Goal: Task Accomplishment & Management: Manage account settings

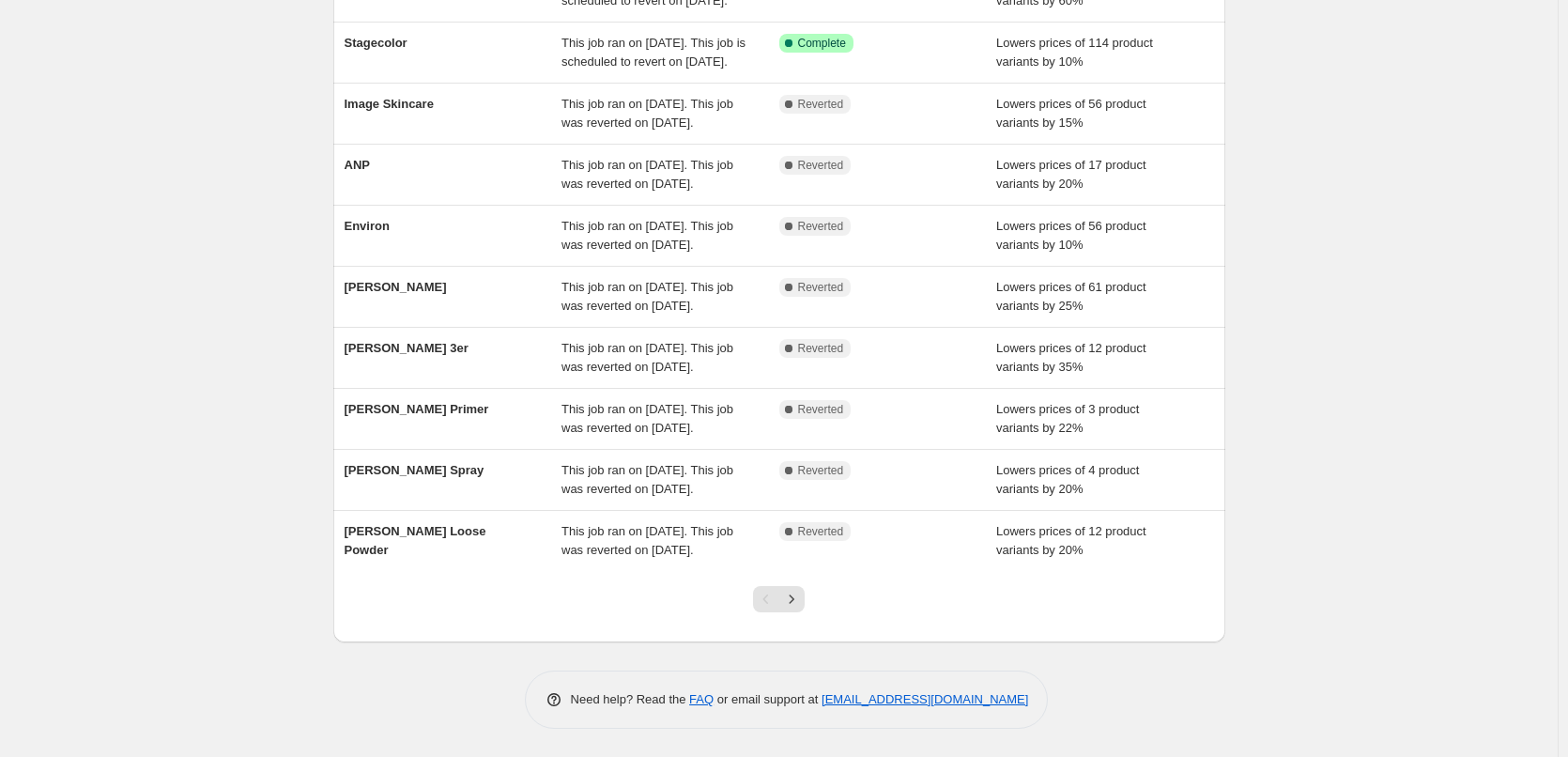
scroll to position [398, 0]
click at [795, 590] on button "Next" at bounding box center [792, 599] width 27 height 27
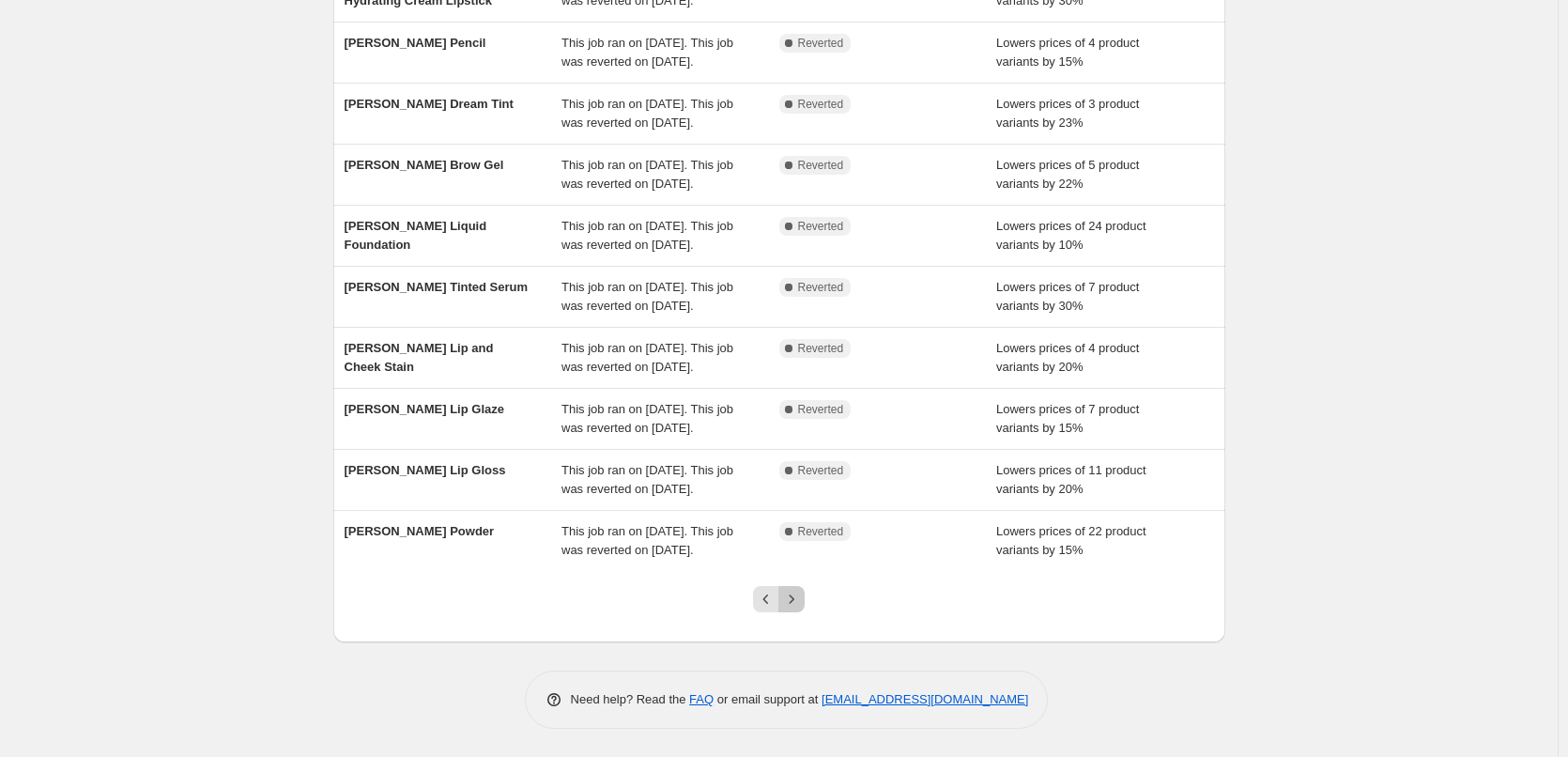
click at [805, 606] on button "Next" at bounding box center [792, 599] width 27 height 27
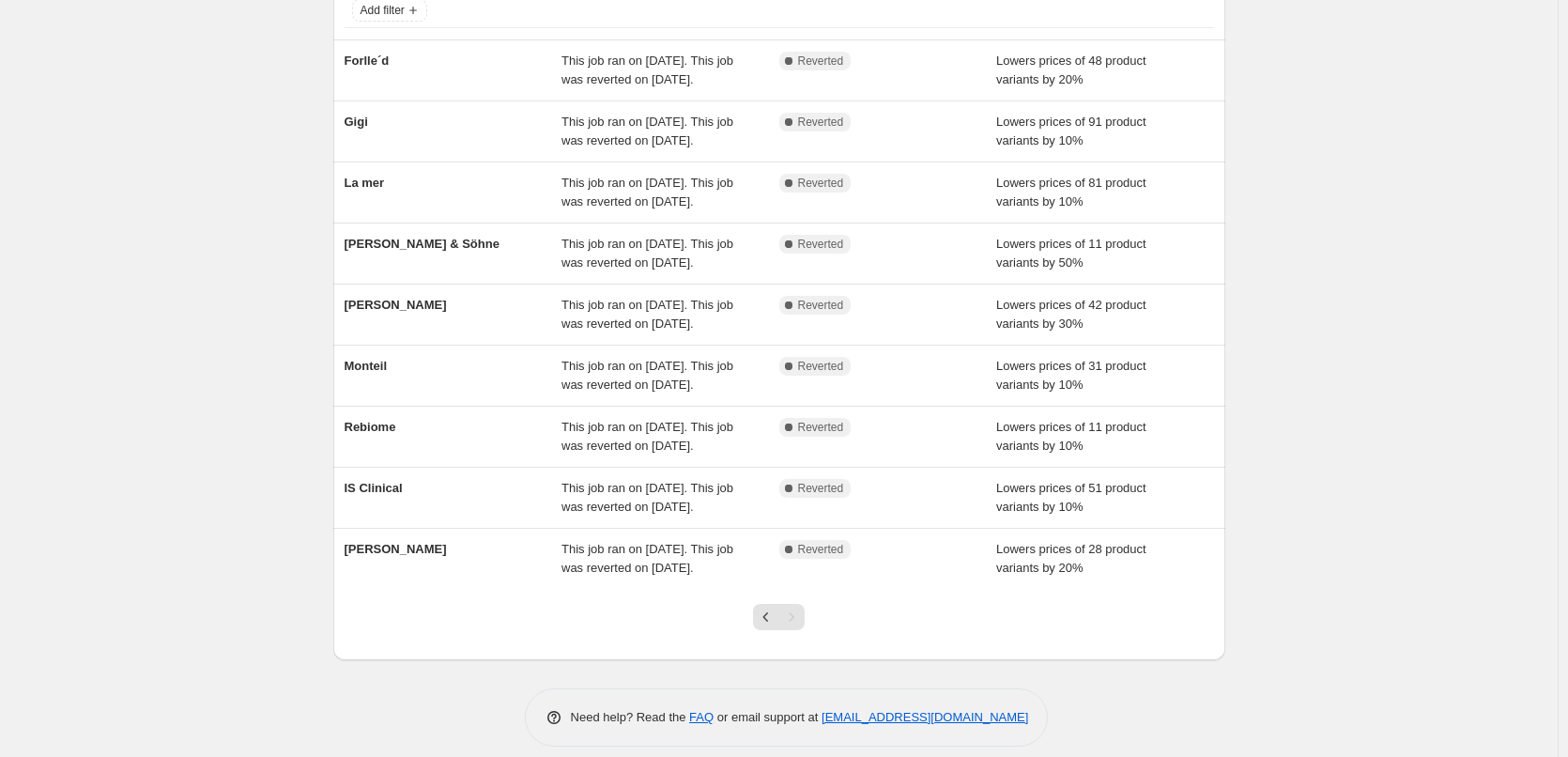
scroll to position [263, 0]
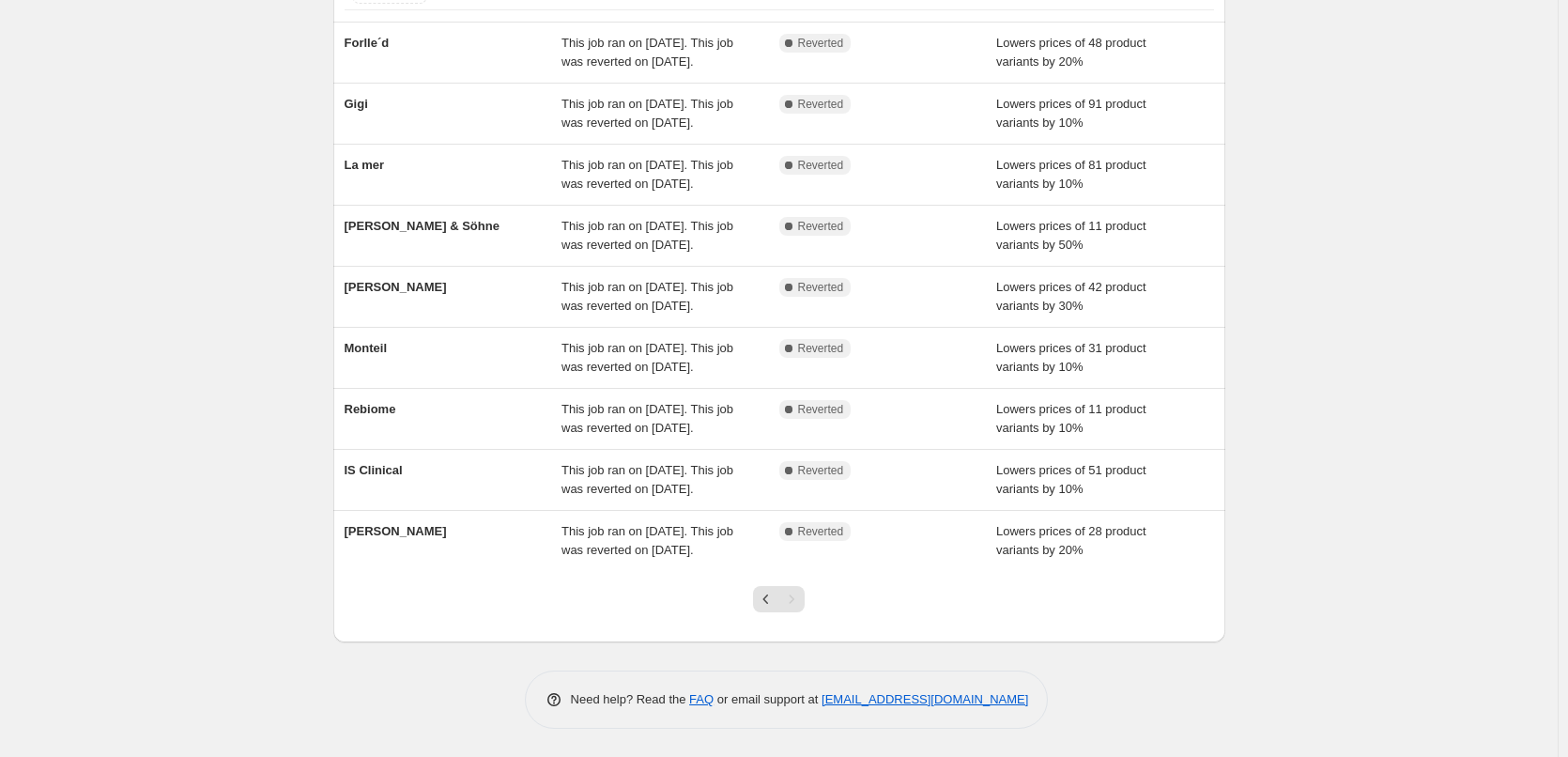
click at [752, 599] on div at bounding box center [779, 606] width 76 height 72
click at [760, 599] on button "Previous" at bounding box center [766, 599] width 27 height 27
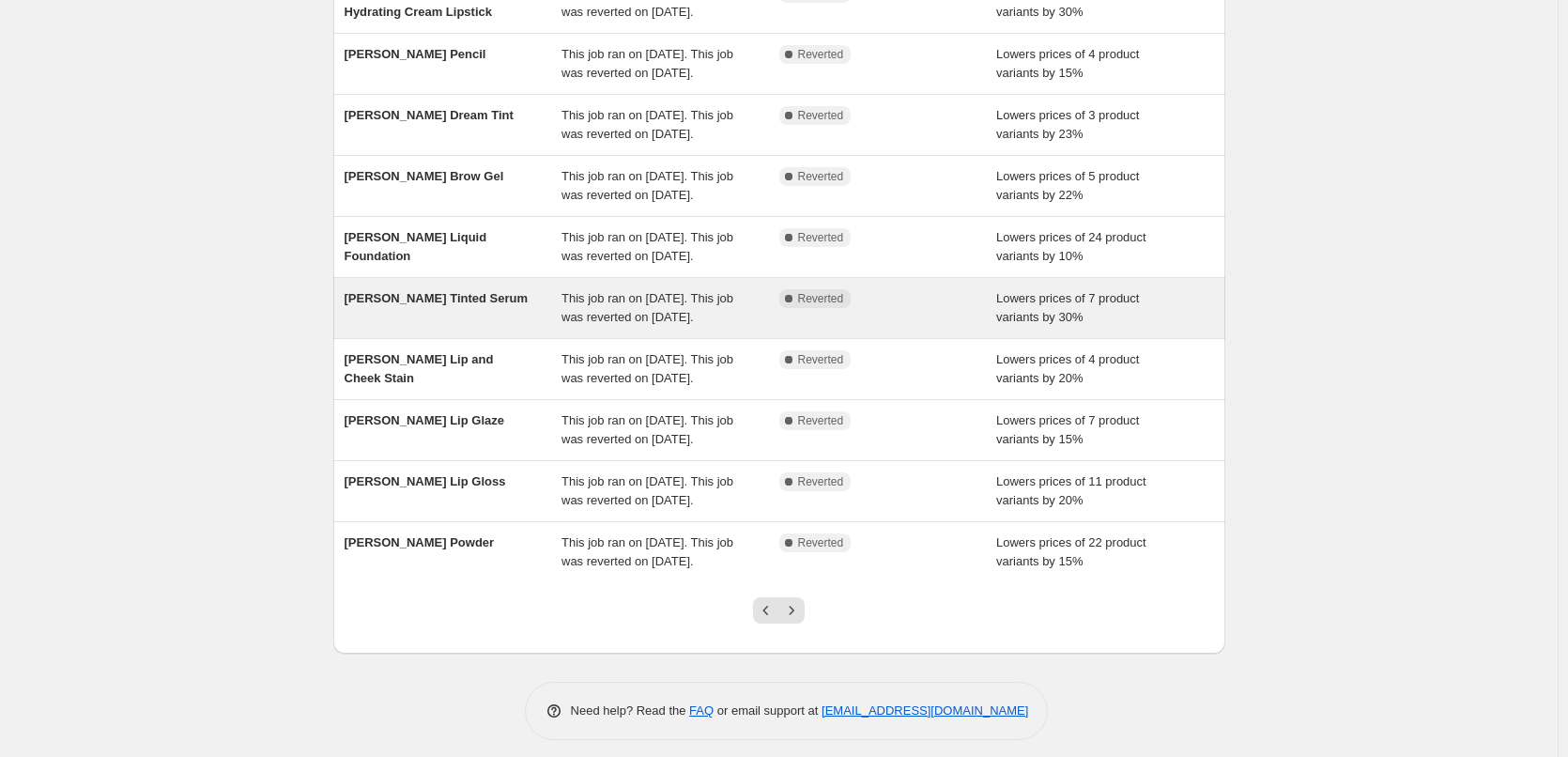
scroll to position [398, 0]
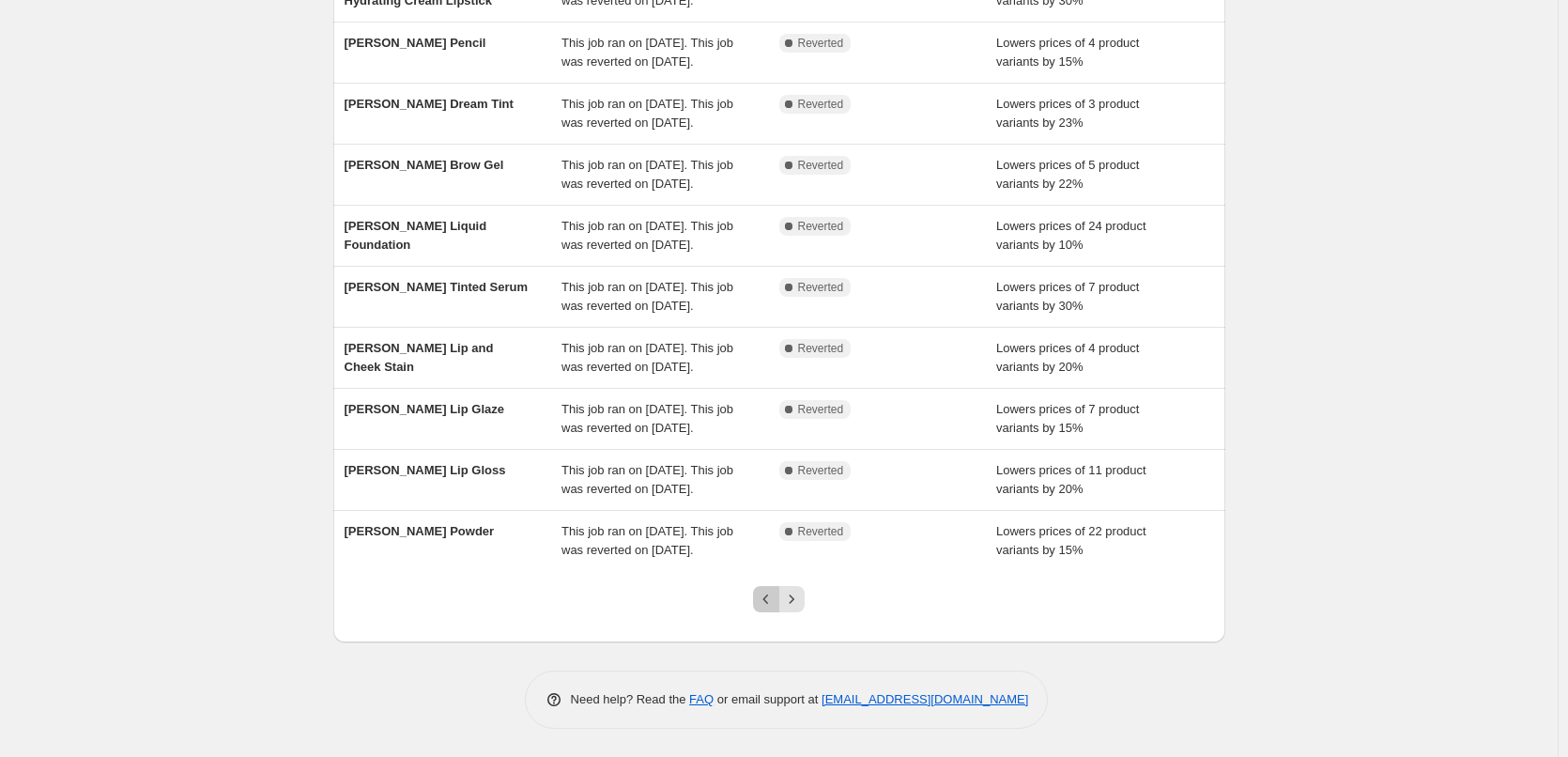
click at [766, 611] on button "Previous" at bounding box center [766, 599] width 27 height 27
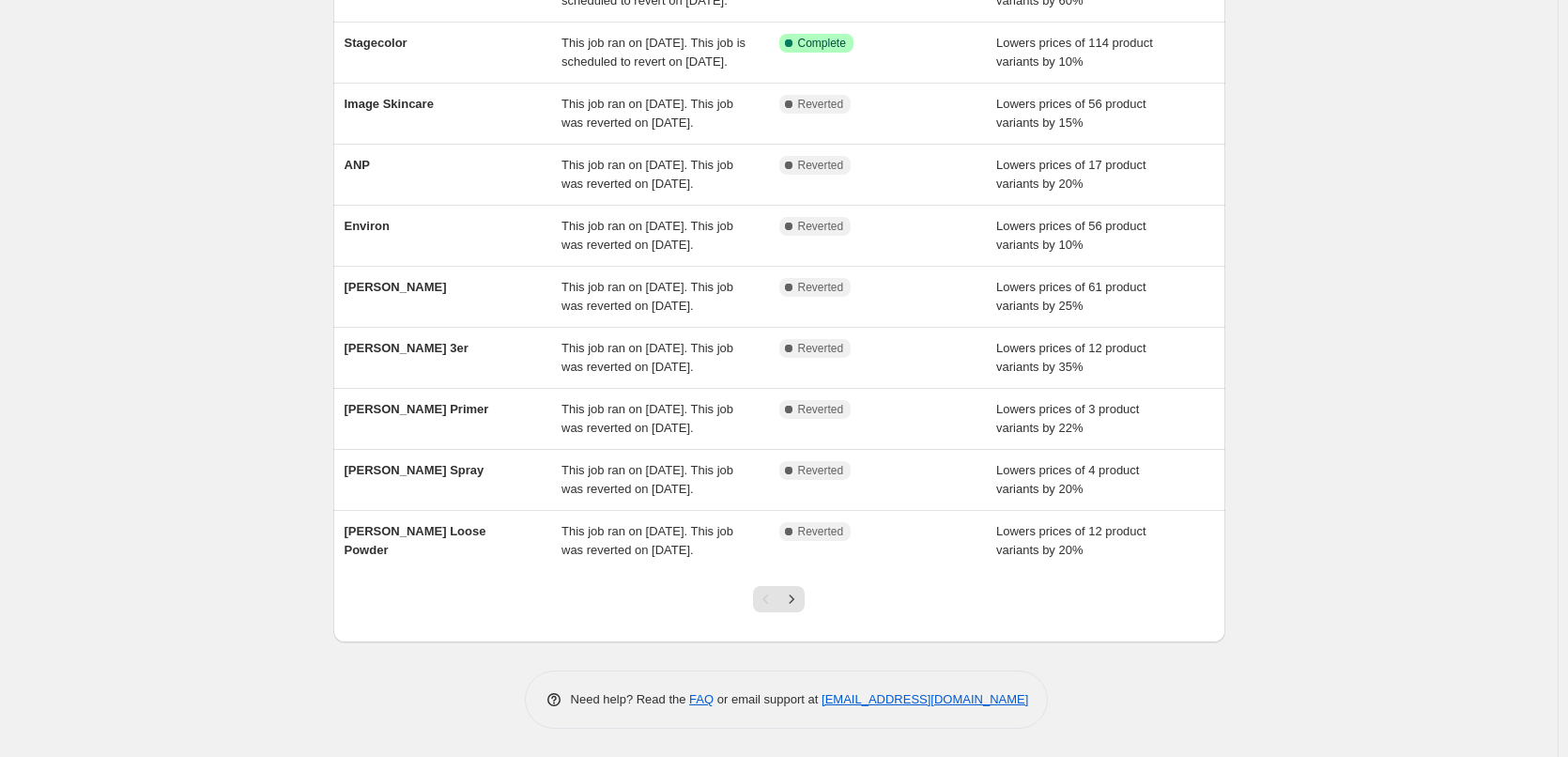
scroll to position [376, 0]
click at [803, 613] on button "Next" at bounding box center [792, 599] width 27 height 27
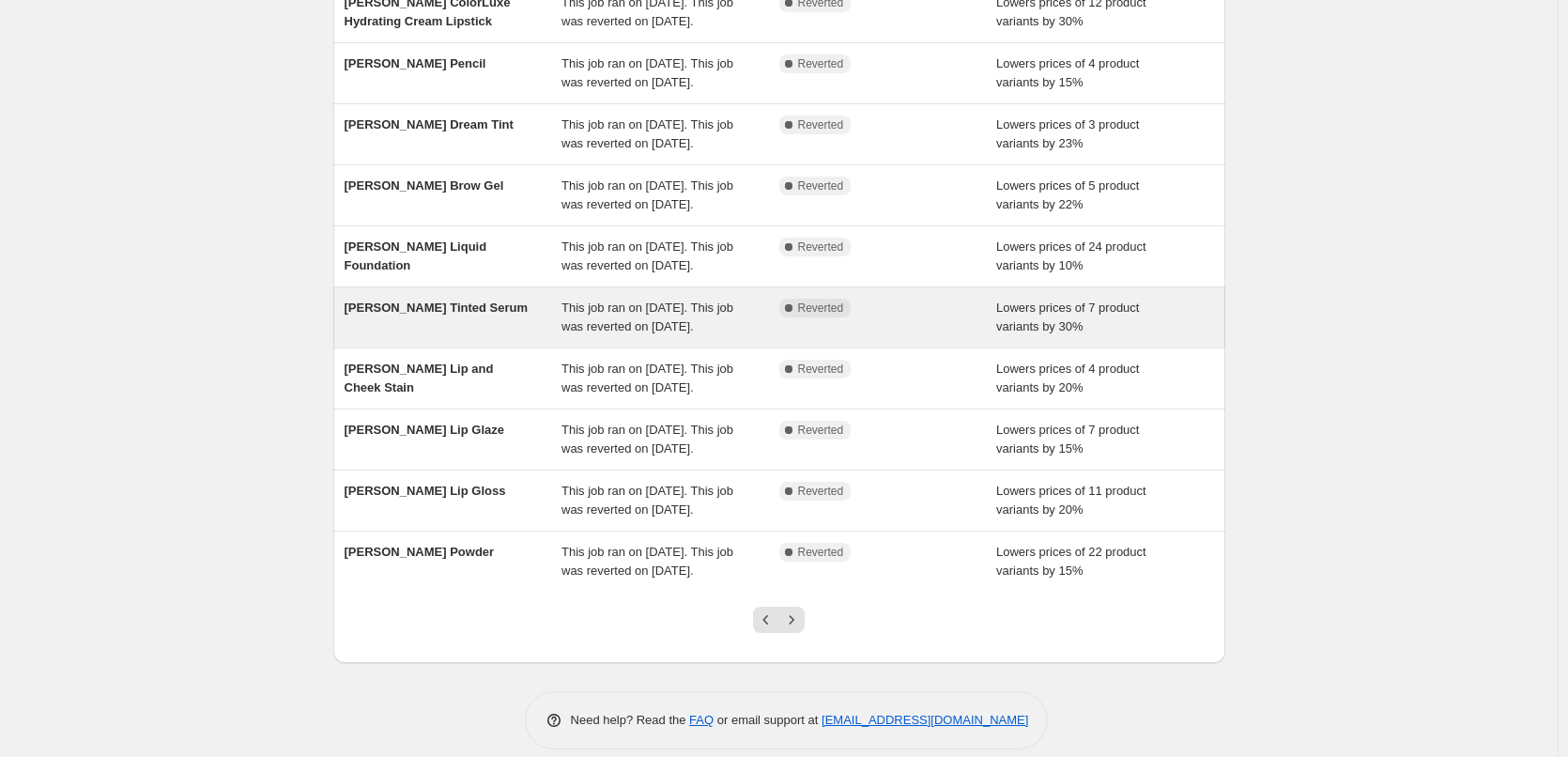
scroll to position [398, 0]
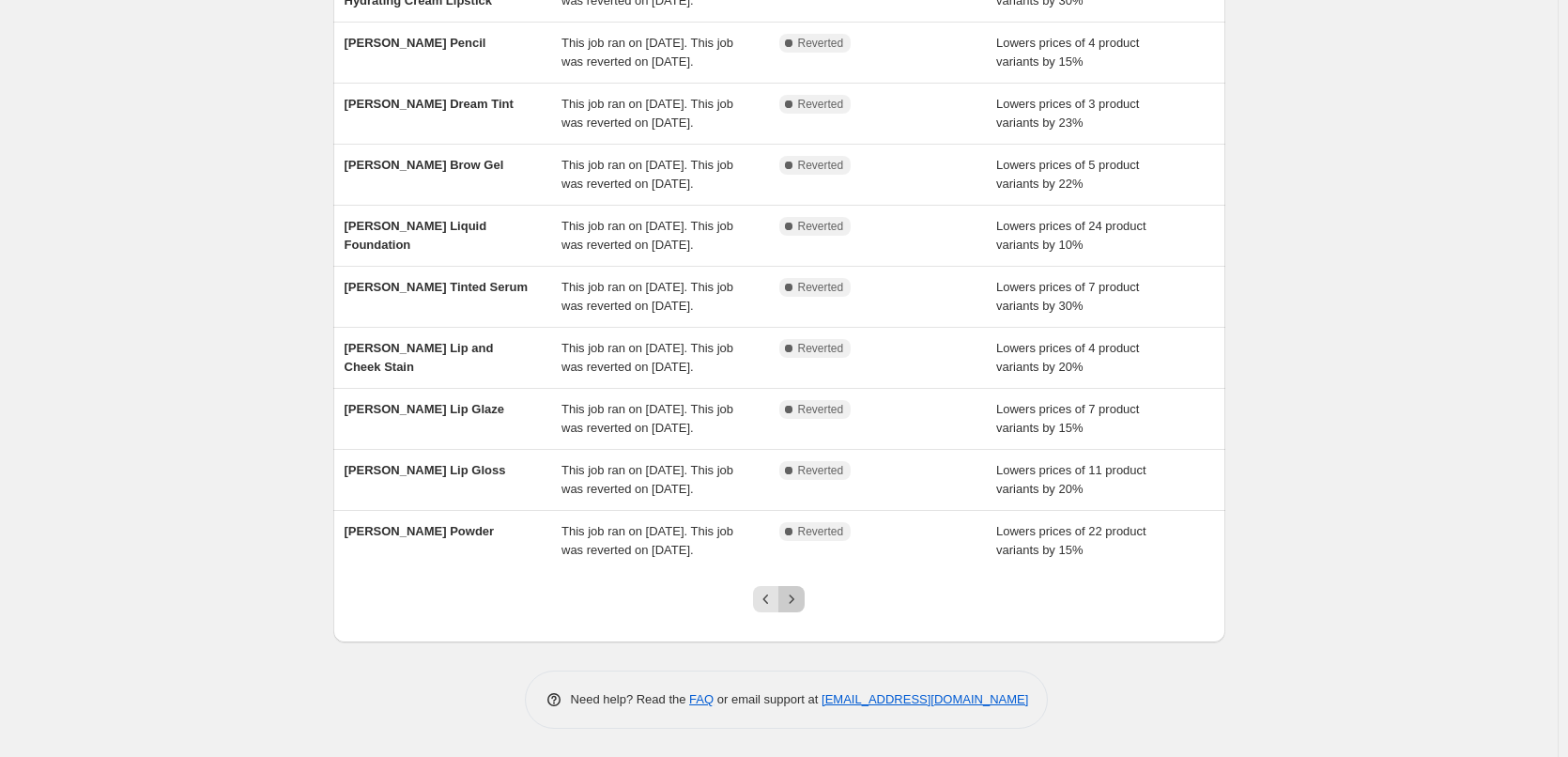
click at [800, 612] on button "Next" at bounding box center [792, 599] width 27 height 27
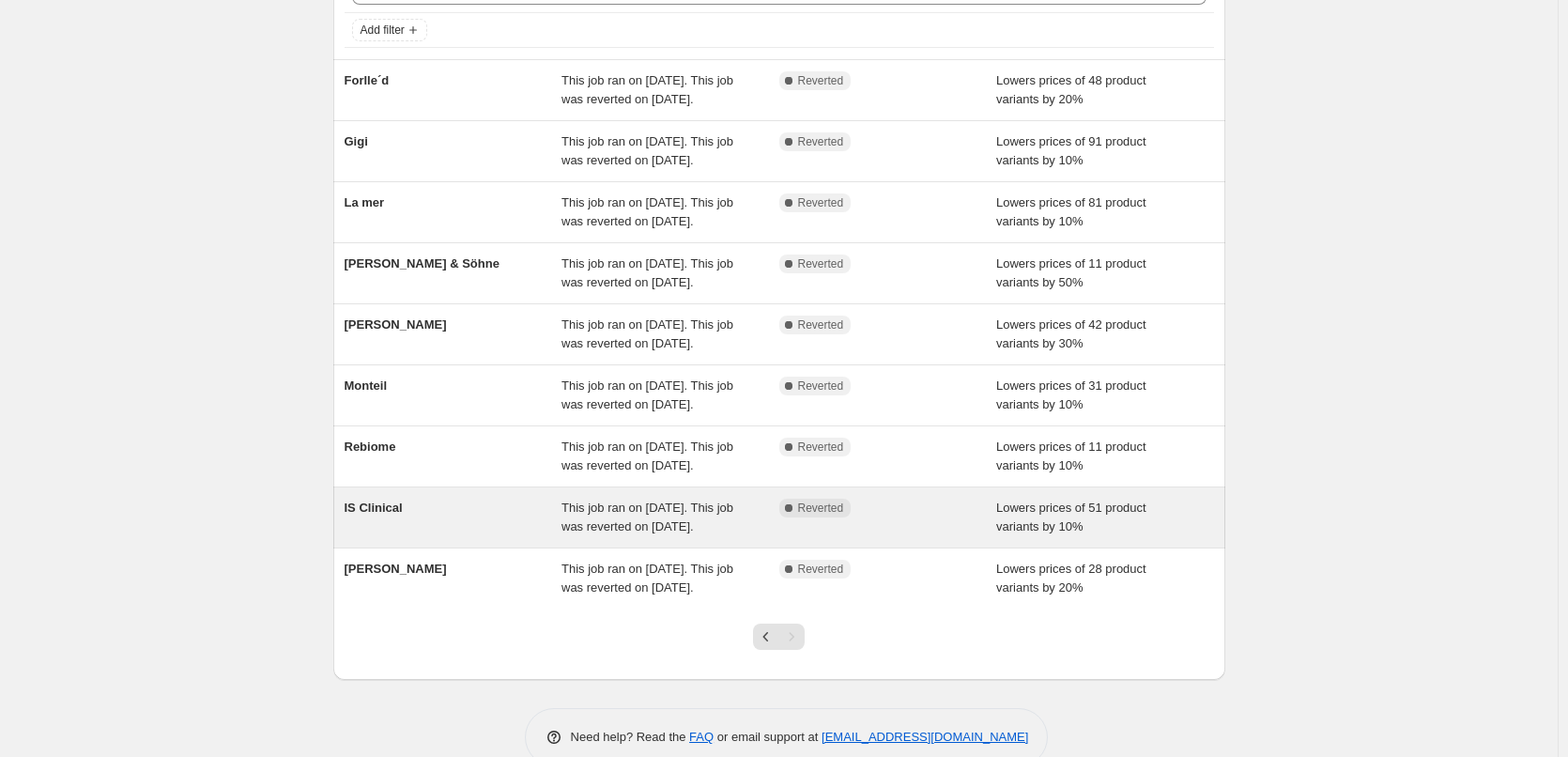
scroll to position [263, 0]
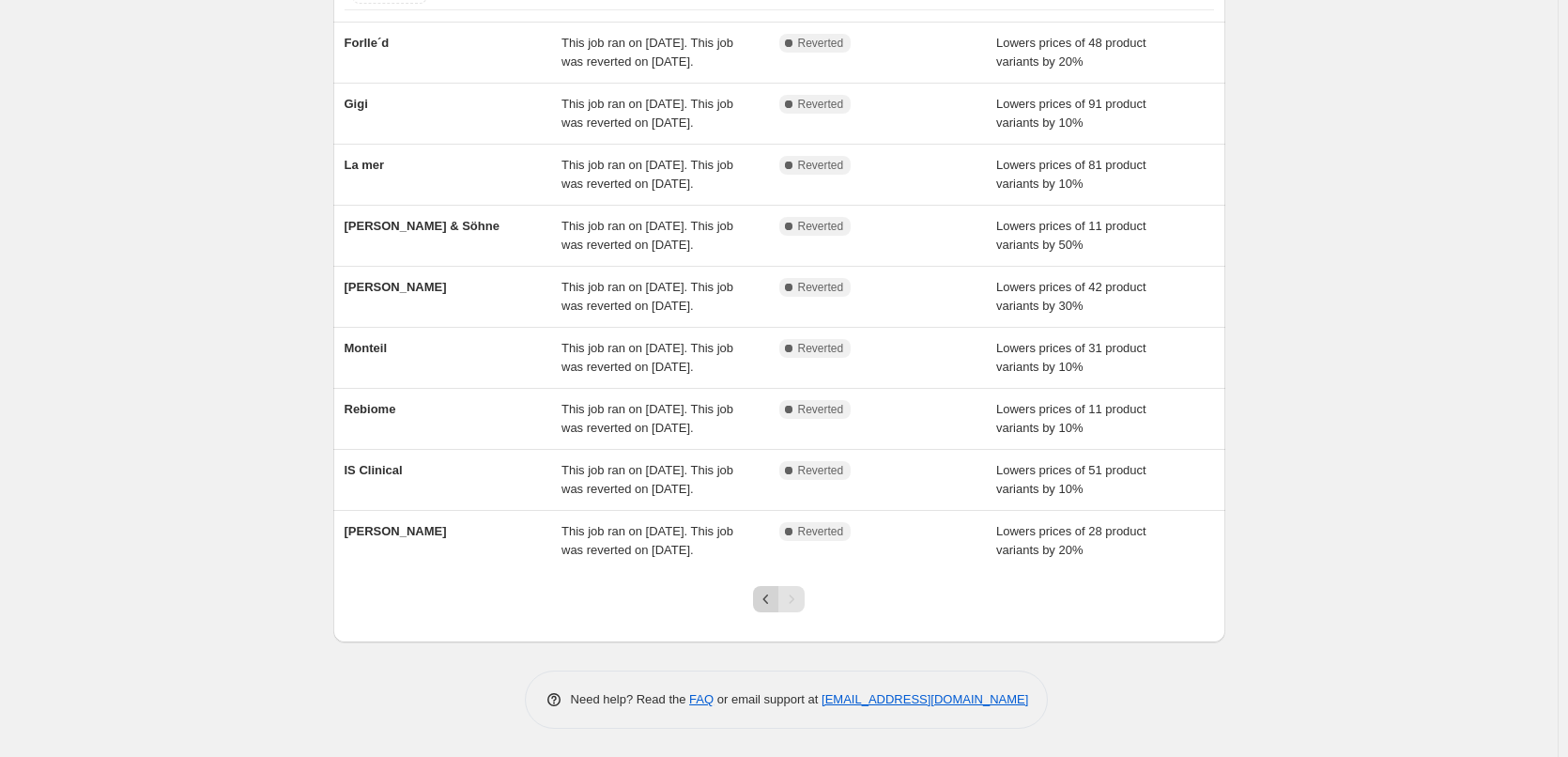
click at [763, 592] on icon "Previous" at bounding box center [766, 599] width 19 height 19
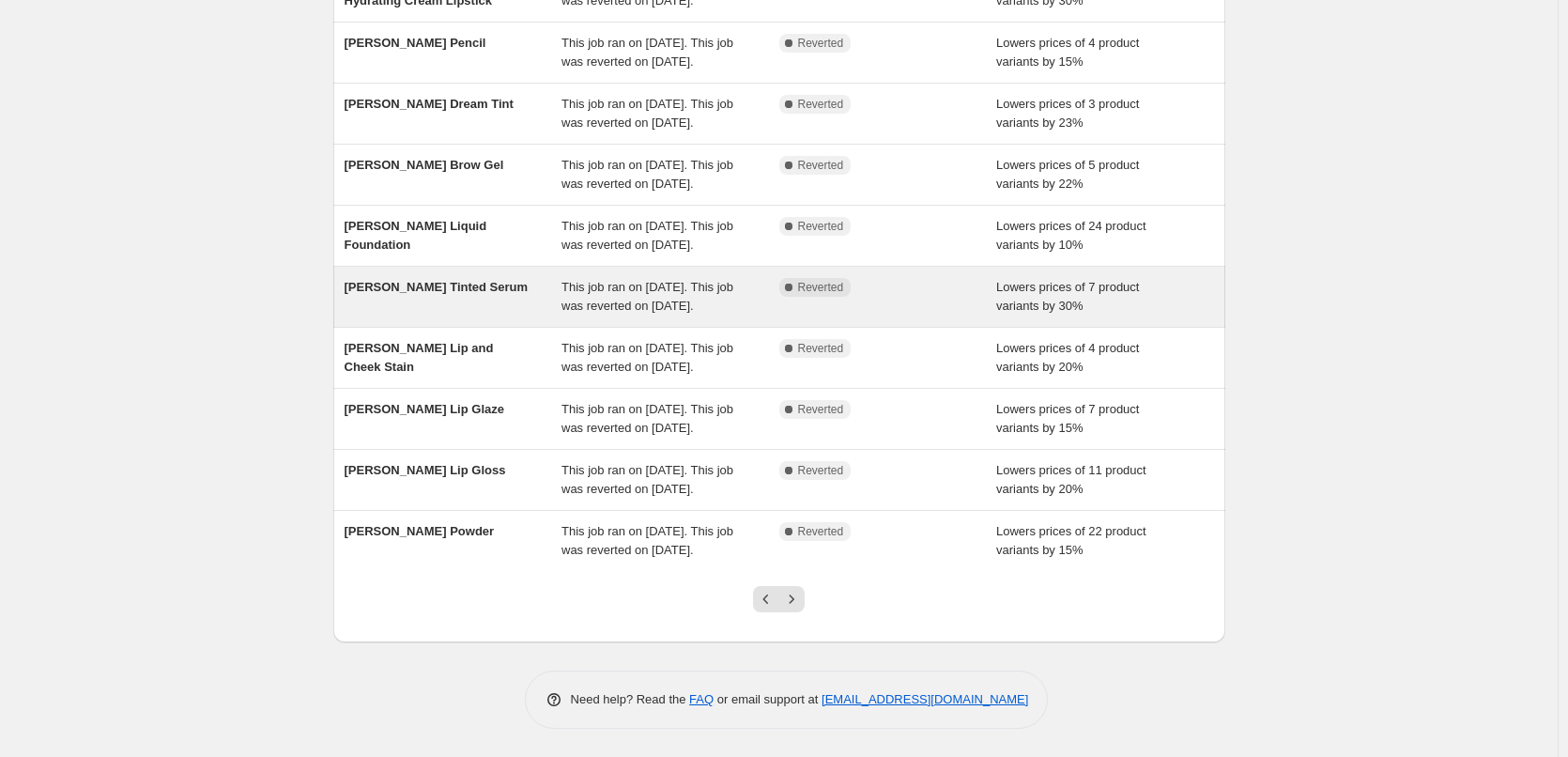
scroll to position [398, 0]
click at [763, 594] on icon "Previous" at bounding box center [766, 599] width 19 height 19
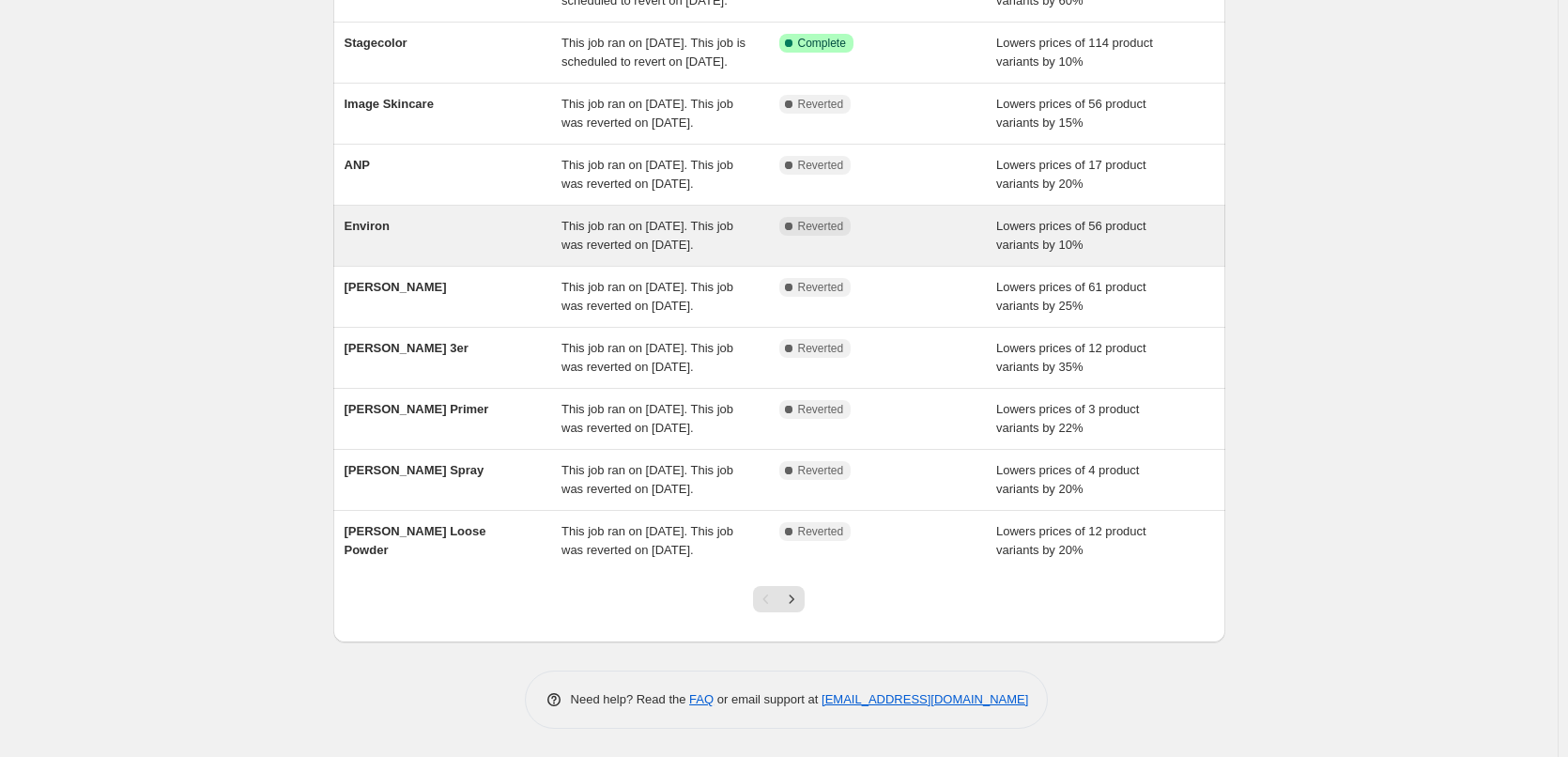
scroll to position [376, 0]
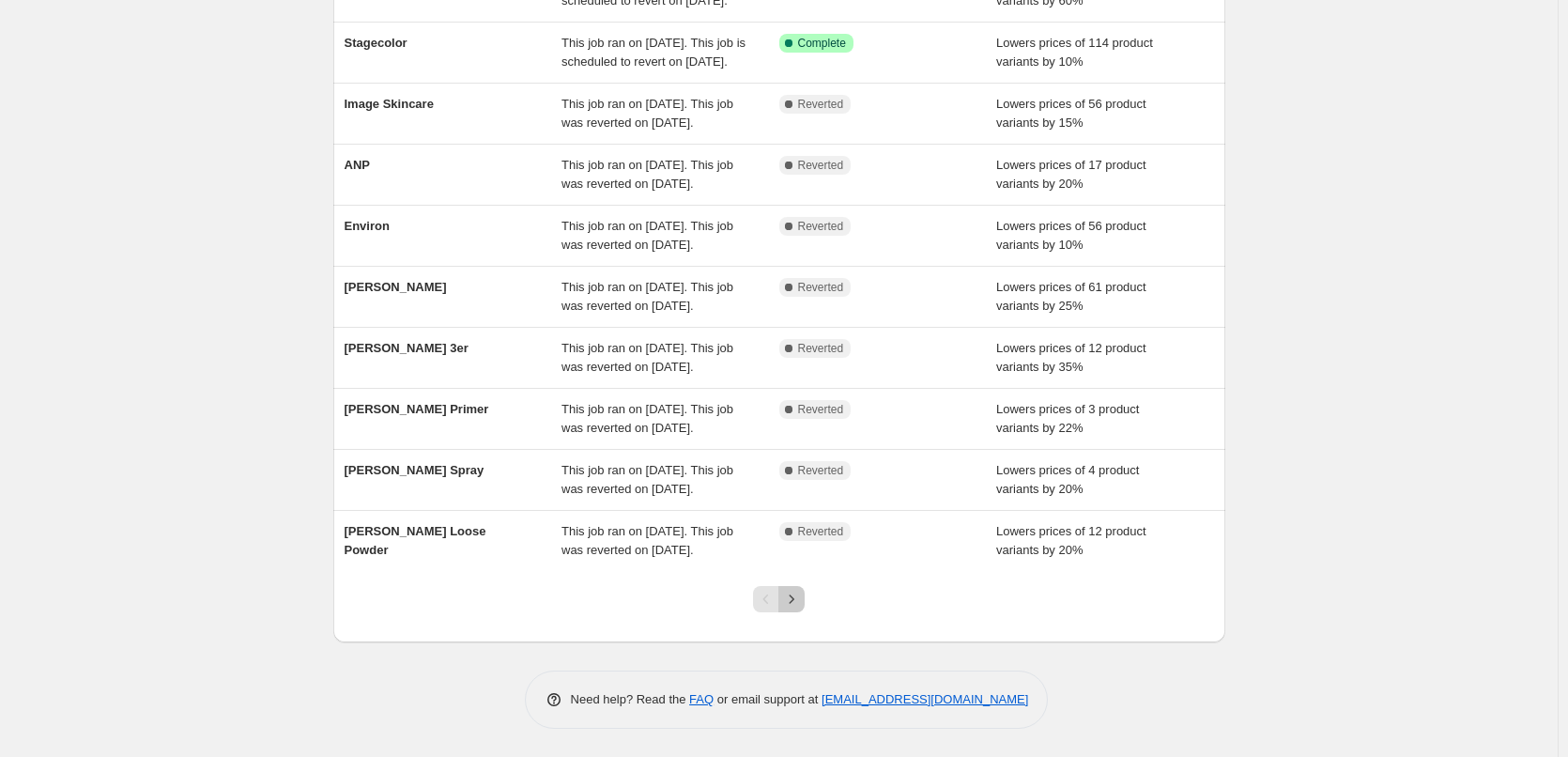
click at [805, 613] on button "Next" at bounding box center [792, 599] width 27 height 27
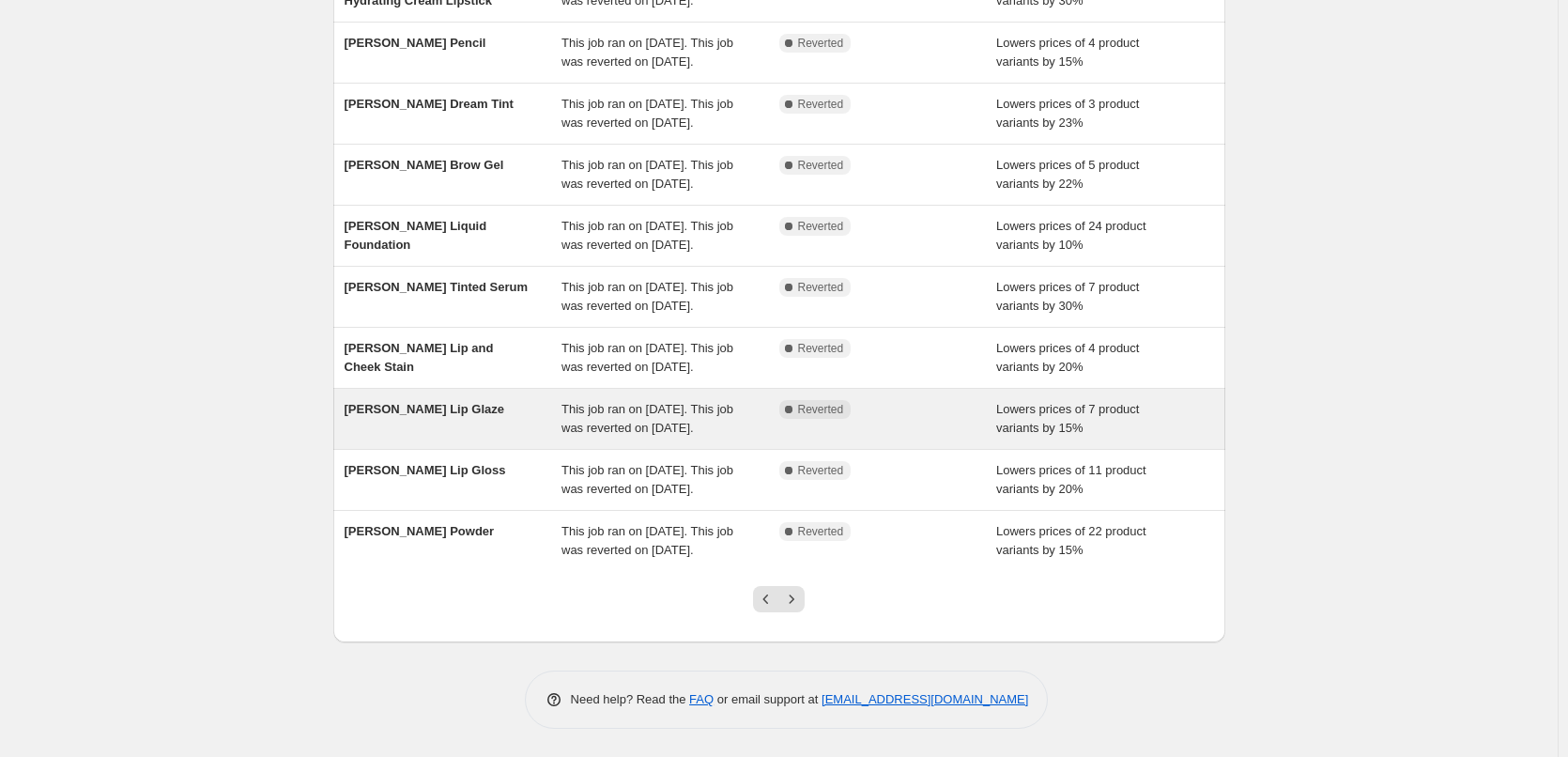
scroll to position [398, 0]
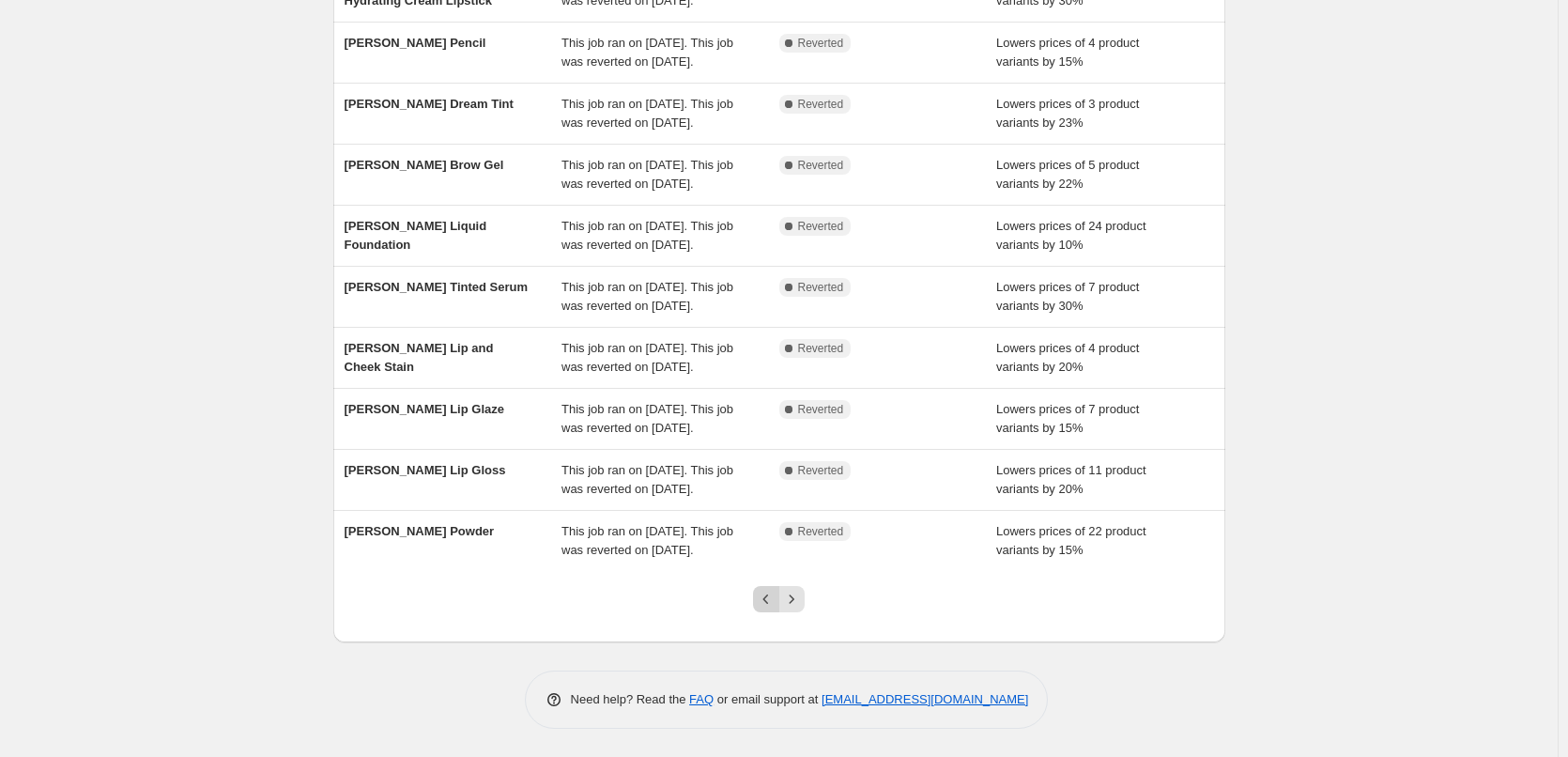
click at [767, 605] on icon "Previous" at bounding box center [766, 599] width 19 height 19
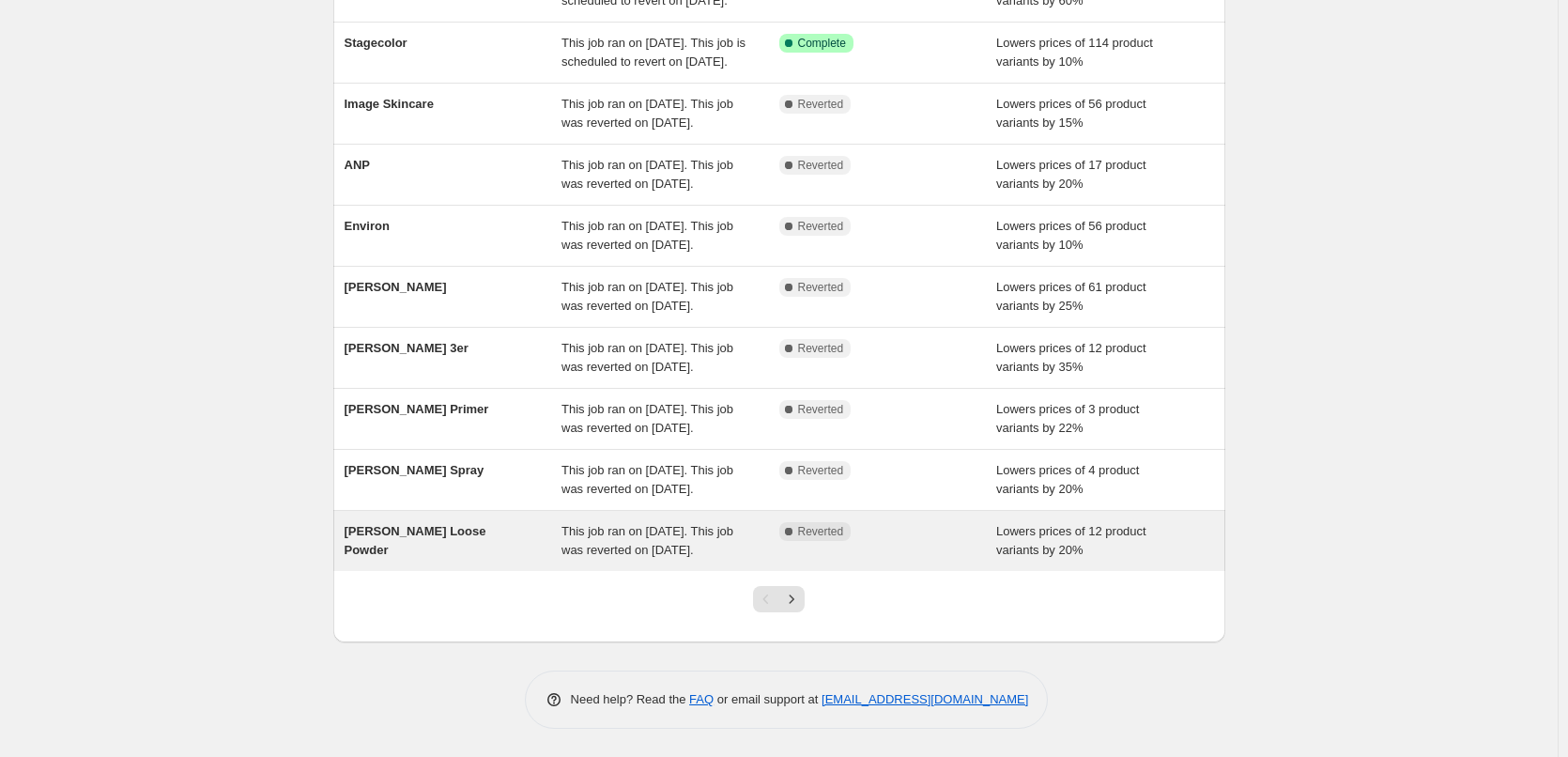
scroll to position [398, 0]
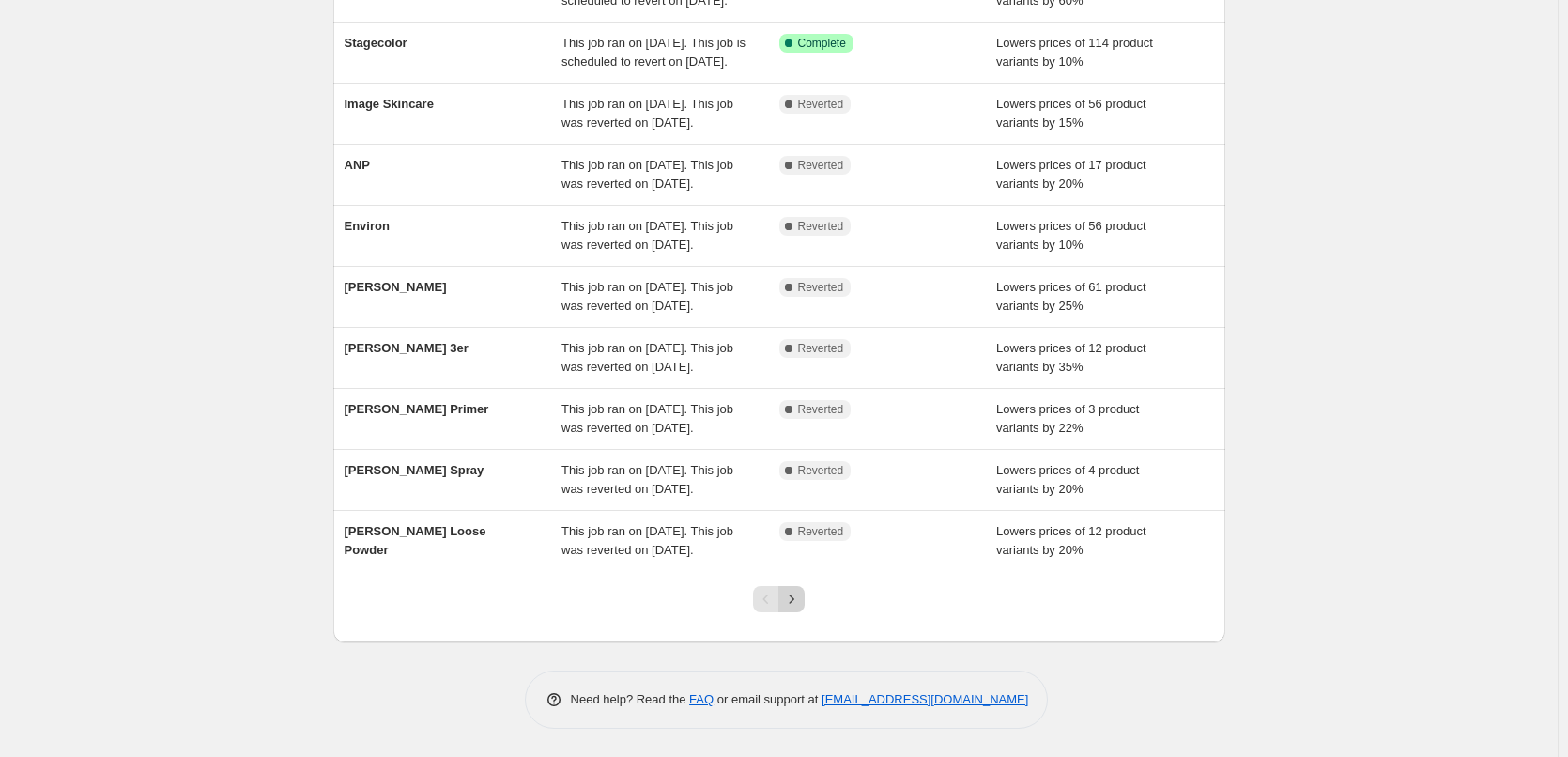
click at [786, 594] on button "Next" at bounding box center [792, 599] width 27 height 27
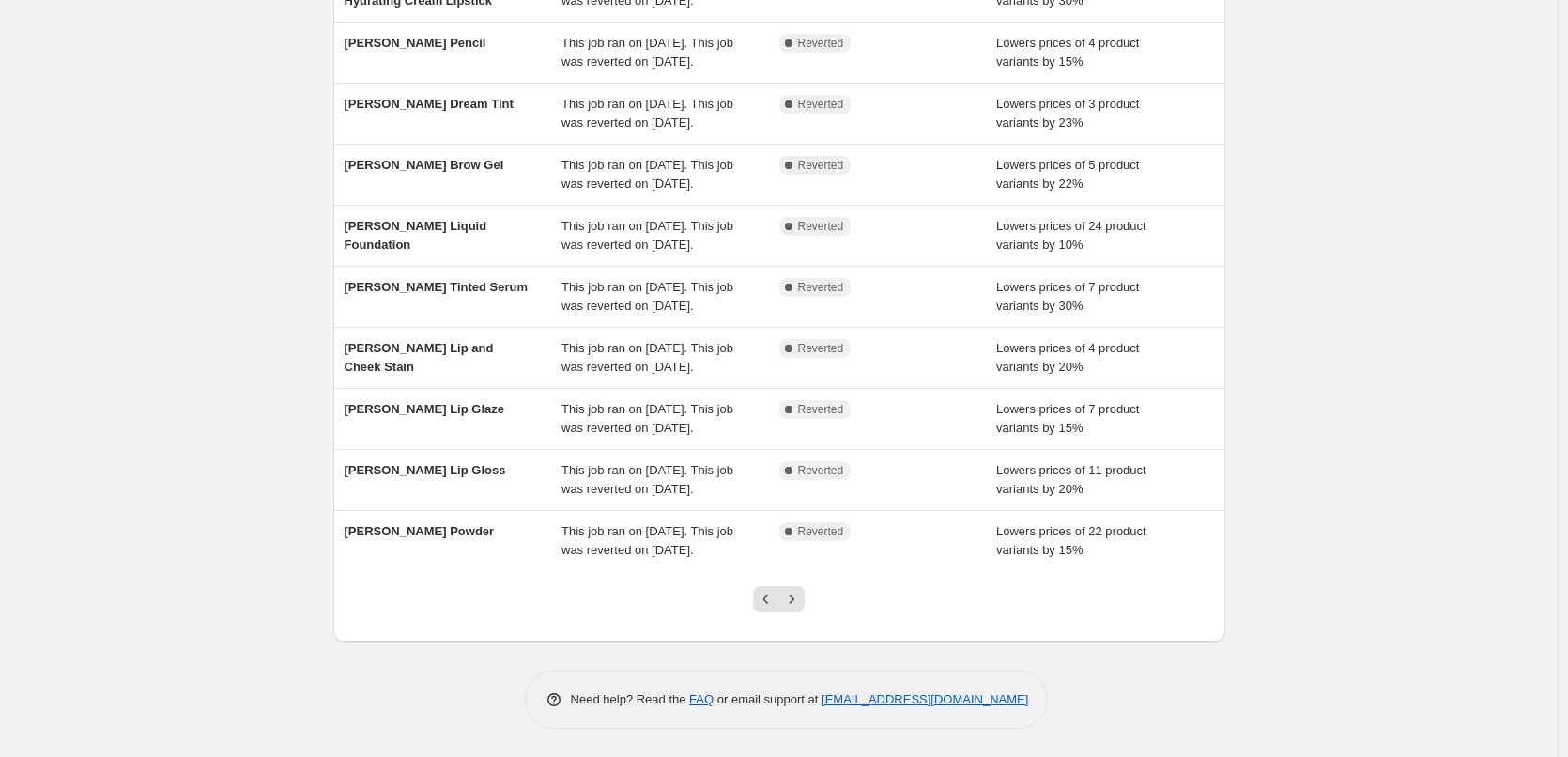
click at [809, 605] on div at bounding box center [779, 606] width 76 height 72
click at [807, 605] on div at bounding box center [779, 606] width 76 height 72
click at [805, 603] on button "Next" at bounding box center [792, 599] width 27 height 27
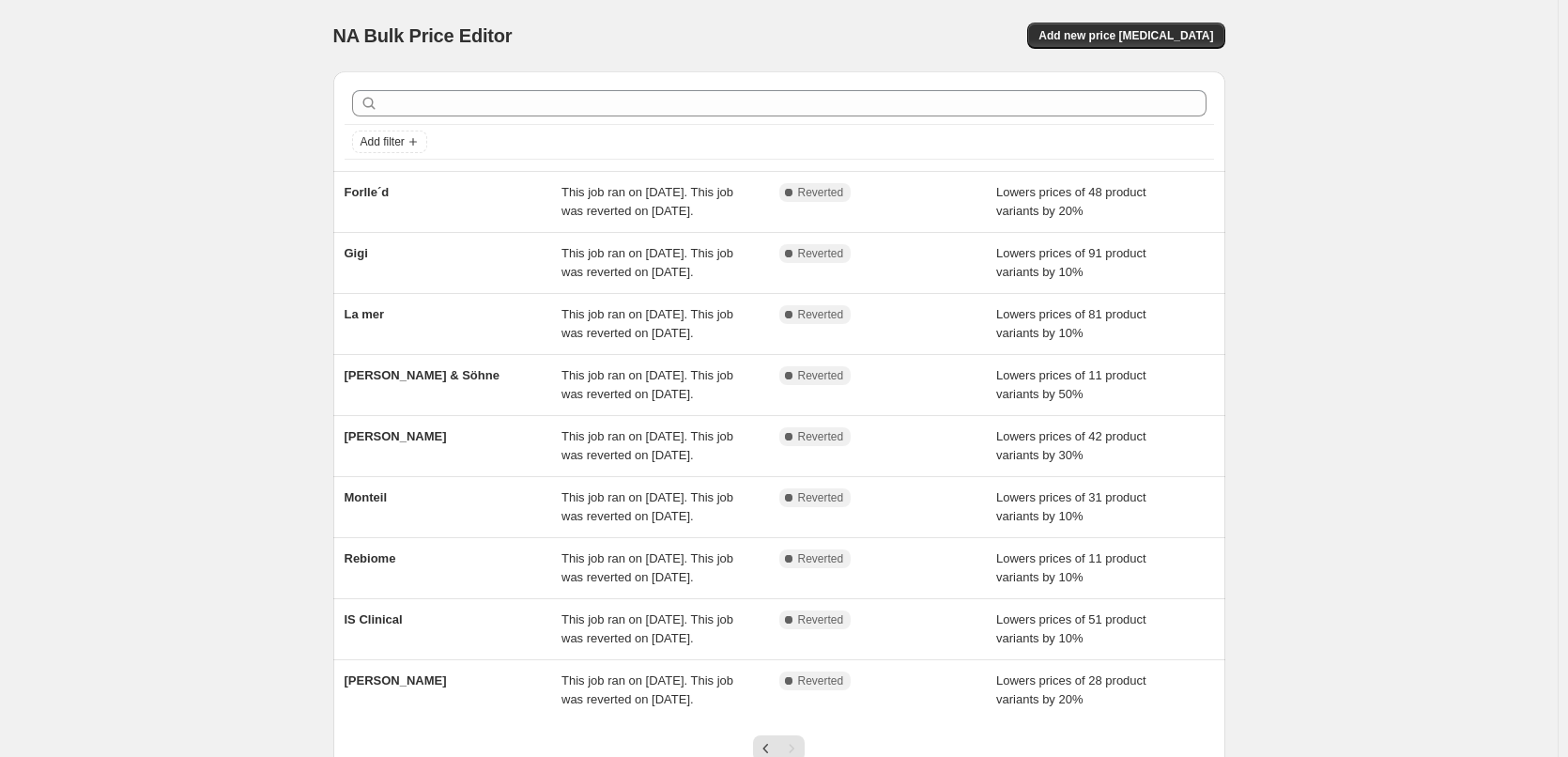
scroll to position [168, 0]
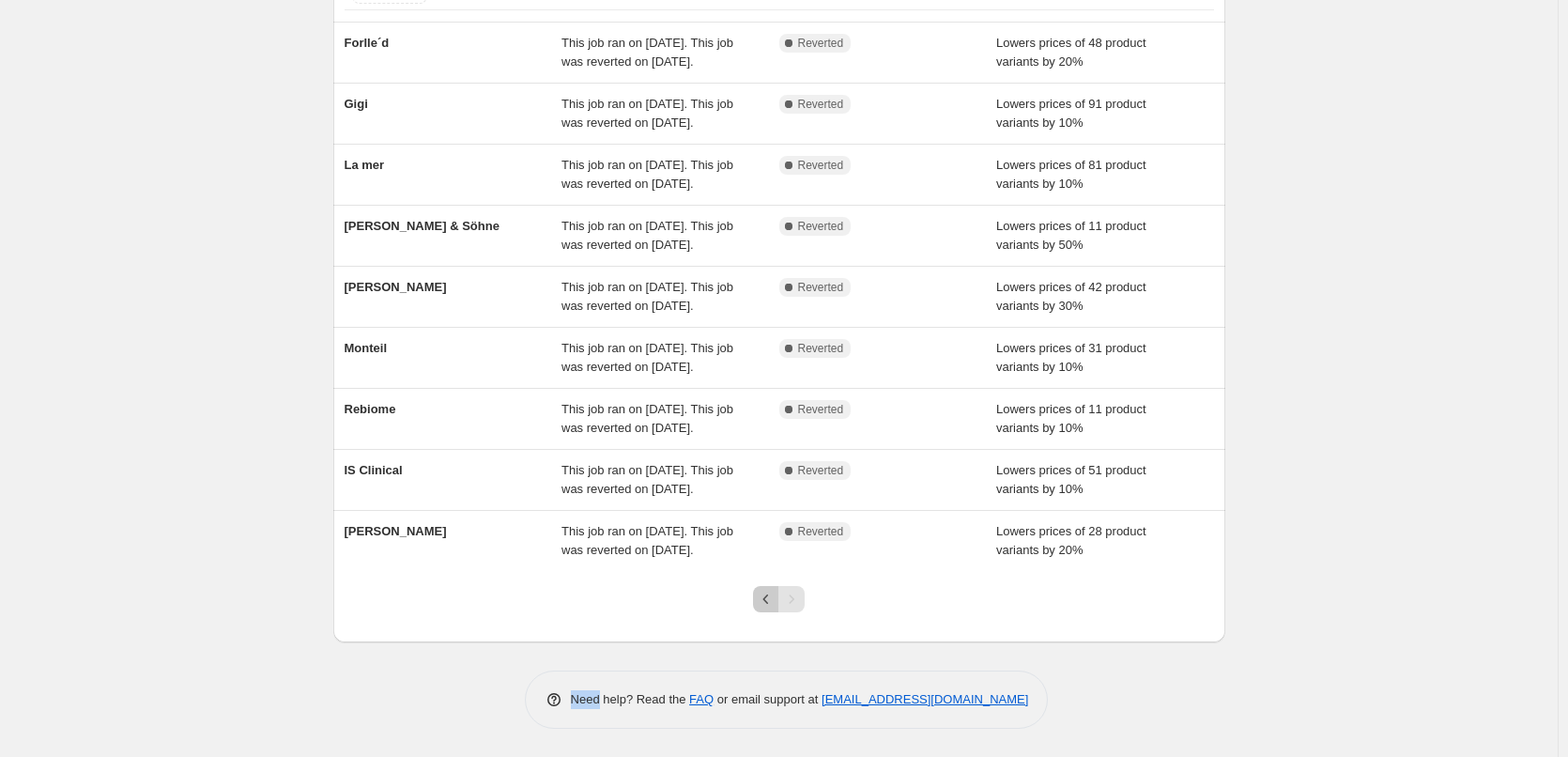
drag, startPoint x: 778, startPoint y: 687, endPoint x: 769, endPoint y: 692, distance: 10.3
click at [776, 609] on icon "Previous" at bounding box center [766, 599] width 19 height 19
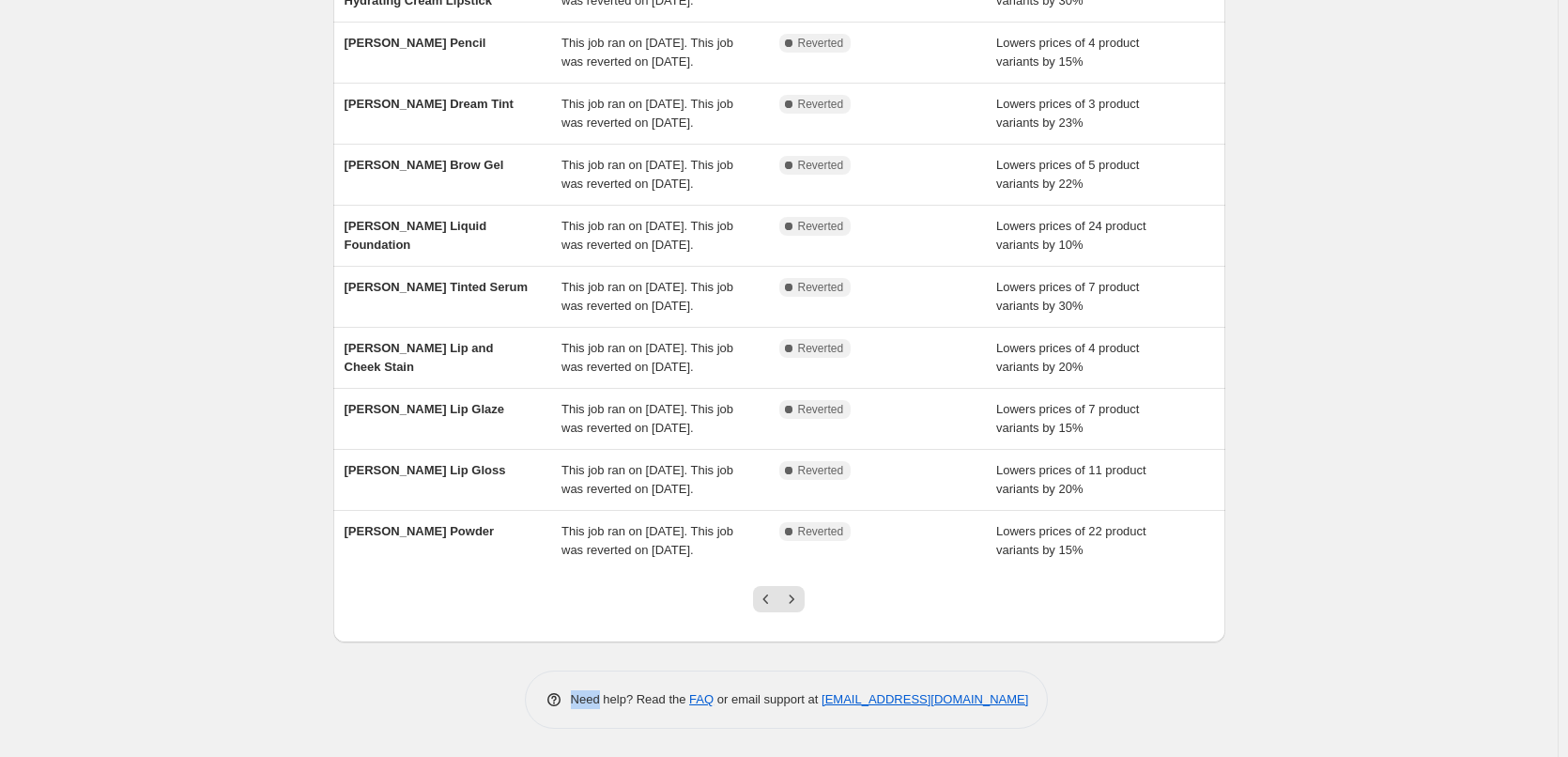
scroll to position [305, 0]
click at [769, 609] on icon "Previous" at bounding box center [766, 599] width 19 height 19
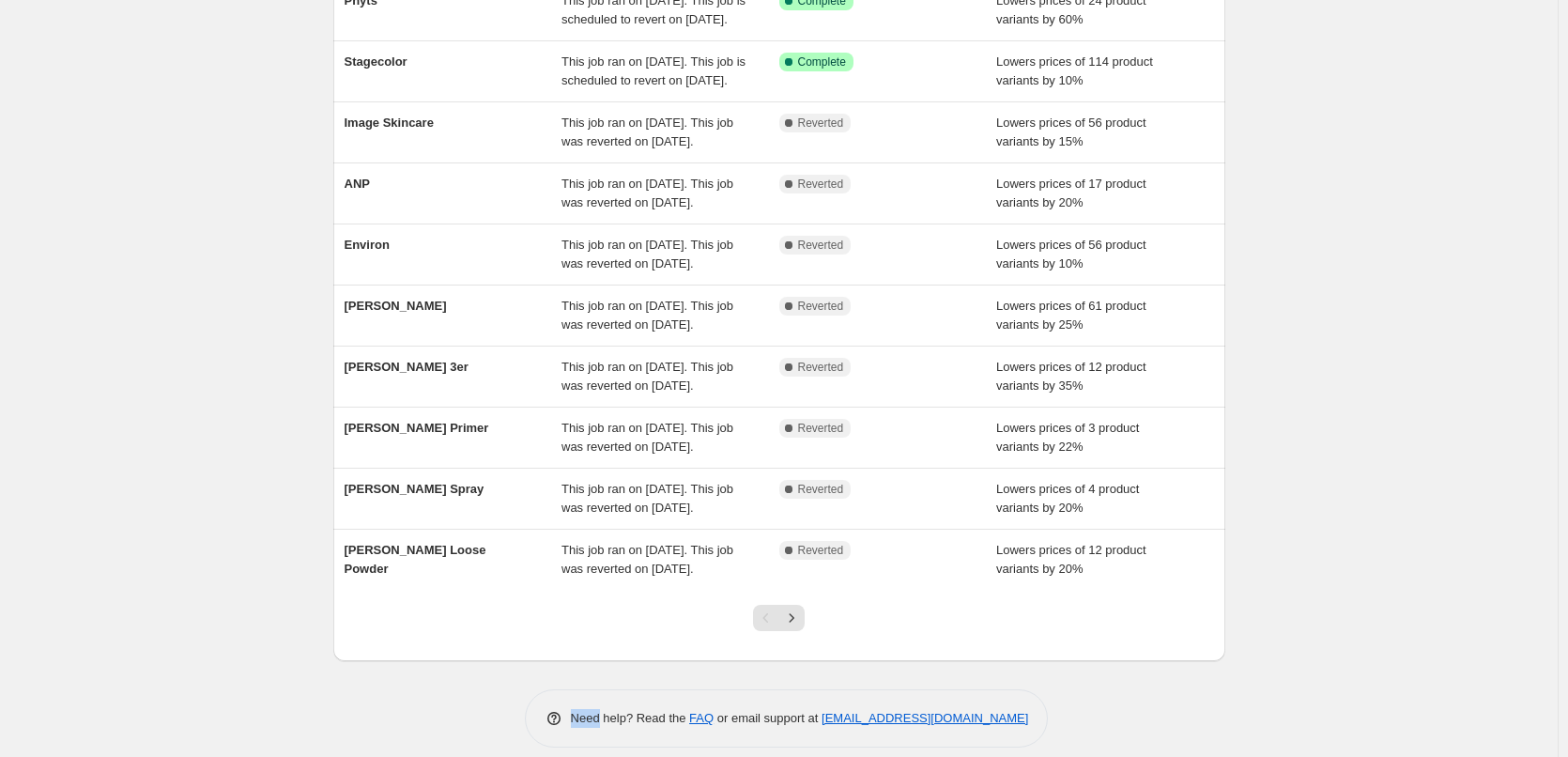
scroll to position [398, 0]
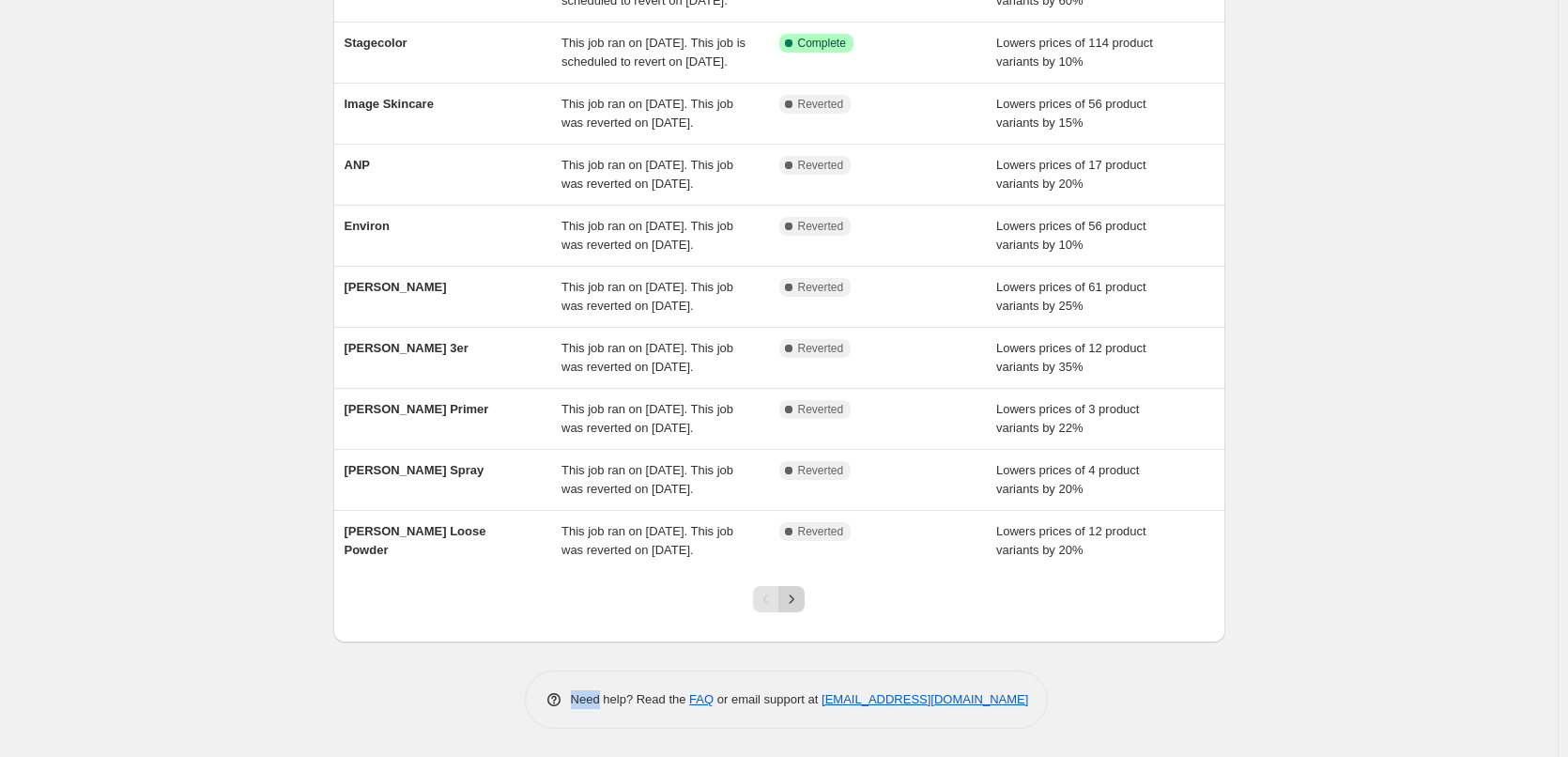
click at [800, 600] on icon "Next" at bounding box center [792, 599] width 19 height 19
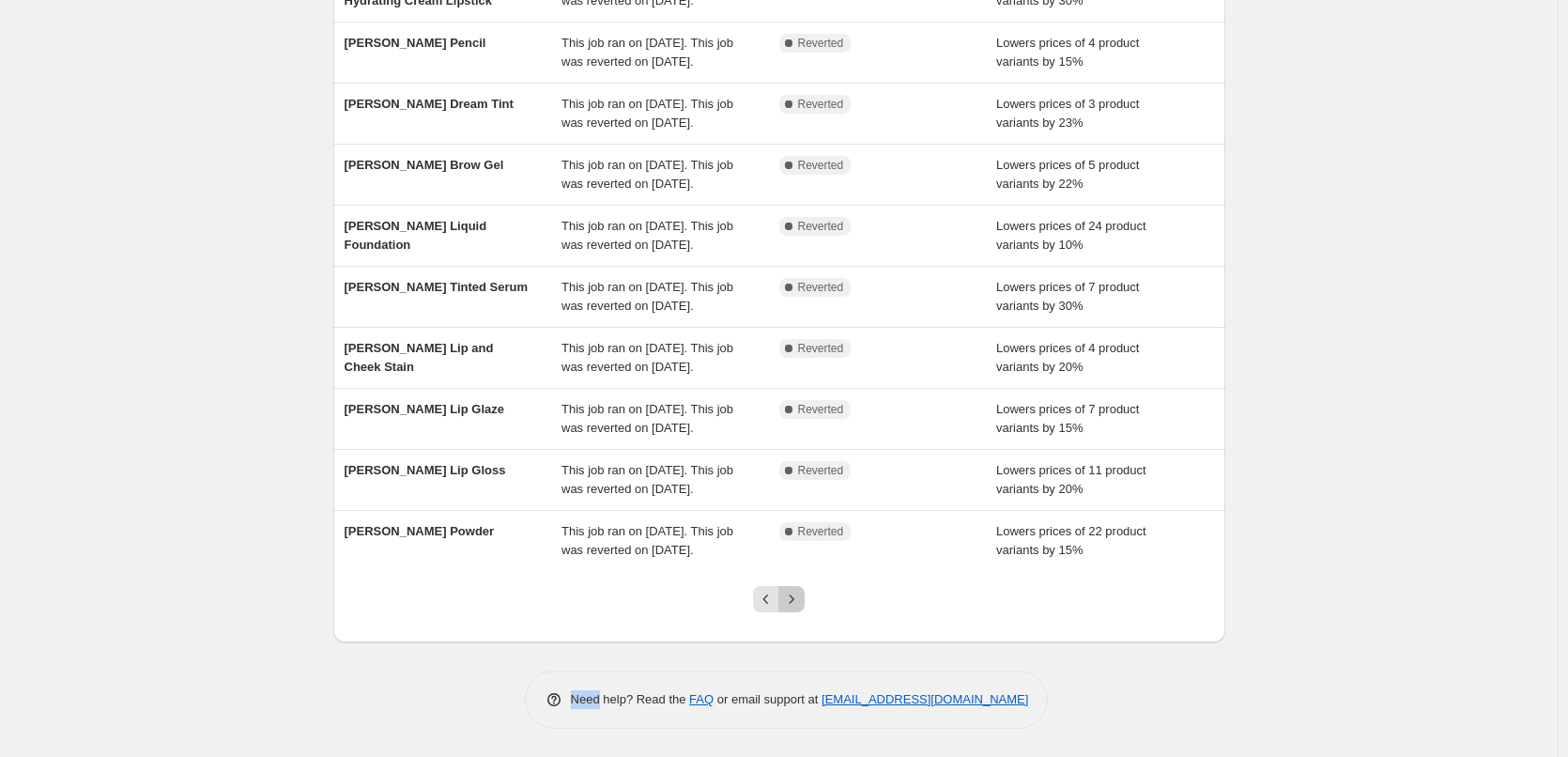
click at [800, 600] on icon "Next" at bounding box center [792, 599] width 19 height 19
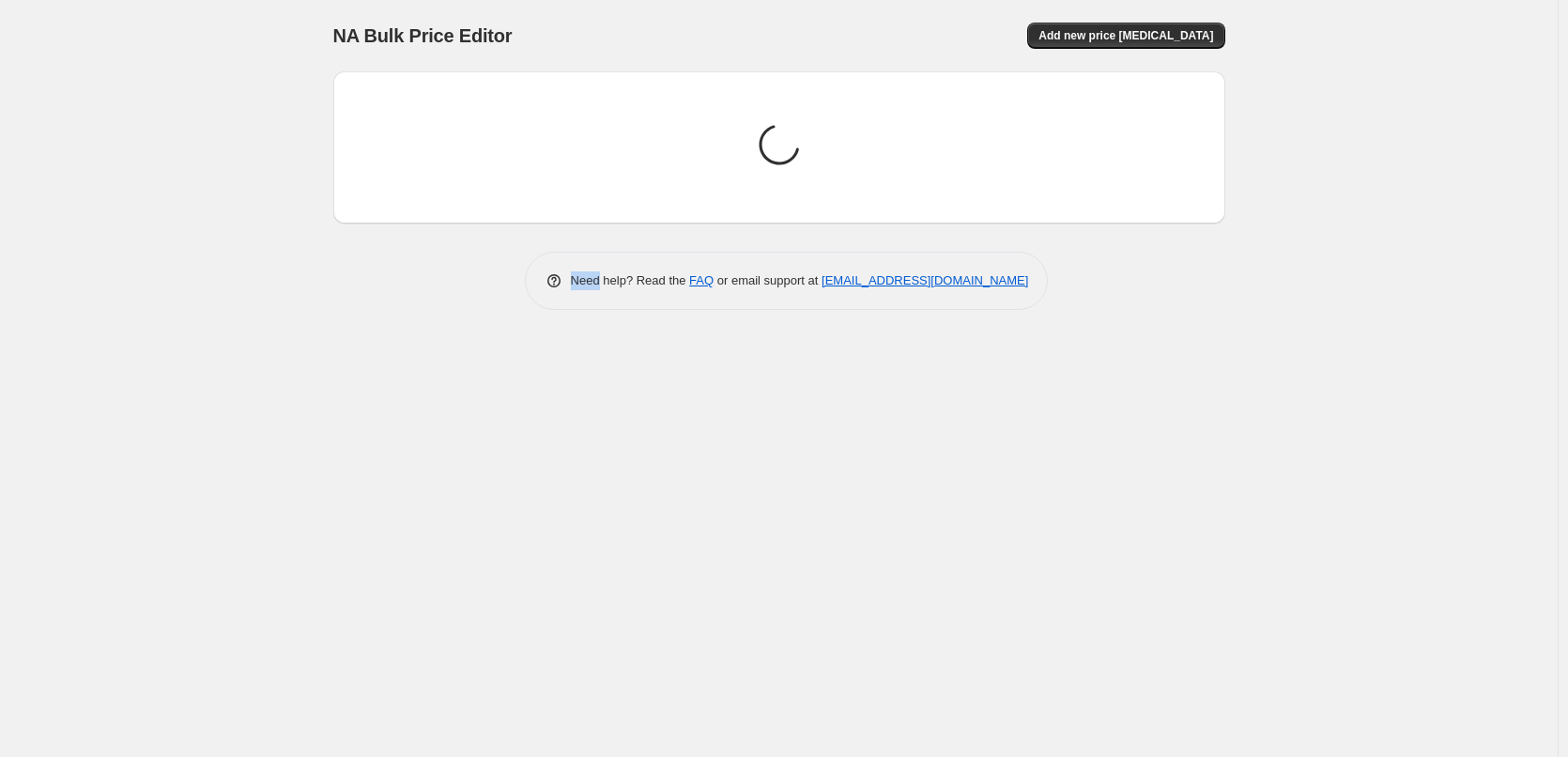
scroll to position [0, 0]
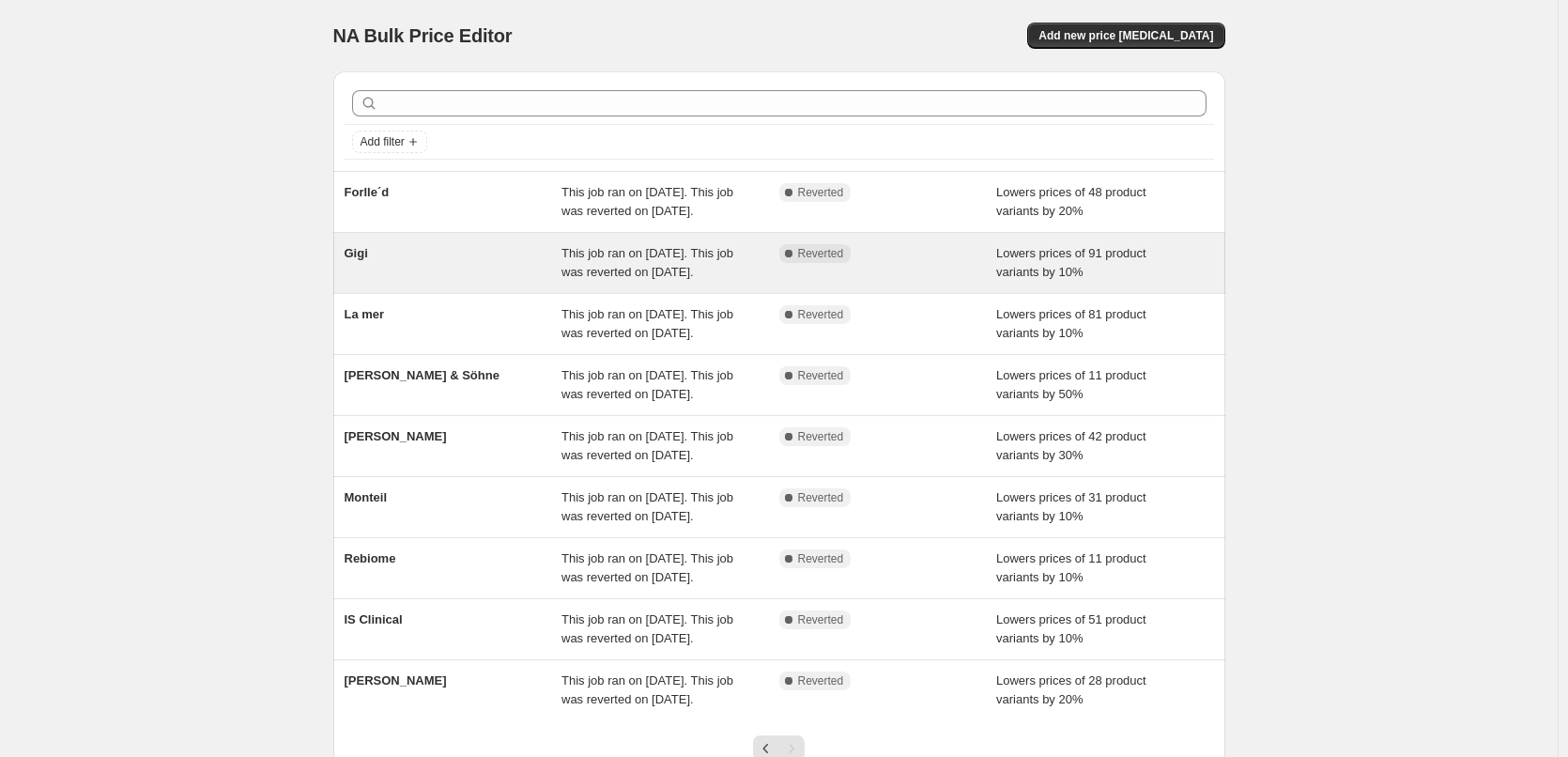
click at [383, 282] on div "Gigi" at bounding box center [453, 263] width 218 height 37
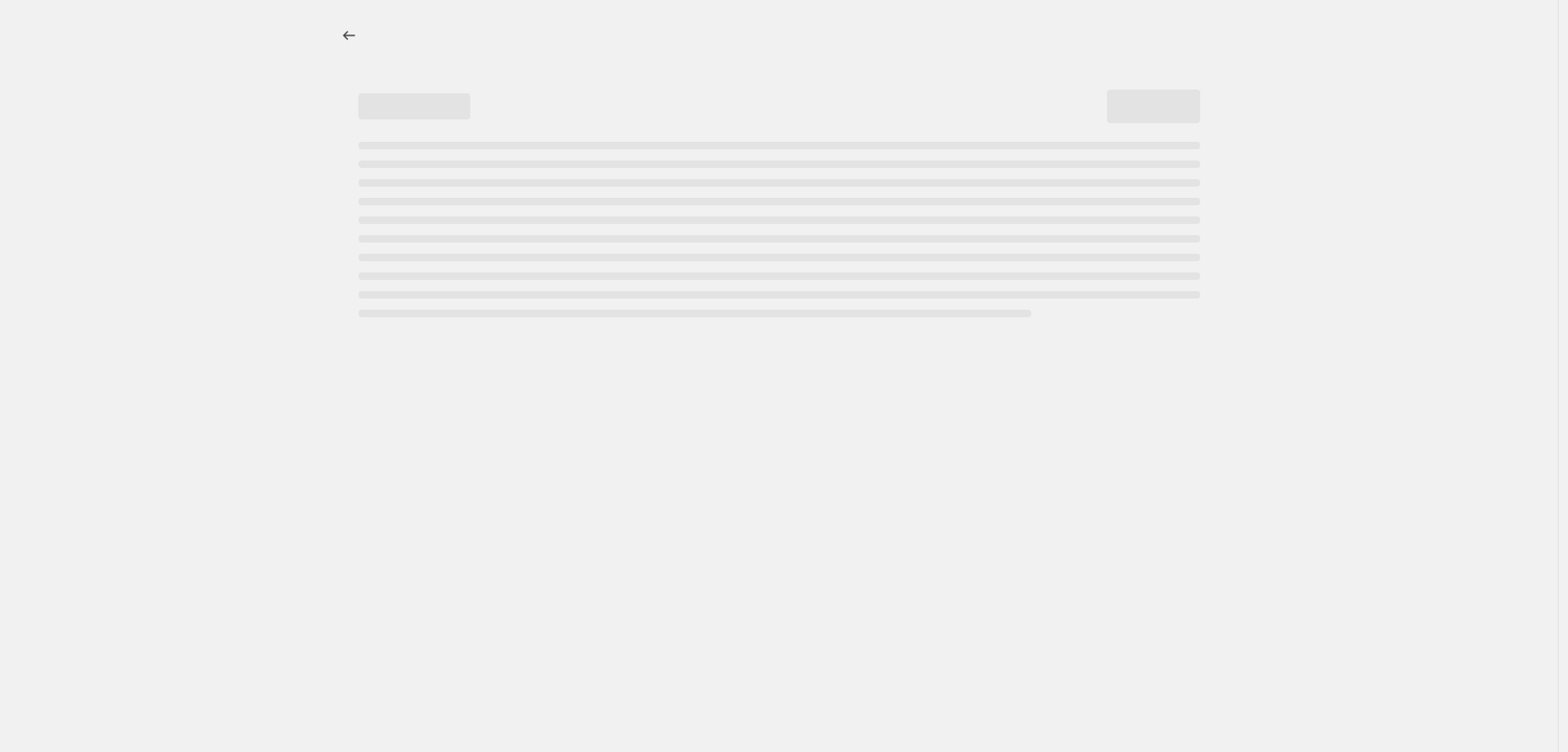
select select "percentage"
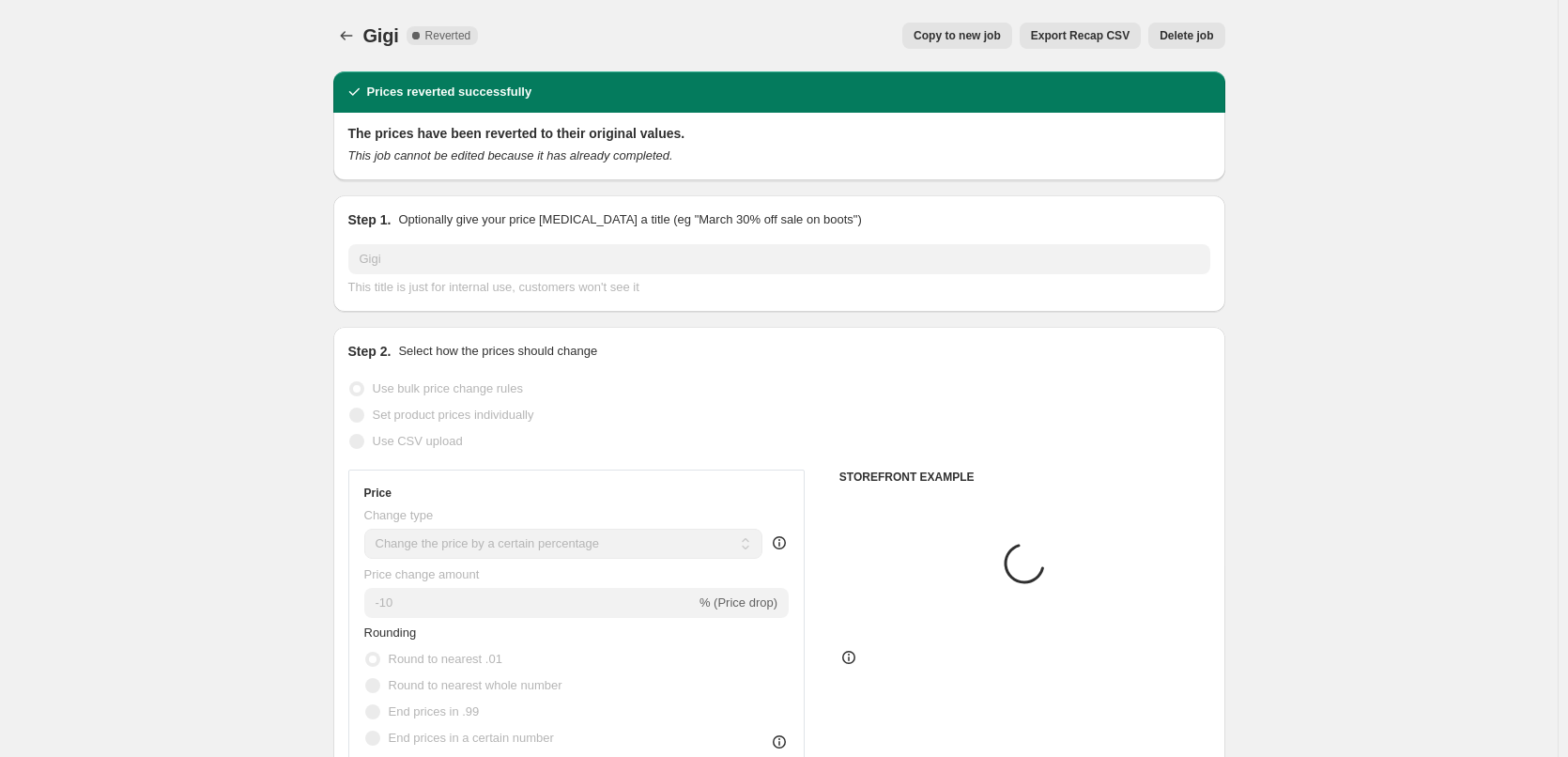
click at [932, 36] on span "Copy to new job" at bounding box center [957, 36] width 88 height 15
select select "percentage"
select select "vendor"
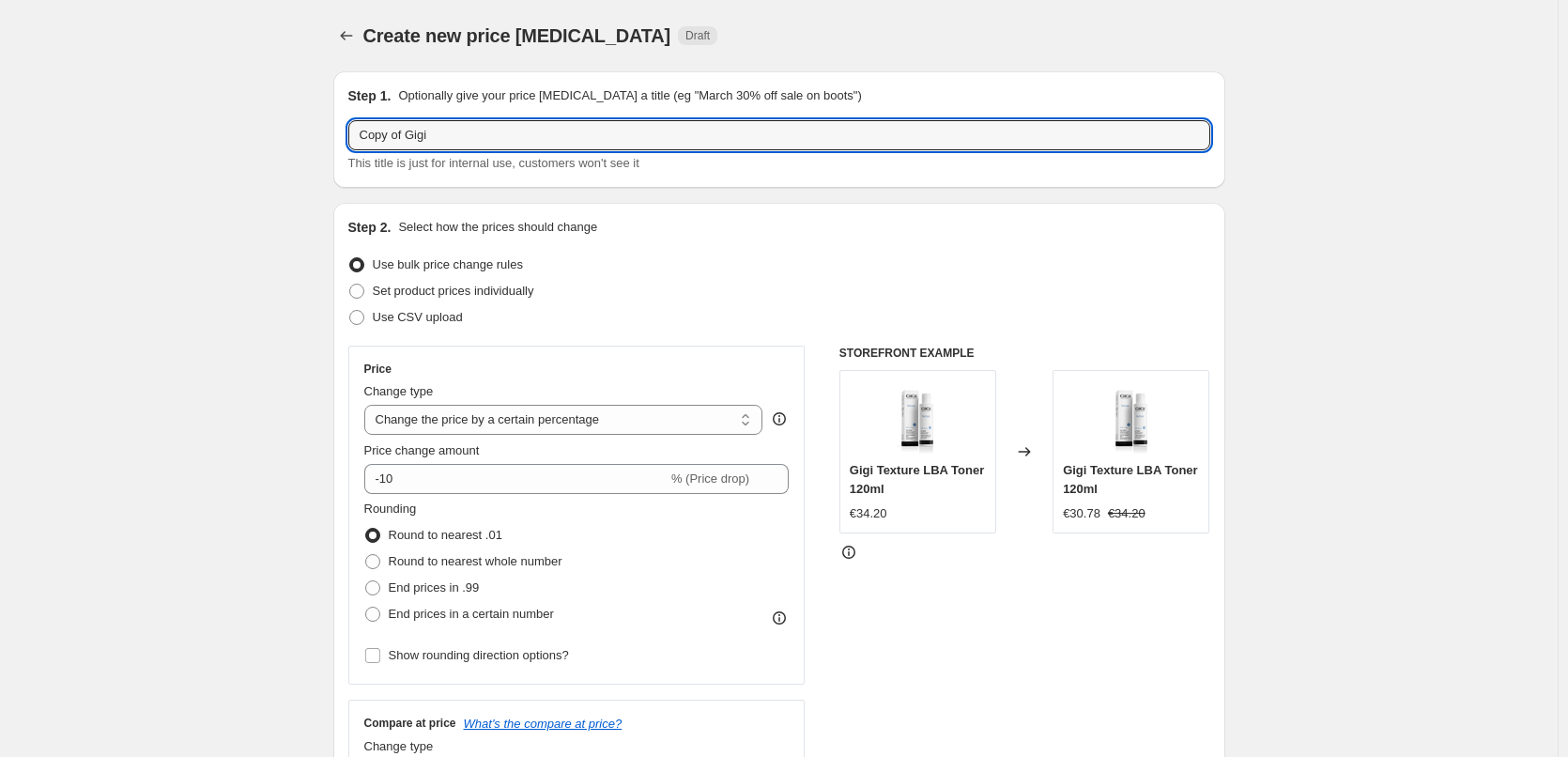
drag, startPoint x: 412, startPoint y: 137, endPoint x: 317, endPoint y: 137, distance: 95.0
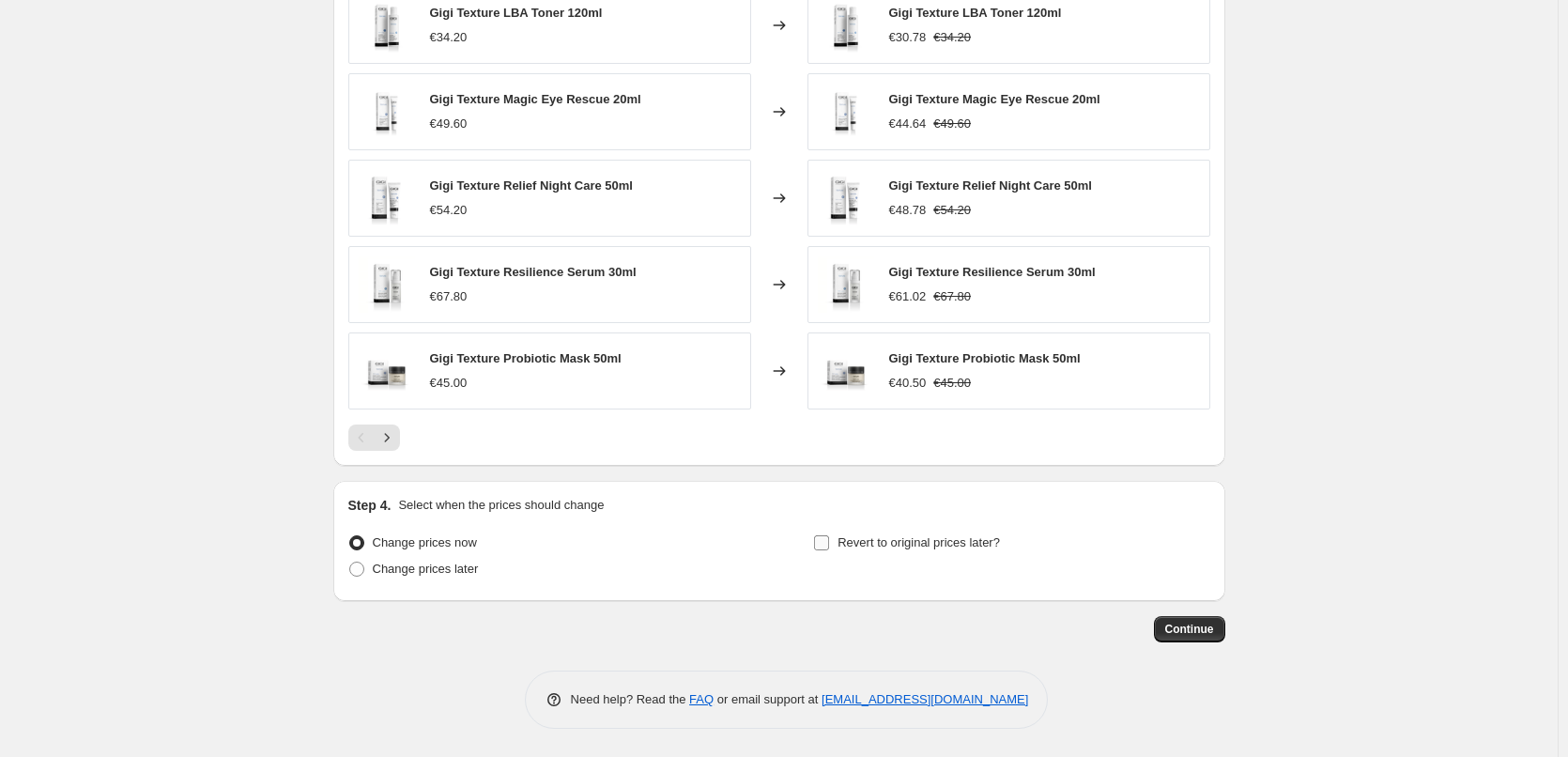
type input "Gigi"
click at [899, 536] on span "Revert to original prices later?" at bounding box center [919, 542] width 162 height 14
click at [829, 536] on input "Revert to original prices later?" at bounding box center [822, 543] width 15 height 15
checkbox input "true"
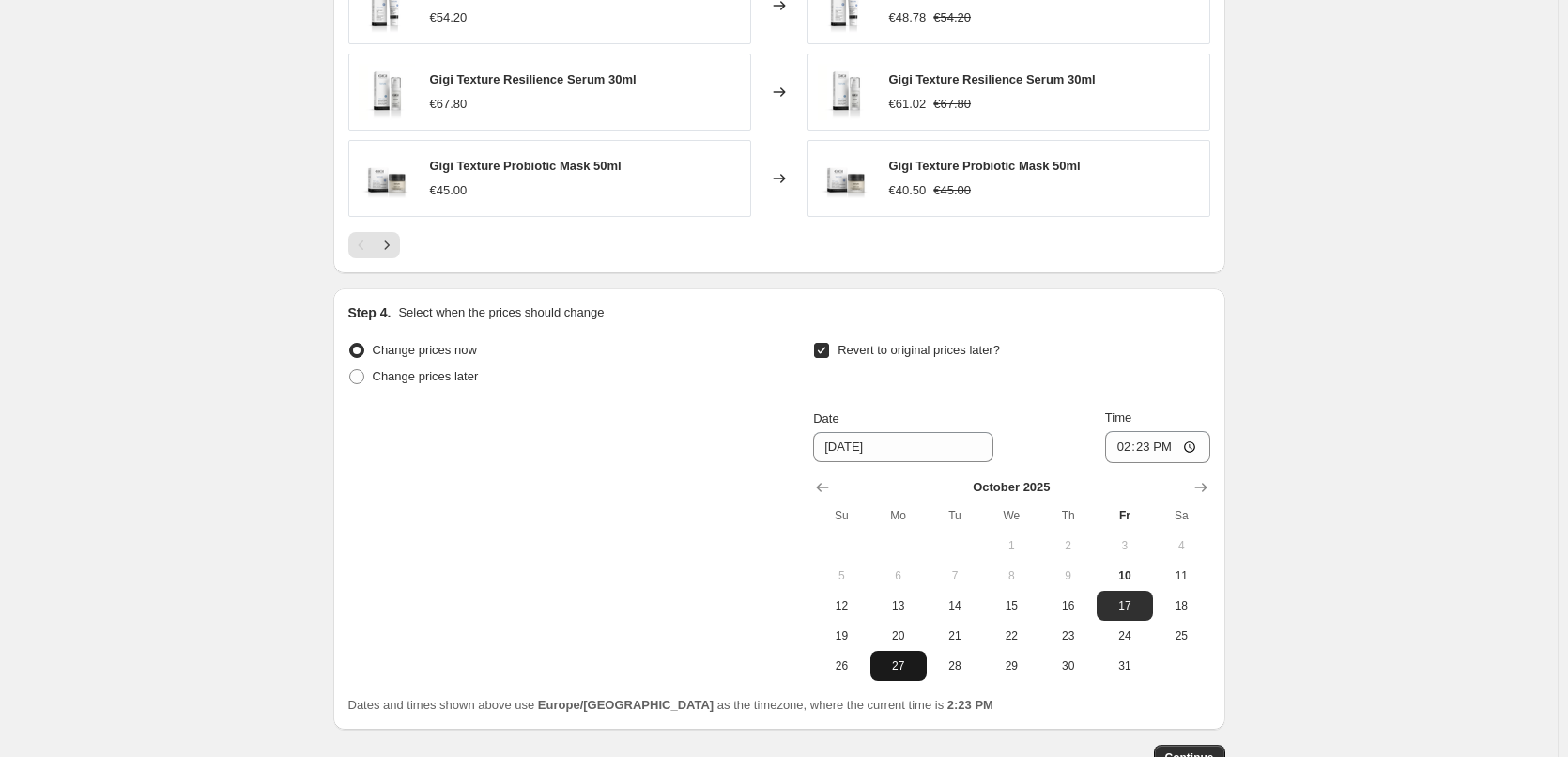
scroll to position [1654, 0]
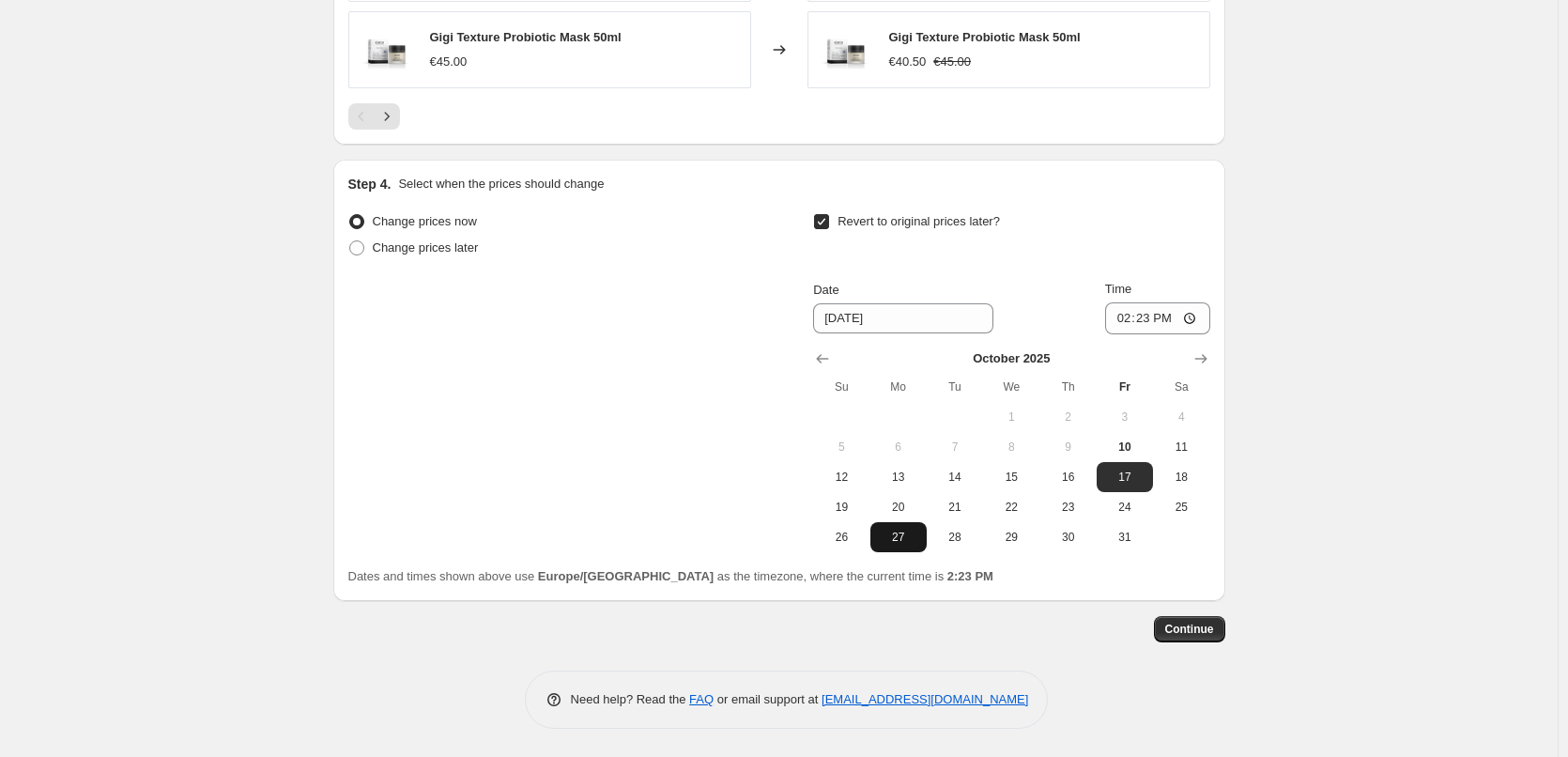
click at [896, 522] on button "27" at bounding box center [898, 536] width 56 height 30
click at [908, 500] on span "20" at bounding box center [898, 508] width 41 height 15
click at [901, 476] on span "13" at bounding box center [898, 477] width 41 height 15
type input "[DATE]"
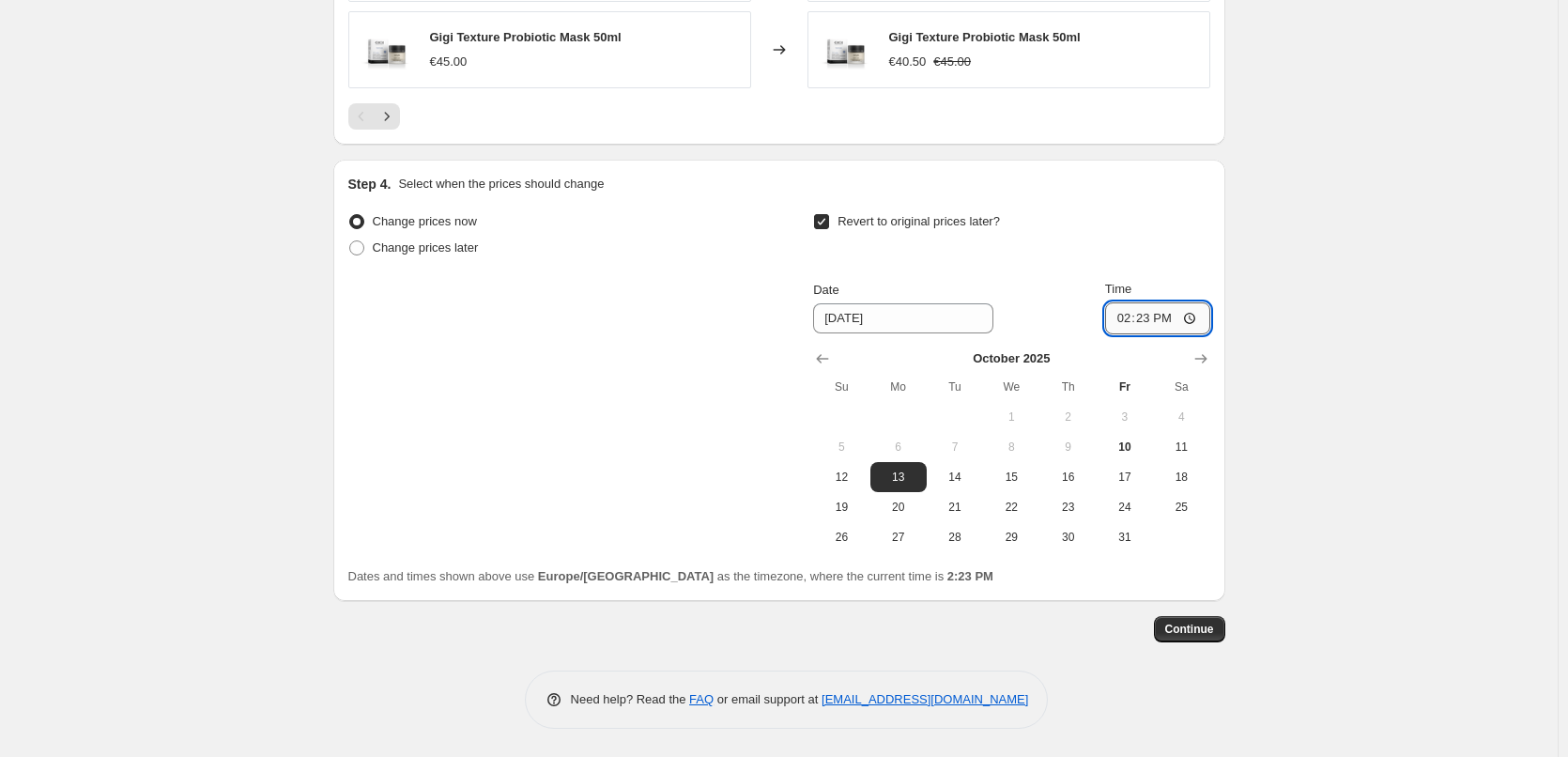
click at [1124, 311] on input "14:23" at bounding box center [1158, 318] width 105 height 32
type input "03:00"
click at [1198, 619] on button "Continue" at bounding box center [1189, 630] width 72 height 27
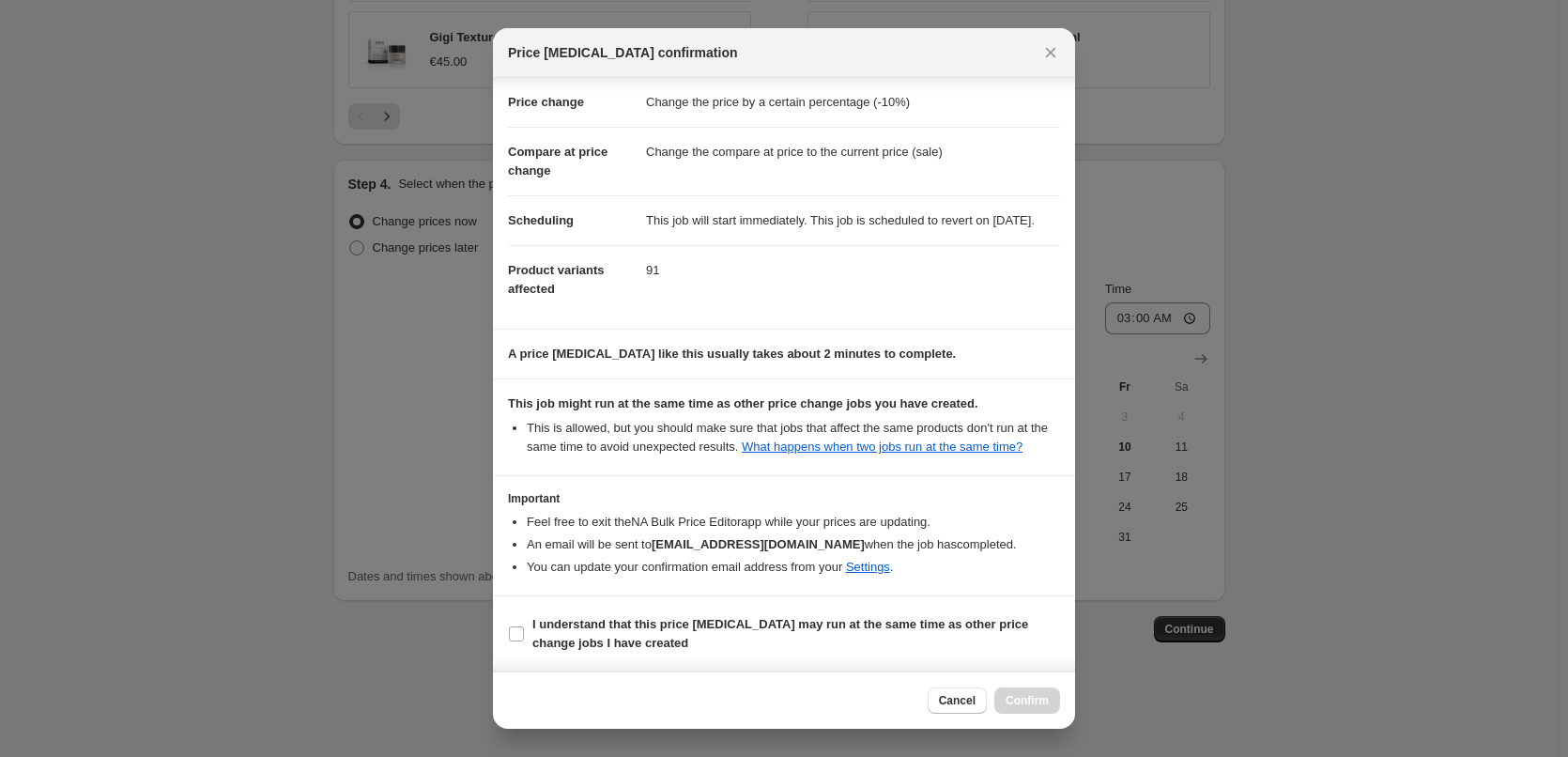
scroll to position [53, 0]
click at [604, 616] on span "I understand that this price [MEDICAL_DATA] may run at the same time as other p…" at bounding box center [796, 634] width 528 height 37
click at [524, 626] on input "I understand that this price [MEDICAL_DATA] may run at the same time as other p…" at bounding box center [516, 634] width 15 height 15
checkbox input "true"
click at [1039, 701] on span "Confirm" at bounding box center [1027, 701] width 43 height 15
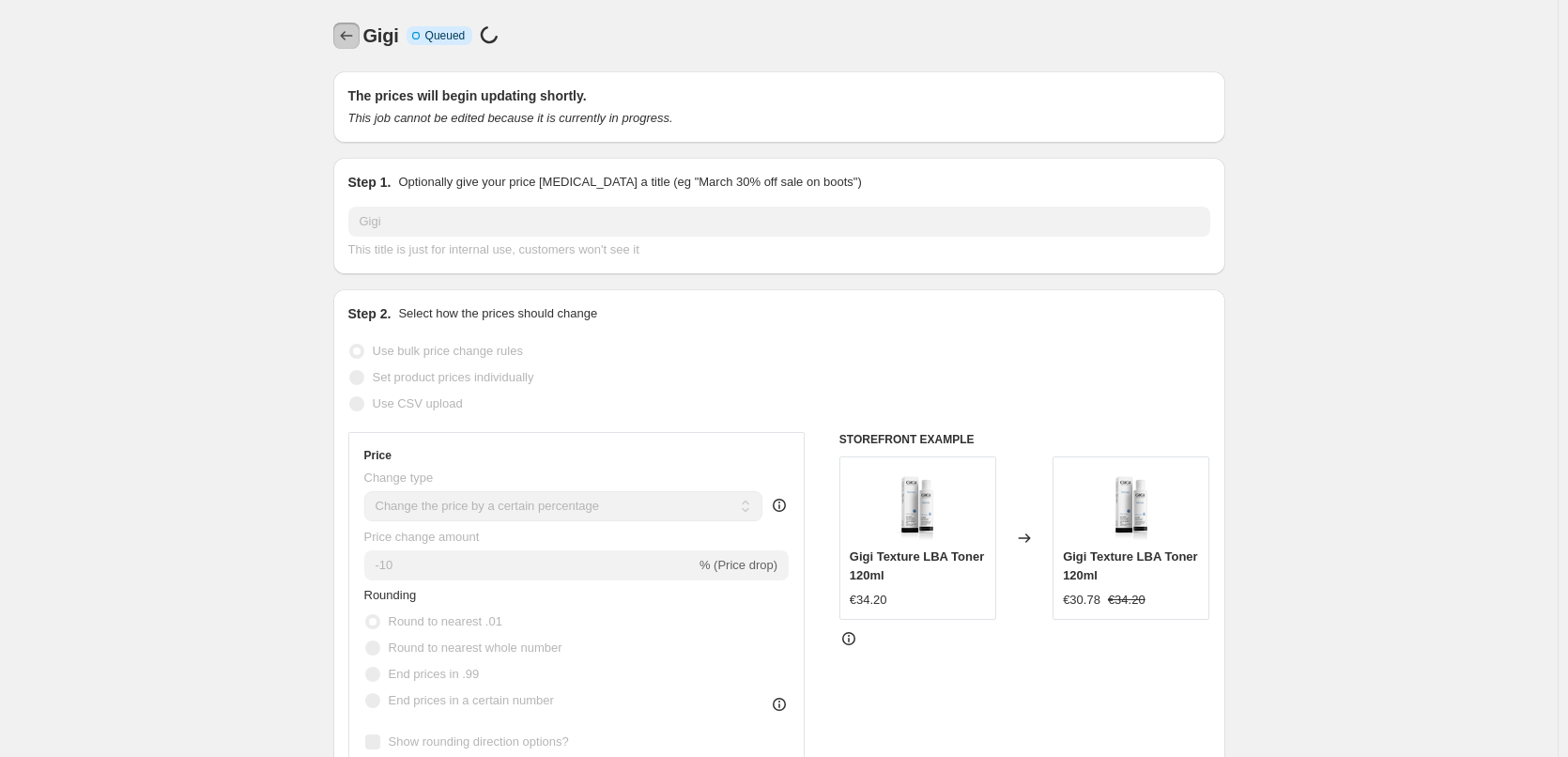
click at [350, 34] on icon "Price change jobs" at bounding box center [346, 36] width 19 height 19
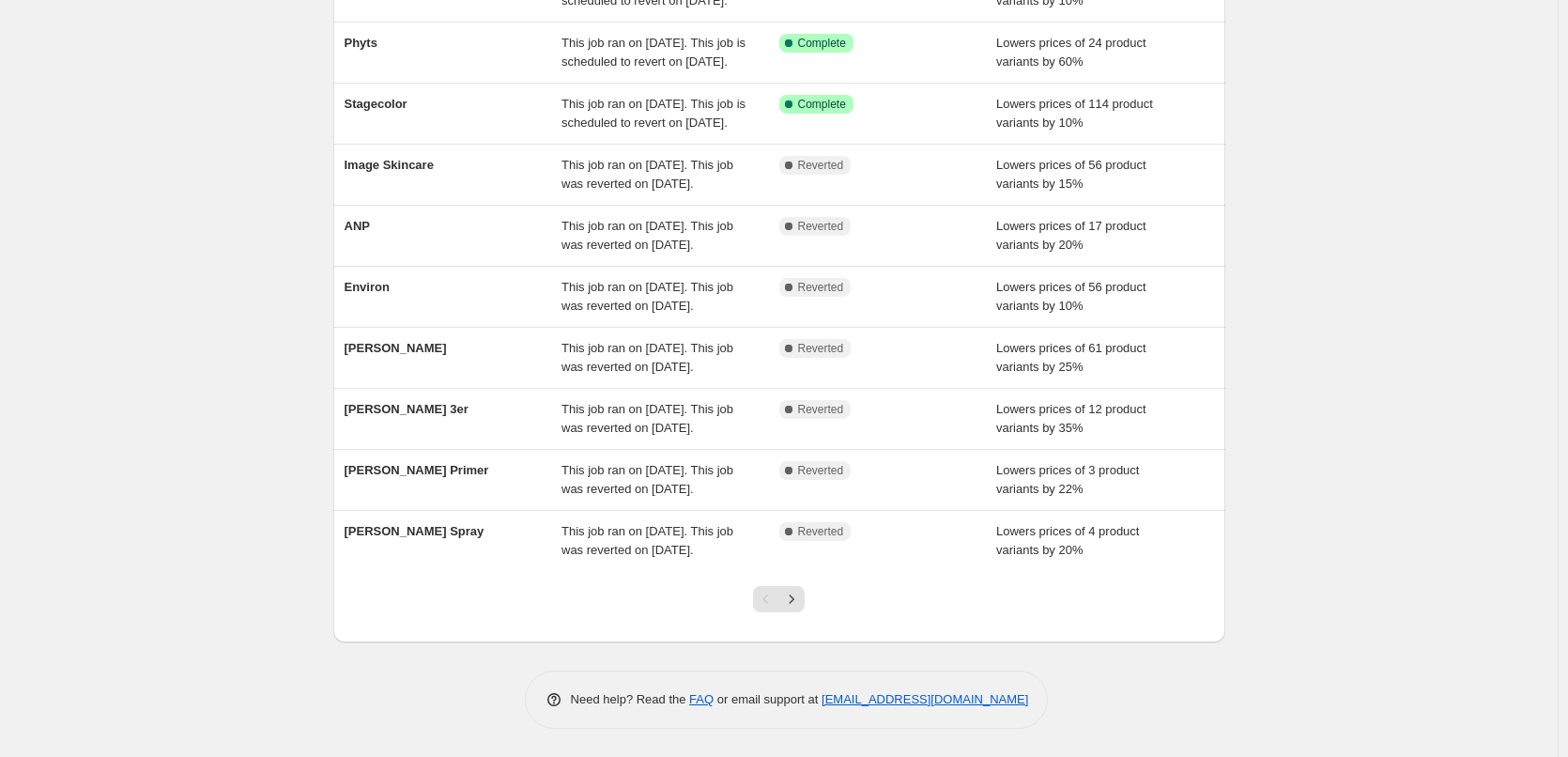
scroll to position [398, 0]
click at [792, 601] on icon "Next" at bounding box center [792, 599] width 19 height 19
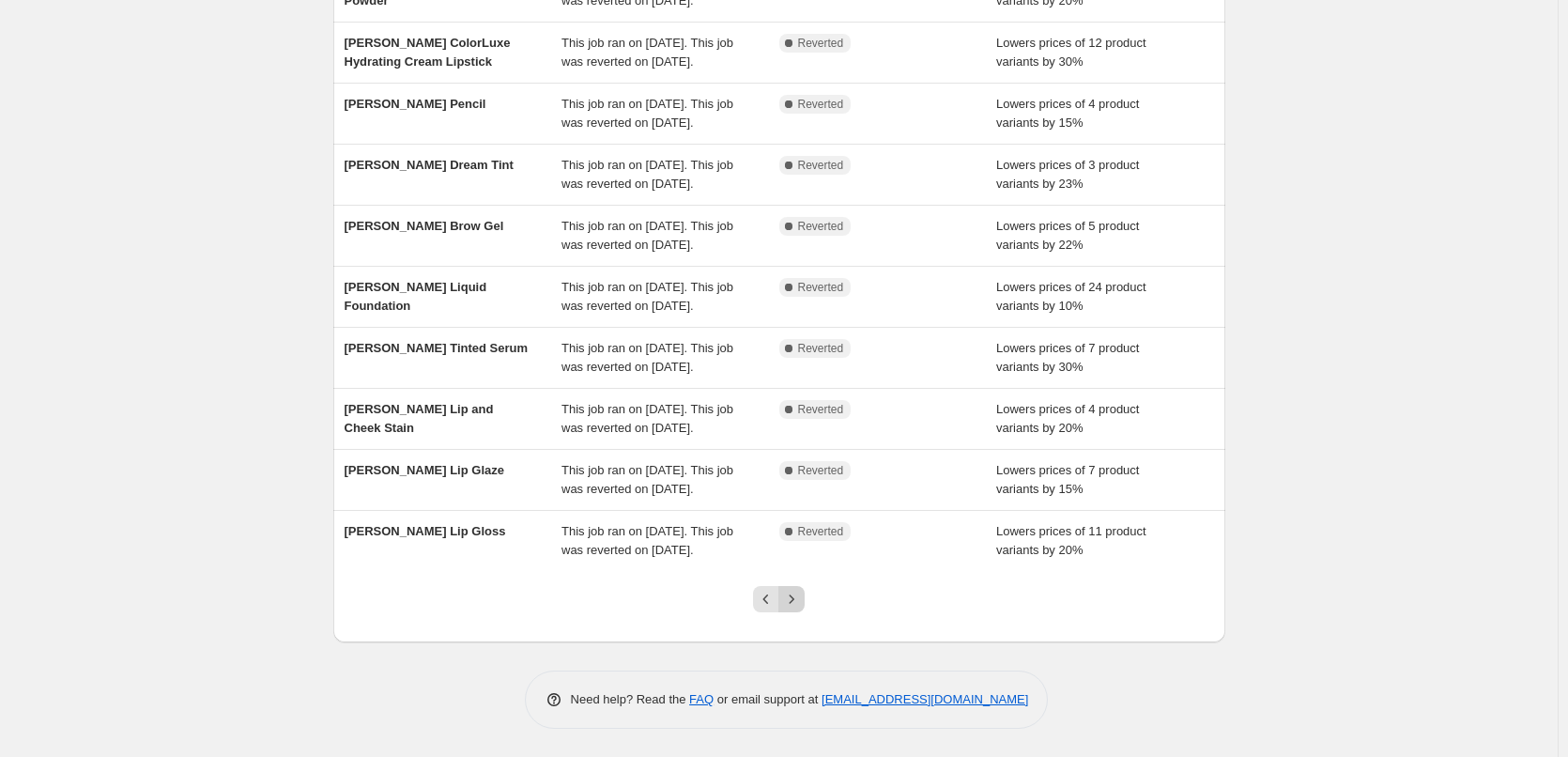
click at [801, 607] on icon "Next" at bounding box center [792, 599] width 19 height 19
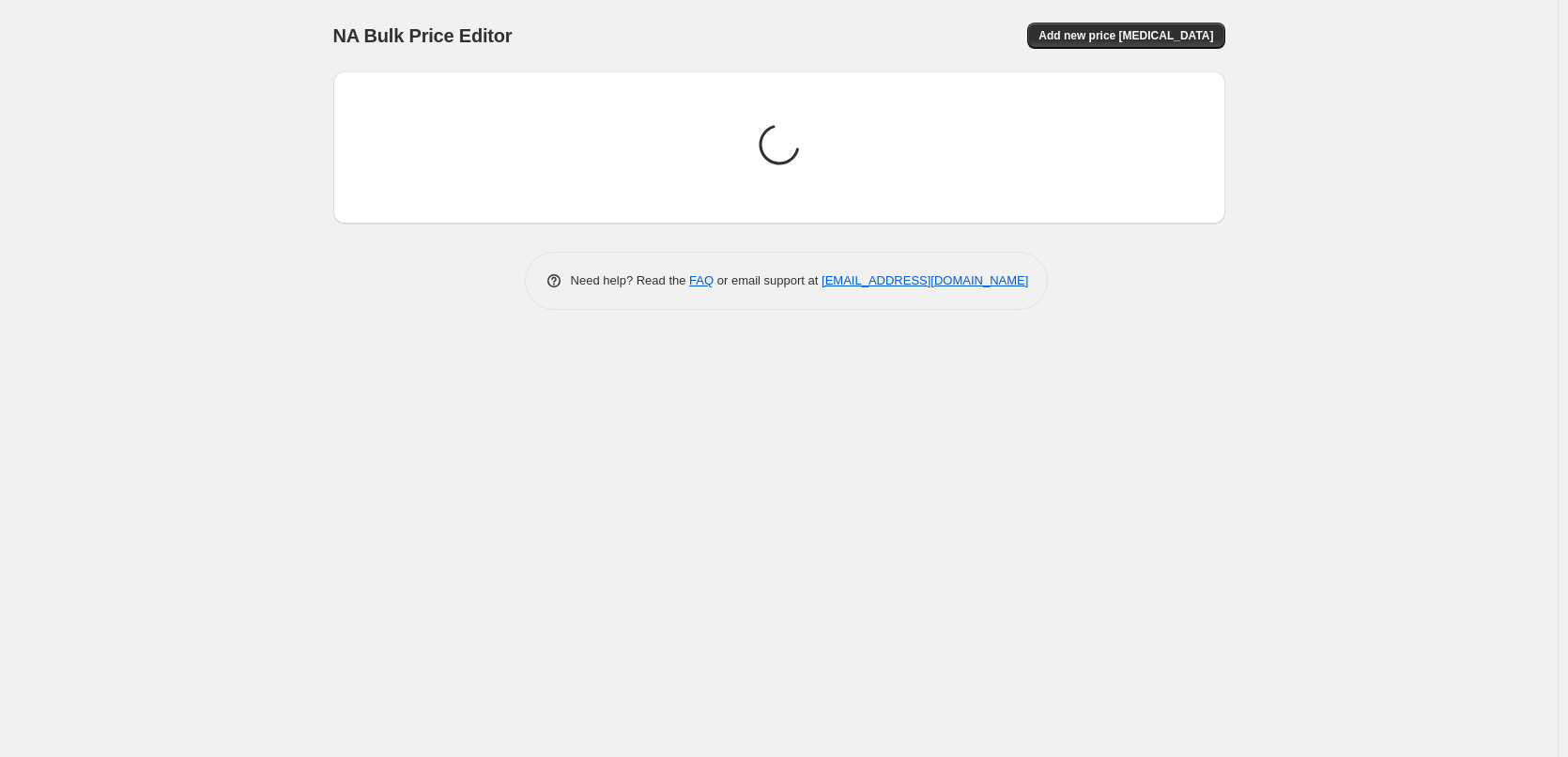
scroll to position [0, 0]
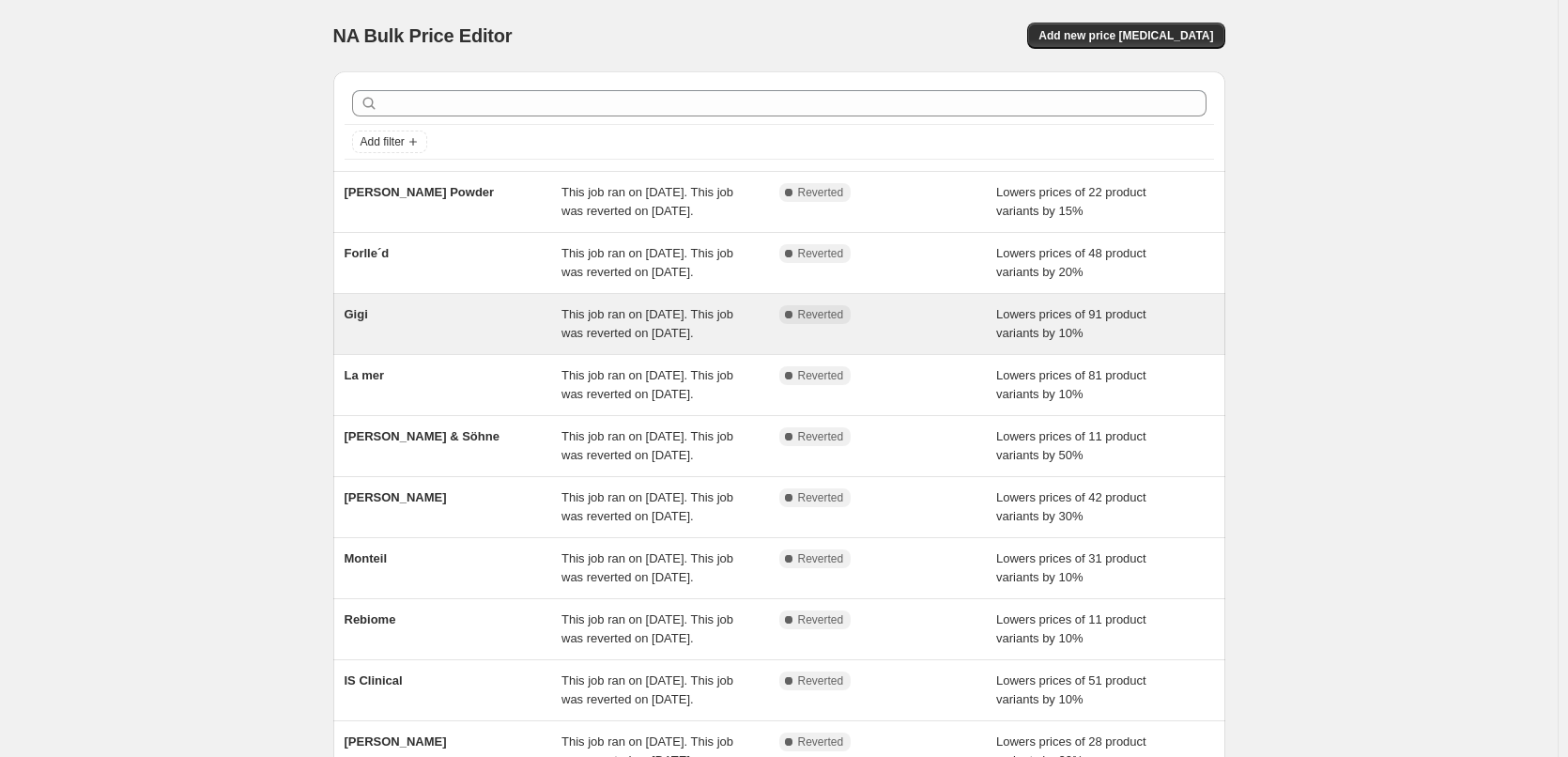
click at [377, 343] on div "Gigi" at bounding box center [453, 324] width 218 height 37
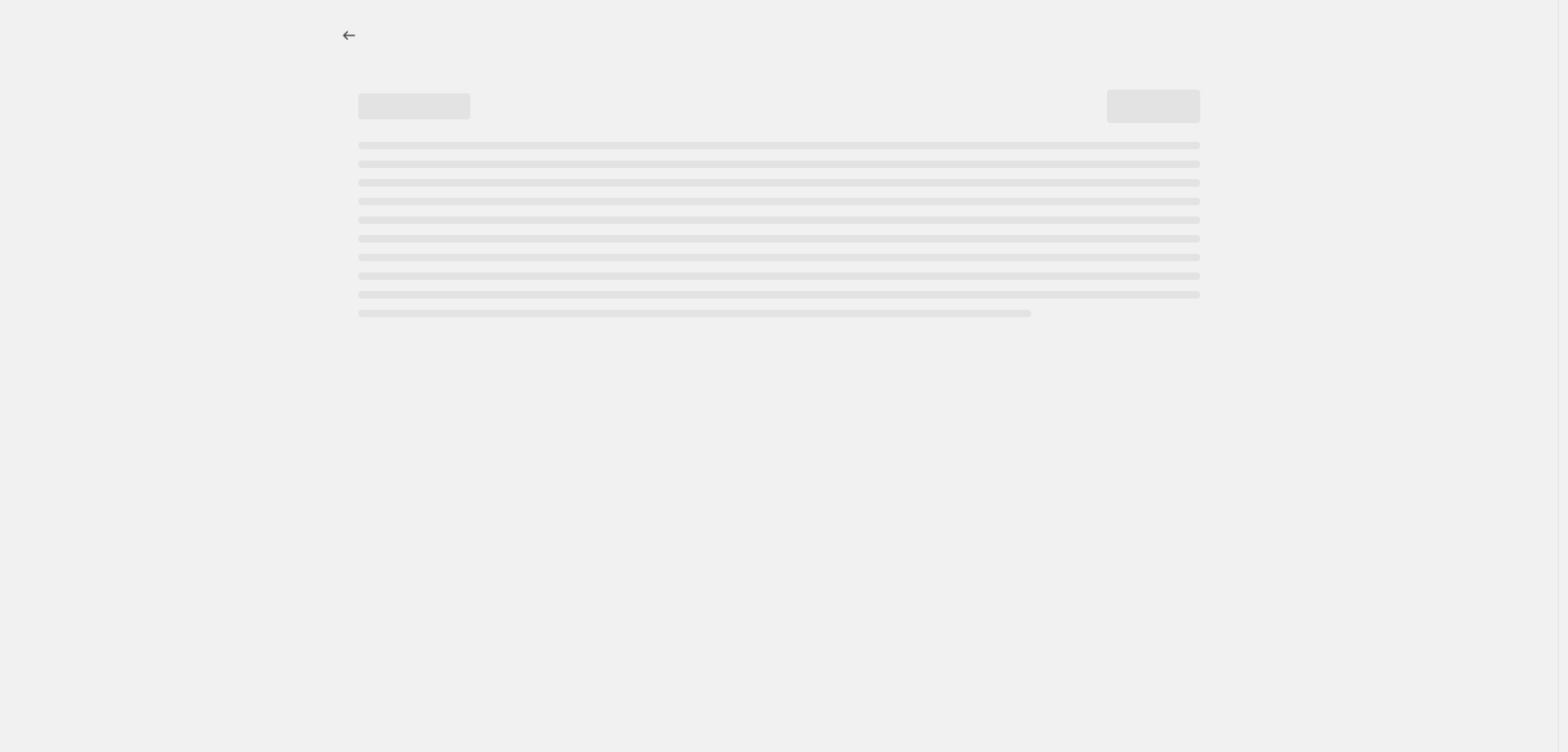
select select "percentage"
select select "vendor"
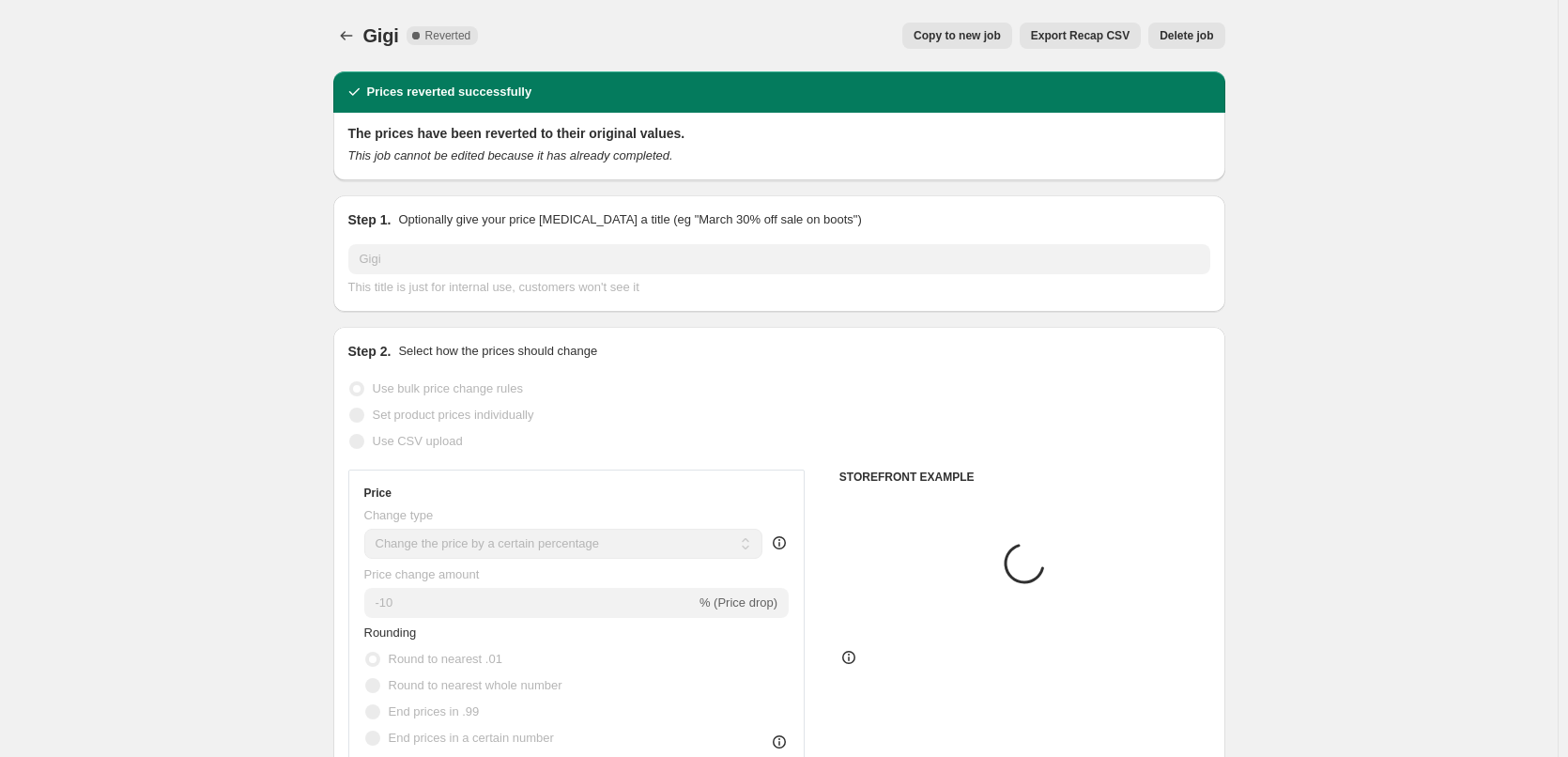
click at [1209, 14] on div "Gigi. This page is ready [PERSON_NAME] Complete Reverted Copy to new job Export…" at bounding box center [779, 35] width 892 height 72
click at [1209, 27] on button "Delete job" at bounding box center [1186, 36] width 76 height 27
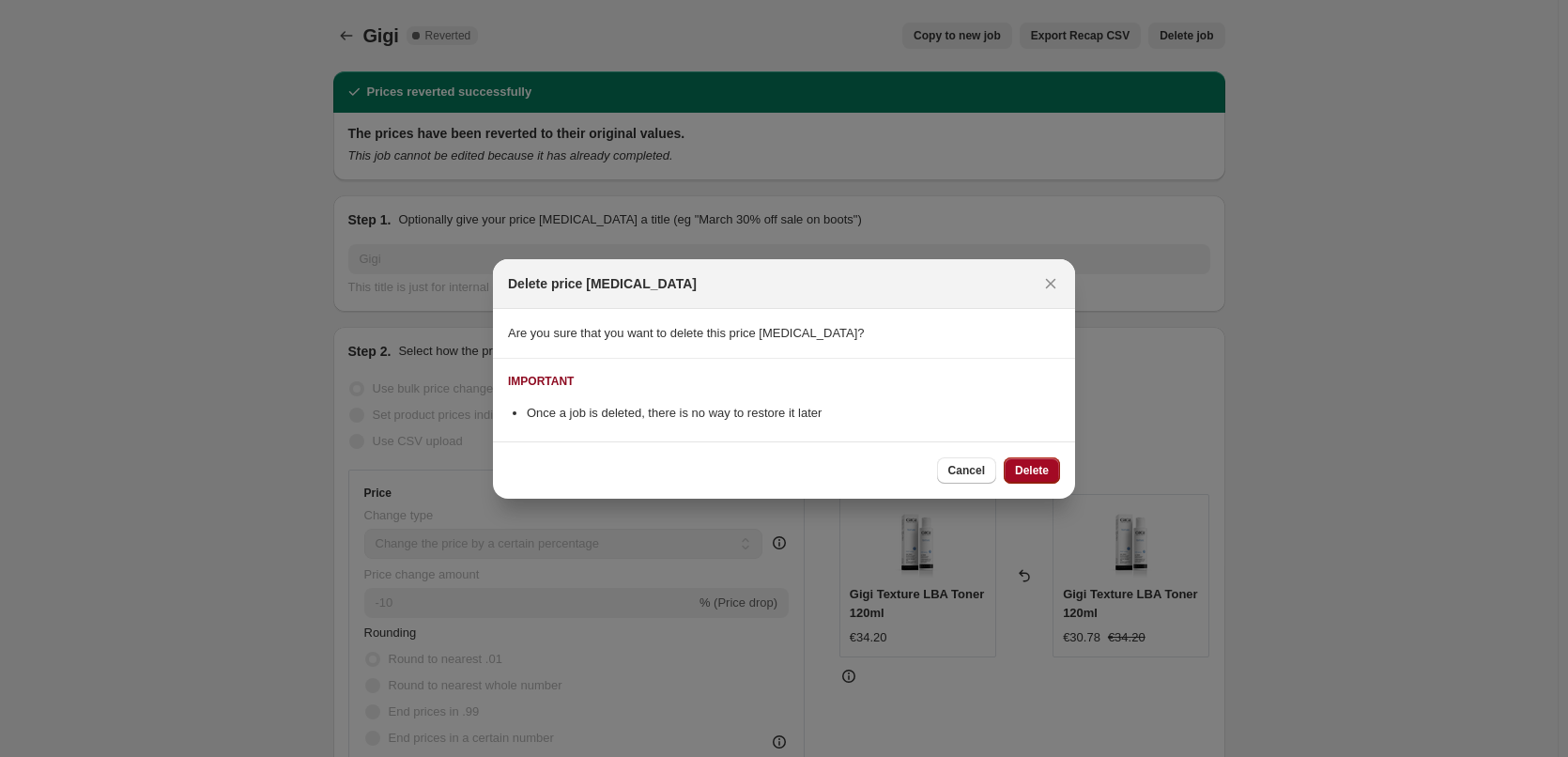
click at [1024, 457] on button "Delete" at bounding box center [1032, 471] width 56 height 27
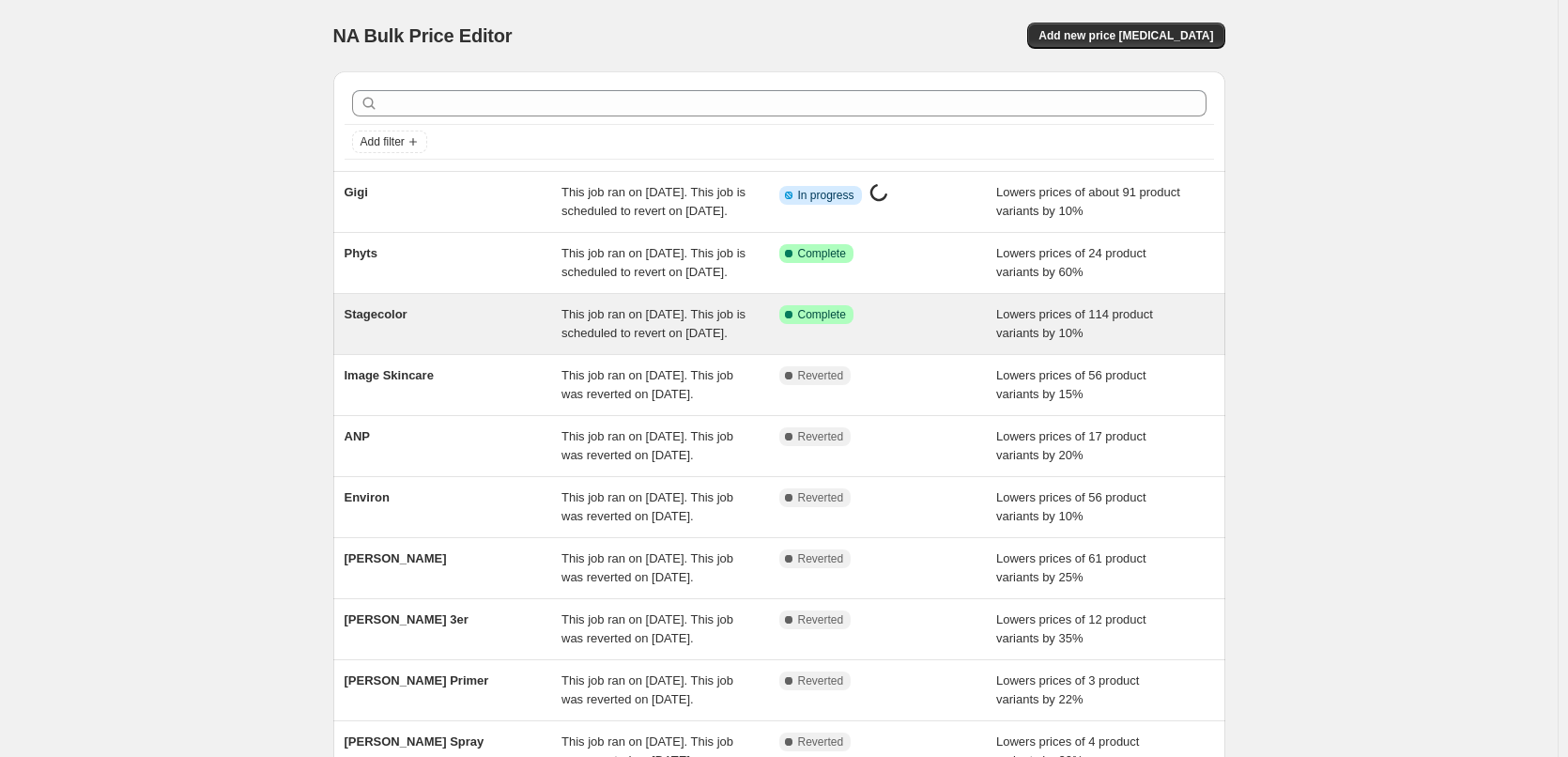
scroll to position [398, 0]
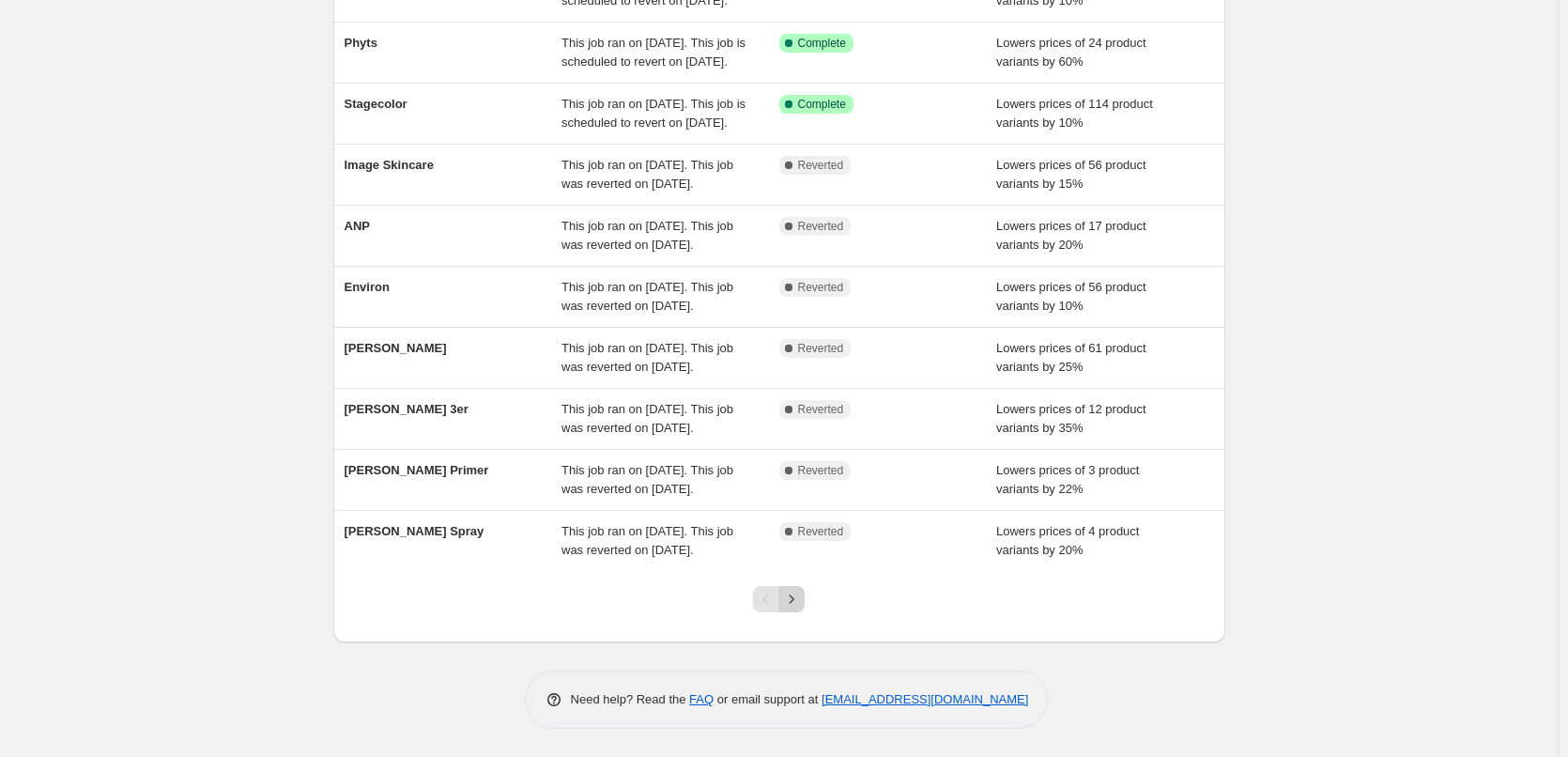
click at [789, 593] on icon "Next" at bounding box center [792, 599] width 19 height 19
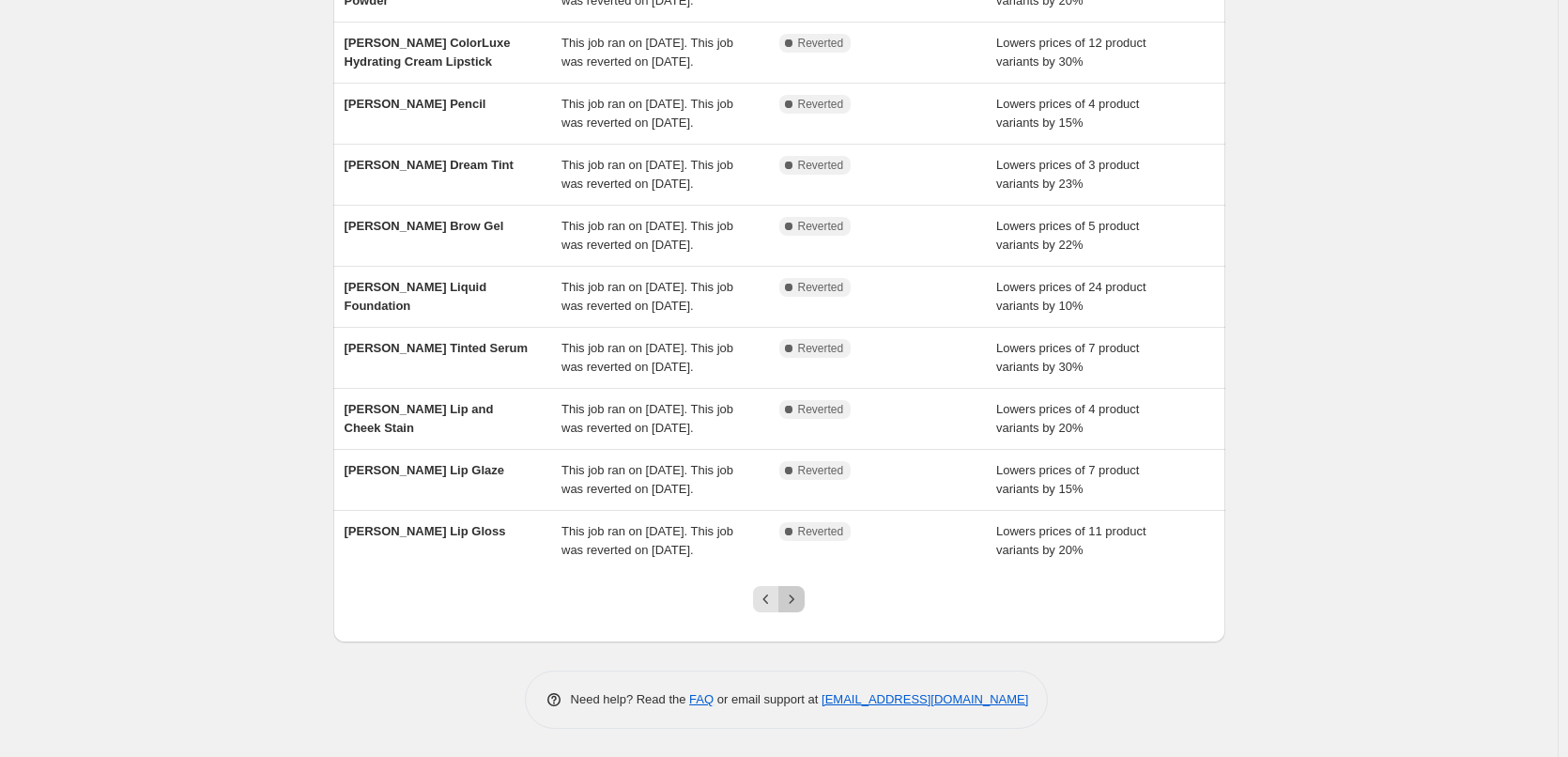
click at [800, 602] on icon "Next" at bounding box center [792, 599] width 19 height 19
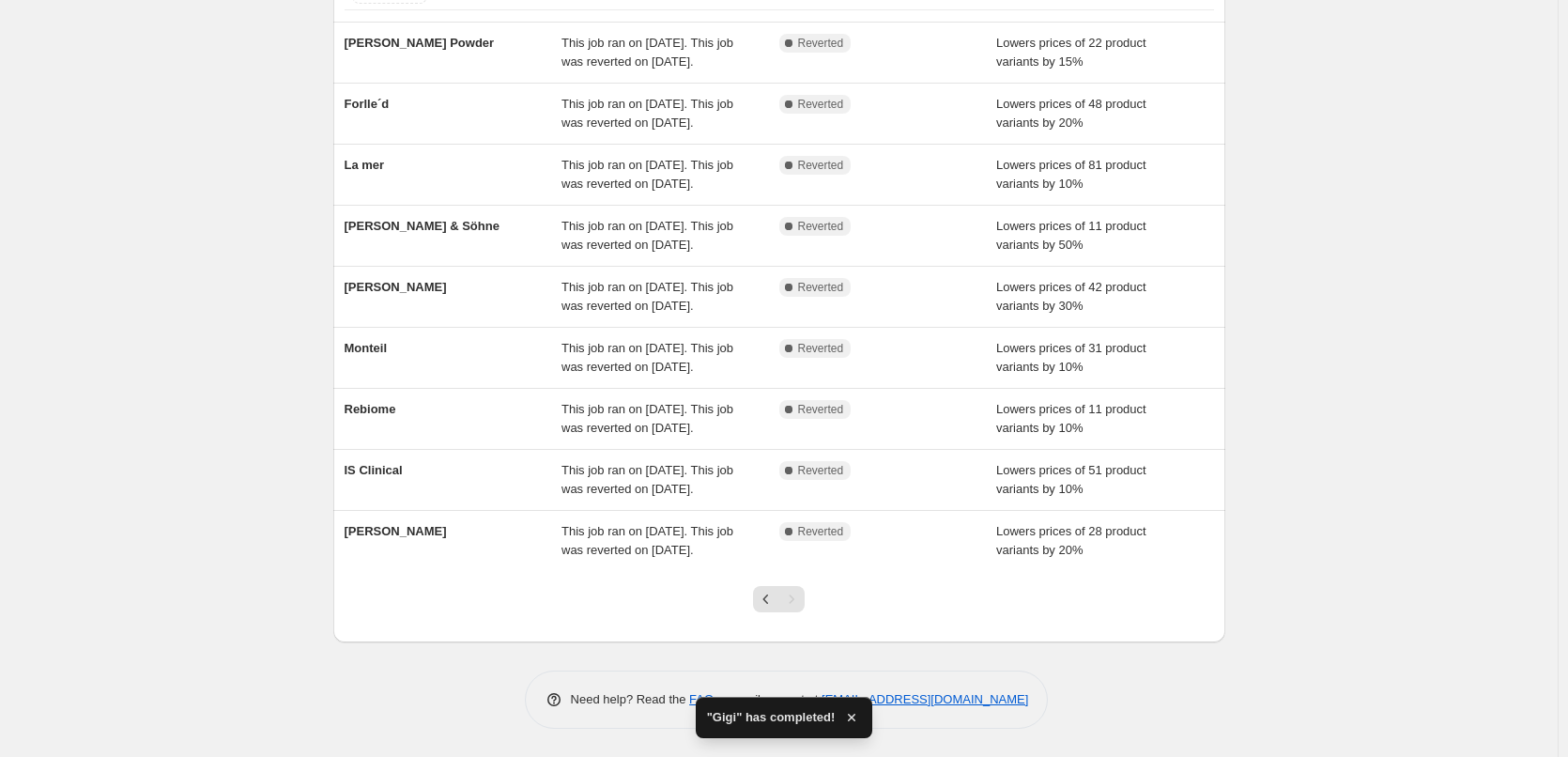
scroll to position [263, 0]
click at [774, 588] on button "Previous" at bounding box center [766, 599] width 27 height 27
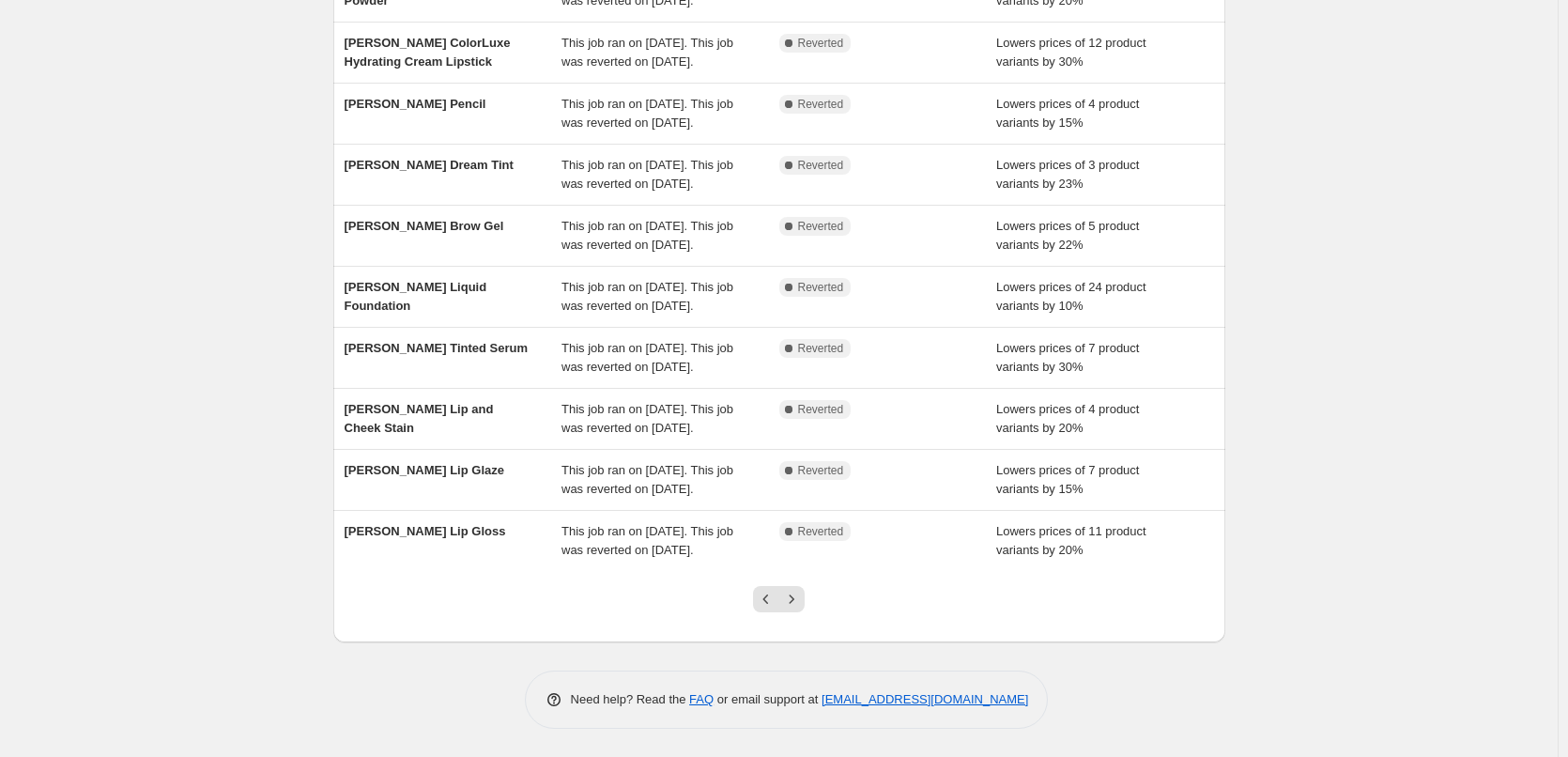
scroll to position [398, 0]
click at [768, 612] on button "Previous" at bounding box center [766, 599] width 27 height 27
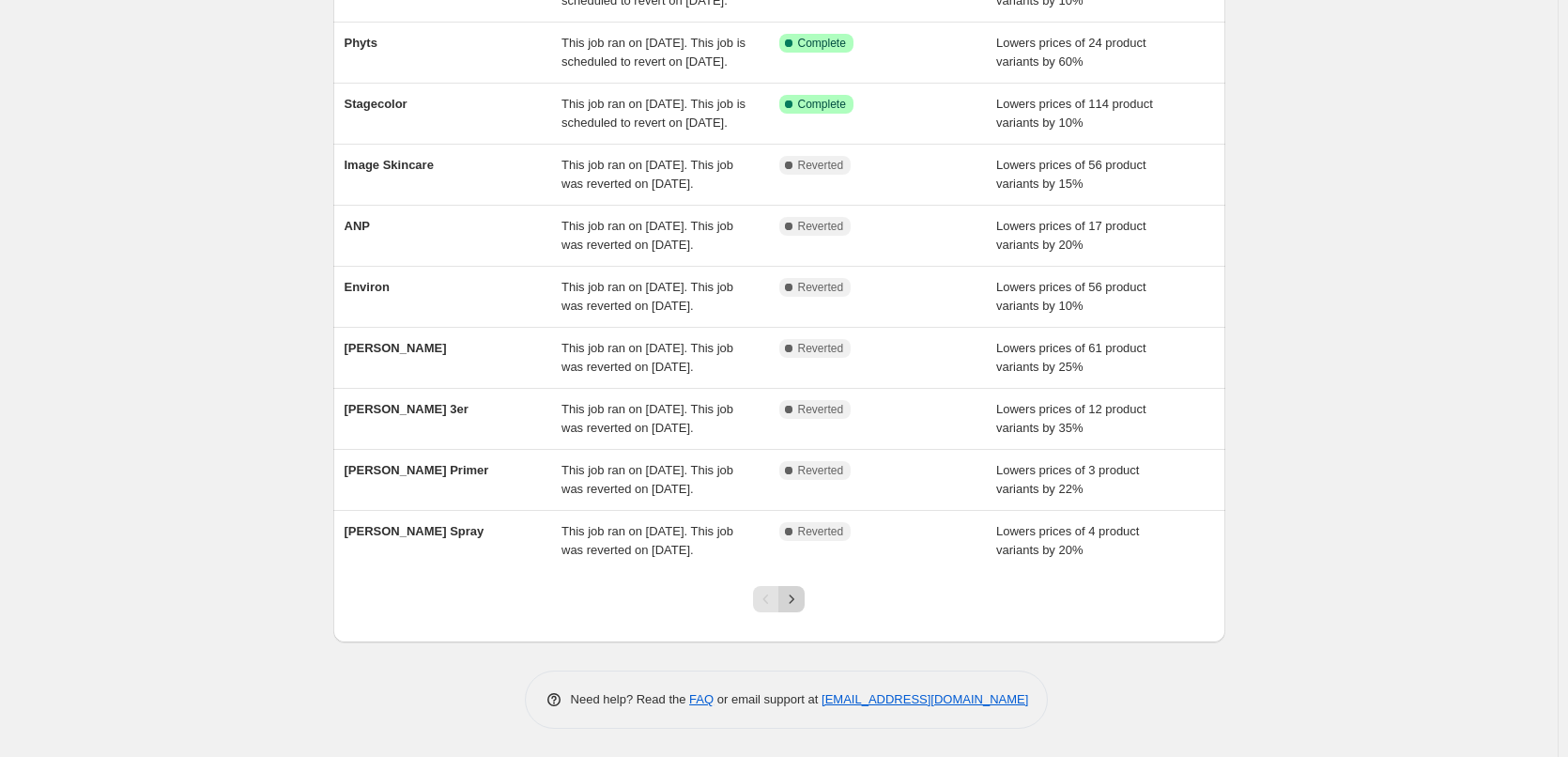
click at [805, 595] on button "Next" at bounding box center [792, 599] width 27 height 27
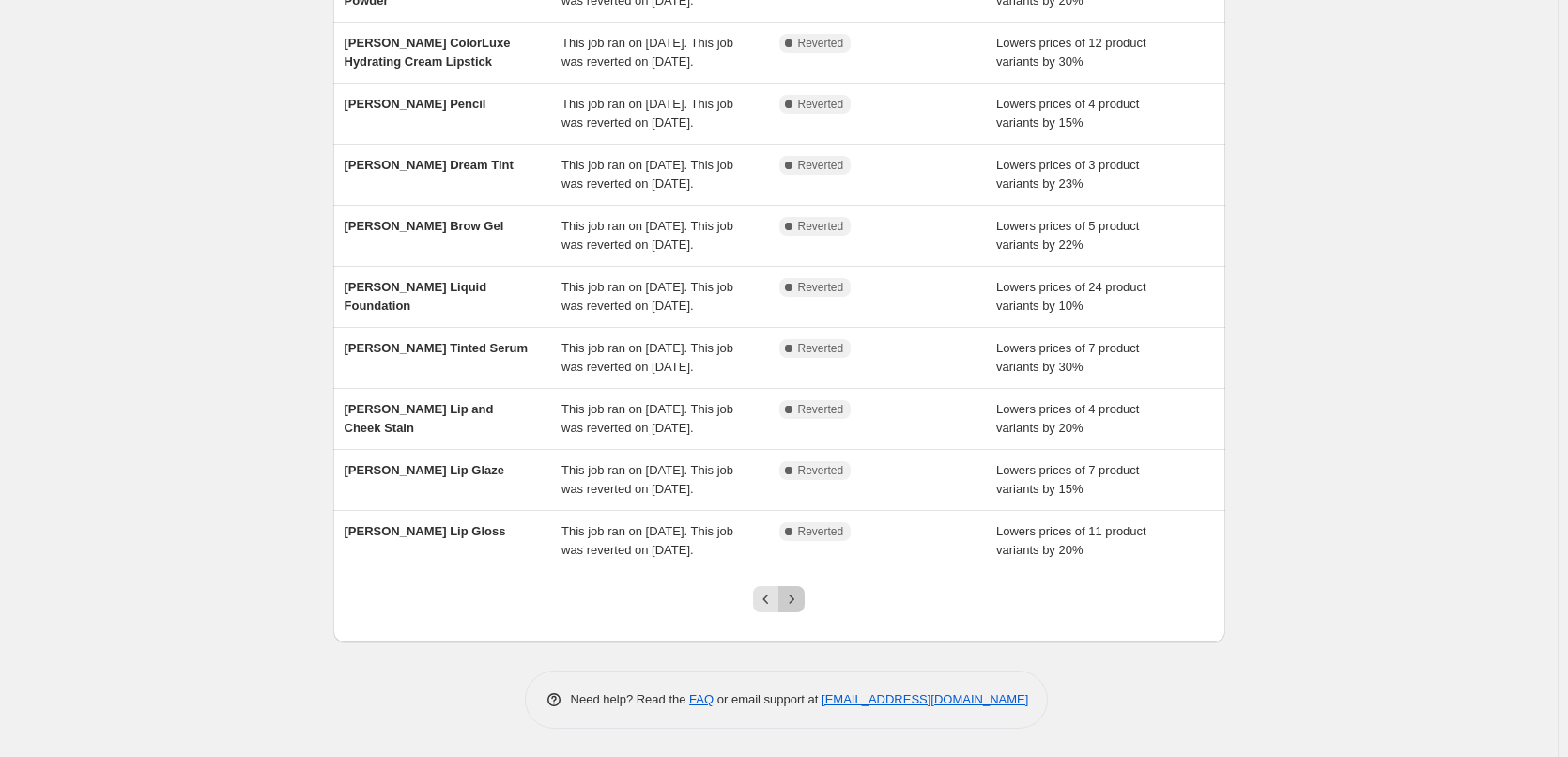
click at [805, 595] on button "Next" at bounding box center [792, 599] width 27 height 27
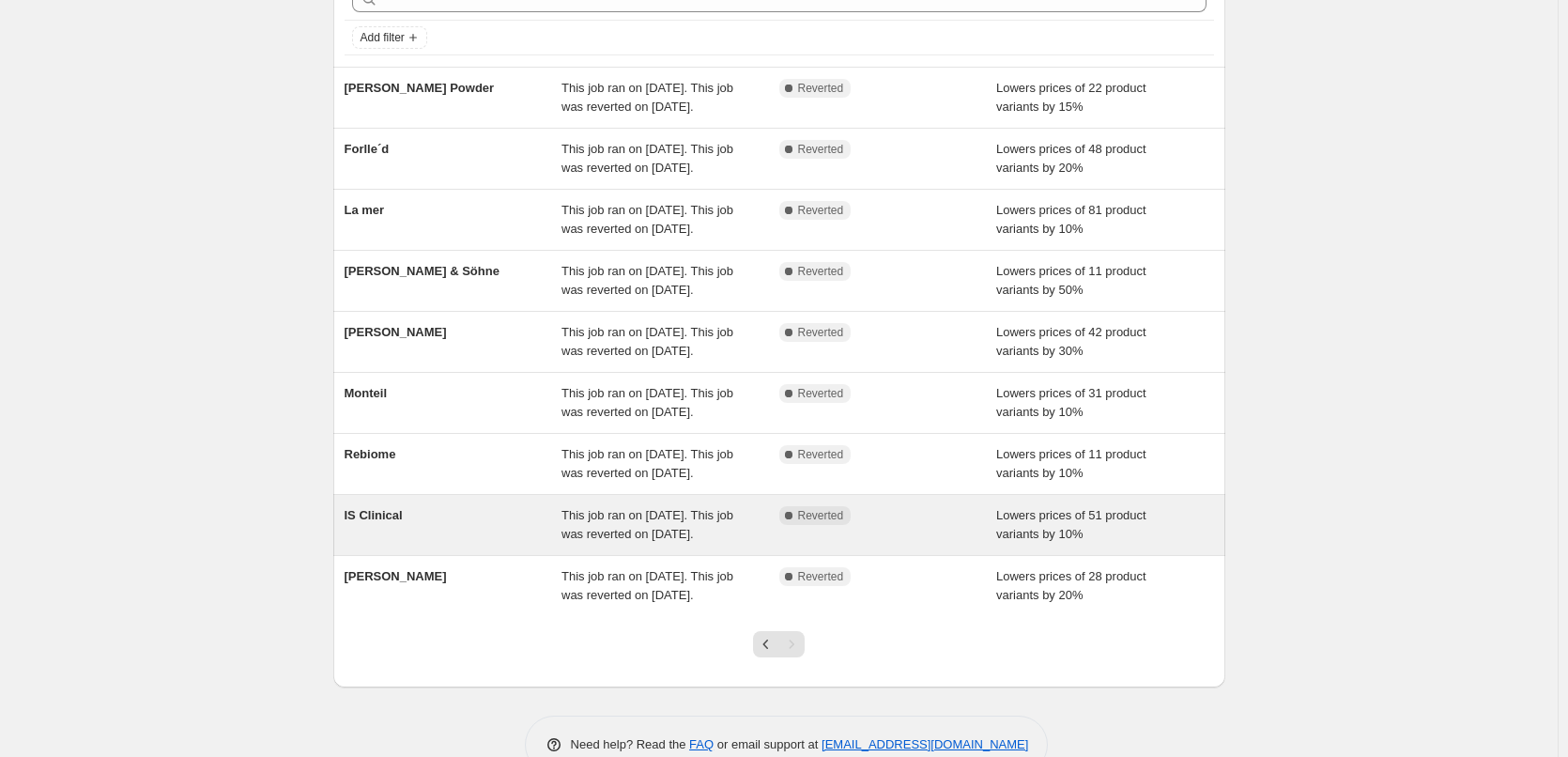
scroll to position [263, 0]
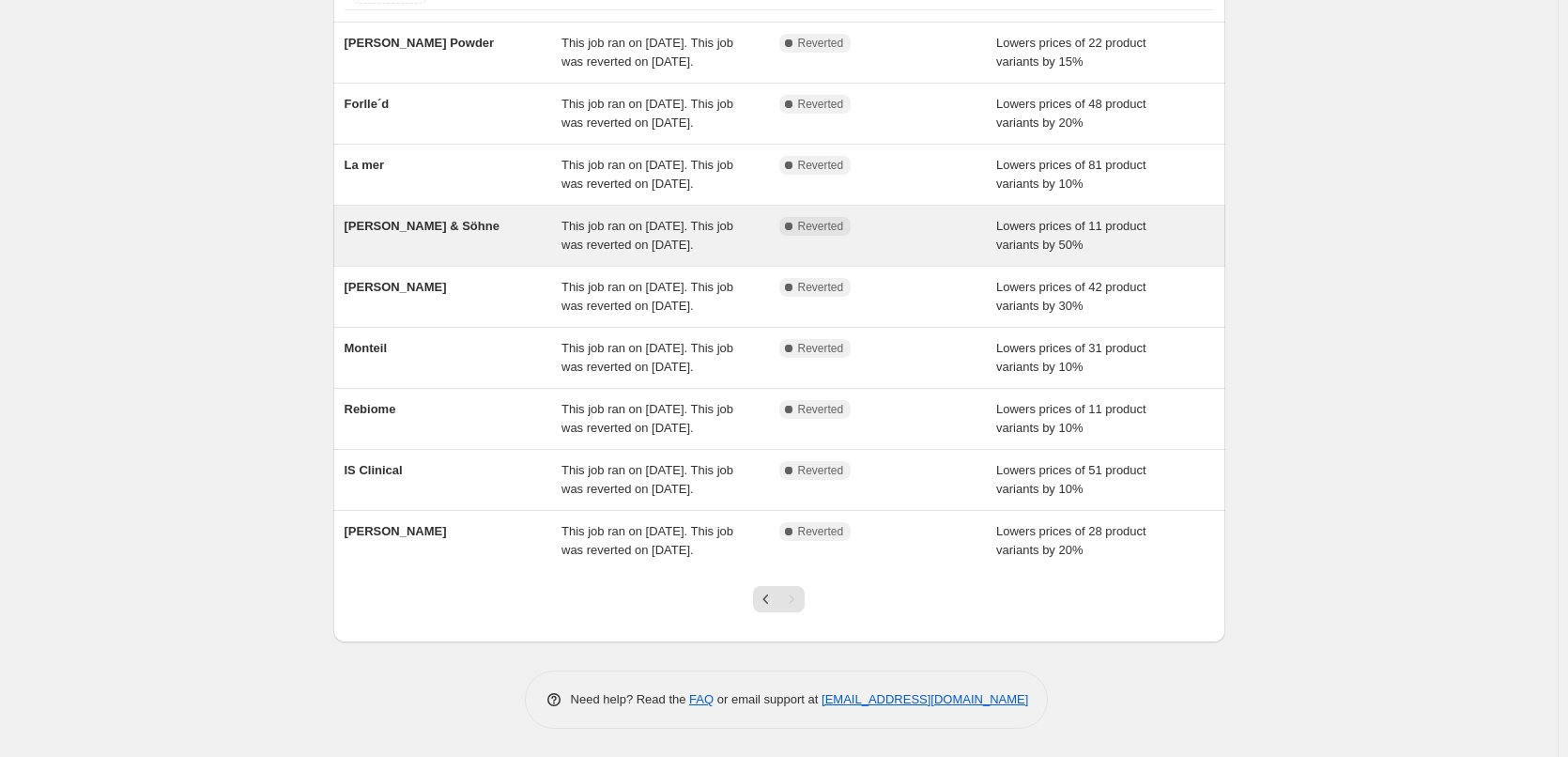
click at [401, 219] on span "[PERSON_NAME] & Söhne" at bounding box center [422, 225] width 155 height 14
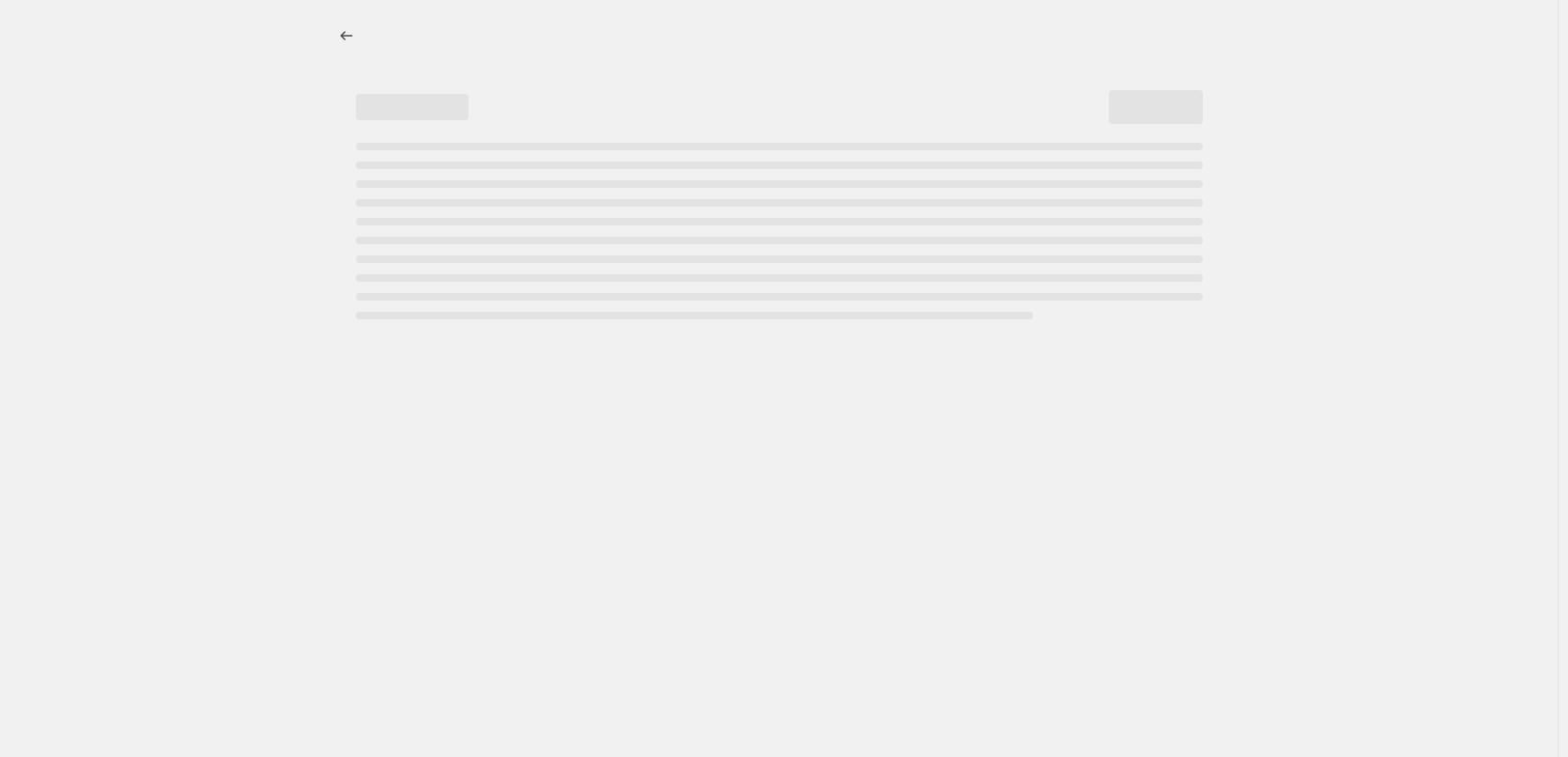
select select "percentage"
select select "vendor"
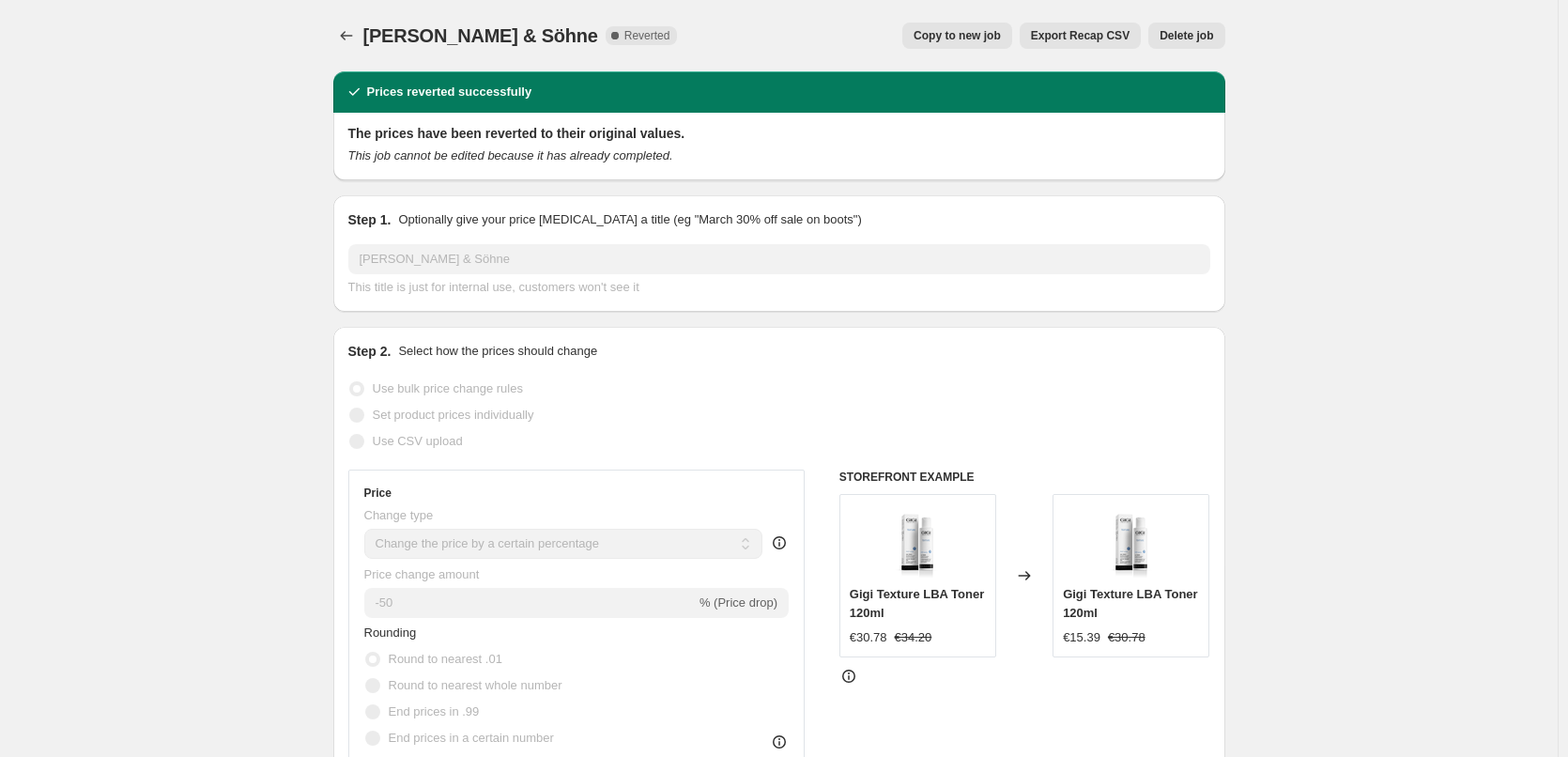
click at [1212, 25] on button "Delete job" at bounding box center [1186, 36] width 76 height 27
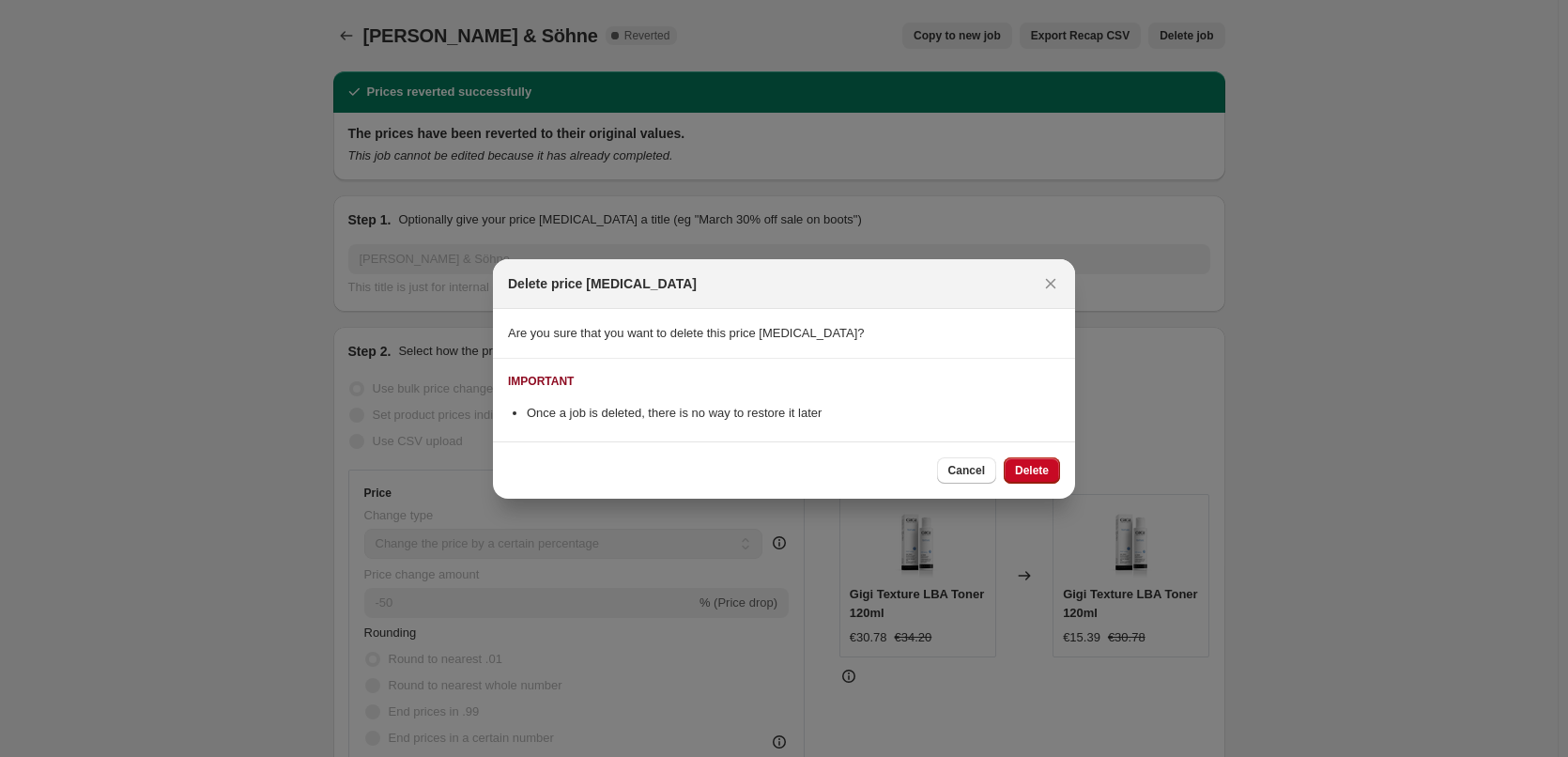
click at [1040, 486] on div "Cancel Delete" at bounding box center [784, 471] width 582 height 57
click at [1033, 473] on span "Delete" at bounding box center [1032, 471] width 33 height 15
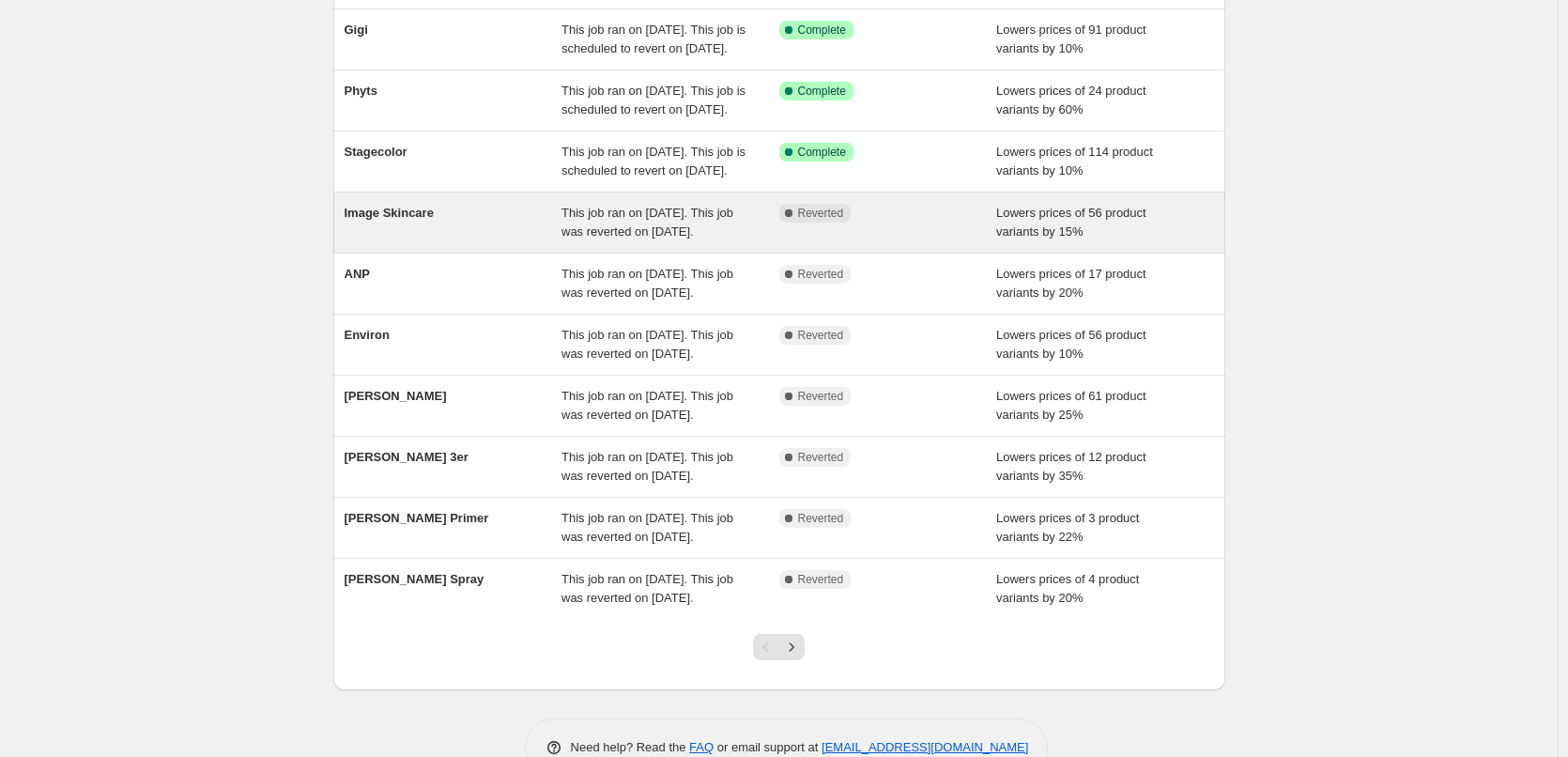
scroll to position [398, 0]
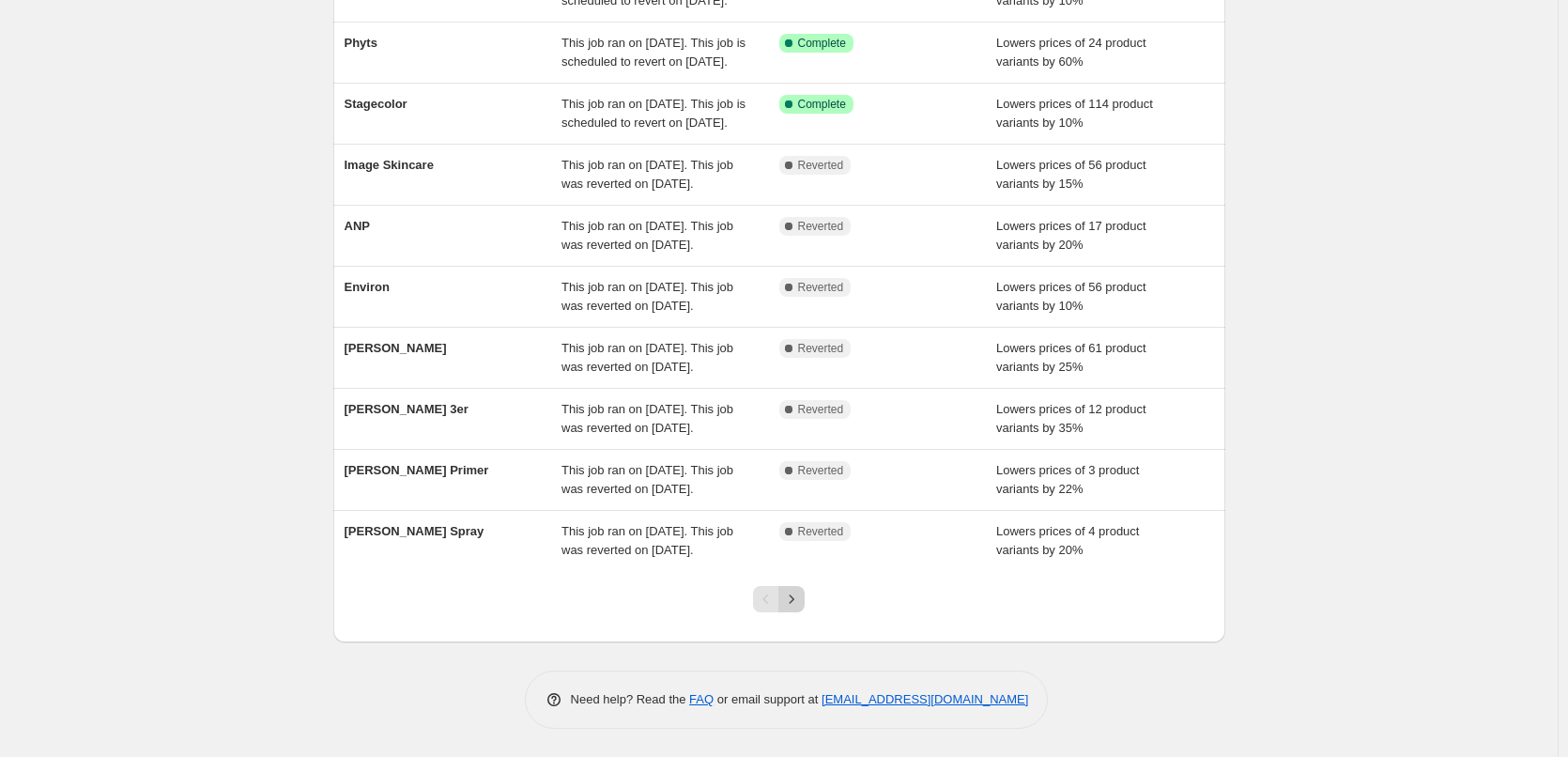
click at [791, 594] on icon "Next" at bounding box center [792, 599] width 19 height 19
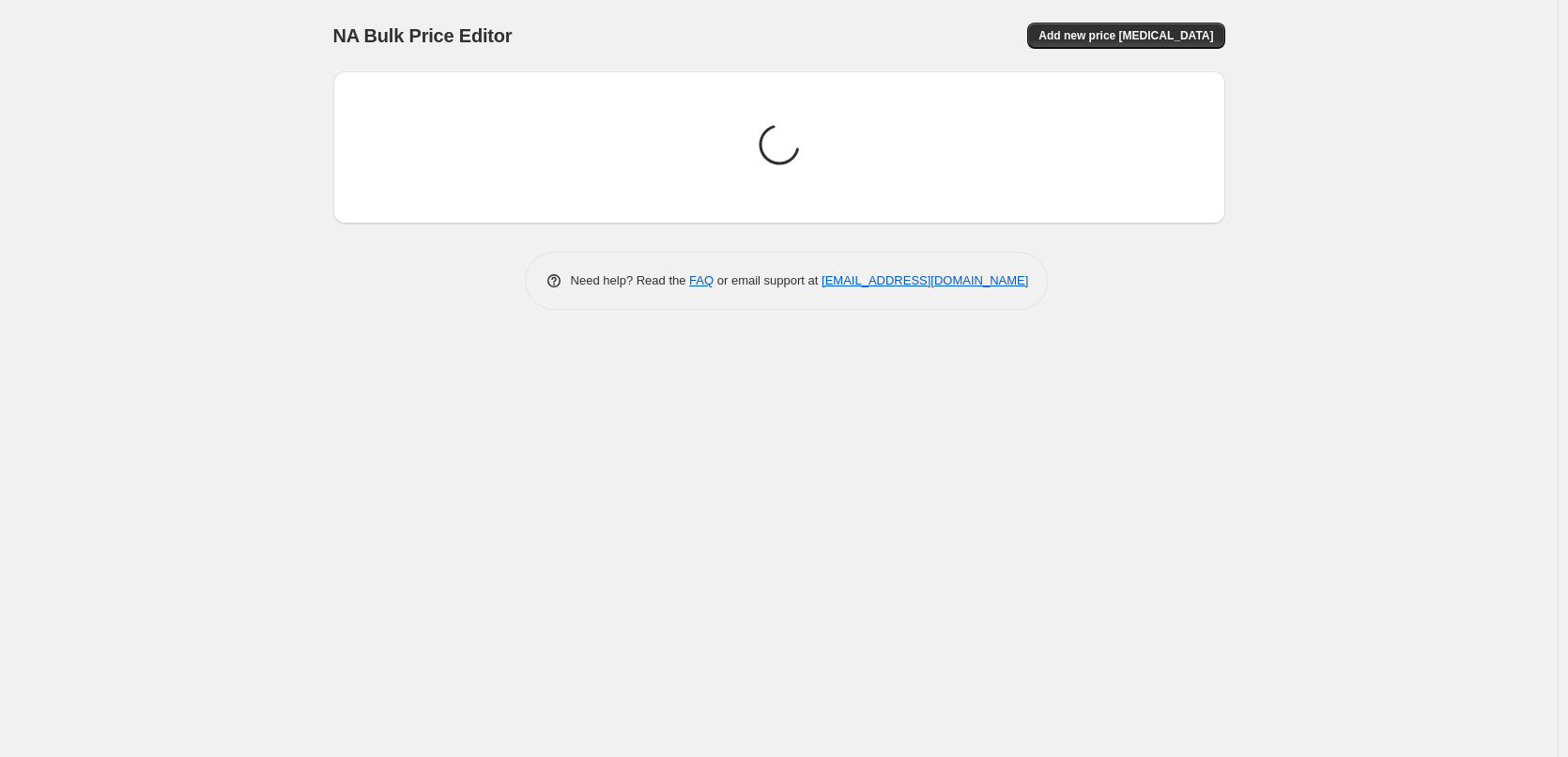
scroll to position [0, 0]
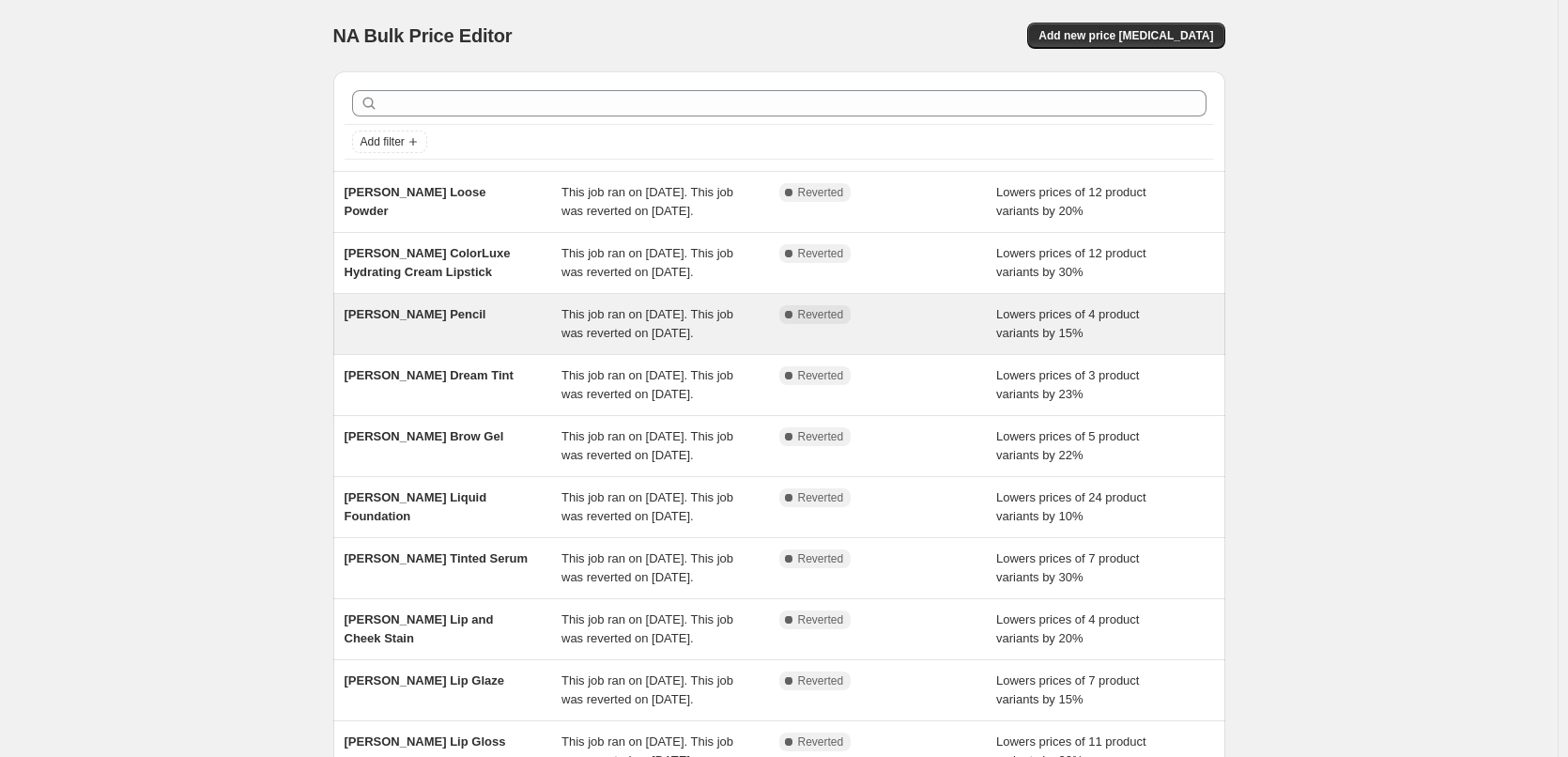
click at [448, 322] on span "[PERSON_NAME] Pencil" at bounding box center [415, 314] width 142 height 14
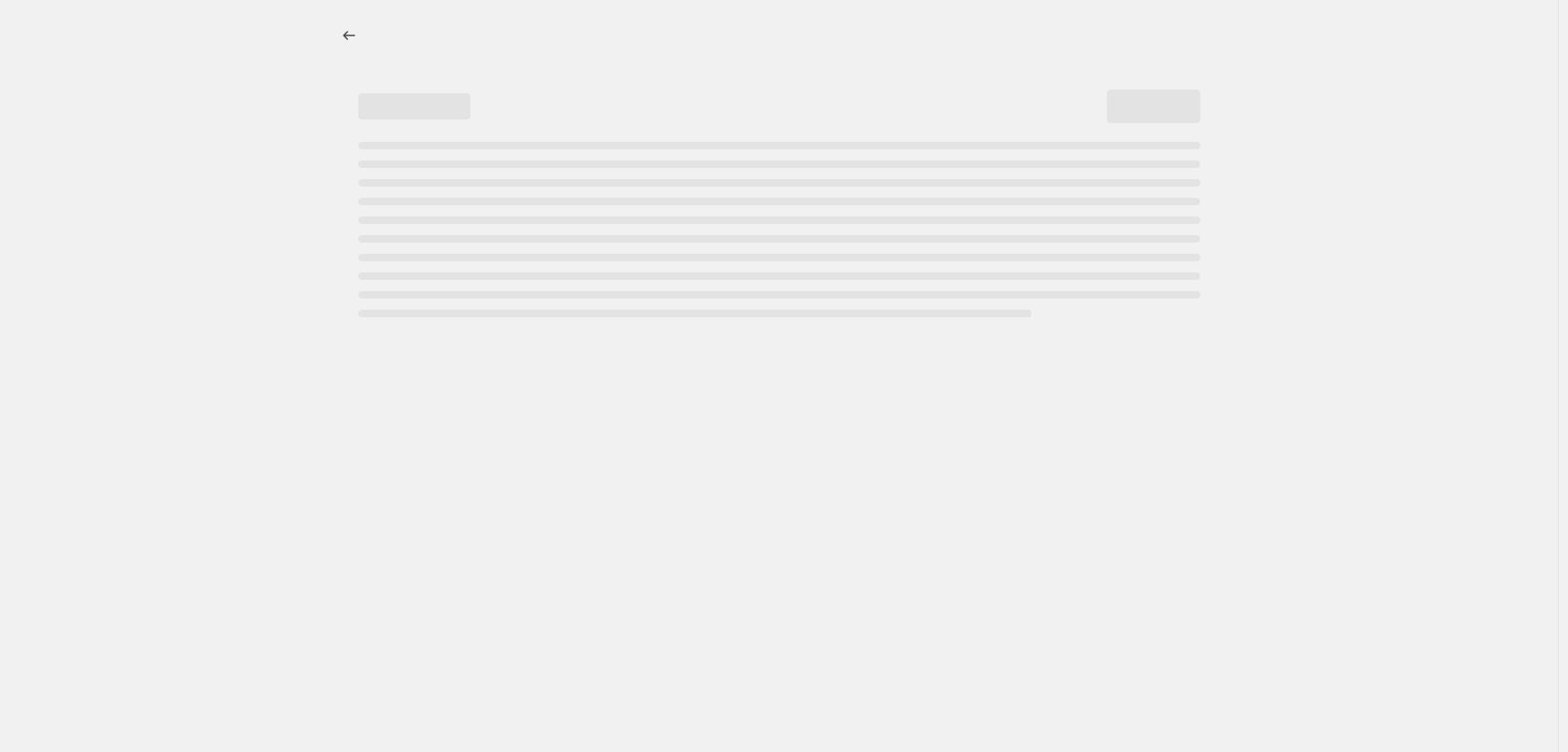
select select "percentage"
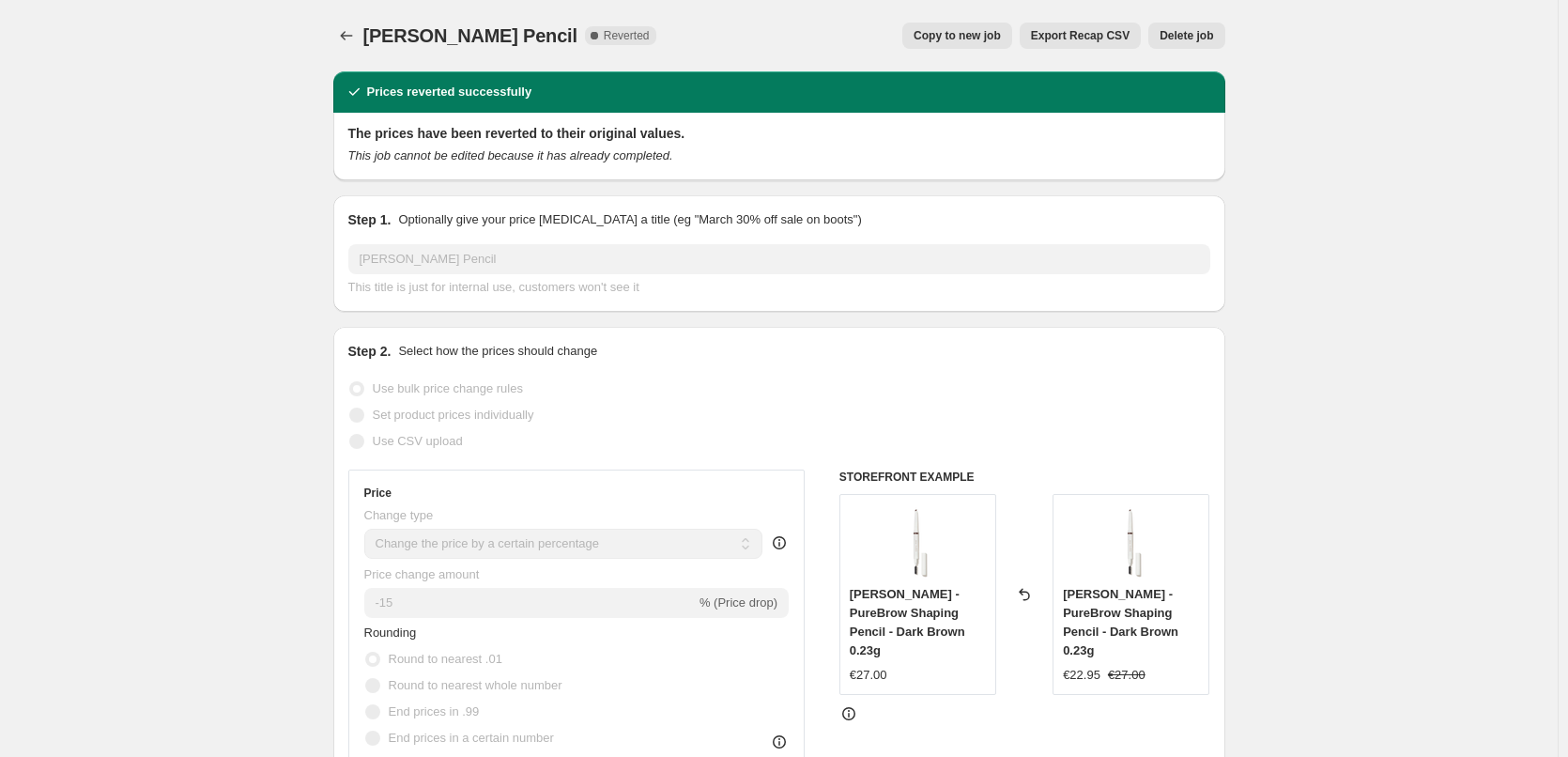
click at [1001, 38] on span "Copy to new job" at bounding box center [957, 36] width 88 height 15
select select "percentage"
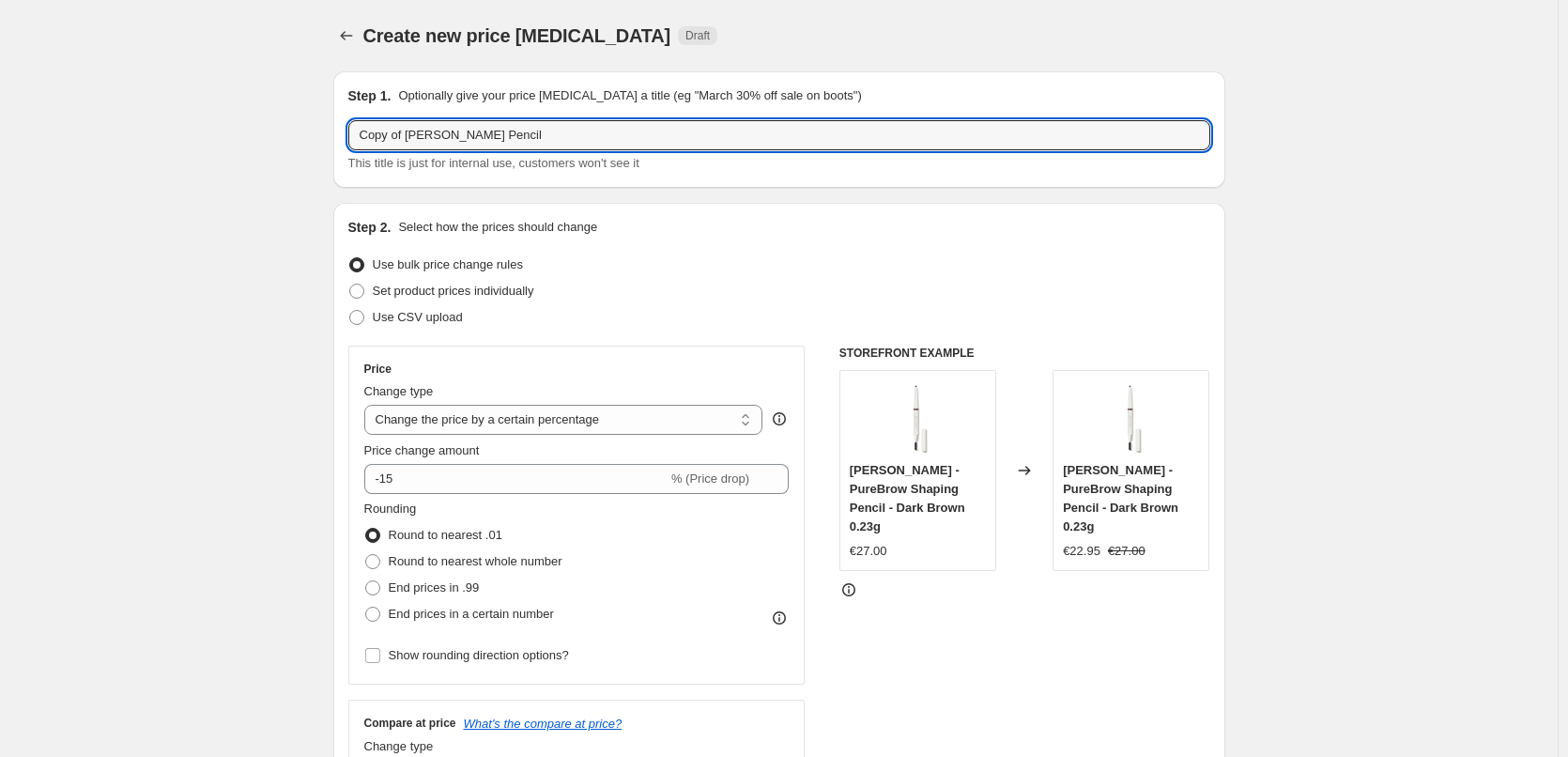
drag, startPoint x: 410, startPoint y: 138, endPoint x: 295, endPoint y: 137, distance: 115.0
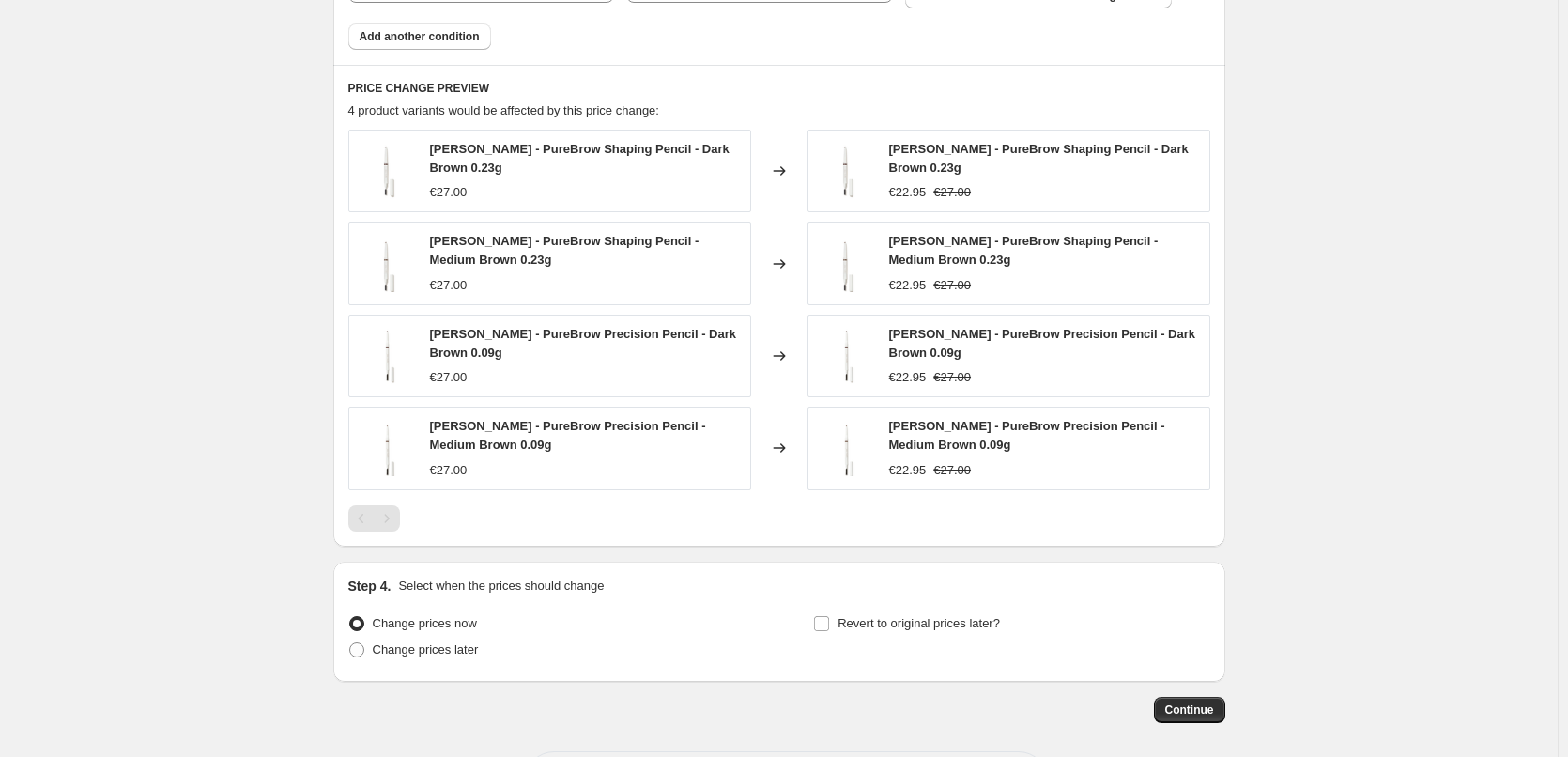
scroll to position [1440, 0]
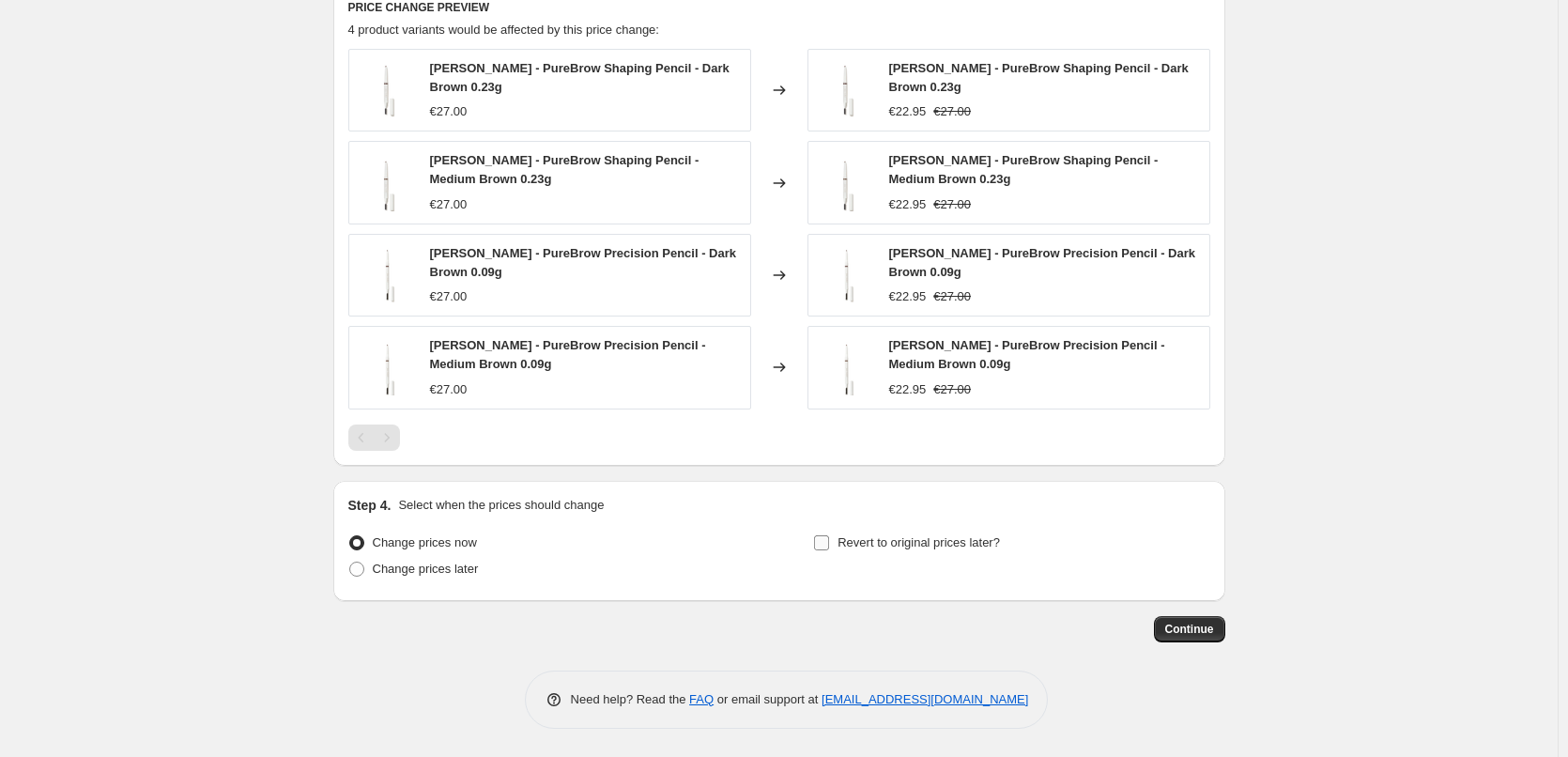
type input "[PERSON_NAME] Pencil"
click at [891, 536] on span "Revert to original prices later?" at bounding box center [919, 542] width 162 height 14
click at [829, 536] on input "Revert to original prices later?" at bounding box center [822, 543] width 15 height 15
checkbox input "true"
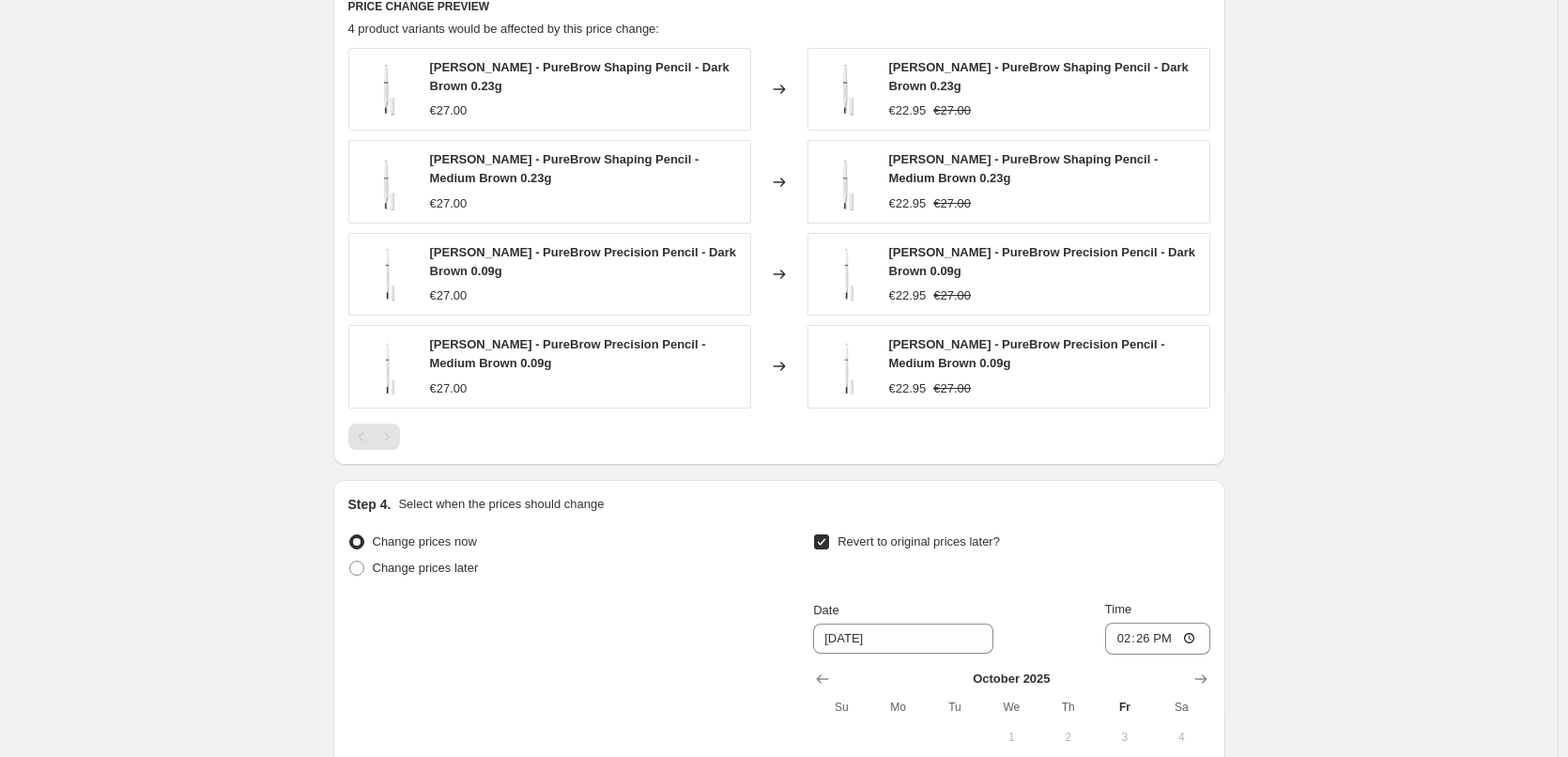
scroll to position [1761, 0]
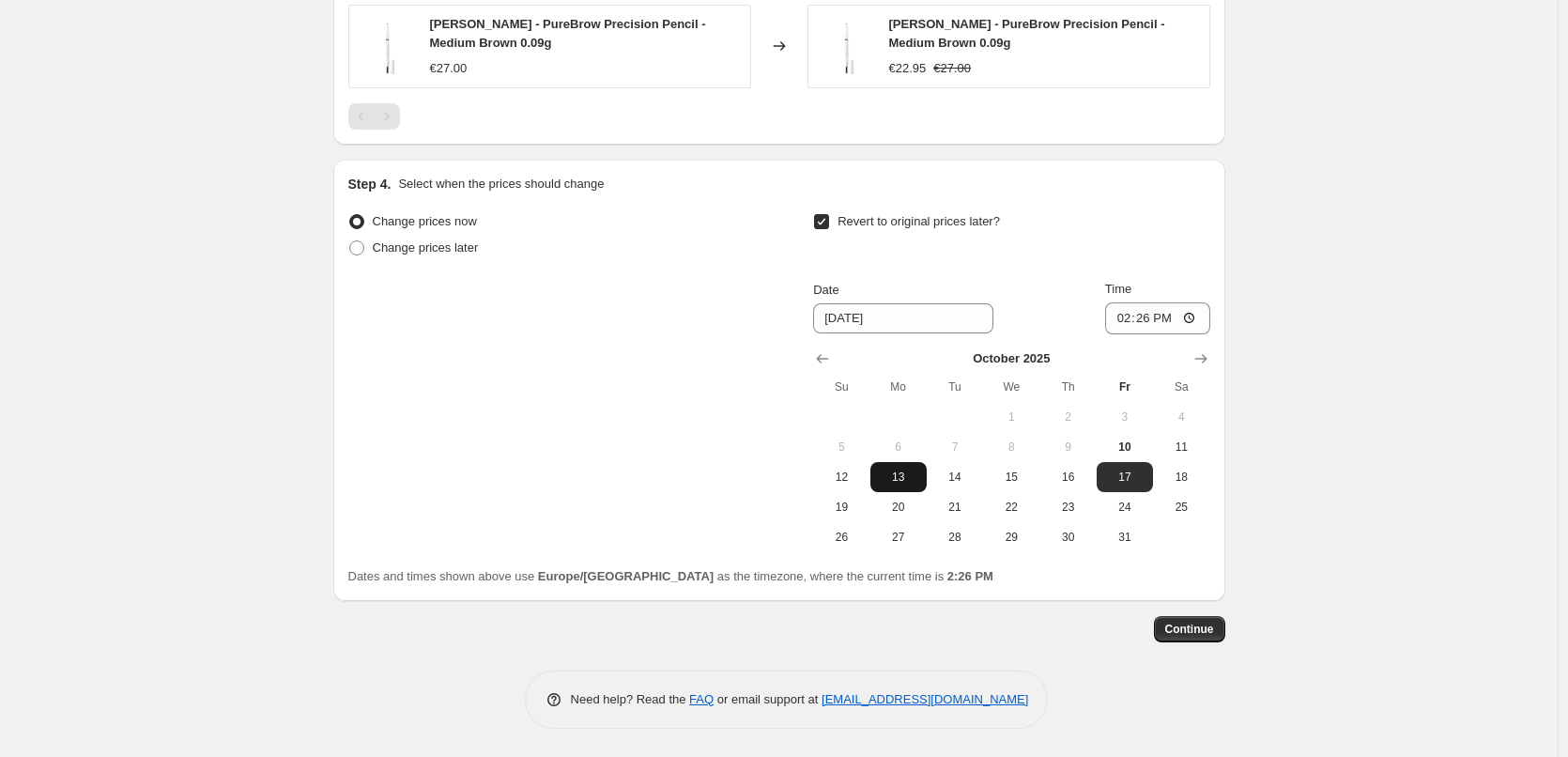
click at [930, 485] on tr "12 13 14 15 16 17 18" at bounding box center [1011, 476] width 396 height 30
click at [911, 470] on span "13" at bounding box center [898, 477] width 41 height 15
type input "[DATE]"
click at [1136, 318] on input "14:26" at bounding box center [1158, 318] width 105 height 32
type input "03:00"
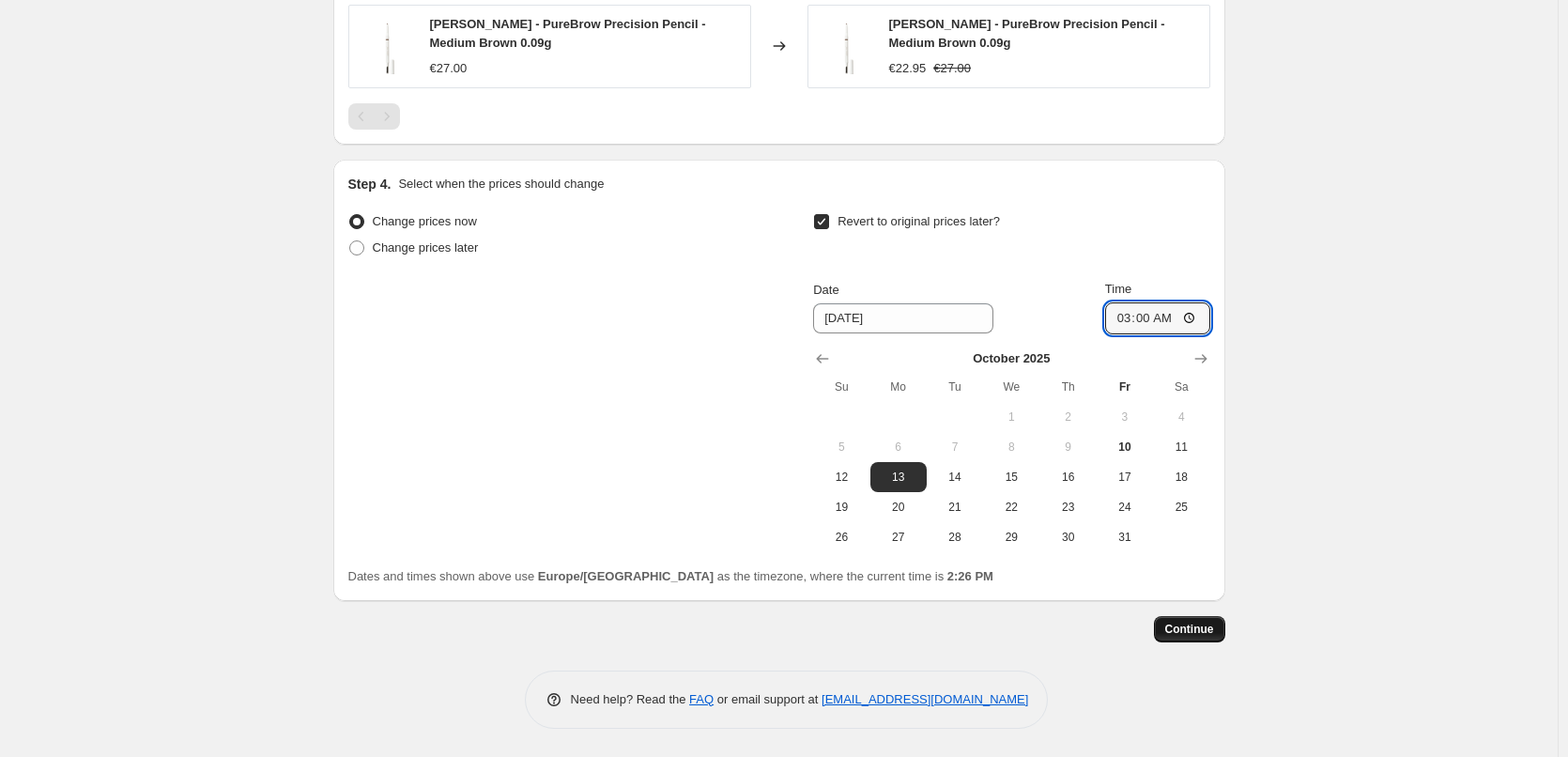
click at [1212, 624] on span "Continue" at bounding box center [1189, 629] width 49 height 15
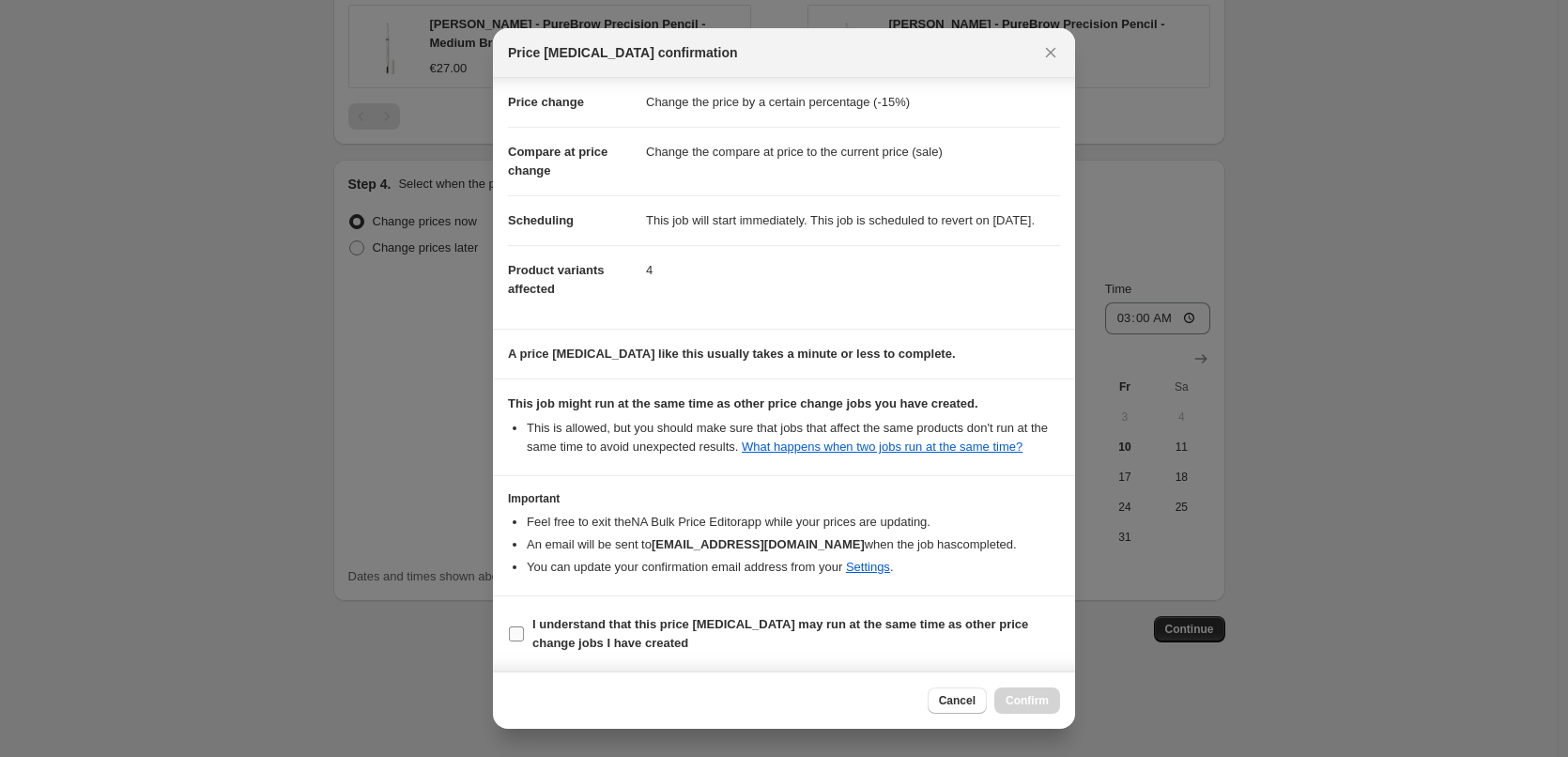
scroll to position [53, 0]
click at [570, 612] on label "I understand that this price [MEDICAL_DATA] may run at the same time as other p…" at bounding box center [784, 634] width 553 height 45
click at [524, 626] on input "I understand that this price [MEDICAL_DATA] may run at the same time as other p…" at bounding box center [516, 634] width 15 height 15
checkbox input "true"
click at [1011, 705] on span "Confirm" at bounding box center [1027, 701] width 43 height 15
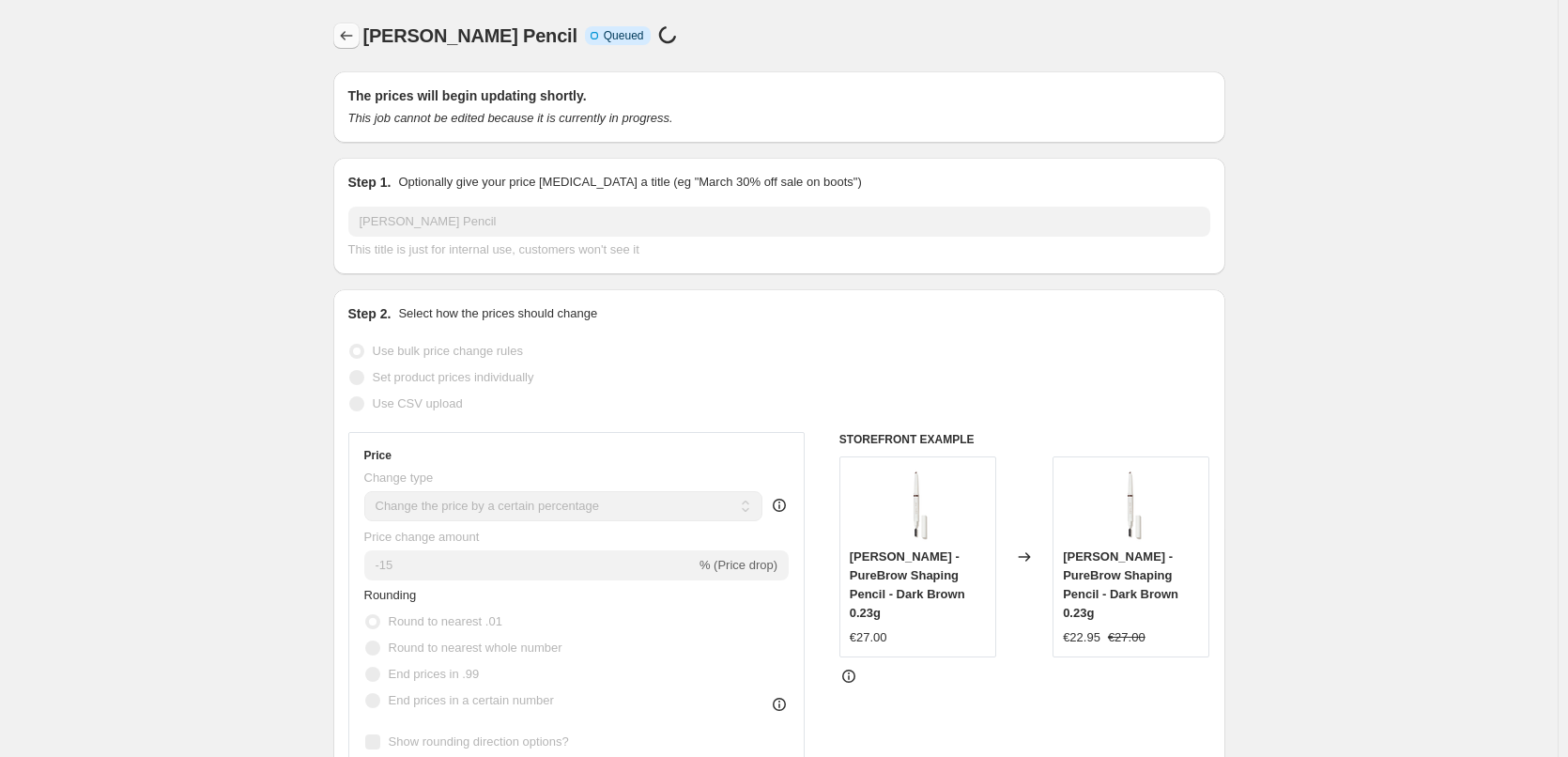
click at [356, 32] on icon "Price change jobs" at bounding box center [346, 36] width 19 height 19
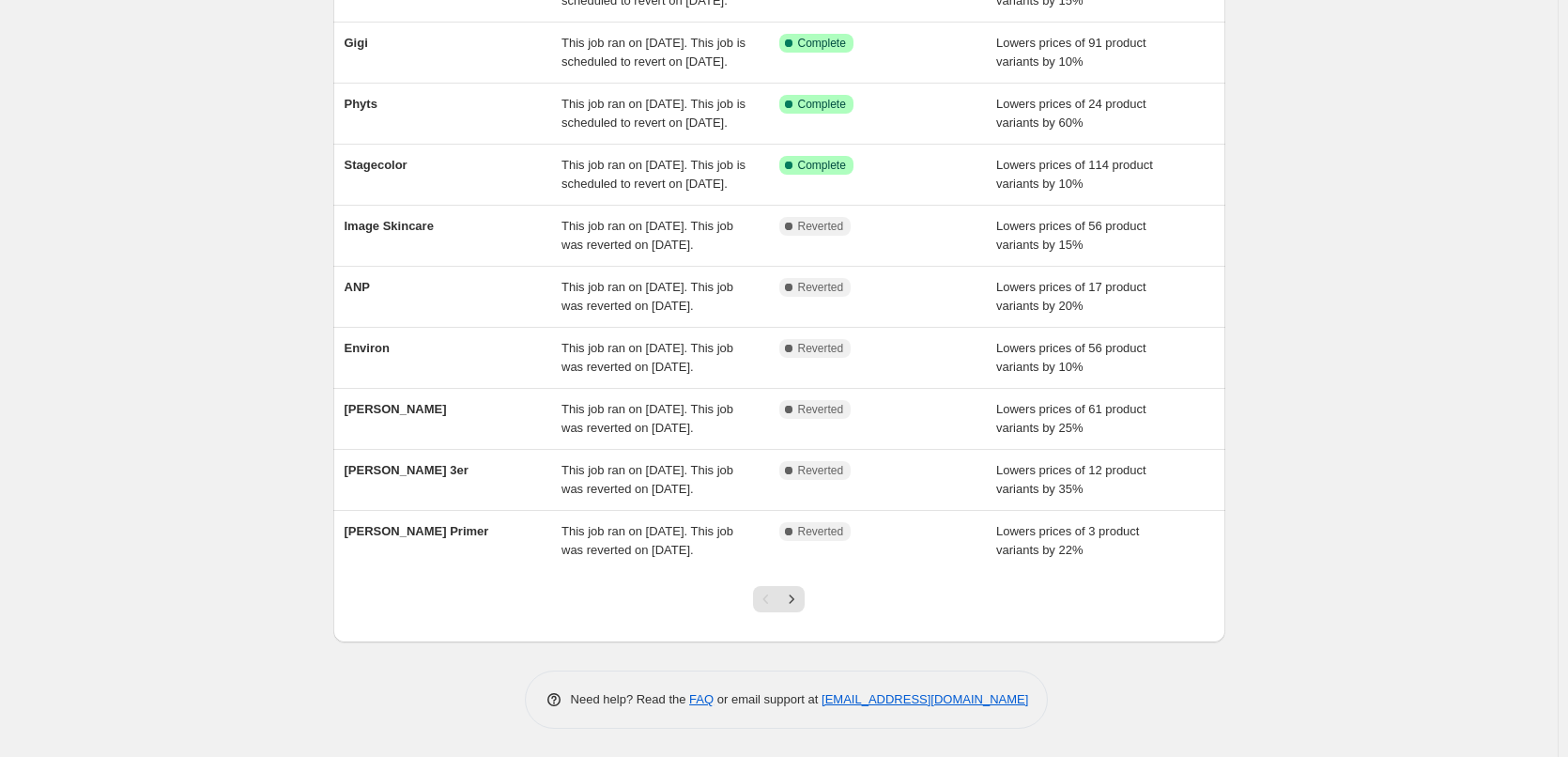
scroll to position [398, 0]
click at [801, 595] on icon "Next" at bounding box center [792, 599] width 19 height 19
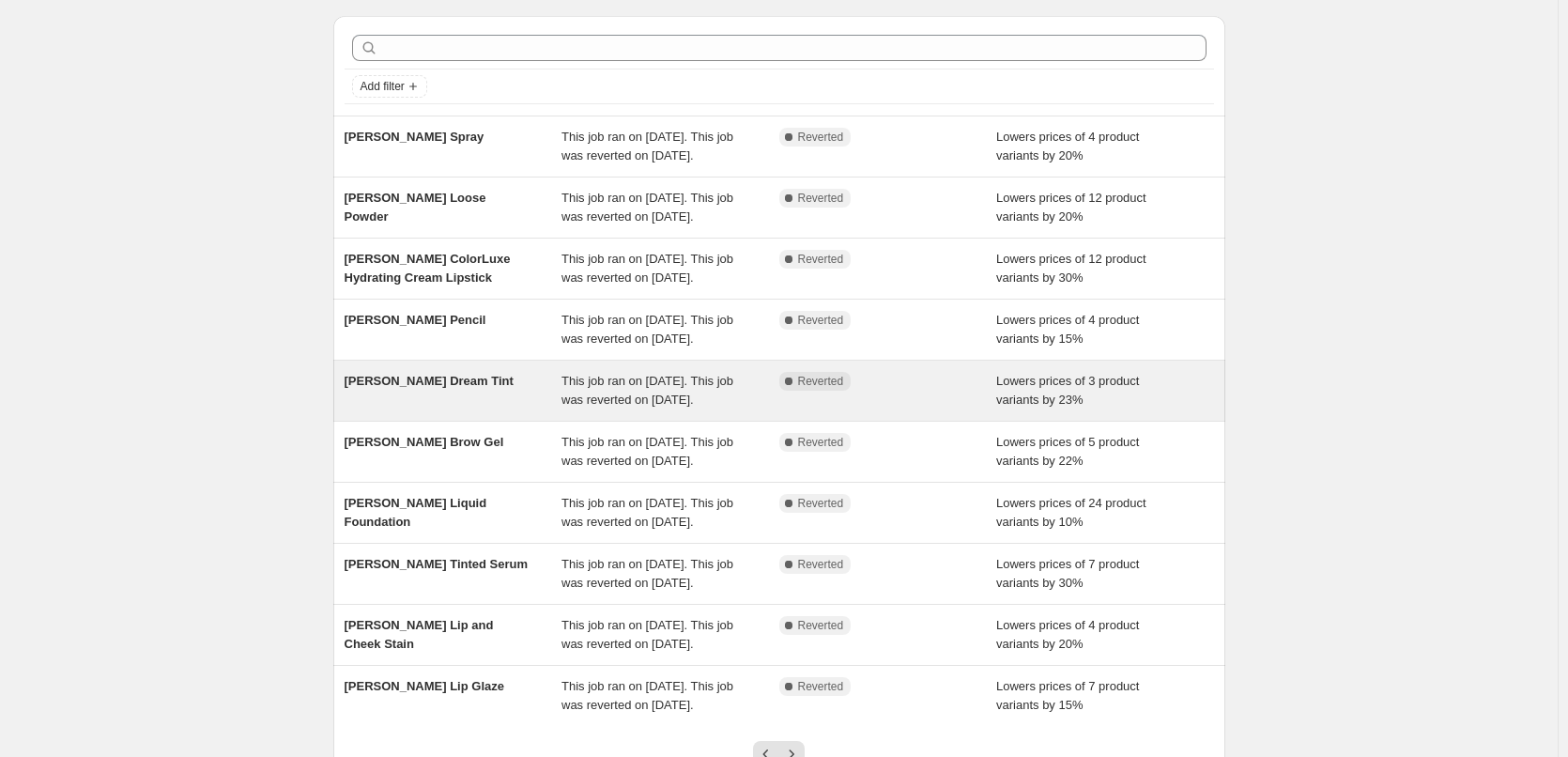
scroll to position [23, 0]
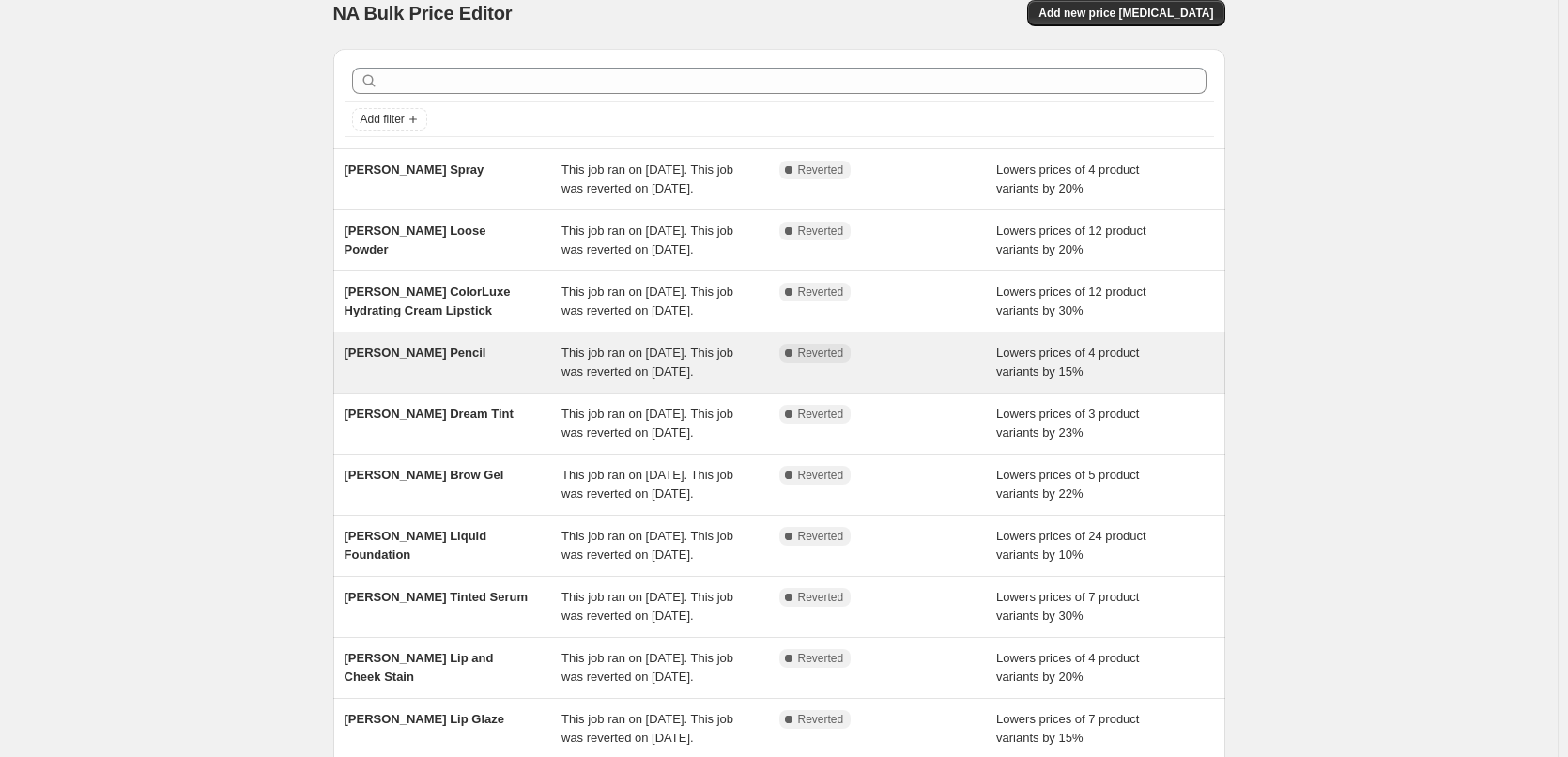
click at [449, 360] on span "[PERSON_NAME] Pencil" at bounding box center [415, 352] width 142 height 14
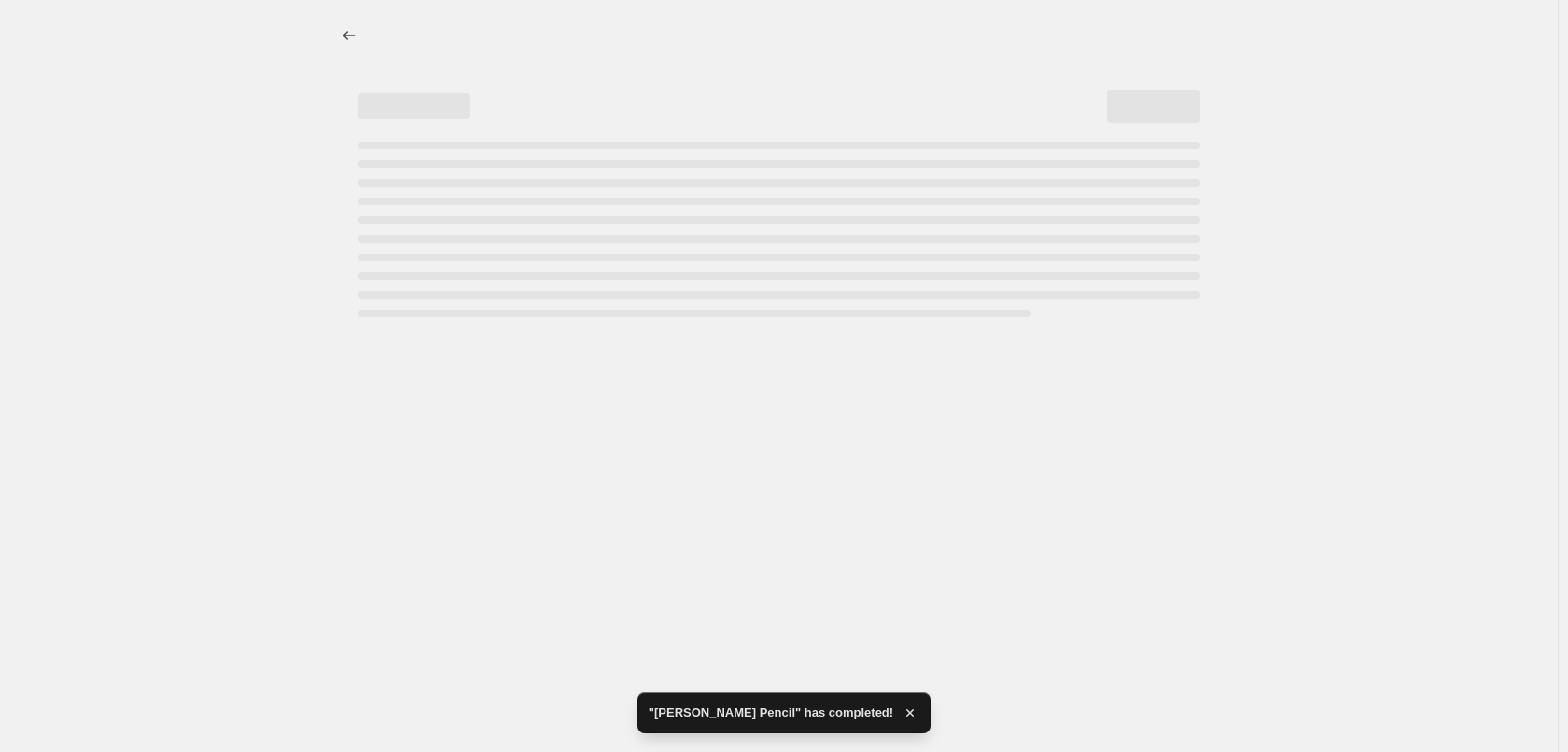
select select "percentage"
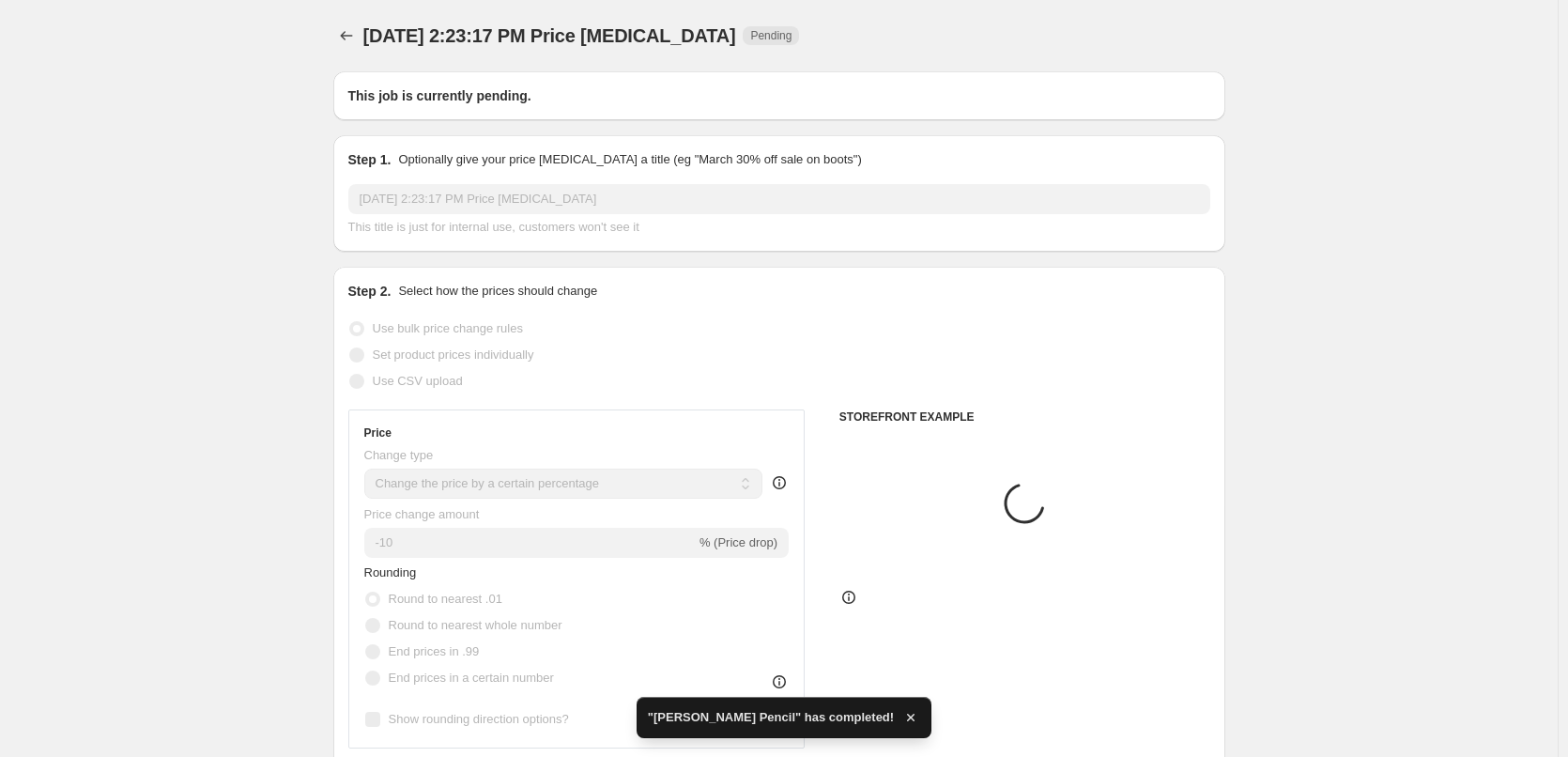
type input "[PERSON_NAME] Pencil"
radio input "false"
radio input "true"
checkbox input "true"
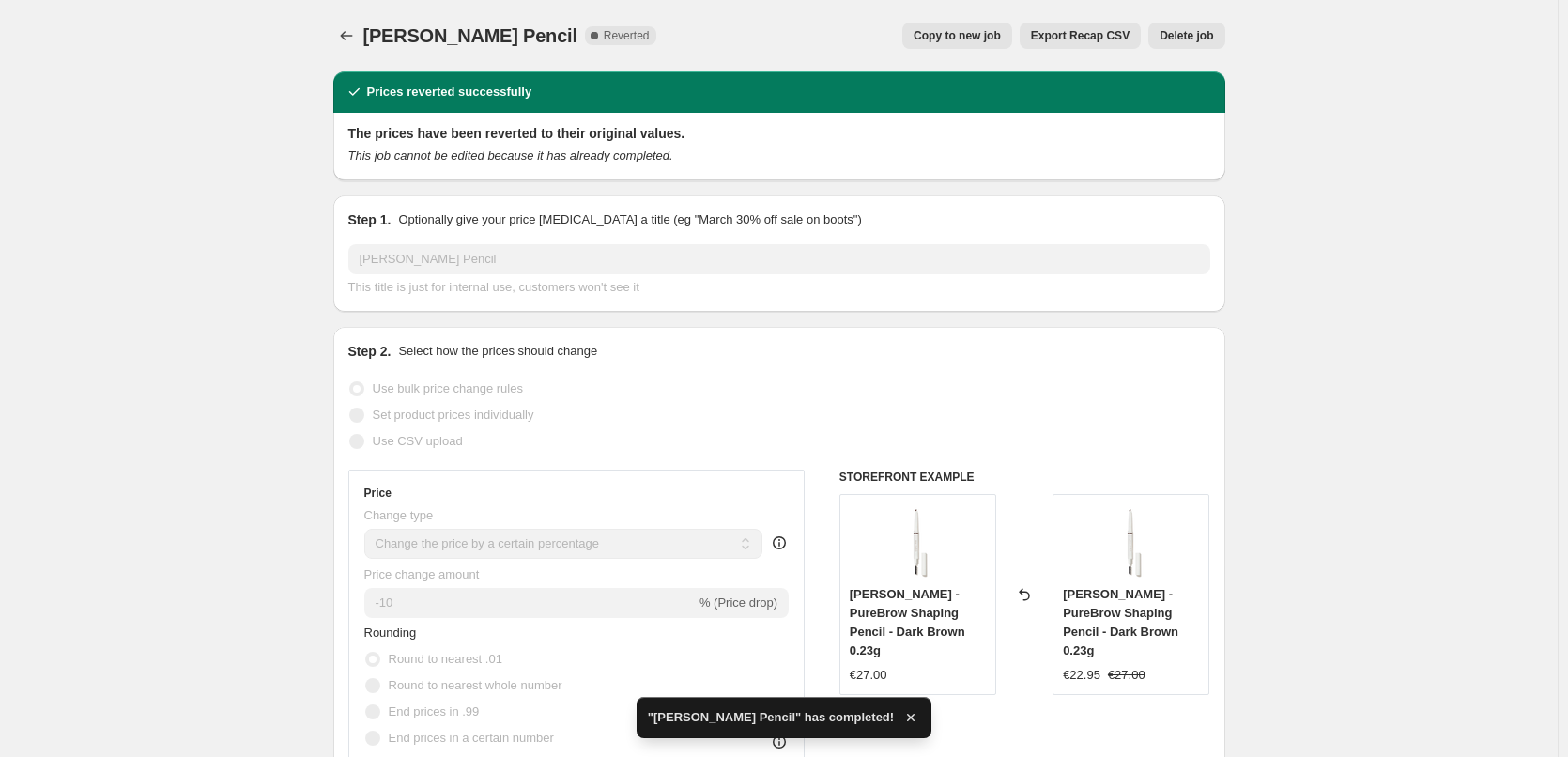
click at [1179, 43] on button "Delete job" at bounding box center [1186, 36] width 76 height 27
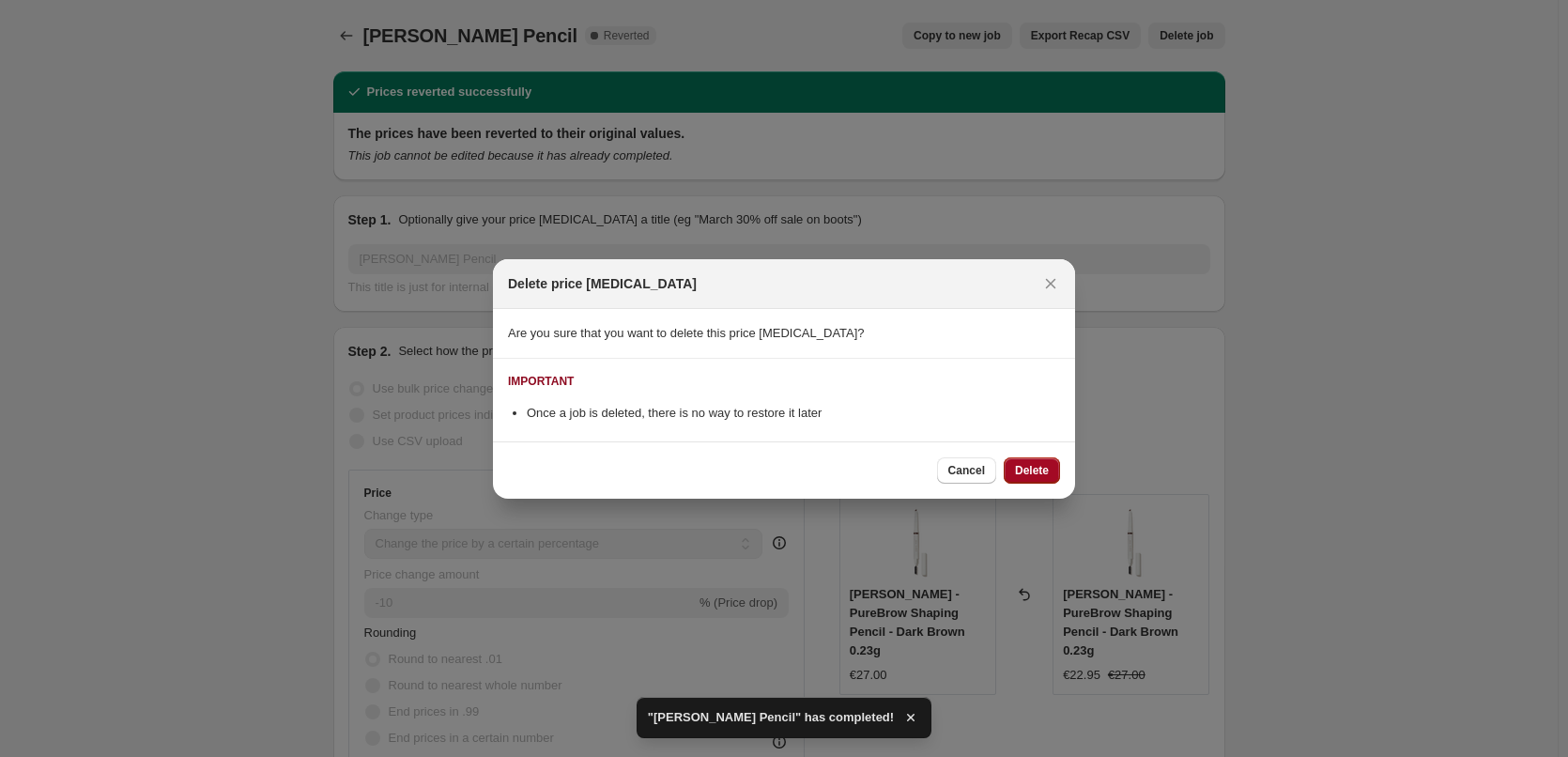
click at [1044, 481] on button "Delete" at bounding box center [1032, 471] width 56 height 27
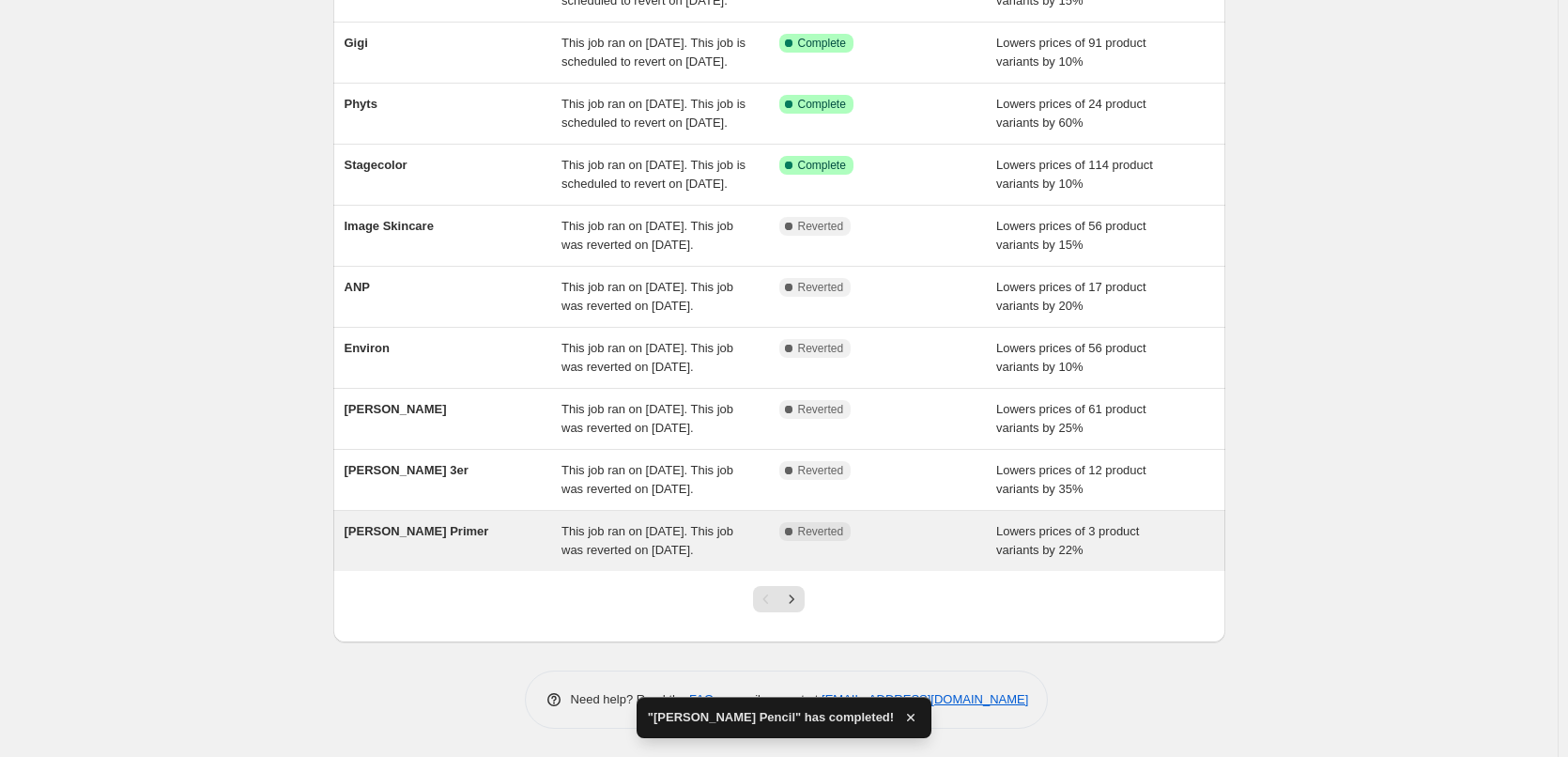
scroll to position [398, 0]
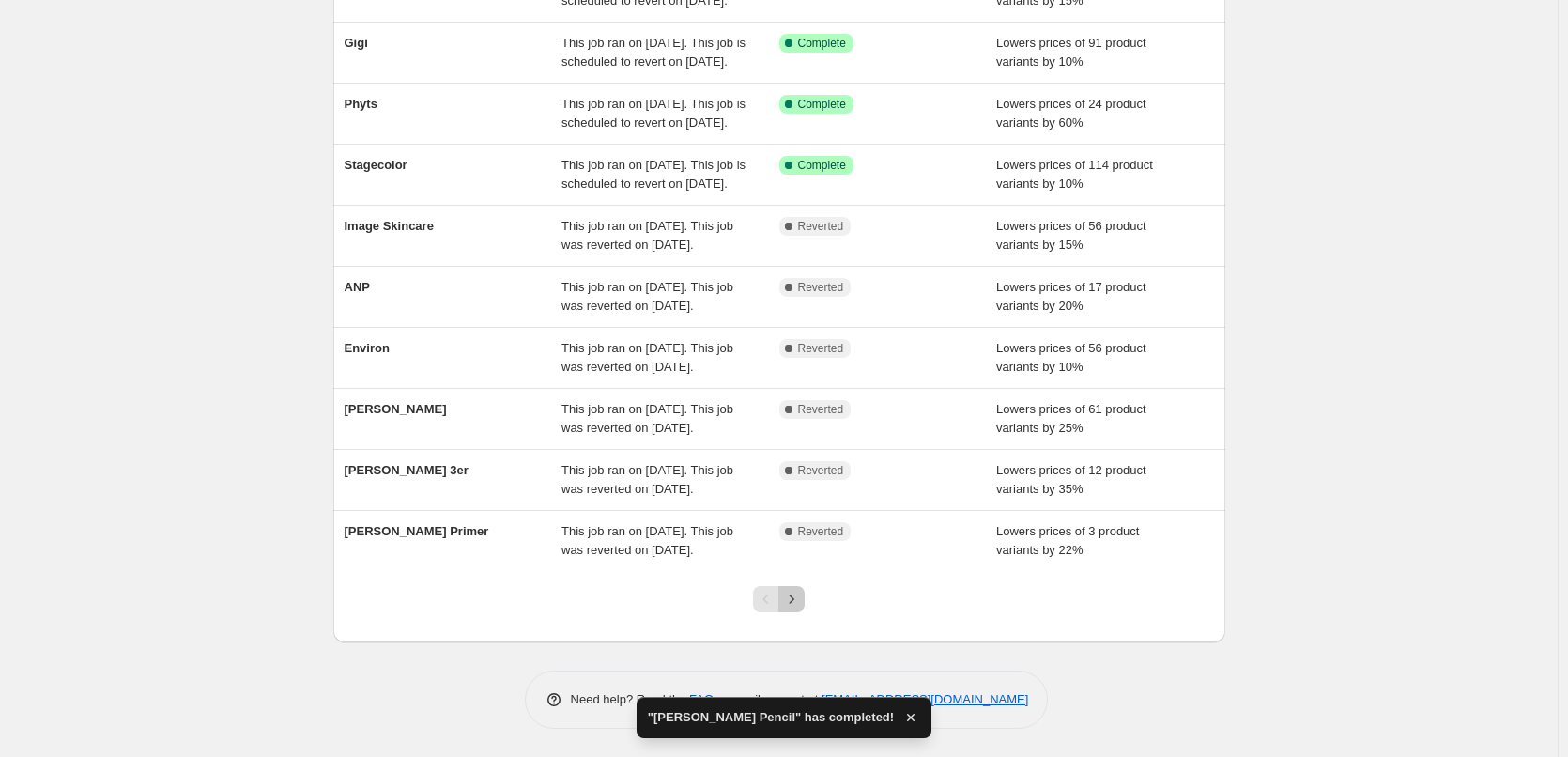
click at [805, 592] on button "Next" at bounding box center [792, 599] width 27 height 27
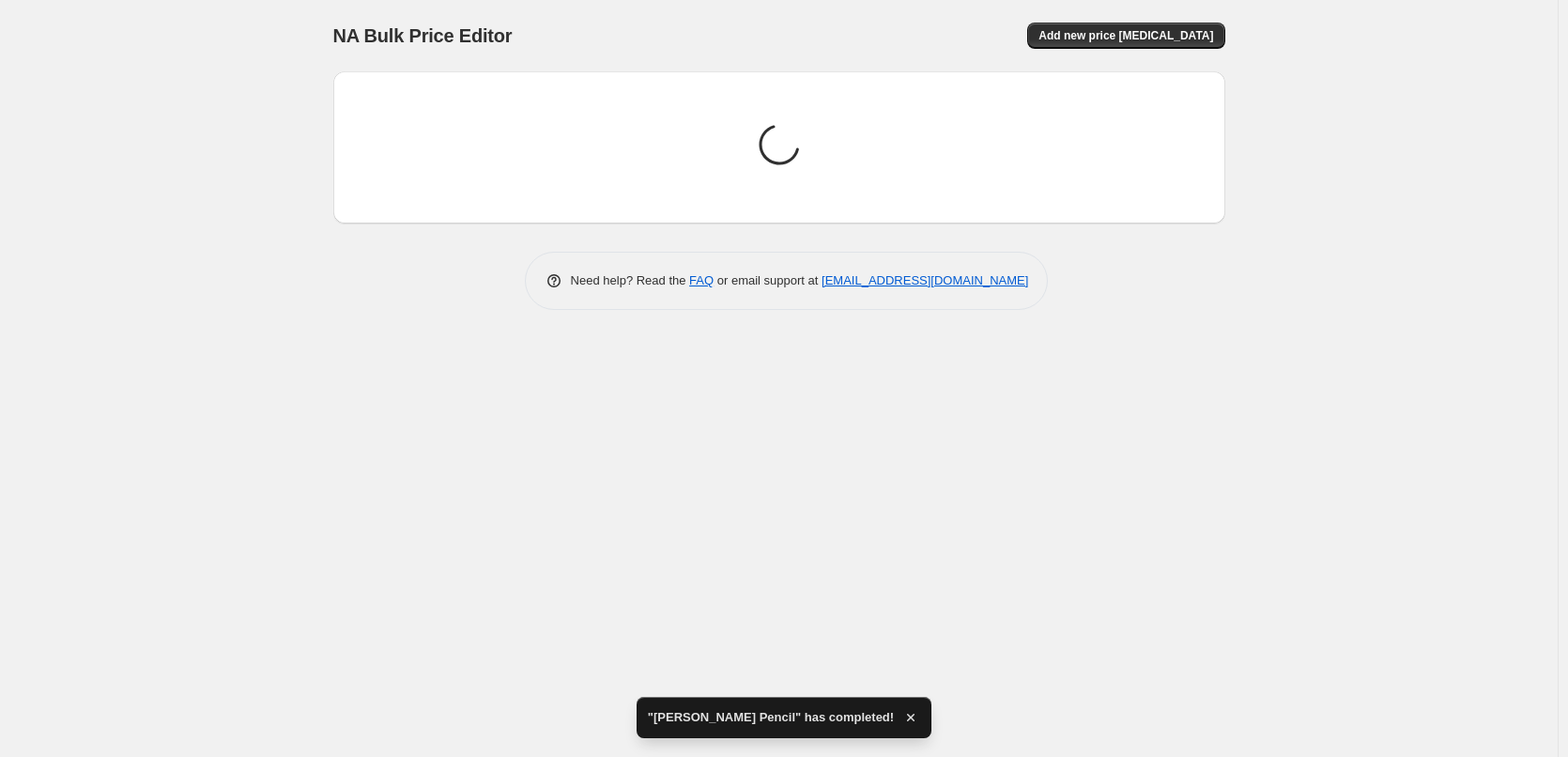
scroll to position [0, 0]
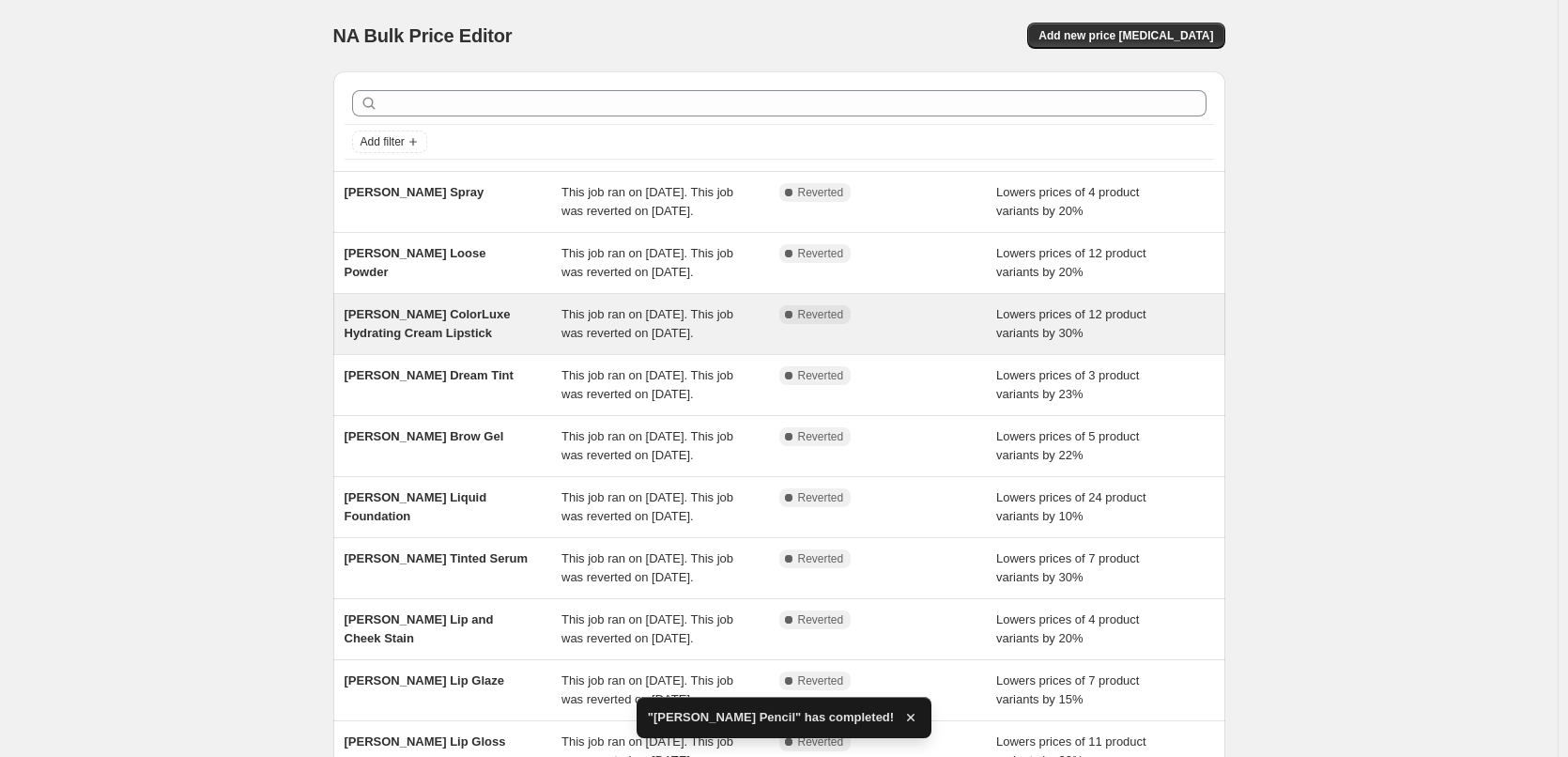
click at [458, 340] on span "[PERSON_NAME] ColorLuxe Hydrating Cream Lipstick" at bounding box center [428, 324] width 166 height 32
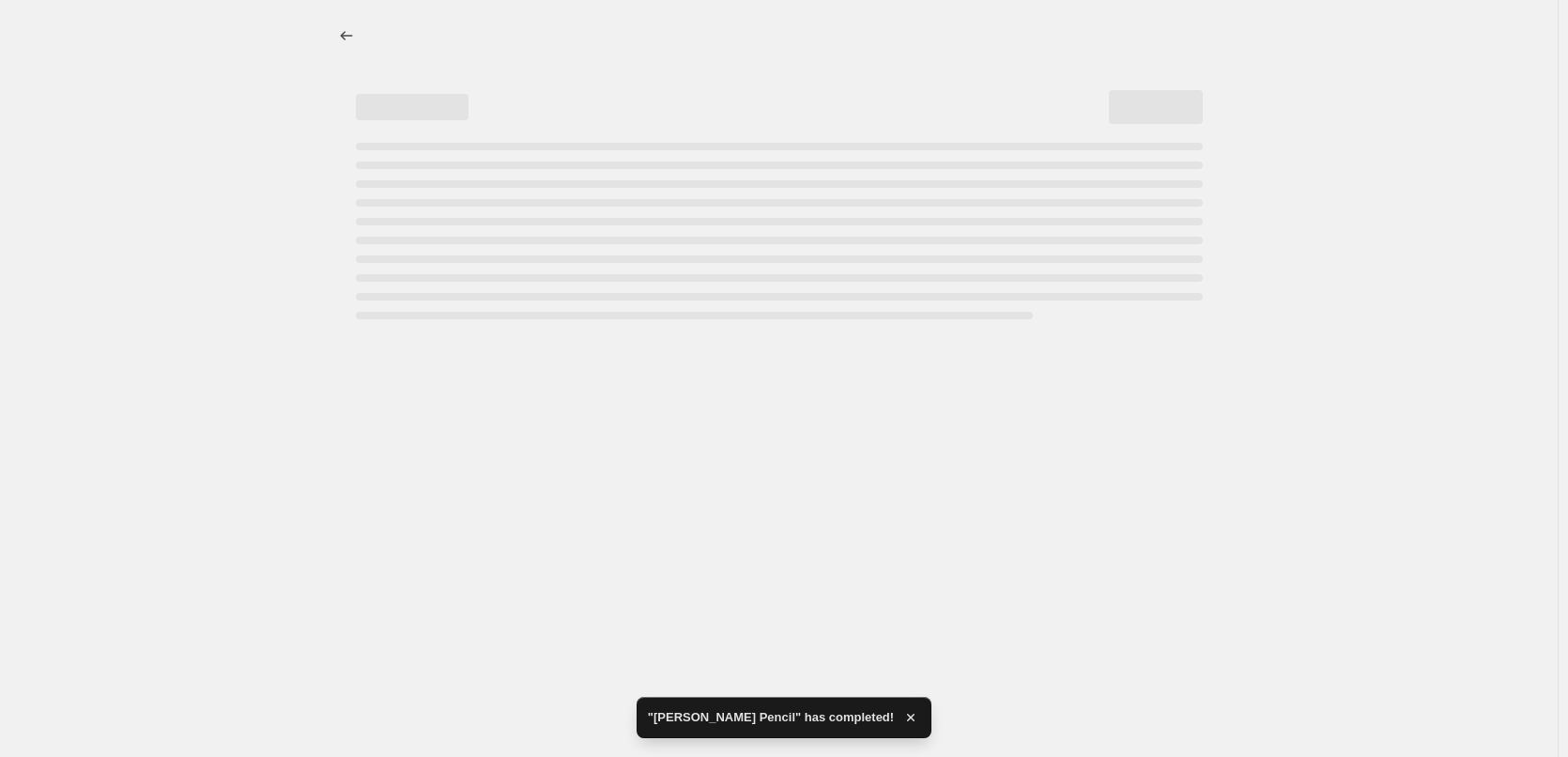
select select "percentage"
select select "tag"
select select "vendor"
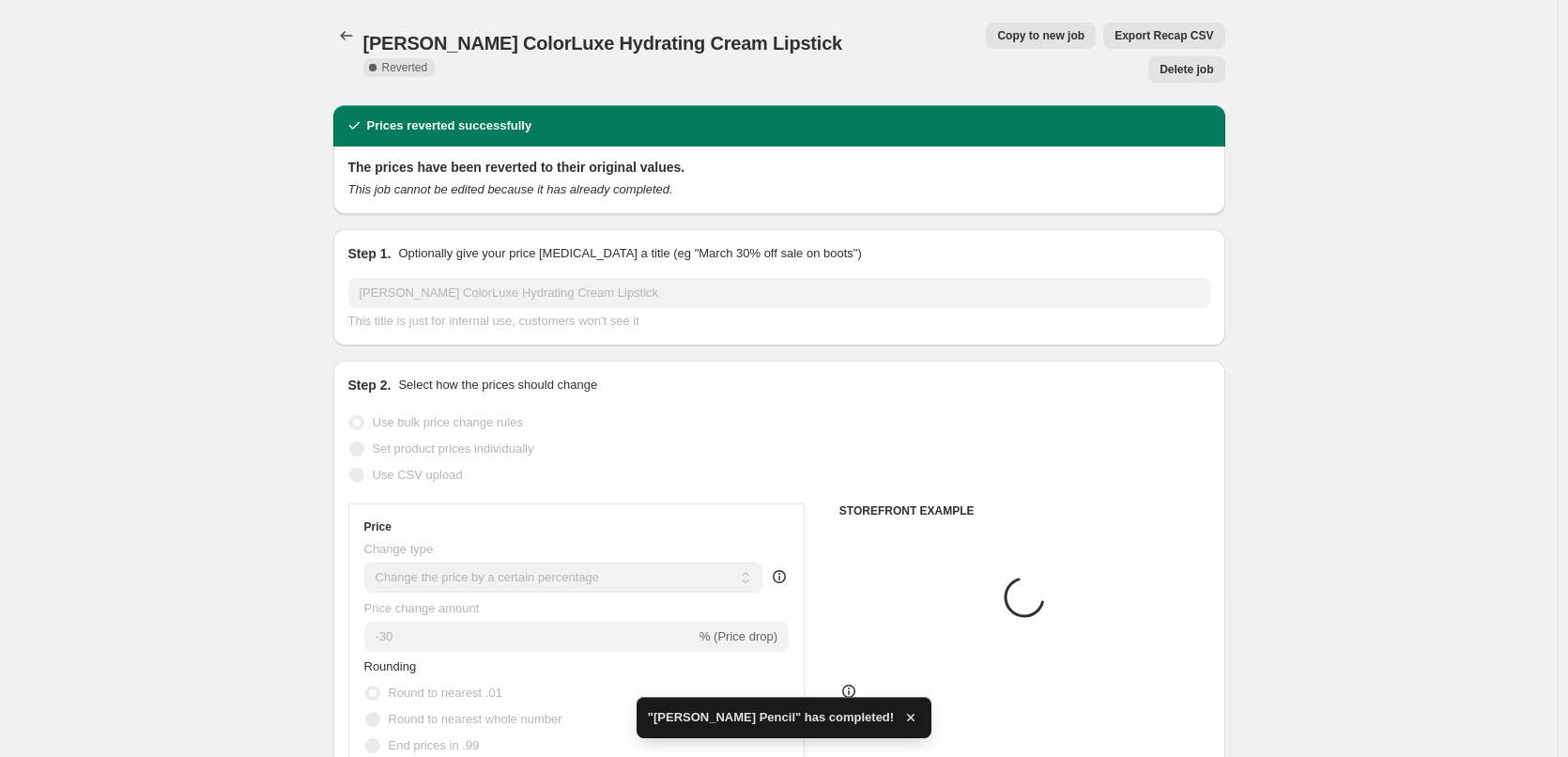
click at [990, 44] on button "Copy to new job" at bounding box center [1040, 36] width 110 height 27
select select "percentage"
select select "tag"
select select "vendor"
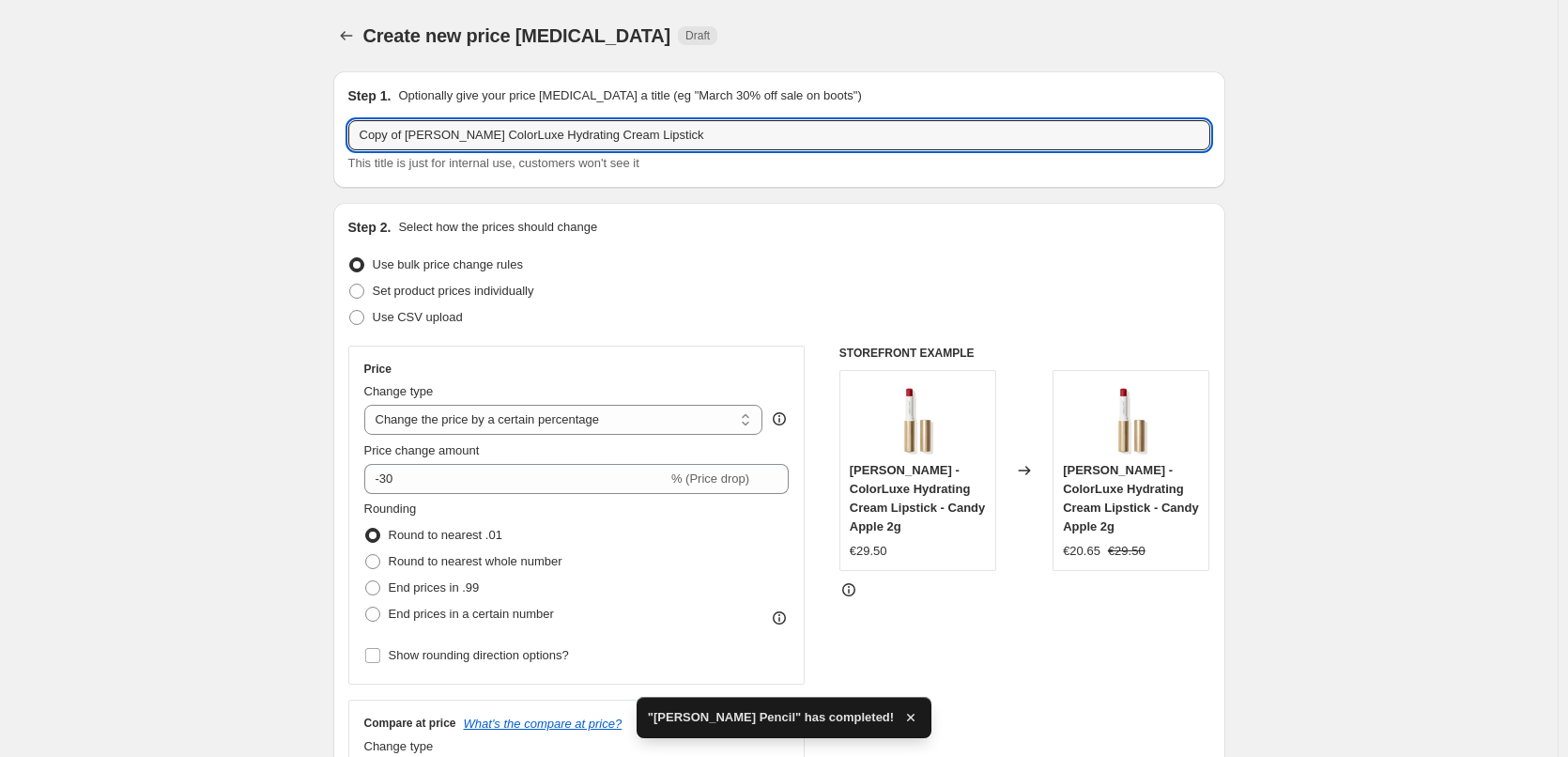
drag, startPoint x: 409, startPoint y: 138, endPoint x: 290, endPoint y: 139, distance: 119.0
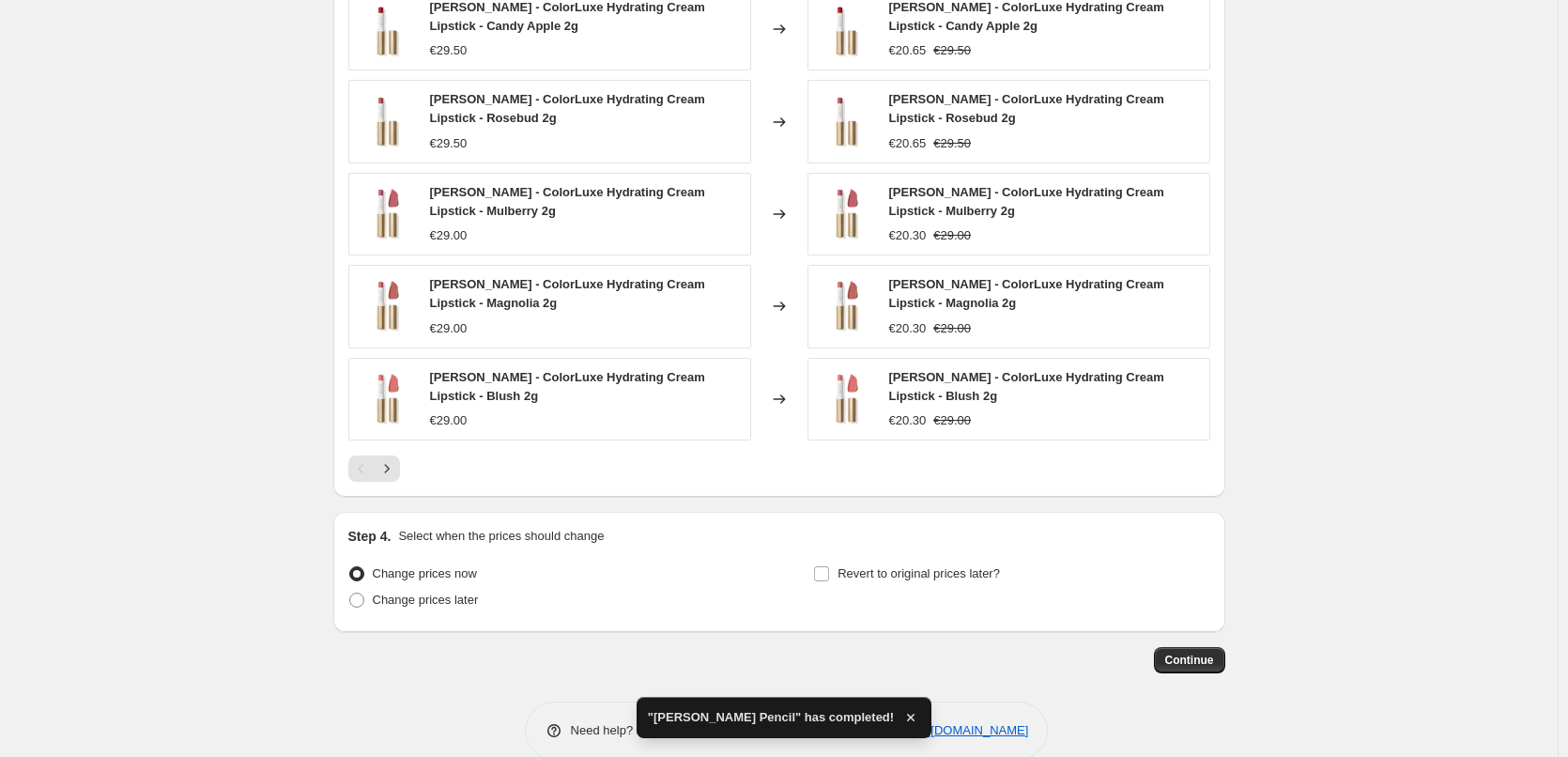
scroll to position [1404, 0]
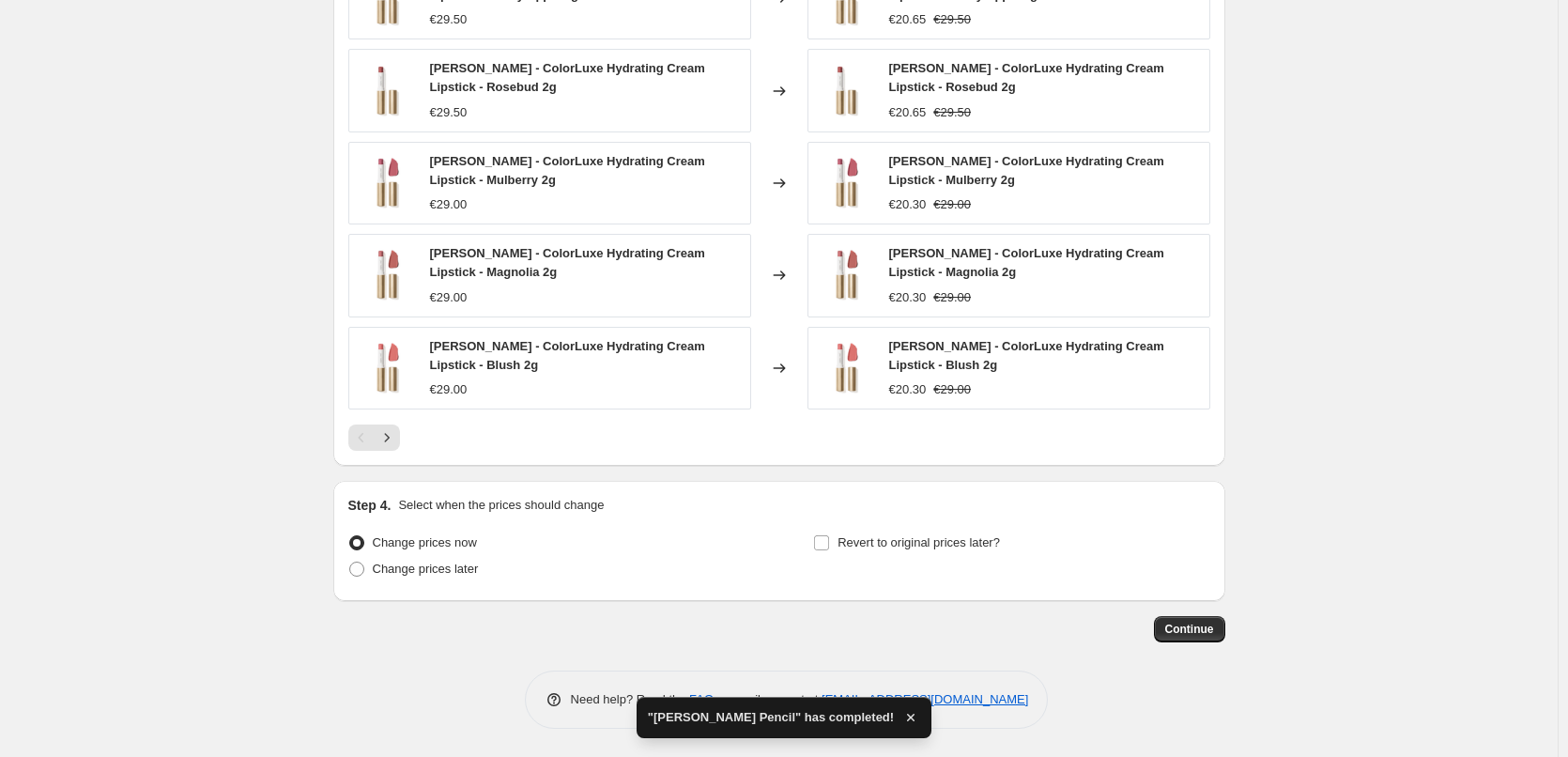
type input "[PERSON_NAME] ColorLuxe Hydrating Cream Lipstick"
click at [978, 516] on div "Step 4. Select when the prices should change Change prices now Change prices la…" at bounding box center [779, 541] width 862 height 90
click at [968, 556] on label "Revert to original prices later?" at bounding box center [907, 543] width 187 height 27
click at [829, 551] on input "Revert to original prices later?" at bounding box center [822, 543] width 15 height 15
checkbox input "true"
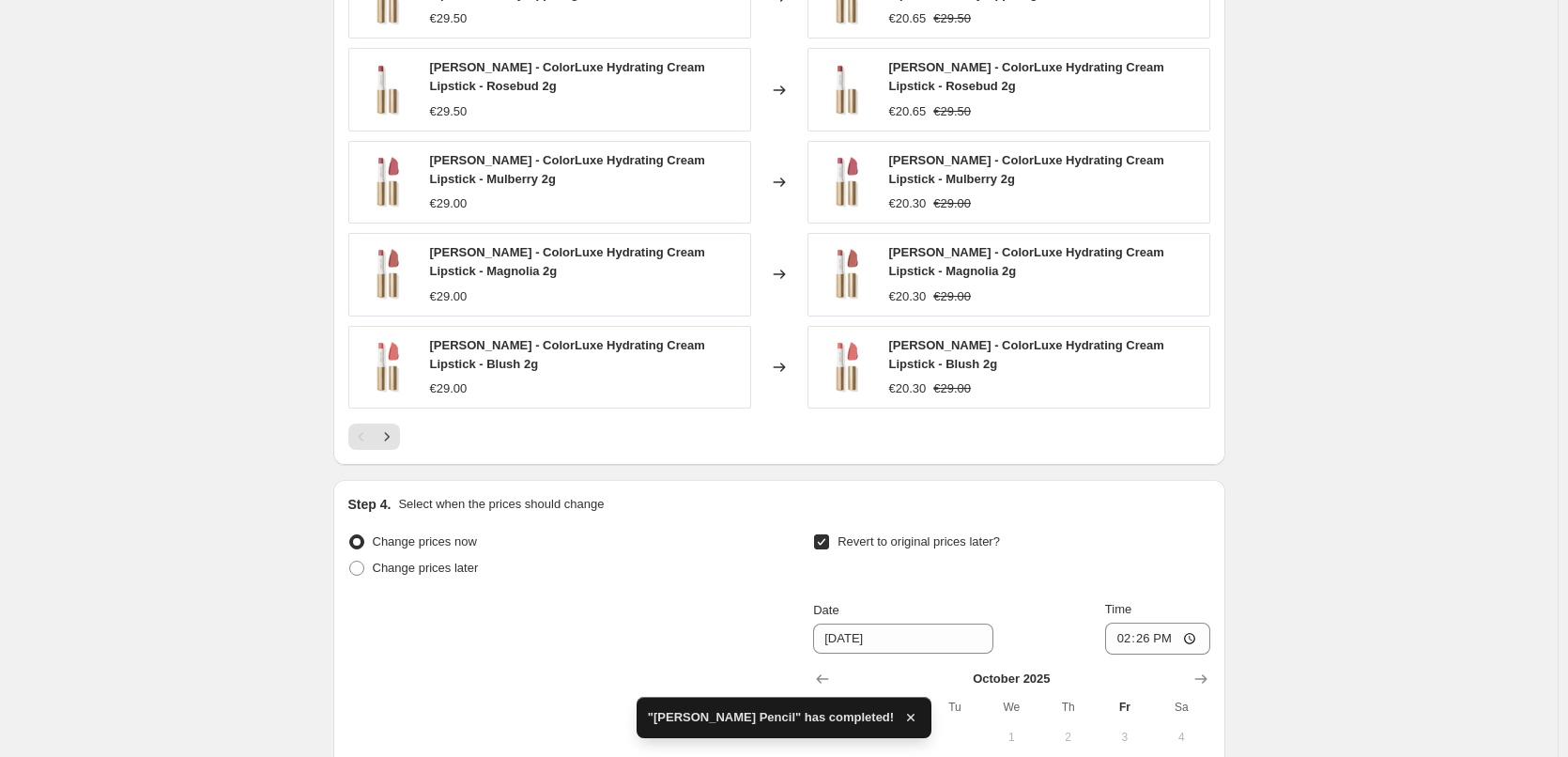
scroll to position [1726, 0]
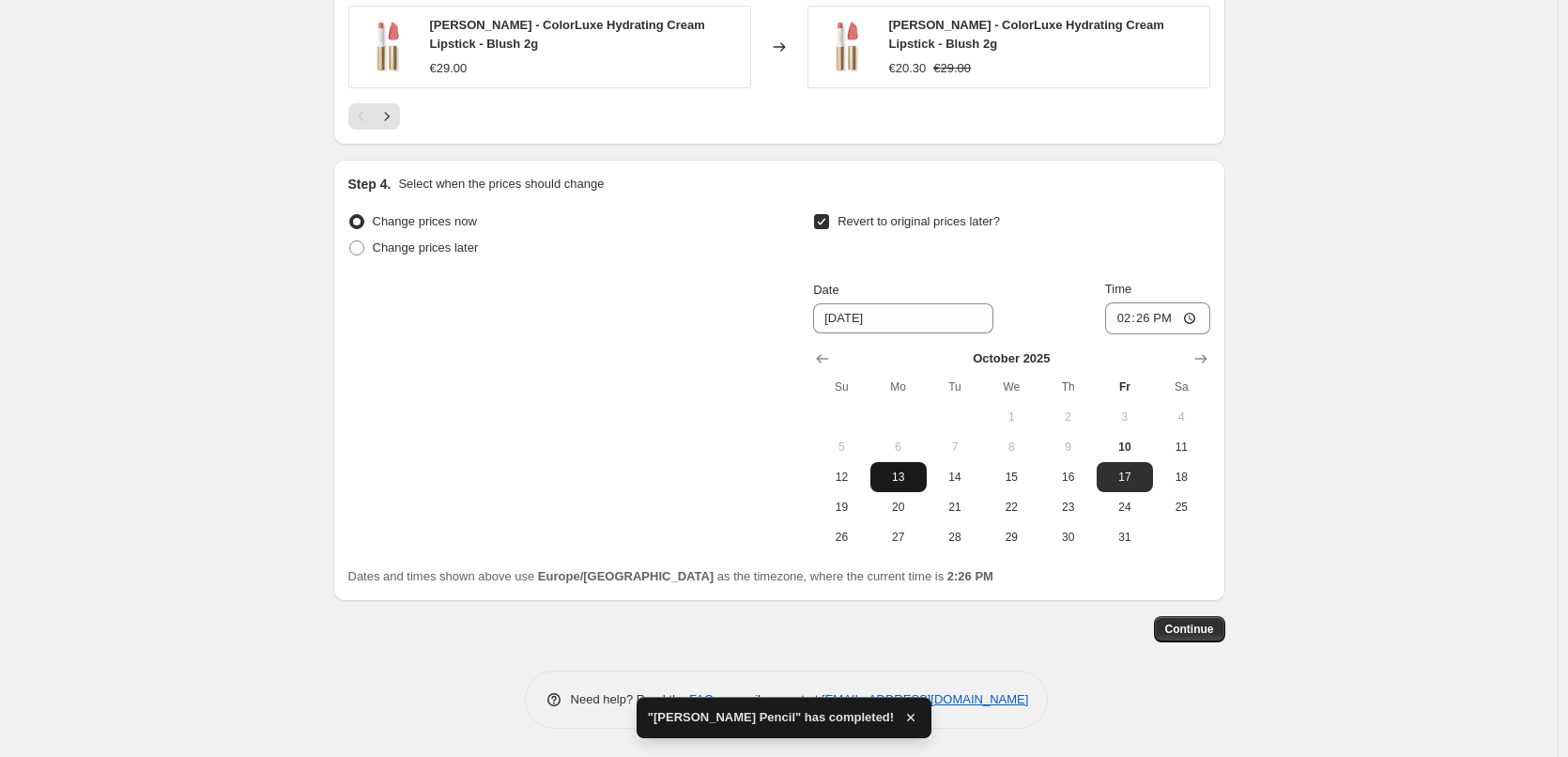
click at [916, 484] on span "13" at bounding box center [898, 477] width 41 height 15
type input "[DATE]"
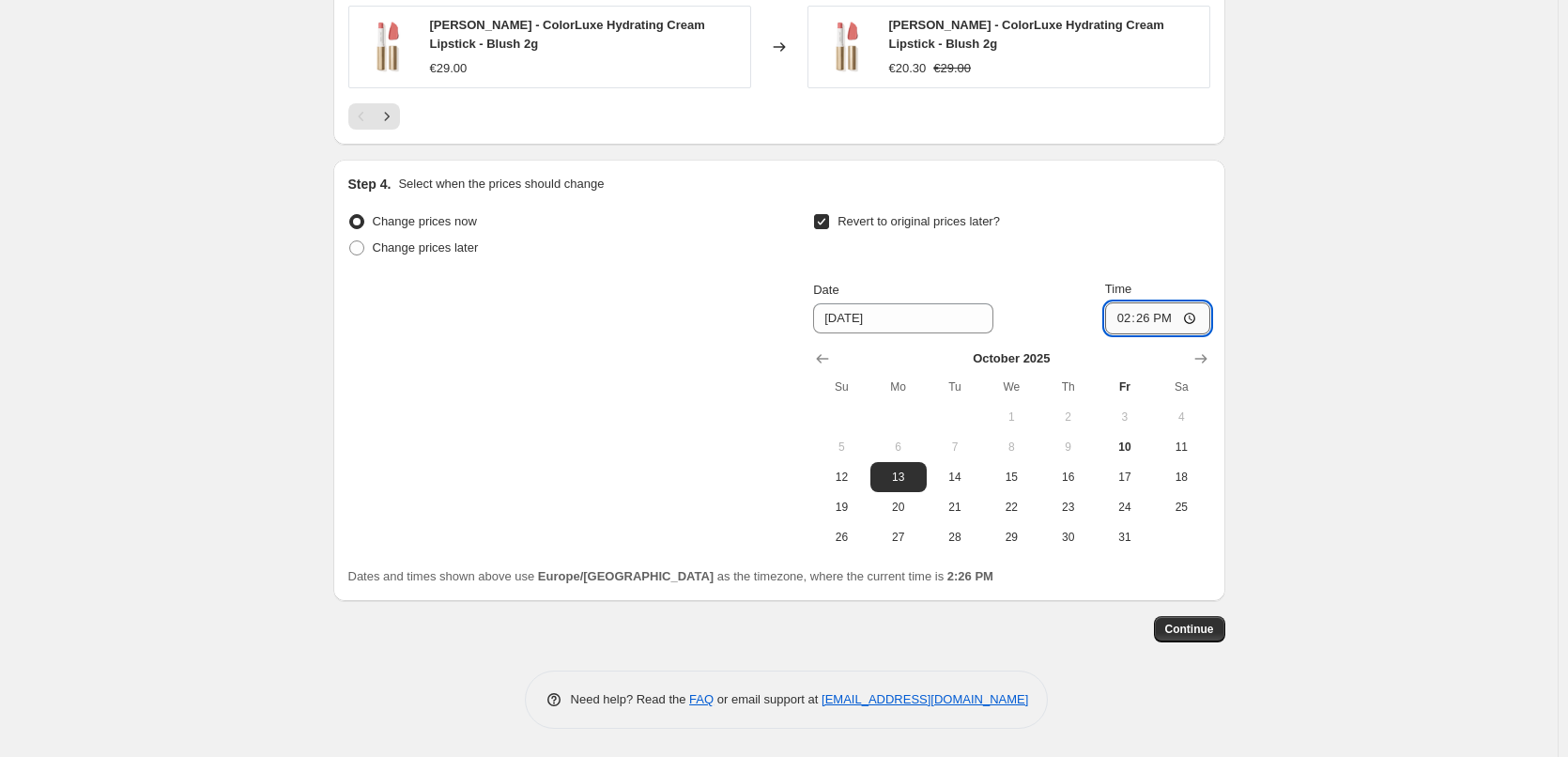
click at [1119, 324] on input "14:26" at bounding box center [1158, 318] width 105 height 32
type input "03:00"
click at [1183, 627] on span "Continue" at bounding box center [1189, 629] width 49 height 15
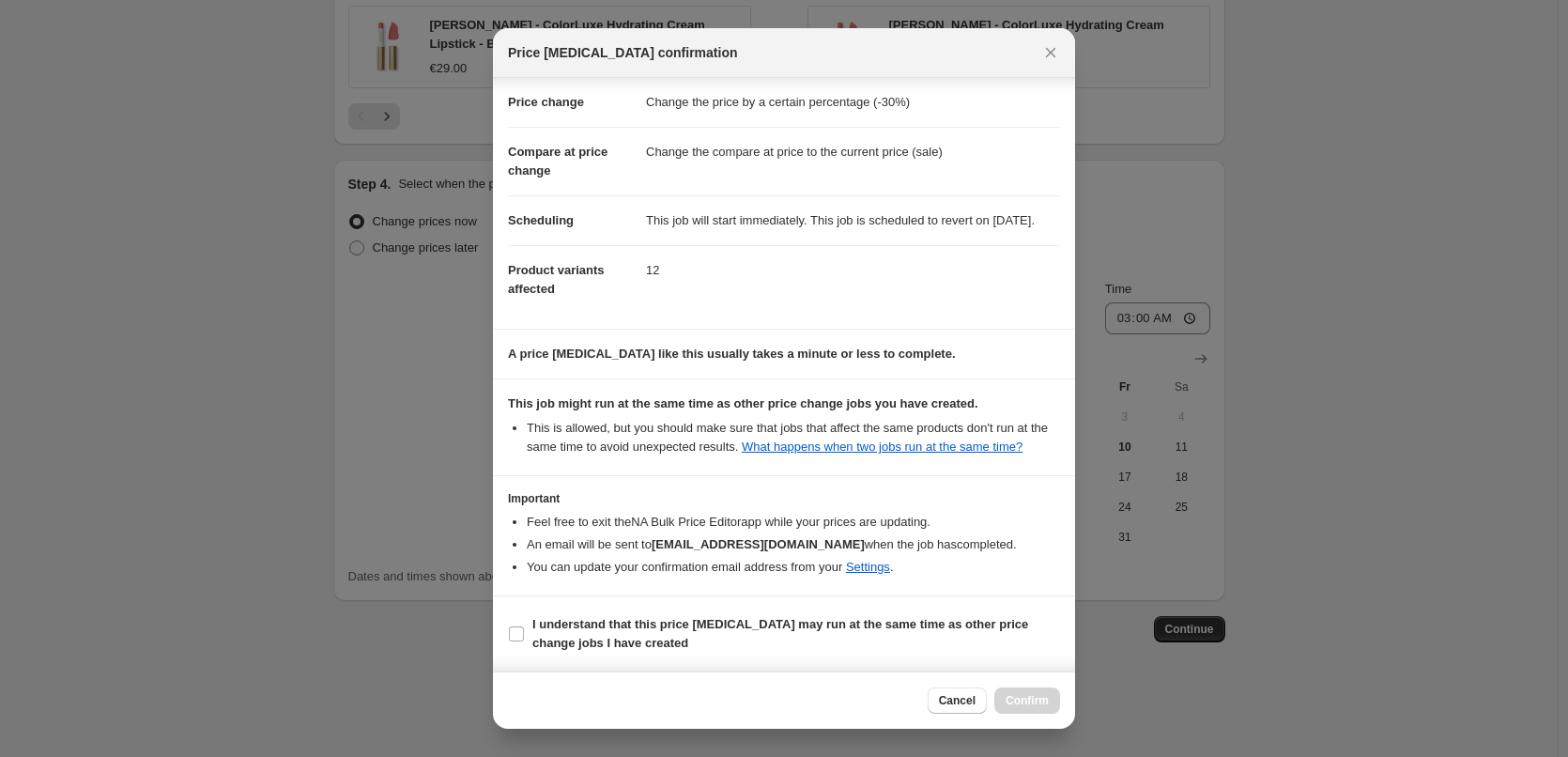
scroll to position [53, 0]
click at [613, 633] on span "I understand that this price [MEDICAL_DATA] may run at the same time as other p…" at bounding box center [796, 634] width 528 height 37
click at [524, 633] on input "I understand that this price [MEDICAL_DATA] may run at the same time as other p…" at bounding box center [516, 634] width 15 height 15
checkbox input "true"
click at [1063, 706] on div "Cancel Confirm" at bounding box center [784, 701] width 582 height 57
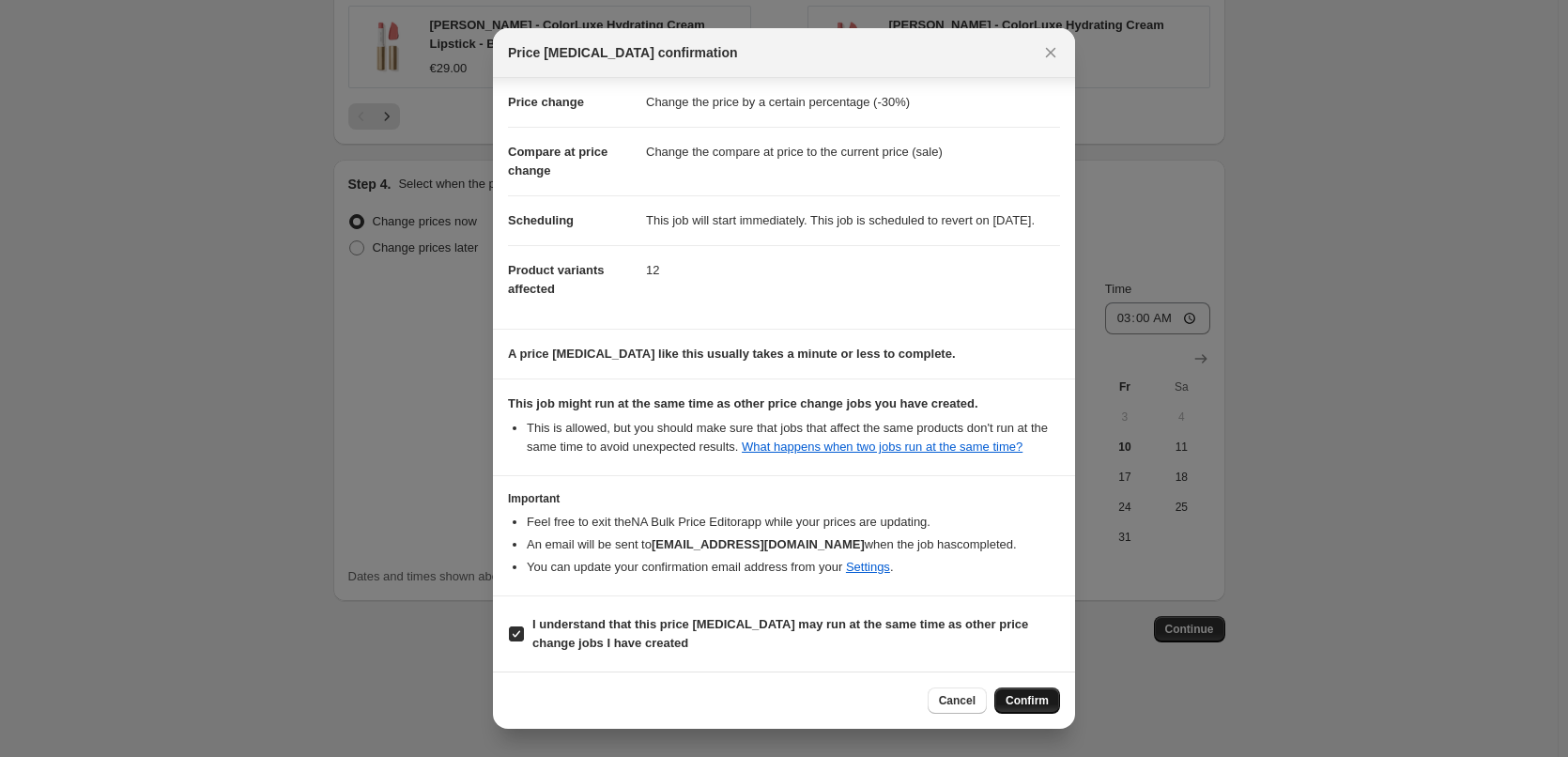
click at [1056, 704] on button "Confirm" at bounding box center [1027, 701] width 66 height 27
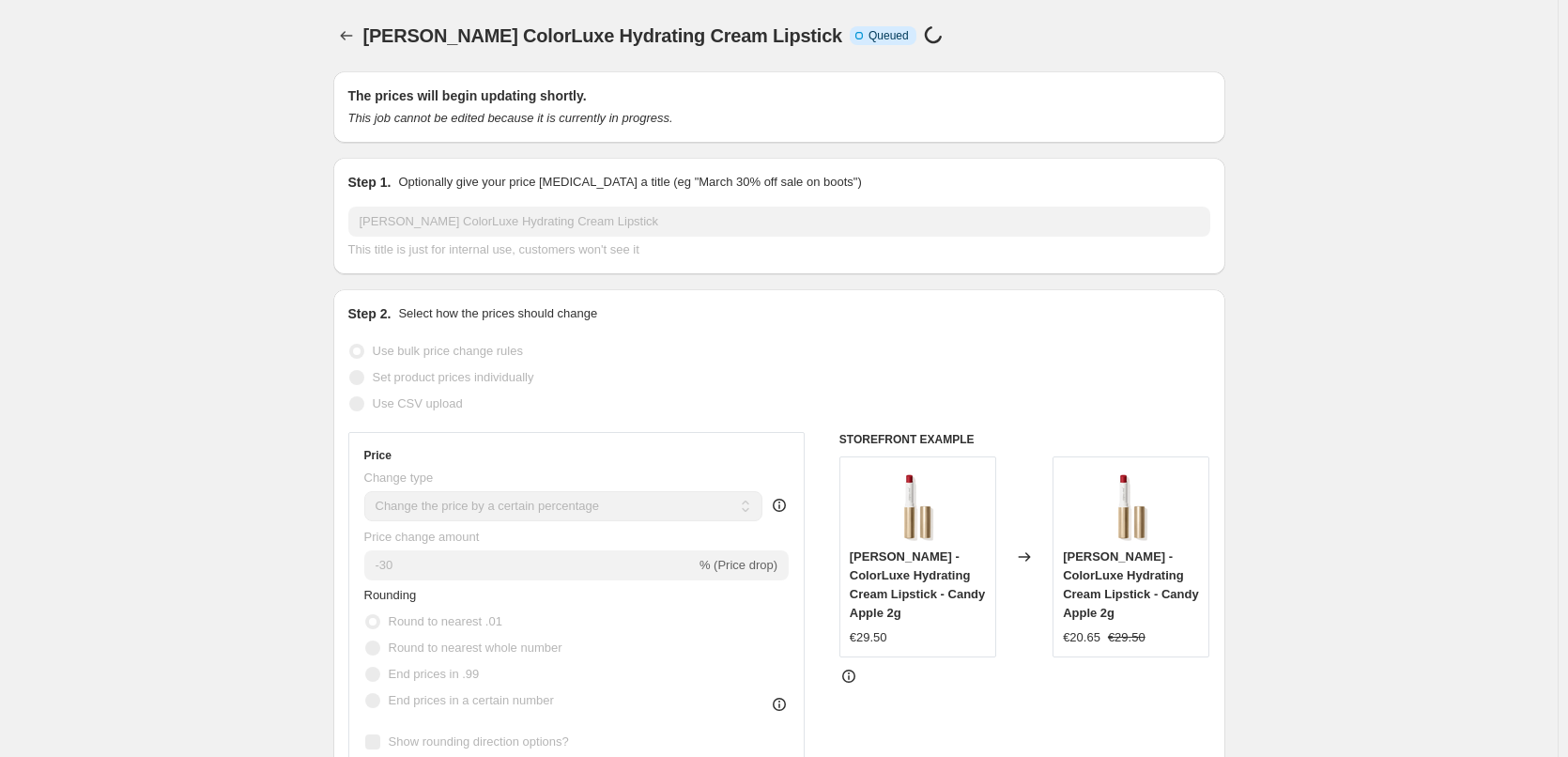
click at [355, 53] on div "[PERSON_NAME] ColorLuxe Hydrating Cream Lipstick. This page is ready [PERSON_NA…" at bounding box center [779, 35] width 892 height 72
click at [355, 44] on icon "Price change jobs" at bounding box center [346, 36] width 19 height 19
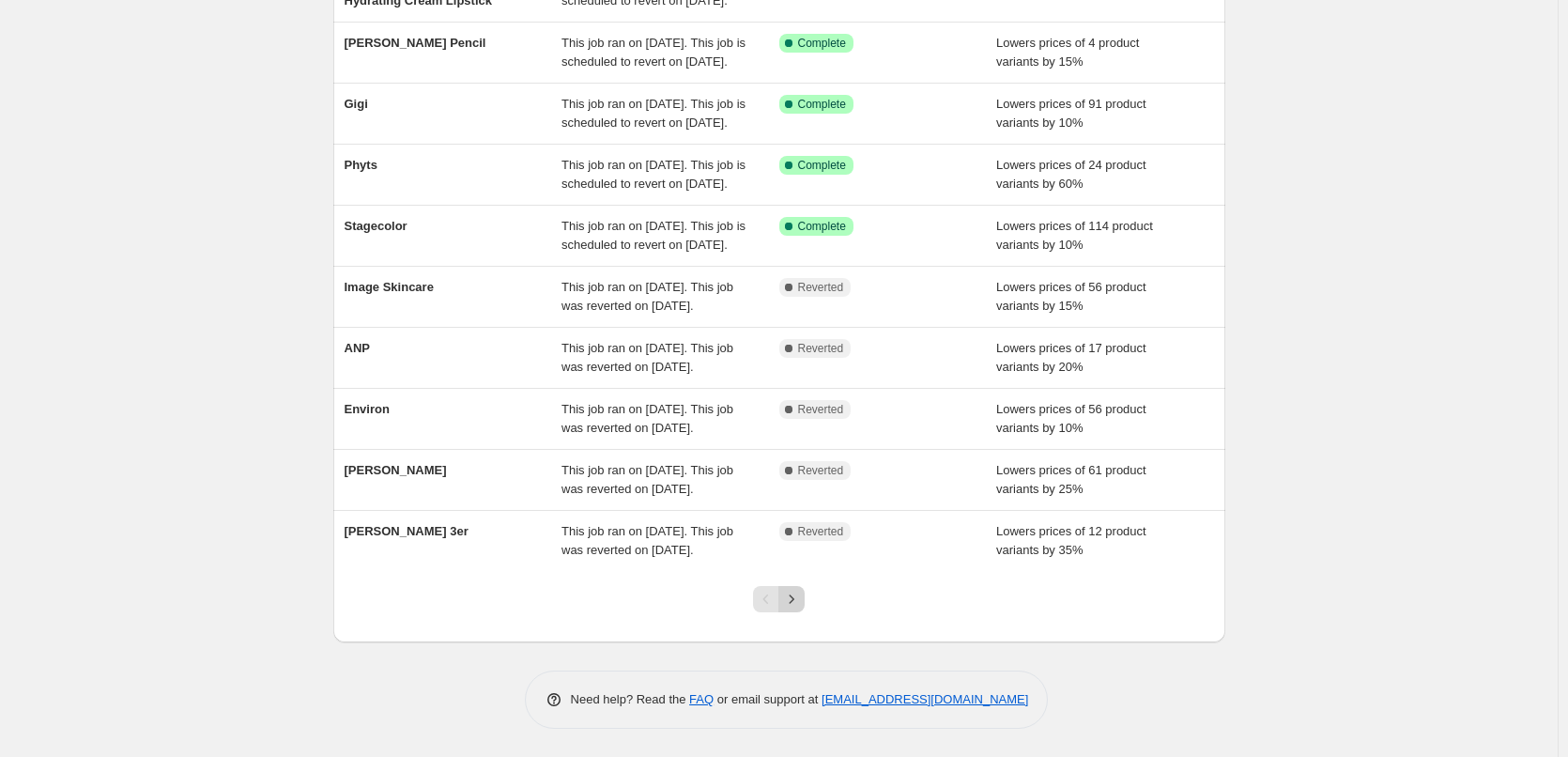
scroll to position [398, 0]
click at [805, 602] on button "Next" at bounding box center [792, 599] width 27 height 27
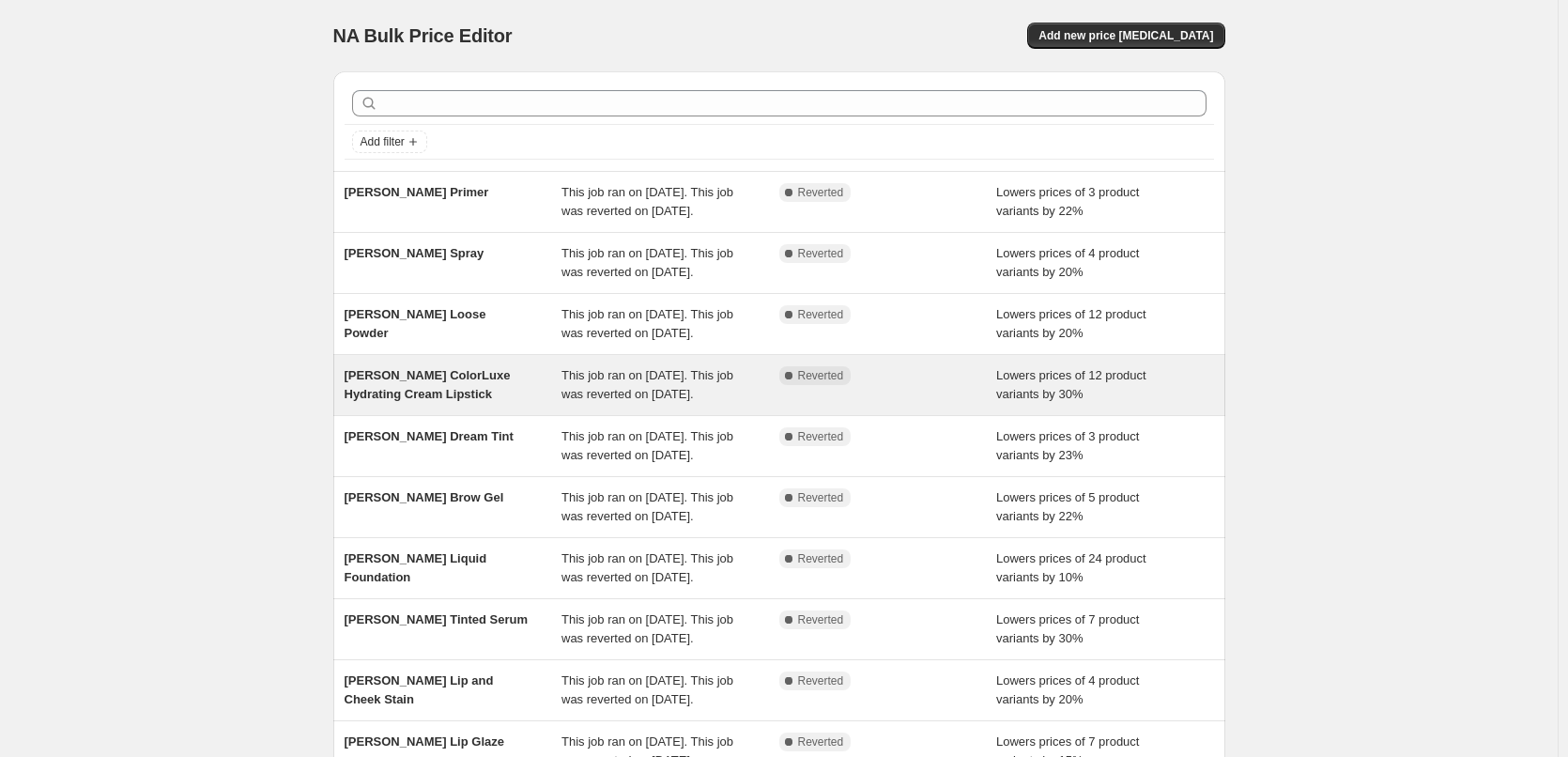
click at [432, 401] on span "[PERSON_NAME] ColorLuxe Hydrating Cream Lipstick" at bounding box center [428, 385] width 166 height 32
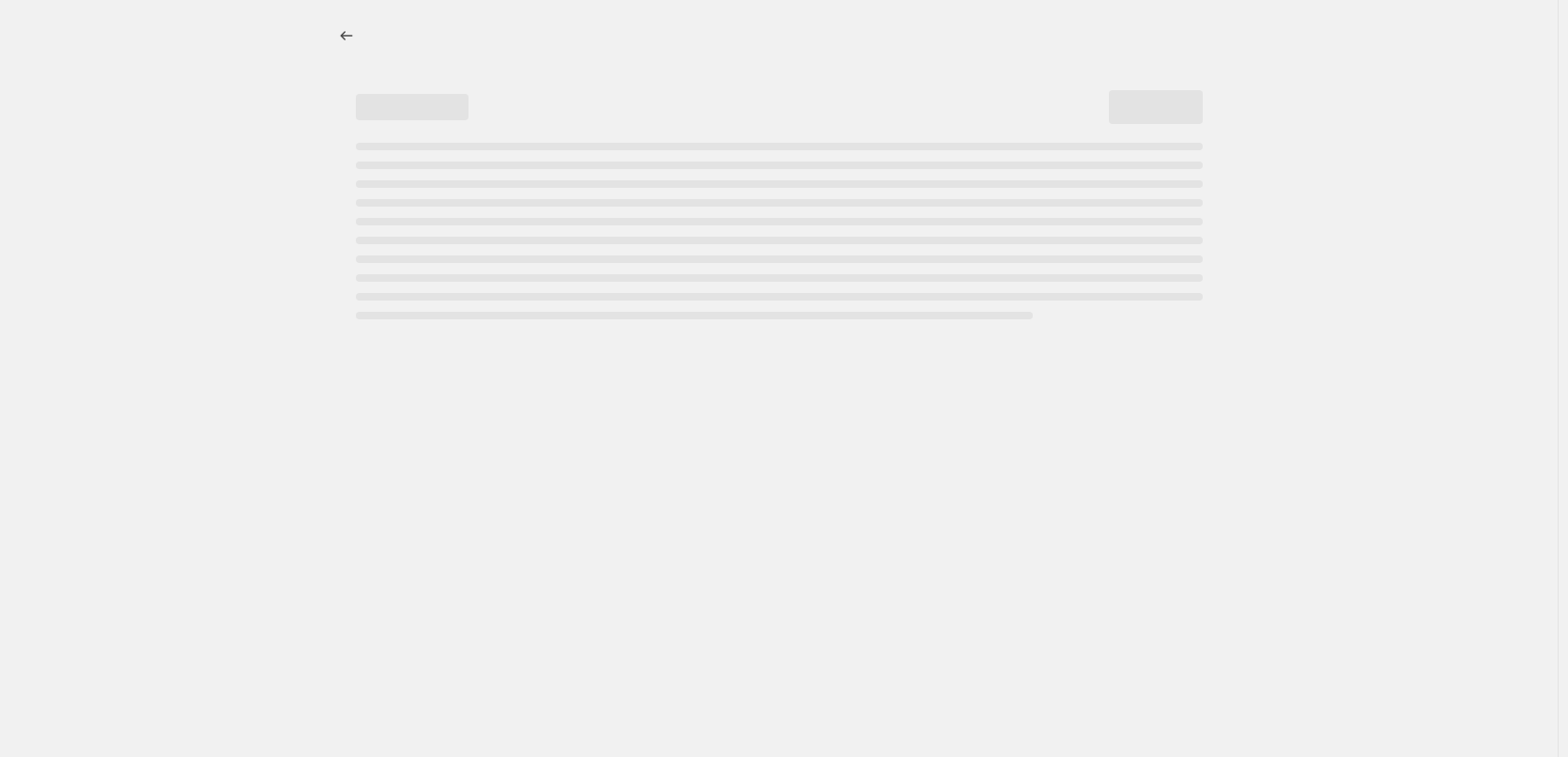
select select "percentage"
select select "tag"
select select "vendor"
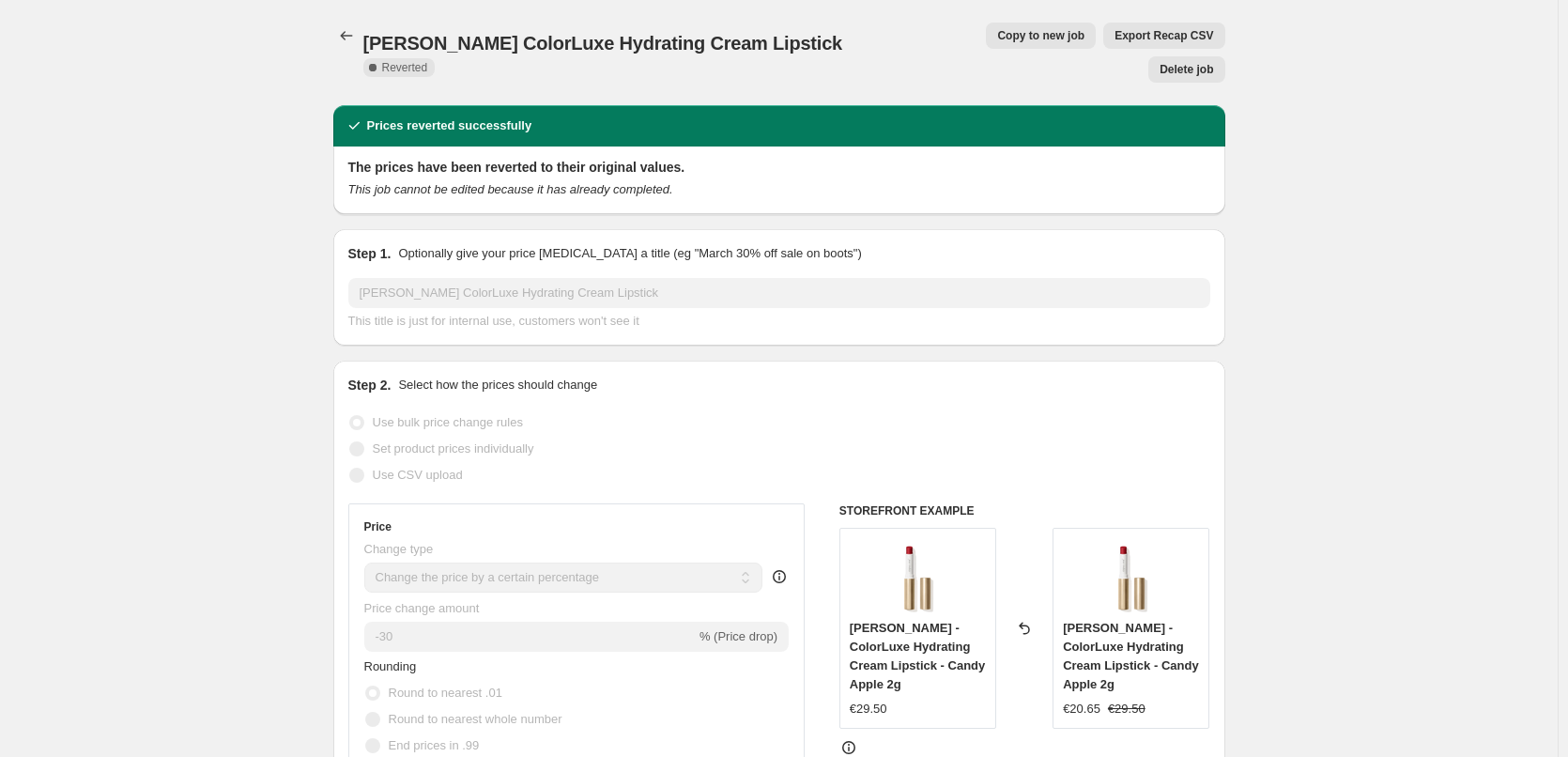
select select "percentage"
select select "tag"
select select "vendor"
click at [341, 22] on div "[PERSON_NAME] ColorLuxe Hydrating Cream Lipstick. This page is ready [PERSON_NA…" at bounding box center [779, 53] width 892 height 105
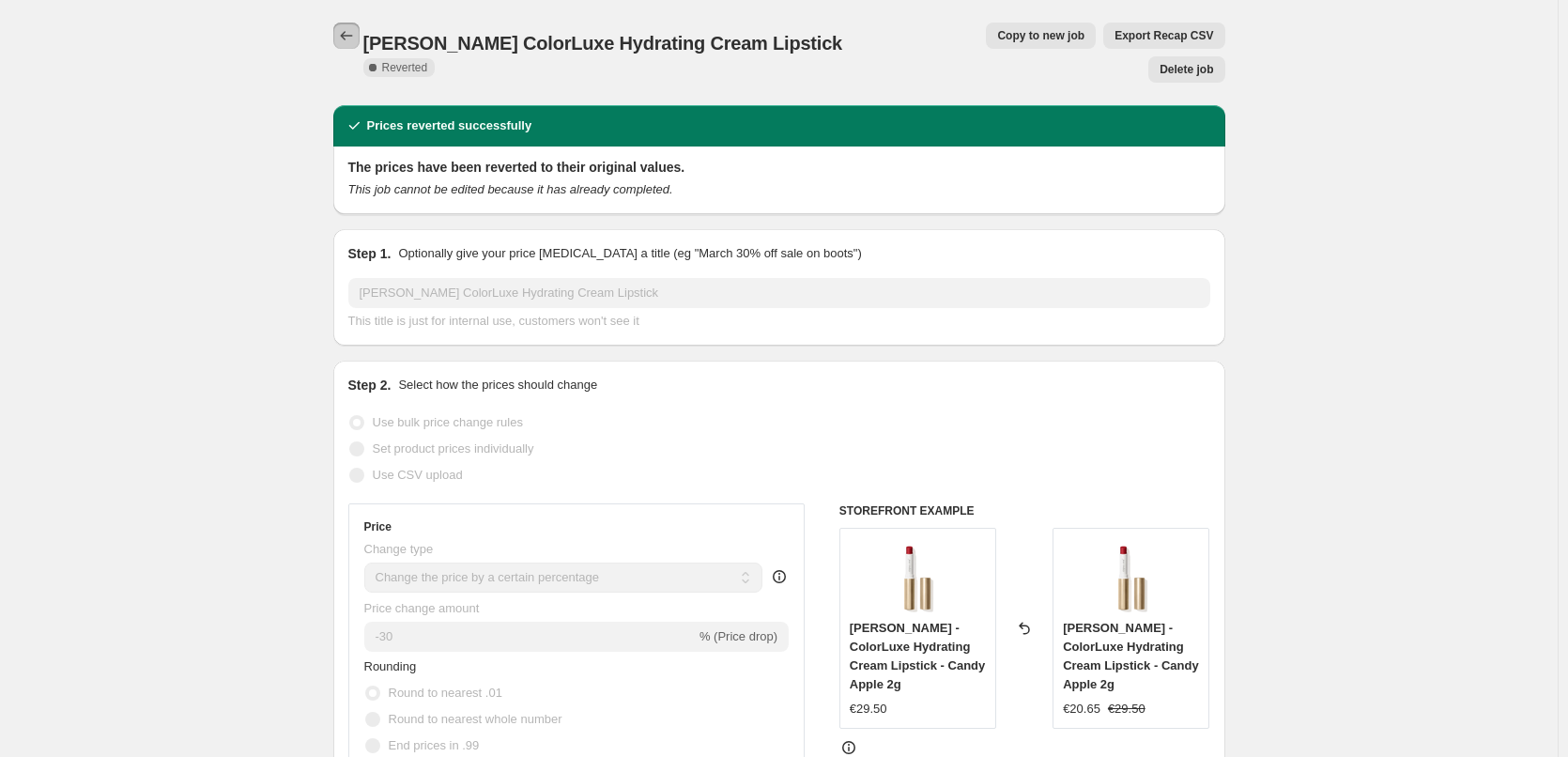
click at [345, 32] on icon "Price change jobs" at bounding box center [346, 36] width 19 height 19
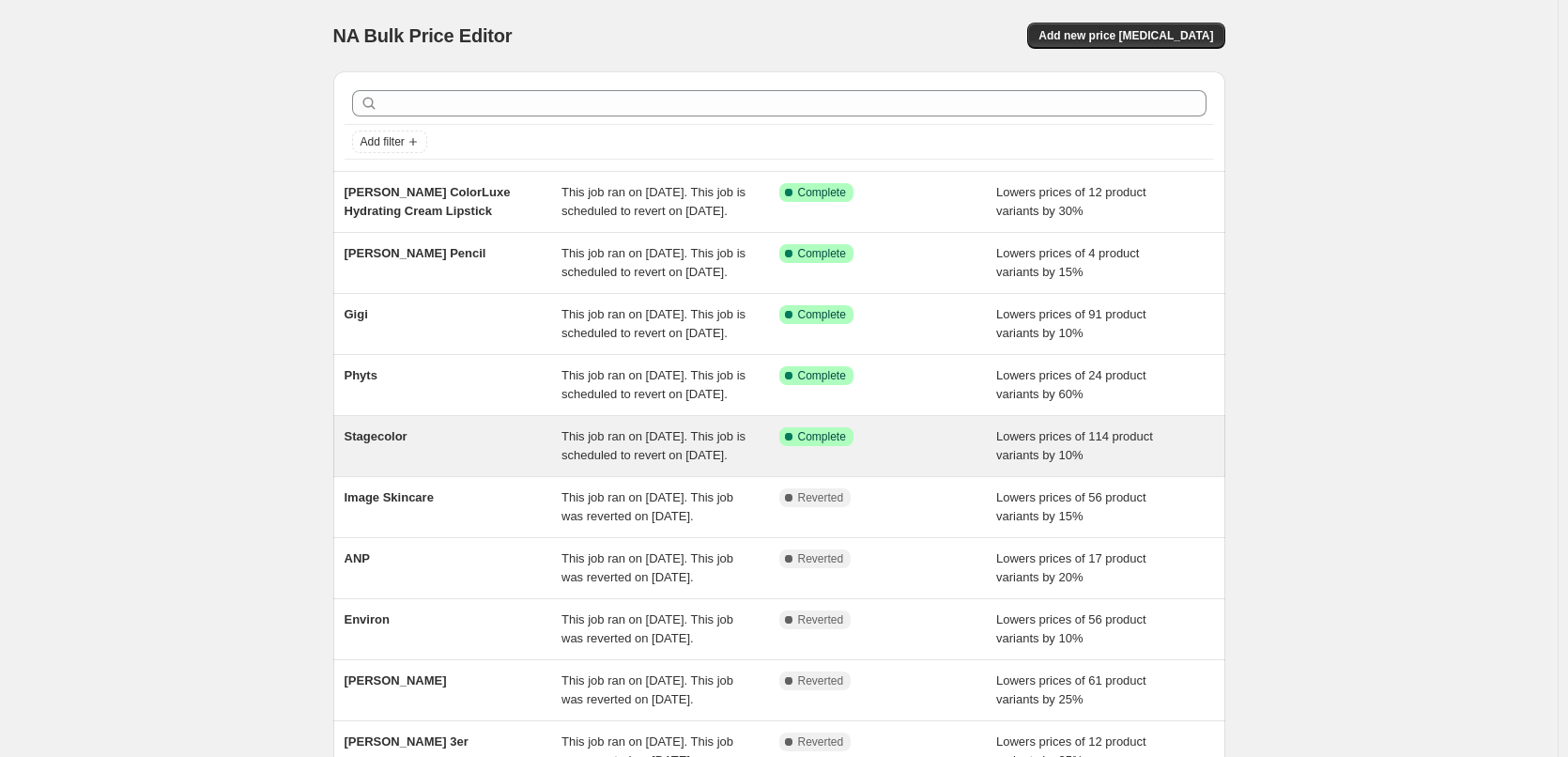
scroll to position [398, 0]
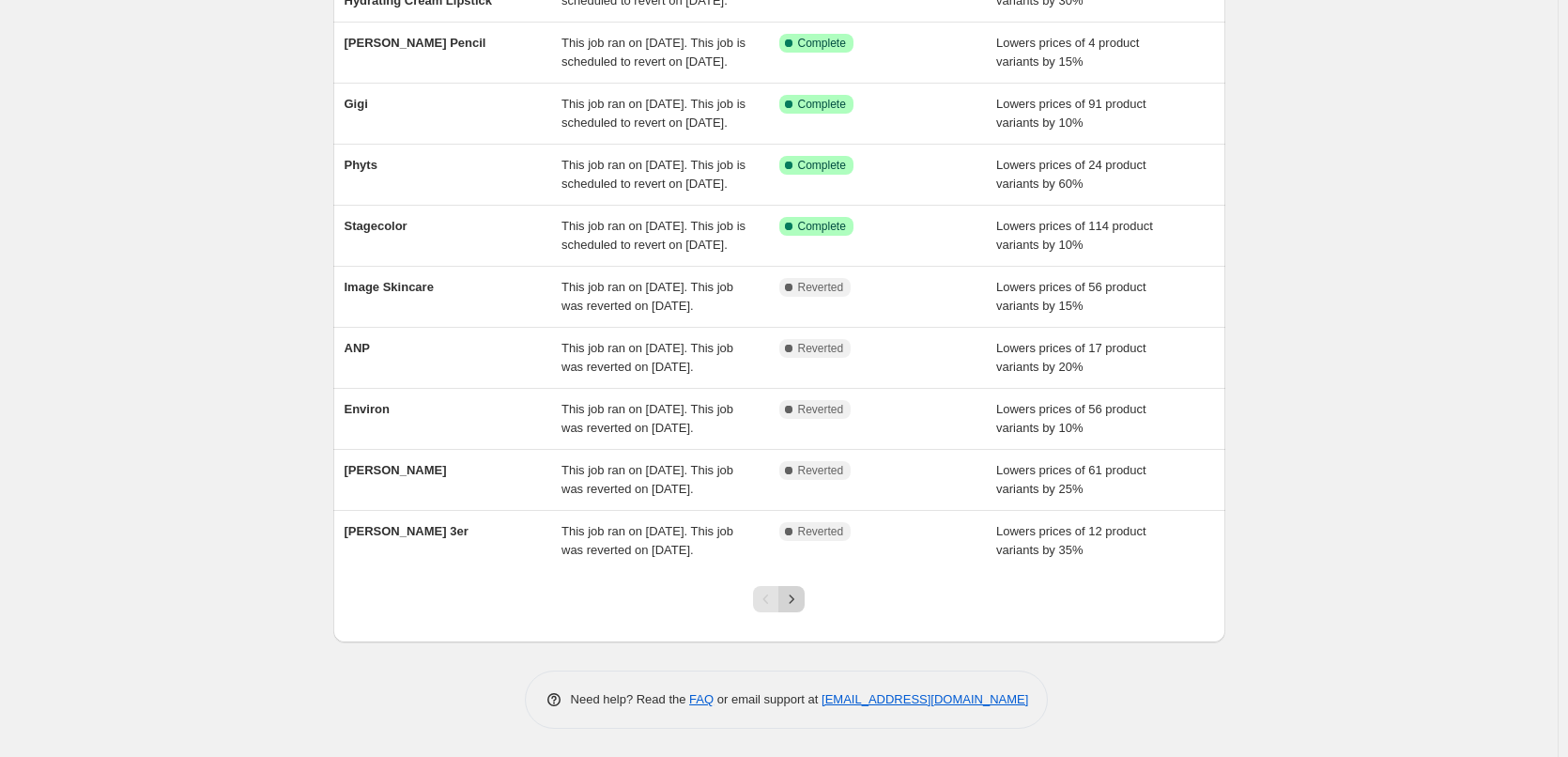
click at [801, 607] on icon "Next" at bounding box center [792, 599] width 19 height 19
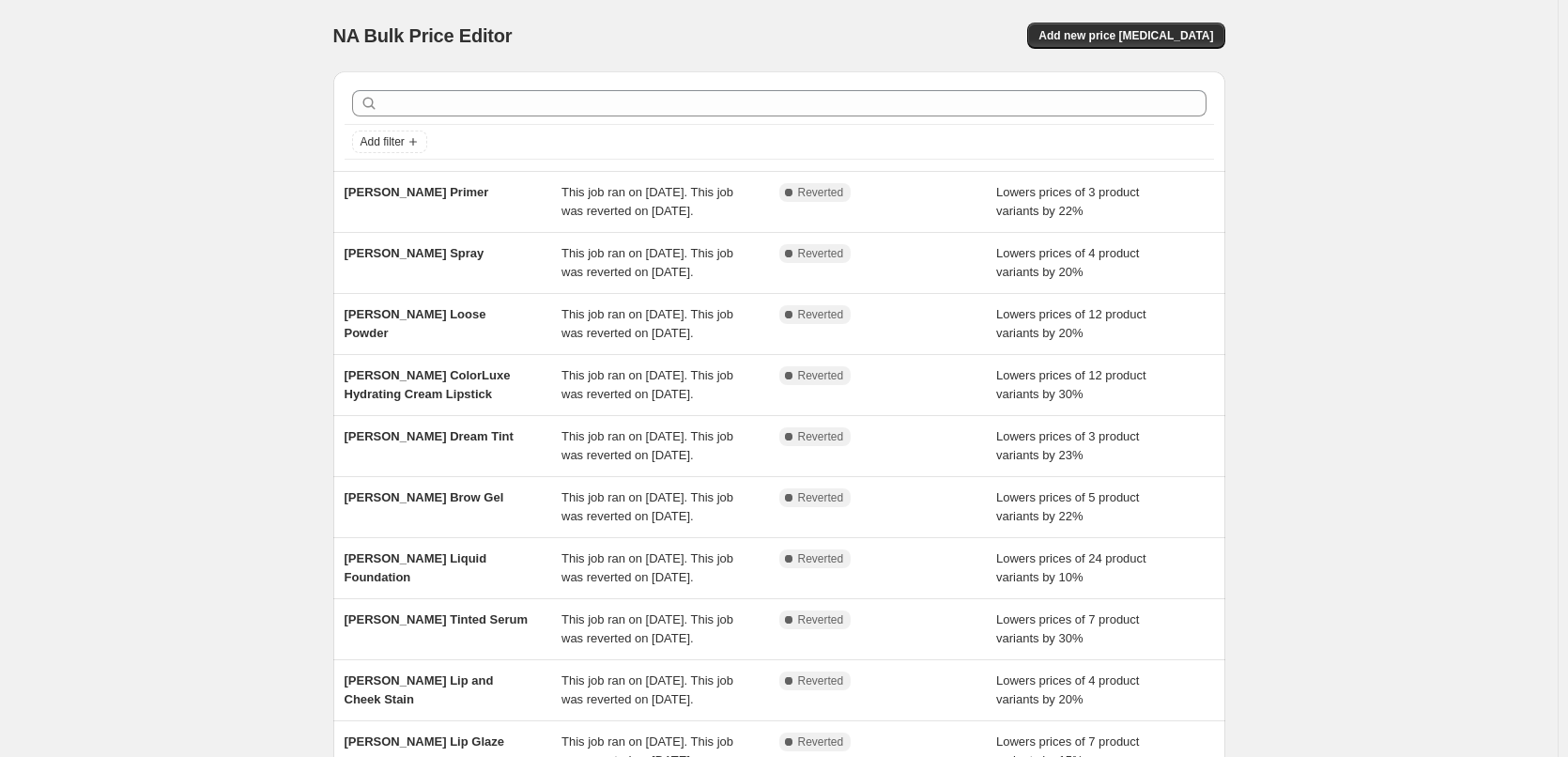
scroll to position [188, 0]
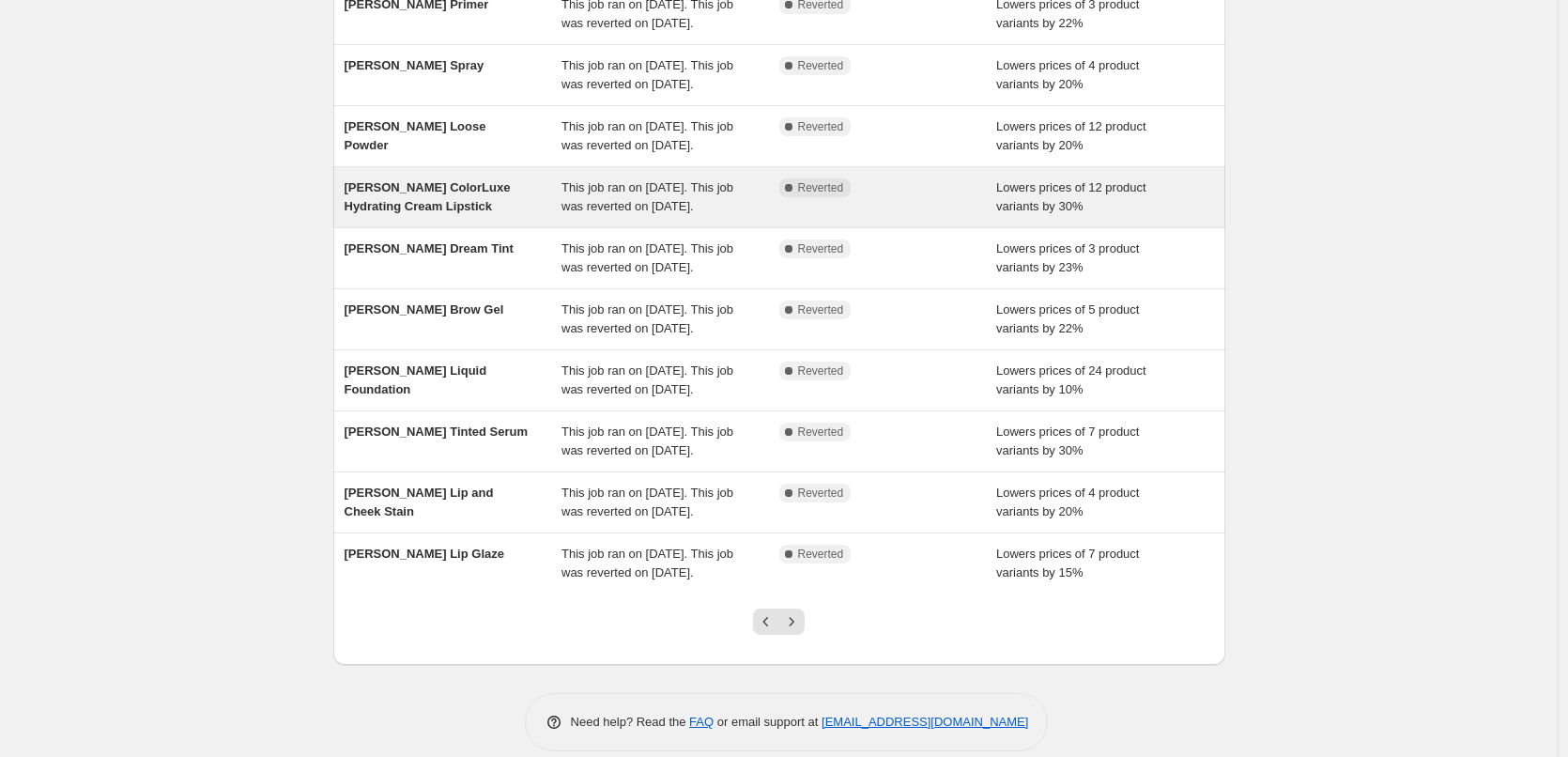
click at [441, 213] on span "[PERSON_NAME] ColorLuxe Hydrating Cream Lipstick" at bounding box center [428, 197] width 166 height 32
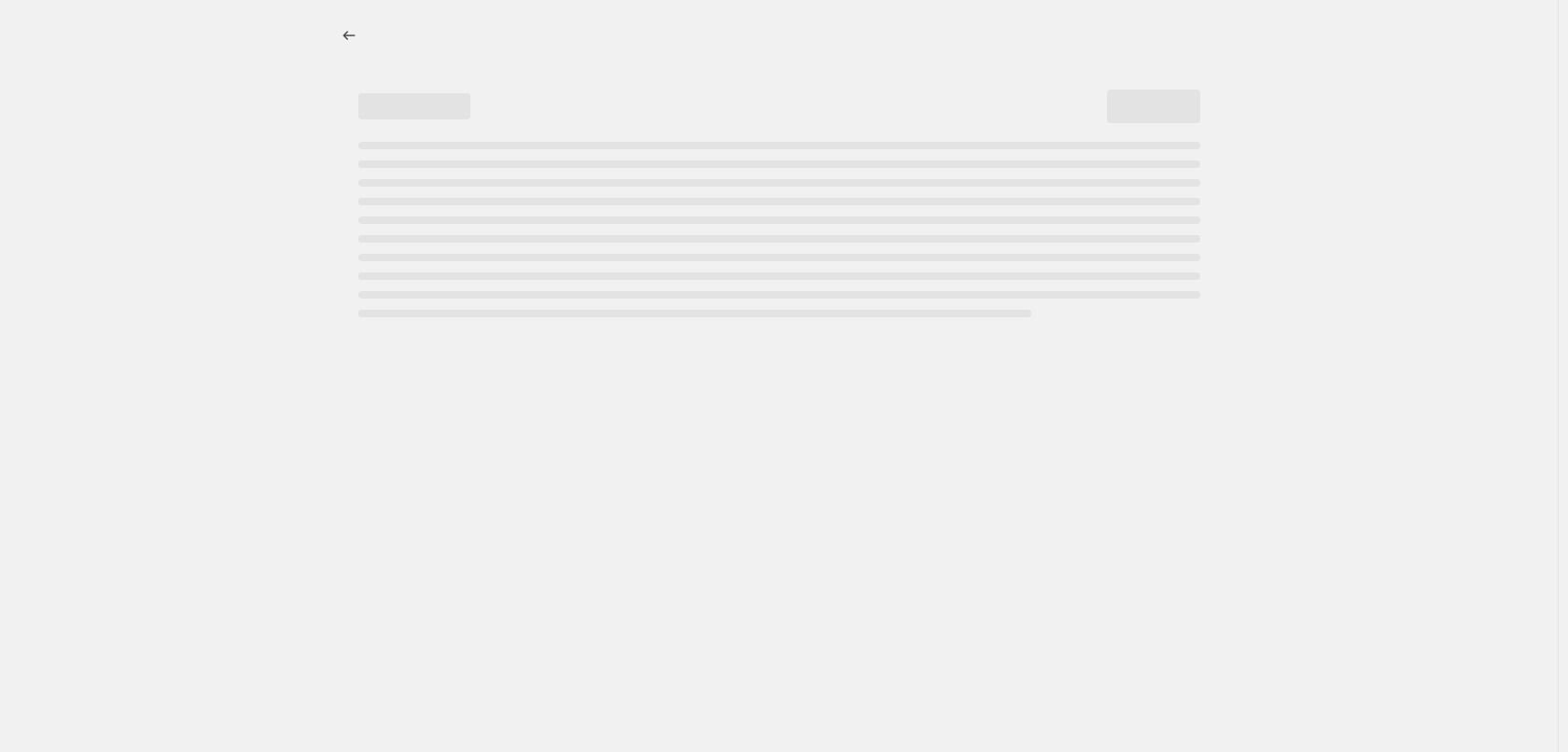
select select "percentage"
select select "tag"
select select "vendor"
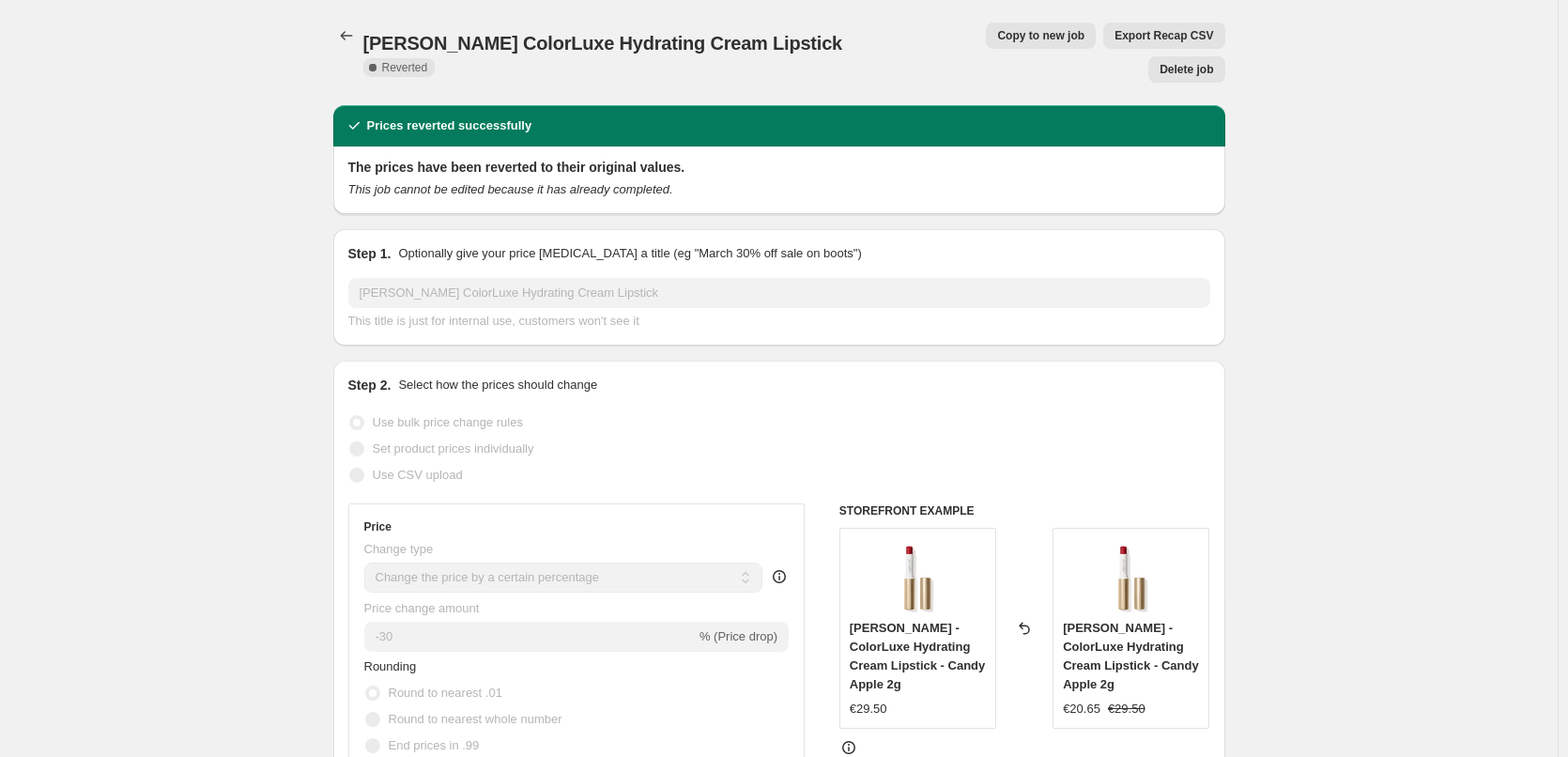
click at [1207, 62] on span "Delete job" at bounding box center [1186, 70] width 53 height 15
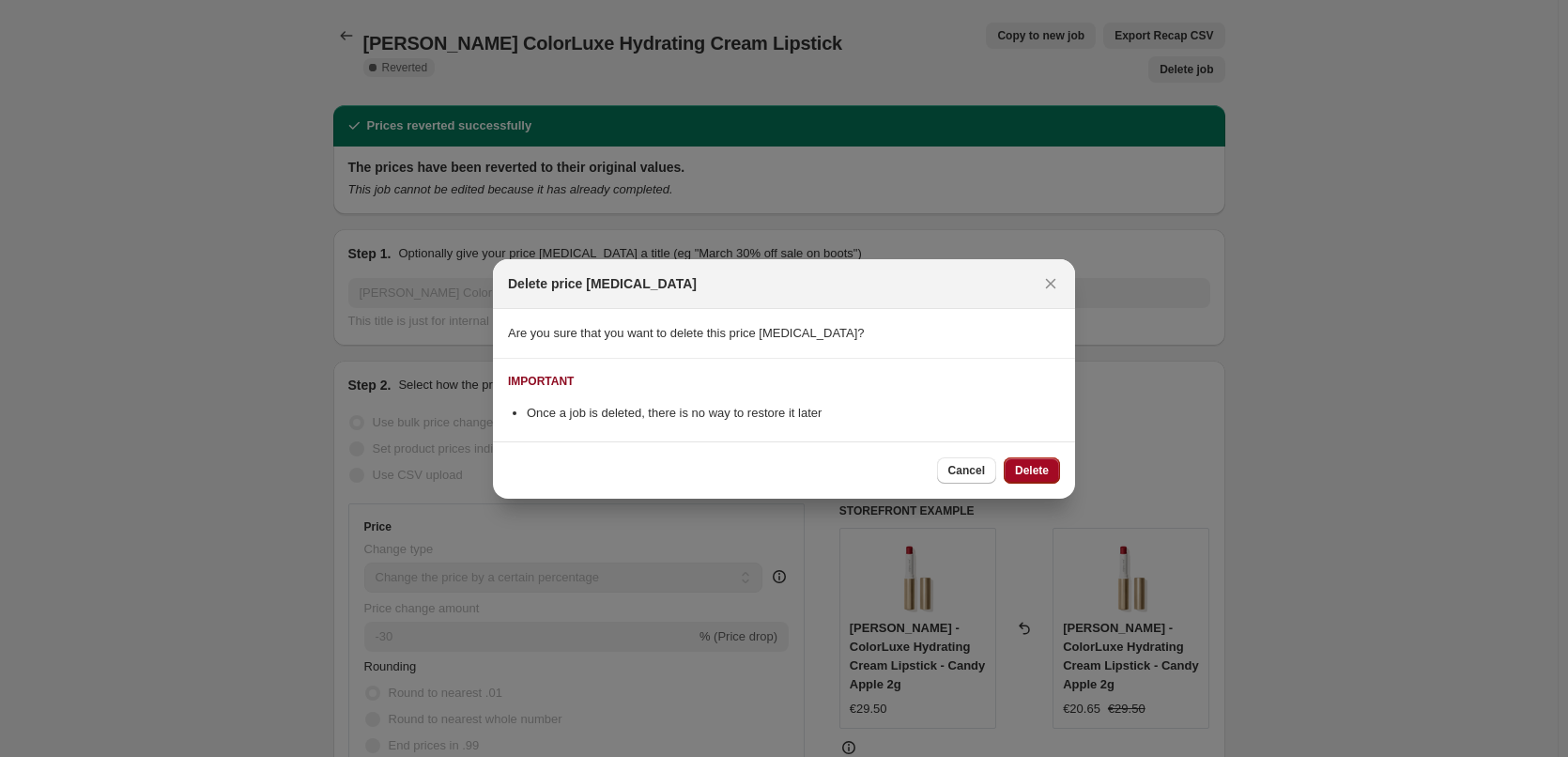
click at [1028, 470] on span "Delete" at bounding box center [1032, 471] width 33 height 15
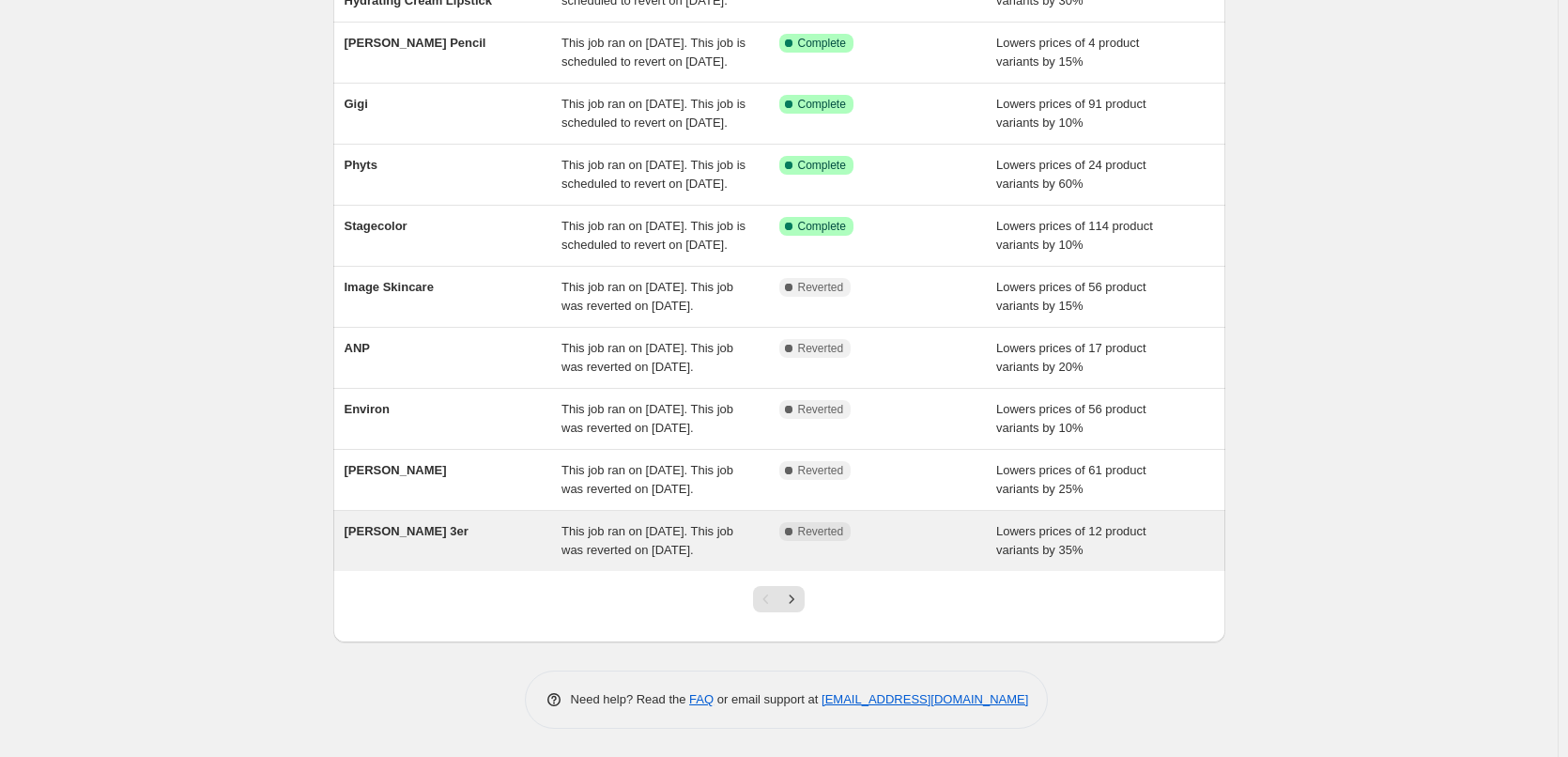
scroll to position [398, 0]
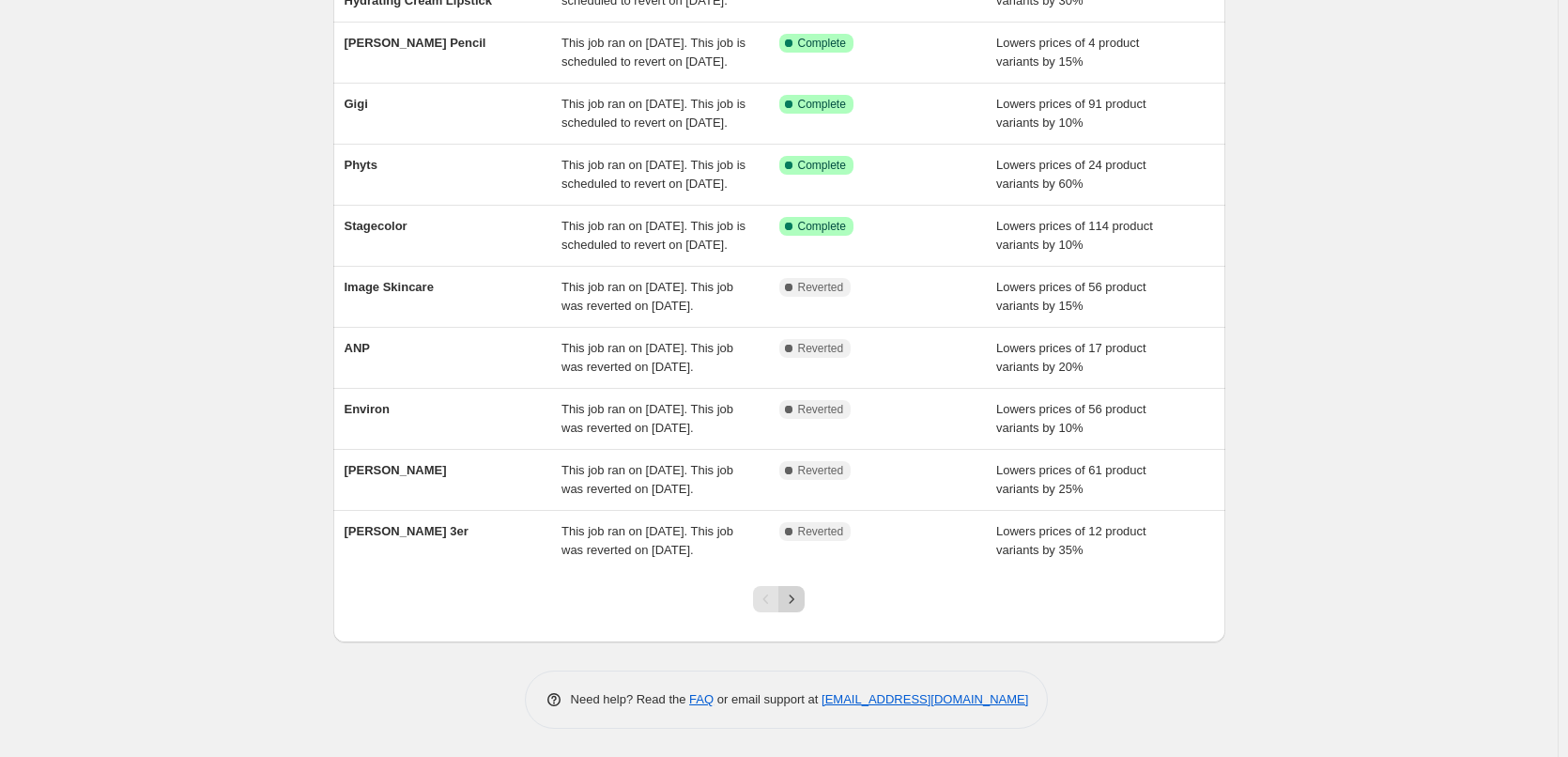
click at [795, 599] on icon "Next" at bounding box center [792, 599] width 5 height 9
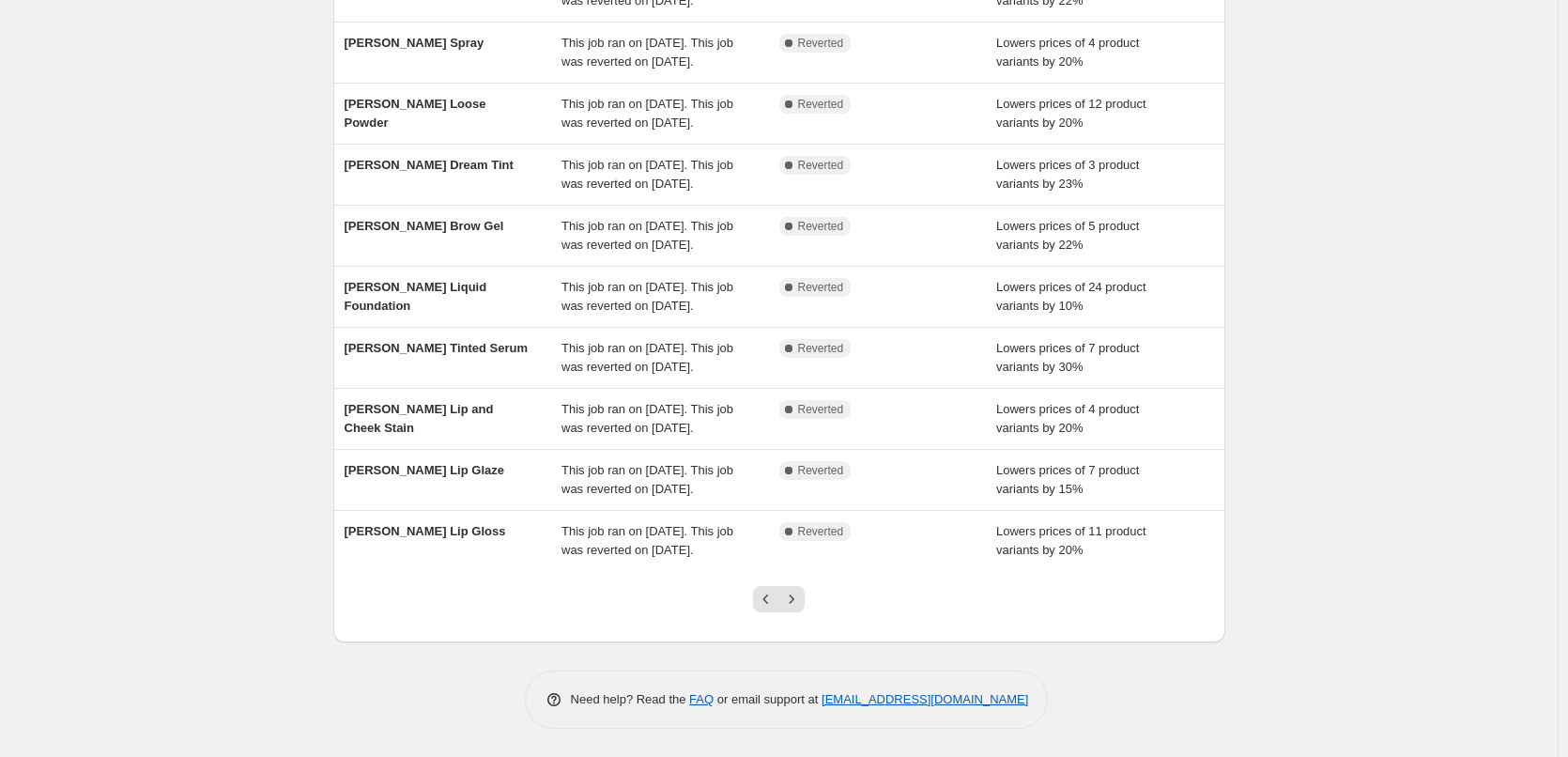
click at [755, 595] on div at bounding box center [779, 606] width 76 height 72
click at [760, 599] on button "Previous" at bounding box center [766, 599] width 27 height 27
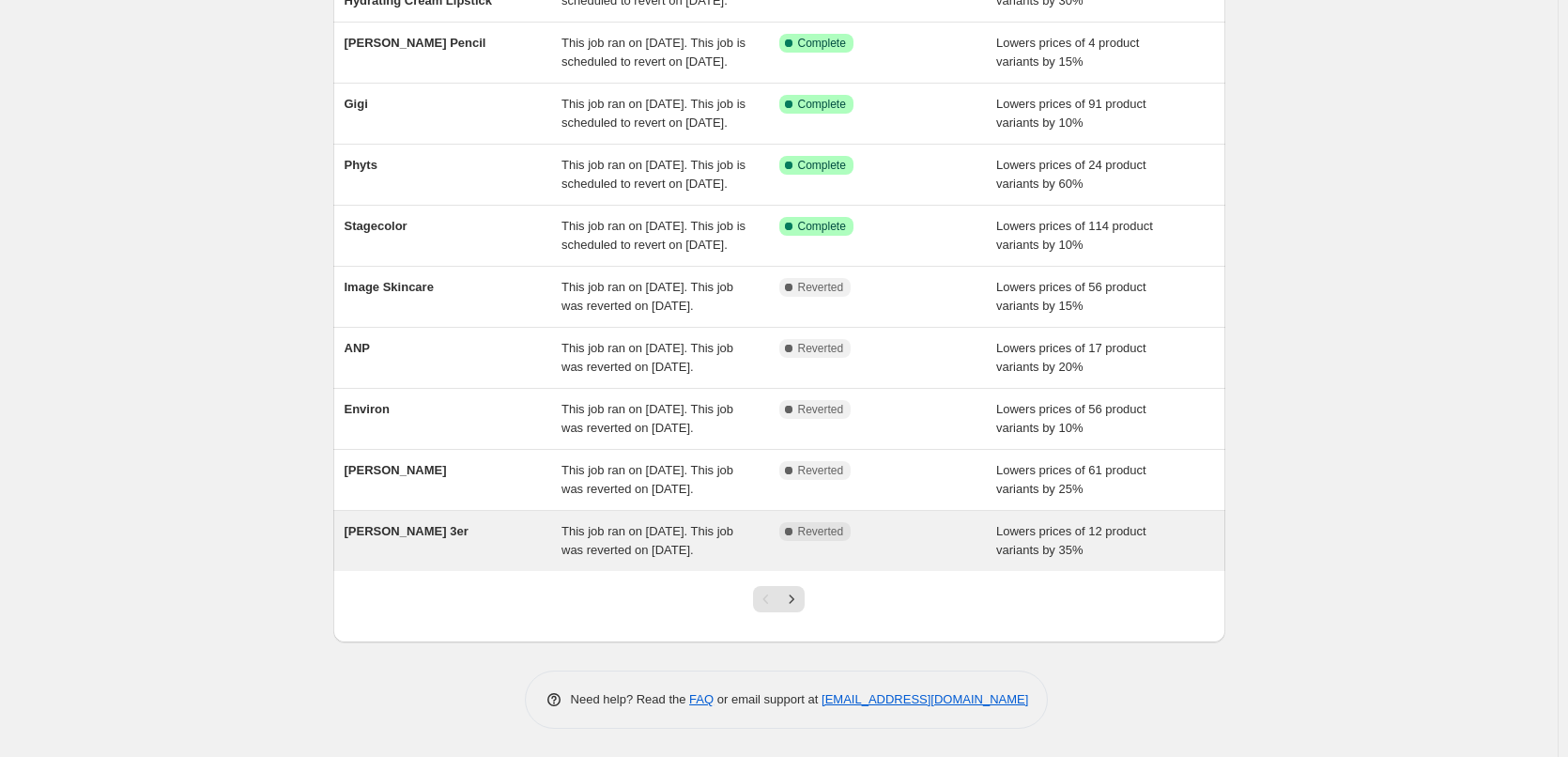
scroll to position [282, 0]
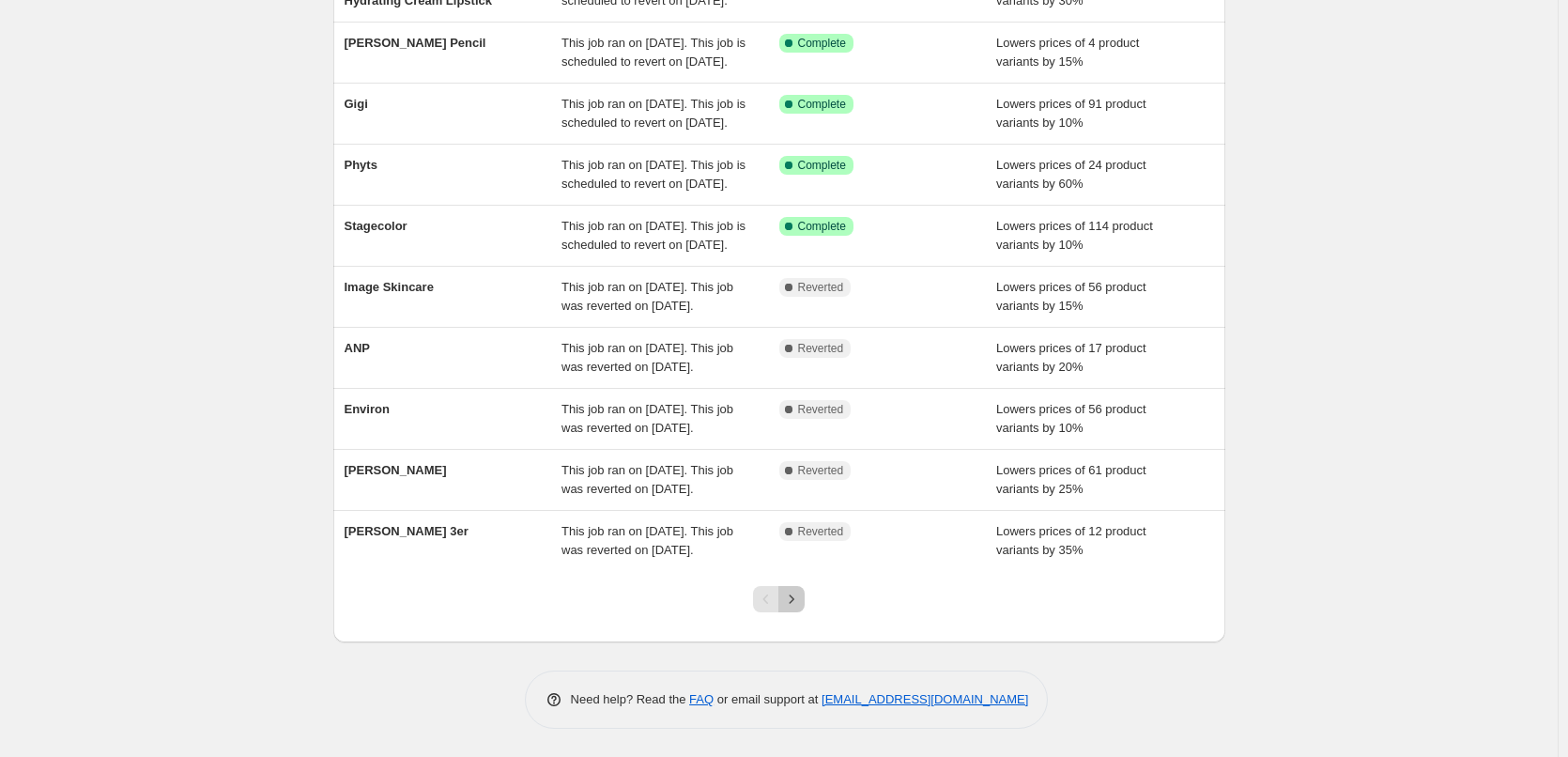
click at [801, 609] on icon "Next" at bounding box center [792, 599] width 19 height 19
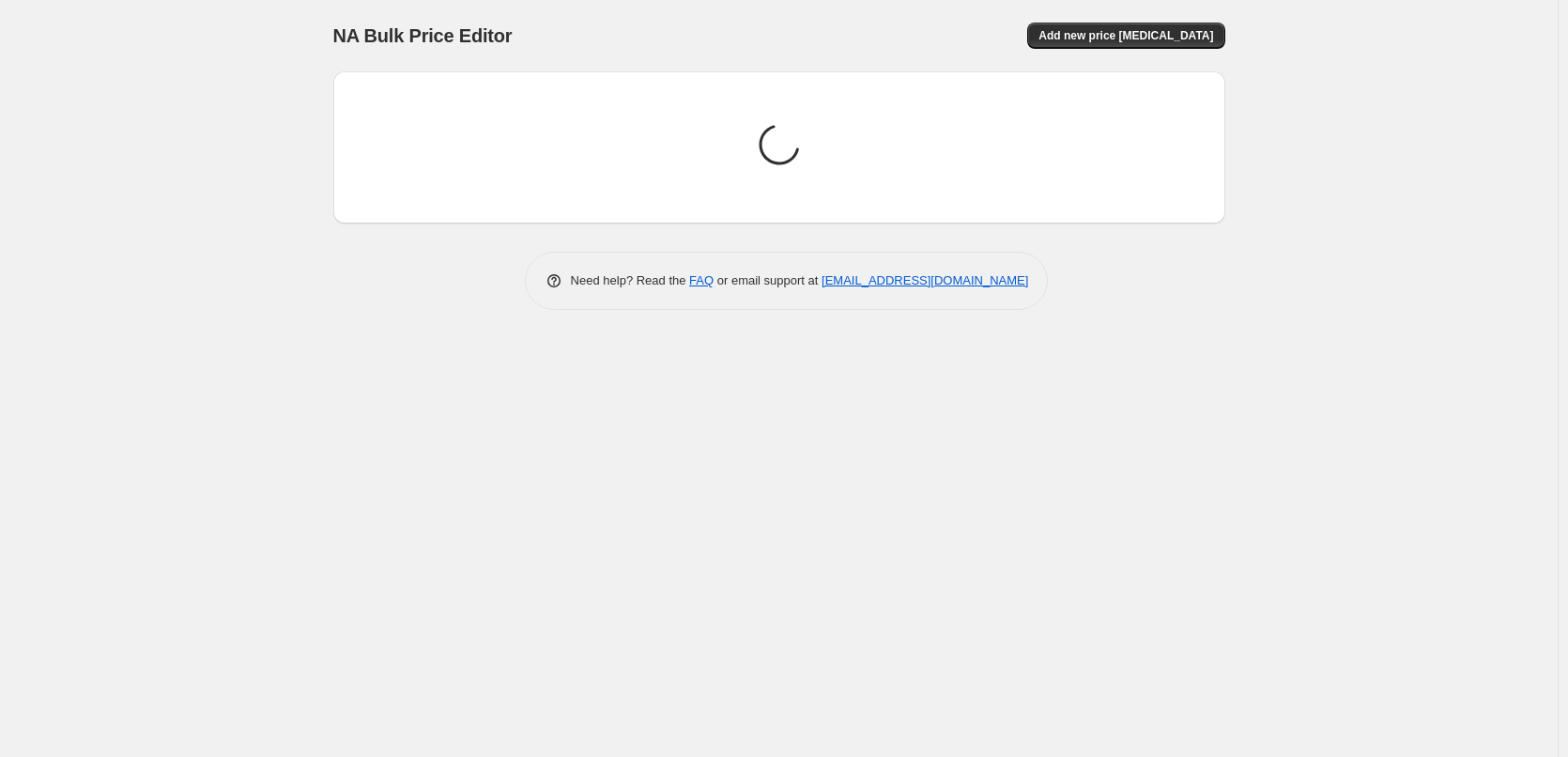
scroll to position [0, 0]
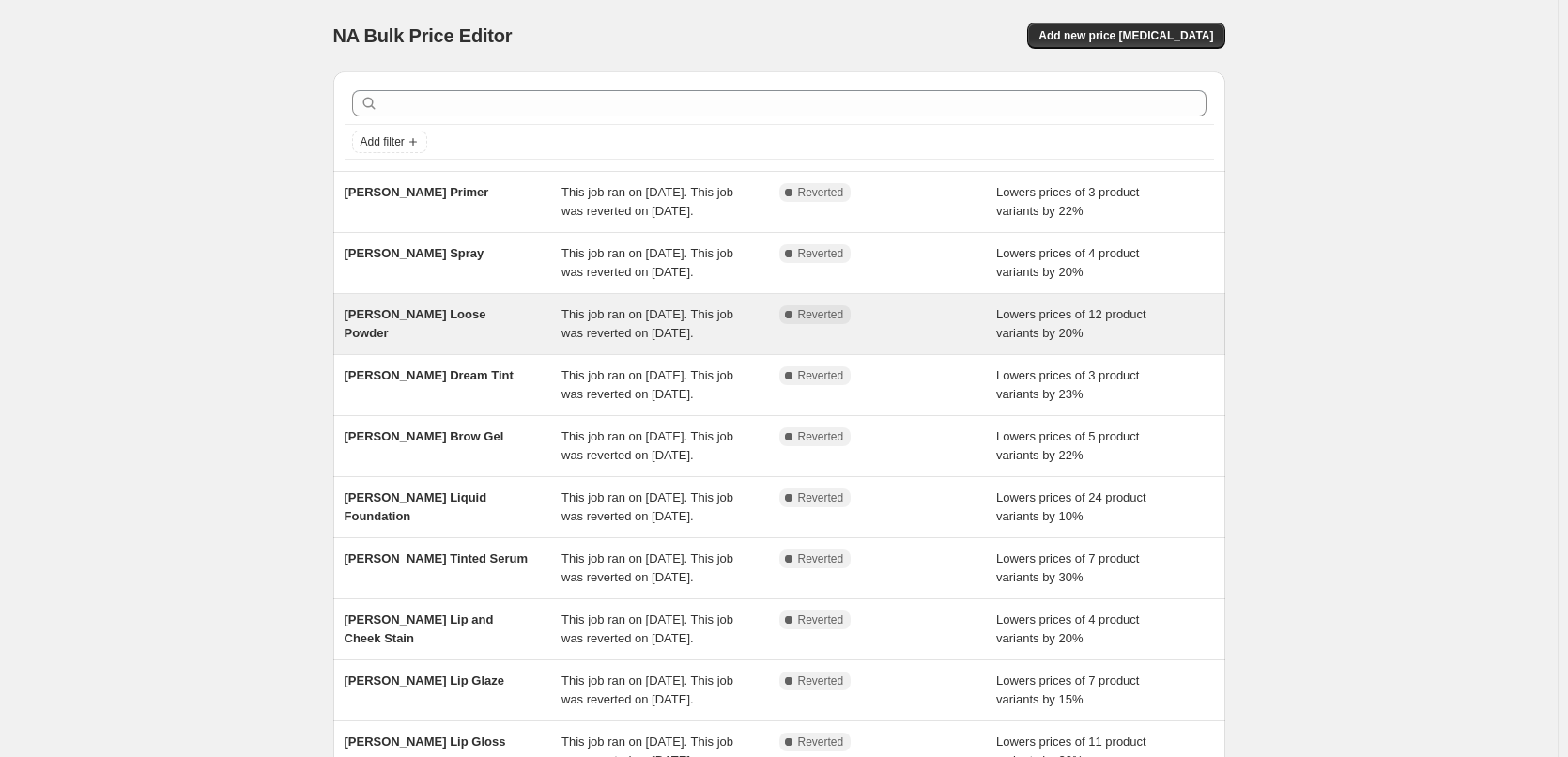
click at [463, 343] on div "[PERSON_NAME] Loose Powder" at bounding box center [453, 324] width 218 height 37
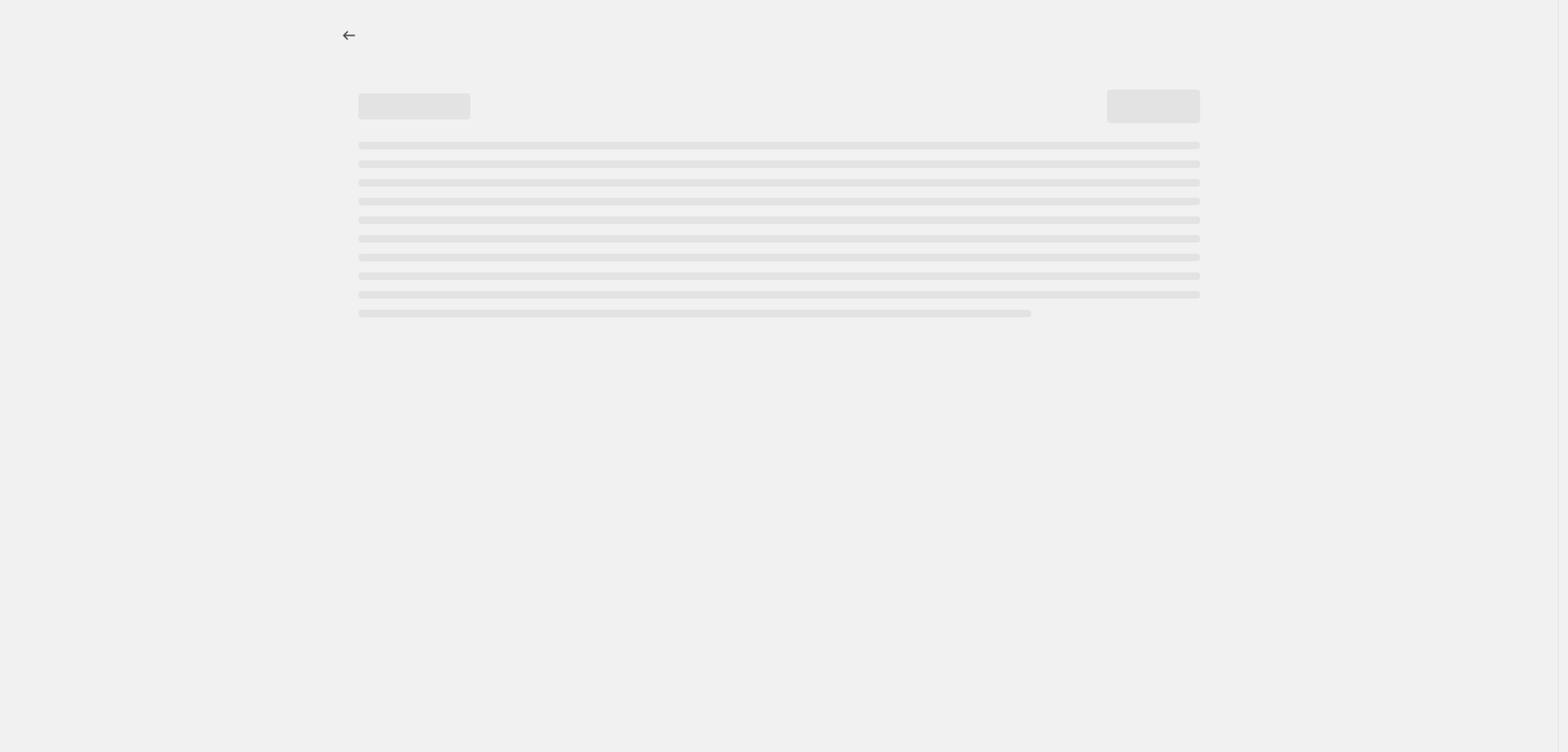
select select "percentage"
select select "tag"
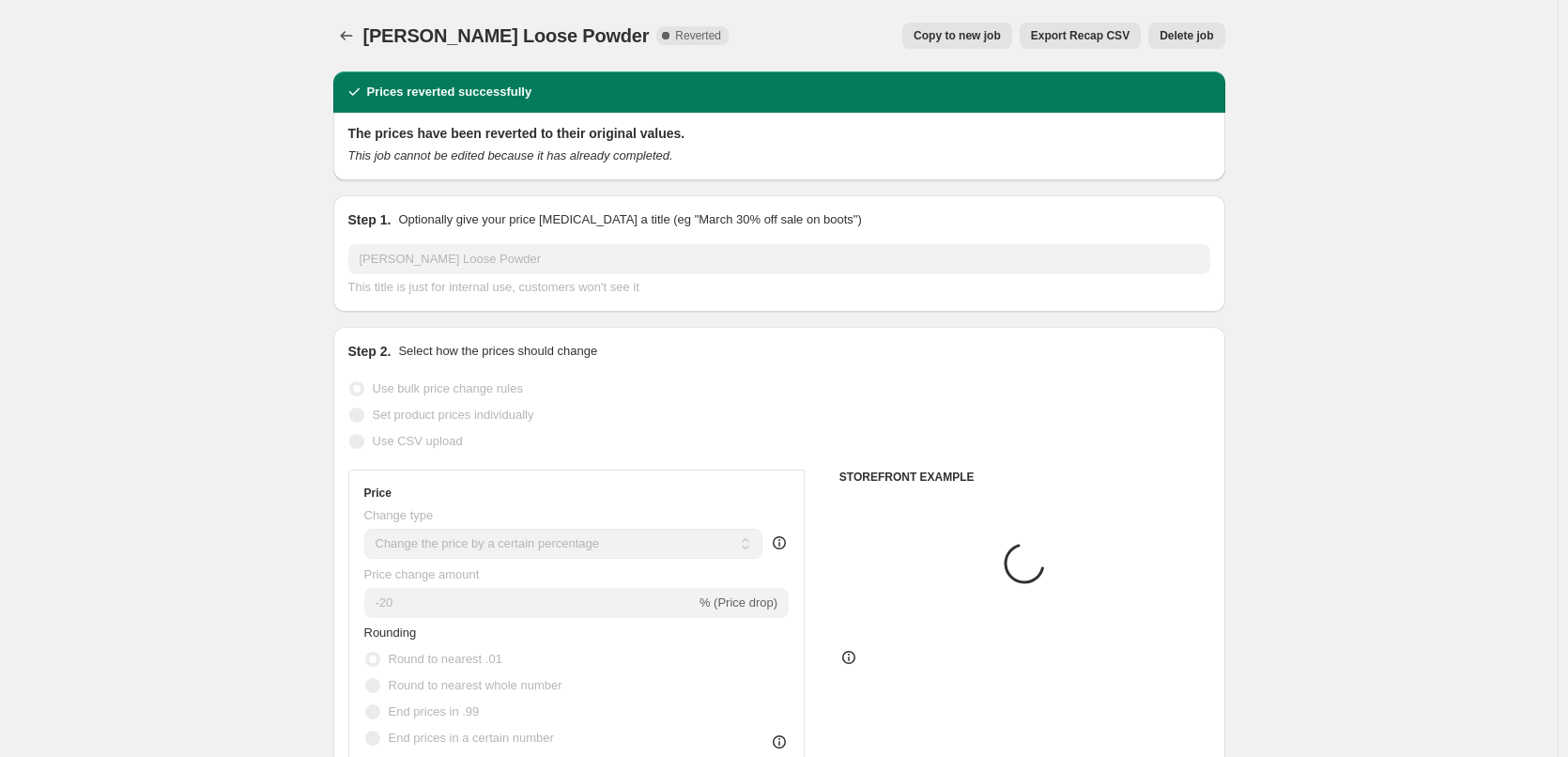
click at [947, 35] on span "Copy to new job" at bounding box center [957, 36] width 88 height 15
select select "percentage"
select select "tag"
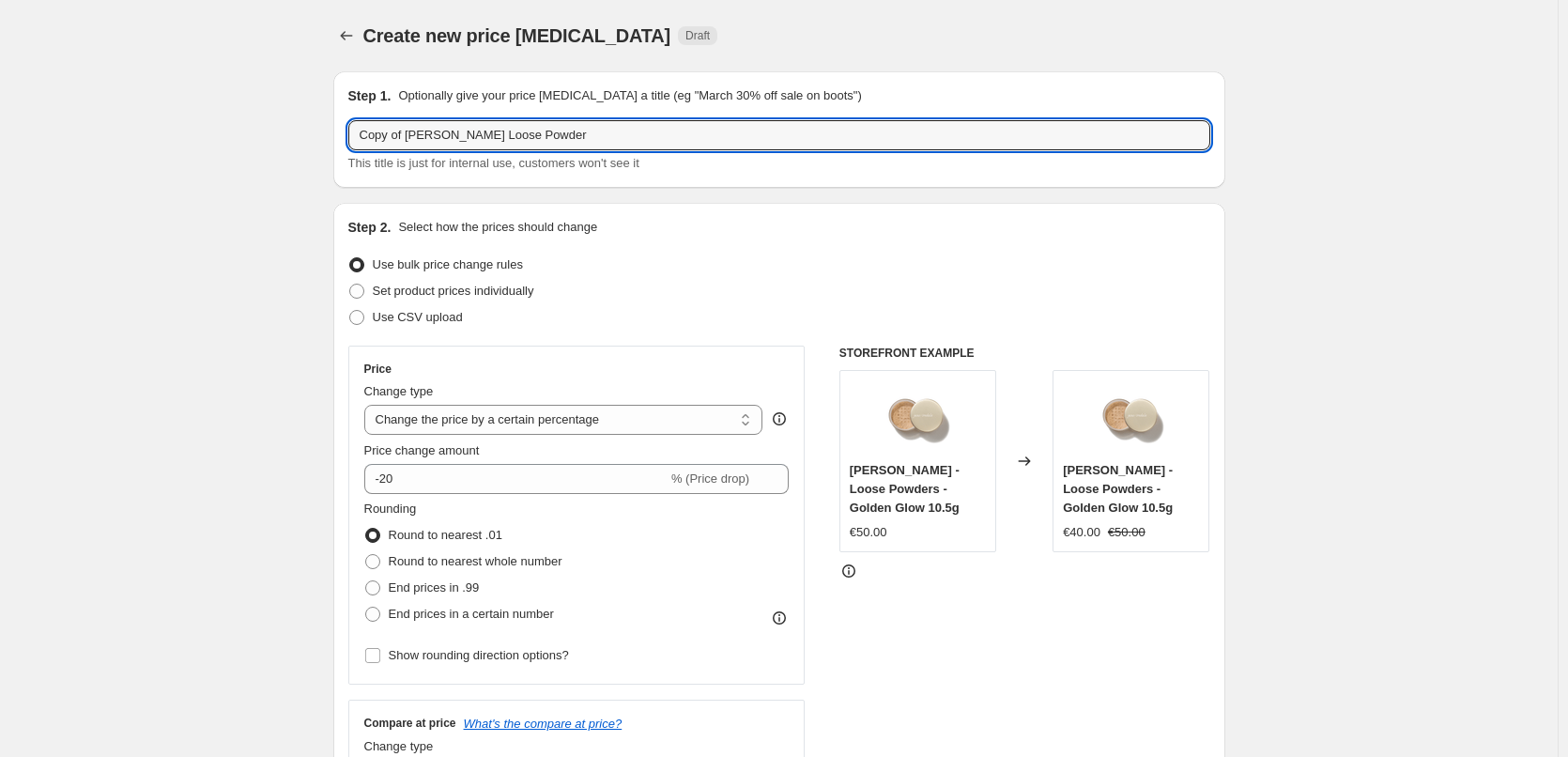
drag, startPoint x: 409, startPoint y: 131, endPoint x: 250, endPoint y: 141, distance: 159.3
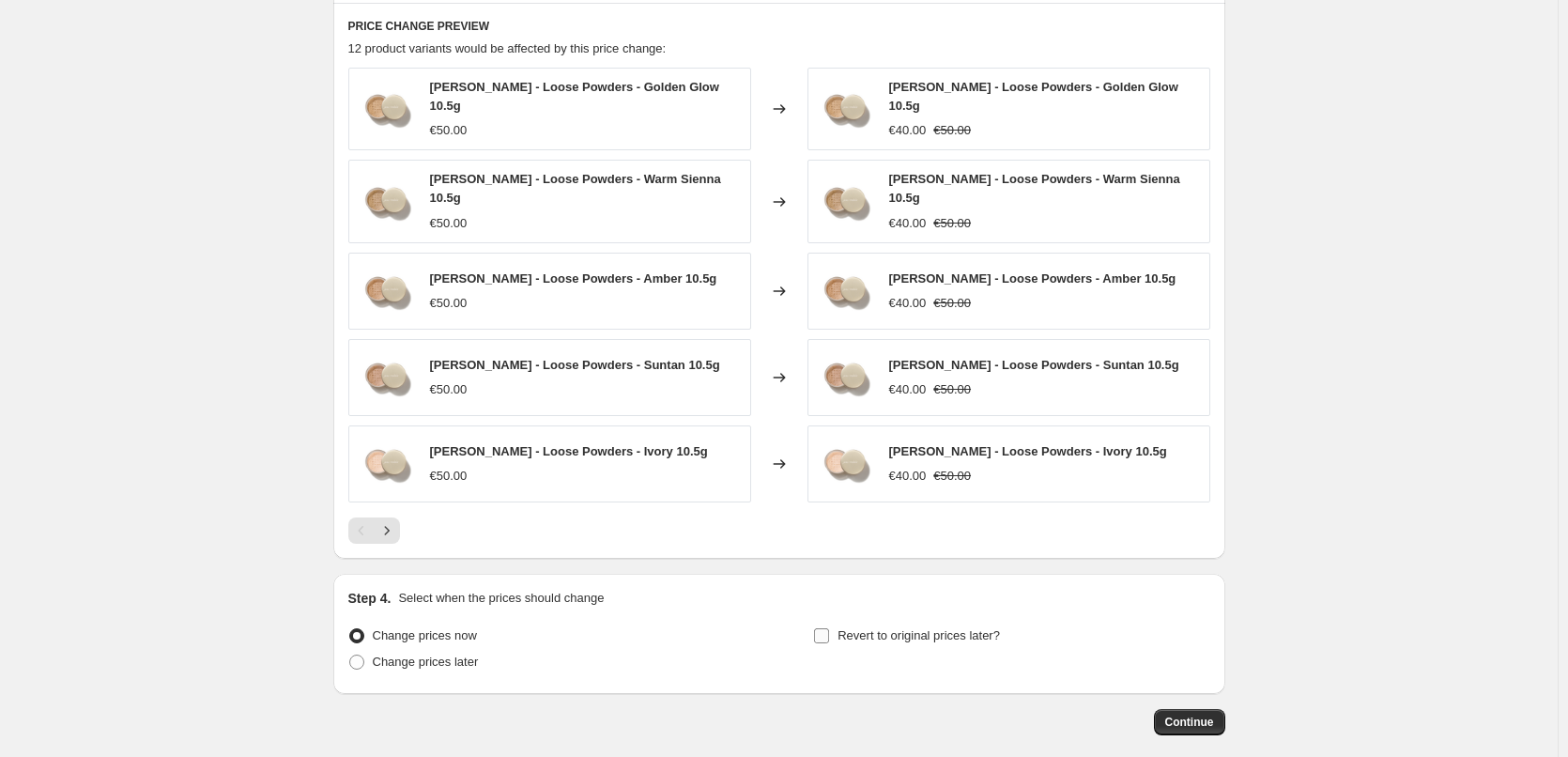
scroll to position [1333, 0]
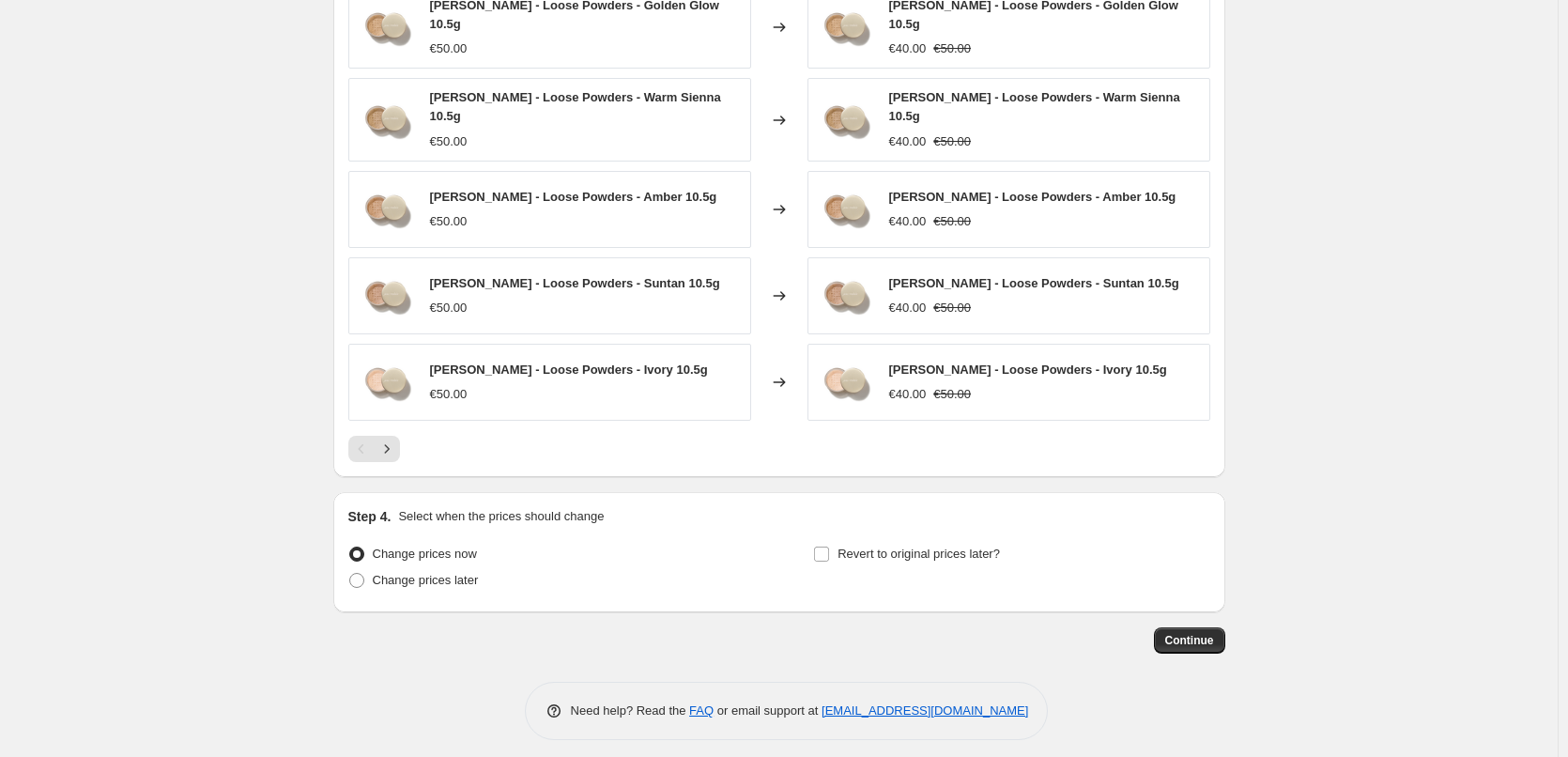
type input "[PERSON_NAME] Loose Powder"
click at [914, 557] on div "Revert to original prices later?" at bounding box center [1011, 569] width 396 height 56
click at [910, 547] on span "Revert to original prices later?" at bounding box center [919, 554] width 162 height 14
click at [829, 547] on input "Revert to original prices later?" at bounding box center [822, 555] width 15 height 15
checkbox input "true"
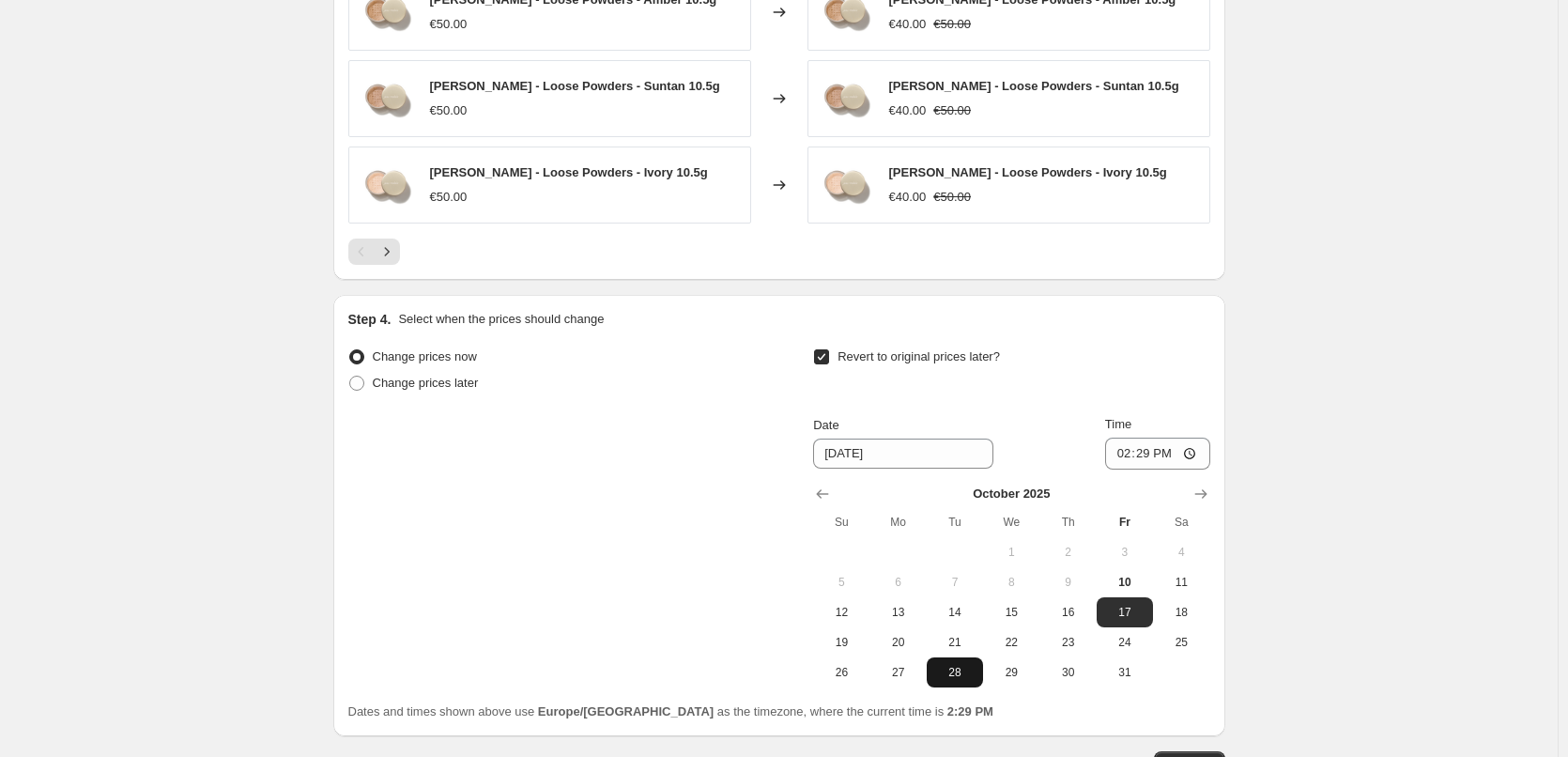
scroll to position [1654, 0]
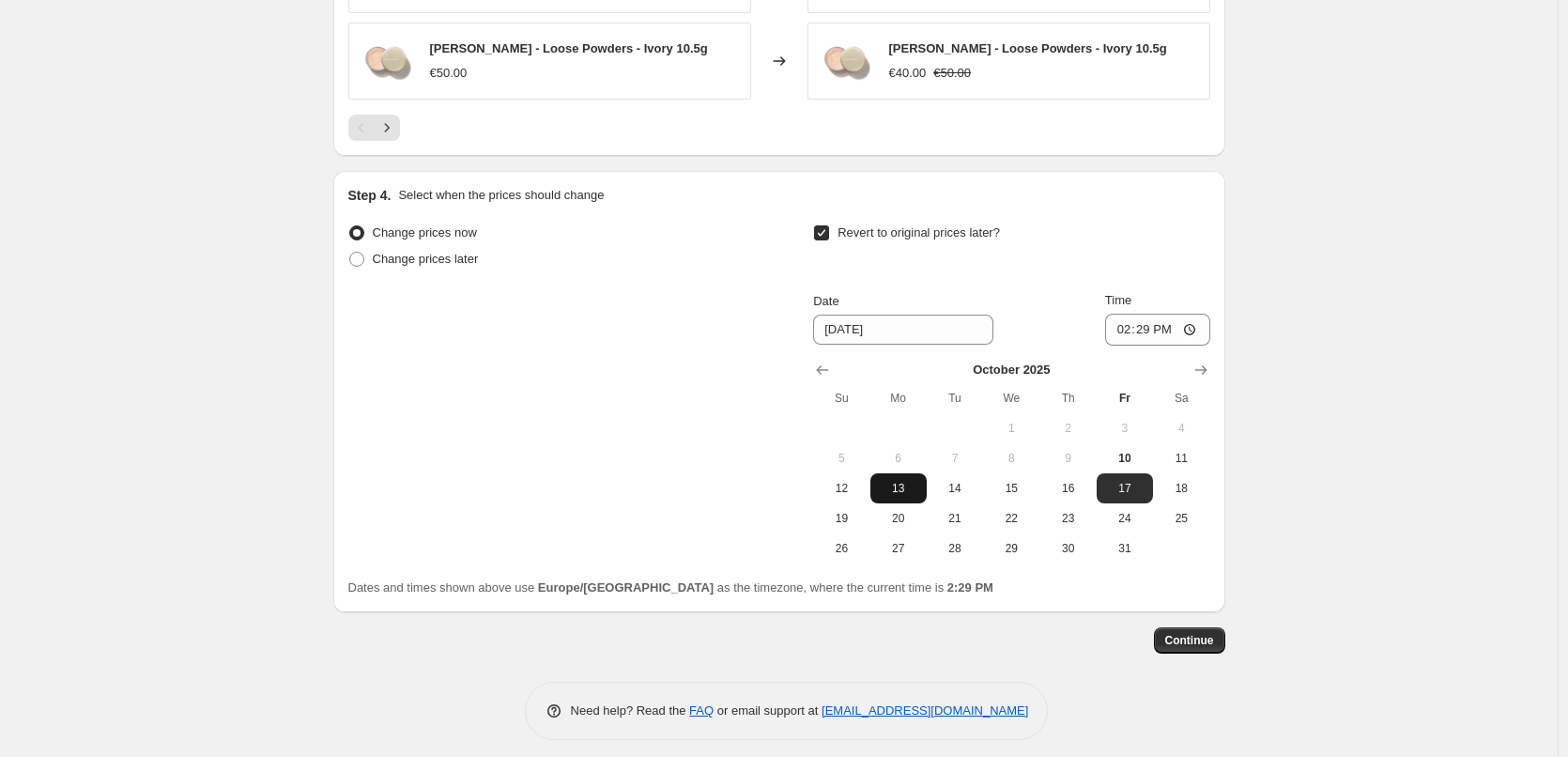
click at [919, 481] on span "13" at bounding box center [898, 489] width 41 height 15
type input "[DATE]"
click at [1115, 316] on input "14:29" at bounding box center [1158, 329] width 105 height 32
type input "03:00"
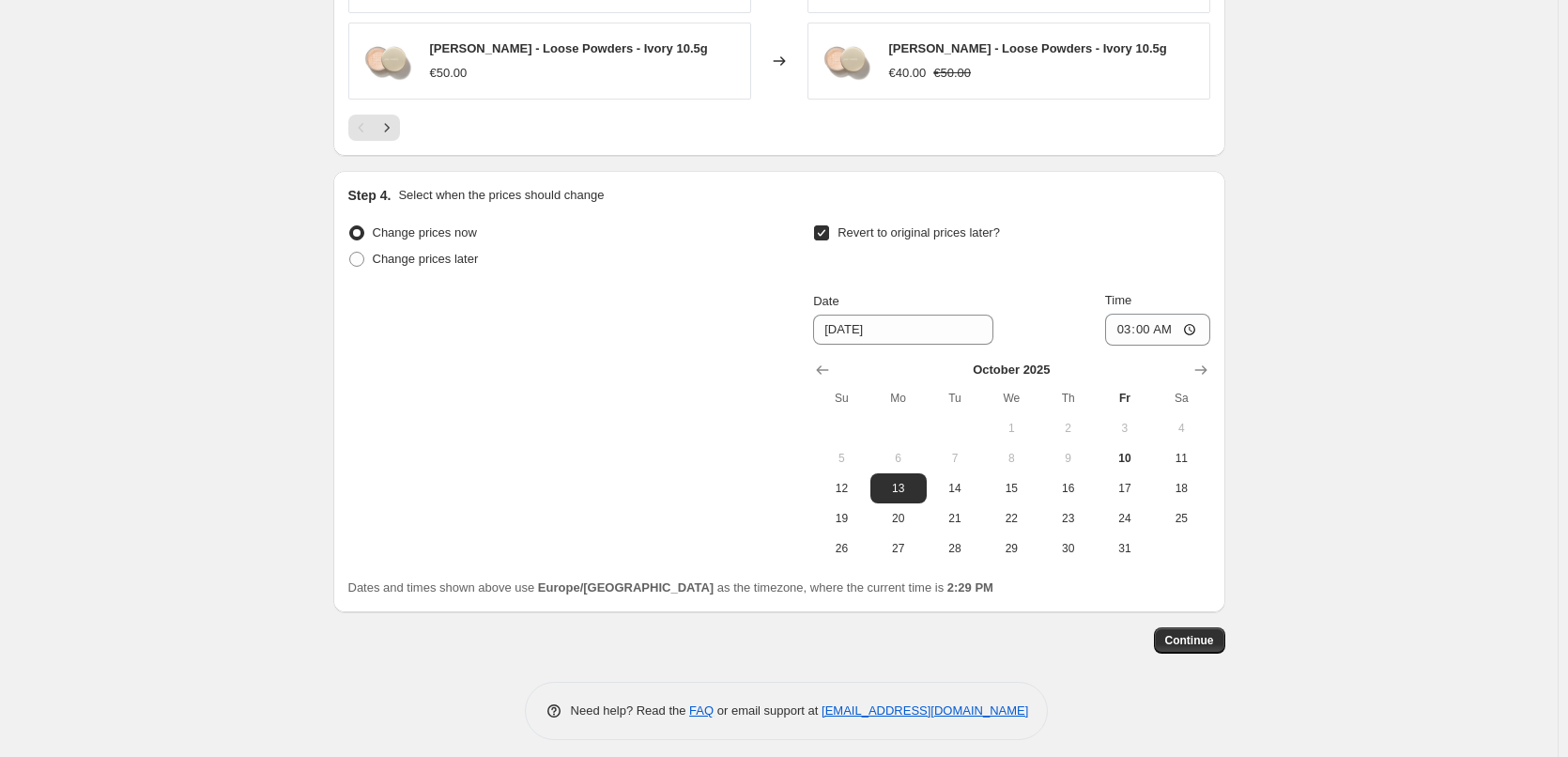
click at [1206, 627] on button "Continue" at bounding box center [1189, 641] width 72 height 27
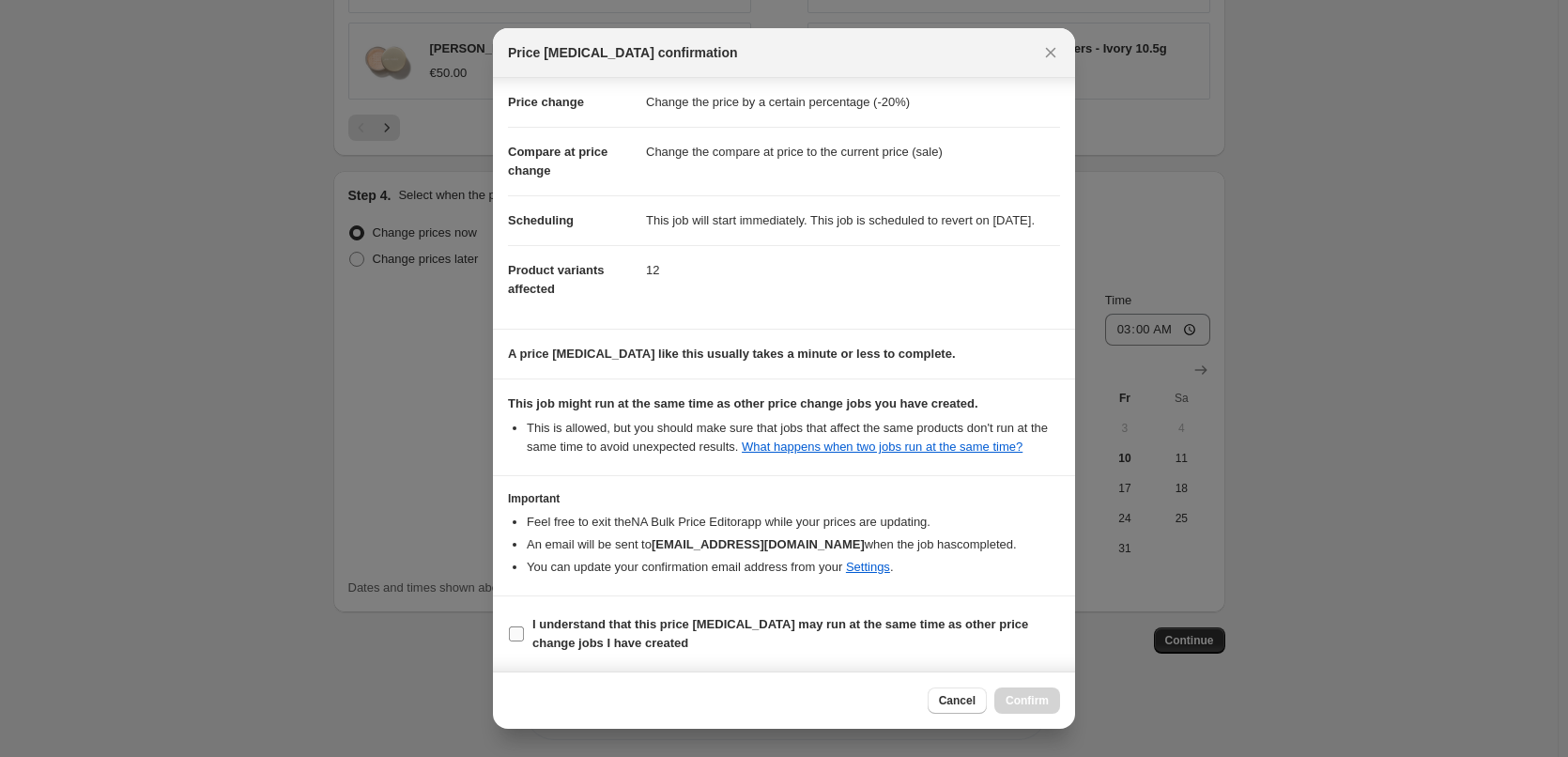
scroll to position [53, 0]
click at [570, 636] on b "I understand that this price [MEDICAL_DATA] may run at the same time as other p…" at bounding box center [781, 634] width 496 height 32
click at [524, 636] on input "I understand that this price [MEDICAL_DATA] may run at the same time as other p…" at bounding box center [516, 634] width 15 height 15
checkbox input "true"
click at [1047, 698] on span "Confirm" at bounding box center [1027, 701] width 43 height 15
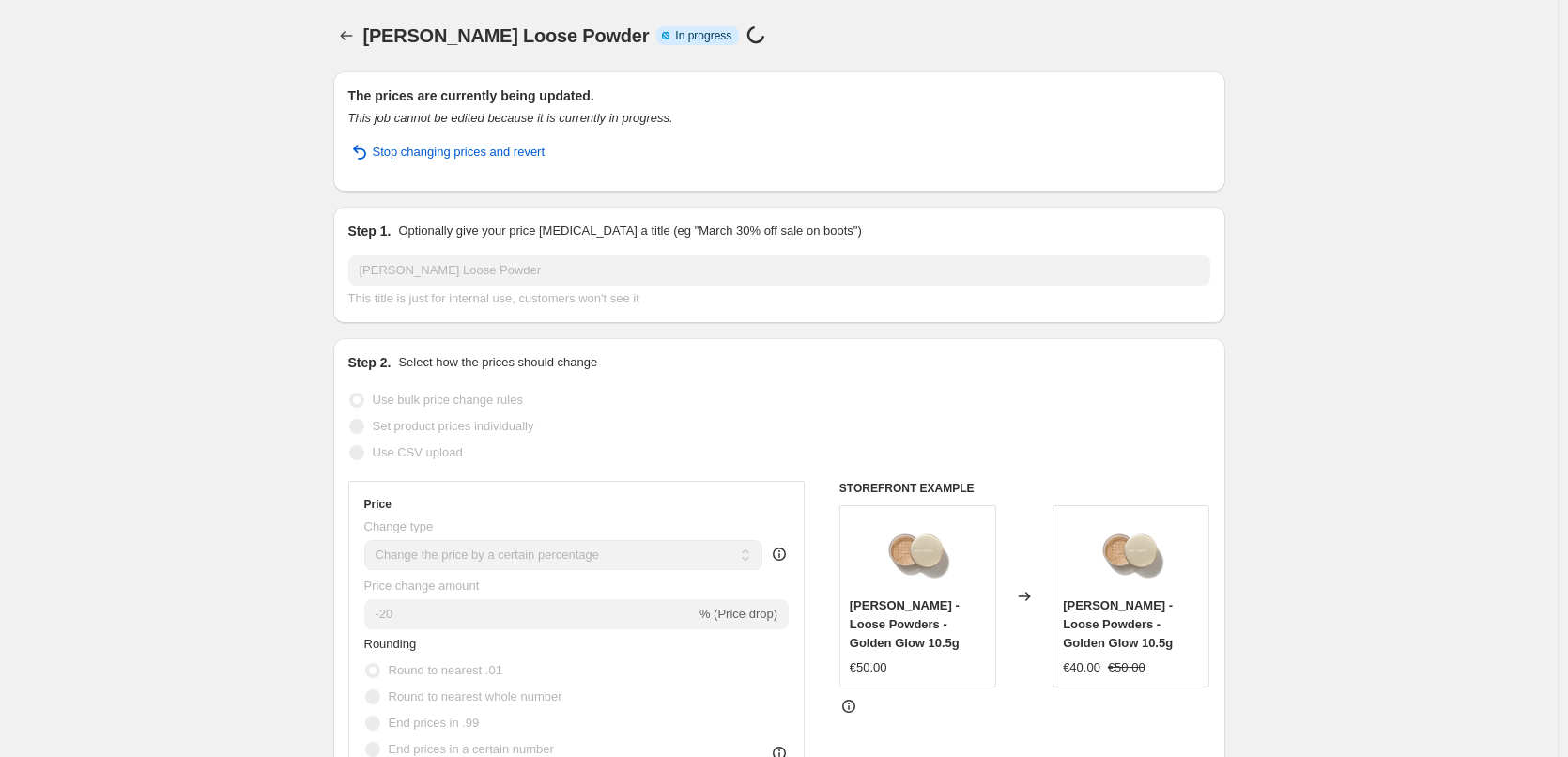
click at [358, 15] on div "[PERSON_NAME] Loose Powder. This page is ready [PERSON_NAME] Loose Powder Info …" at bounding box center [779, 35] width 892 height 72
click at [358, 24] on button "Price change jobs" at bounding box center [346, 36] width 27 height 27
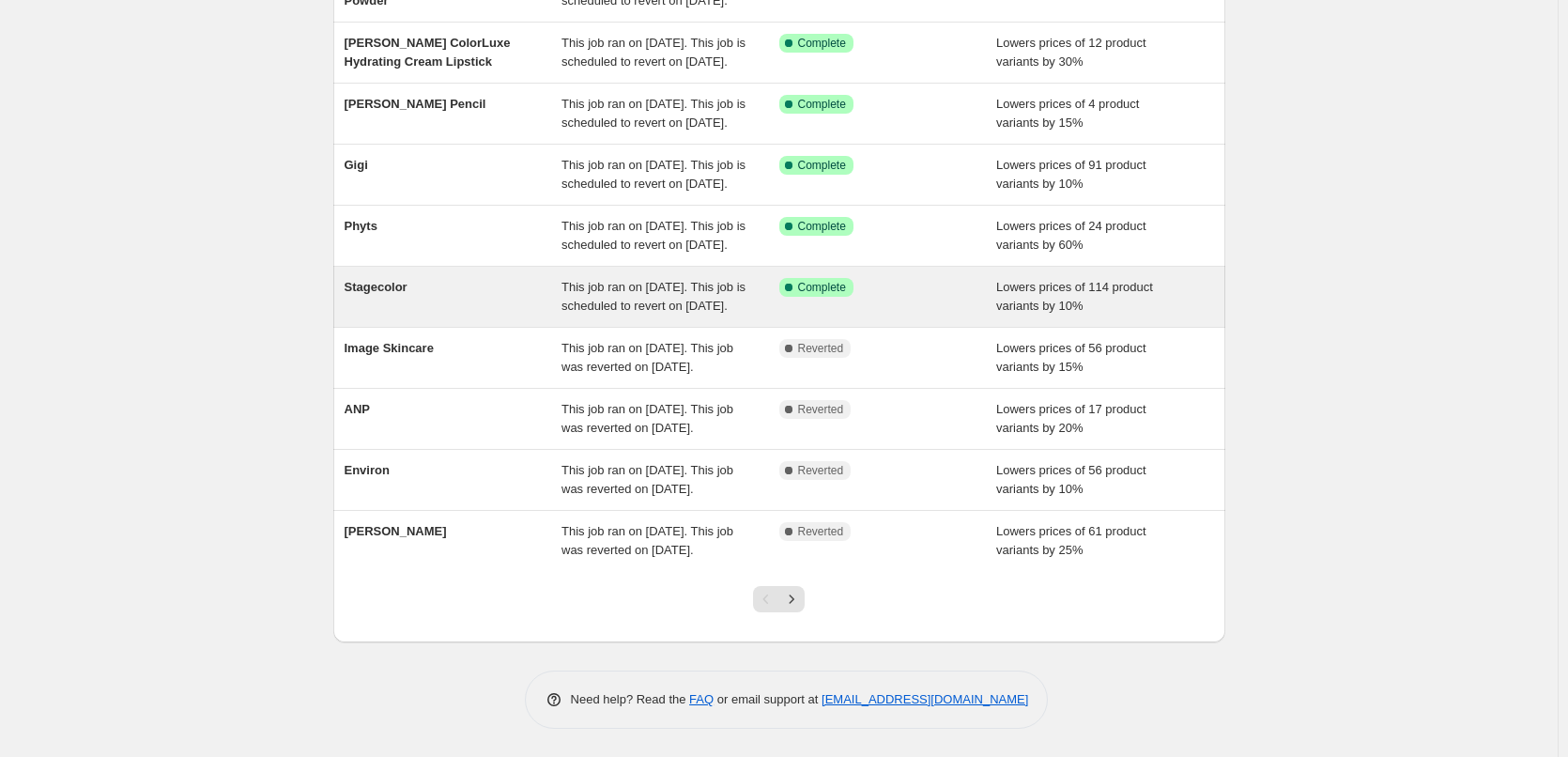
scroll to position [398, 0]
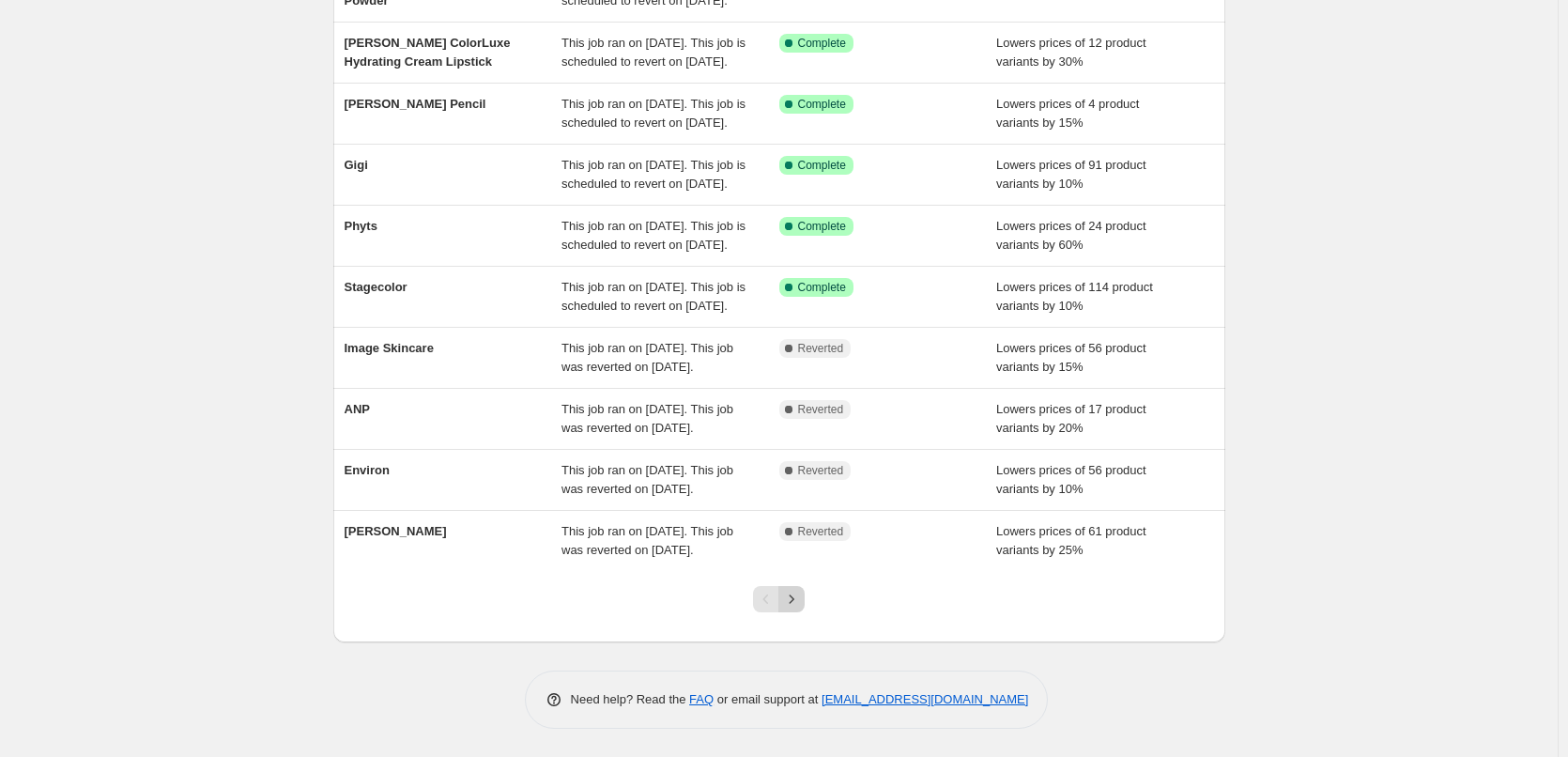
click at [787, 601] on icon "Next" at bounding box center [792, 599] width 19 height 19
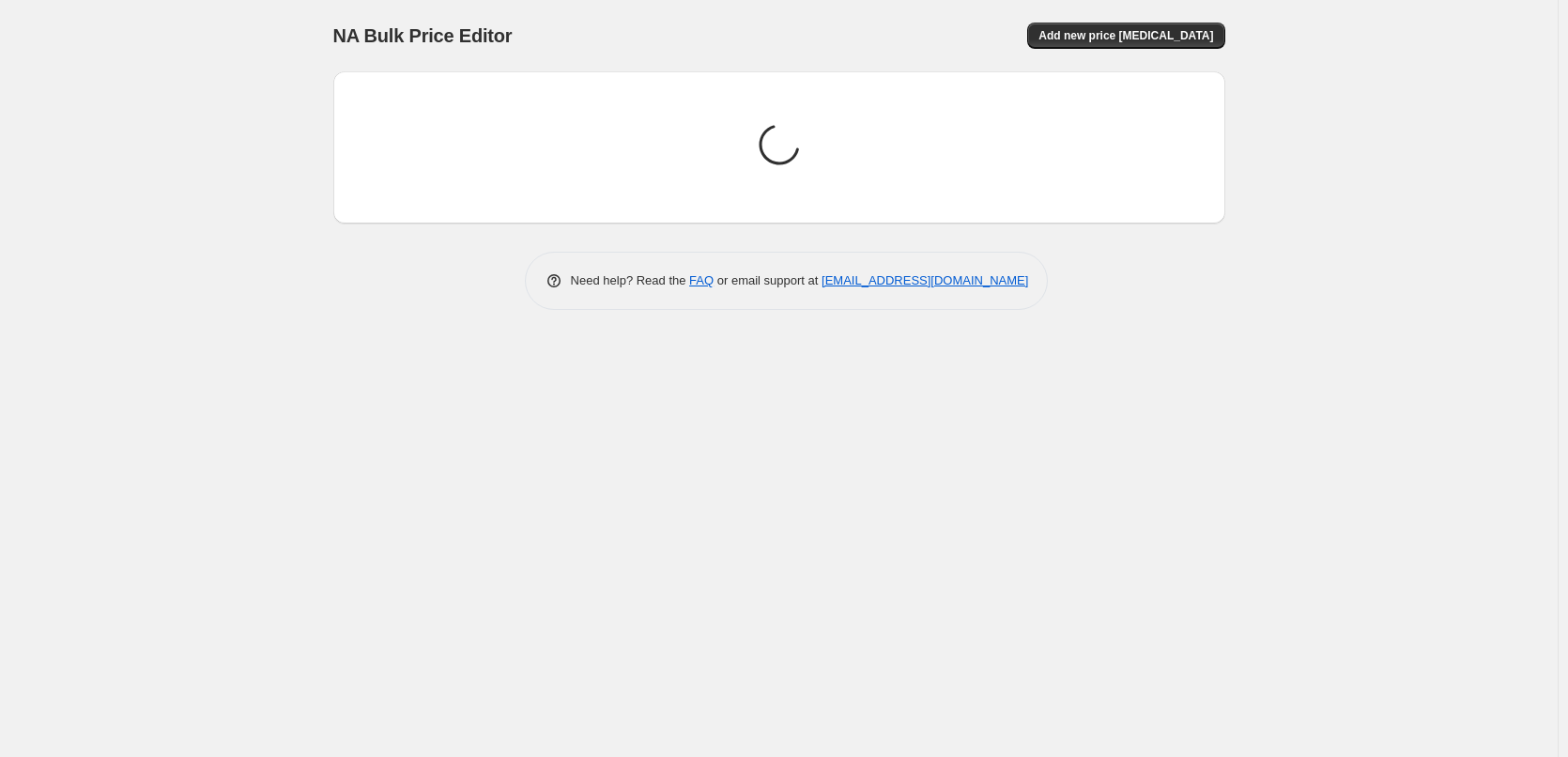
scroll to position [0, 0]
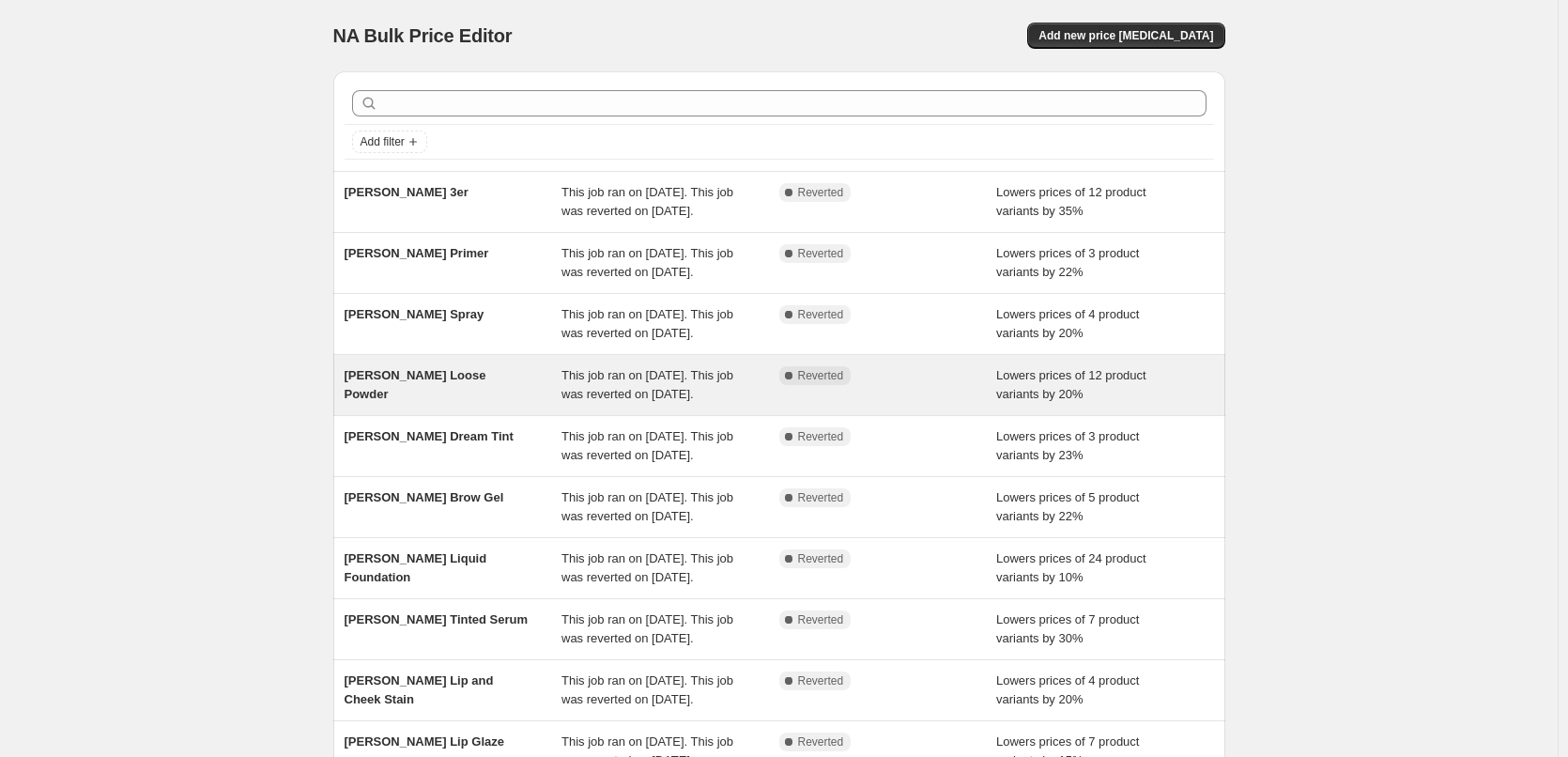
click at [494, 404] on div "[PERSON_NAME] Loose Powder" at bounding box center [453, 385] width 218 height 37
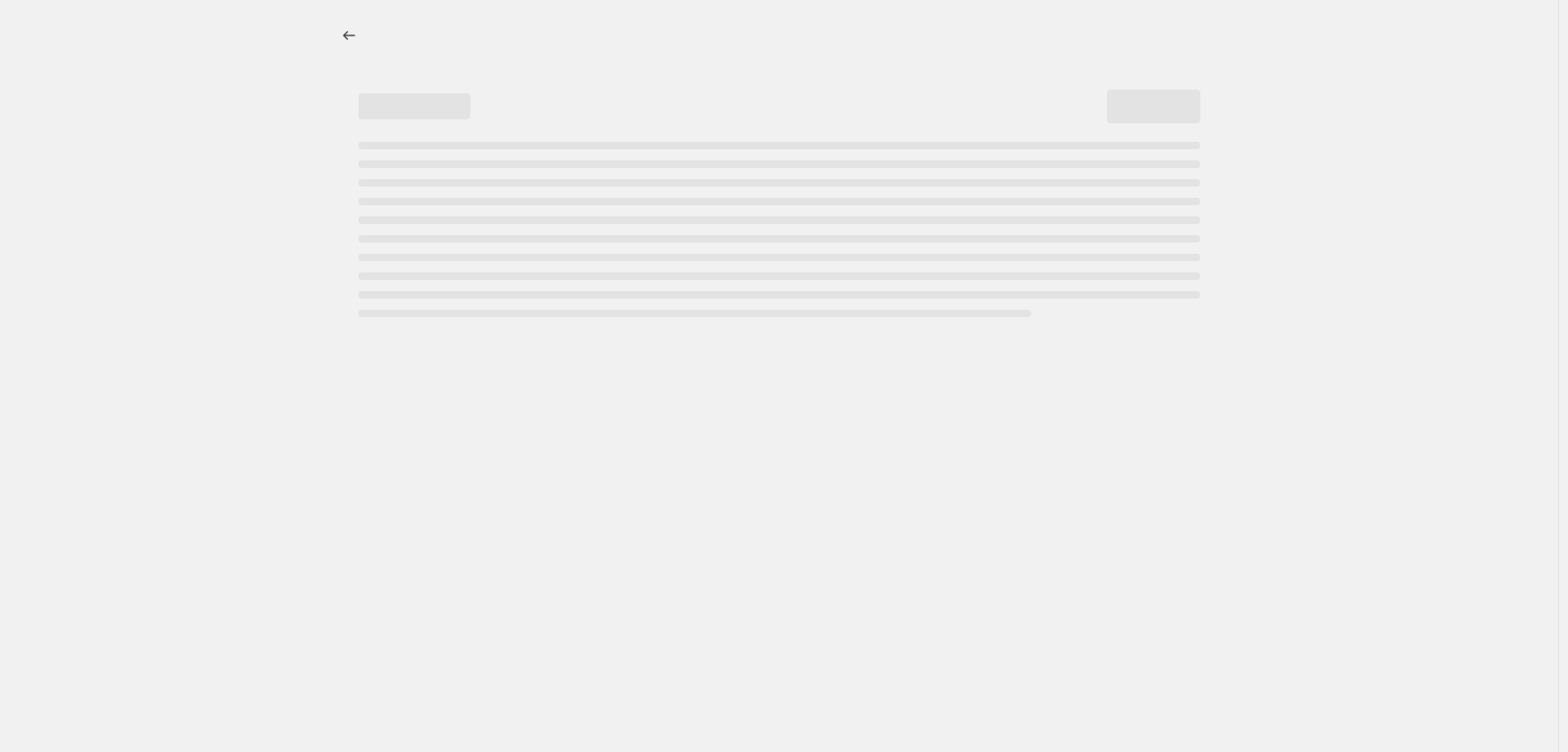
select select "percentage"
select select "tag"
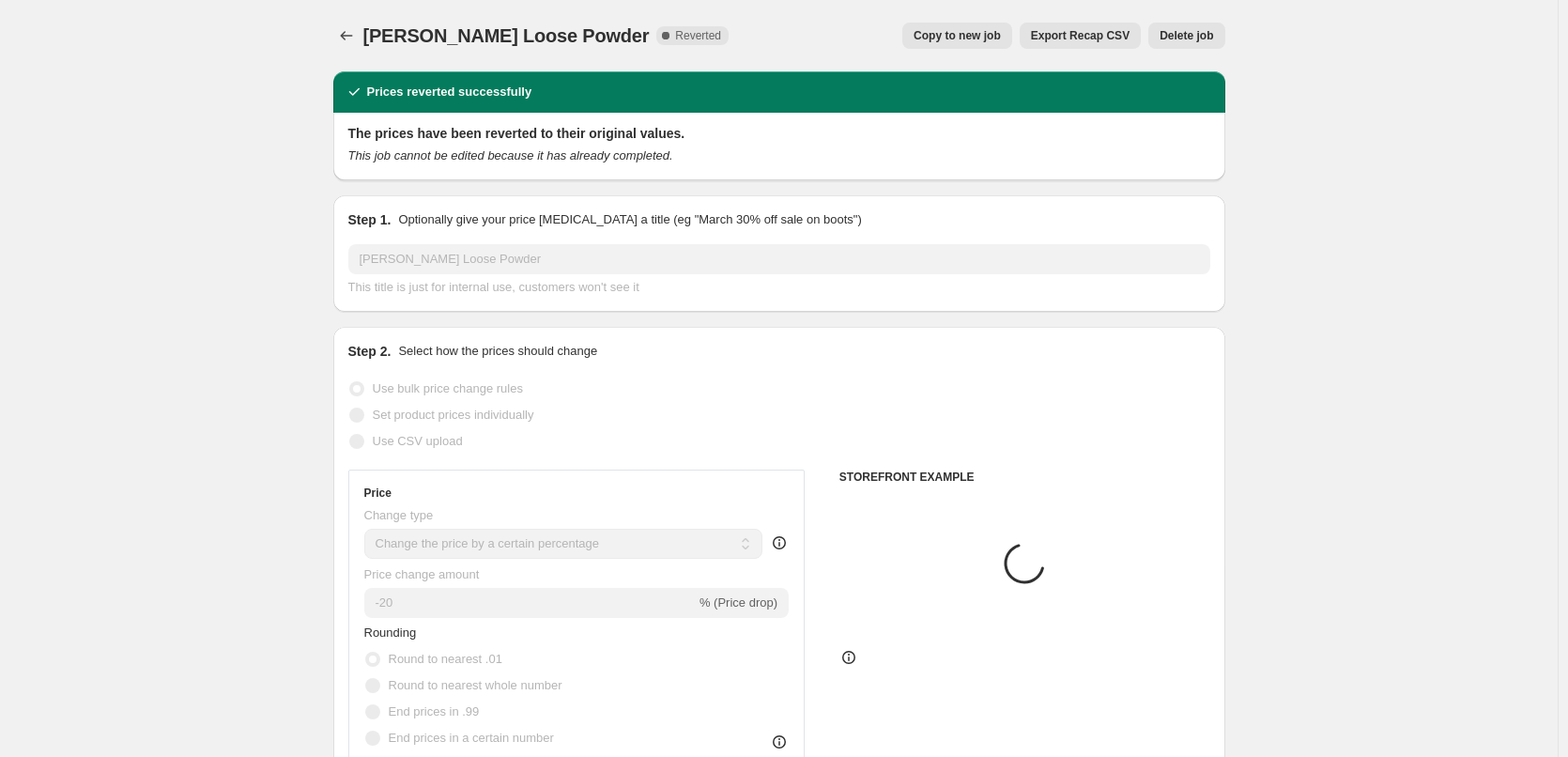
click at [1200, 14] on div "[PERSON_NAME] Loose Powder. This page is ready [PERSON_NAME] Loose Powder Compl…" at bounding box center [779, 35] width 892 height 72
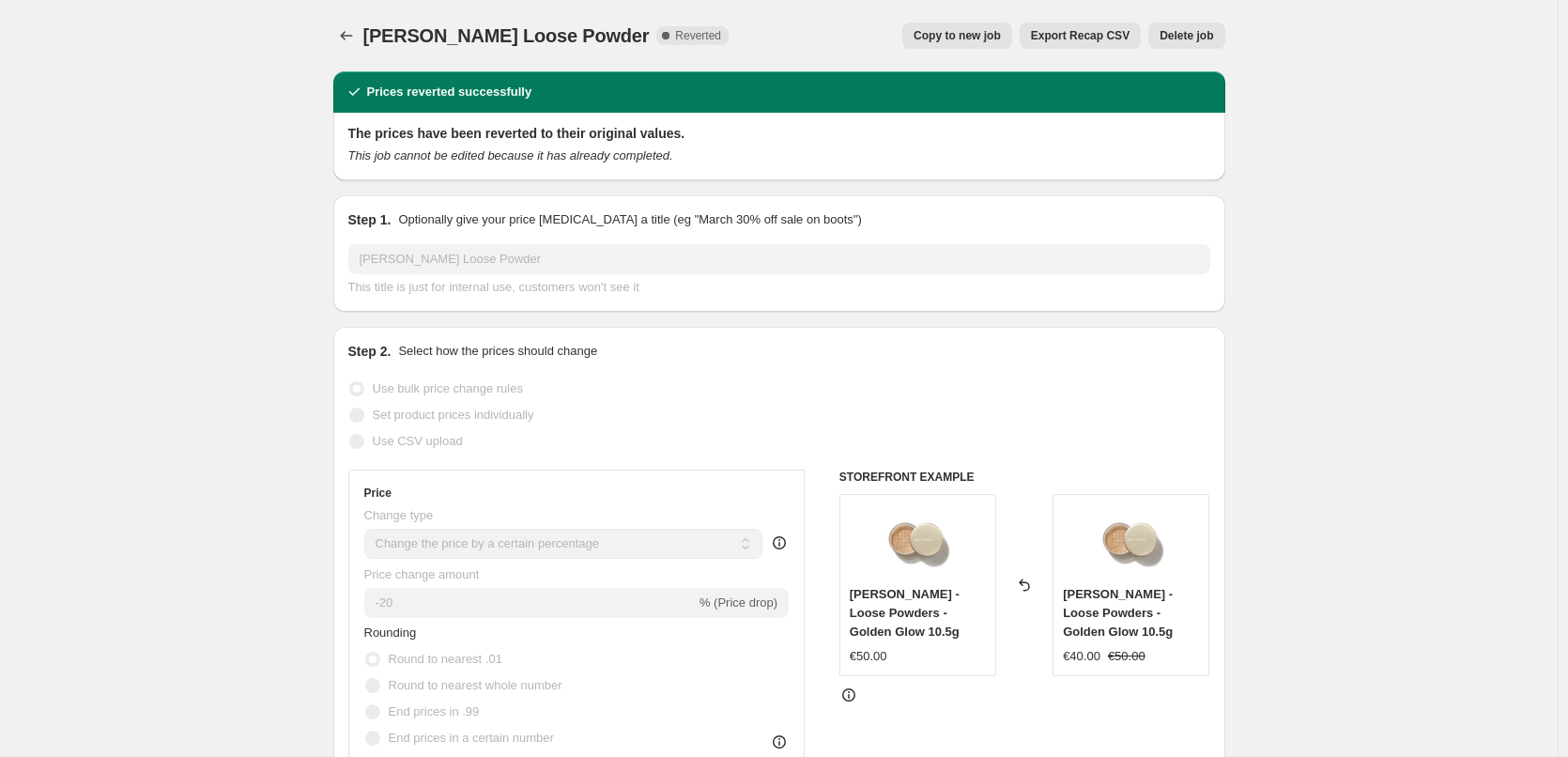
click at [1202, 30] on span "Delete job" at bounding box center [1186, 36] width 53 height 15
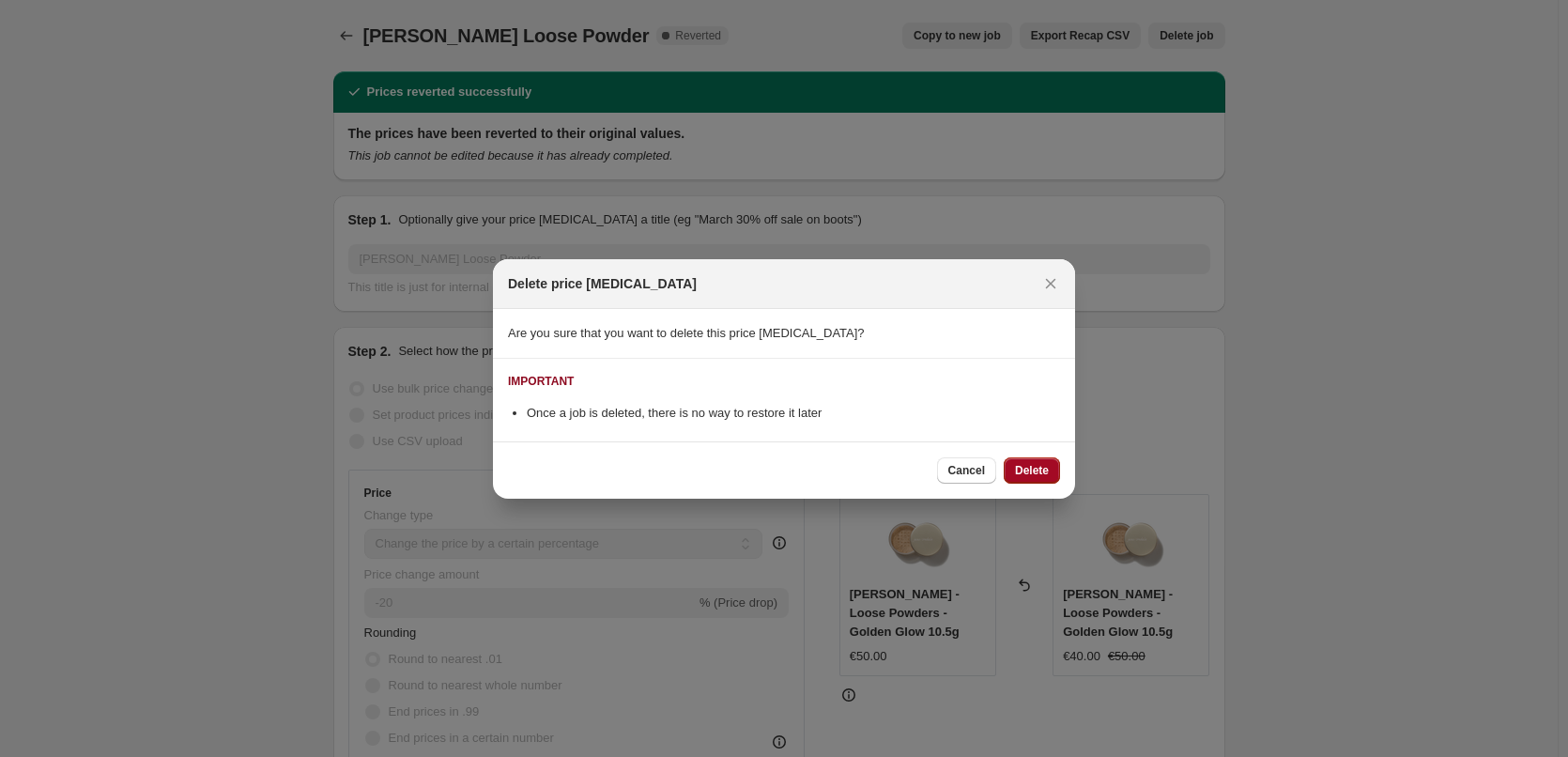
click at [1044, 469] on span "Delete" at bounding box center [1032, 471] width 33 height 15
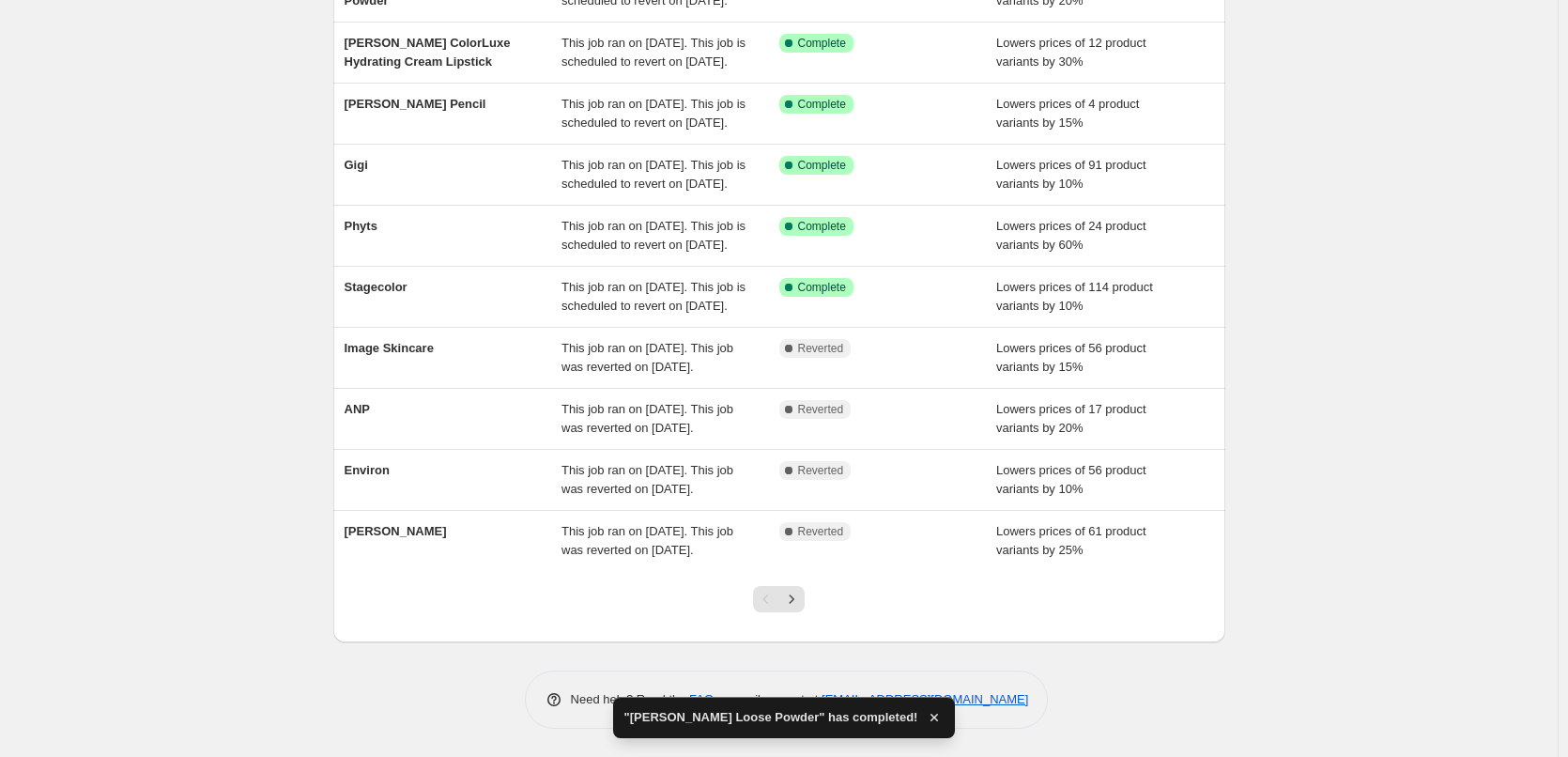
scroll to position [398, 0]
click at [795, 604] on icon "Next" at bounding box center [792, 599] width 19 height 19
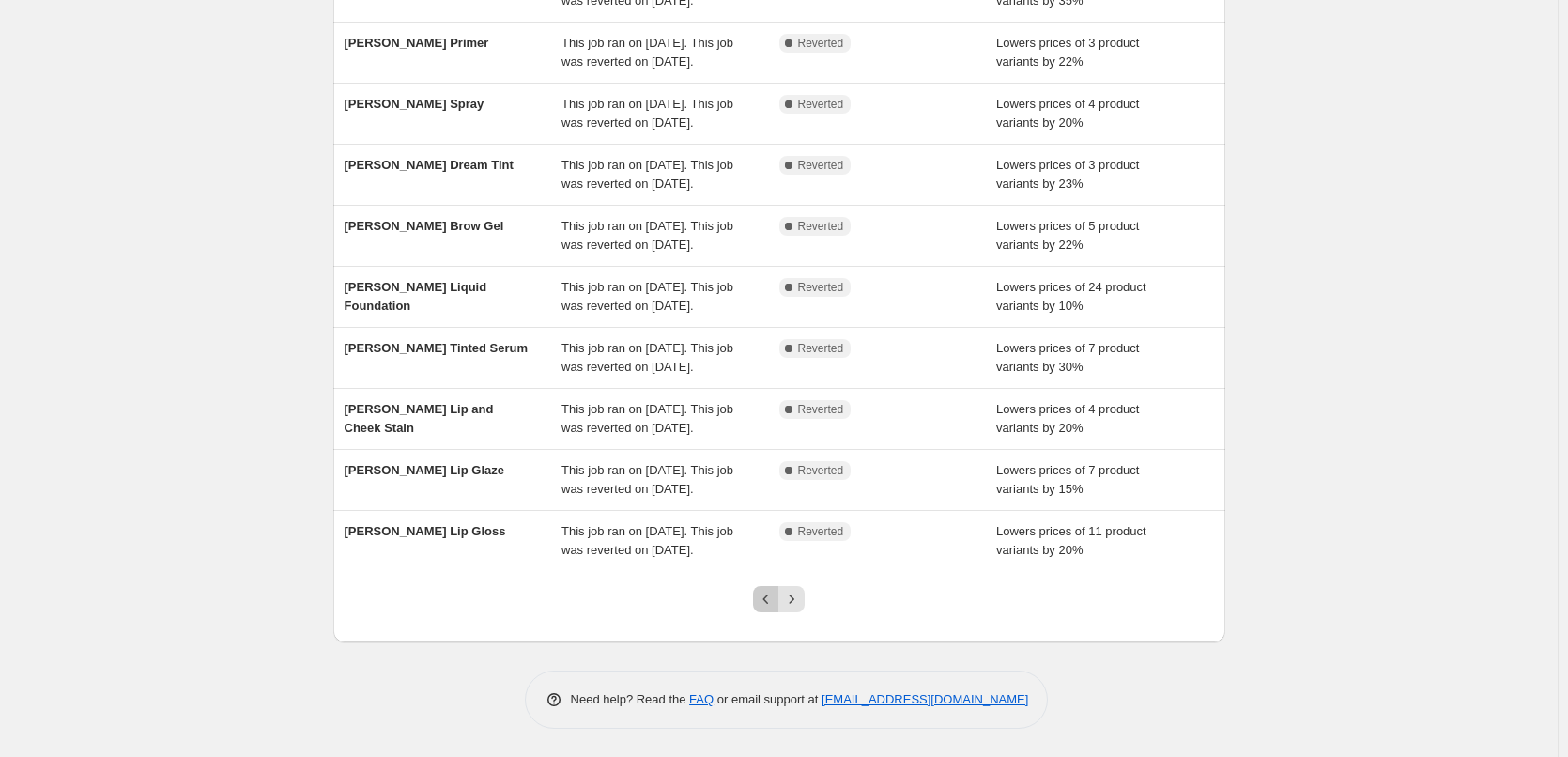
click at [765, 605] on icon "Previous" at bounding box center [766, 599] width 19 height 19
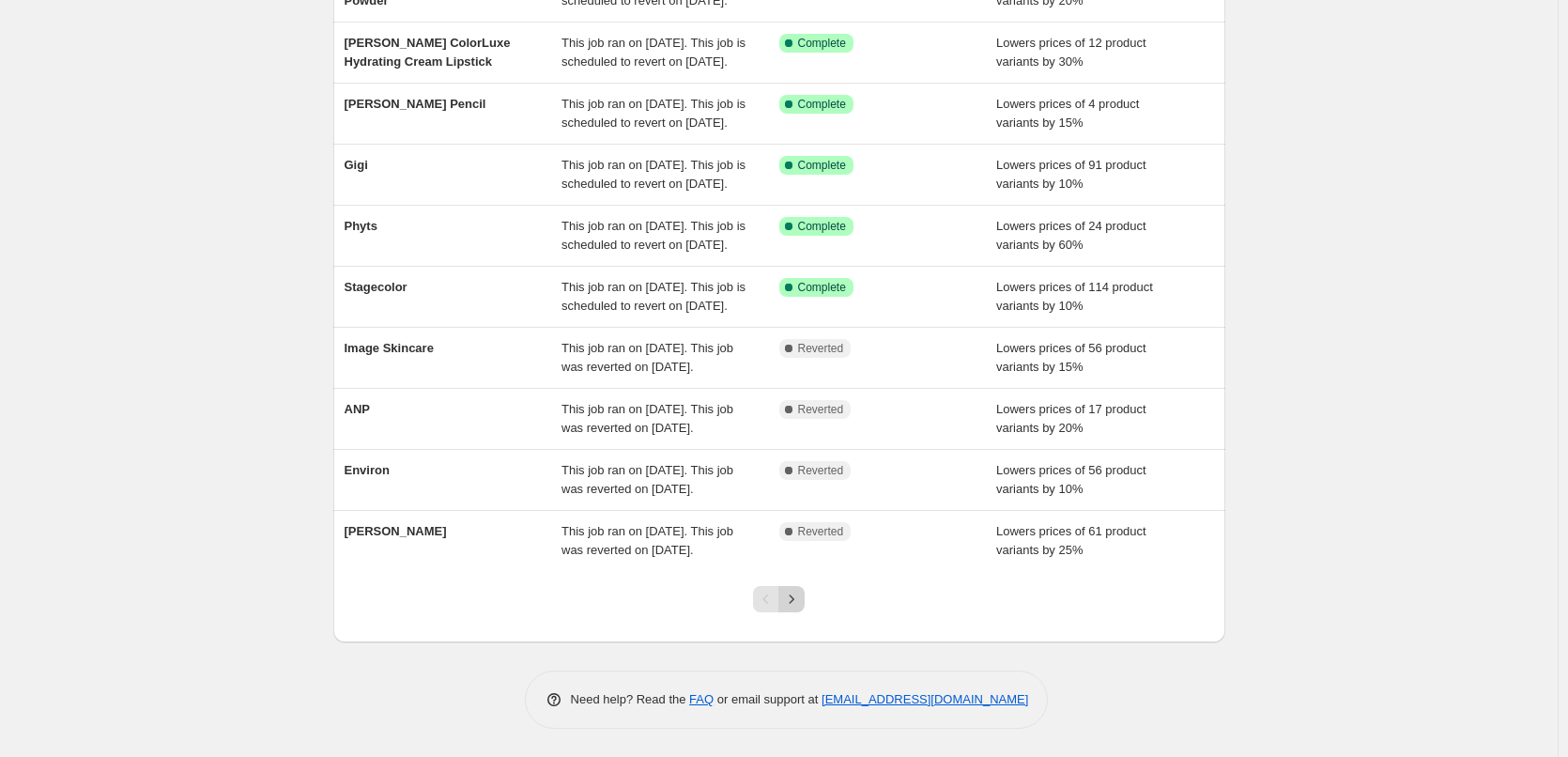
click at [795, 605] on icon "Next" at bounding box center [792, 599] width 19 height 19
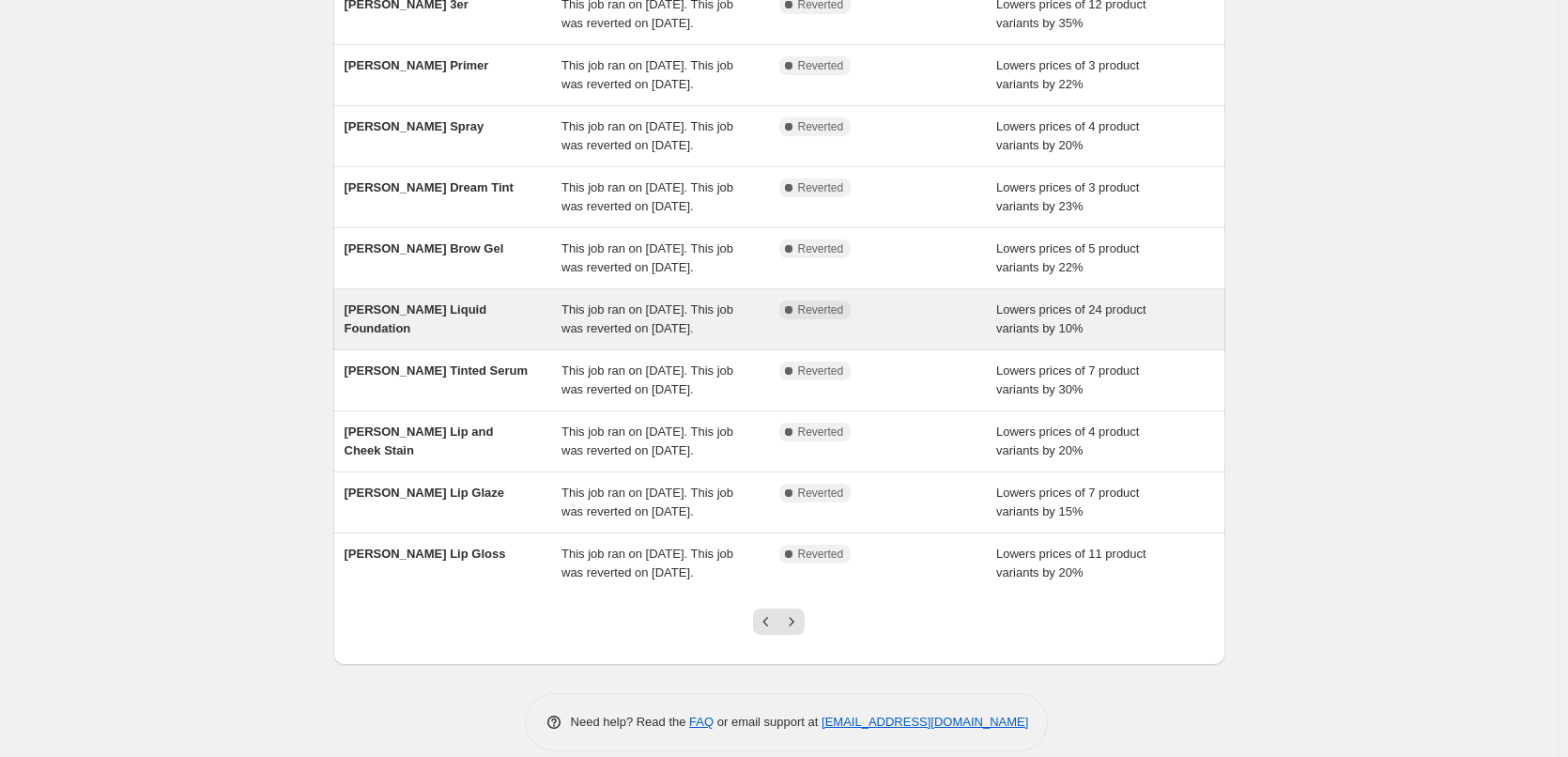
scroll to position [282, 0]
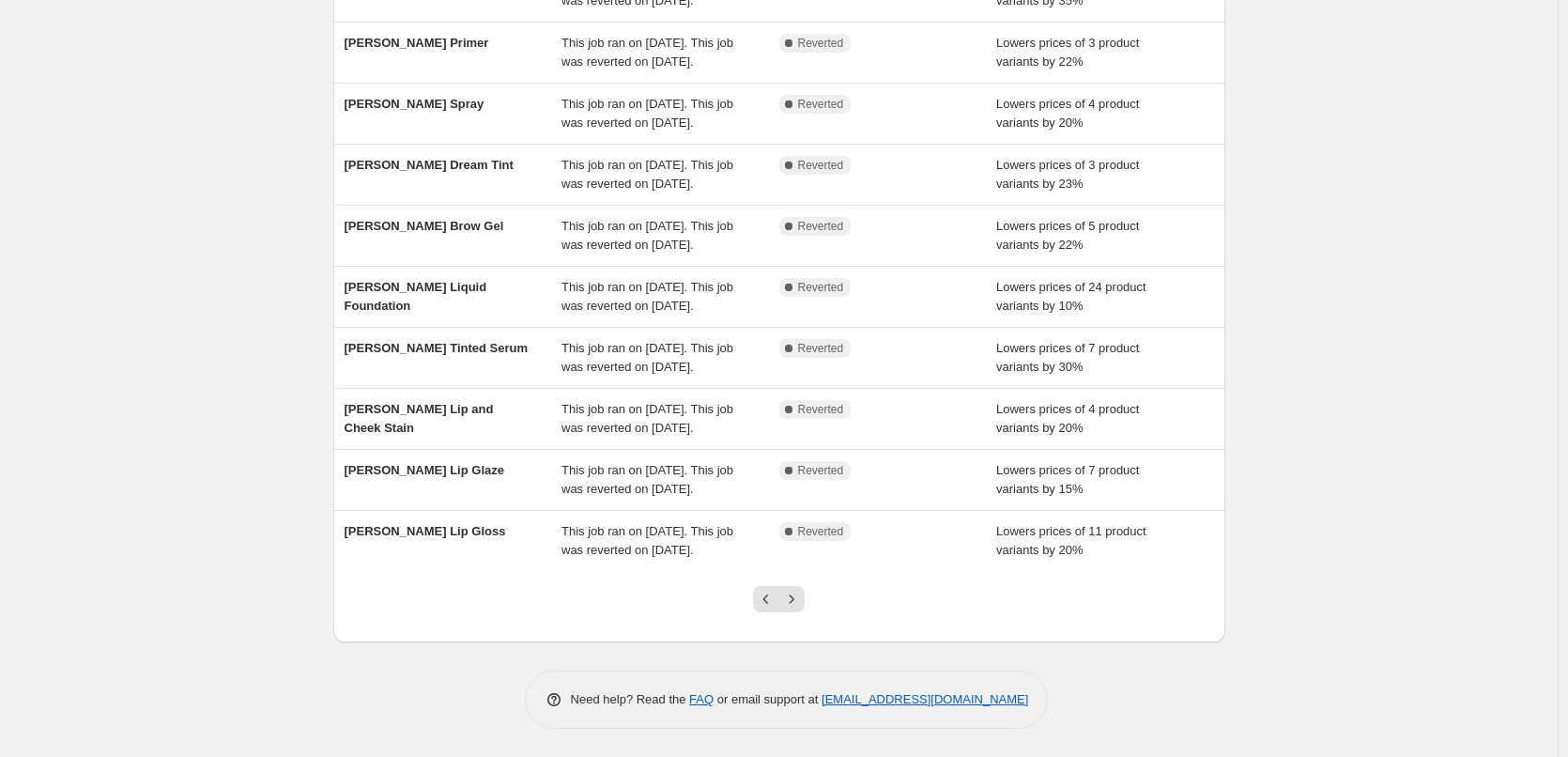
click at [774, 642] on div at bounding box center [779, 606] width 76 height 72
click at [776, 609] on icon "Previous" at bounding box center [766, 599] width 19 height 19
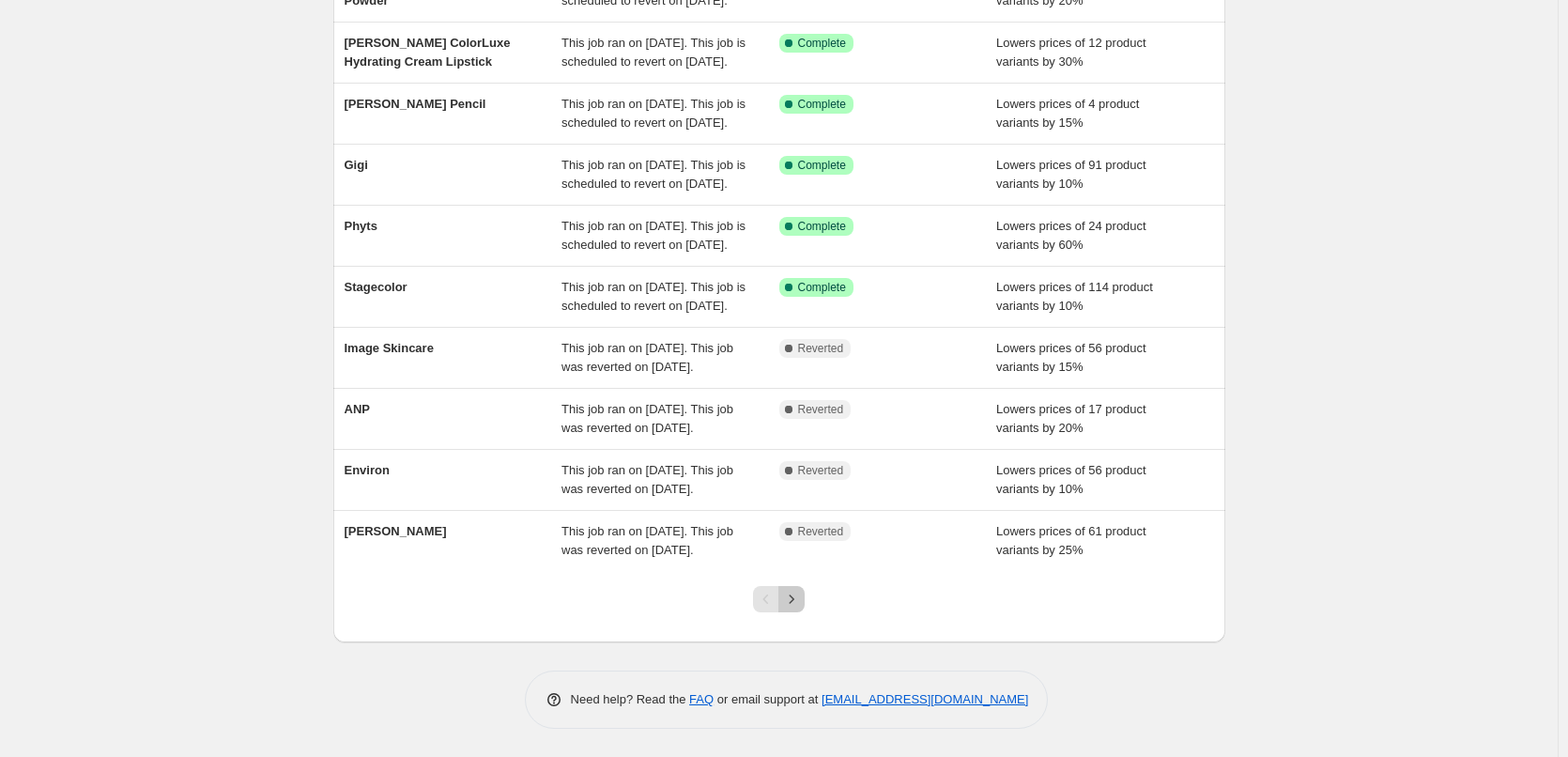
click at [803, 613] on button "Next" at bounding box center [792, 599] width 27 height 27
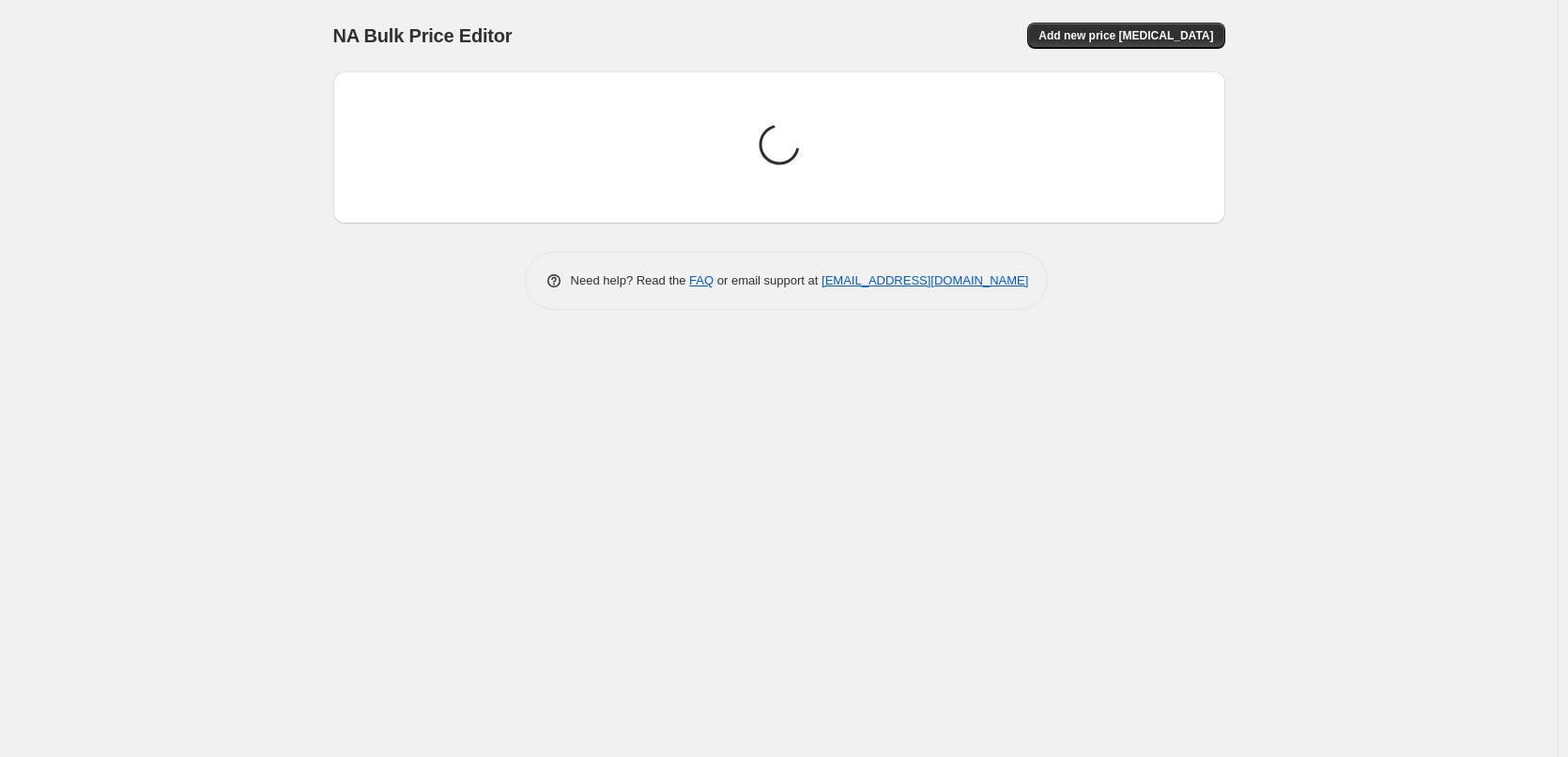
scroll to position [0, 0]
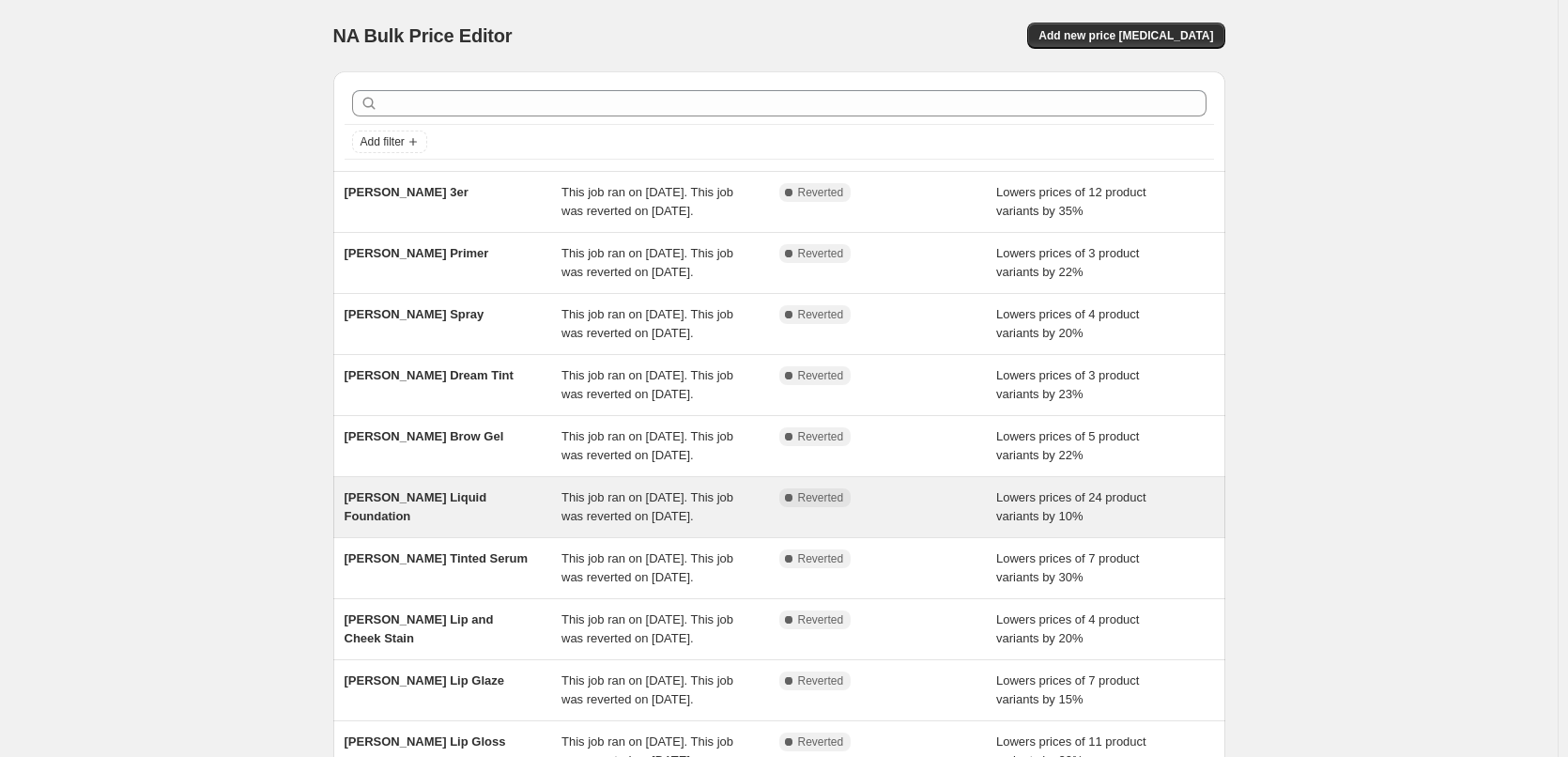
click at [441, 523] on span "[PERSON_NAME] Liquid Foundation" at bounding box center [416, 507] width 143 height 32
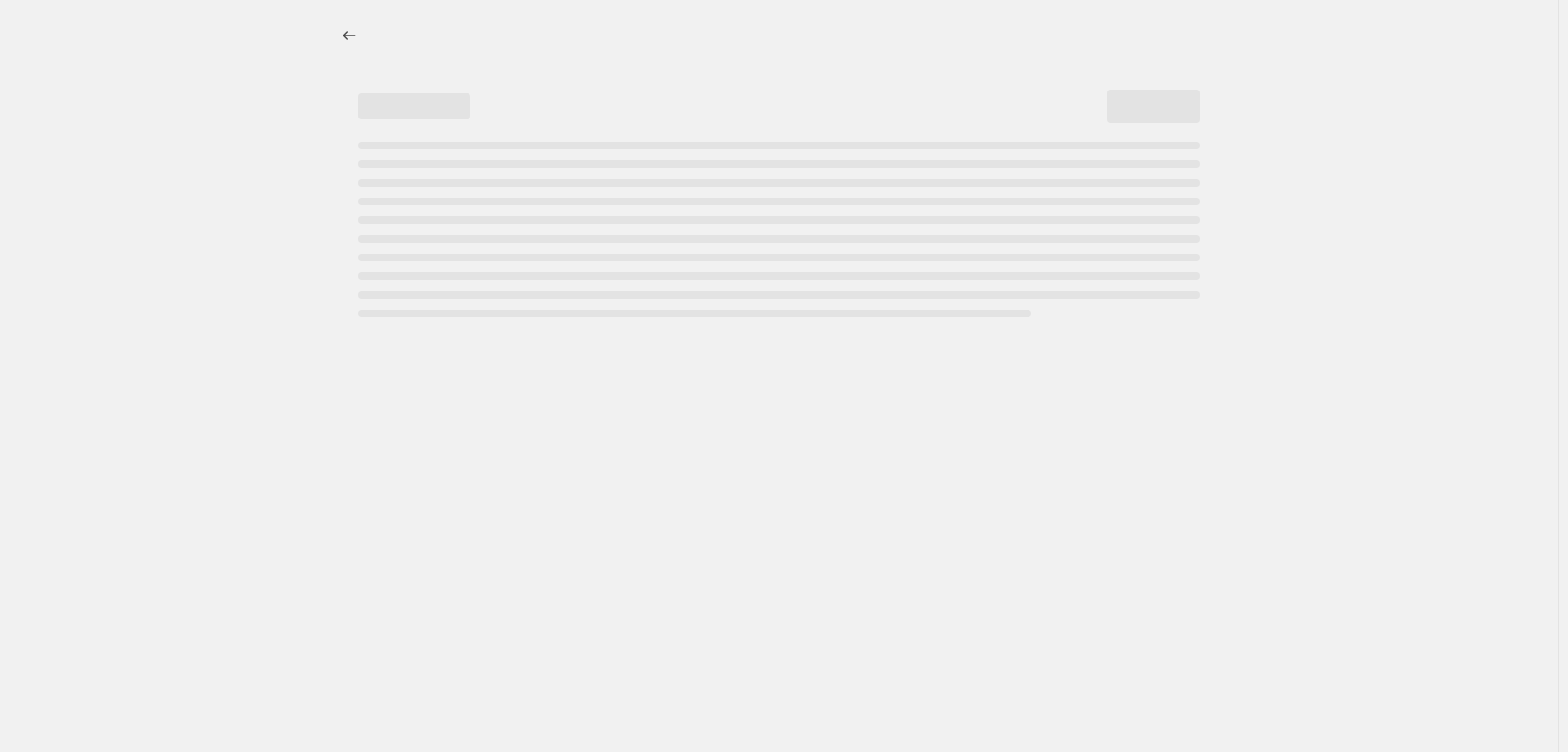
select select "percentage"
select select "tag"
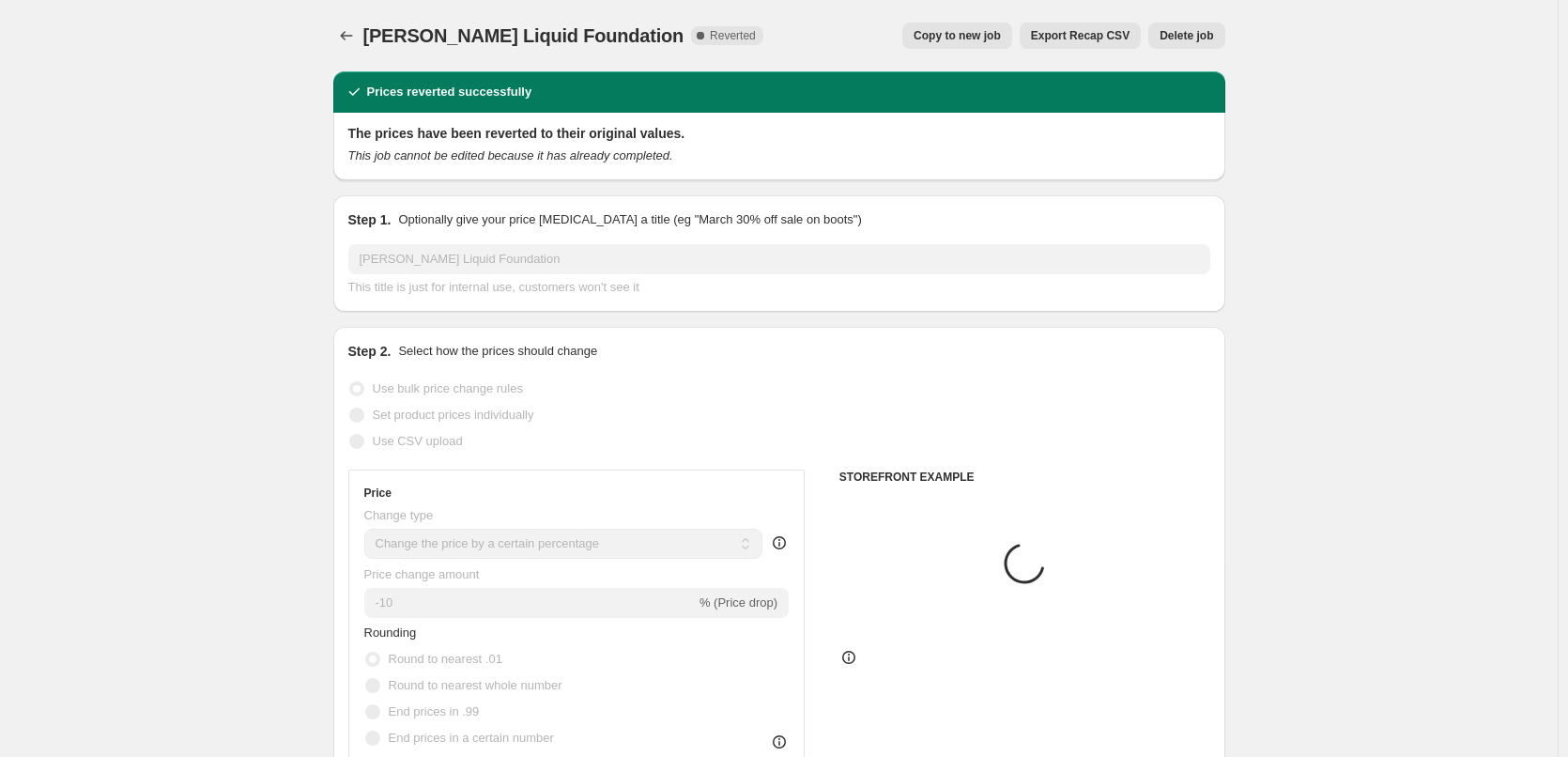
click at [1013, 43] on button "Copy to new job" at bounding box center [957, 36] width 110 height 27
select select "percentage"
select select "tag"
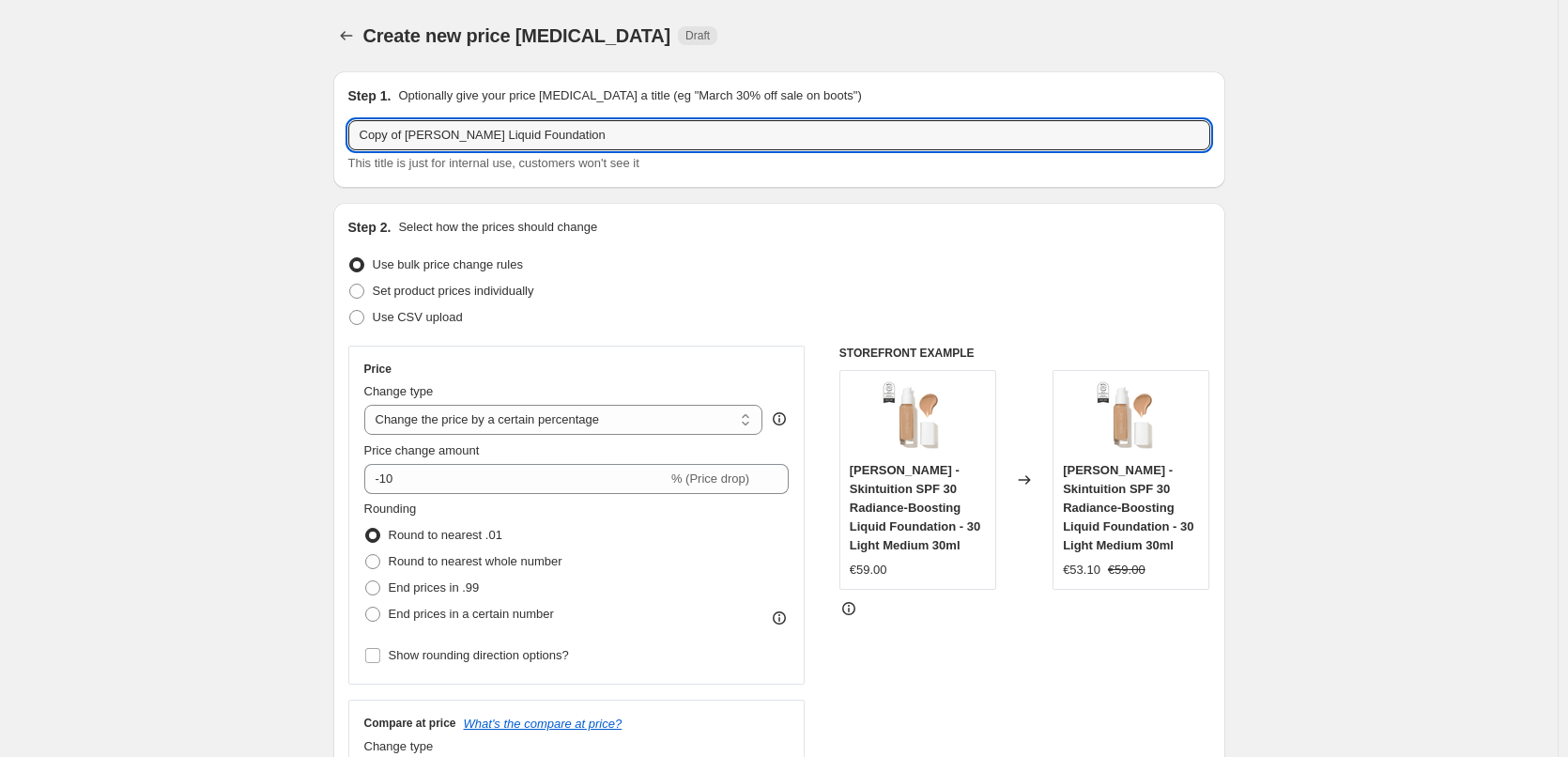
drag, startPoint x: 409, startPoint y: 136, endPoint x: 228, endPoint y: 136, distance: 181.0
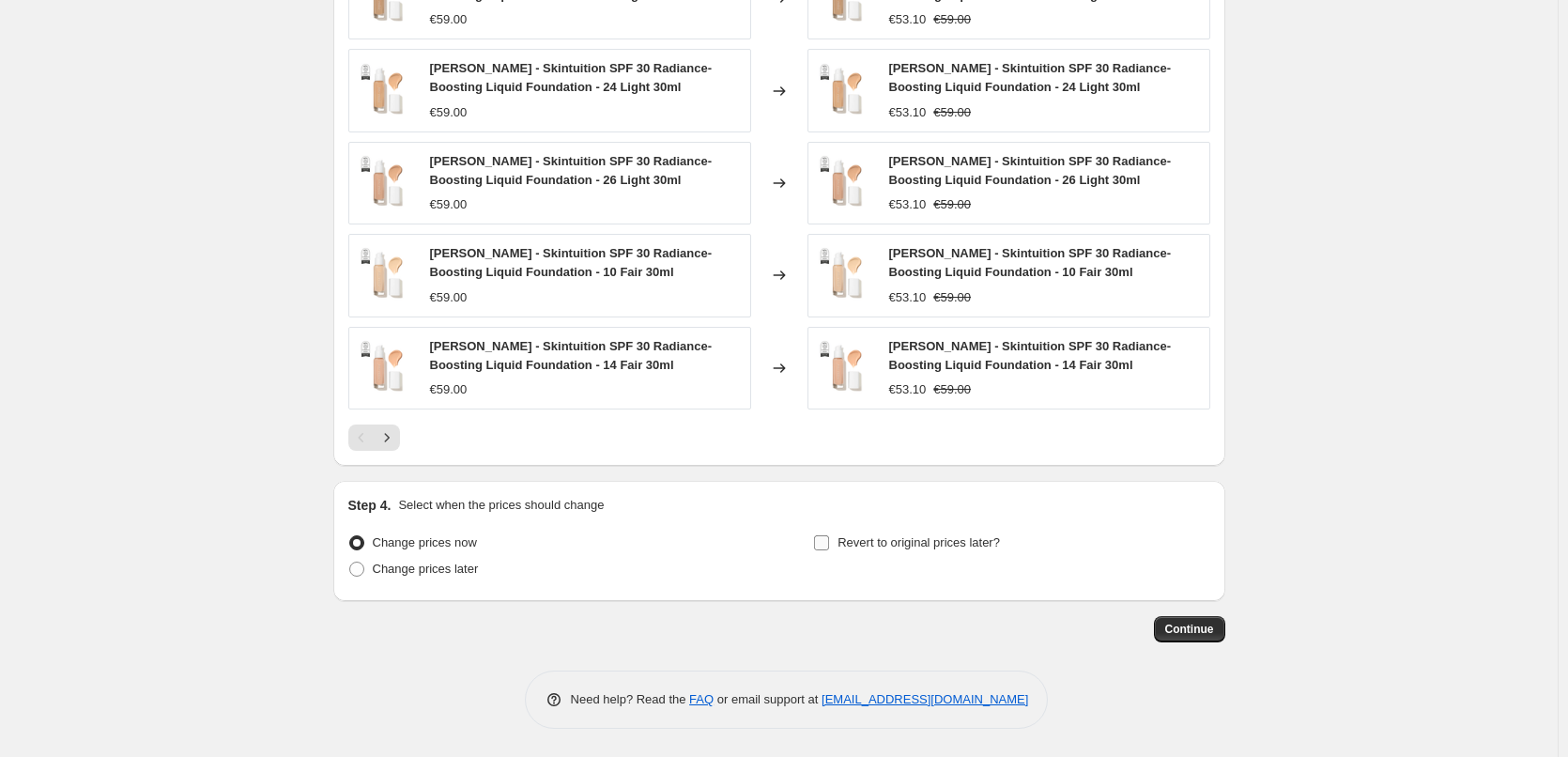
type input "[PERSON_NAME] Liquid Foundation"
click at [967, 550] on span "Revert to original prices later?" at bounding box center [919, 542] width 162 height 14
click at [829, 550] on input "Revert to original prices later?" at bounding box center [822, 543] width 15 height 15
checkbox input "true"
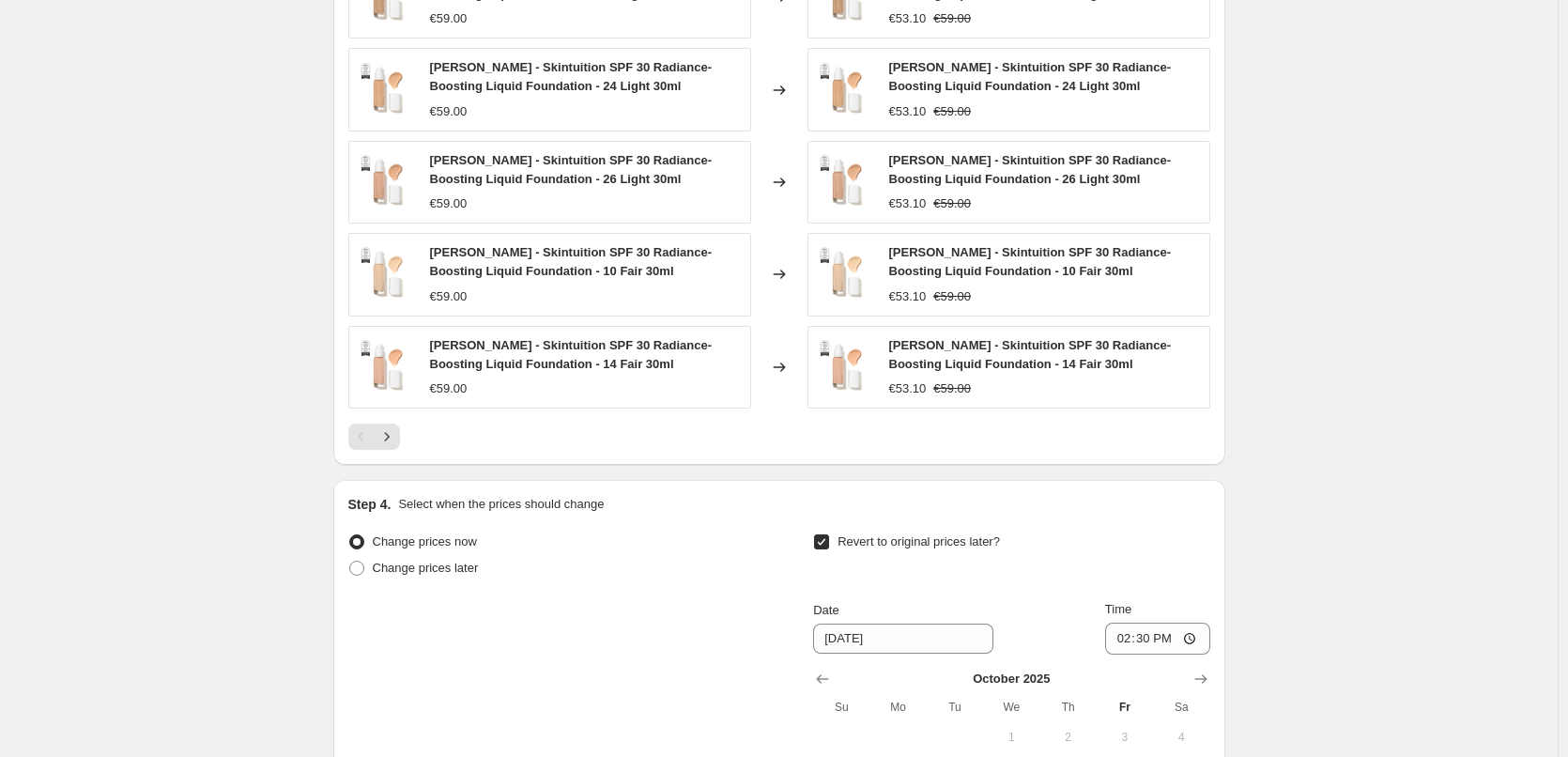
scroll to position [1684, 0]
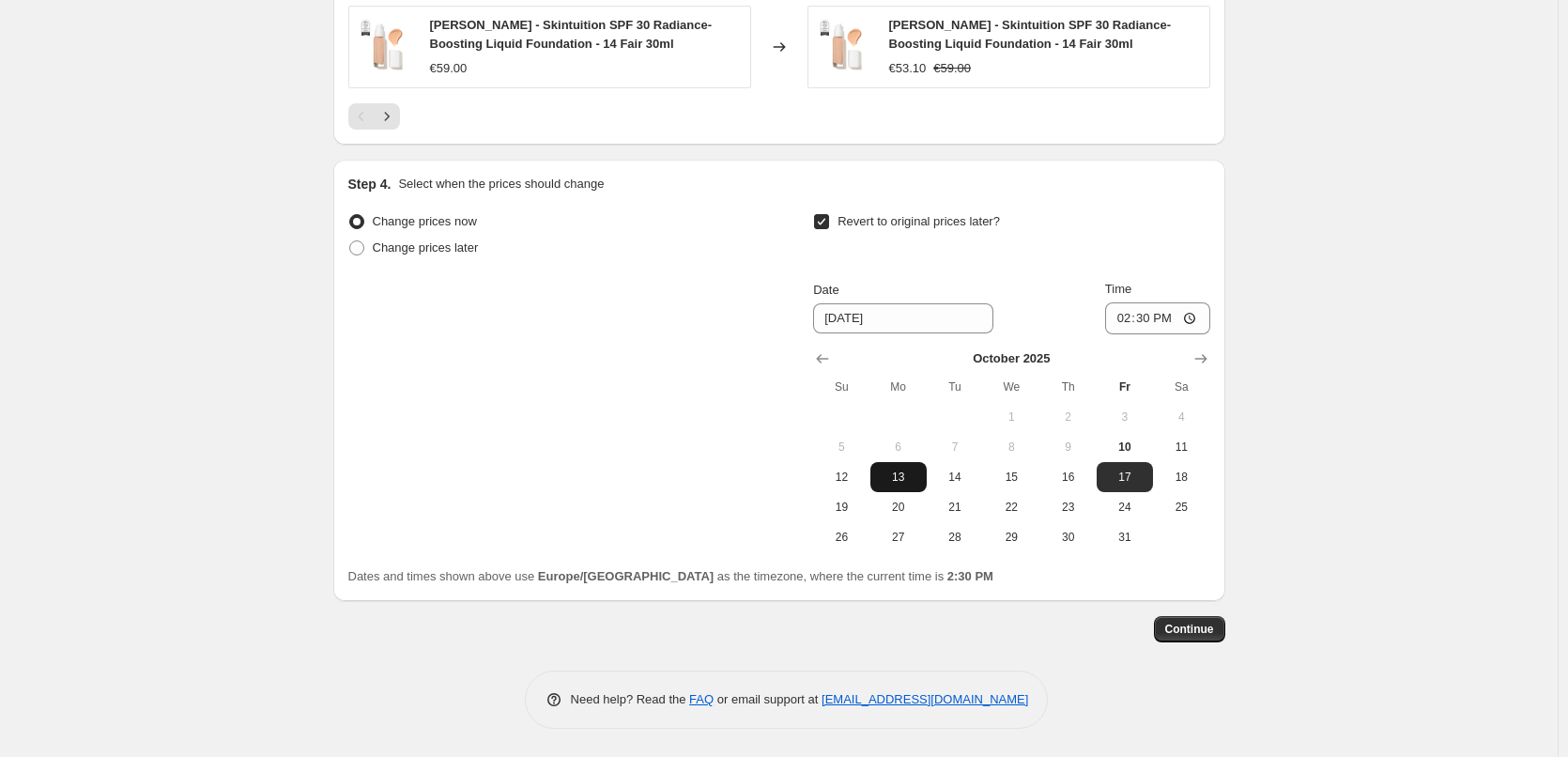
click at [906, 484] on span "13" at bounding box center [898, 477] width 41 height 15
type input "[DATE]"
click at [1132, 324] on input "14:30" at bounding box center [1158, 318] width 105 height 32
type input "03:00"
click at [1202, 630] on span "Continue" at bounding box center [1189, 629] width 49 height 15
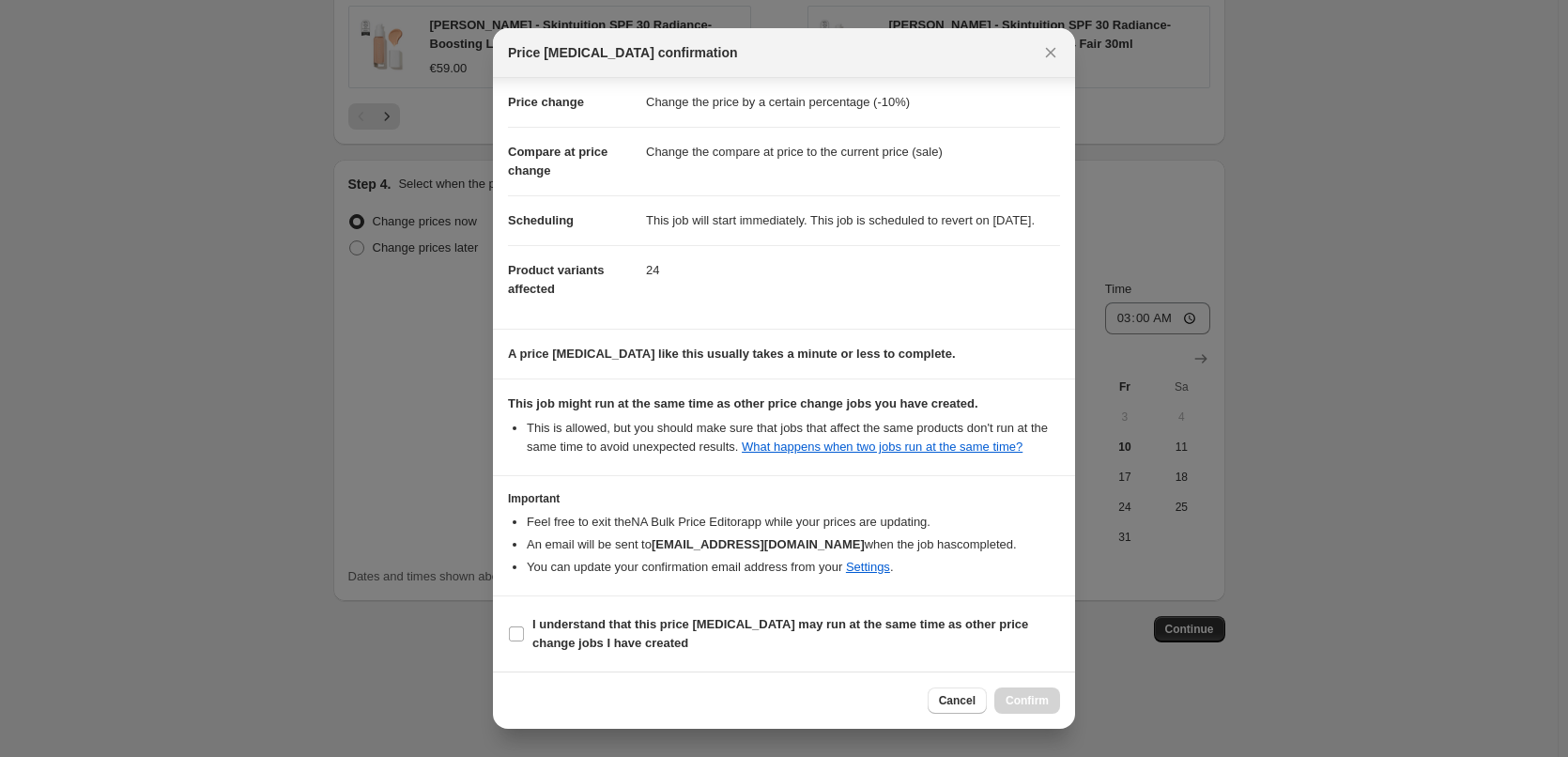
scroll to position [53, 0]
click at [603, 621] on b "I understand that this price [MEDICAL_DATA] may run at the same time as other p…" at bounding box center [781, 634] width 496 height 32
click at [524, 626] on input "I understand that this price [MEDICAL_DATA] may run at the same time as other p…" at bounding box center [516, 634] width 15 height 15
checkbox input "true"
click at [1045, 703] on span "Confirm" at bounding box center [1027, 701] width 43 height 15
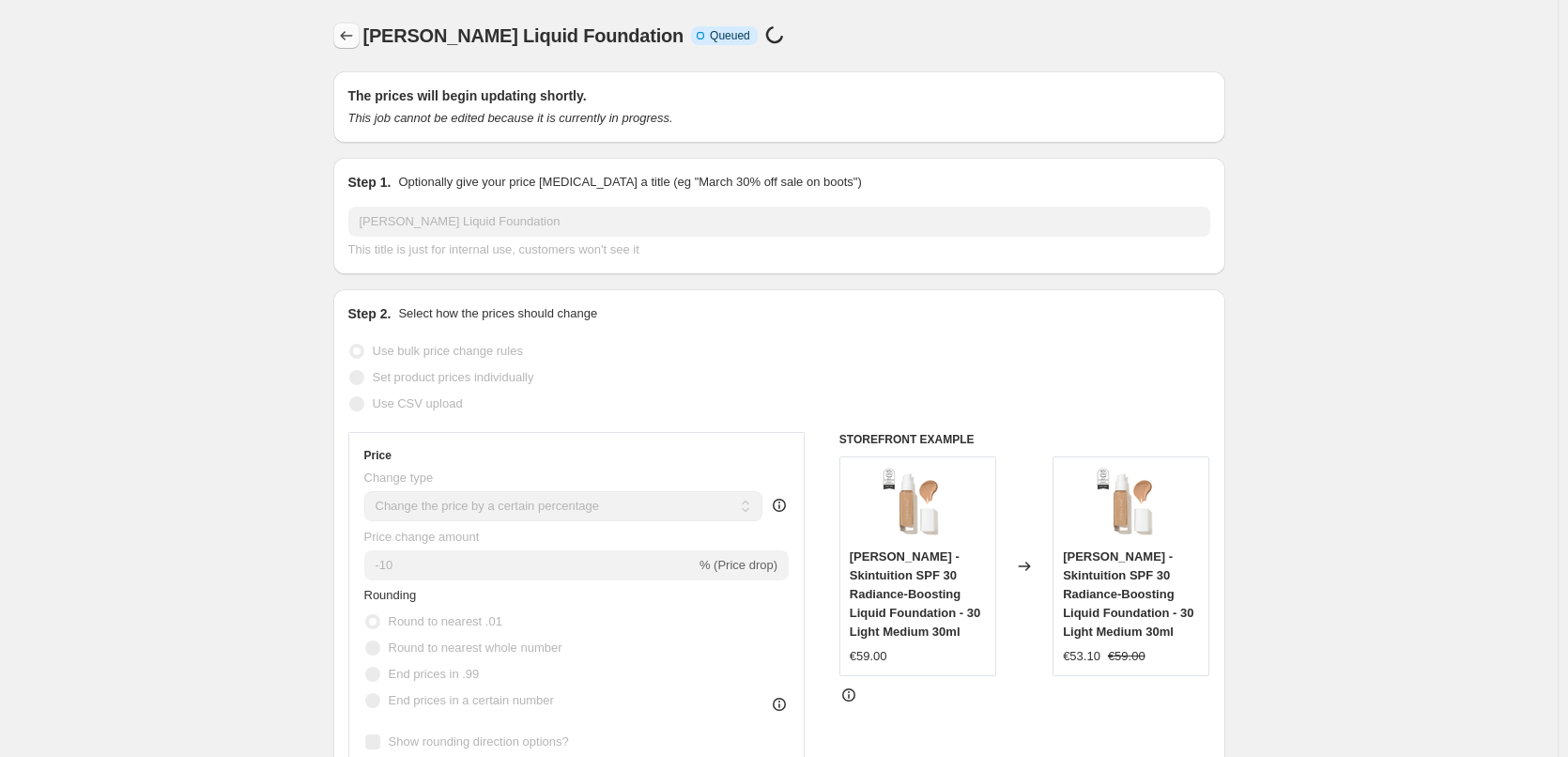
click at [351, 34] on icon "Price change jobs" at bounding box center [346, 36] width 19 height 19
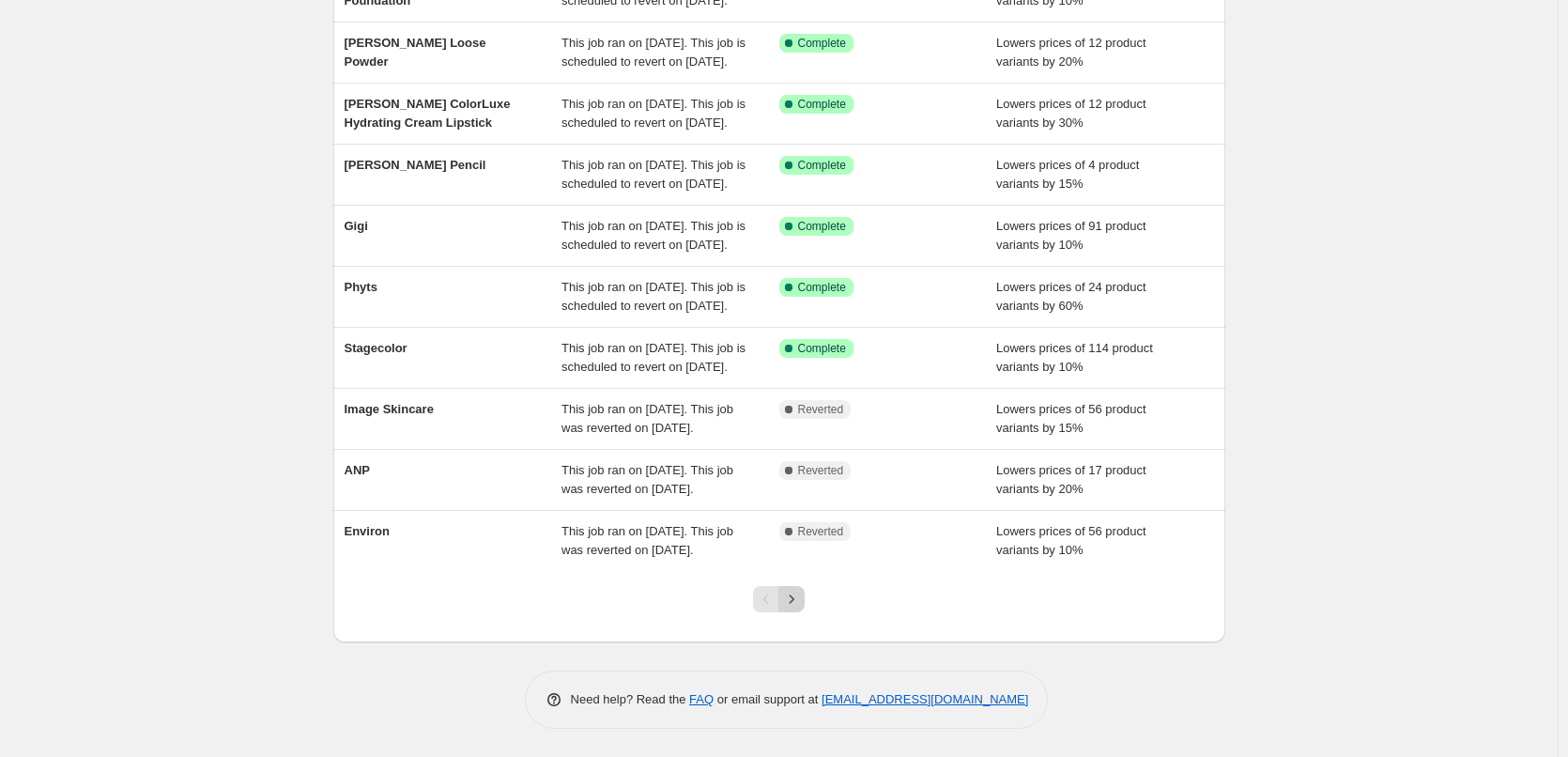
click at [797, 609] on icon "Next" at bounding box center [792, 599] width 19 height 19
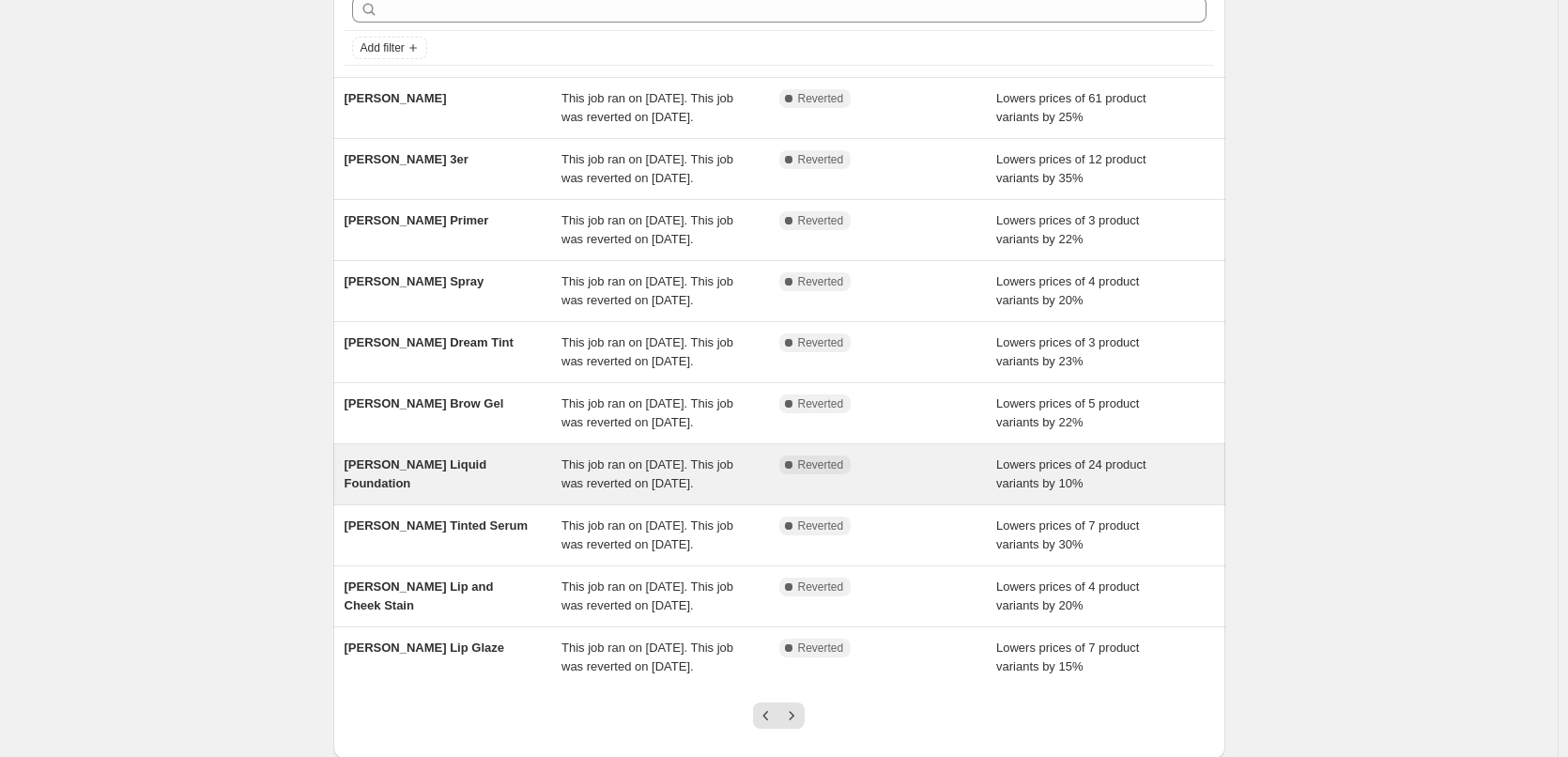
click at [488, 491] on span "[PERSON_NAME] Liquid Foundation" at bounding box center [416, 473] width 143 height 32
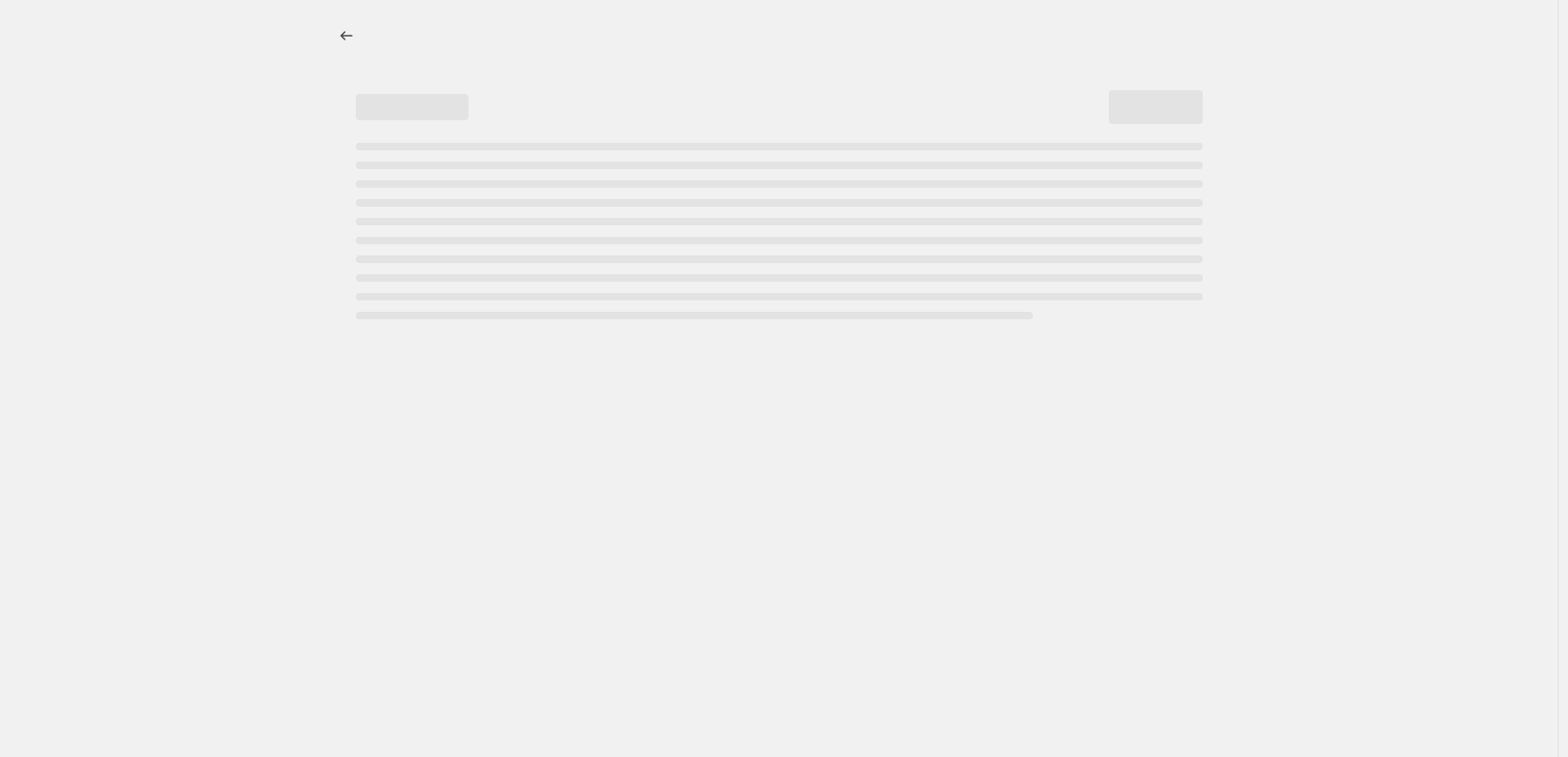
select select "percentage"
select select "tag"
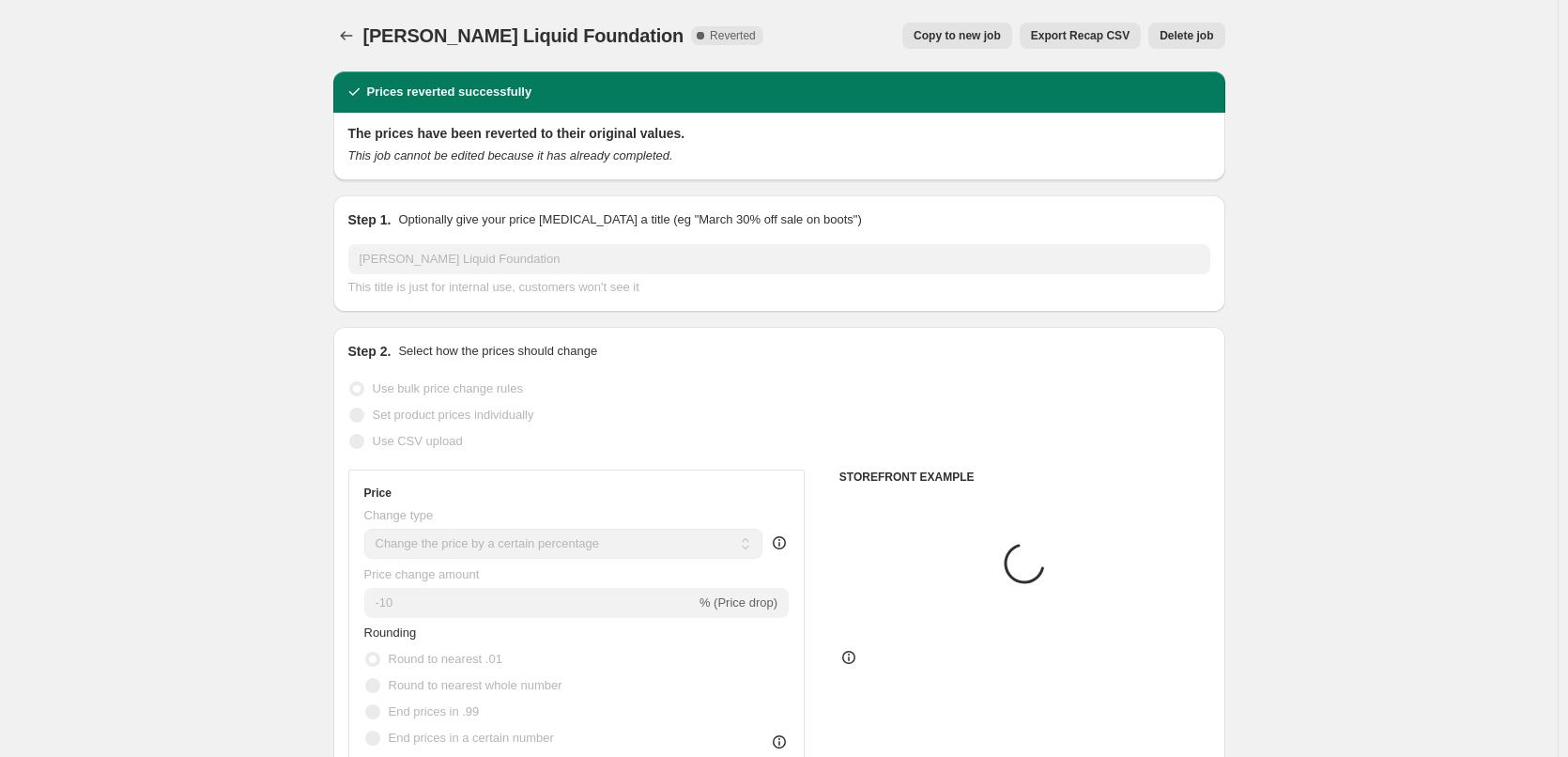
click at [1202, 31] on span "Delete job" at bounding box center [1186, 36] width 53 height 15
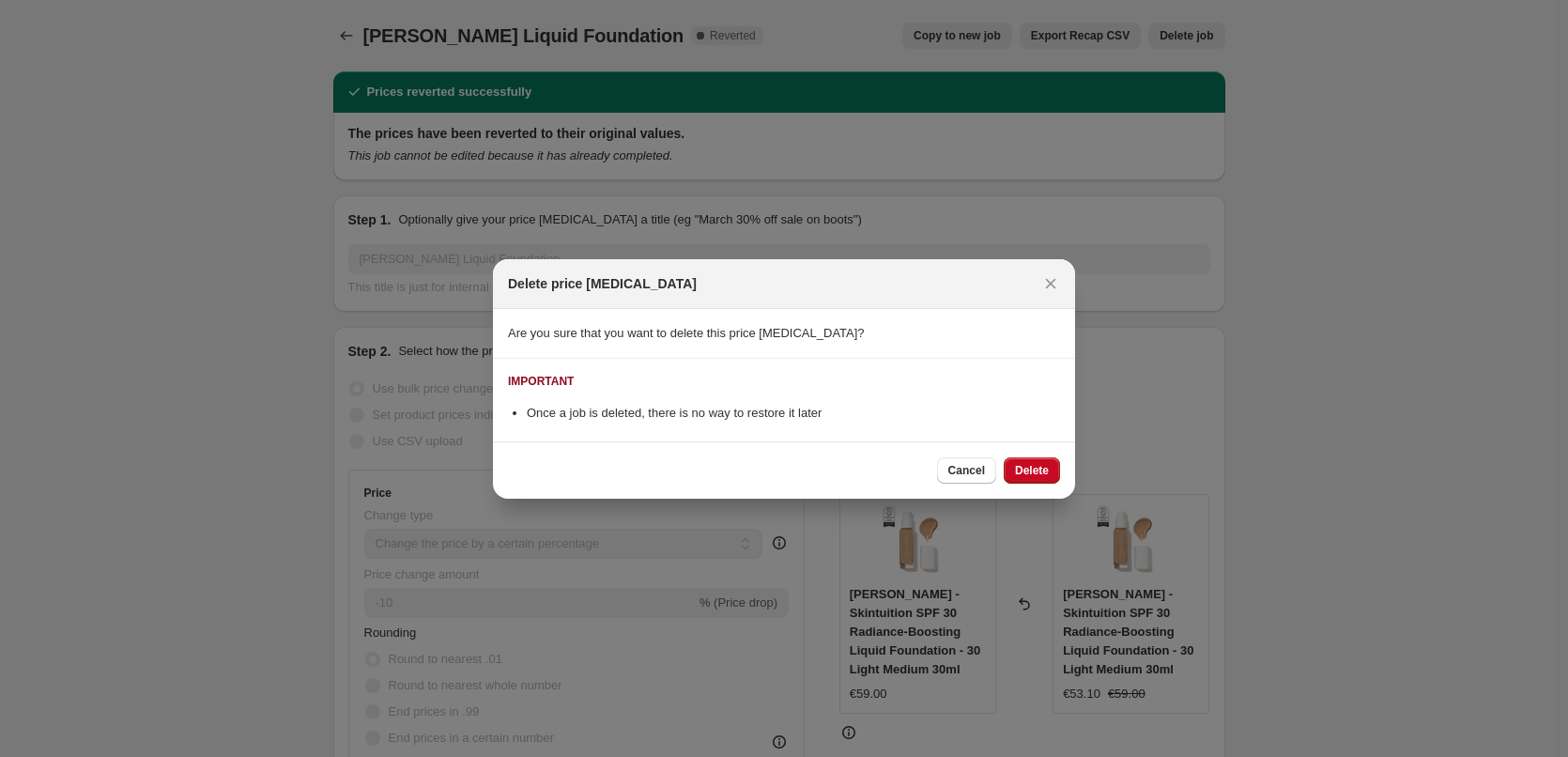
click at [1035, 461] on button "Delete" at bounding box center [1032, 471] width 56 height 27
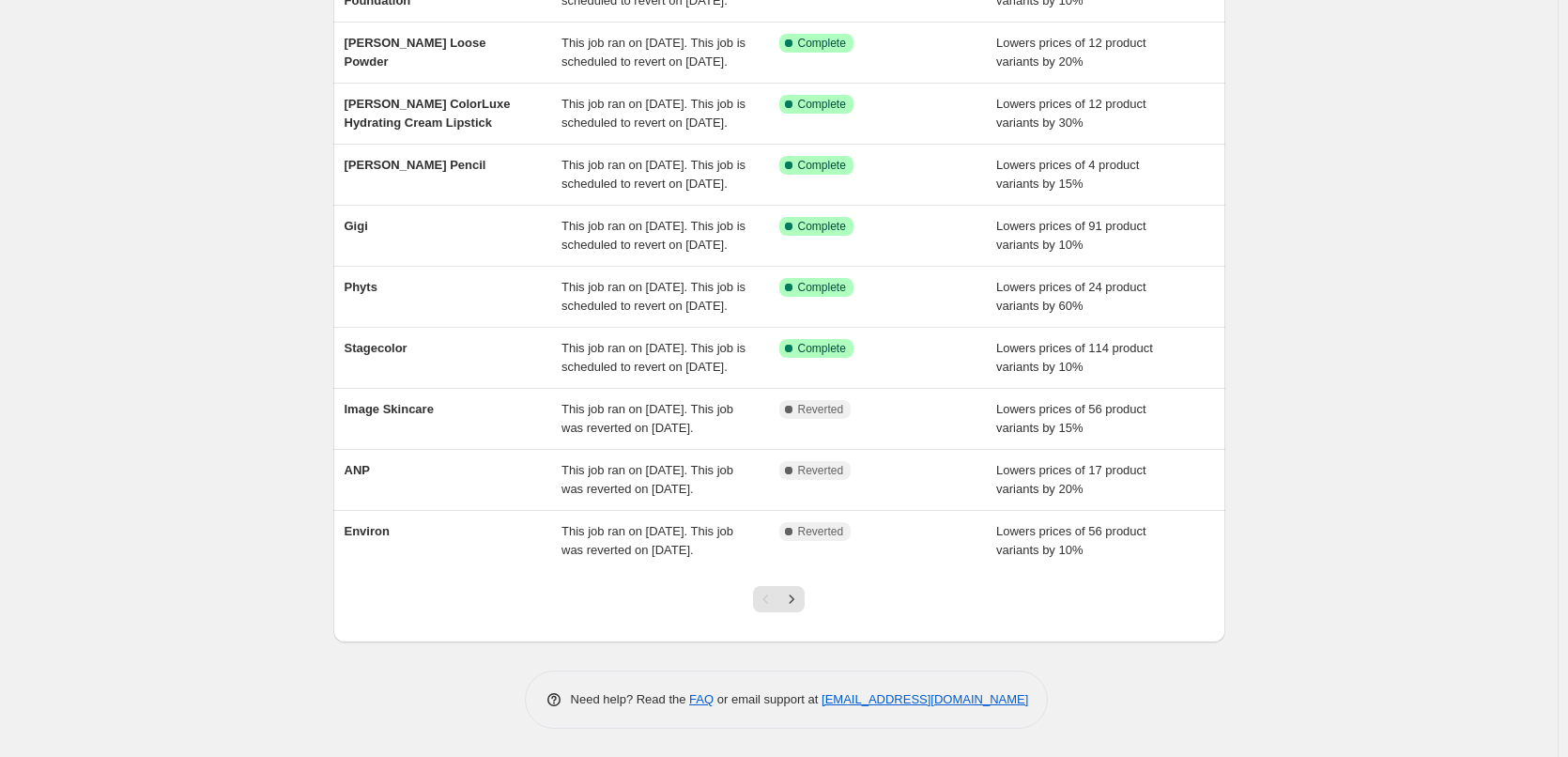
click at [792, 615] on div at bounding box center [779, 606] width 76 height 72
click at [796, 607] on icon "Next" at bounding box center [792, 599] width 19 height 19
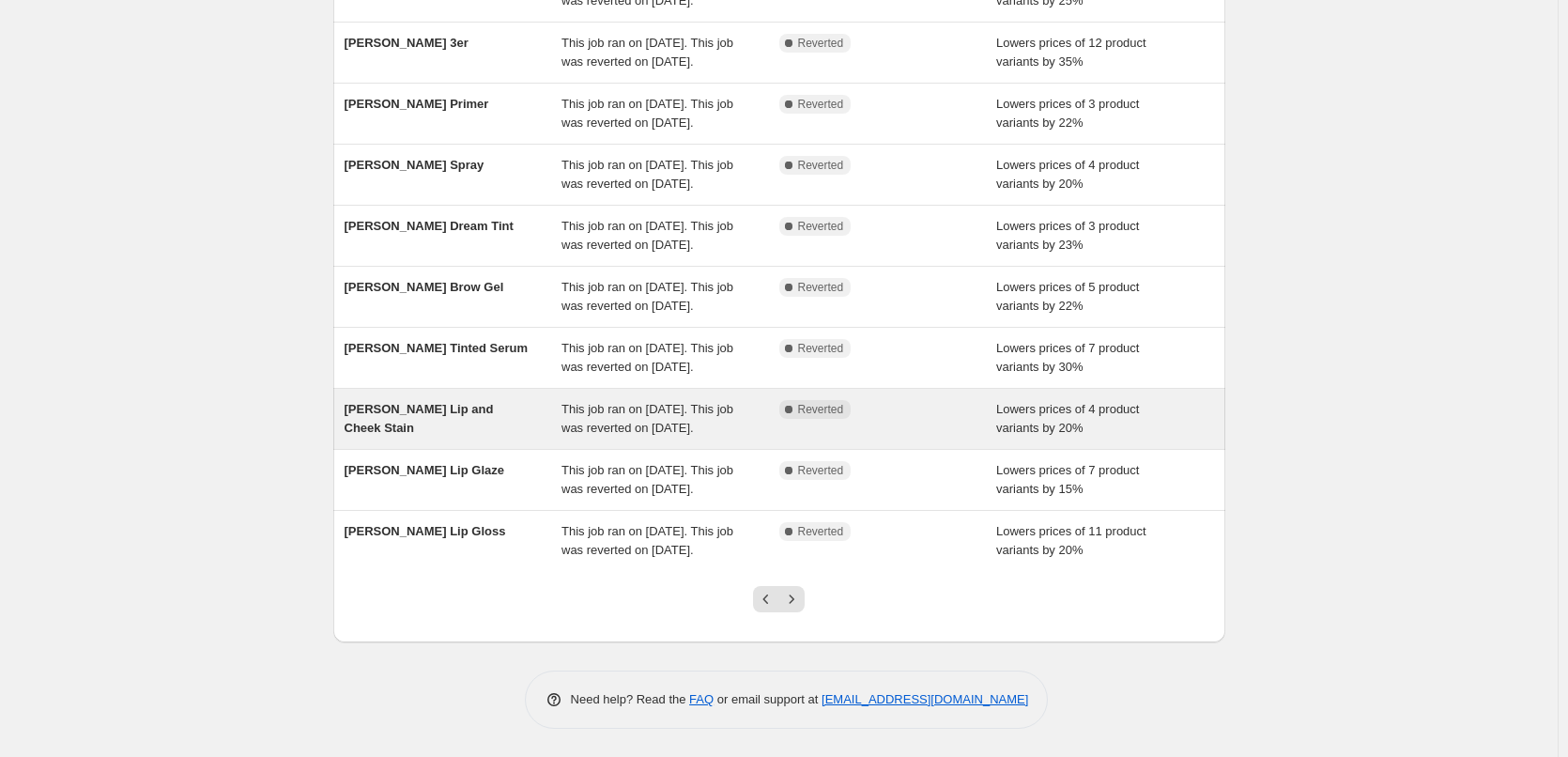
click at [457, 402] on span "[PERSON_NAME] Lip and Cheek Stain" at bounding box center [419, 418] width 149 height 32
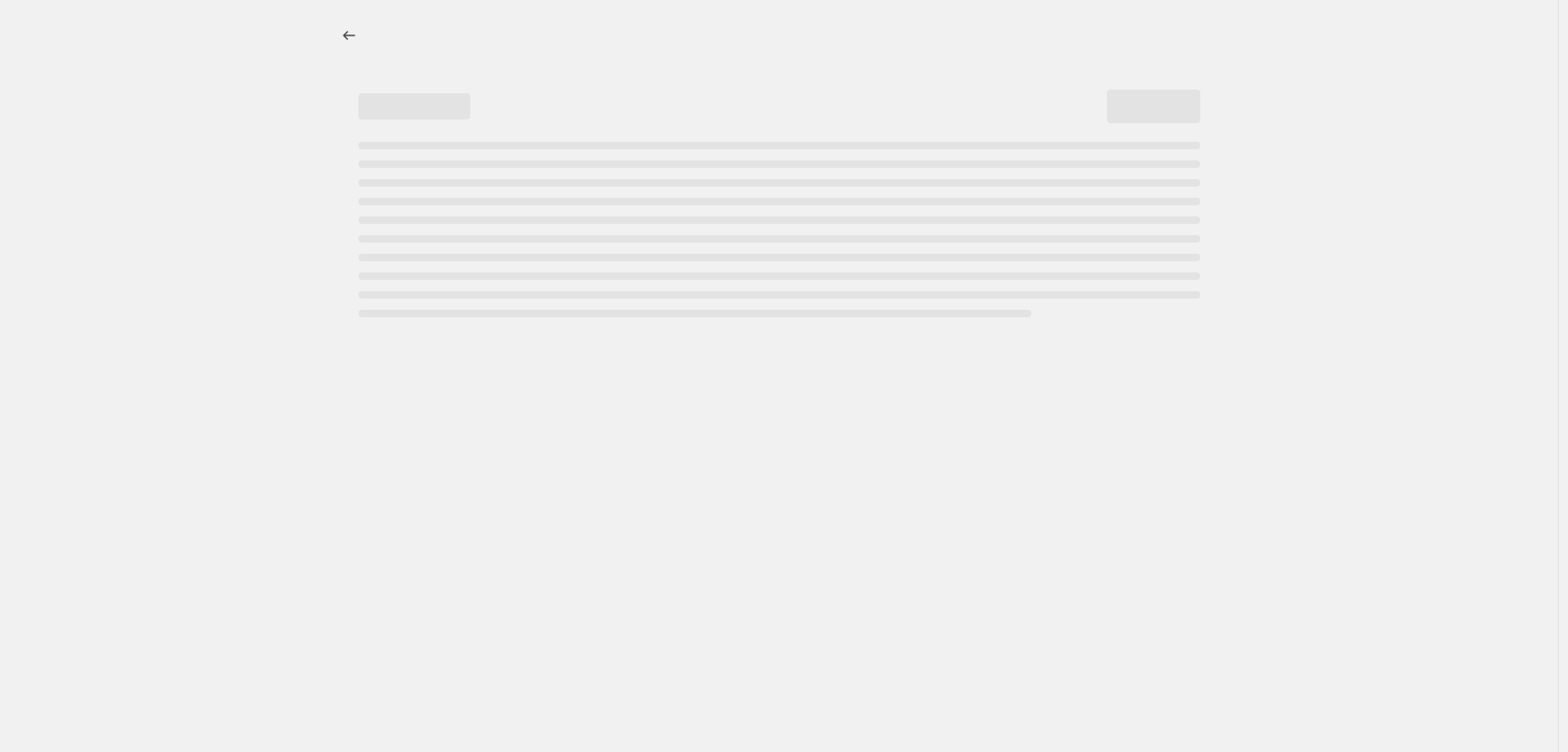
select select "percentage"
select select "tag"
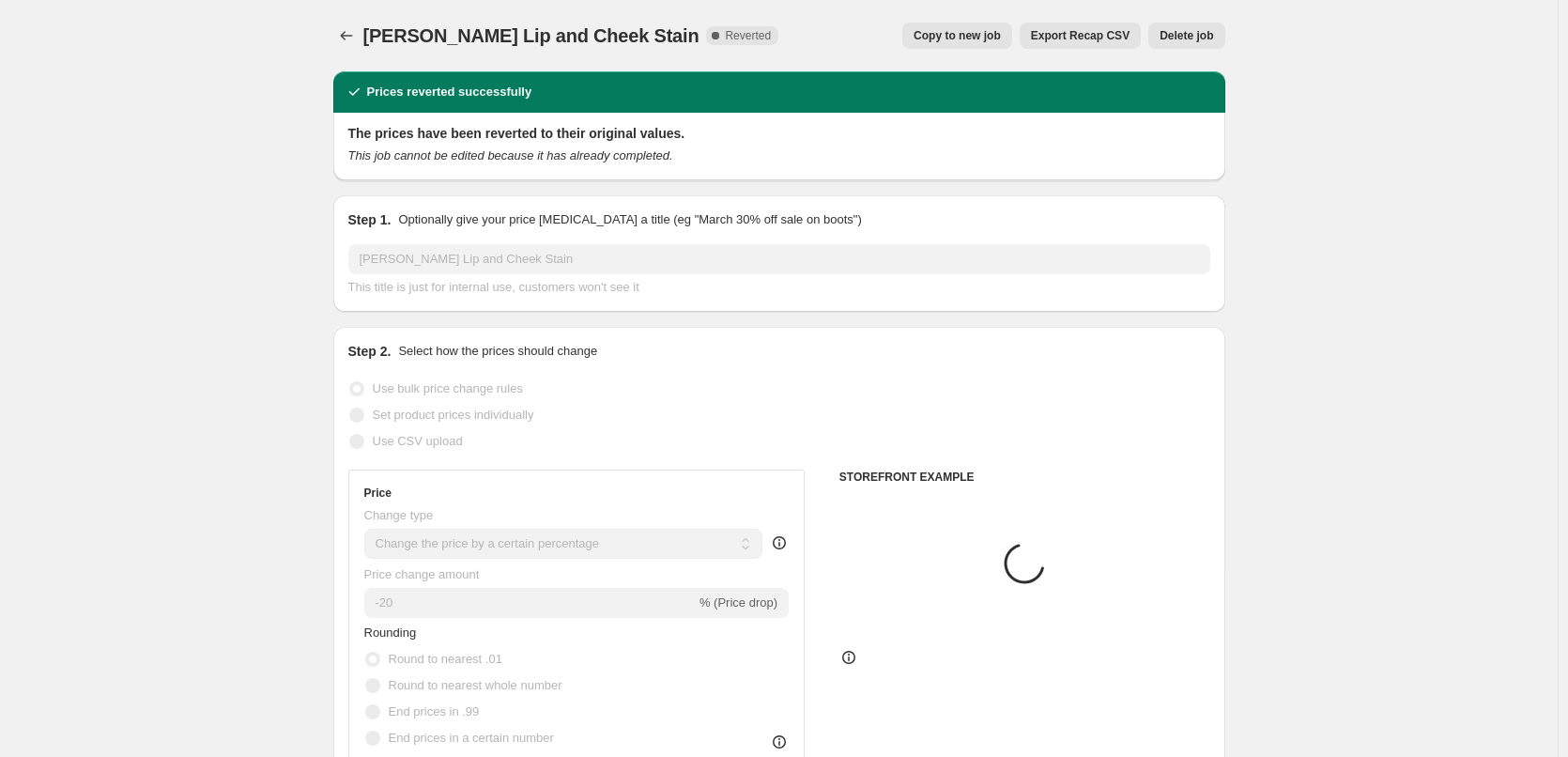
click at [1001, 30] on span "Copy to new job" at bounding box center [957, 36] width 88 height 15
select select "percentage"
select select "tag"
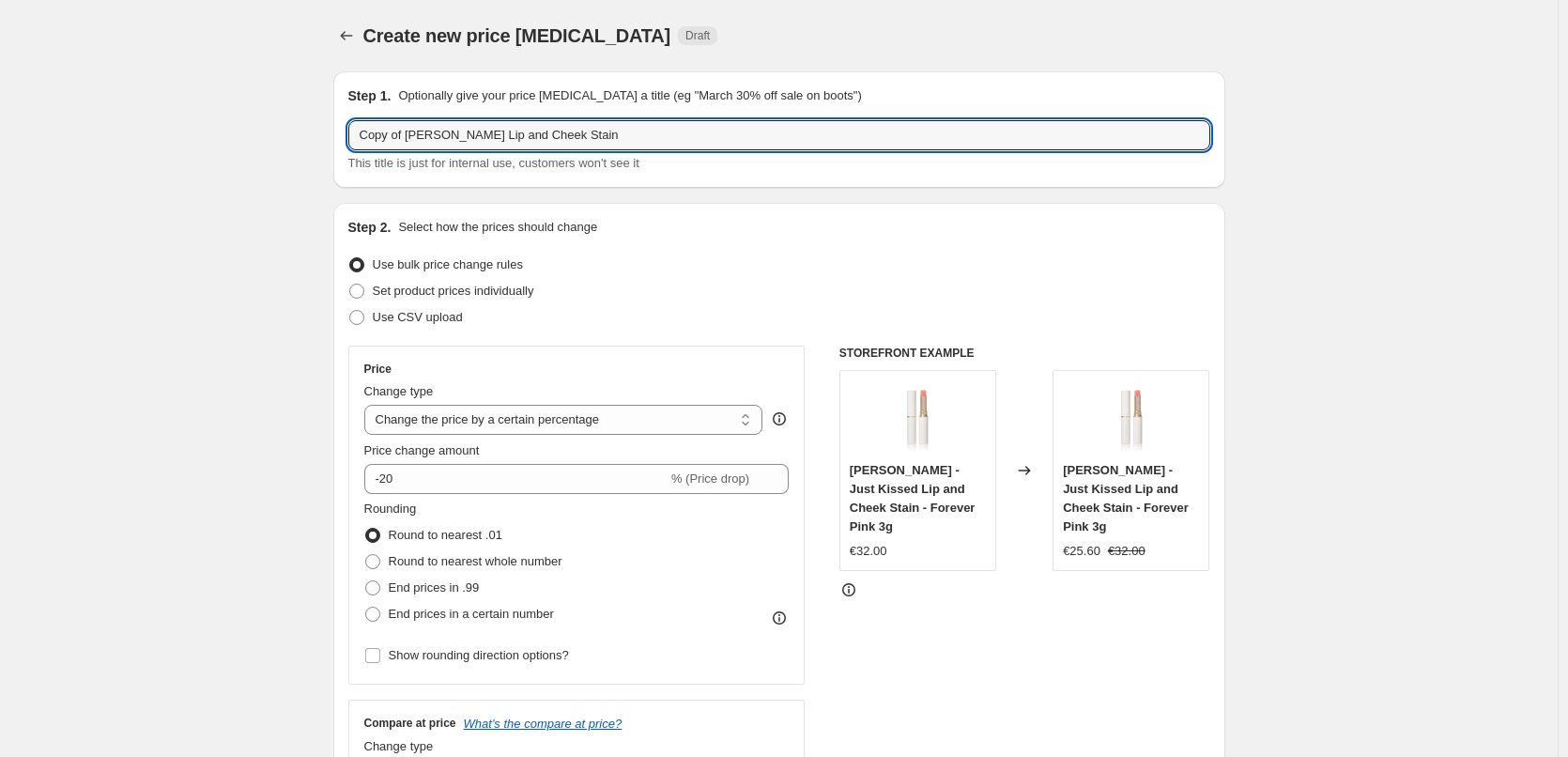
drag, startPoint x: 411, startPoint y: 135, endPoint x: 279, endPoint y: 133, distance: 132.0
type input "[PERSON_NAME] Lip and Cheek Stain"
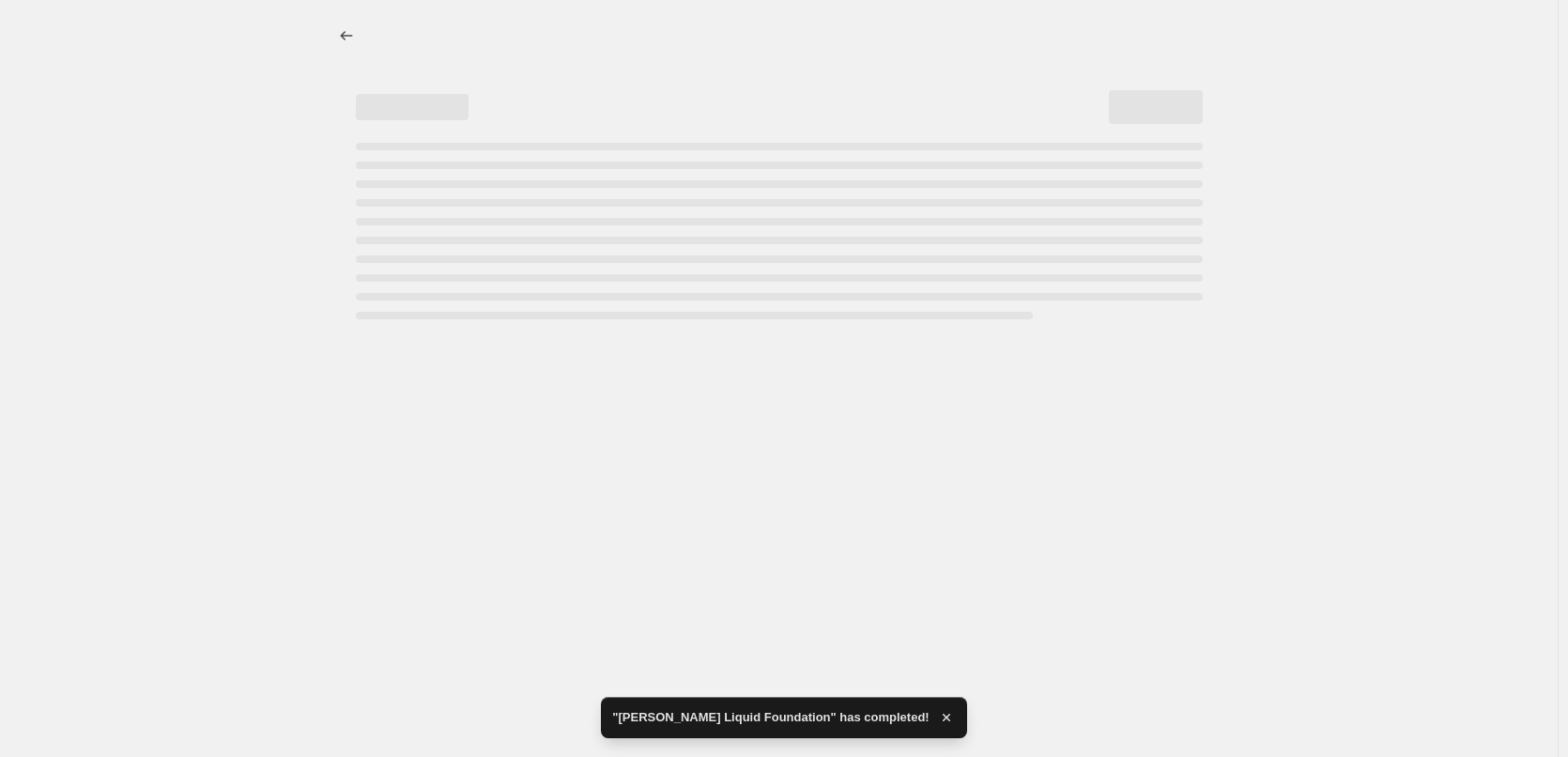
select select "percentage"
select select "tag"
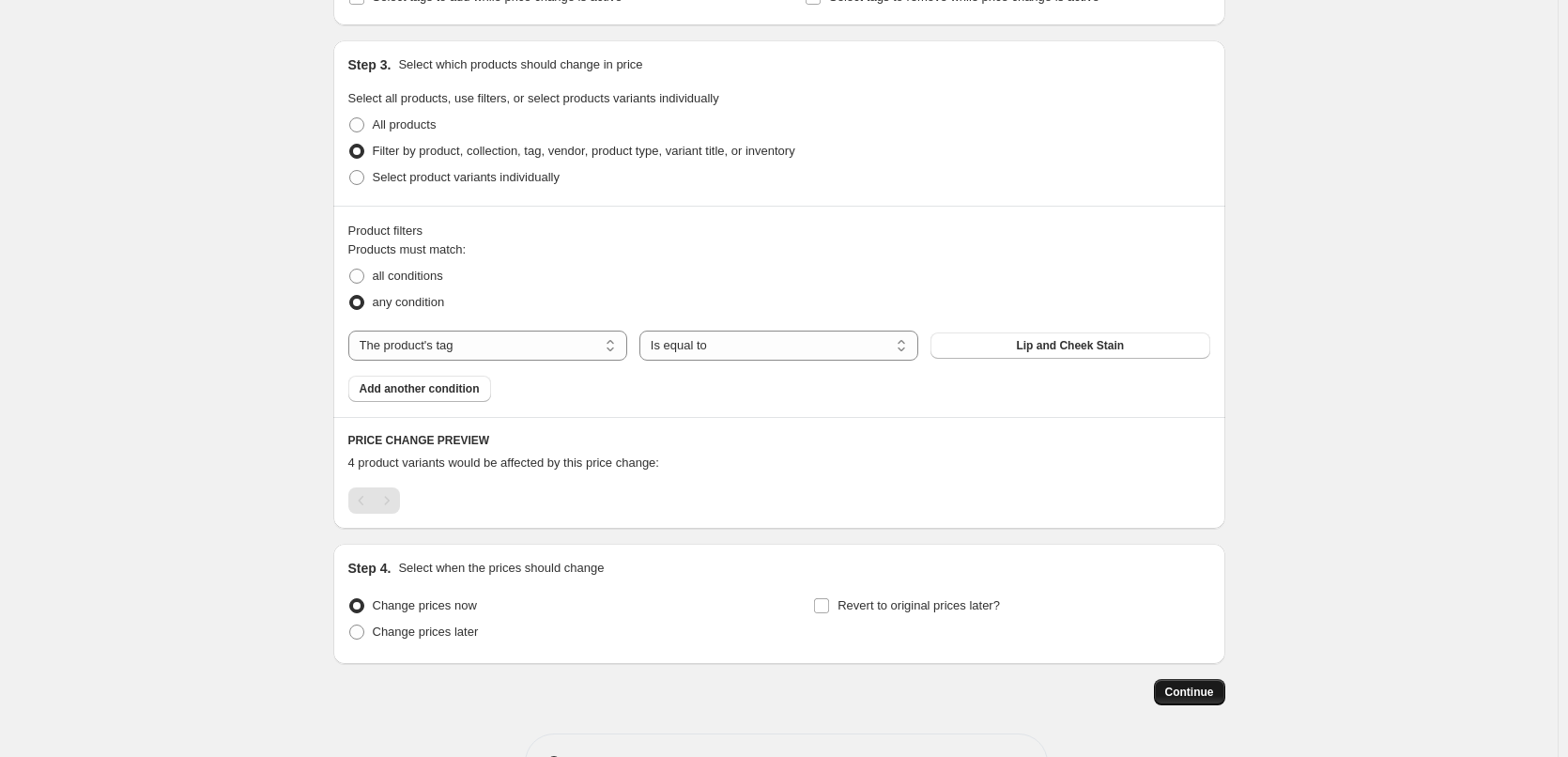
scroll to position [901, 0]
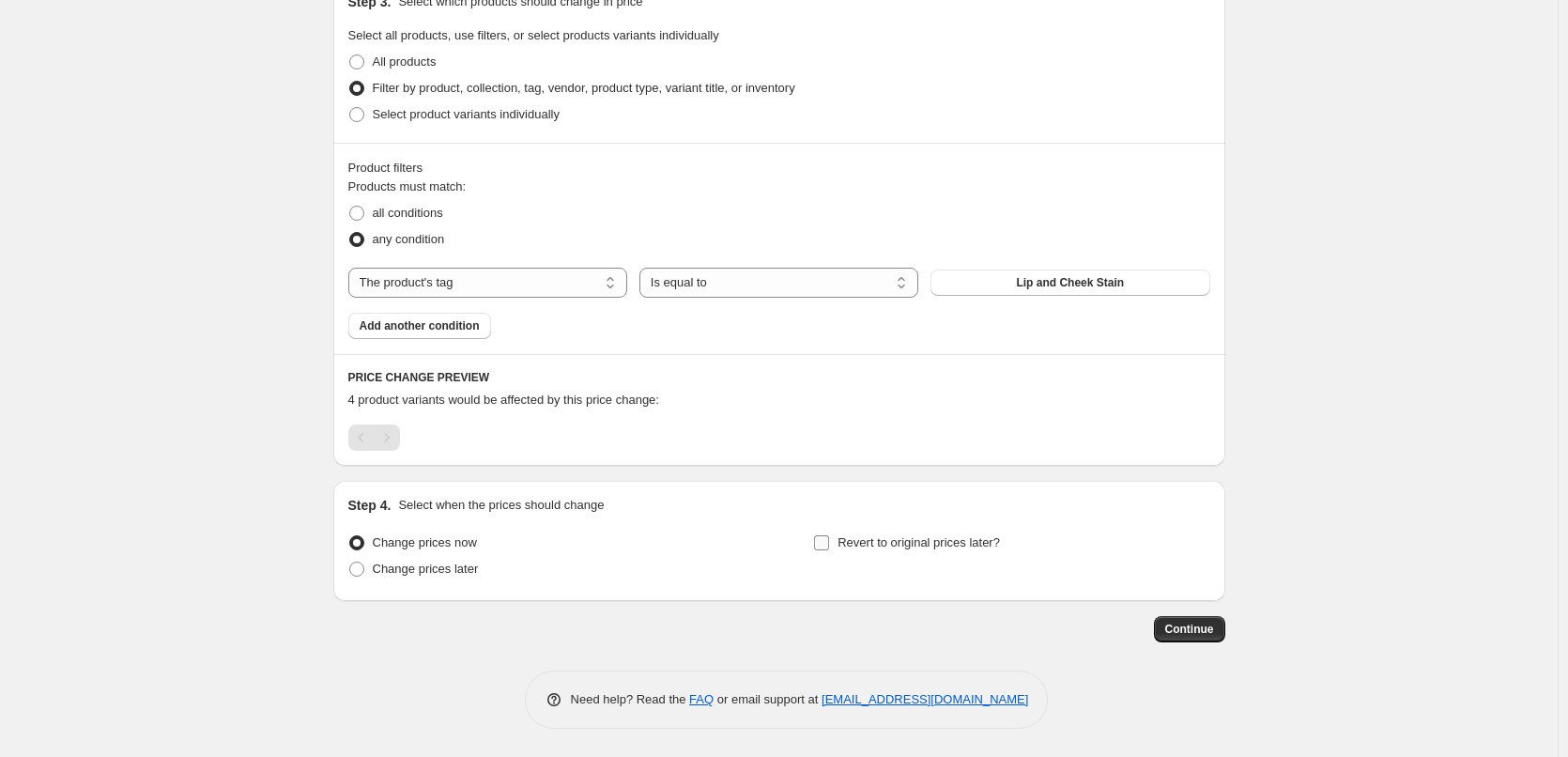
click at [959, 543] on span "Revert to original prices later?" at bounding box center [919, 542] width 162 height 14
click at [829, 543] on input "Revert to original prices later?" at bounding box center [822, 543] width 15 height 15
checkbox input "true"
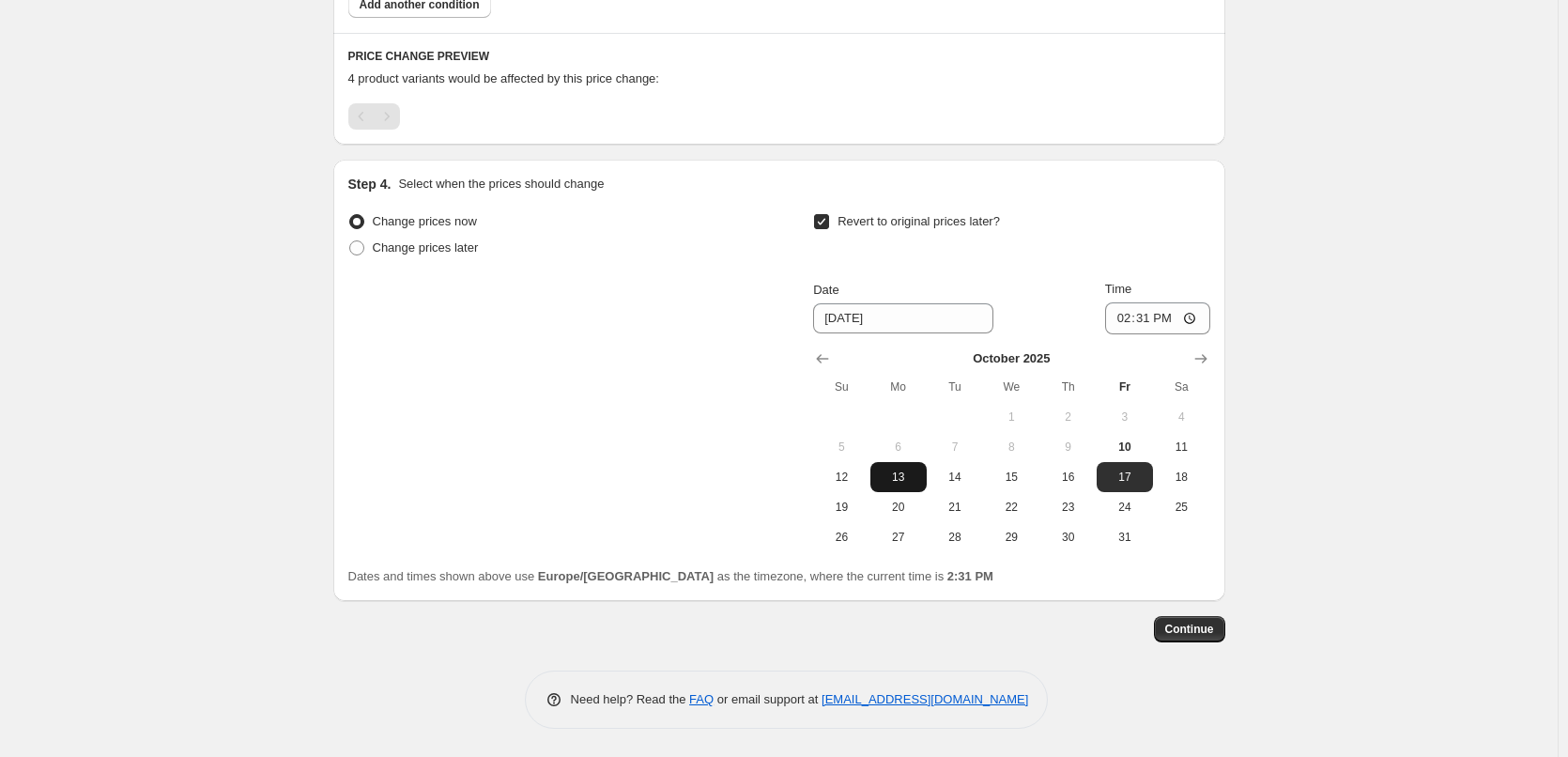
click at [909, 478] on span "13" at bounding box center [898, 477] width 41 height 15
type input "[DATE]"
click at [1124, 325] on input "14:31" at bounding box center [1158, 318] width 105 height 32
type input "03:00"
click at [1197, 632] on span "Continue" at bounding box center [1189, 629] width 49 height 15
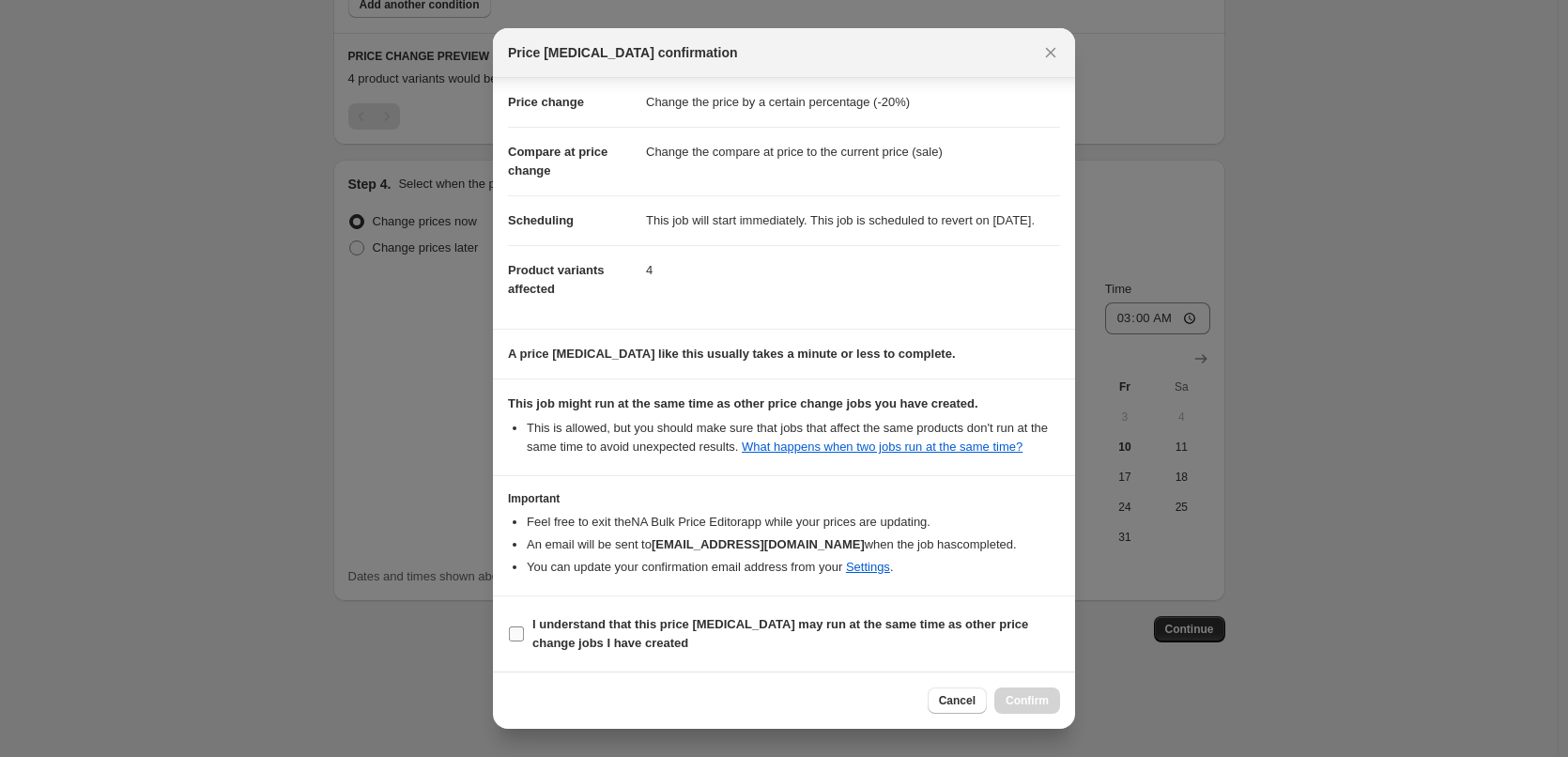
click at [576, 619] on b "I understand that this price [MEDICAL_DATA] may run at the same time as other p…" at bounding box center [781, 634] width 496 height 32
click at [524, 626] on input "I understand that this price [MEDICAL_DATA] may run at the same time as other p…" at bounding box center [516, 634] width 15 height 15
checkbox input "true"
click at [1013, 700] on span "Confirm" at bounding box center [1027, 701] width 43 height 15
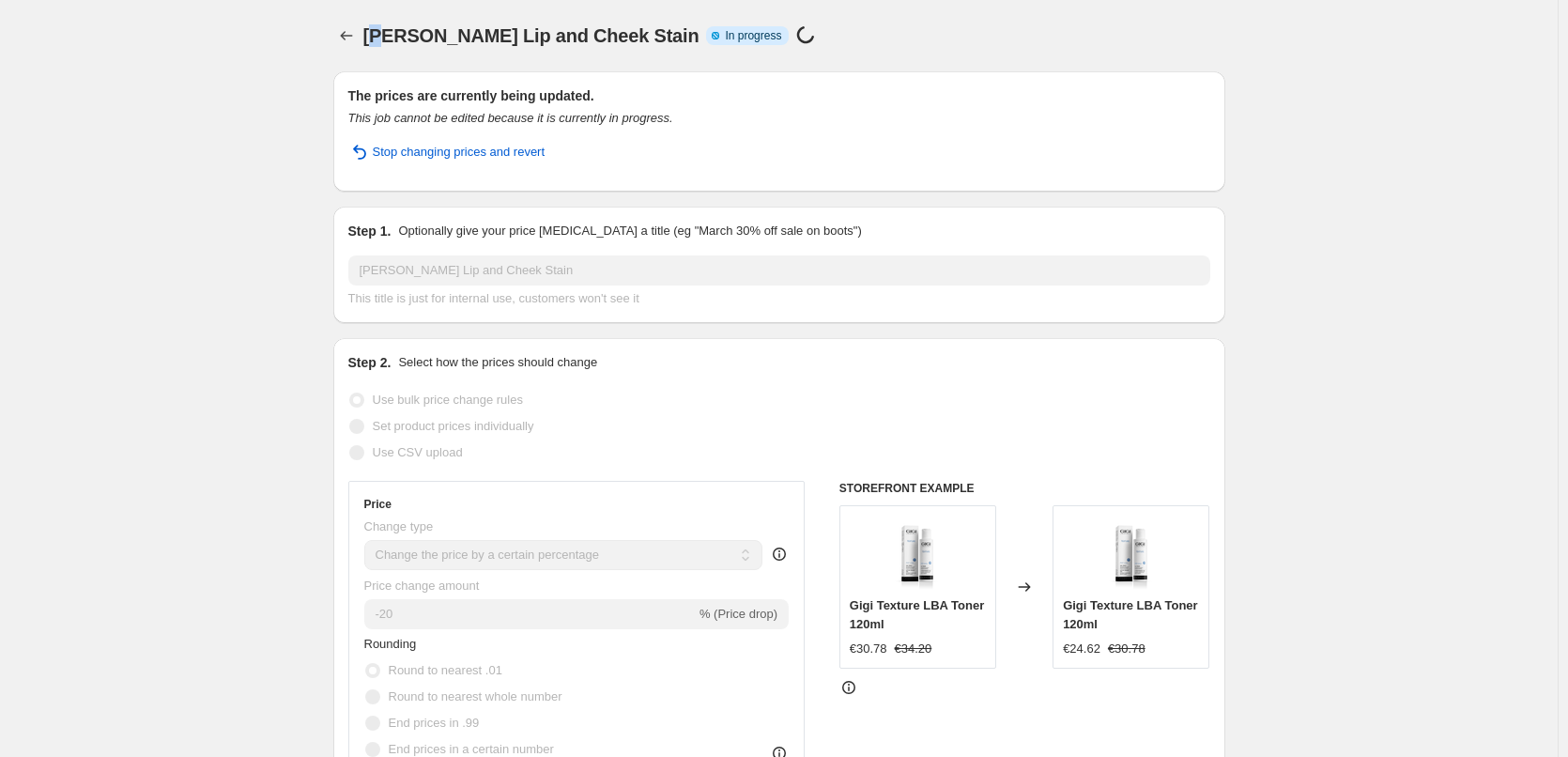
click at [379, 38] on span "[PERSON_NAME] Lip and Cheek Stain" at bounding box center [532, 36] width 336 height 21
click at [350, 32] on icon "Price change jobs" at bounding box center [346, 36] width 19 height 19
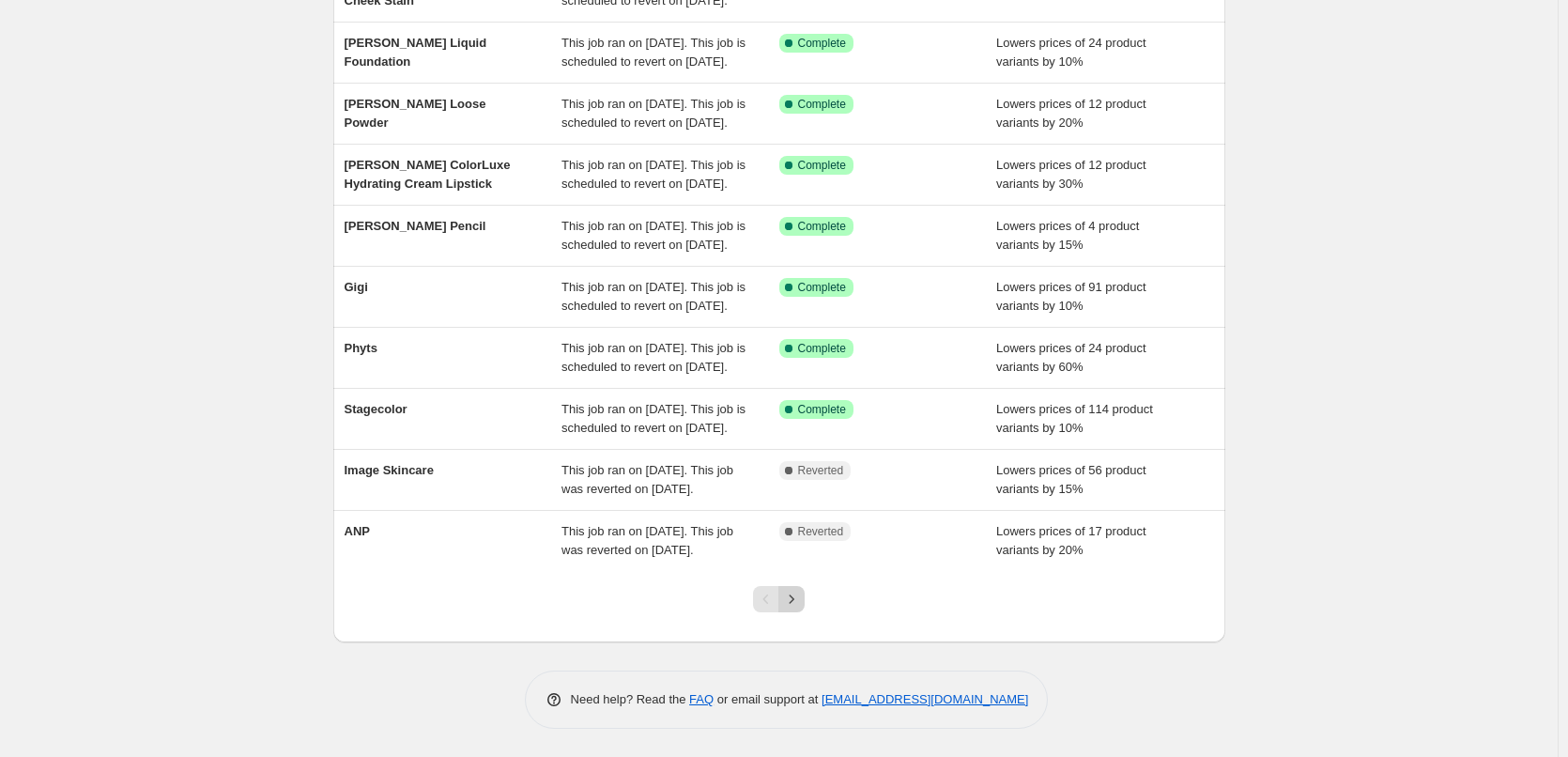
click at [795, 599] on icon "Next" at bounding box center [792, 599] width 19 height 19
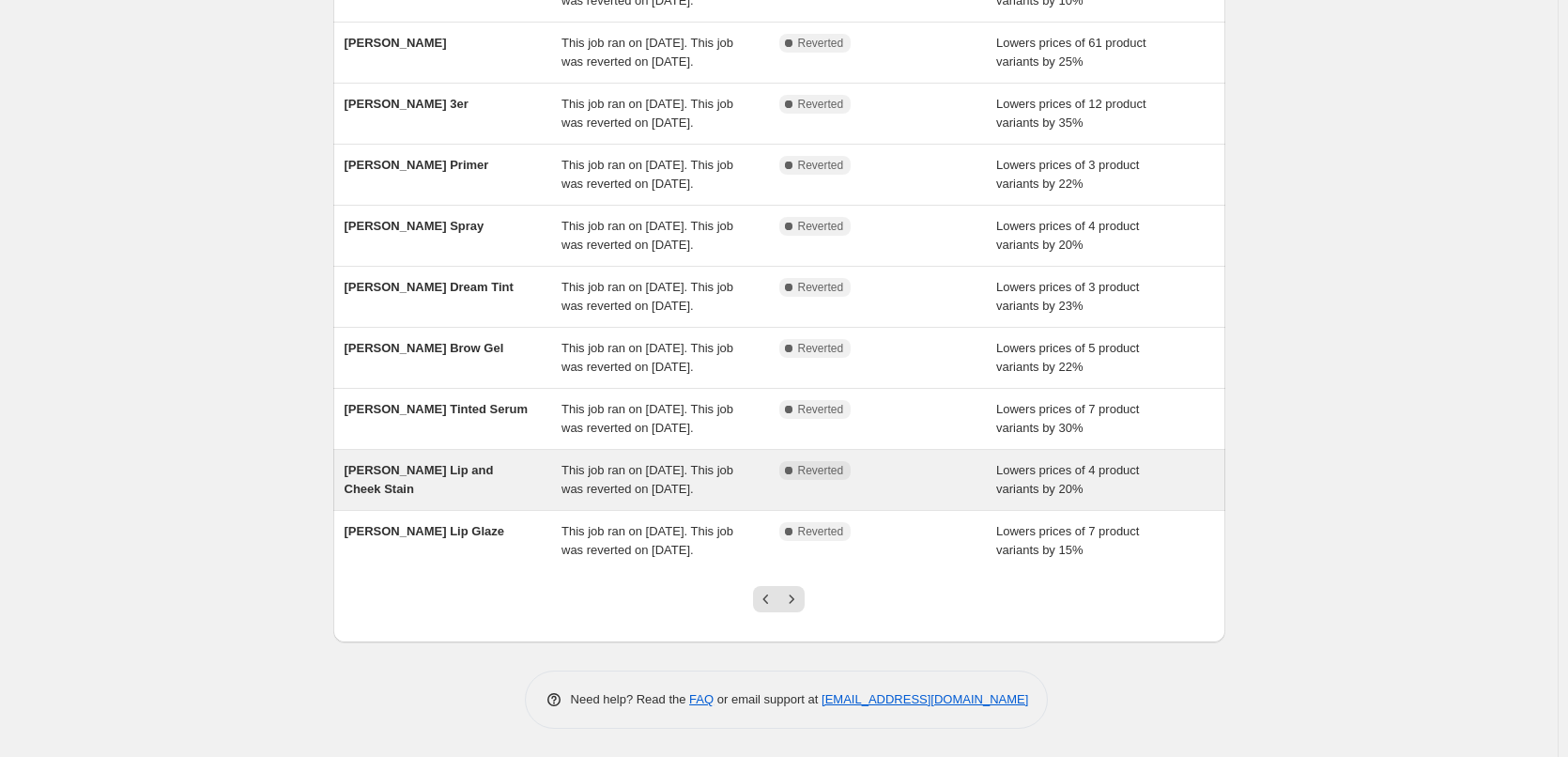
click at [494, 499] on div "[PERSON_NAME] Lip and Cheek Stain" at bounding box center [453, 479] width 218 height 37
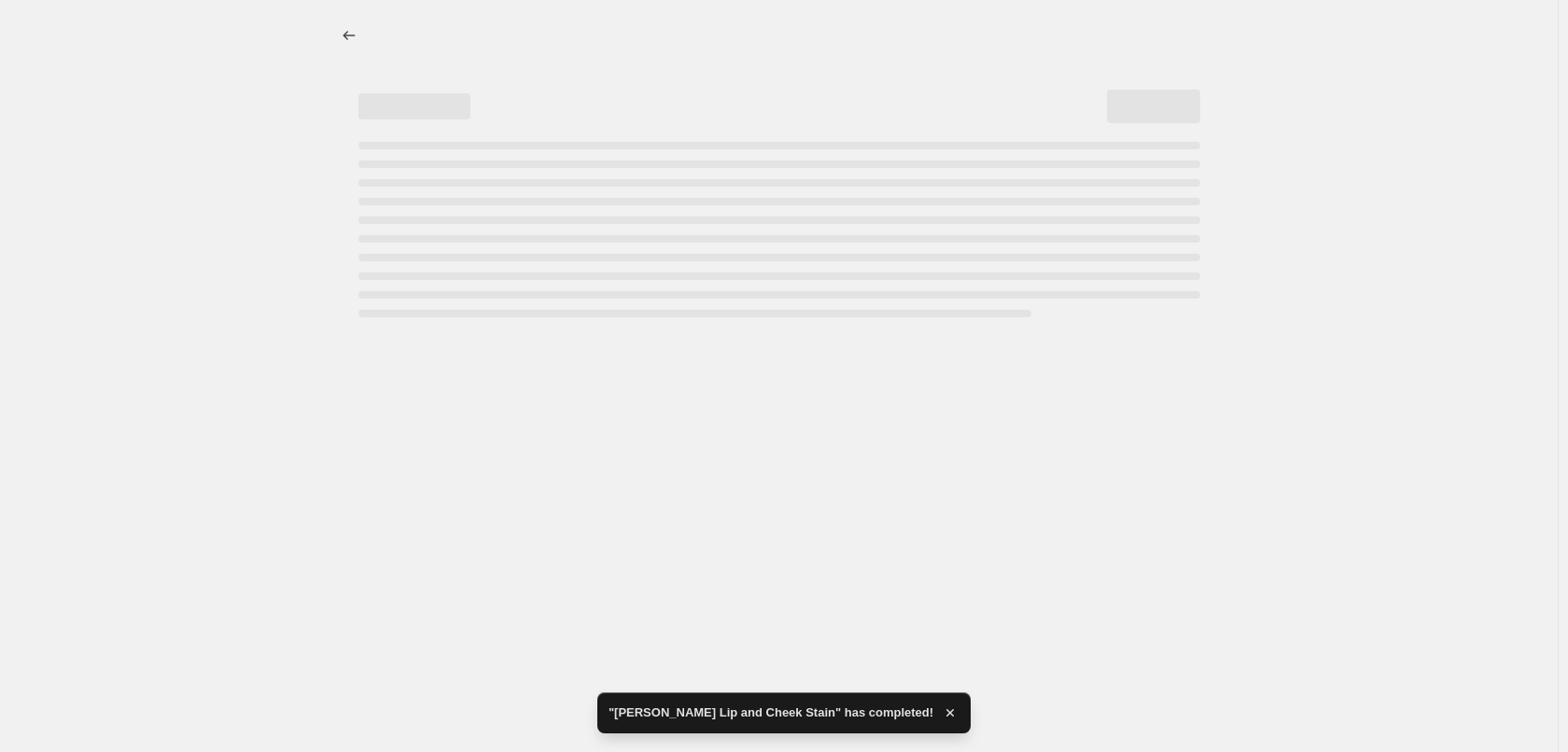
select select "percentage"
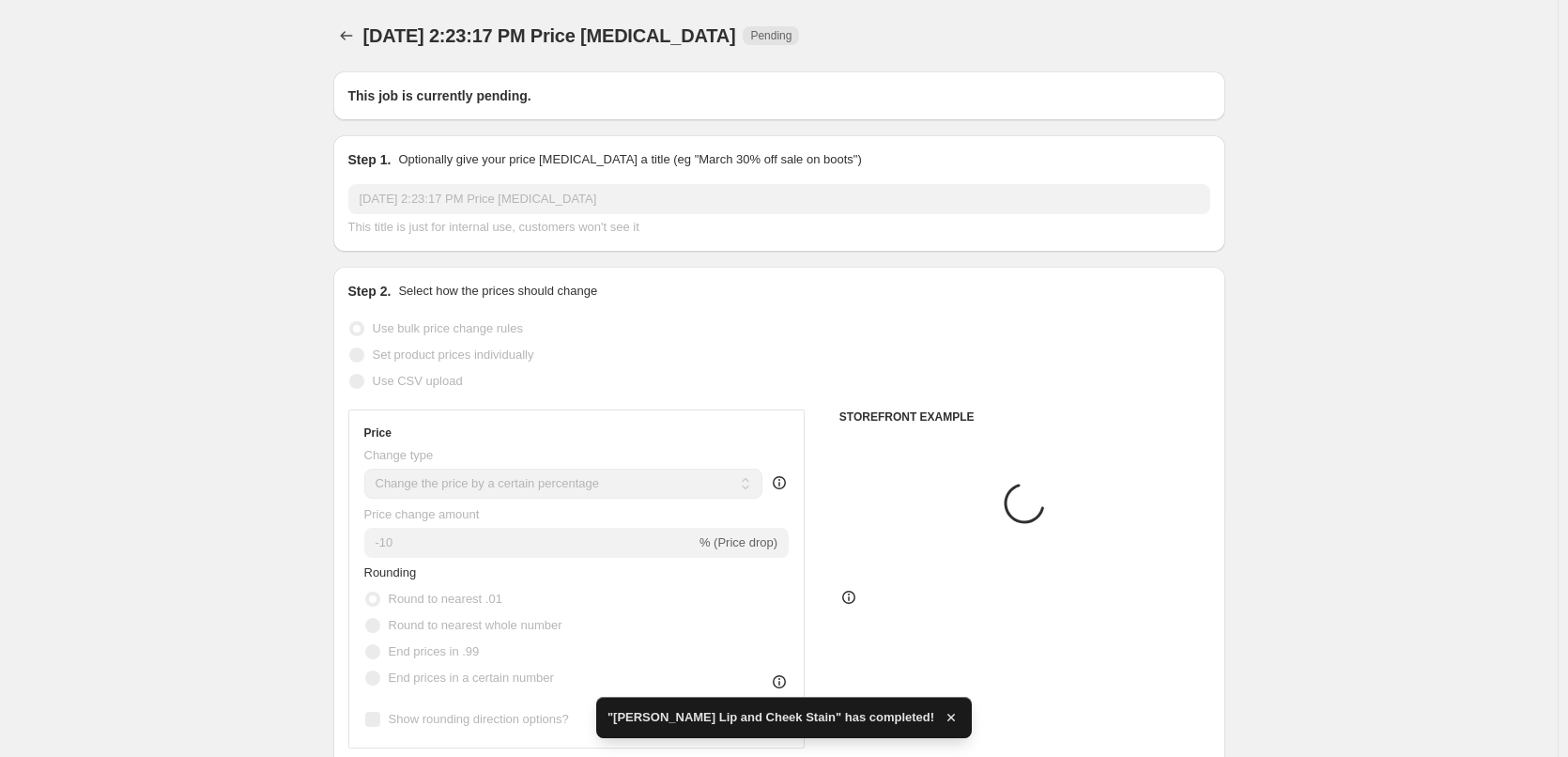
type input "[PERSON_NAME] Lip and Cheek Stain"
radio input "false"
radio input "true"
checkbox input "true"
select select "tag"
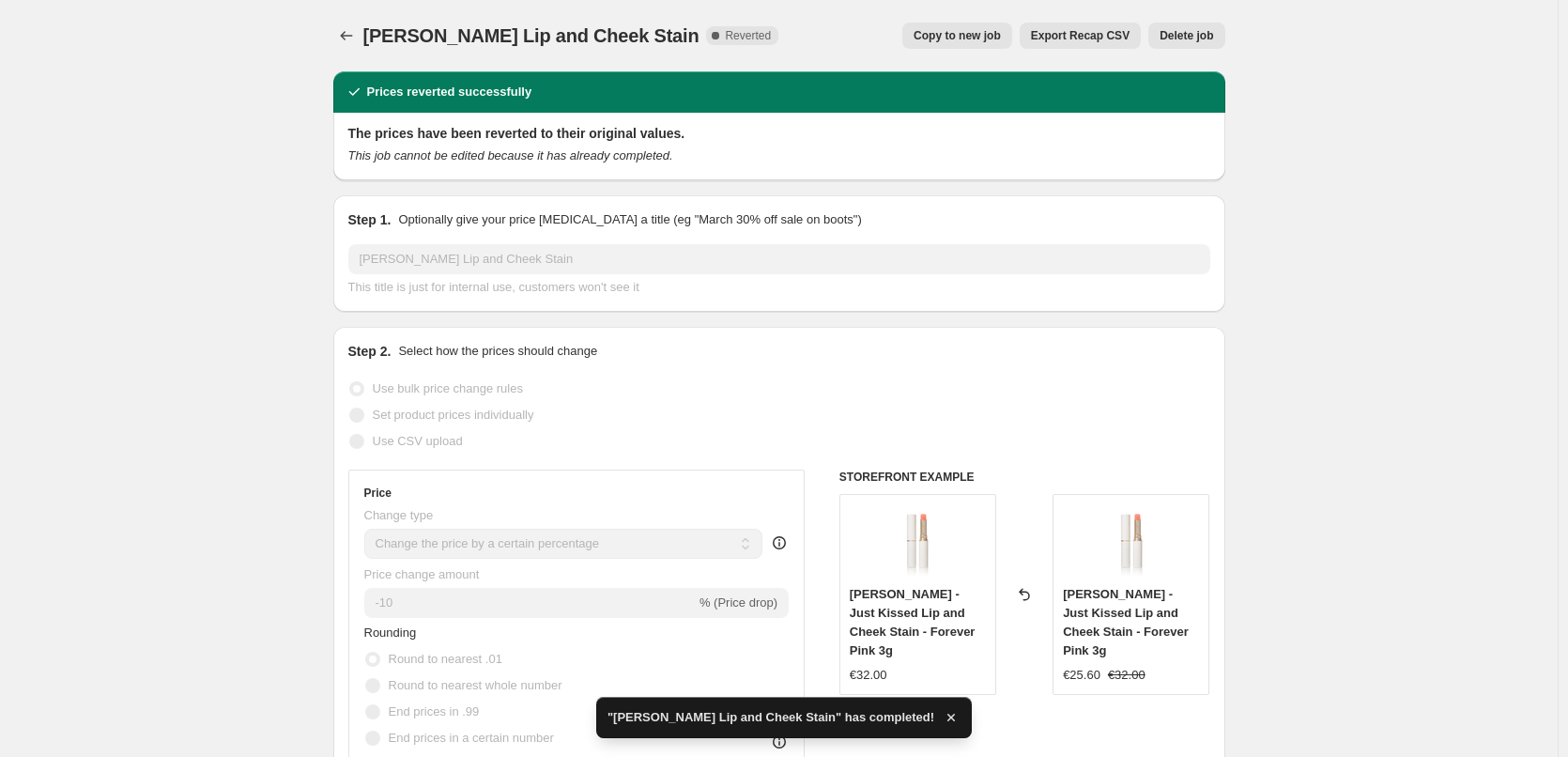
click at [1224, 23] on button "Delete job" at bounding box center [1186, 36] width 76 height 27
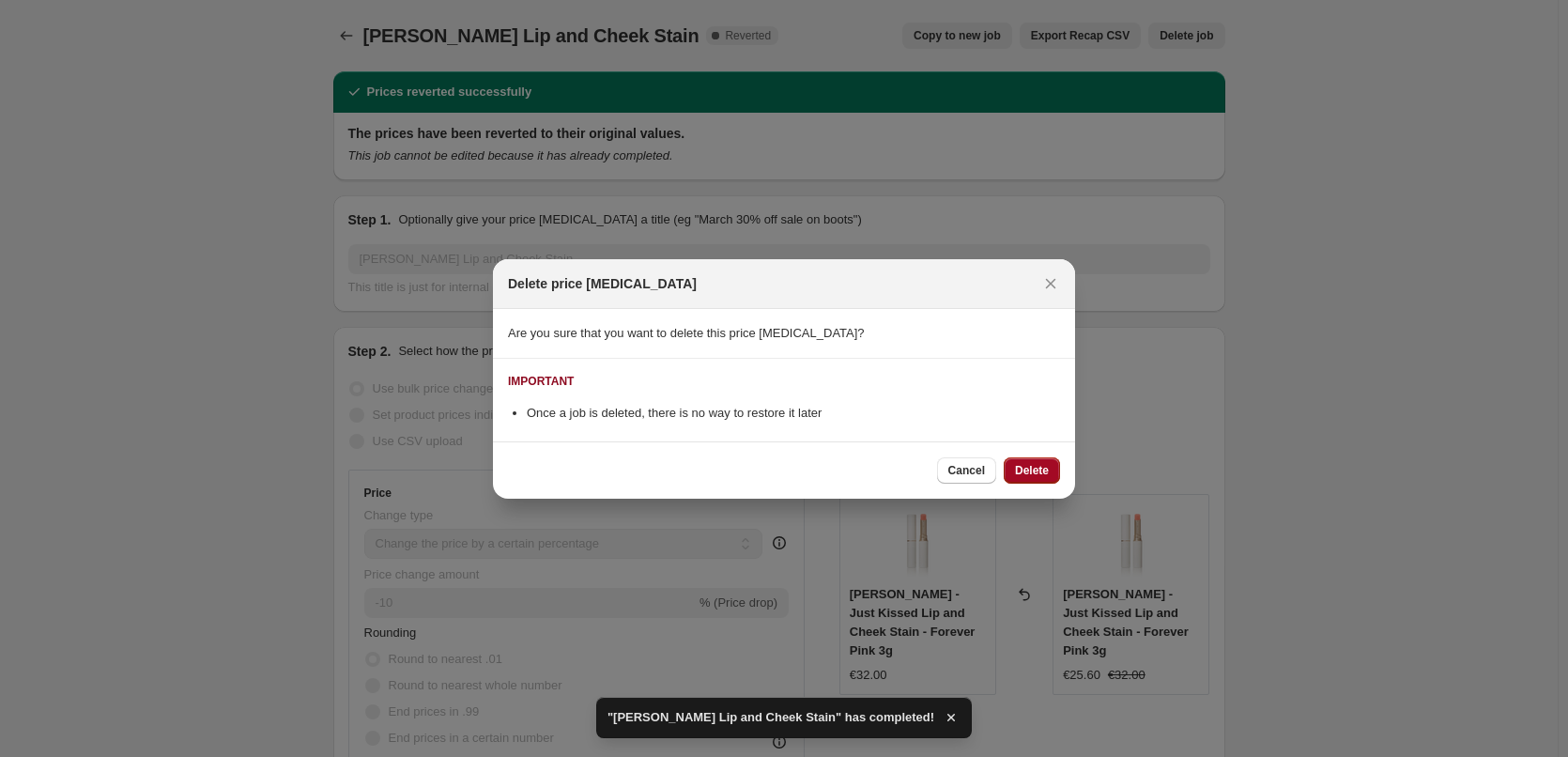
click at [1021, 476] on span "Delete" at bounding box center [1032, 471] width 33 height 15
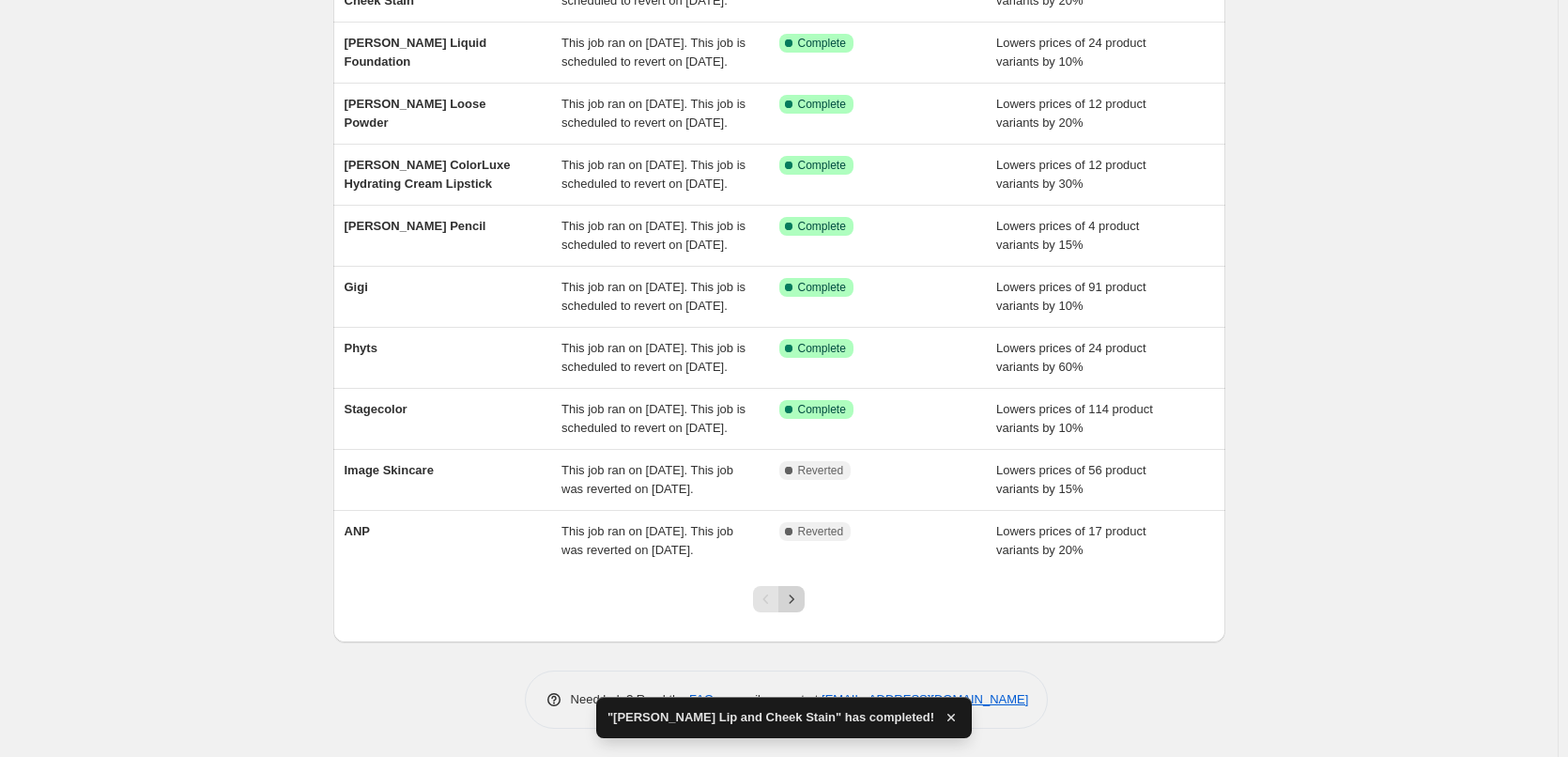
click at [798, 595] on icon "Next" at bounding box center [792, 599] width 19 height 19
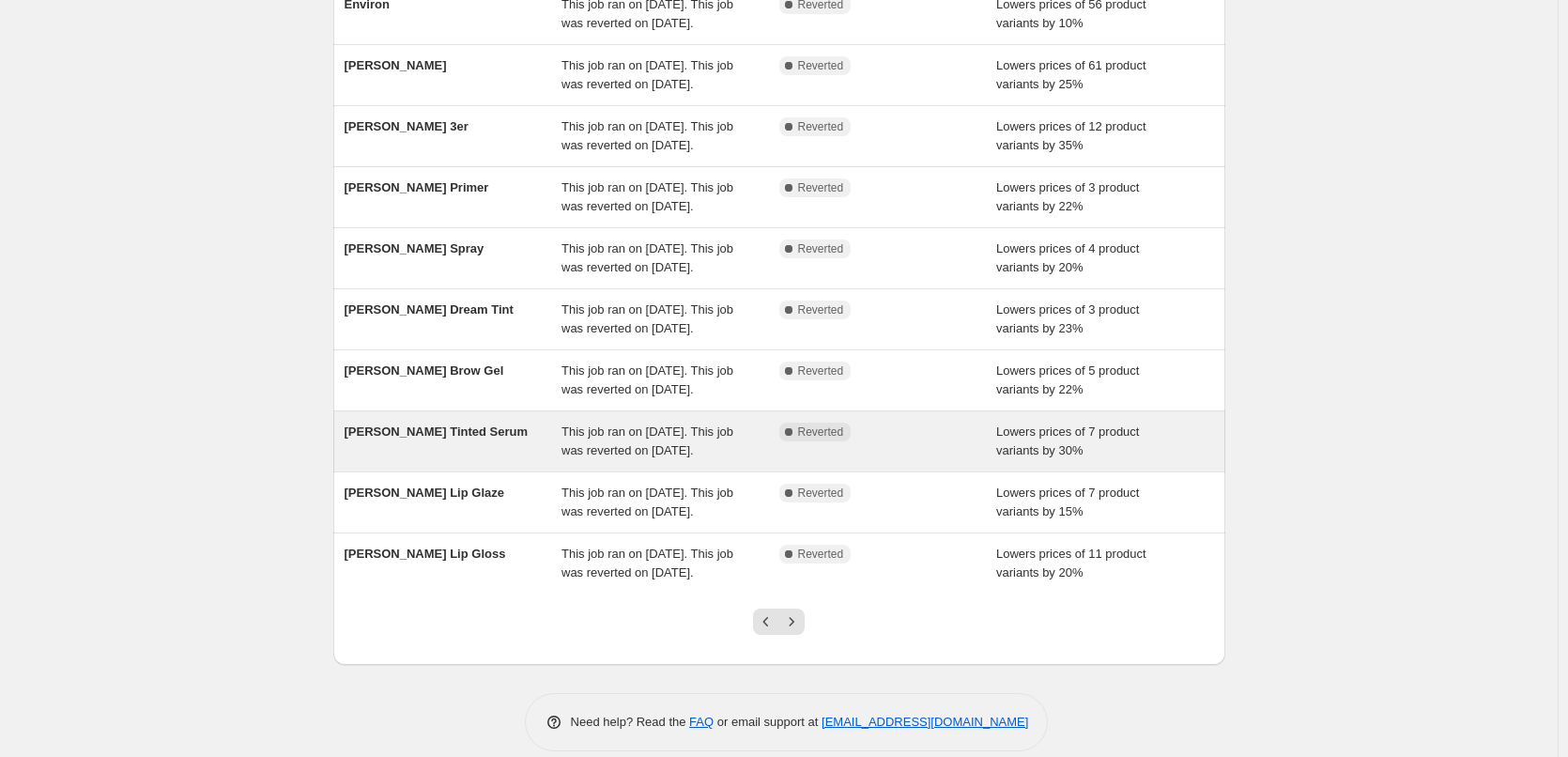
click at [441, 460] on div "[PERSON_NAME] Tinted Serum" at bounding box center [453, 441] width 218 height 37
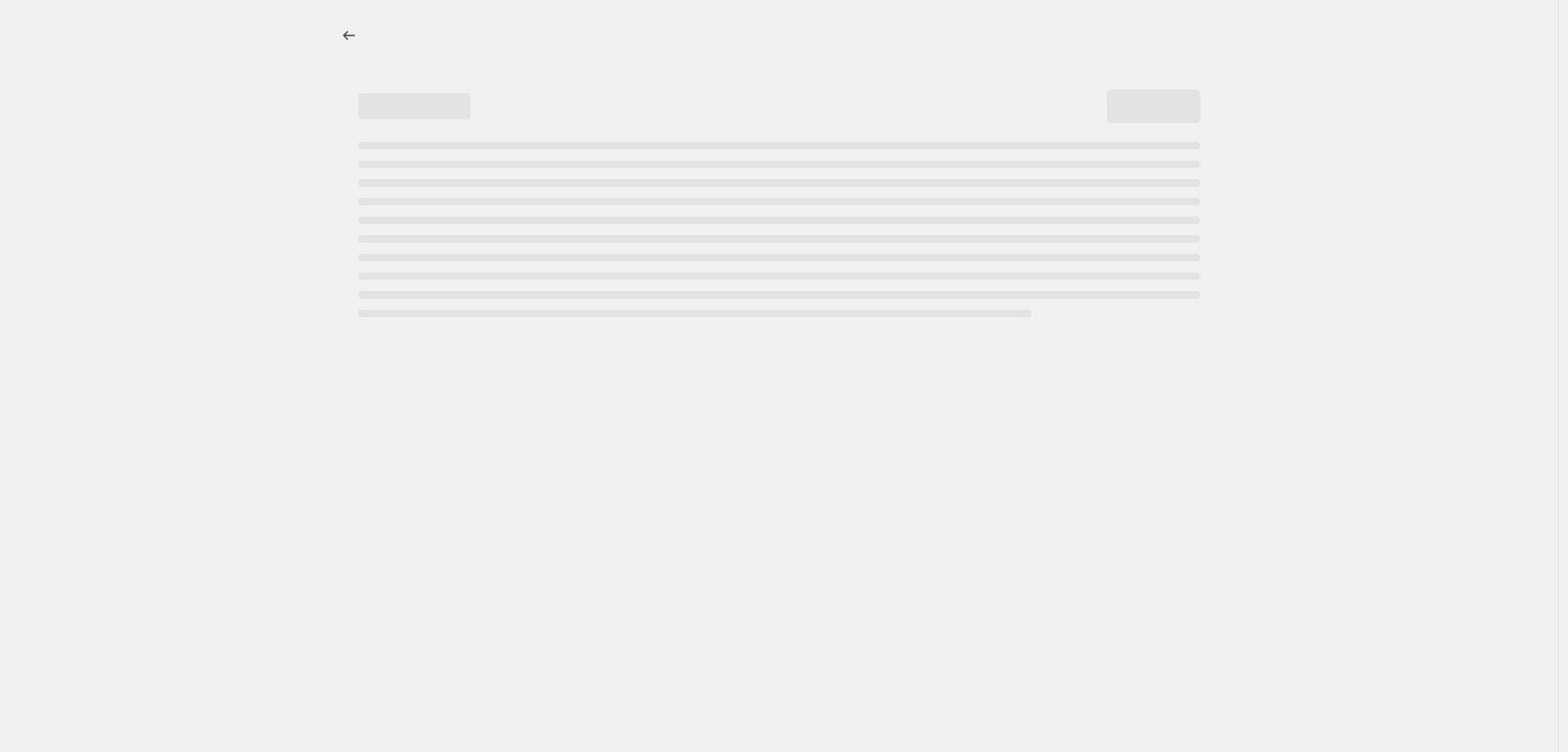
select select "percentage"
select select "tag"
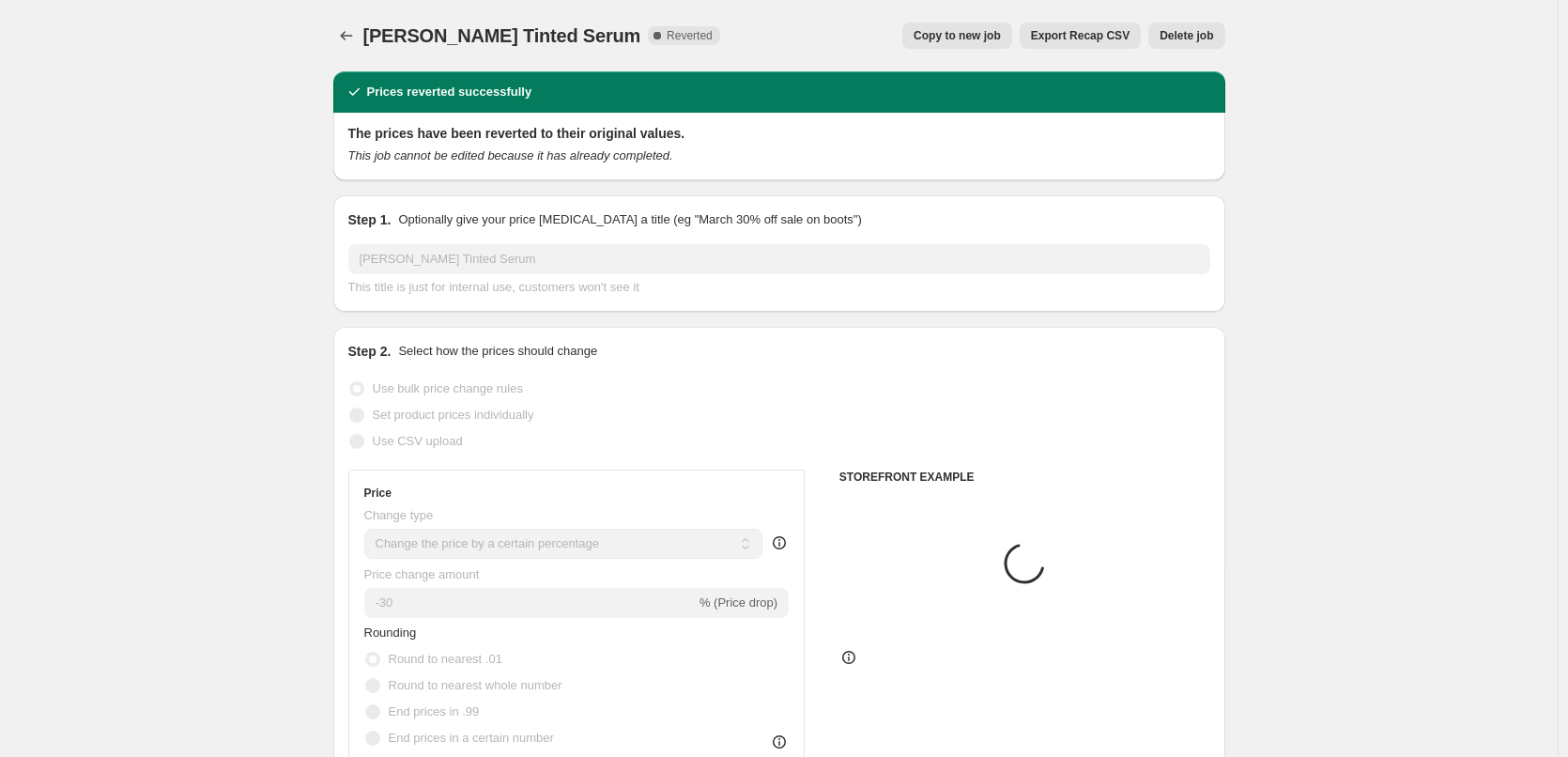
click at [981, 46] on button "Copy to new job" at bounding box center [957, 36] width 110 height 27
select select "percentage"
select select "tag"
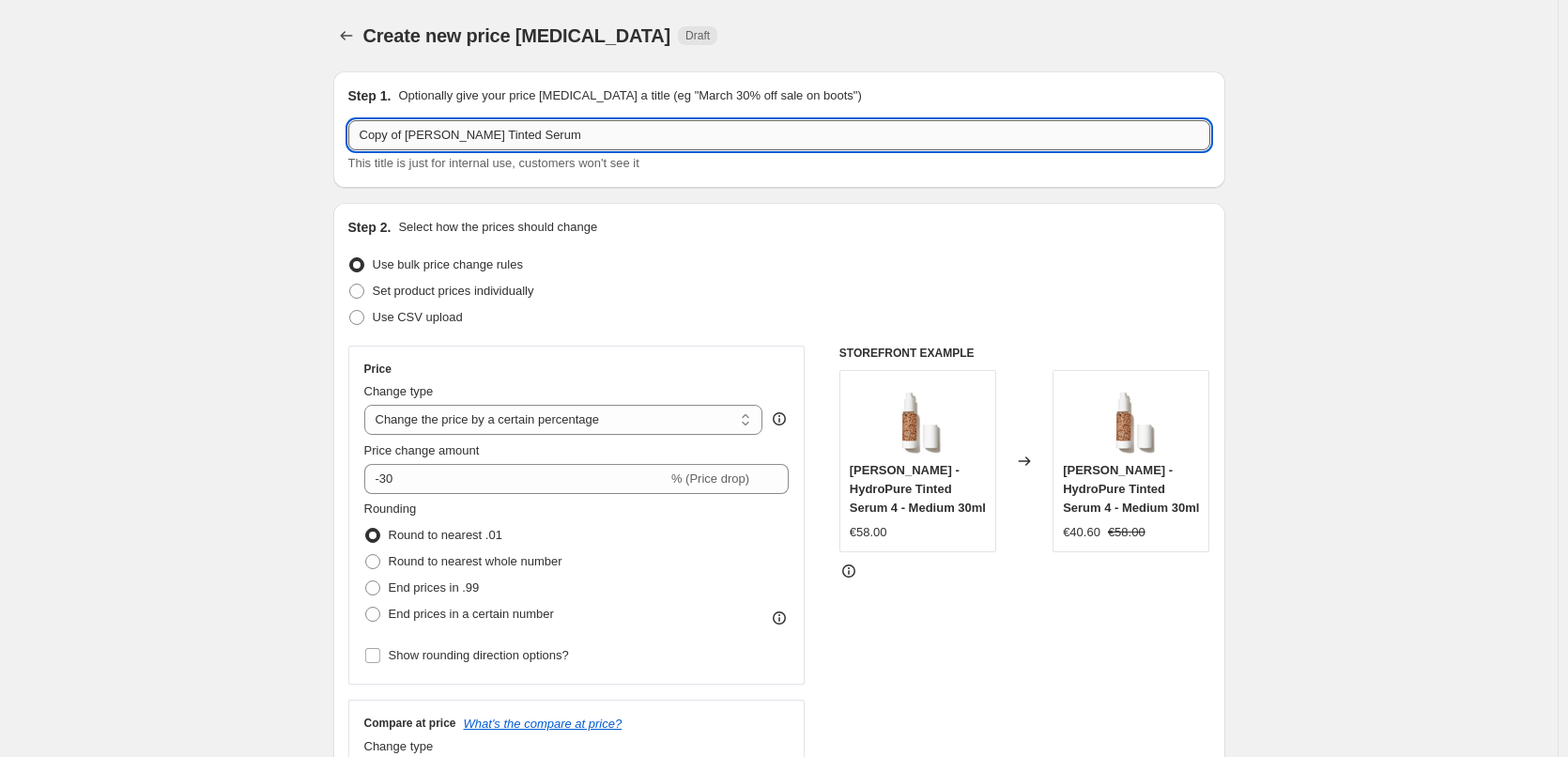
click at [415, 135] on input "Copy of [PERSON_NAME] Tinted Serum" at bounding box center [779, 135] width 862 height 30
drag, startPoint x: 409, startPoint y: 135, endPoint x: 328, endPoint y: 135, distance: 81.0
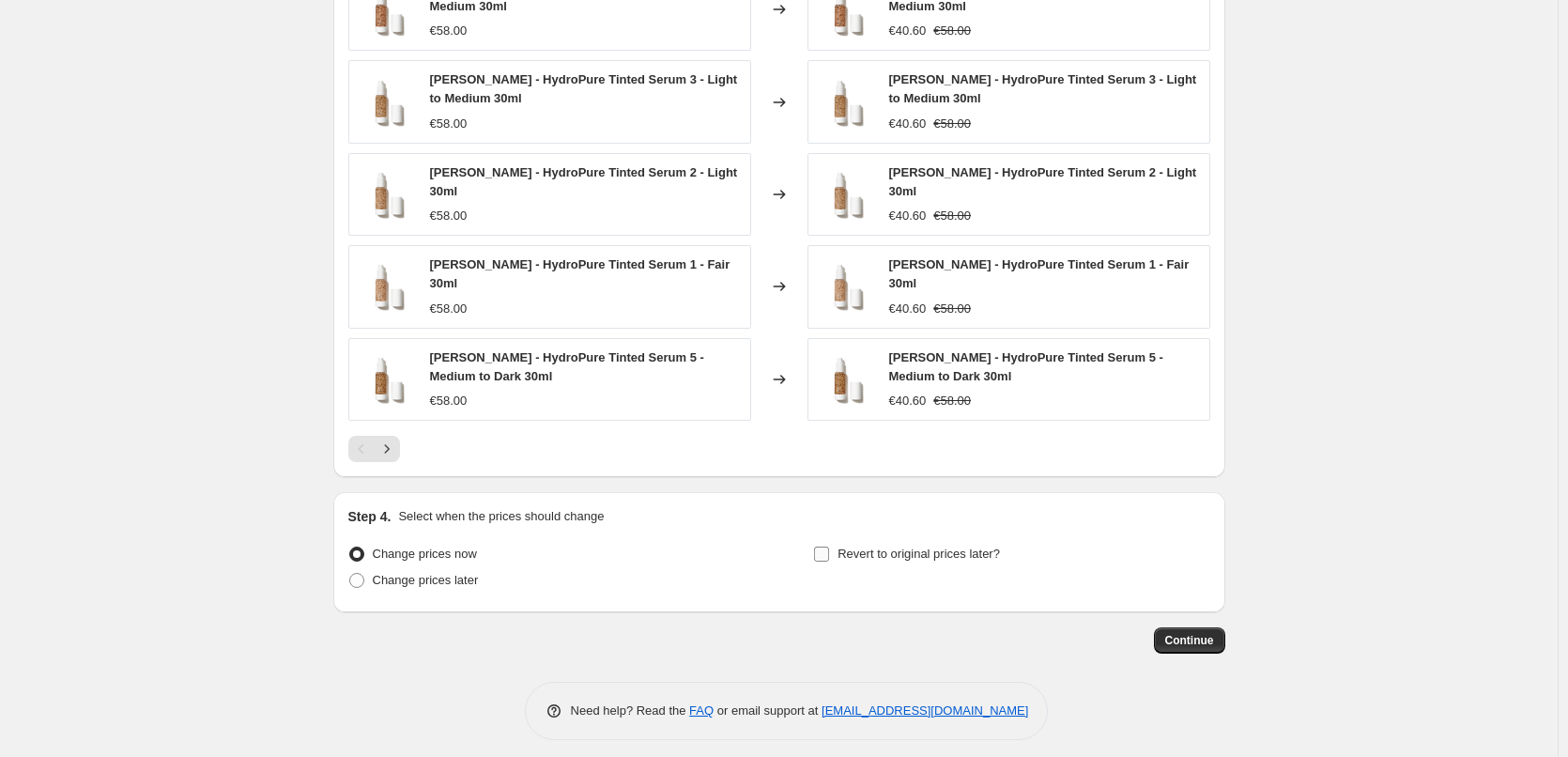
type input "[PERSON_NAME] Tinted Serum"
click at [932, 541] on label "Revert to original prices later?" at bounding box center [907, 555] width 187 height 27
click at [829, 547] on input "Revert to original prices later?" at bounding box center [822, 555] width 15 height 15
checkbox input "true"
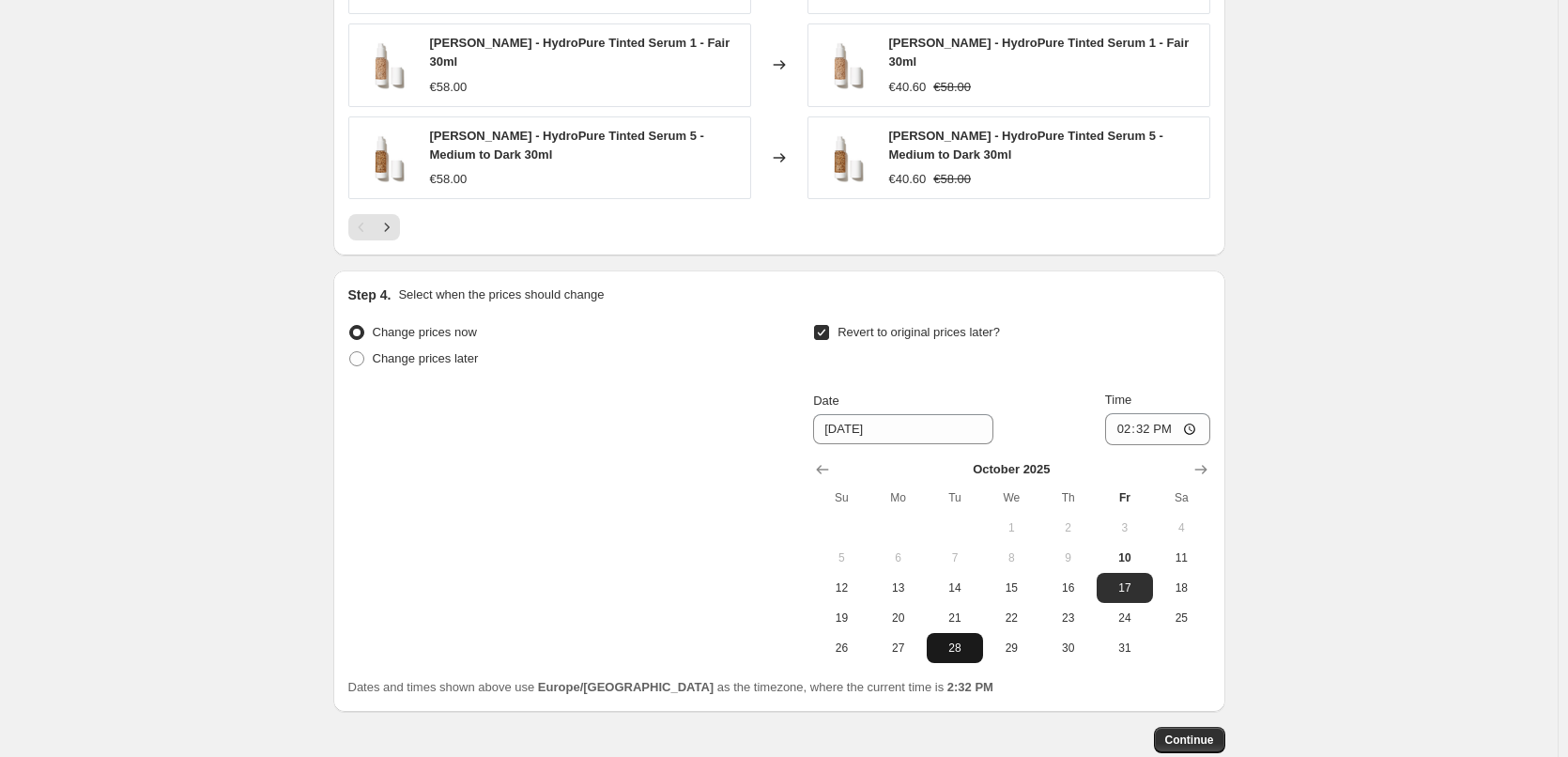
scroll to position [1672, 0]
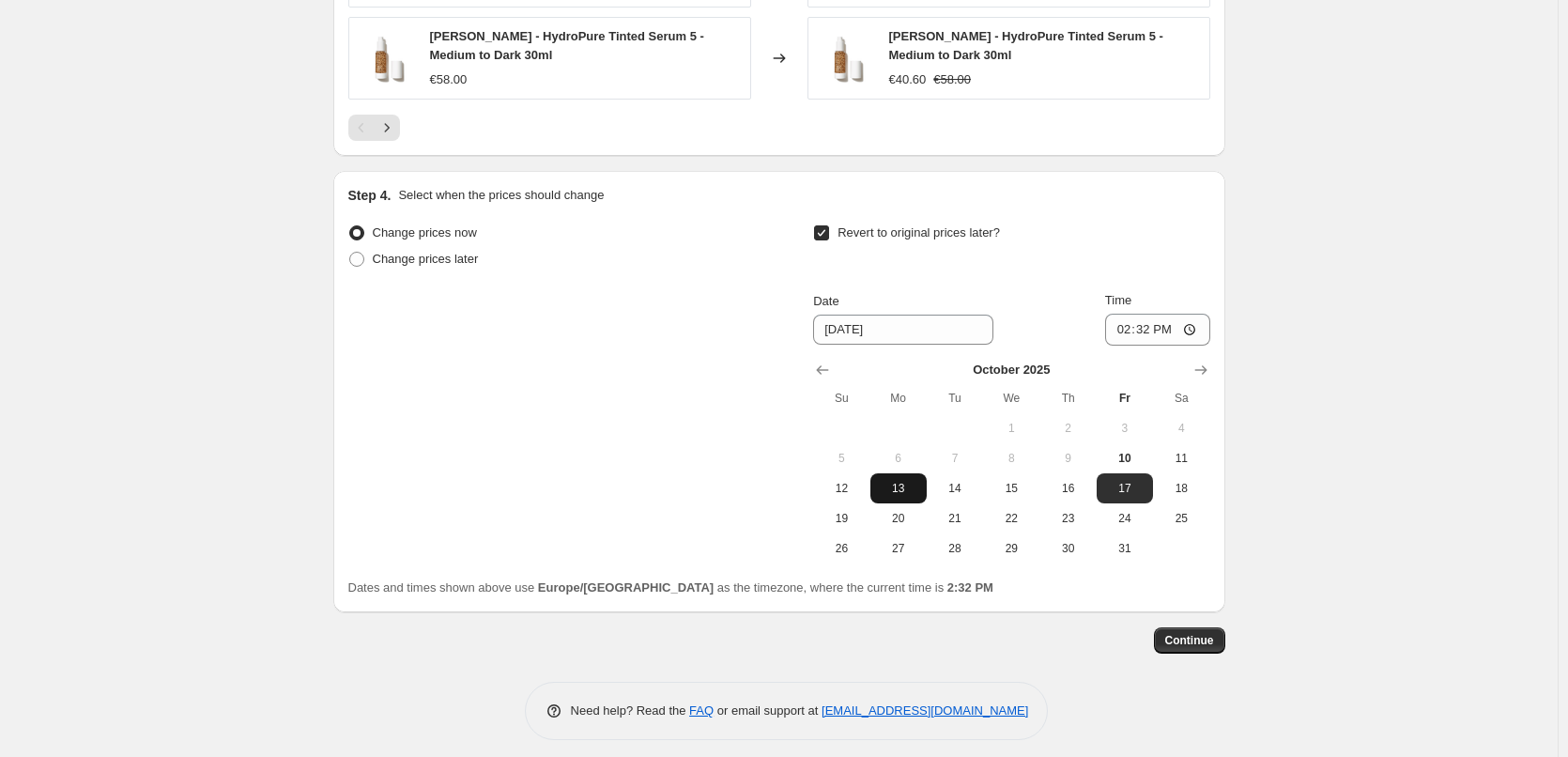
click at [894, 483] on span "13" at bounding box center [898, 489] width 41 height 15
type input "[DATE]"
click at [1119, 318] on input "14:32" at bounding box center [1158, 329] width 105 height 32
type input "03:00"
click at [1177, 633] on span "Continue" at bounding box center [1189, 641] width 49 height 15
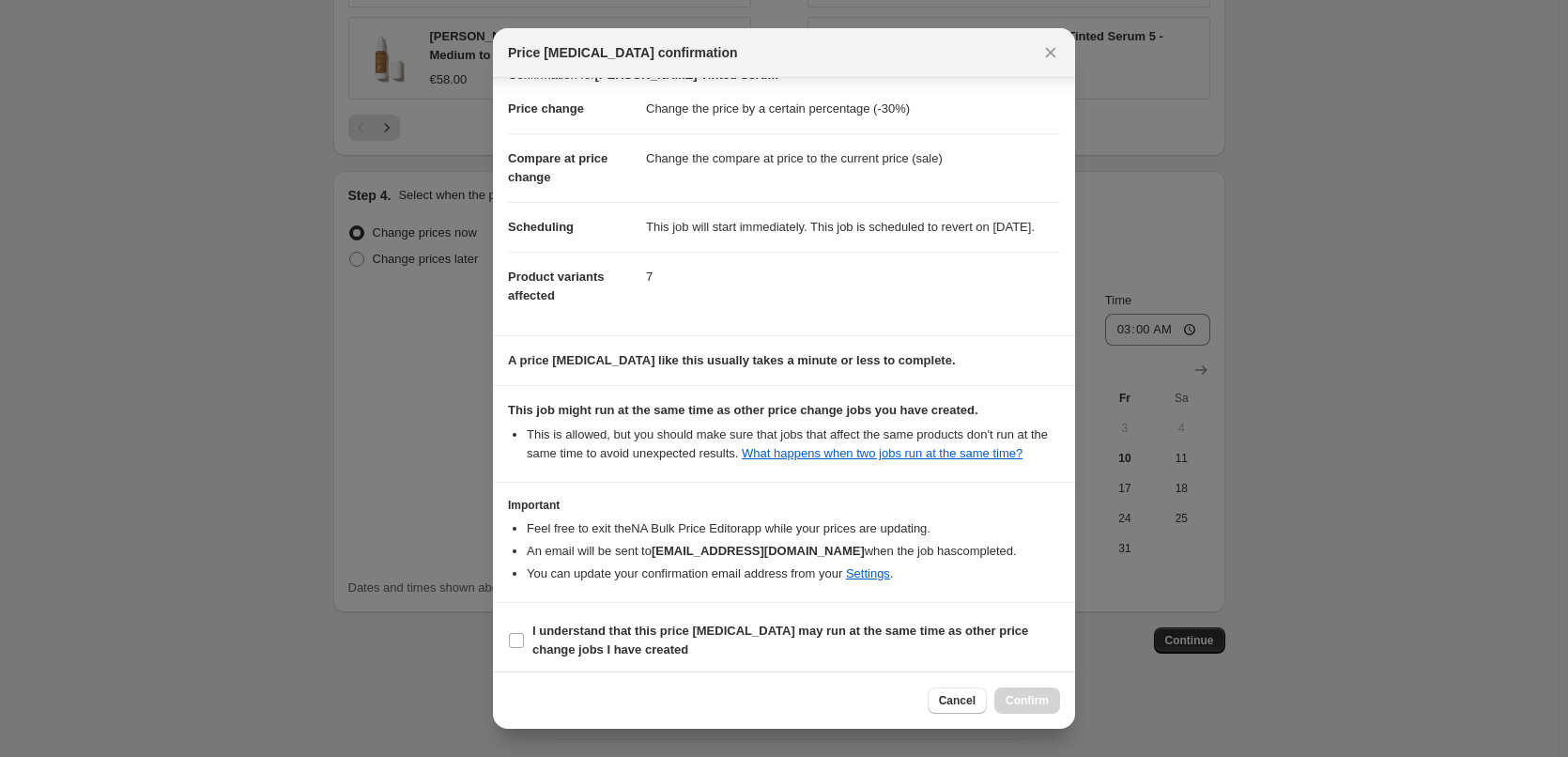
scroll to position [53, 0]
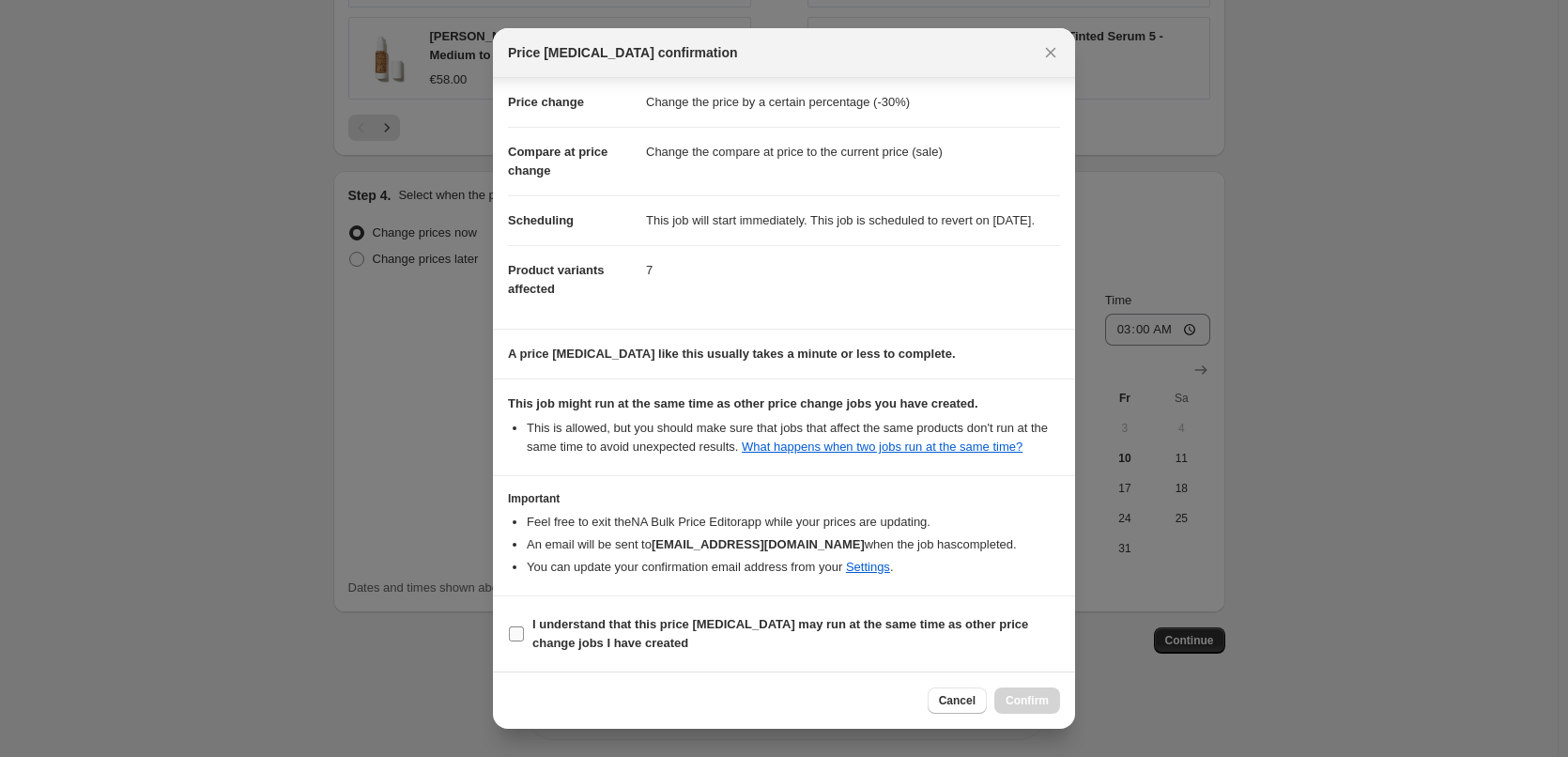
click at [638, 616] on span "I understand that this price [MEDICAL_DATA] may run at the same time as other p…" at bounding box center [796, 634] width 528 height 37
click at [524, 626] on input "I understand that this price [MEDICAL_DATA] may run at the same time as other p…" at bounding box center [516, 634] width 15 height 15
checkbox input "true"
click at [1043, 702] on span "Confirm" at bounding box center [1027, 701] width 43 height 15
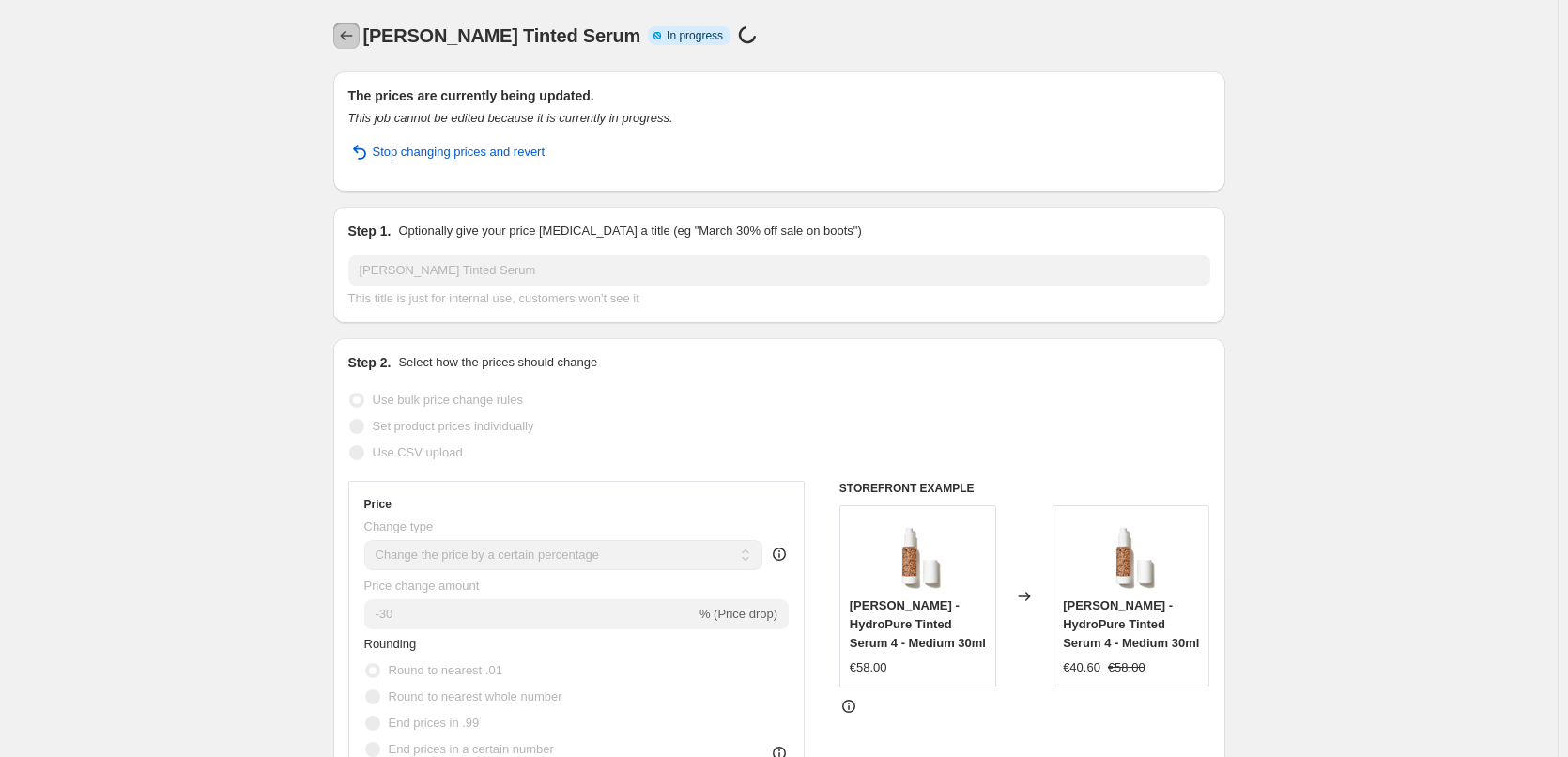
click at [341, 30] on icon "Price change jobs" at bounding box center [346, 36] width 19 height 19
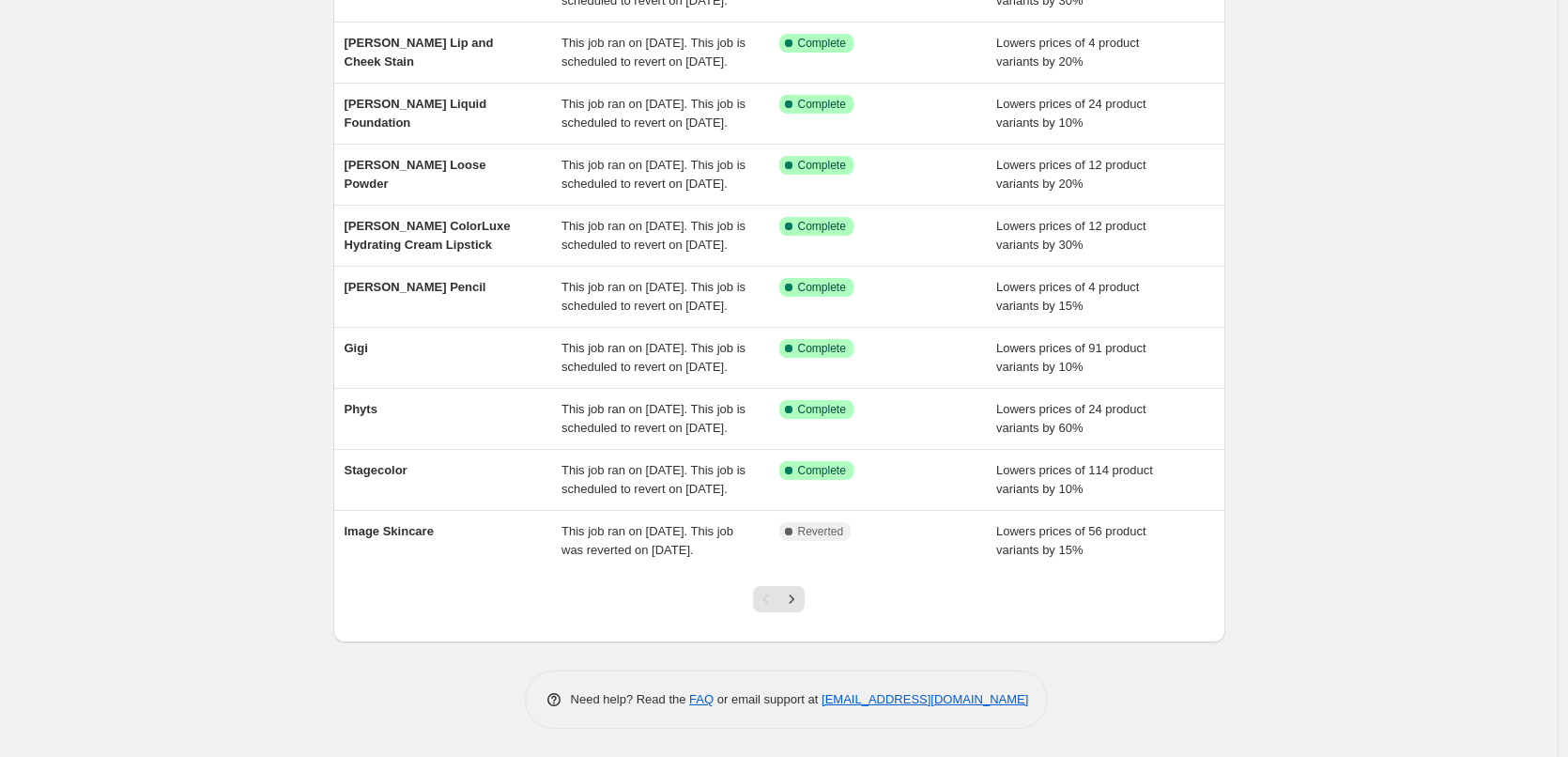
scroll to position [398, 0]
click at [805, 609] on button "Next" at bounding box center [792, 599] width 27 height 27
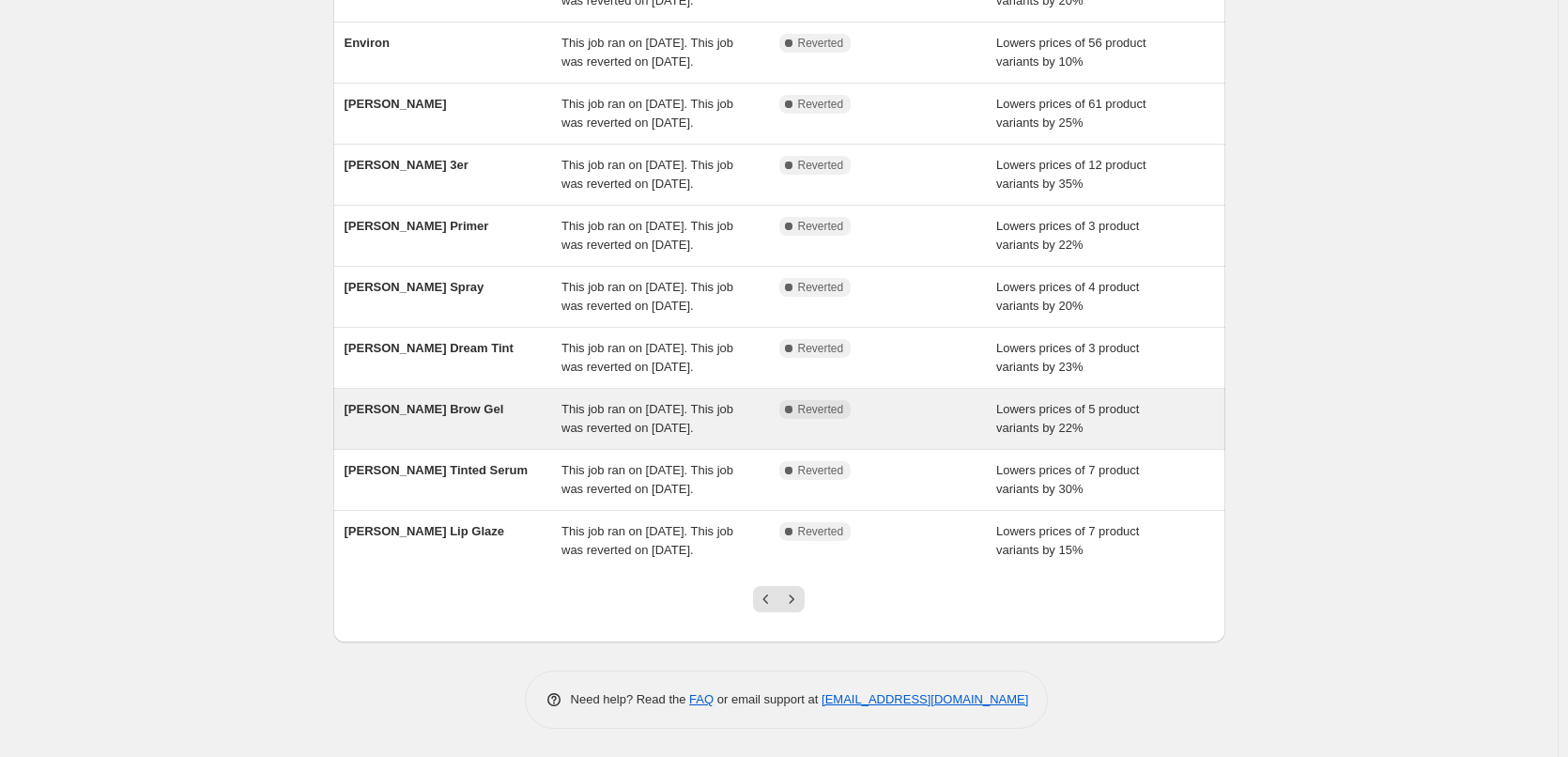
scroll to position [282, 0]
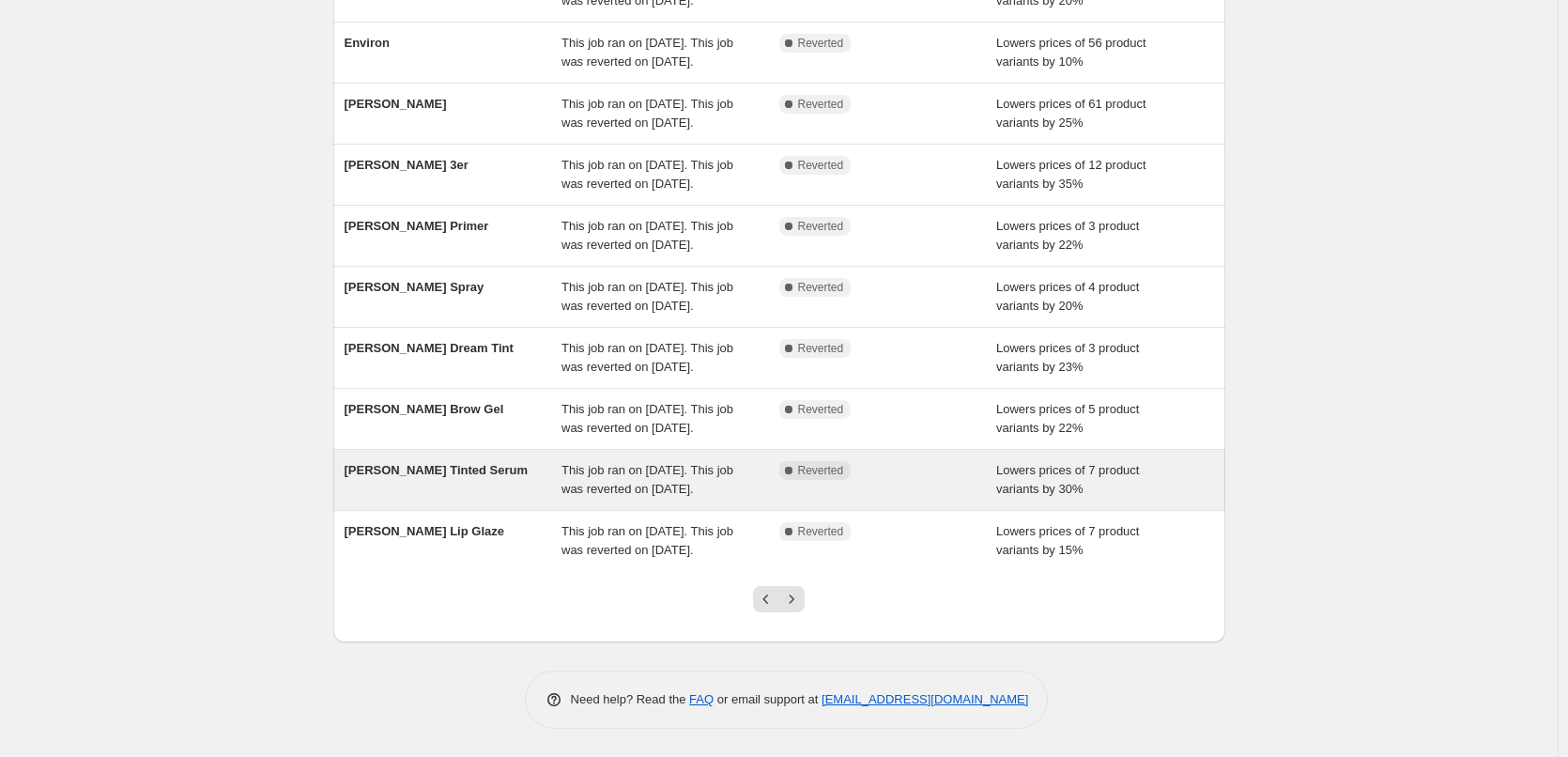
click at [470, 499] on div "[PERSON_NAME] Tinted Serum" at bounding box center [453, 479] width 218 height 37
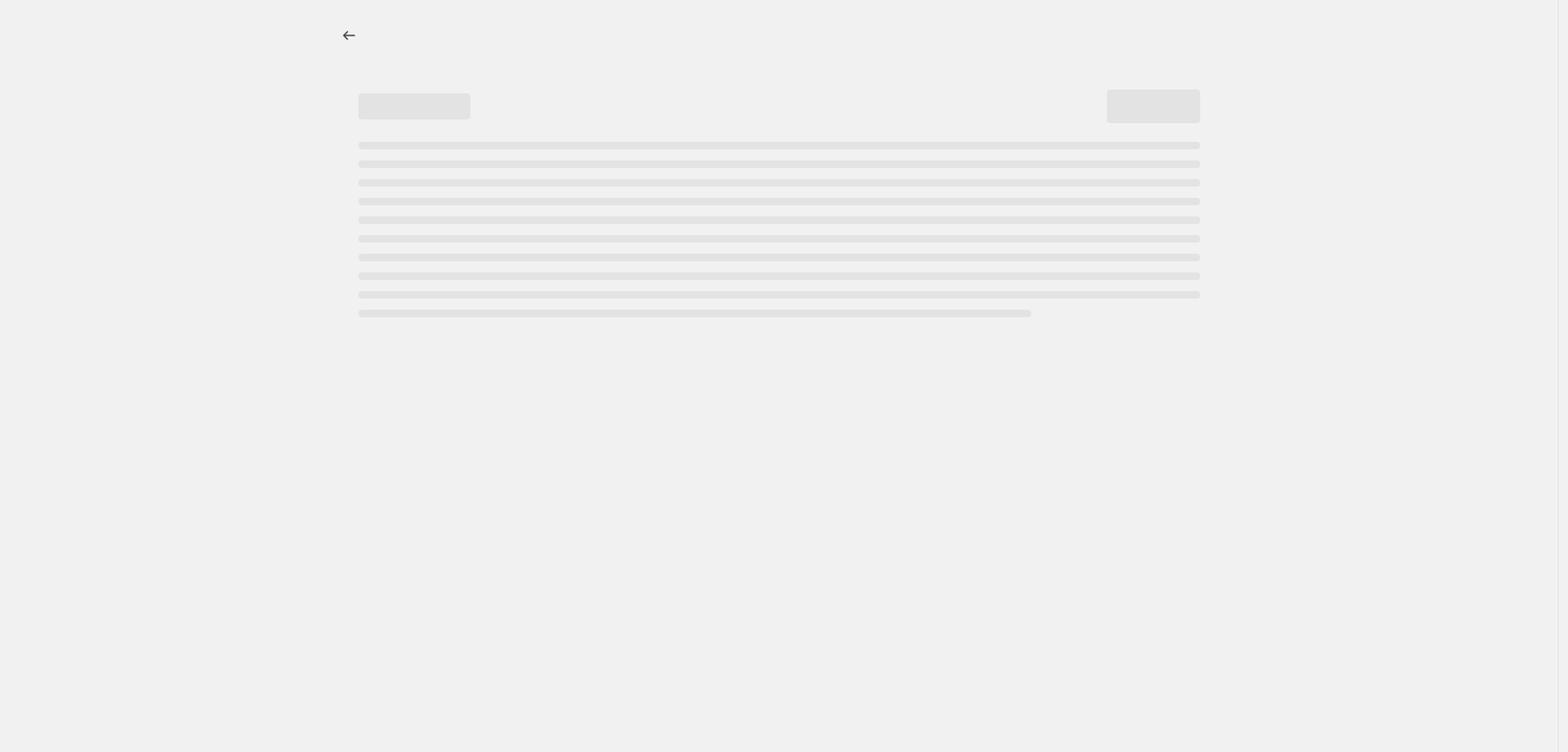
select select "percentage"
select select "tag"
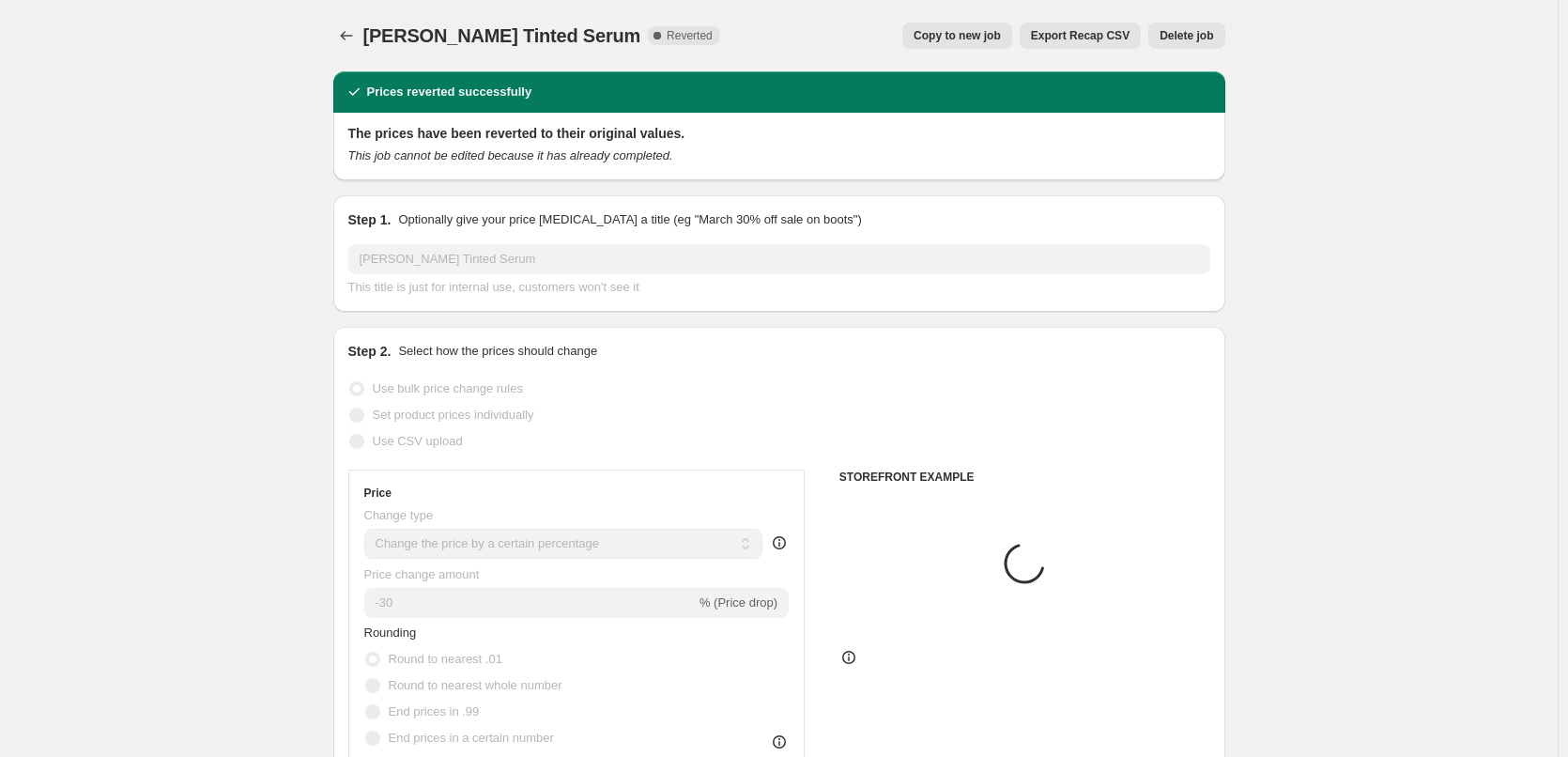
click at [1213, 37] on span "Delete job" at bounding box center [1186, 36] width 53 height 15
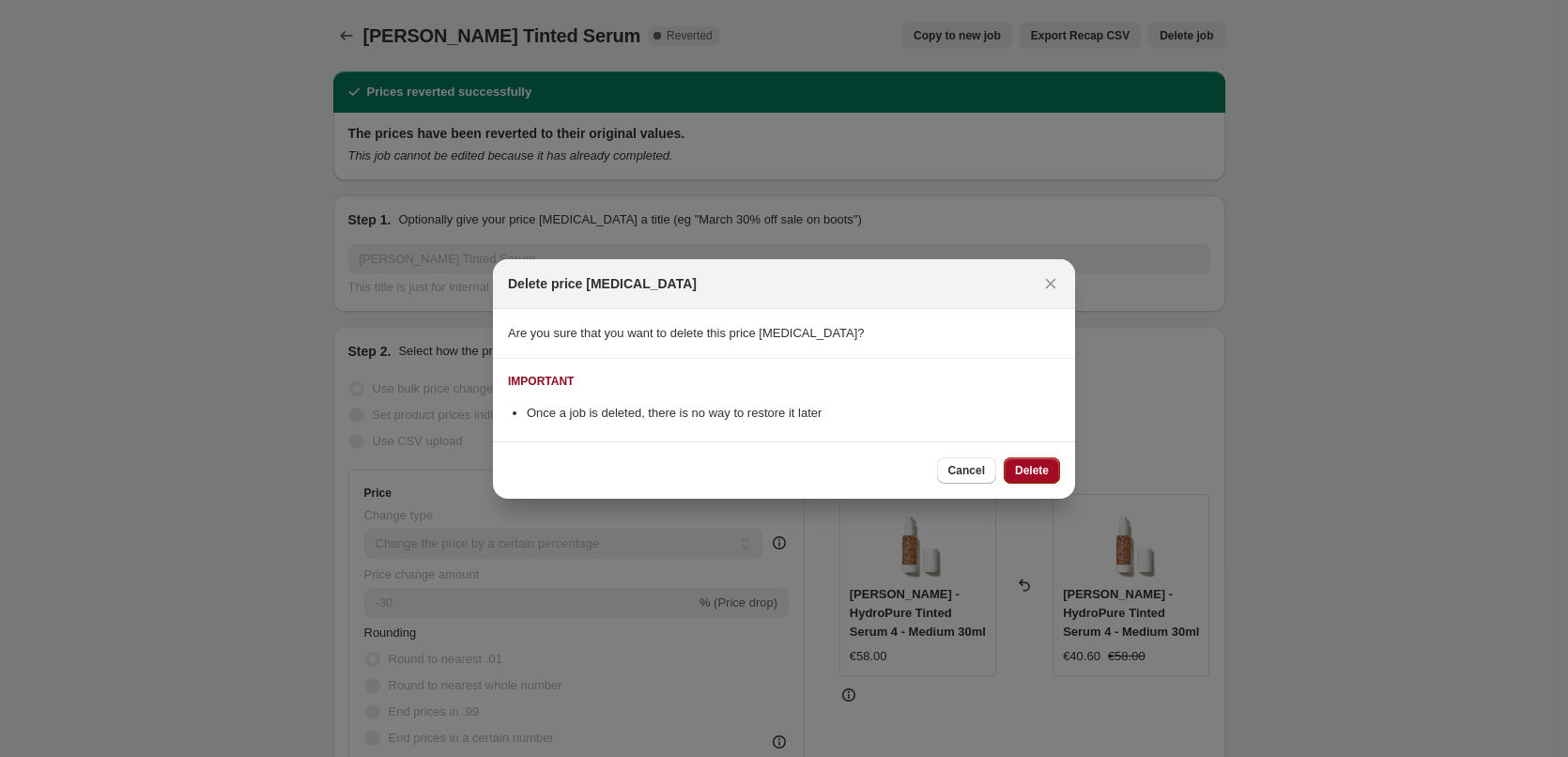
click at [1014, 483] on button "Delete" at bounding box center [1032, 471] width 56 height 27
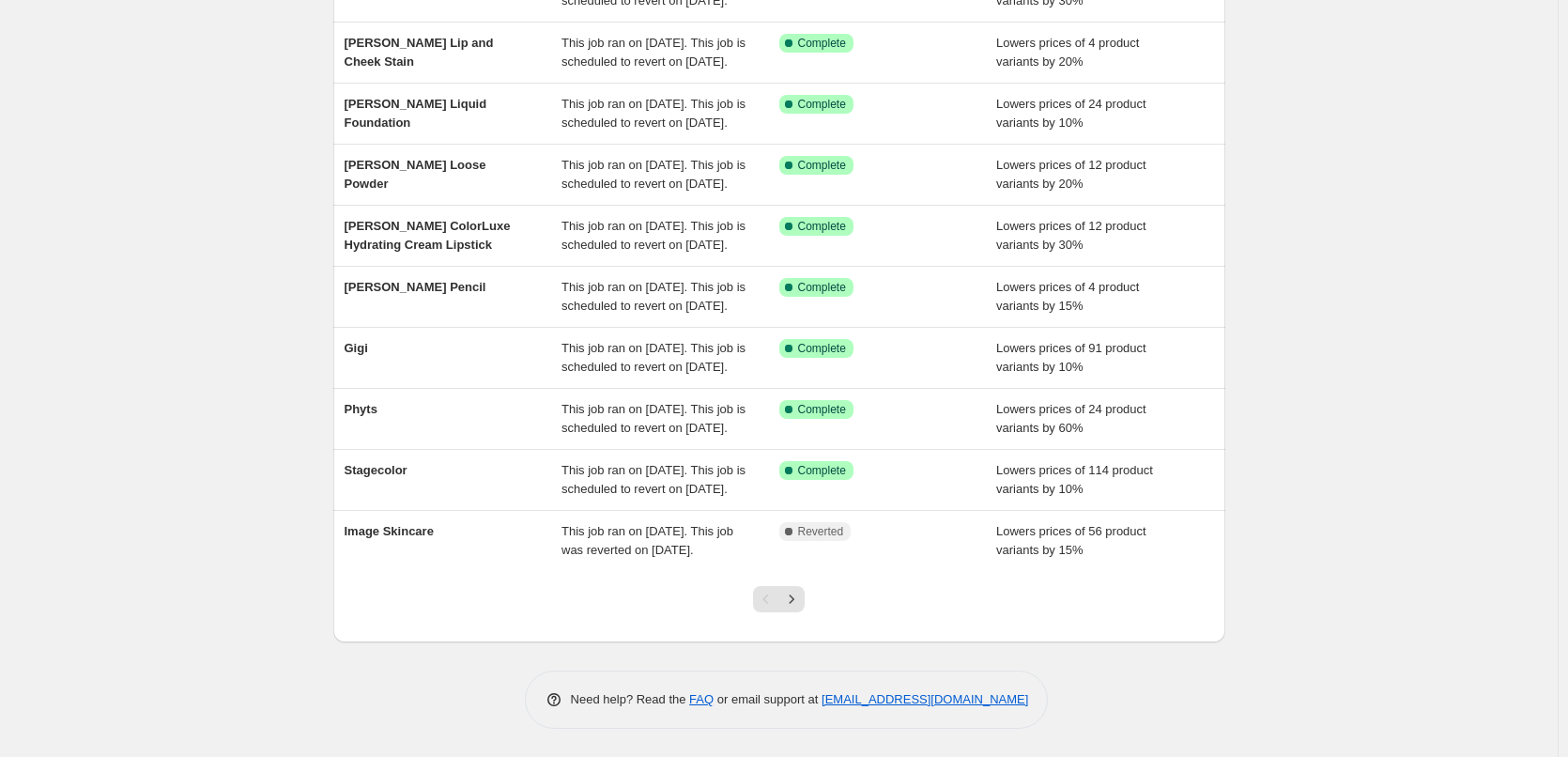
scroll to position [398, 0]
click at [795, 599] on icon "Next" at bounding box center [792, 599] width 19 height 19
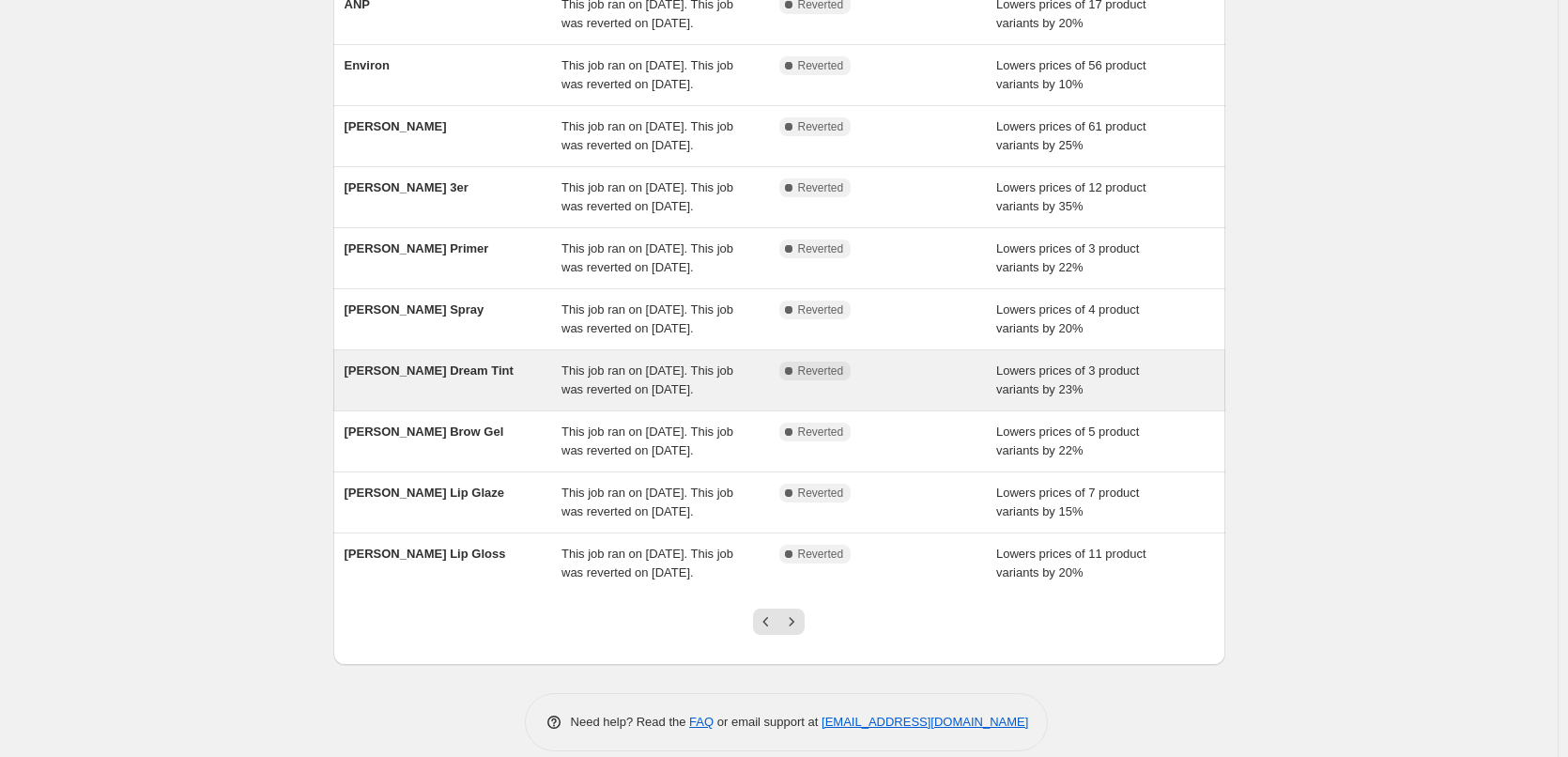
scroll to position [376, 0]
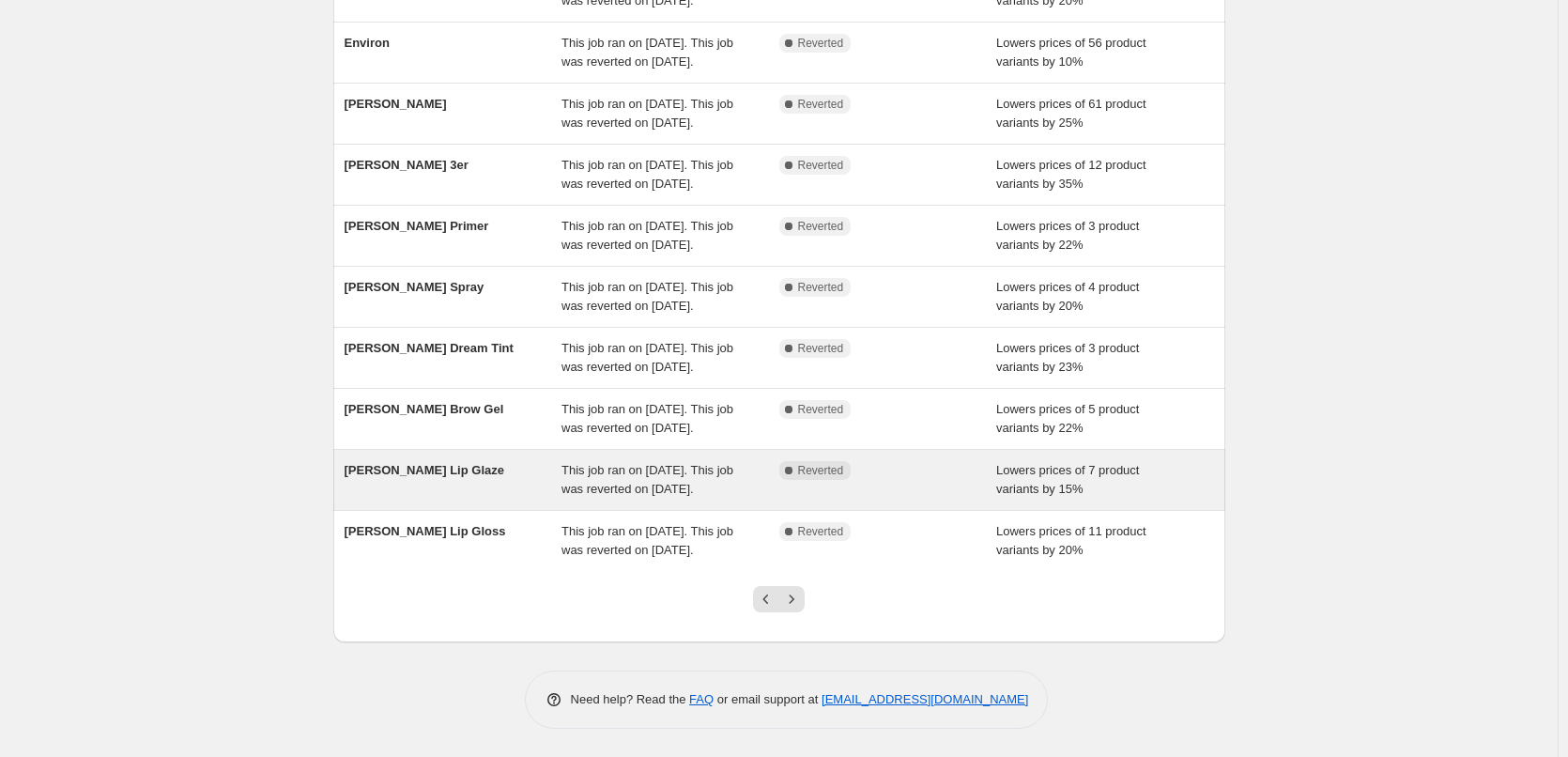
click at [451, 463] on span "[PERSON_NAME] Lip Glaze" at bounding box center [424, 470] width 159 height 14
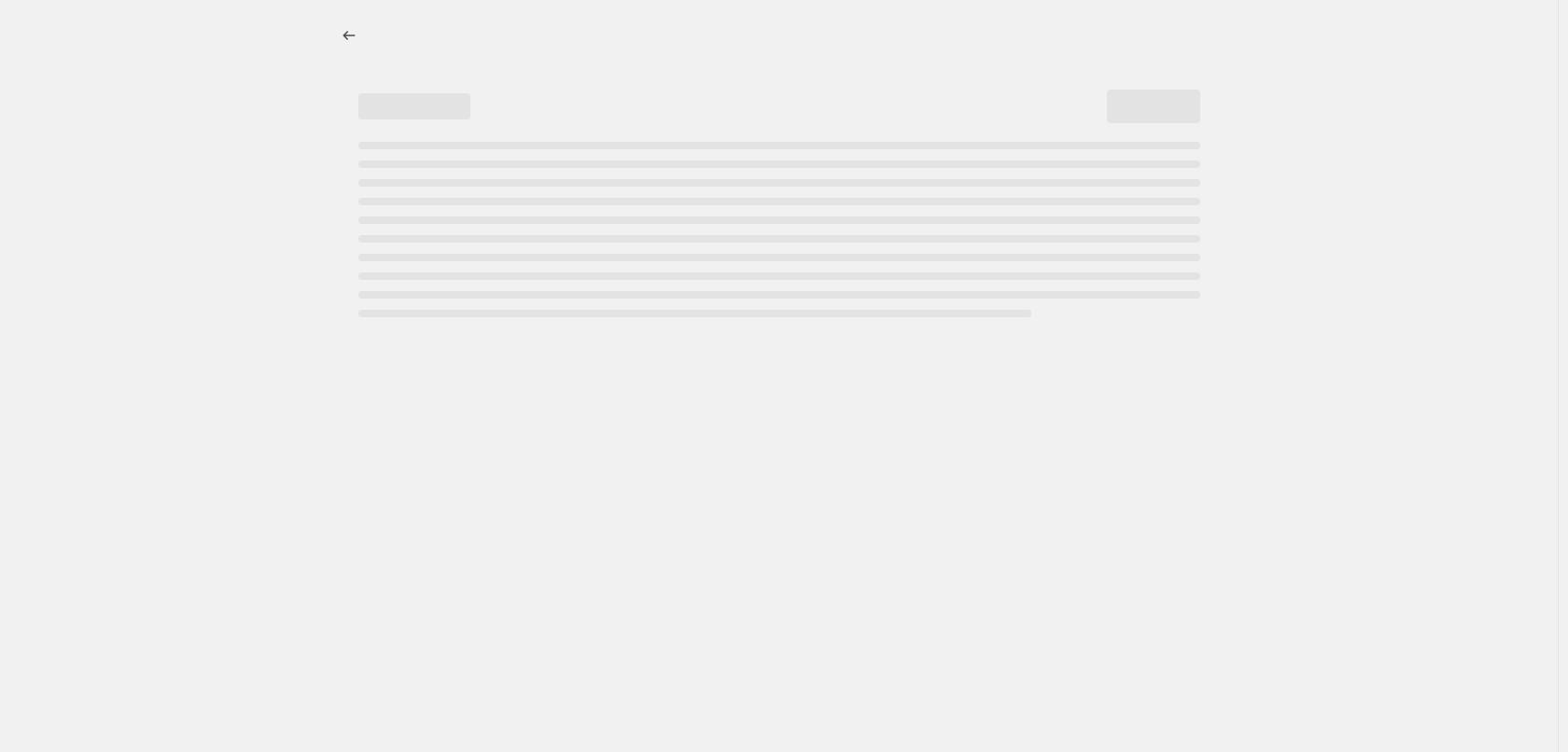
select select "percentage"
select select "tag"
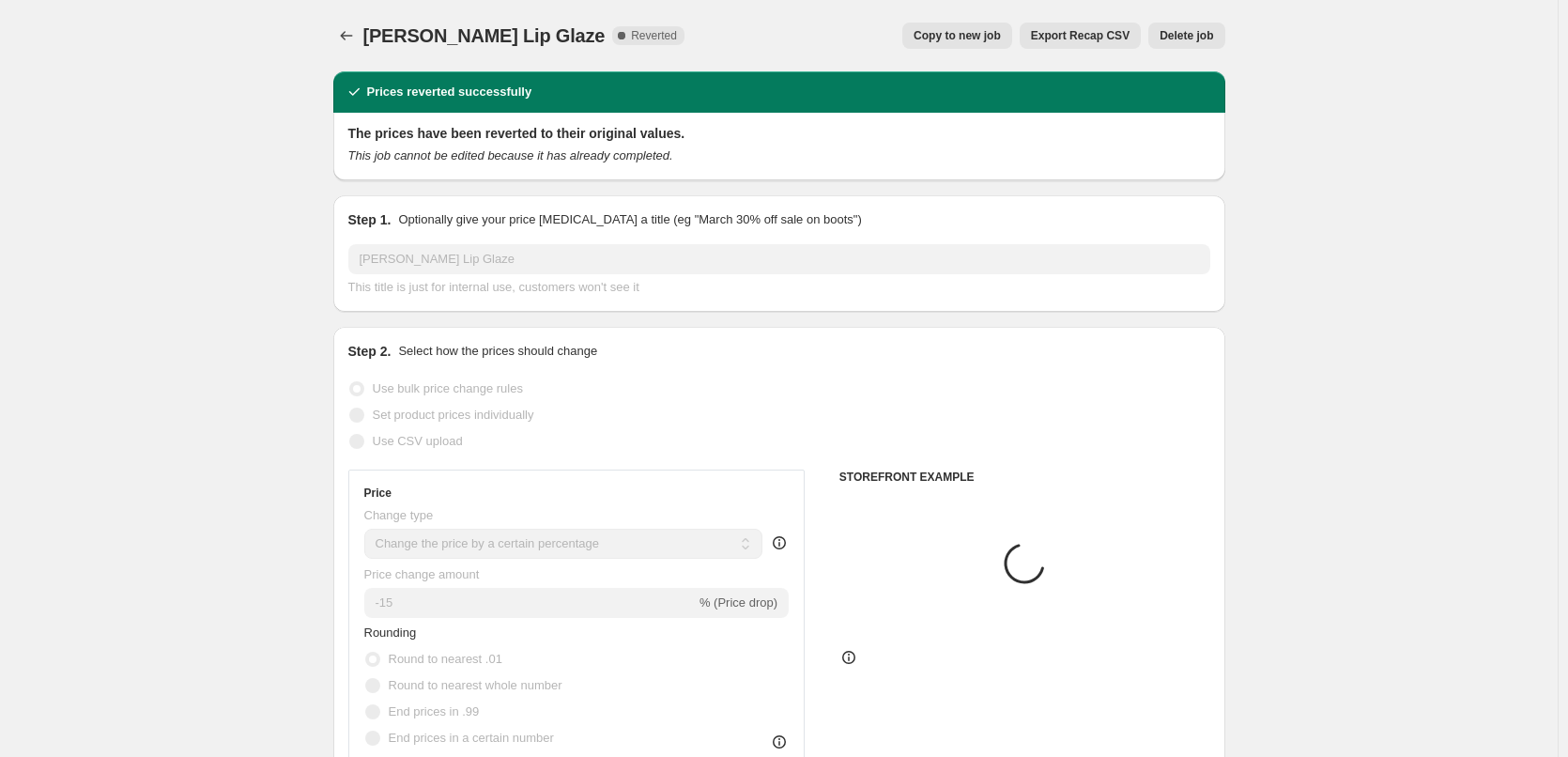
click at [997, 50] on div "[PERSON_NAME] Lip Glaze. This page is ready [PERSON_NAME] Lip Glaze Complete Re…" at bounding box center [779, 35] width 892 height 72
click at [997, 34] on span "Copy to new job" at bounding box center [957, 36] width 88 height 15
select select "percentage"
select select "tag"
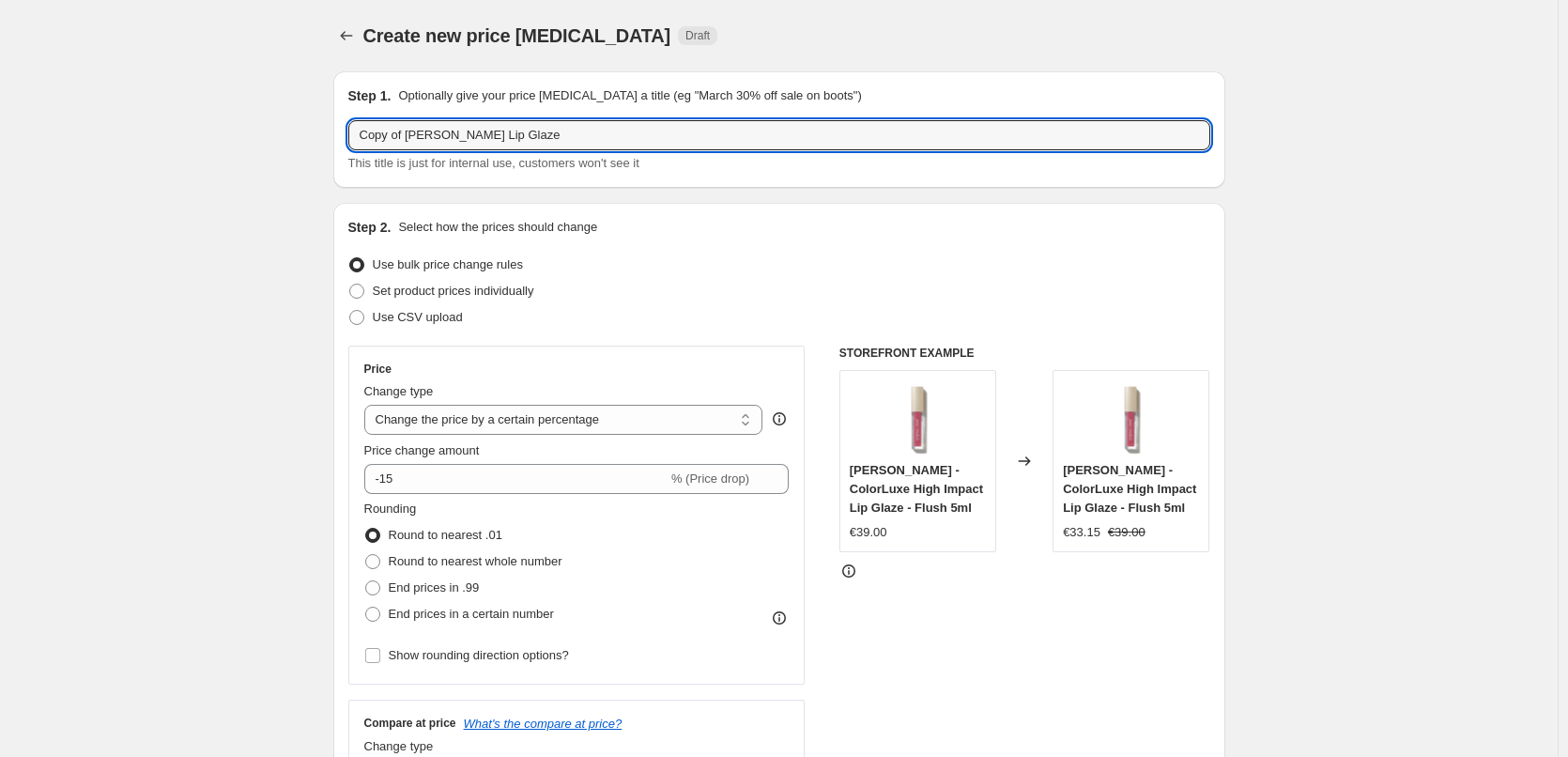
drag, startPoint x: 409, startPoint y: 137, endPoint x: 274, endPoint y: 120, distance: 136.1
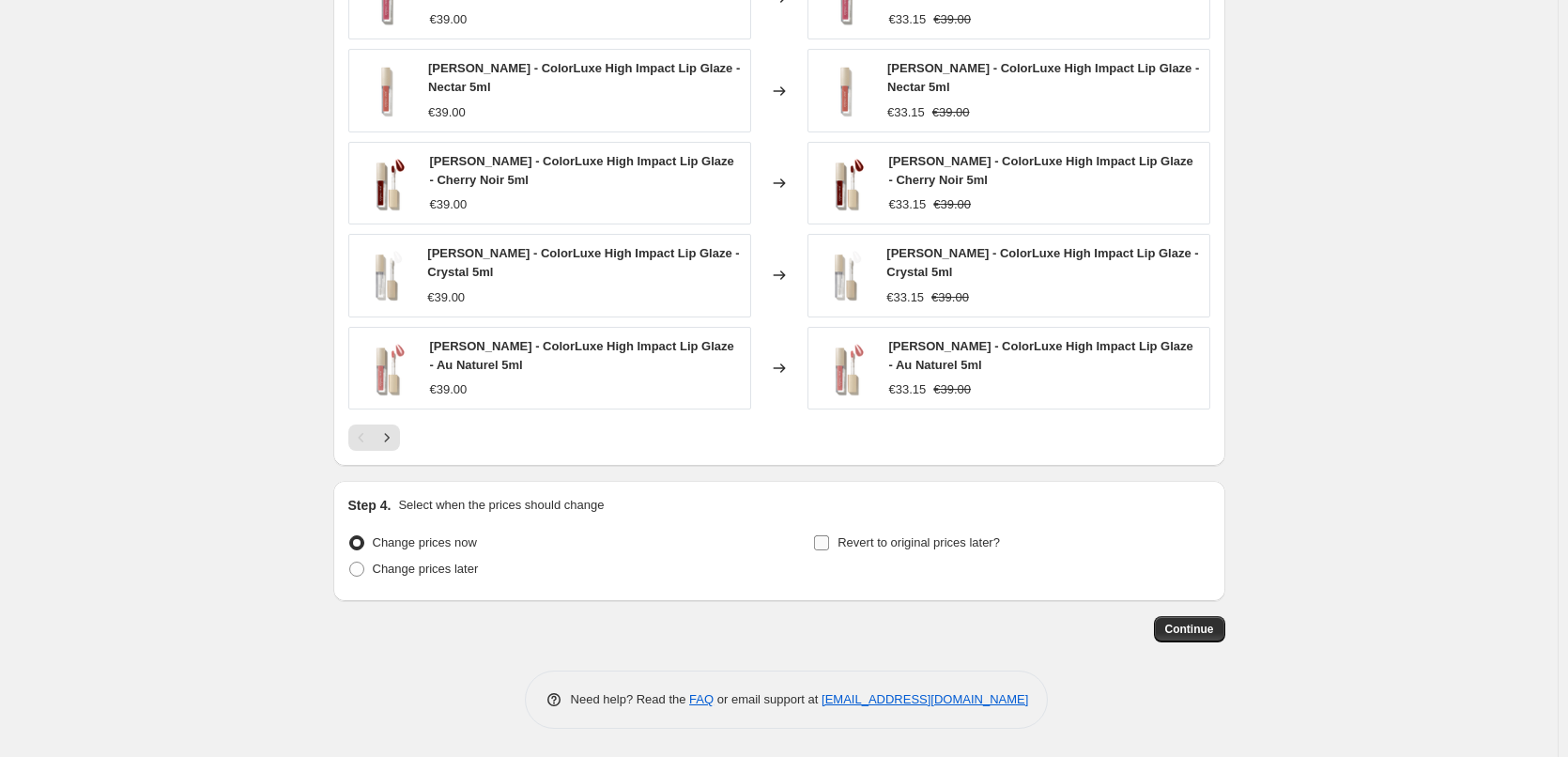
type input "[PERSON_NAME] Lip Glaze"
click at [920, 530] on label "Revert to original prices later?" at bounding box center [907, 543] width 187 height 27
click at [829, 536] on input "Revert to original prices later?" at bounding box center [822, 543] width 15 height 15
checkbox input "true"
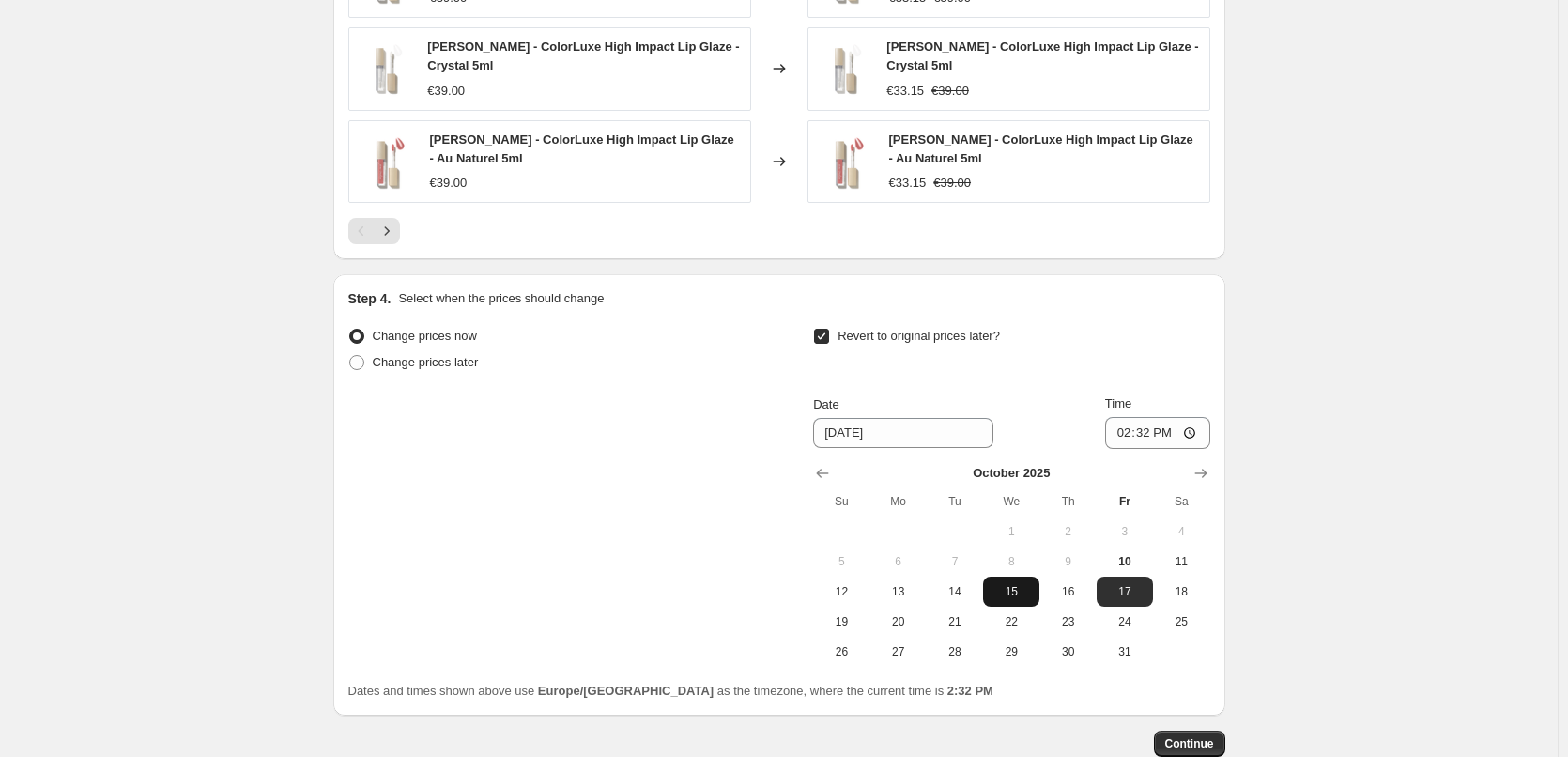
scroll to position [1684, 0]
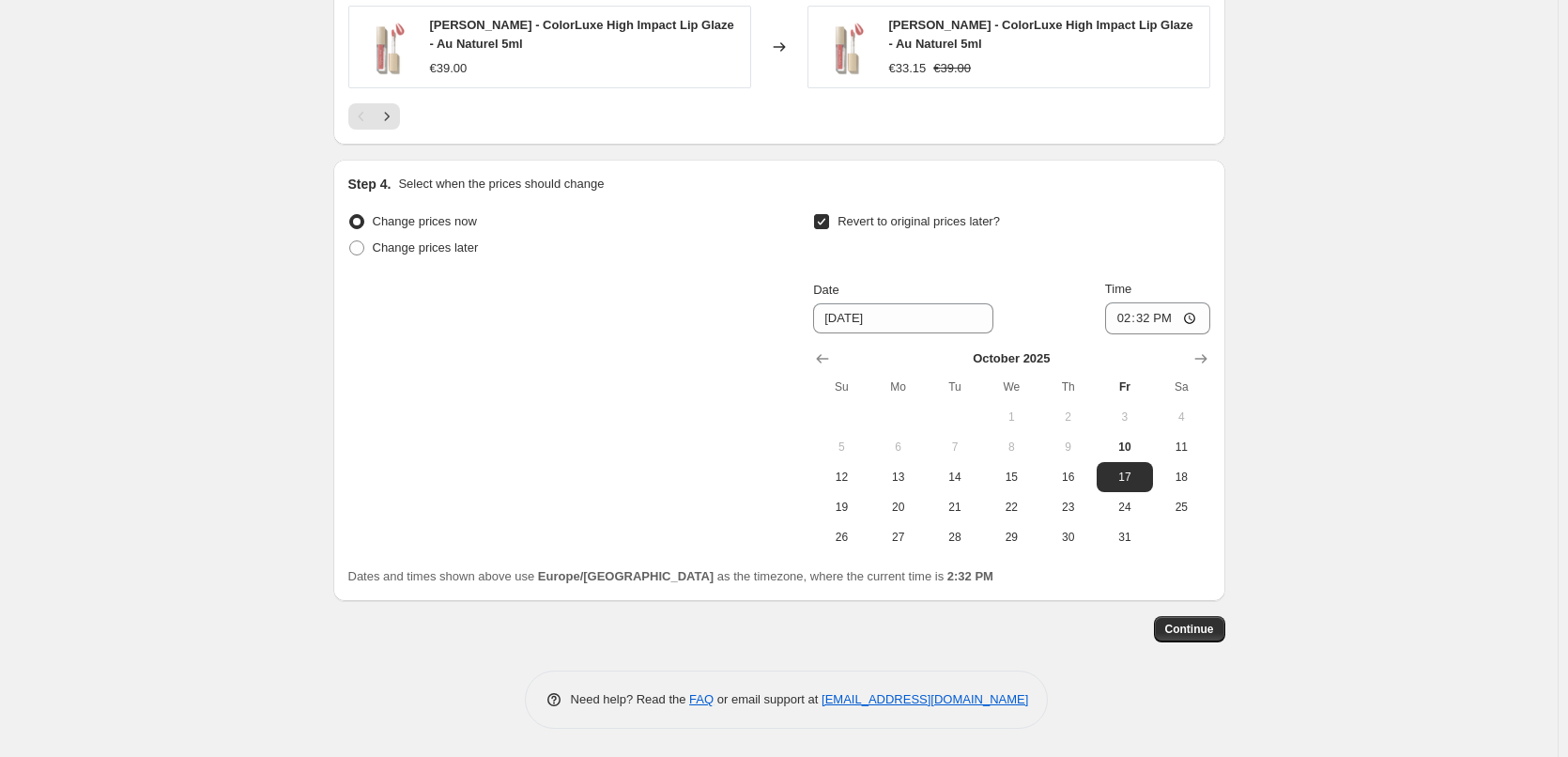
click at [907, 451] on span "6" at bounding box center [898, 448] width 41 height 15
click at [906, 484] on span "13" at bounding box center [898, 477] width 41 height 15
type input "[DATE]"
drag, startPoint x: 1125, startPoint y: 313, endPoint x: 1127, endPoint y: 324, distance: 11.2
click at [1124, 313] on input "14:32" at bounding box center [1158, 318] width 105 height 32
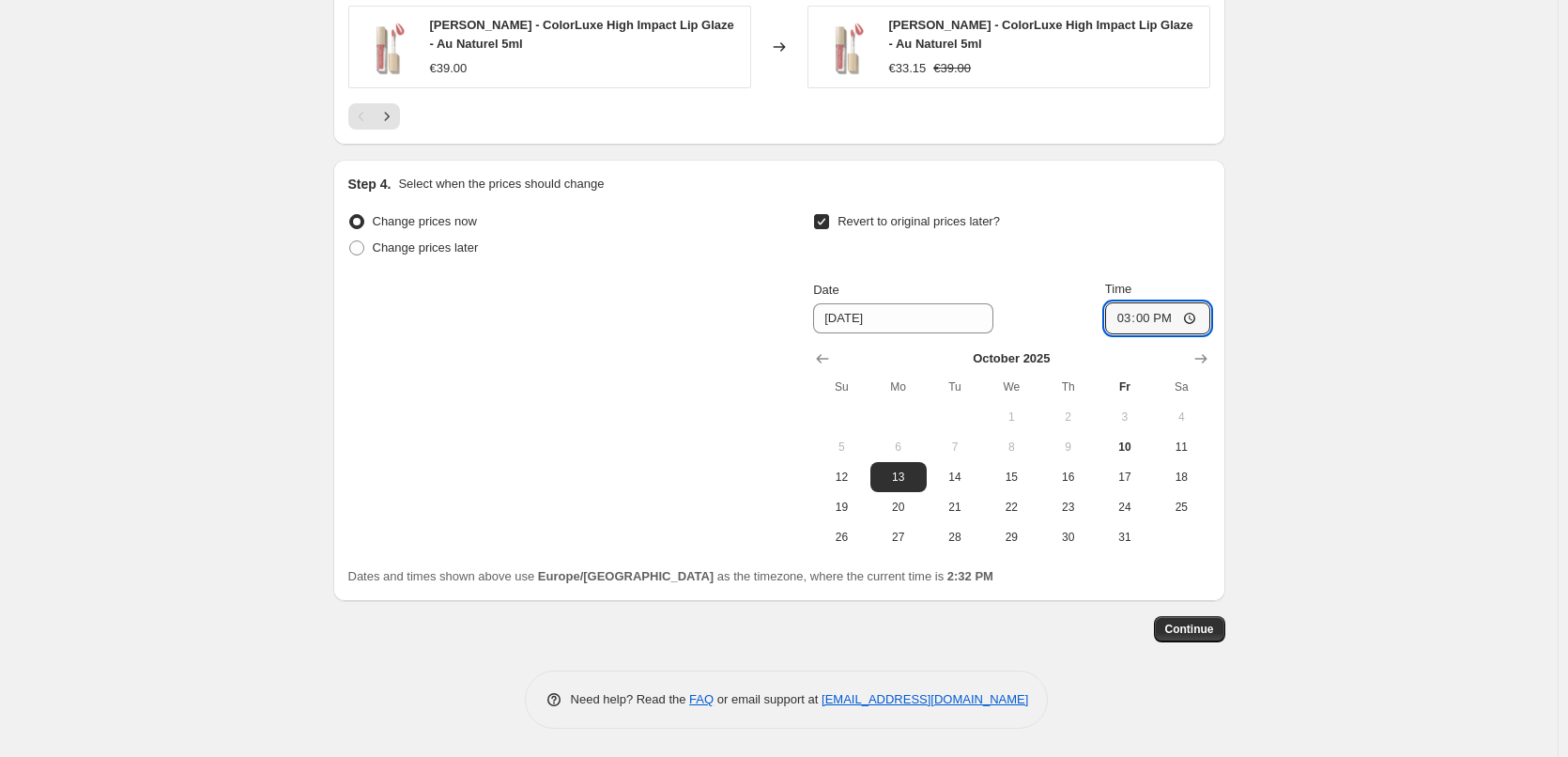
type input "03:00"
click at [1192, 630] on span "Continue" at bounding box center [1189, 629] width 49 height 15
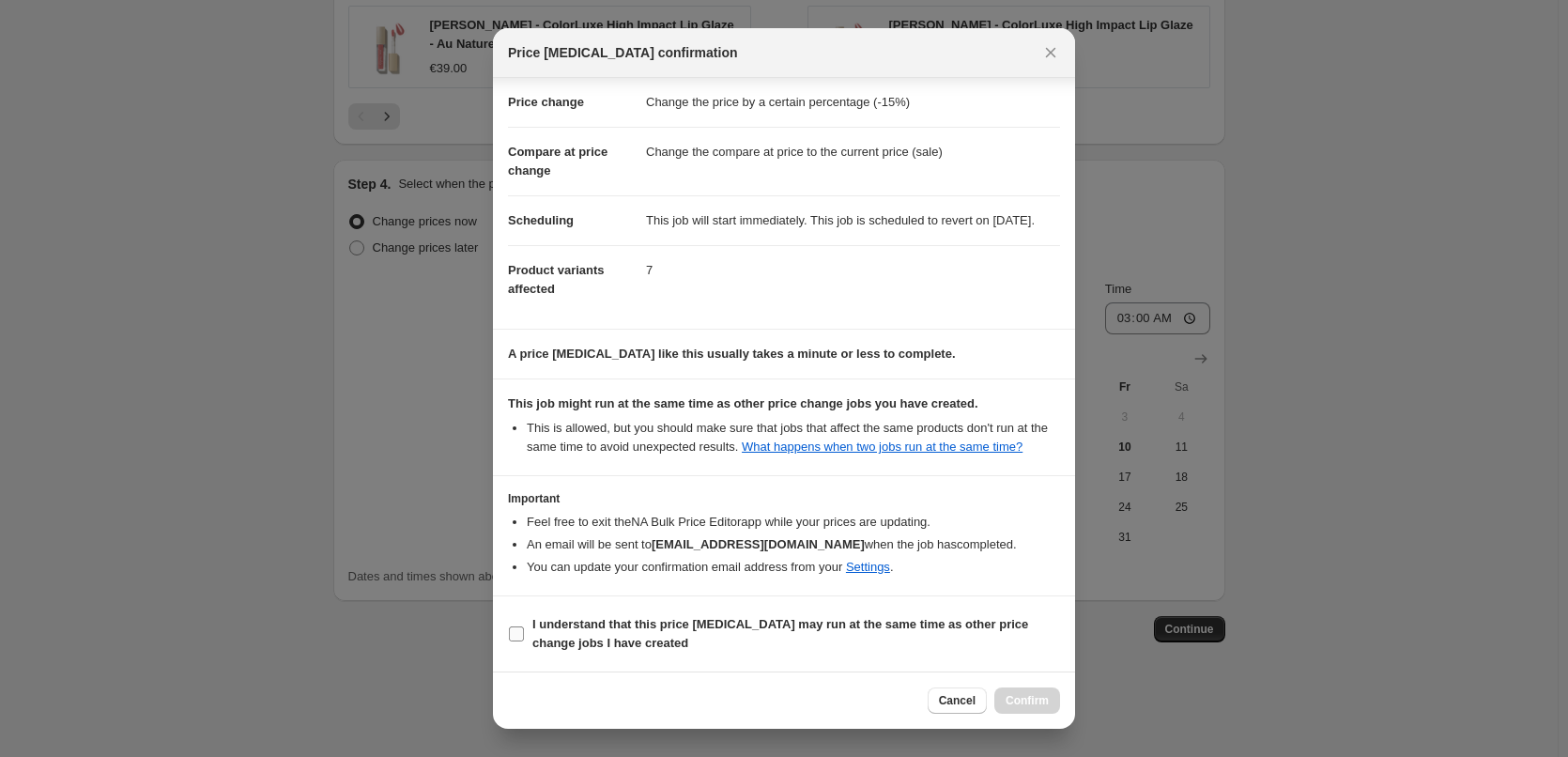
scroll to position [53, 0]
click at [657, 626] on b "I understand that this price [MEDICAL_DATA] may run at the same time as other p…" at bounding box center [781, 634] width 496 height 32
click at [524, 626] on input "I understand that this price [MEDICAL_DATA] may run at the same time as other p…" at bounding box center [516, 634] width 15 height 15
checkbox input "true"
click at [1031, 691] on button "Confirm" at bounding box center [1027, 701] width 66 height 27
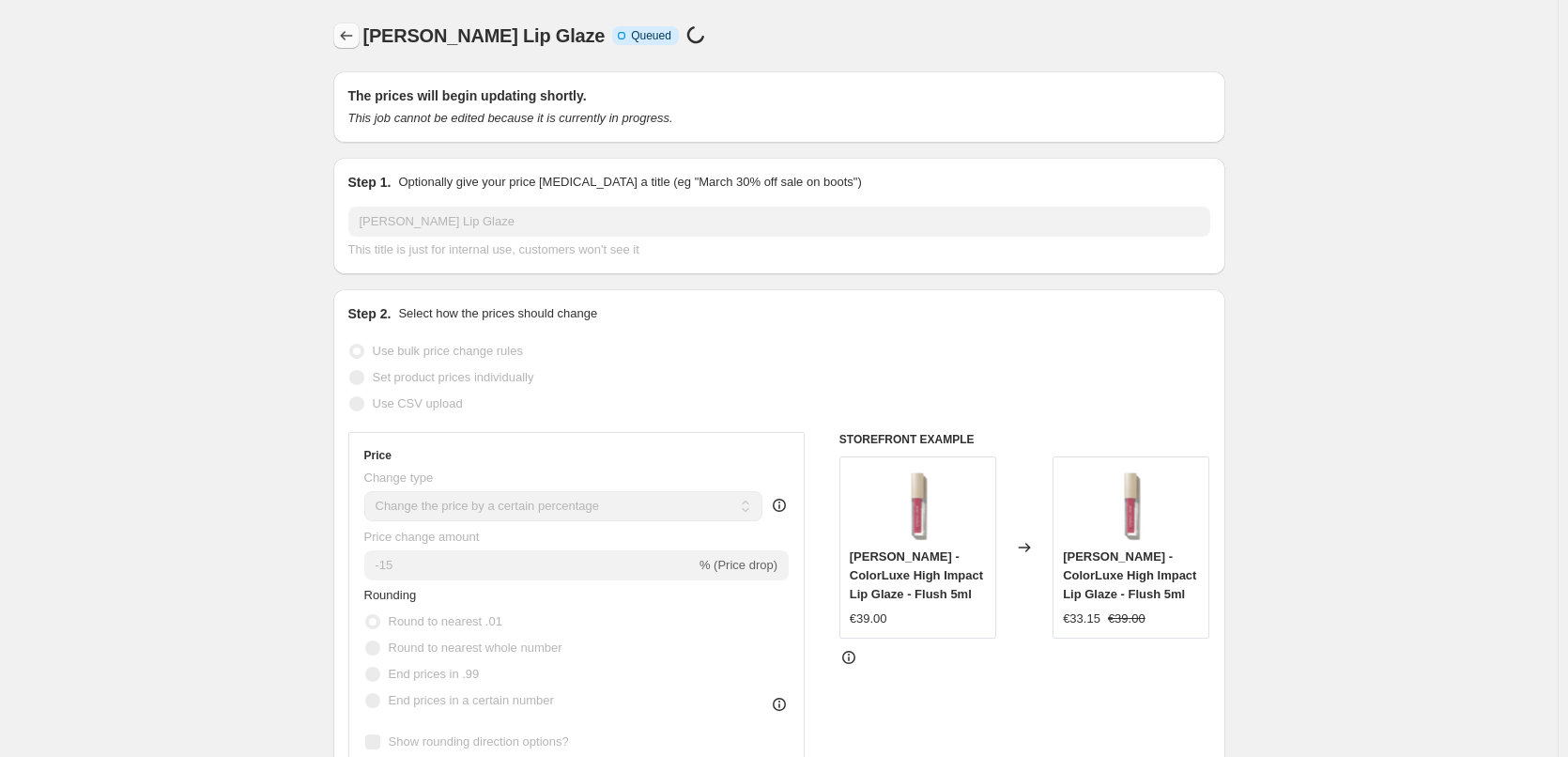
click at [356, 32] on icon "Price change jobs" at bounding box center [346, 36] width 19 height 19
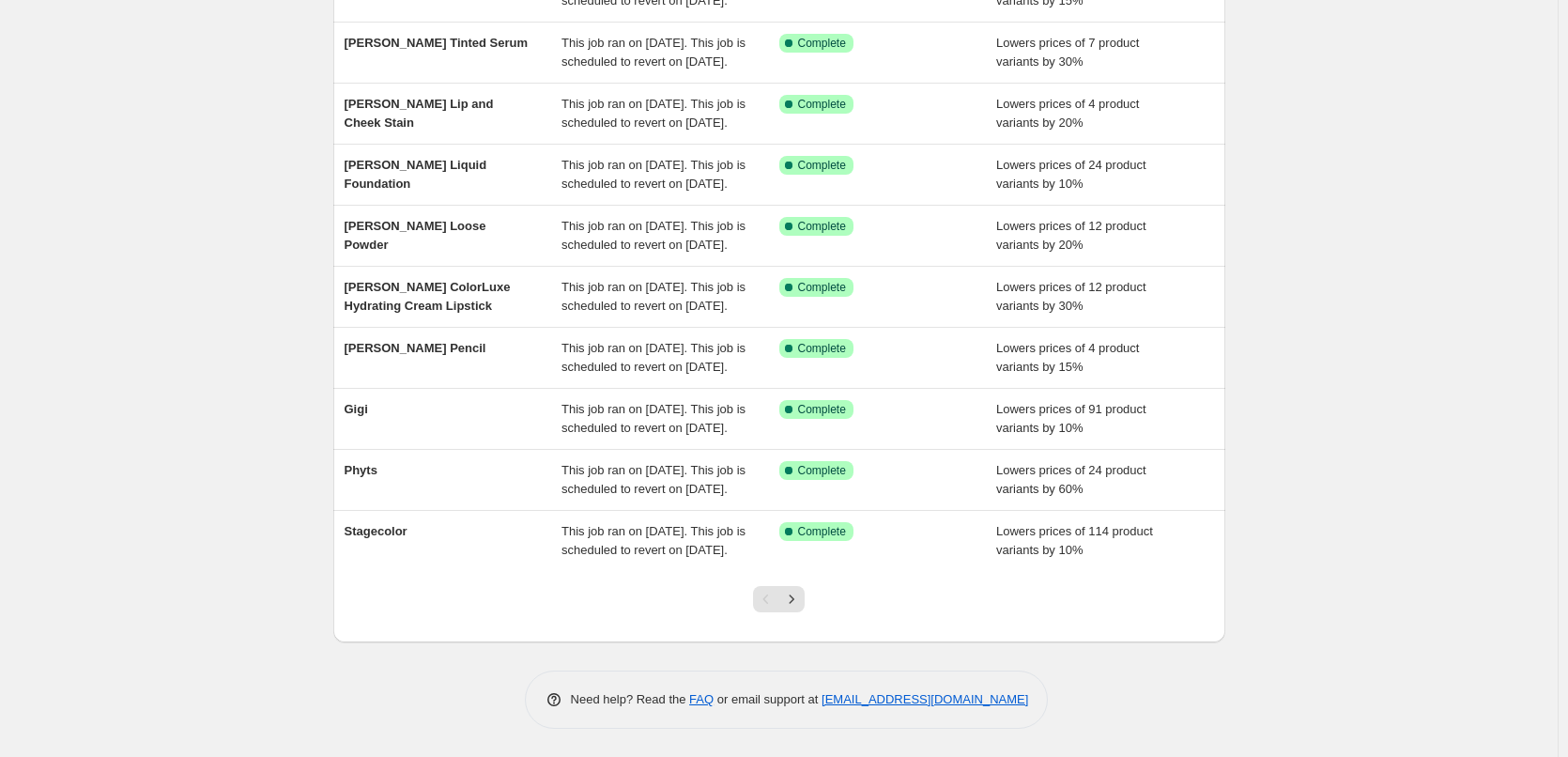
scroll to position [398, 0]
click at [805, 608] on button "Next" at bounding box center [792, 599] width 27 height 27
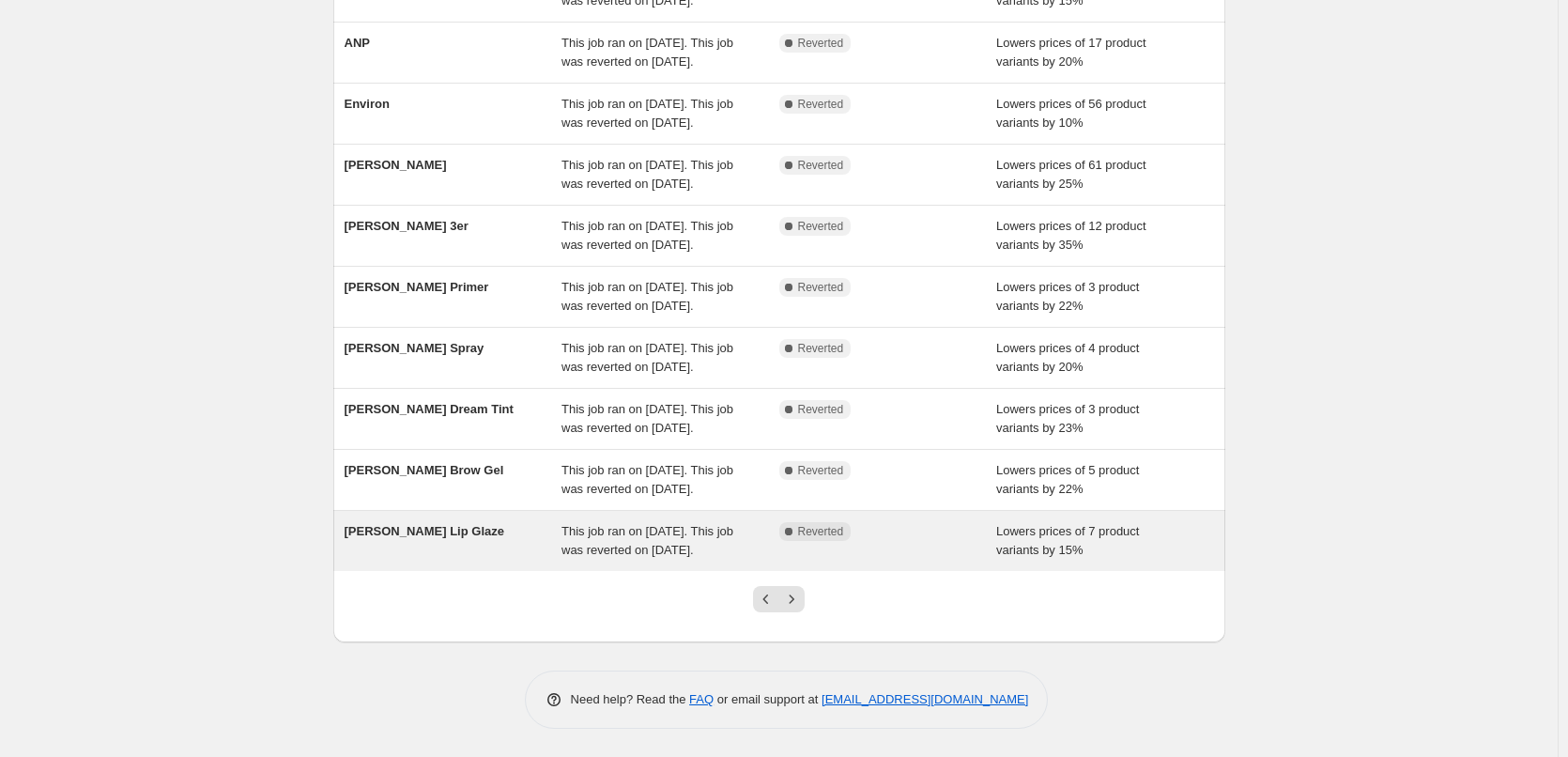
click at [476, 522] on div "[PERSON_NAME] Lip Glaze" at bounding box center [453, 540] width 218 height 37
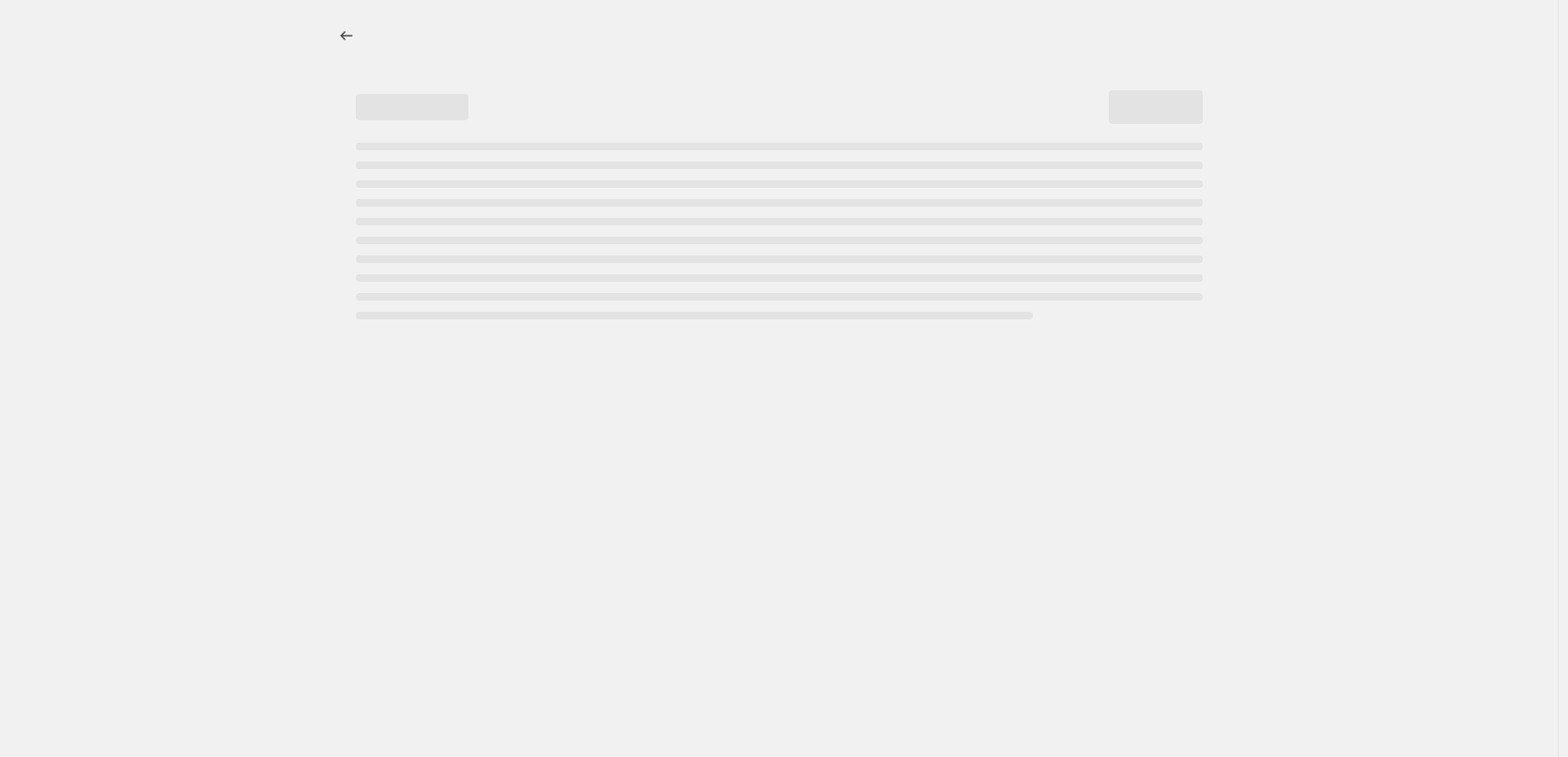
select select "percentage"
select select "tag"
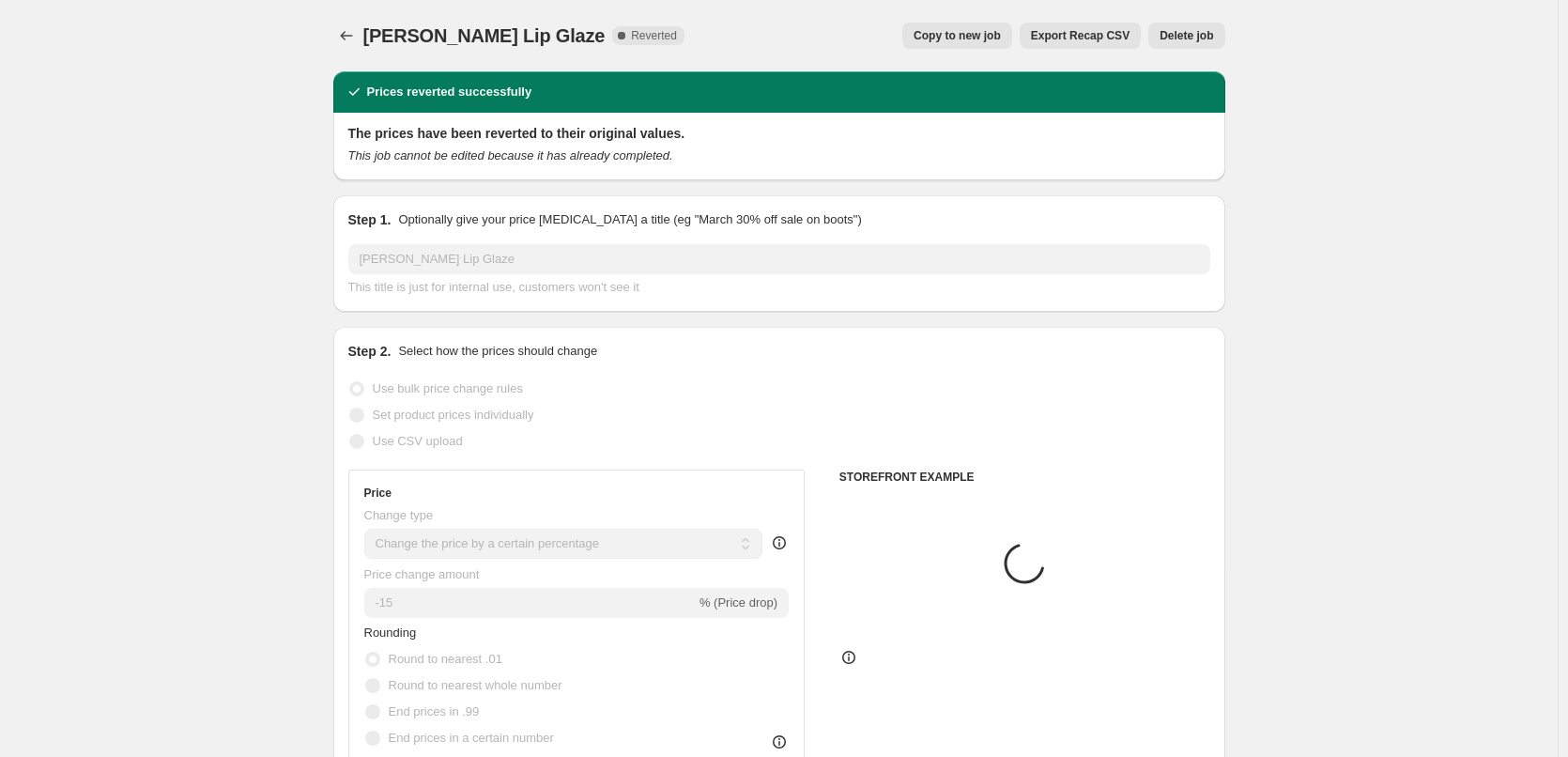
click at [1200, 53] on div "[PERSON_NAME] Lip Glaze. This page is ready [PERSON_NAME] Lip Glaze Complete Re…" at bounding box center [779, 35] width 892 height 72
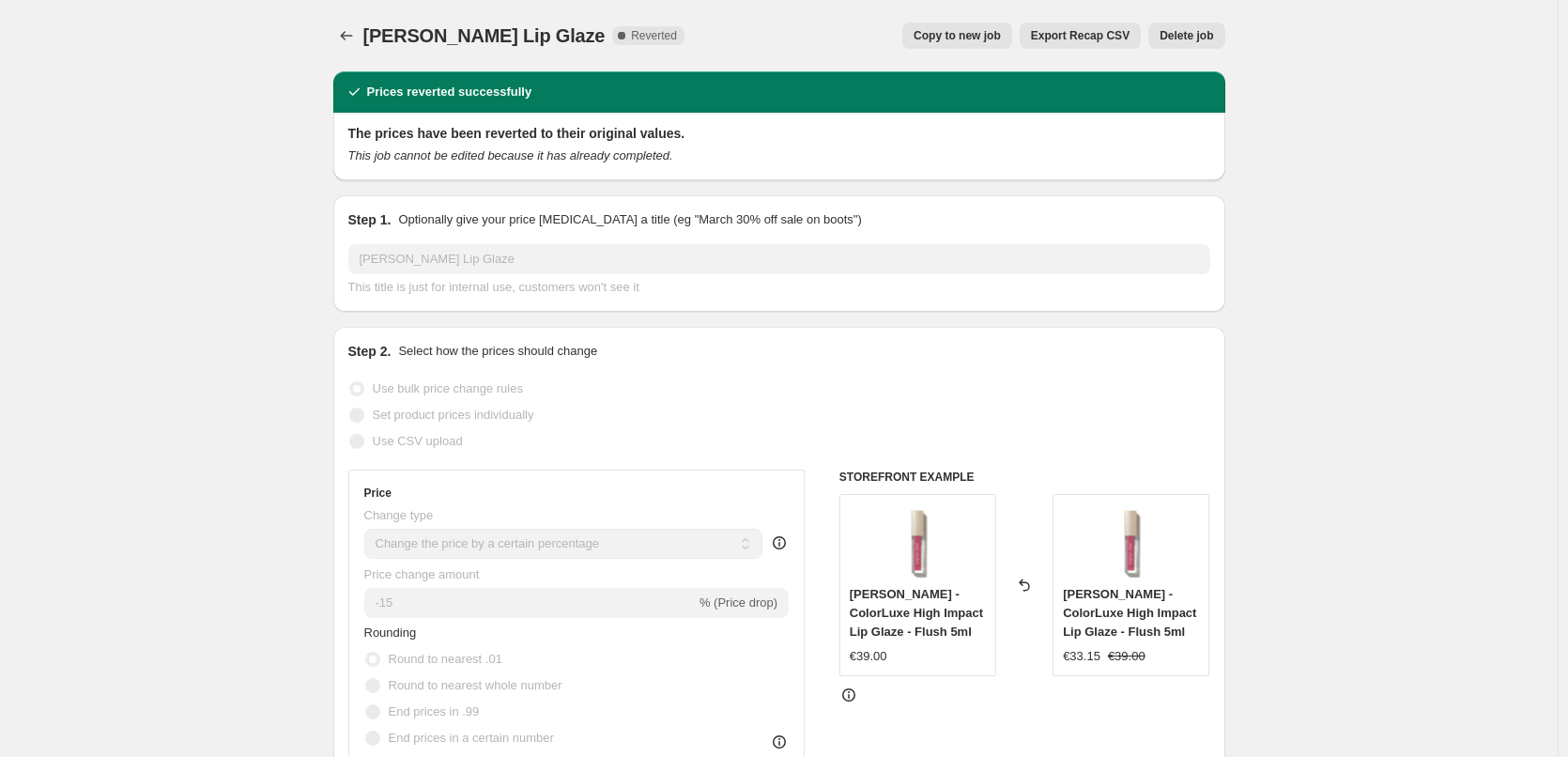
click at [1188, 30] on span "Delete job" at bounding box center [1186, 36] width 53 height 15
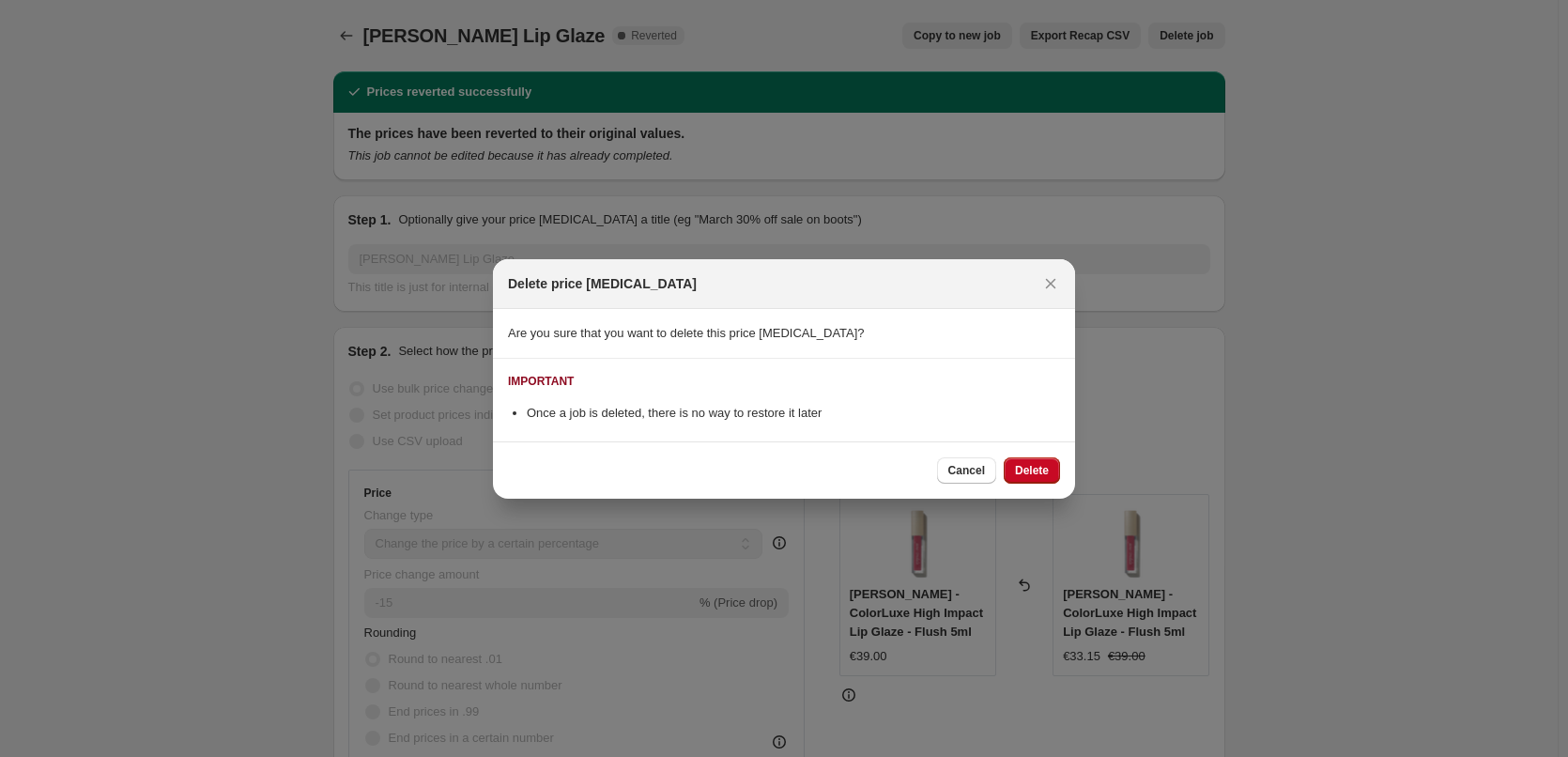
click at [993, 488] on div "Cancel Delete" at bounding box center [784, 471] width 582 height 57
click at [1016, 479] on button "Delete" at bounding box center [1032, 471] width 56 height 27
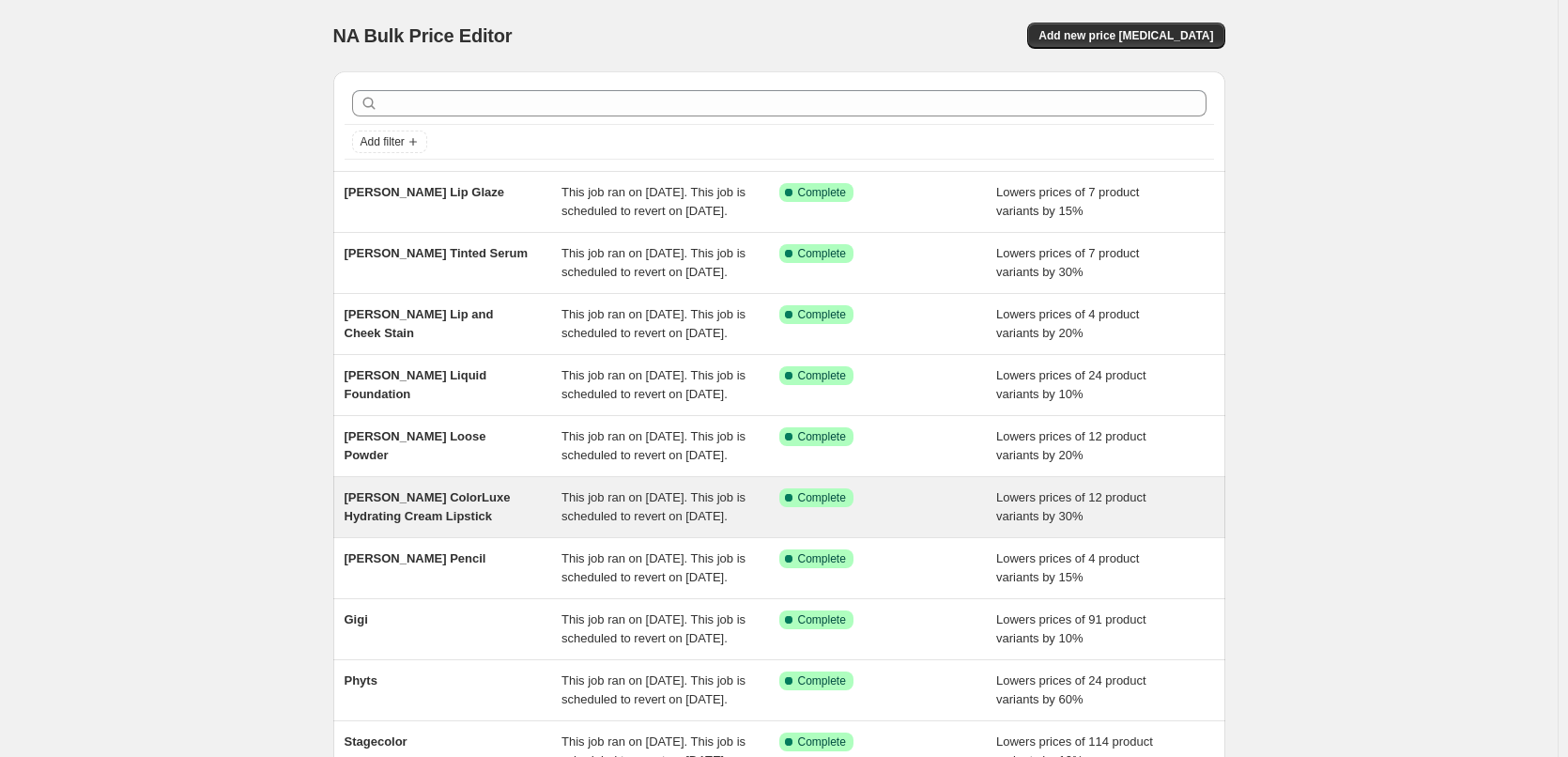
scroll to position [398, 0]
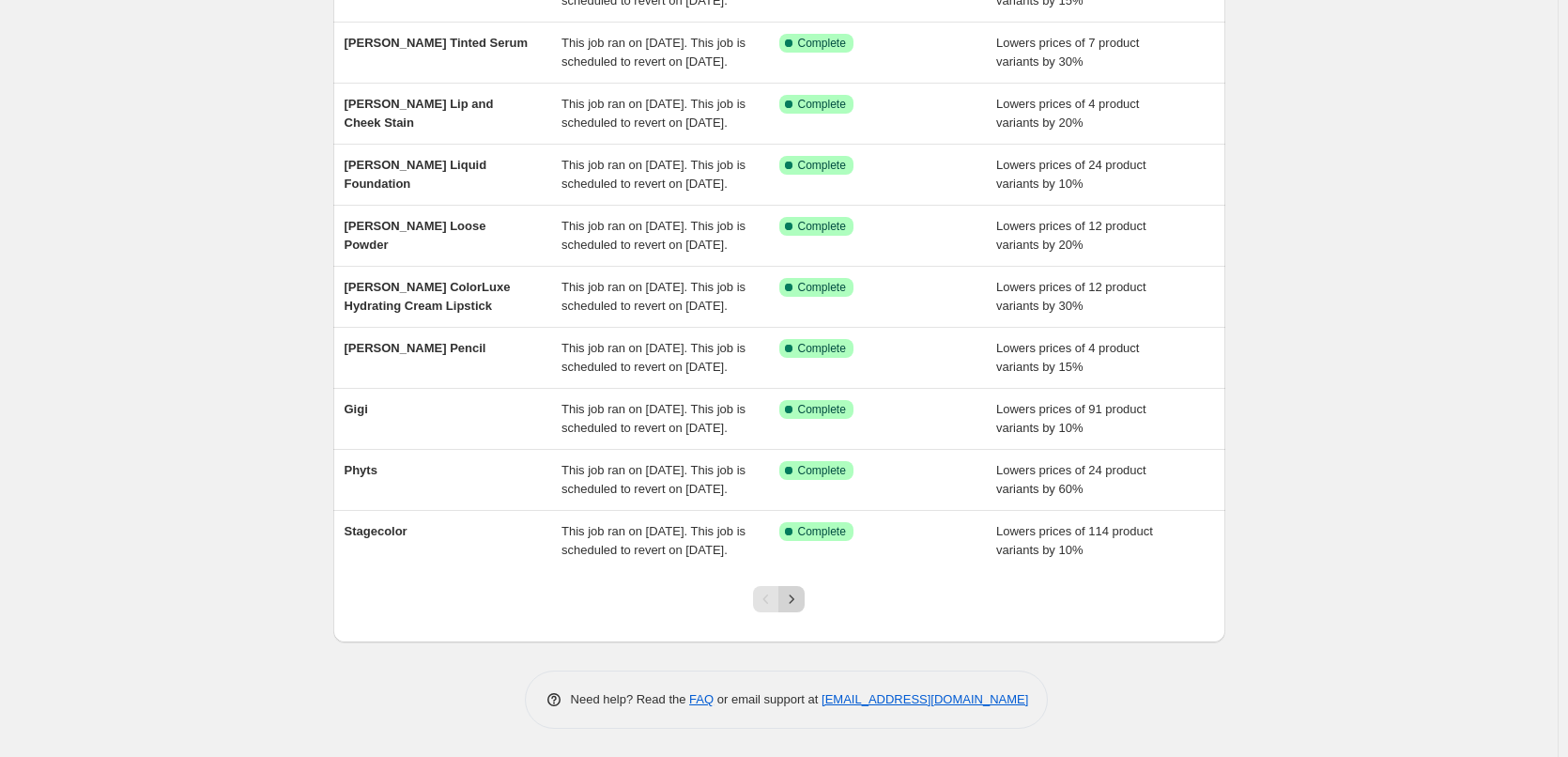
click at [795, 601] on icon "Next" at bounding box center [792, 599] width 5 height 9
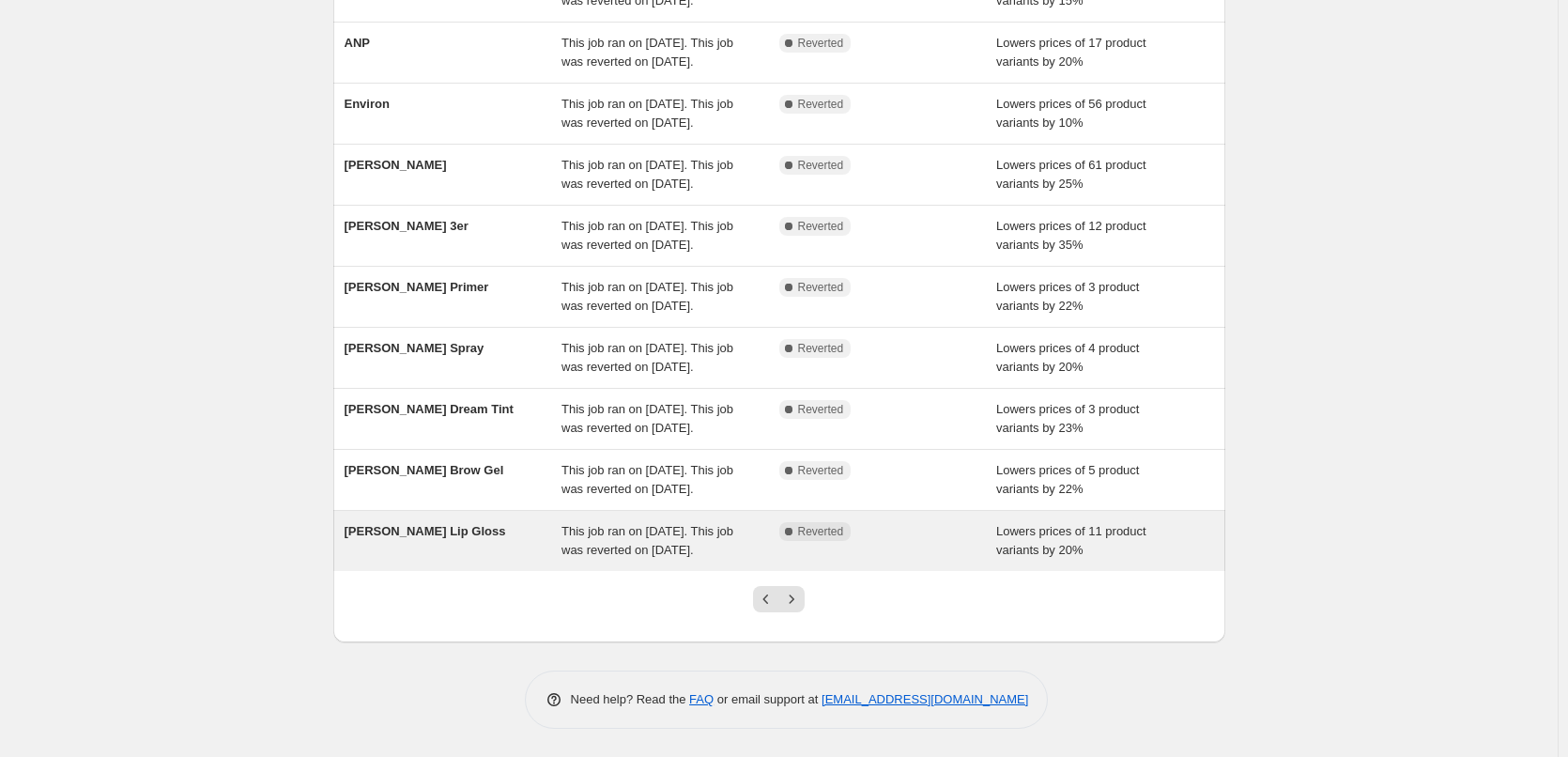
click at [456, 524] on span "[PERSON_NAME] Lip Gloss" at bounding box center [425, 531] width 161 height 14
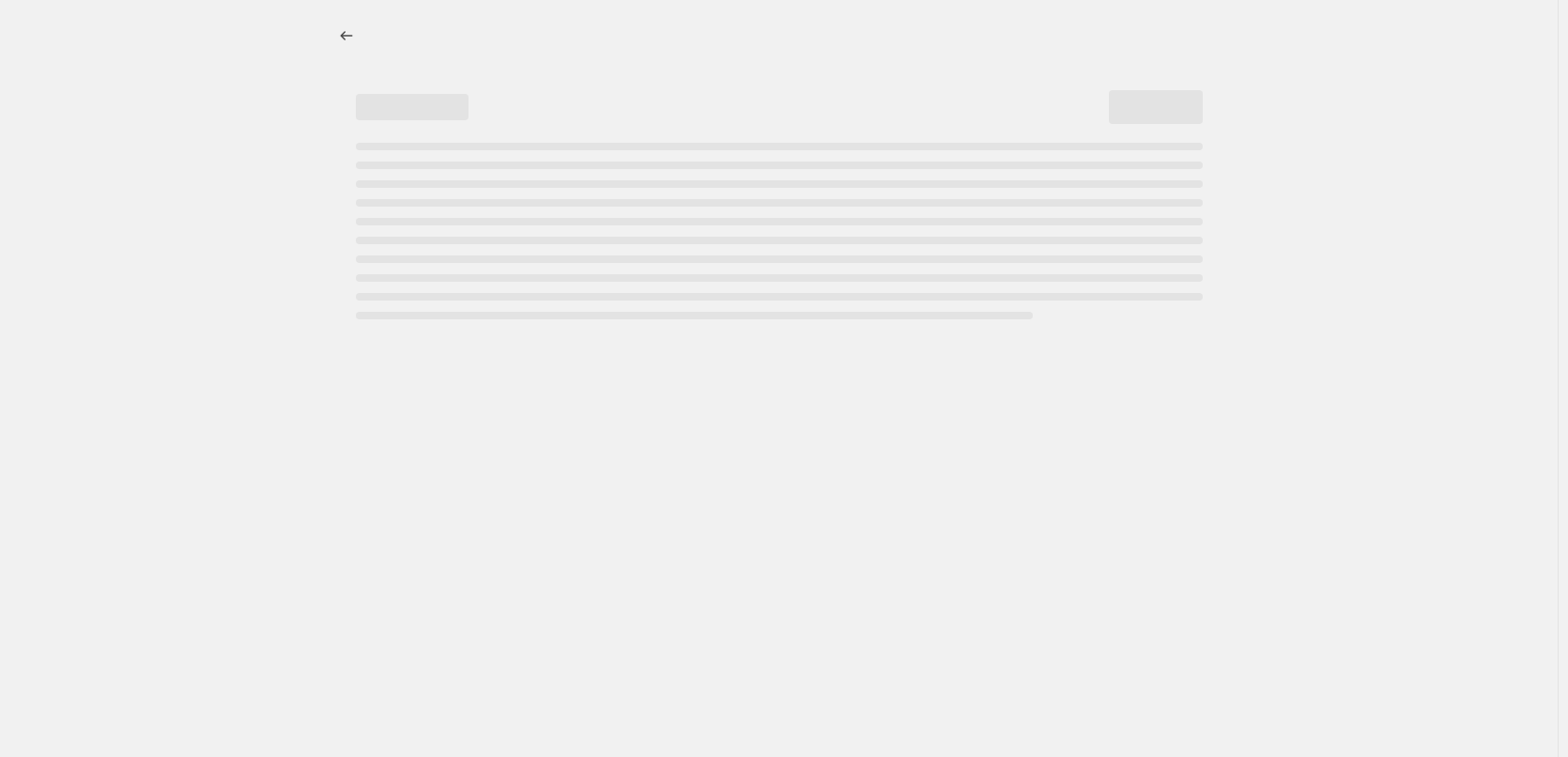
select select "percentage"
select select "tag"
select select "vendor"
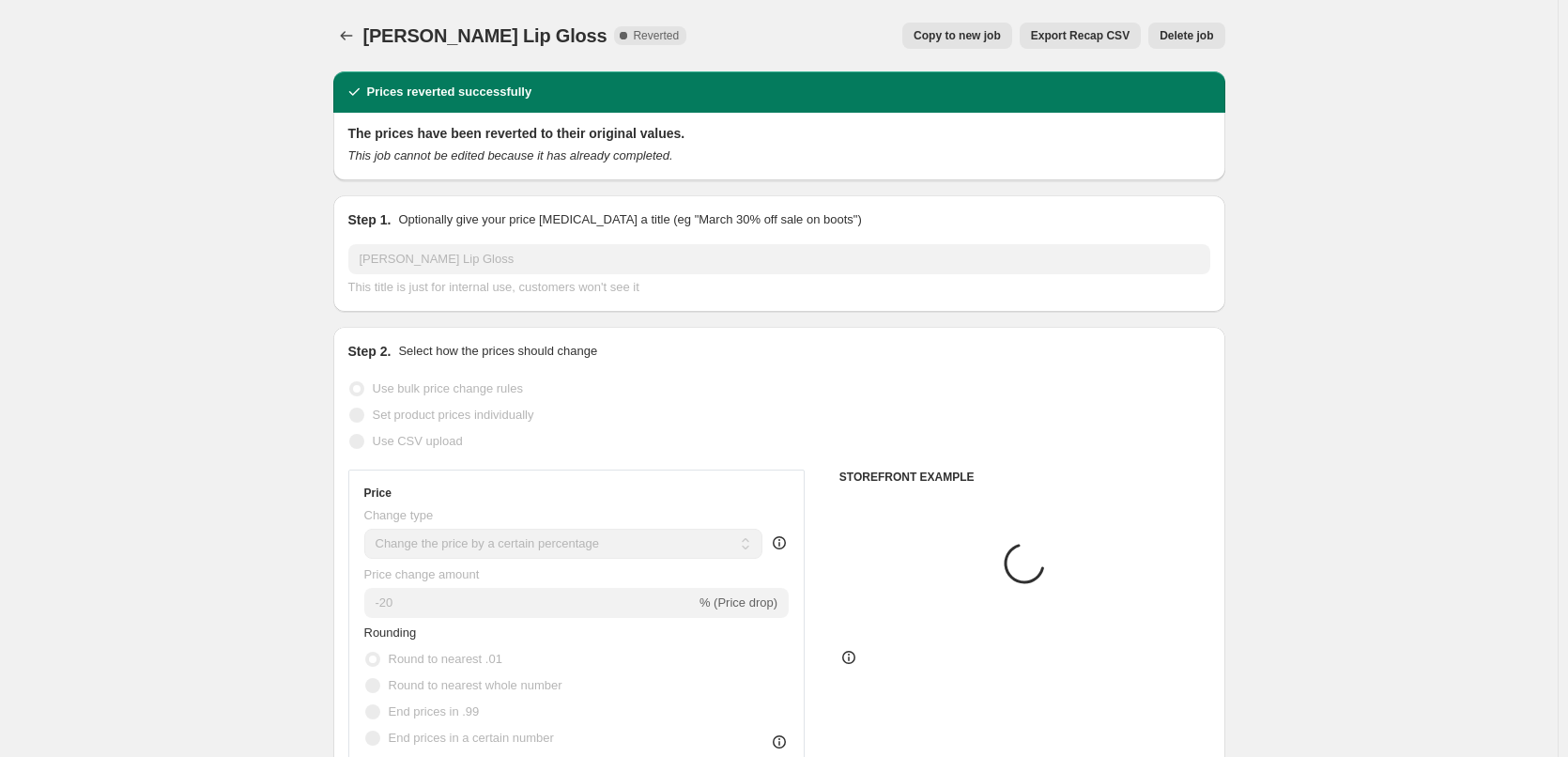
click at [946, 31] on span "Copy to new job" at bounding box center [957, 36] width 88 height 15
select select "percentage"
select select "tag"
select select "vendor"
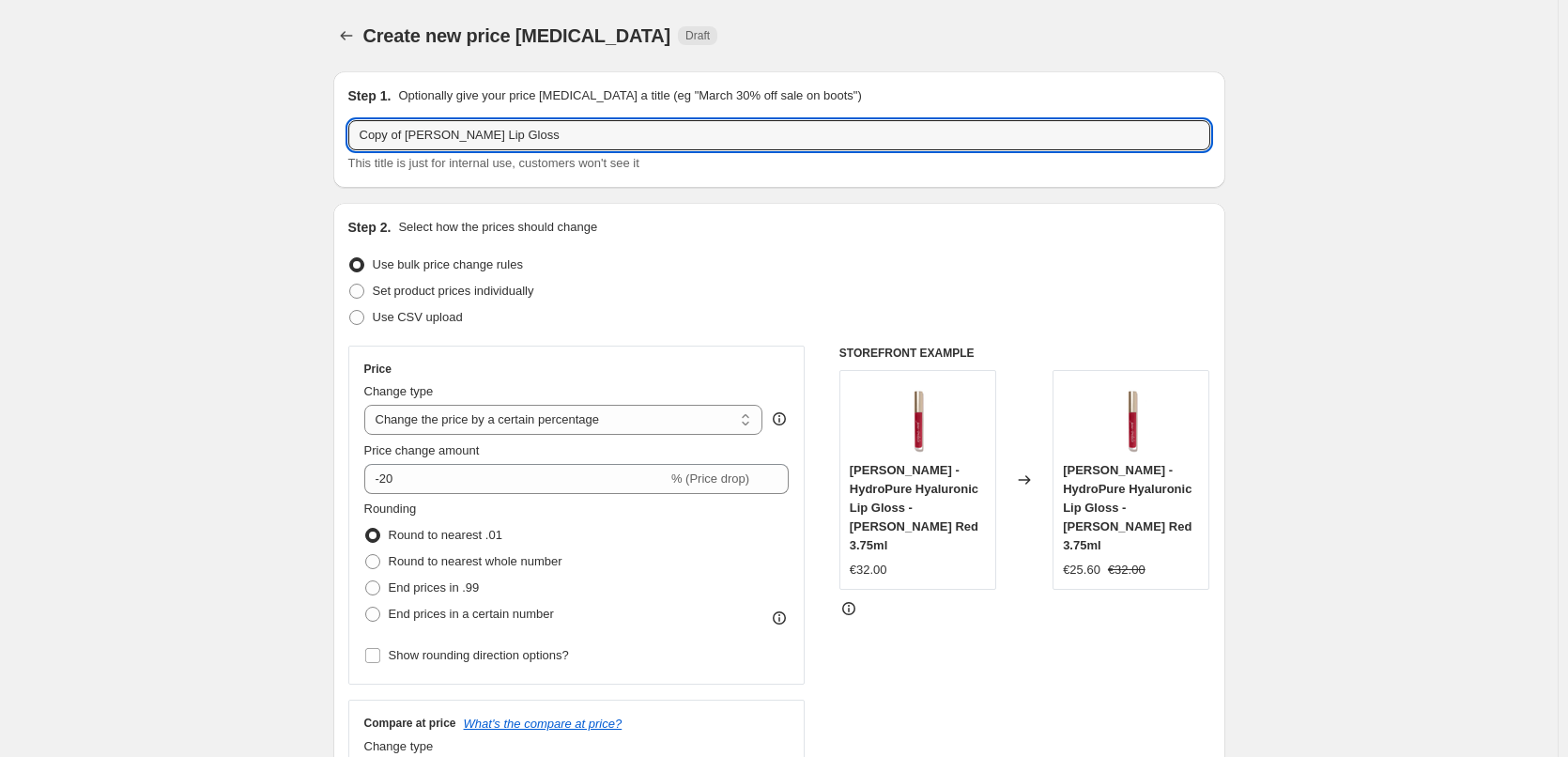
drag, startPoint x: 408, startPoint y: 135, endPoint x: 210, endPoint y: 121, distance: 198.5
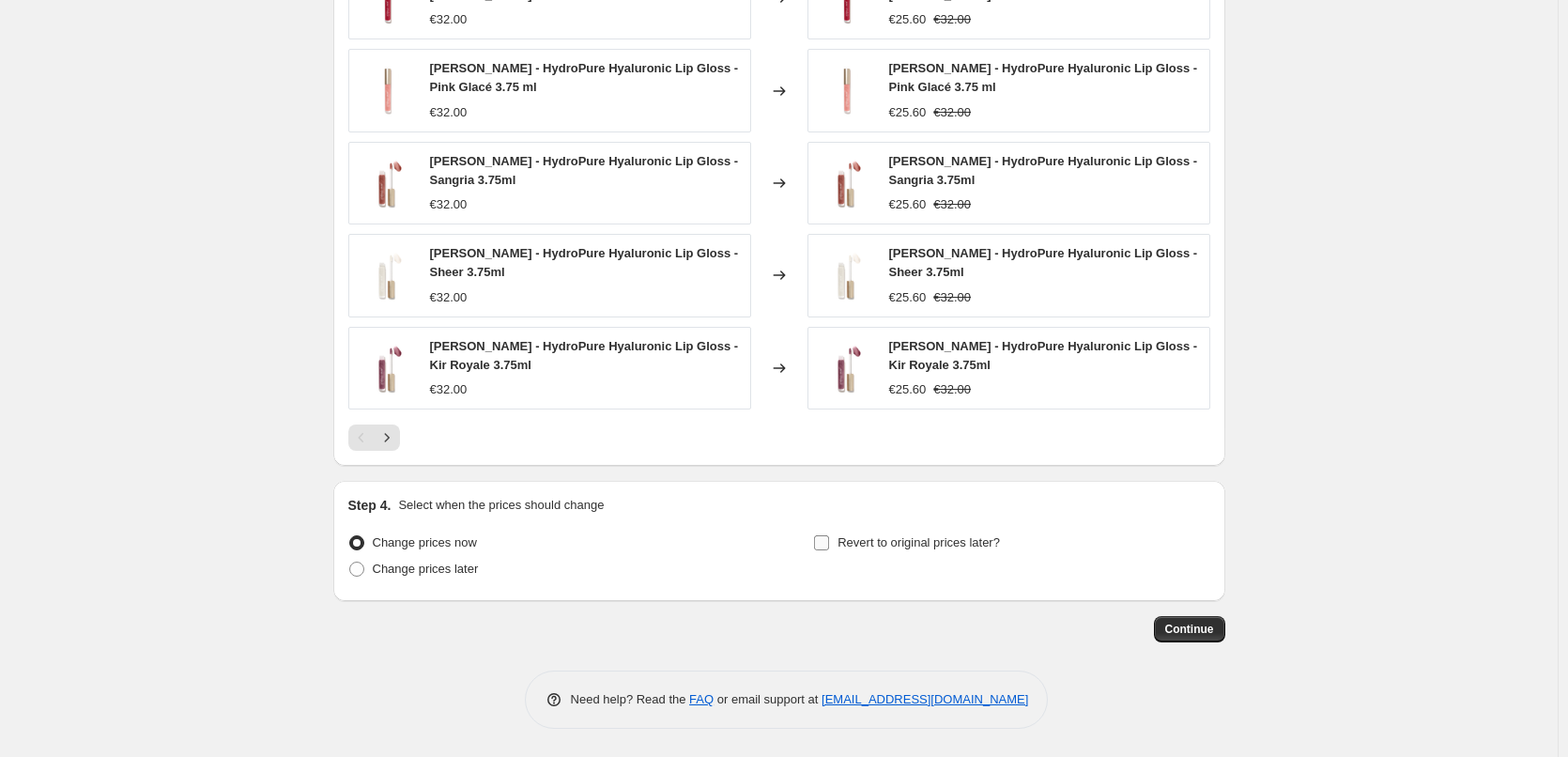
type input "[PERSON_NAME] Lip Gloss"
click at [970, 554] on label "Revert to original prices later?" at bounding box center [907, 543] width 187 height 27
click at [829, 551] on input "Revert to original prices later?" at bounding box center [822, 543] width 15 height 15
checkbox input "true"
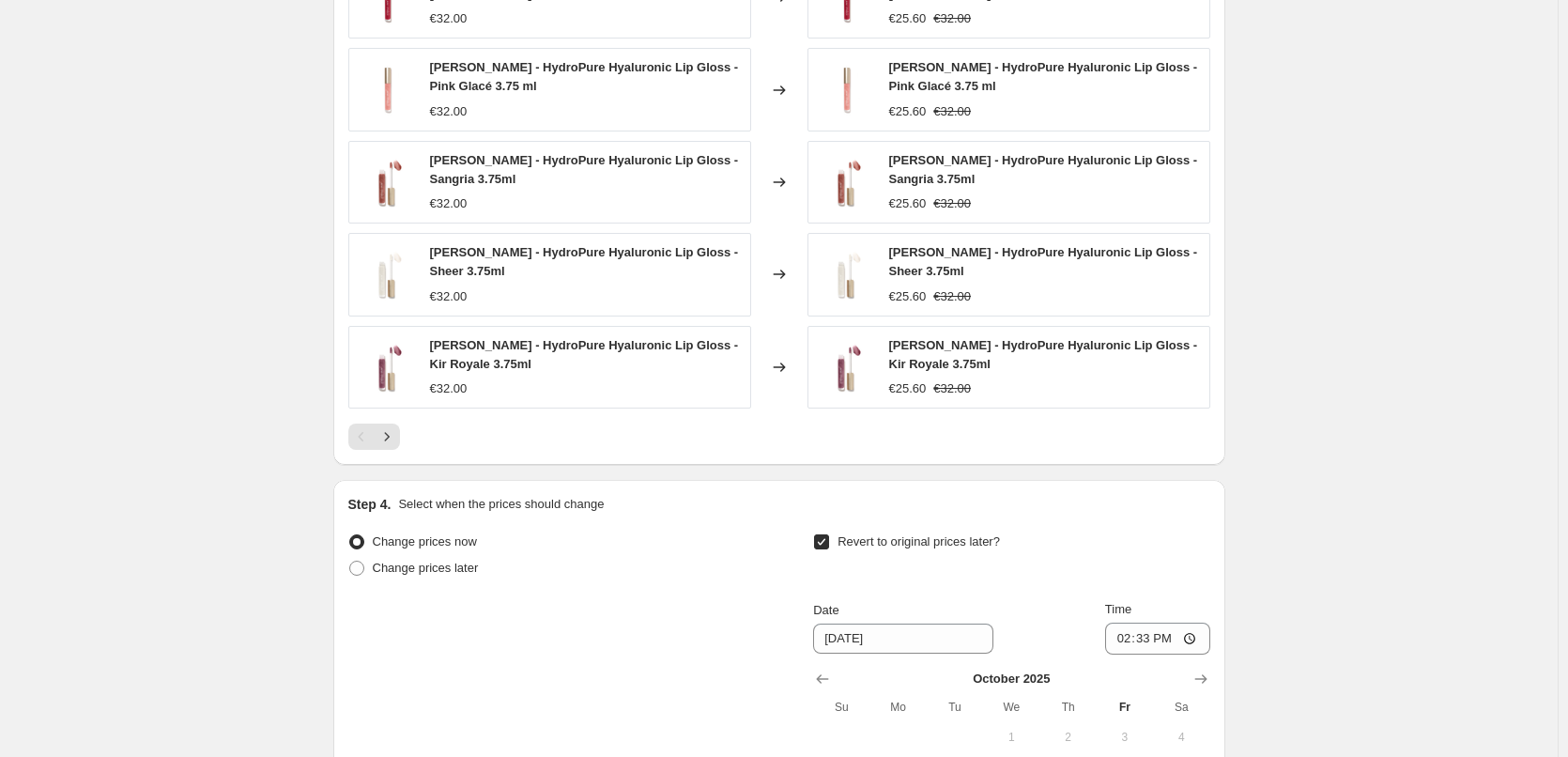
scroll to position [1726, 0]
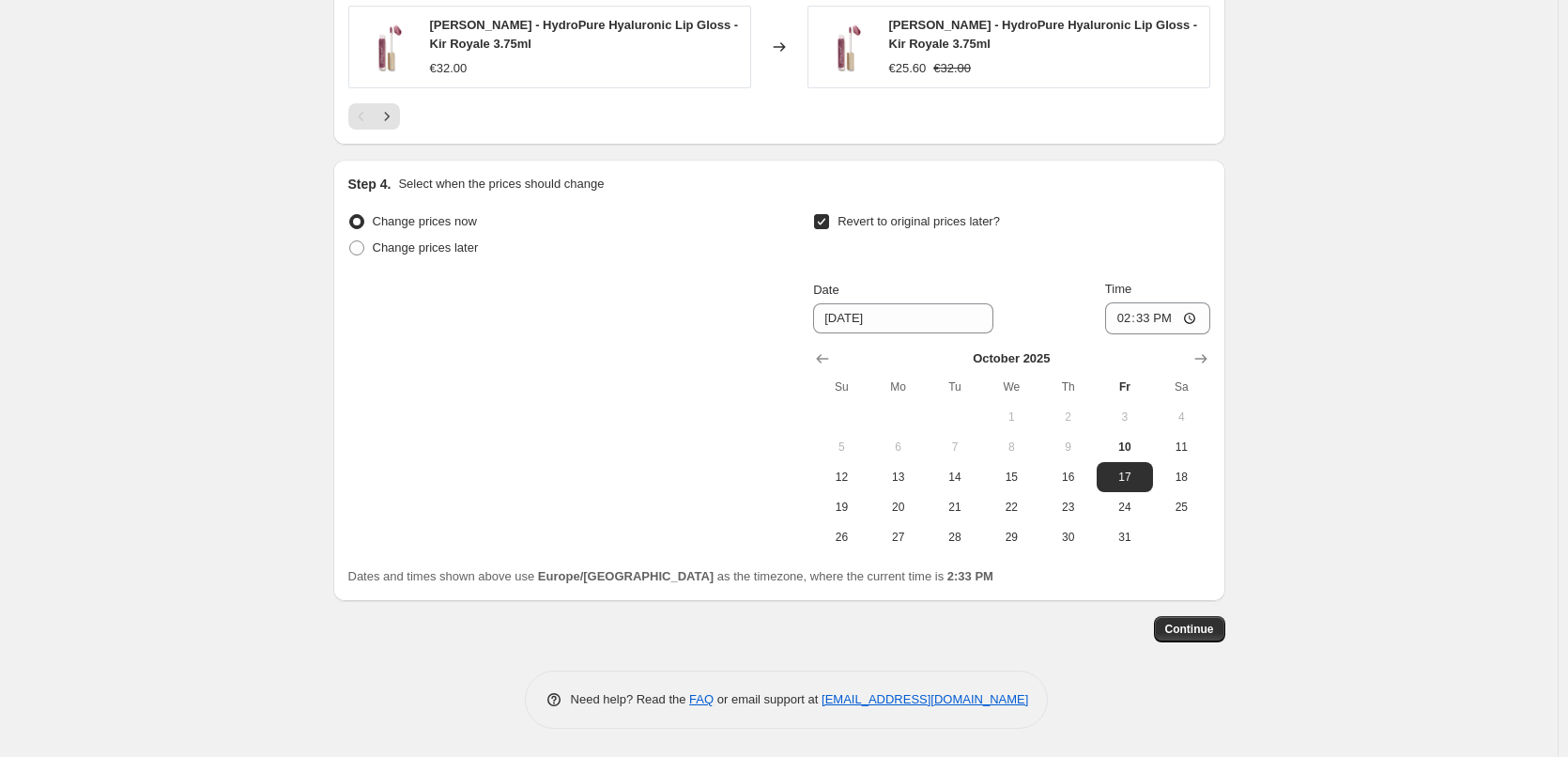
click at [911, 460] on button "6" at bounding box center [898, 447] width 56 height 30
click at [907, 470] on span "13" at bounding box center [898, 477] width 41 height 15
type input "[DATE]"
click at [1133, 312] on input "14:33" at bounding box center [1158, 318] width 105 height 32
click at [1132, 324] on input "14:33" at bounding box center [1158, 318] width 105 height 32
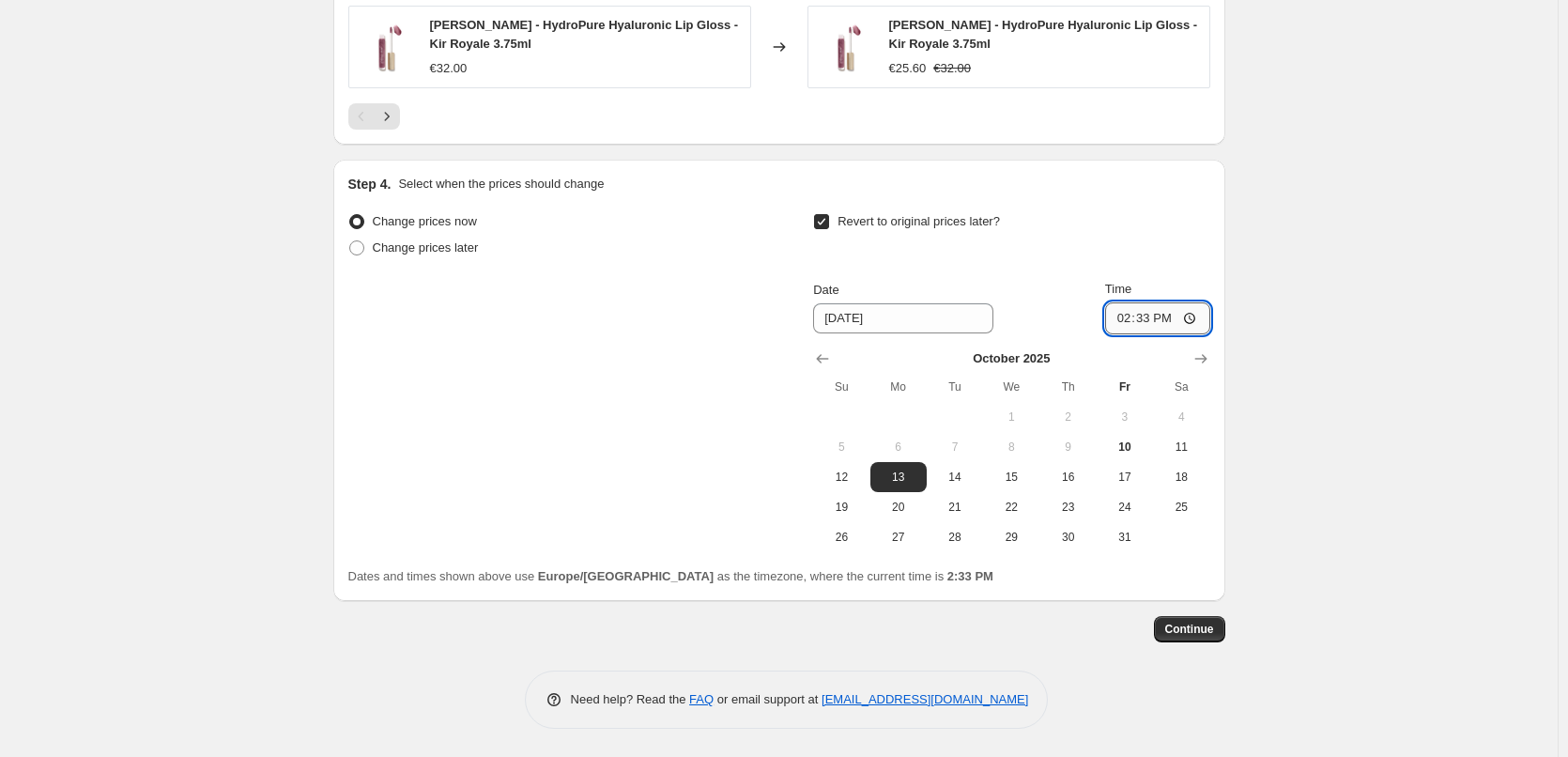
click at [1153, 322] on input "14:33" at bounding box center [1158, 318] width 105 height 32
click at [1140, 322] on input "14:33" at bounding box center [1158, 318] width 105 height 32
click at [1120, 324] on input "14:33" at bounding box center [1158, 318] width 105 height 32
click at [1156, 327] on input "14:33" at bounding box center [1158, 318] width 105 height 32
click at [1147, 326] on input "14:33" at bounding box center [1158, 318] width 105 height 32
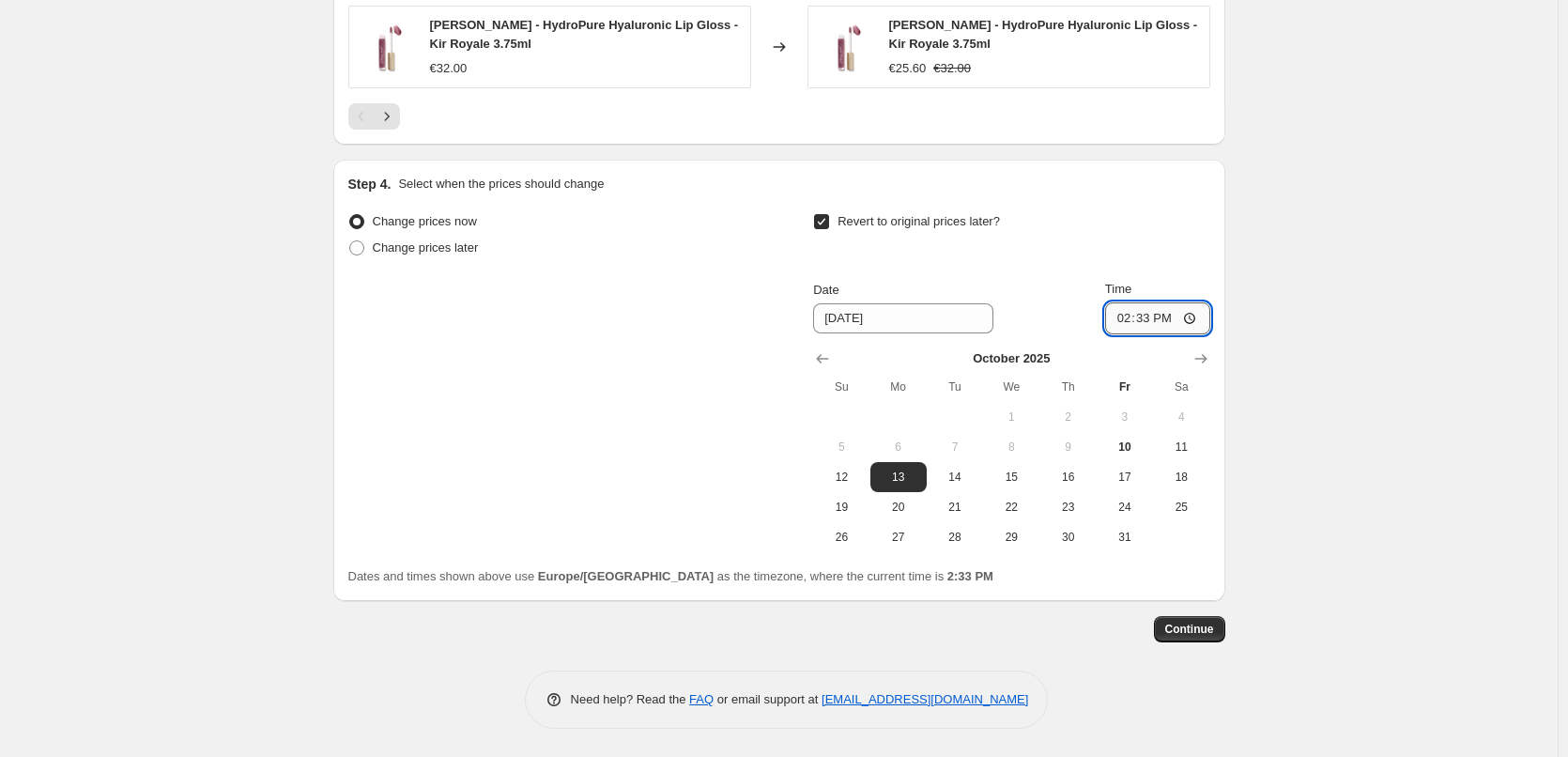
click at [1143, 324] on input "14:33" at bounding box center [1158, 318] width 105 height 32
click at [1130, 324] on input "14:33" at bounding box center [1158, 318] width 105 height 32
click at [1127, 325] on input "12:30" at bounding box center [1158, 318] width 105 height 32
type input "03:00"
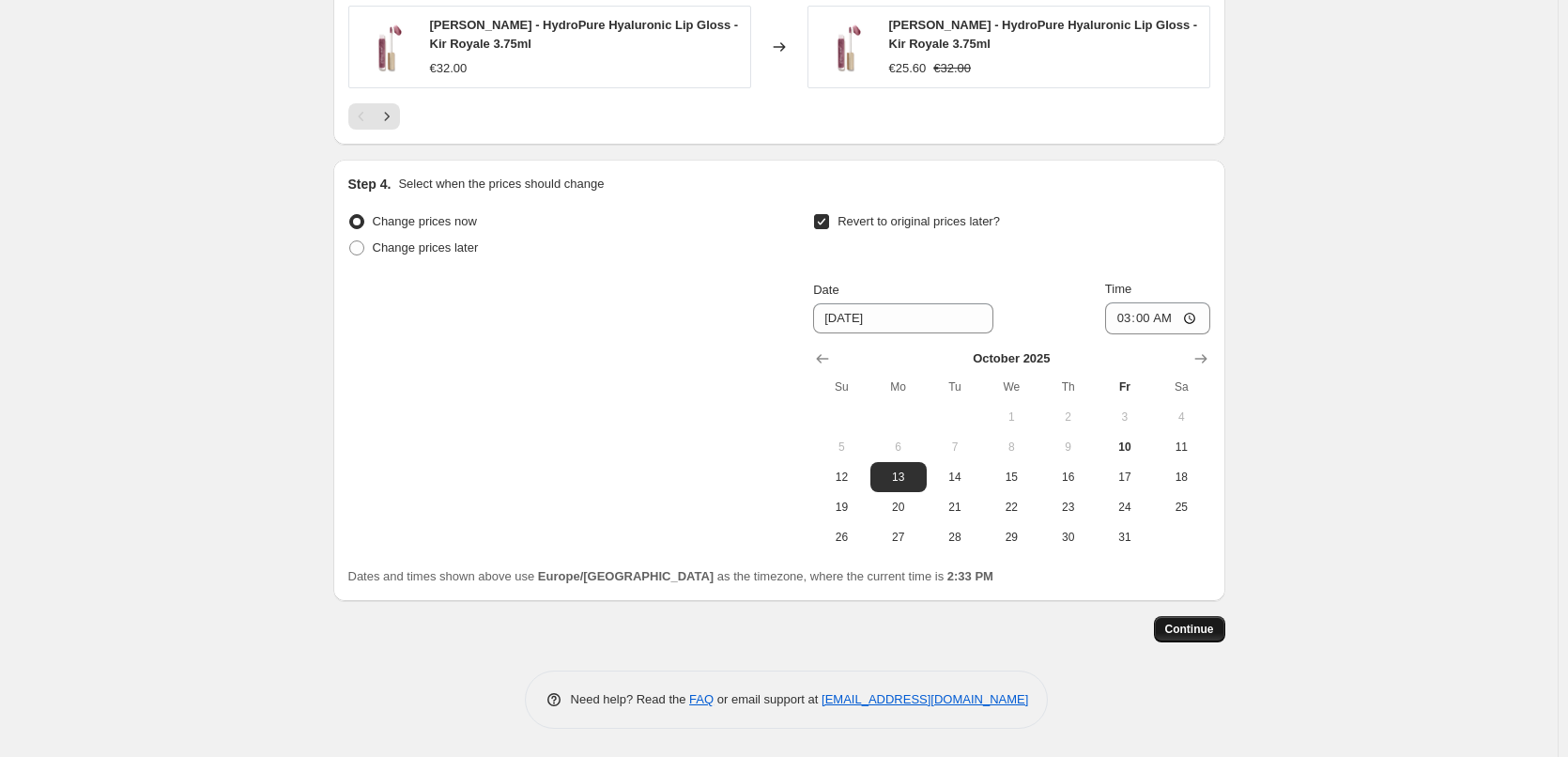
click at [1178, 629] on span "Continue" at bounding box center [1189, 629] width 49 height 15
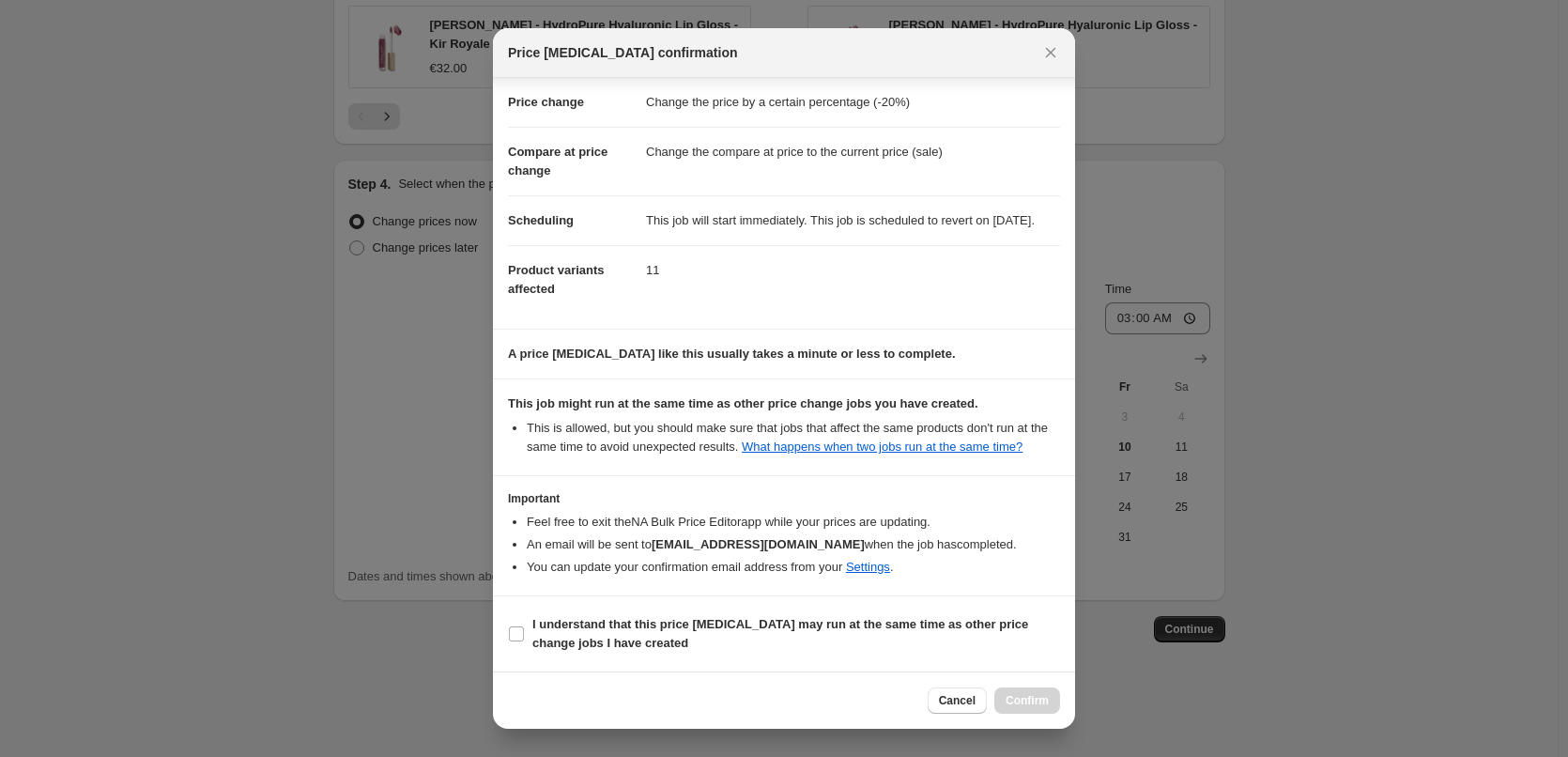
scroll to position [53, 0]
click at [656, 636] on span "I understand that this price [MEDICAL_DATA] may run at the same time as other p…" at bounding box center [796, 634] width 528 height 37
click at [524, 636] on input "I understand that this price [MEDICAL_DATA] may run at the same time as other p…" at bounding box center [516, 634] width 15 height 15
checkbox input "true"
click at [1000, 698] on button "Confirm" at bounding box center [1027, 701] width 66 height 27
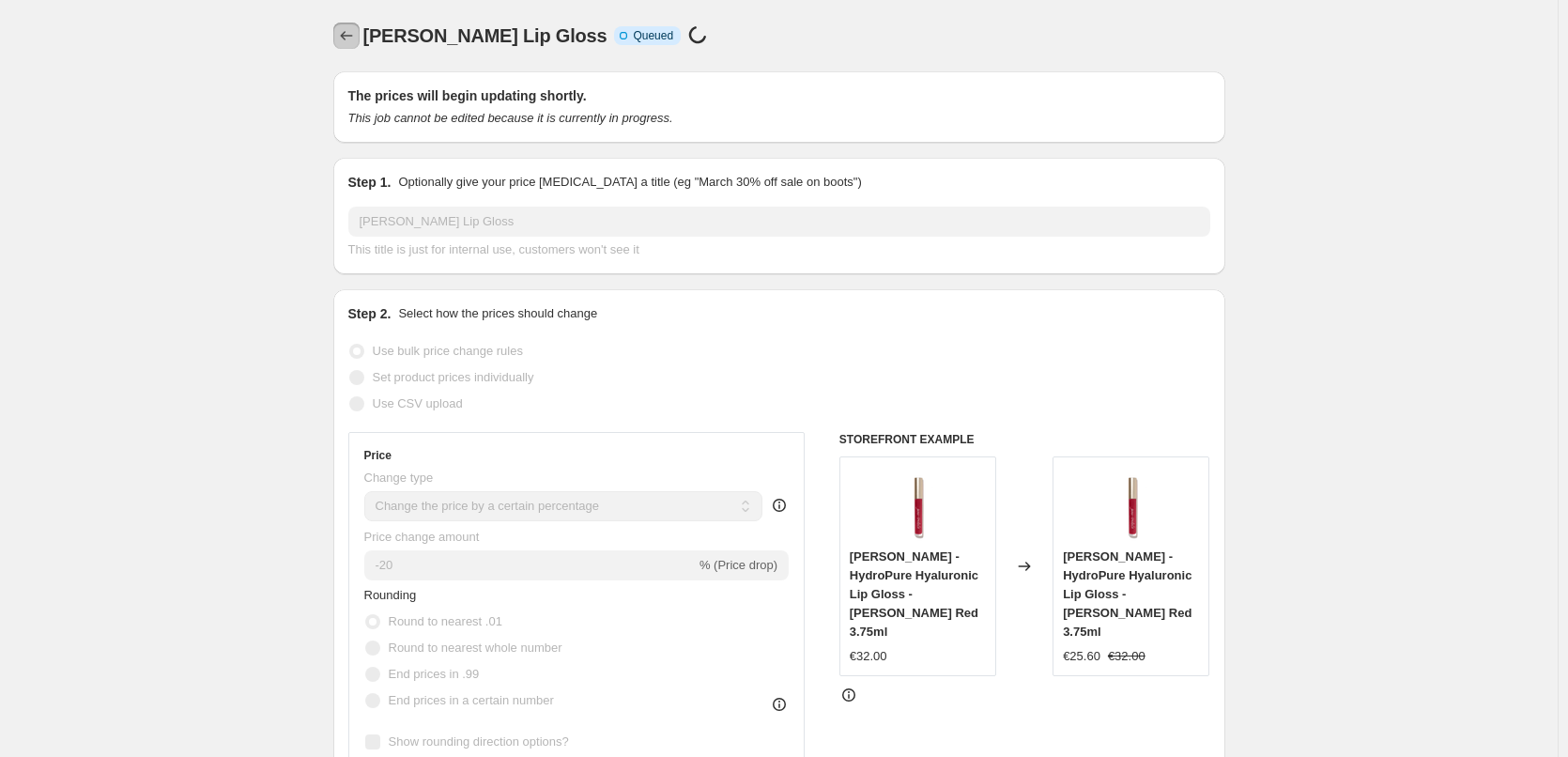
click at [345, 30] on icon "Price change jobs" at bounding box center [346, 36] width 19 height 19
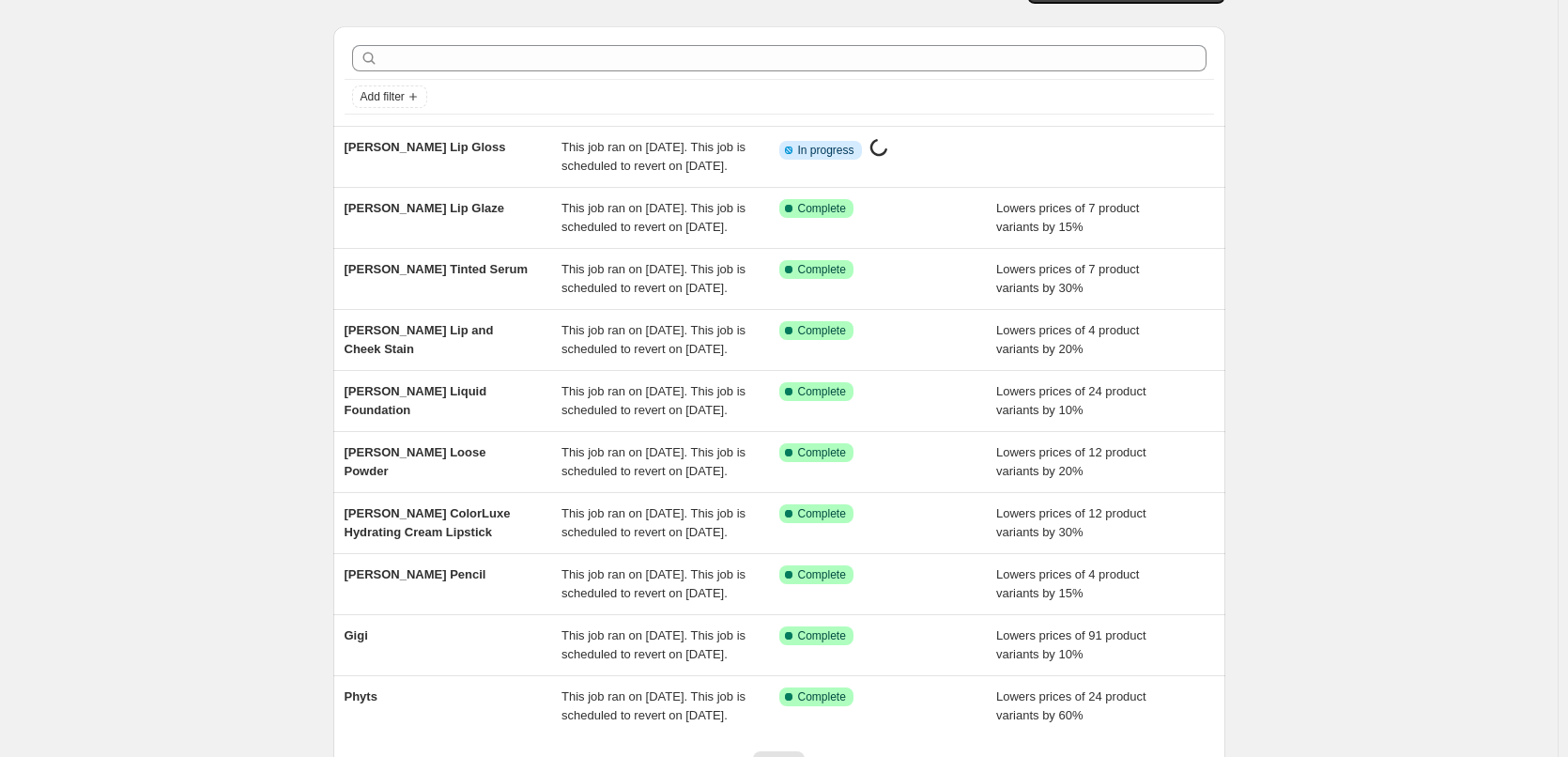
scroll to position [398, 0]
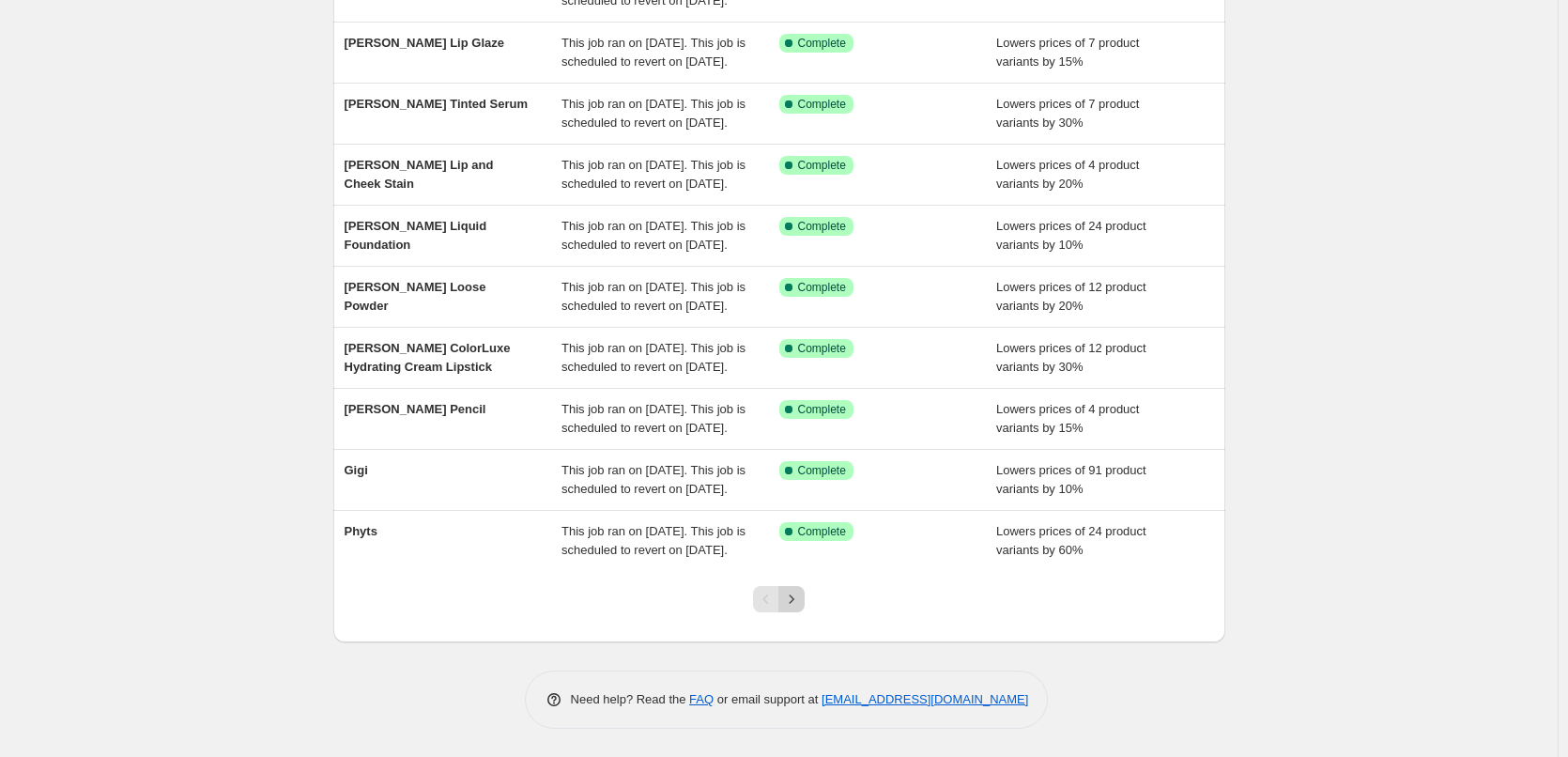
click at [801, 600] on icon "Next" at bounding box center [792, 599] width 19 height 19
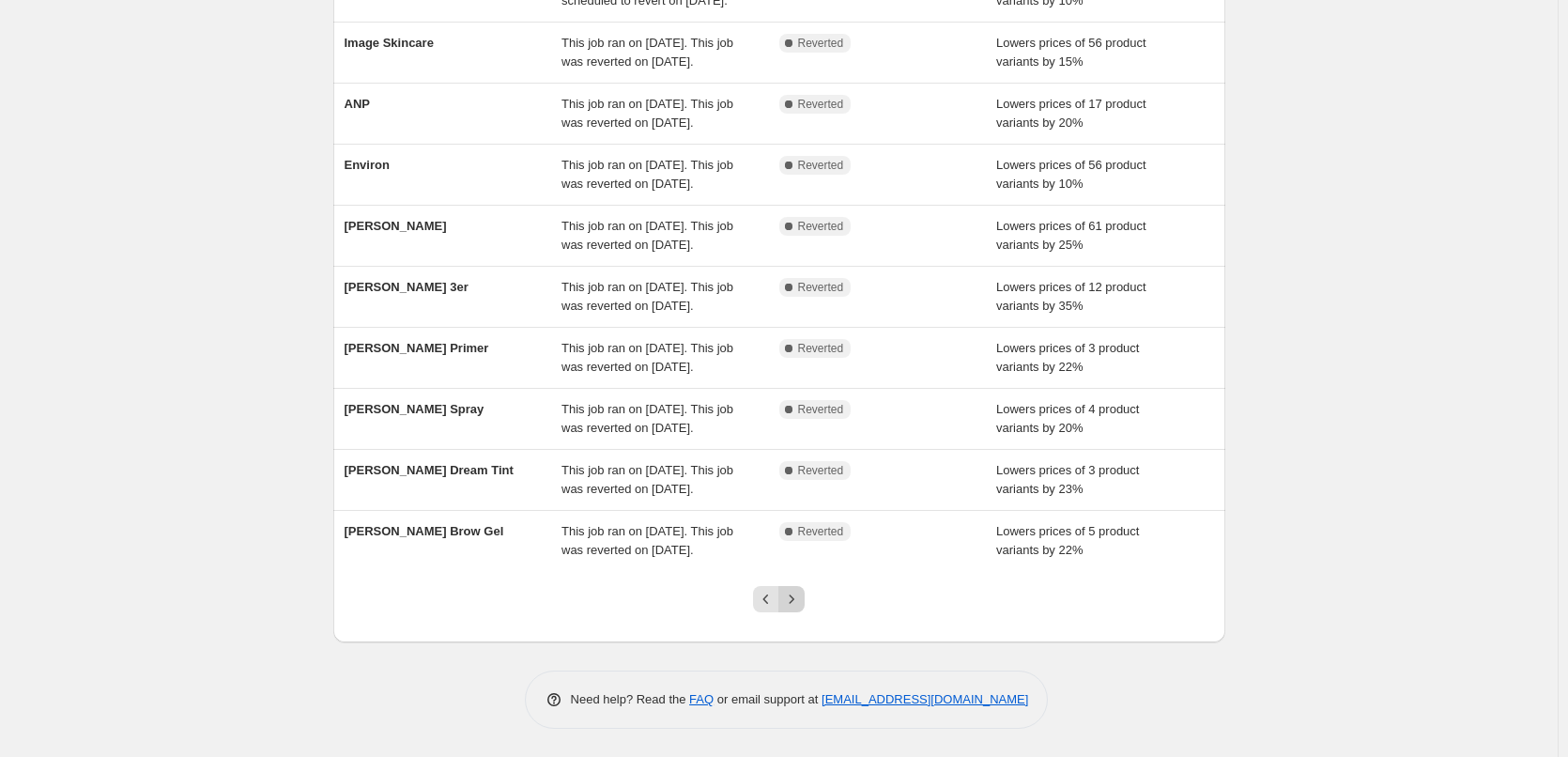
click at [796, 599] on icon "Next" at bounding box center [792, 599] width 19 height 19
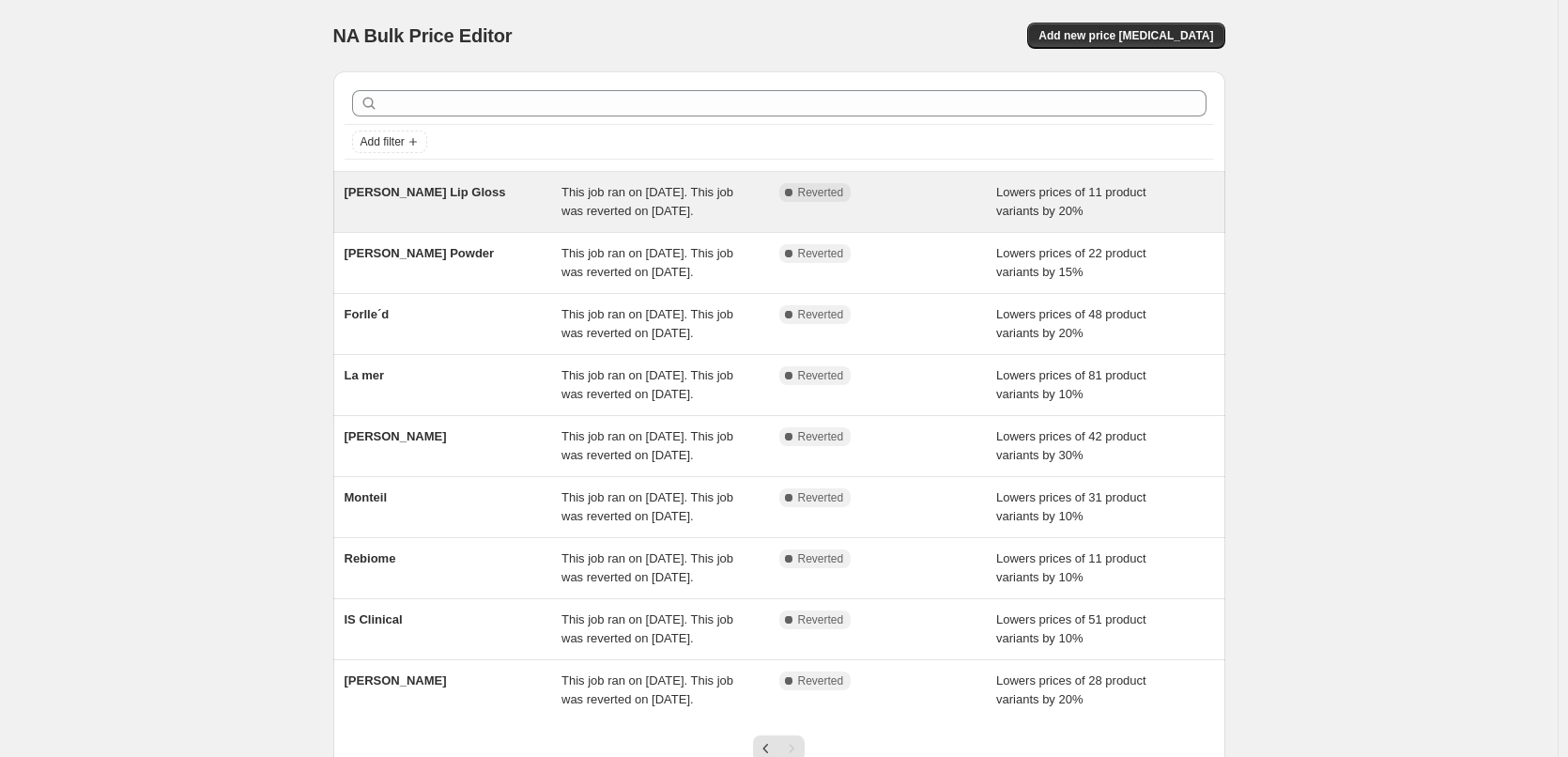
click at [374, 206] on div "[PERSON_NAME] Lip Gloss" at bounding box center [453, 201] width 218 height 37
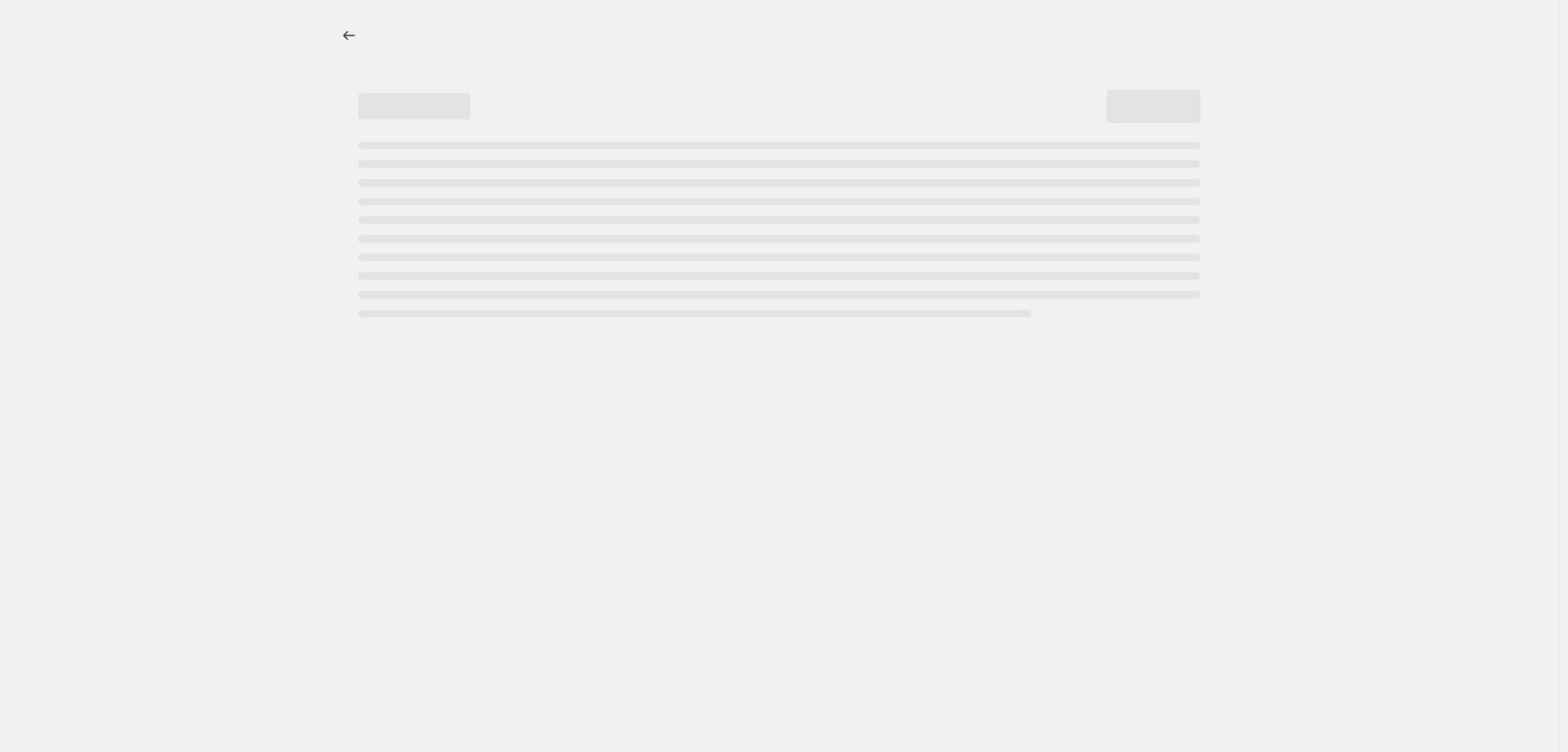
select select "percentage"
select select "tag"
select select "vendor"
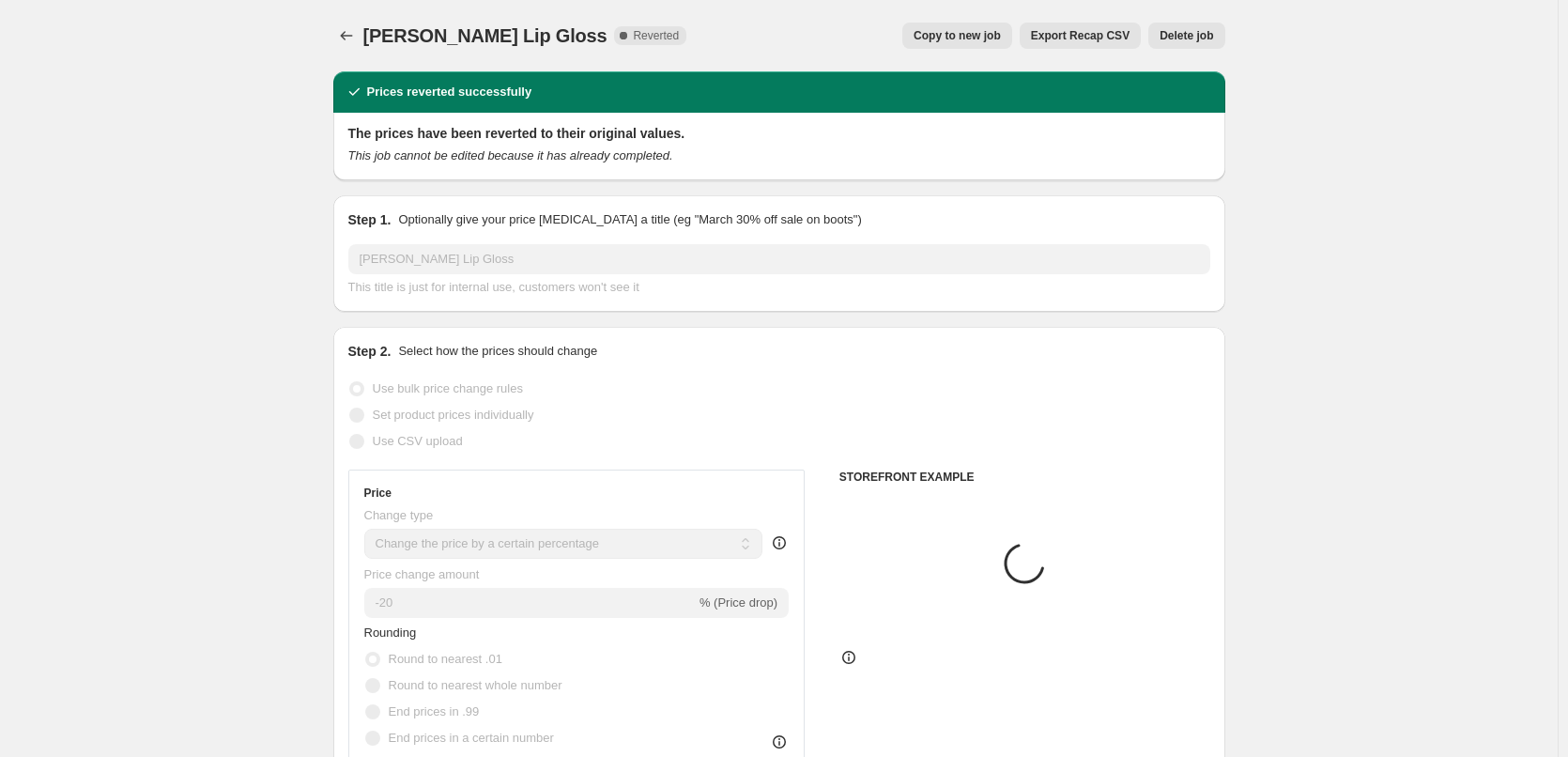
click at [1209, 27] on button "Delete job" at bounding box center [1186, 36] width 76 height 27
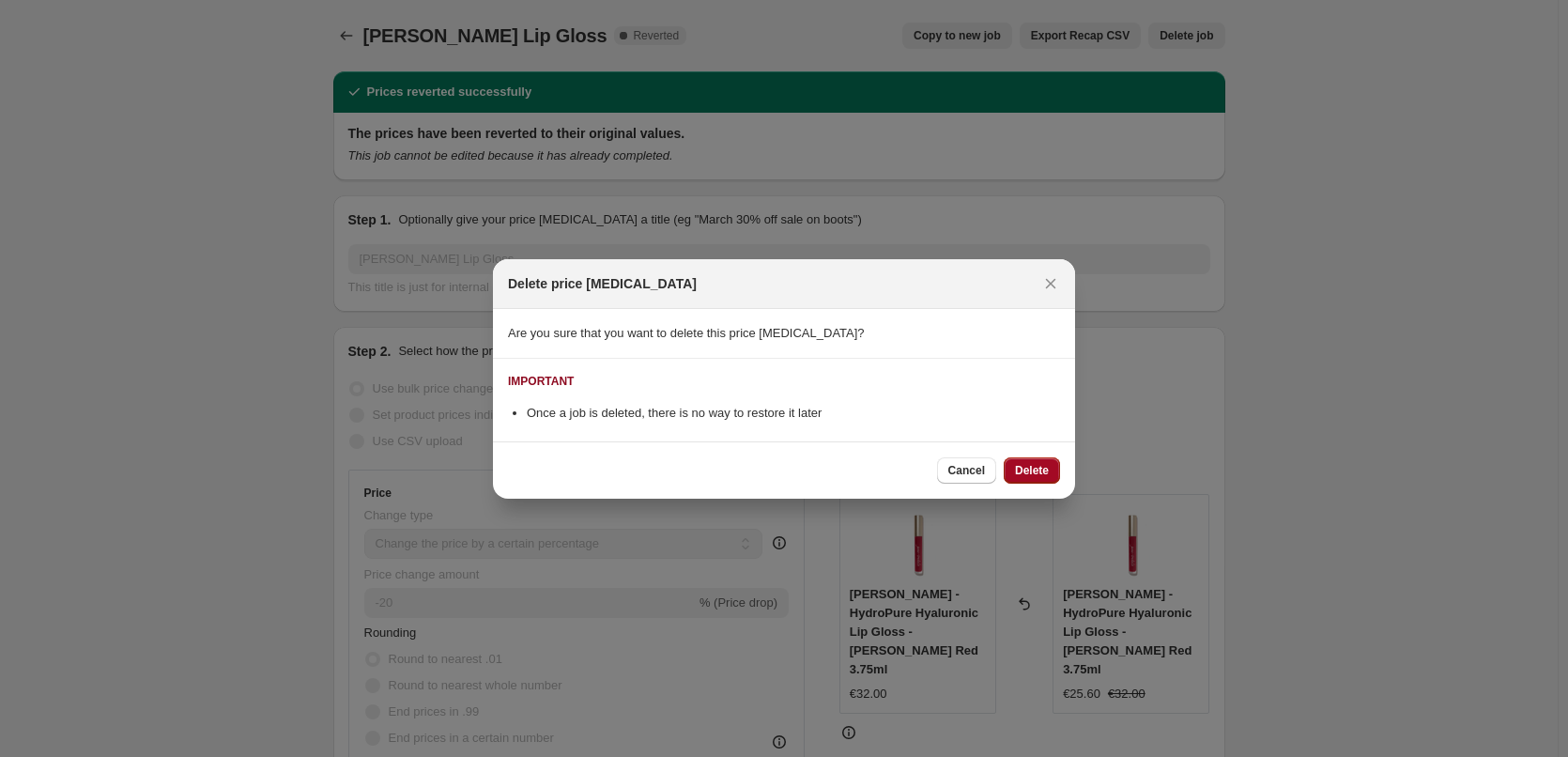
click at [1027, 459] on button "Delete" at bounding box center [1032, 471] width 56 height 27
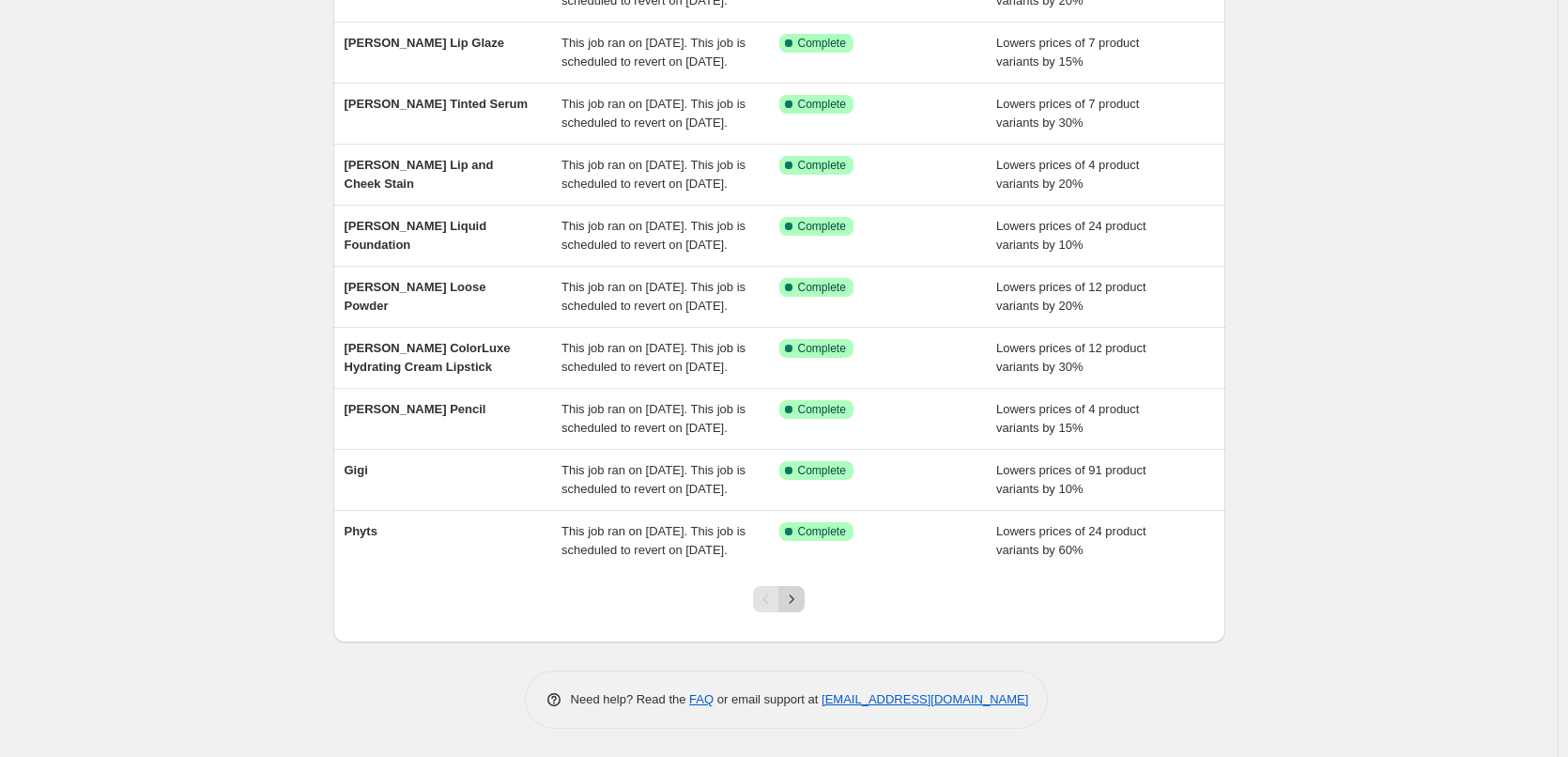
scroll to position [376, 0]
click at [795, 613] on button "Next" at bounding box center [792, 599] width 27 height 27
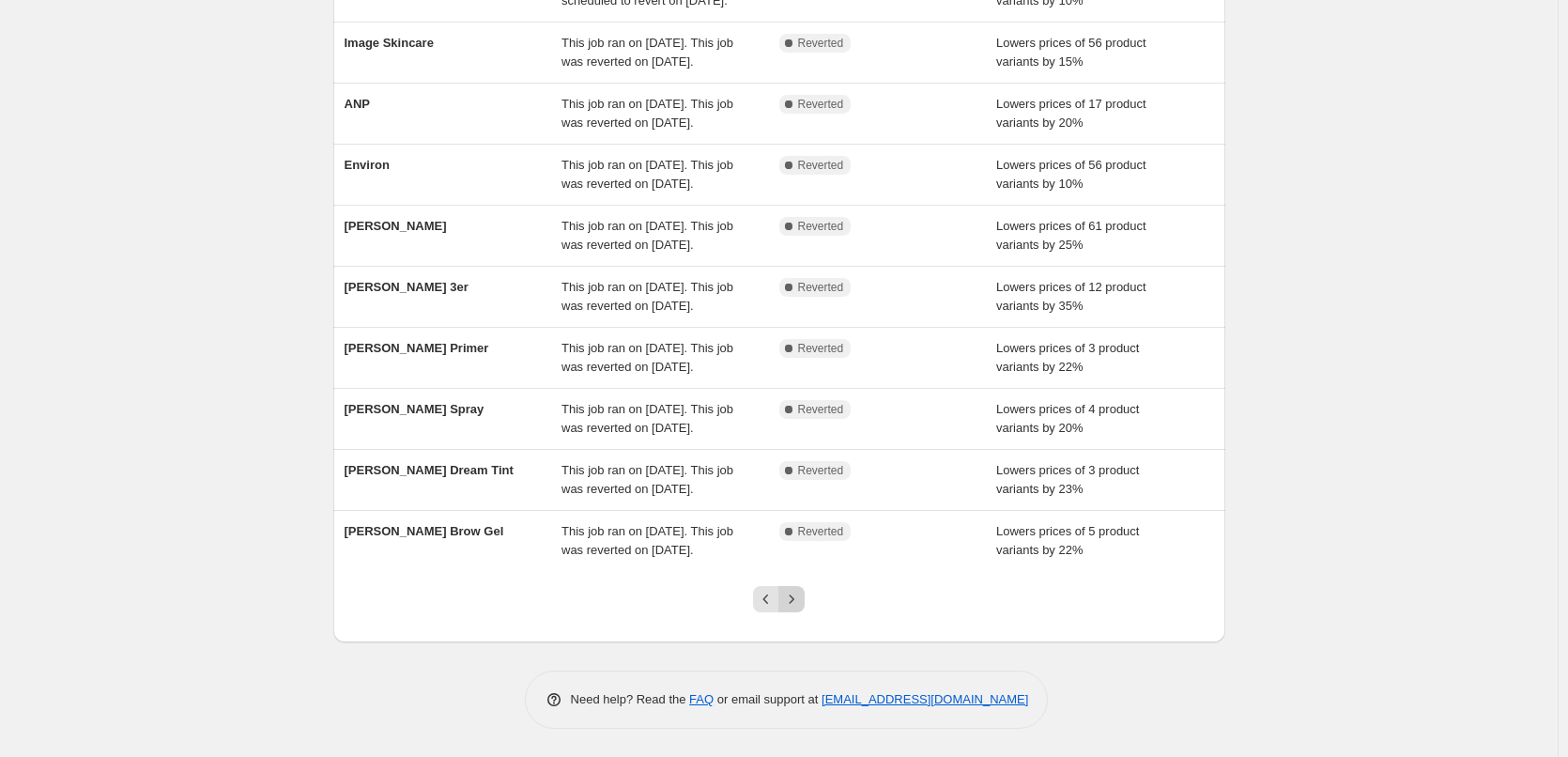
click at [801, 609] on icon "Next" at bounding box center [792, 599] width 19 height 19
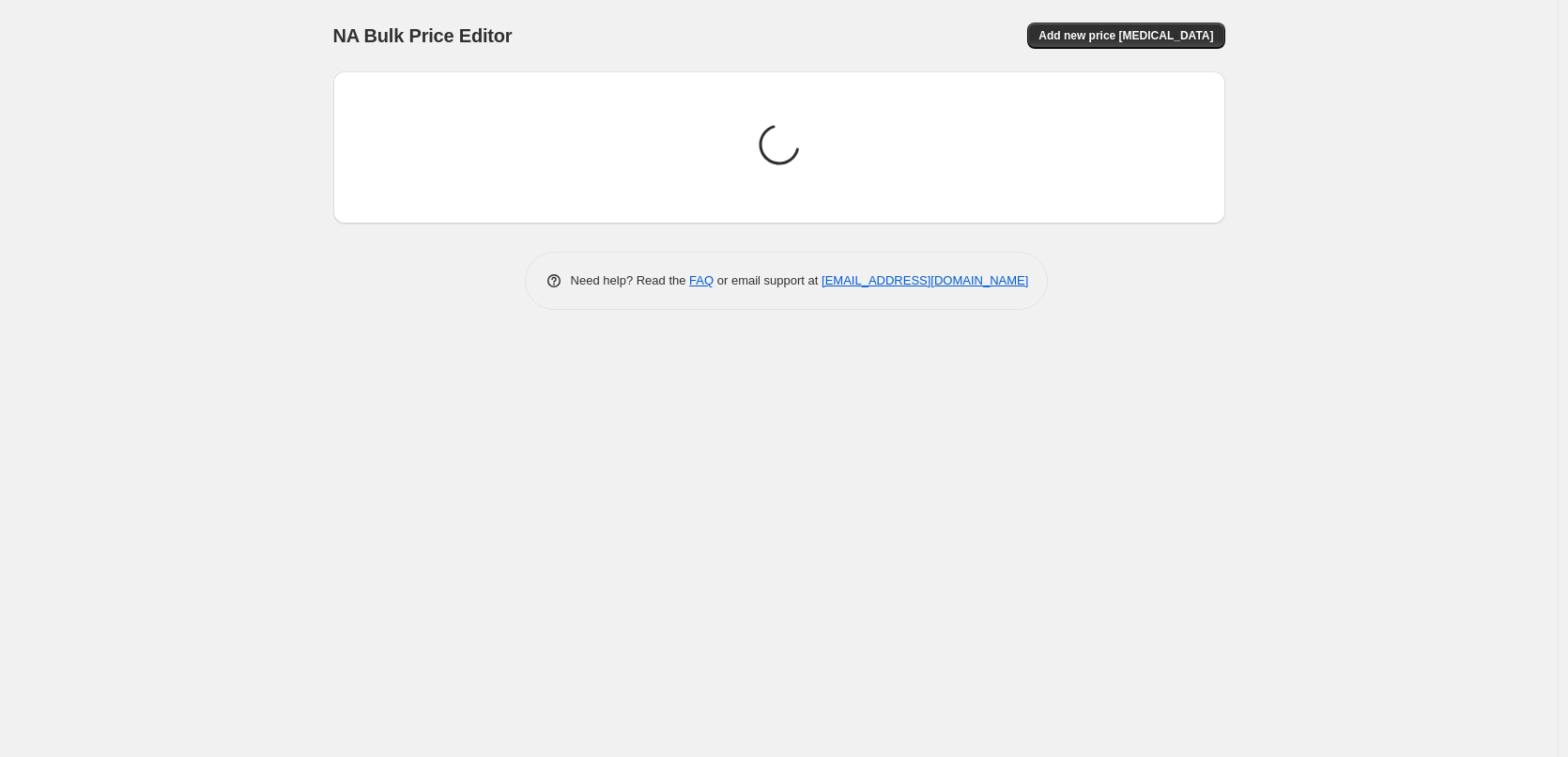
scroll to position [0, 0]
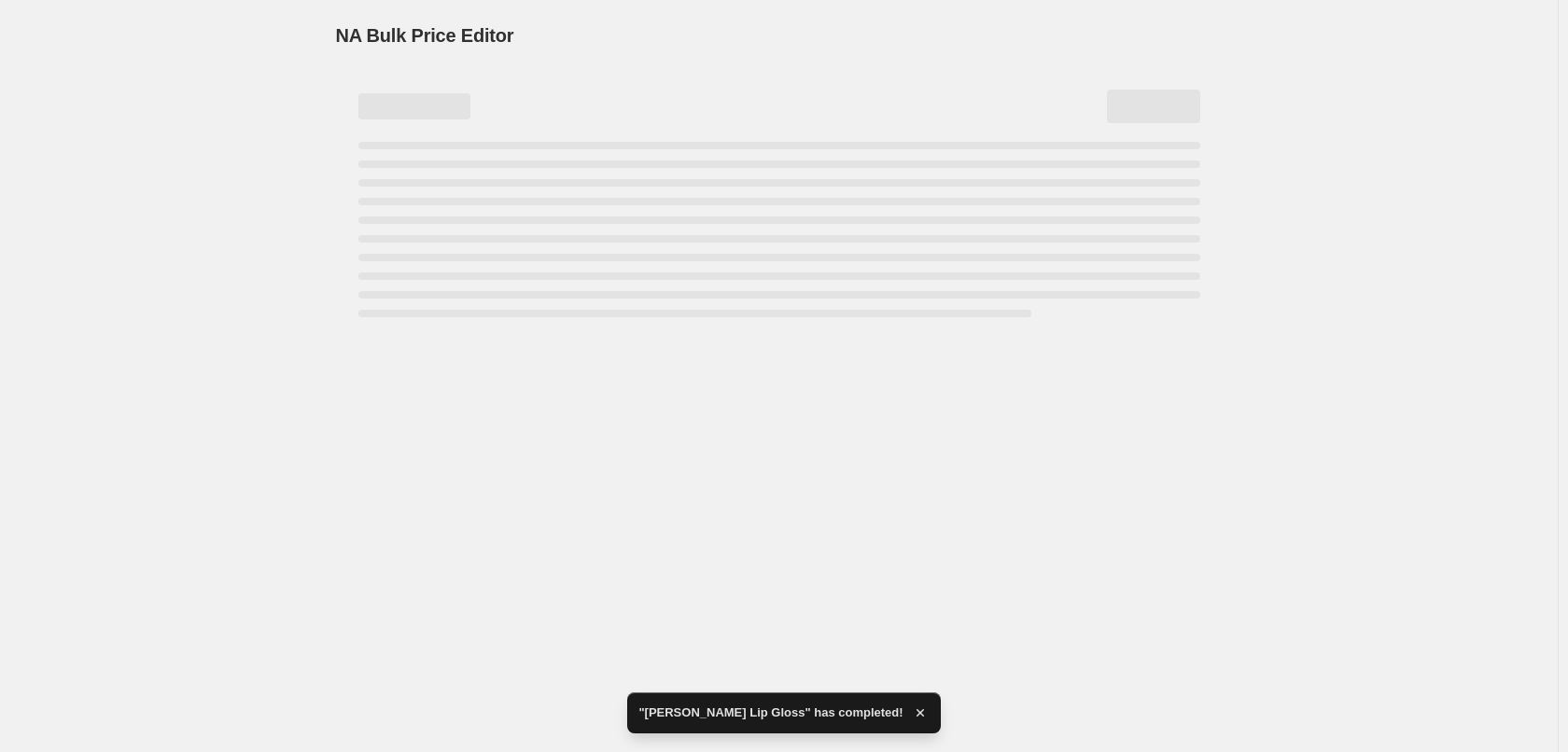
click at [444, 205] on div "Page loading" at bounding box center [780, 202] width 842 height 8
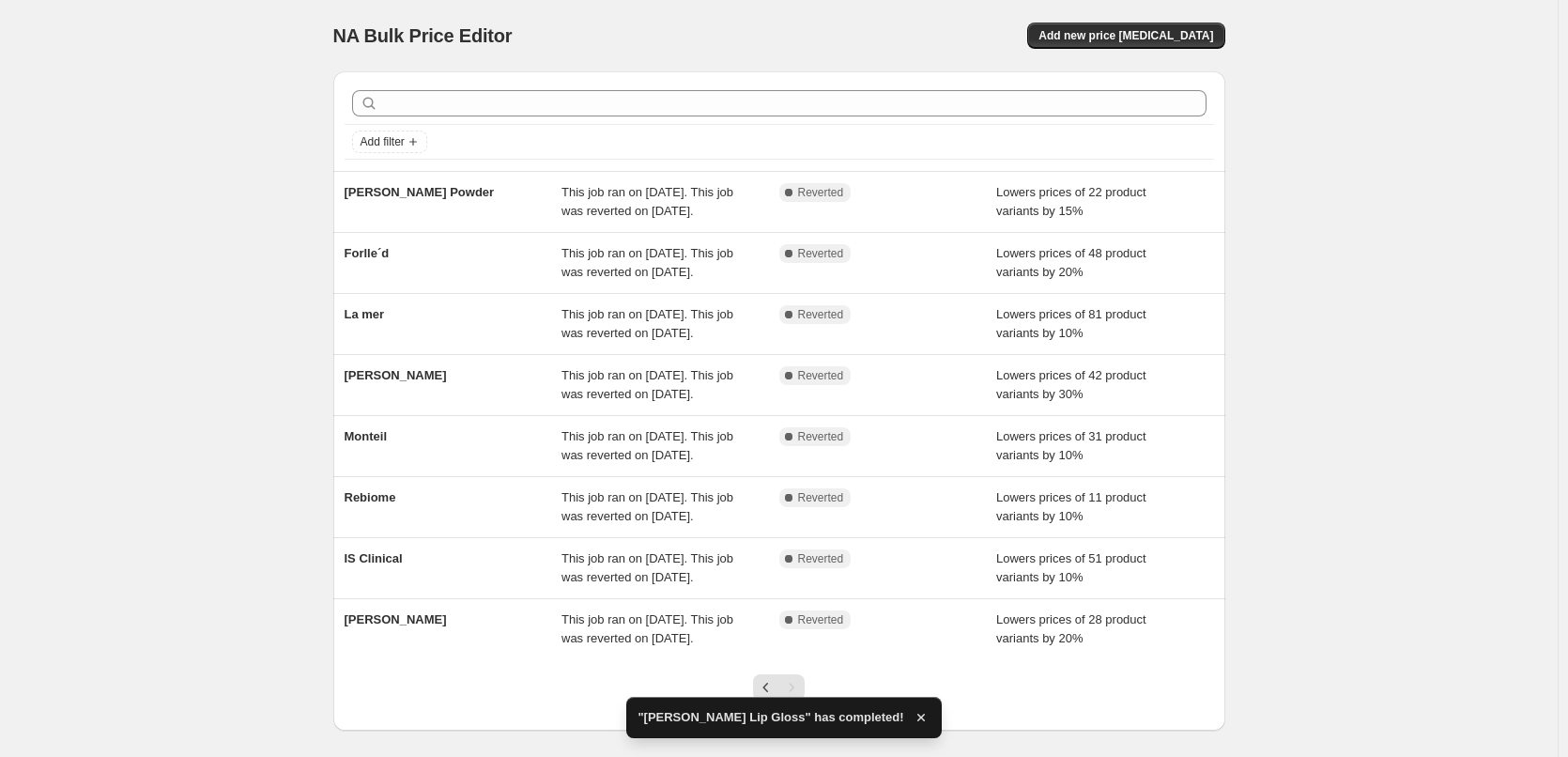
click at [457, 202] on div "[PERSON_NAME] Powder" at bounding box center [453, 201] width 218 height 37
select select "percentage"
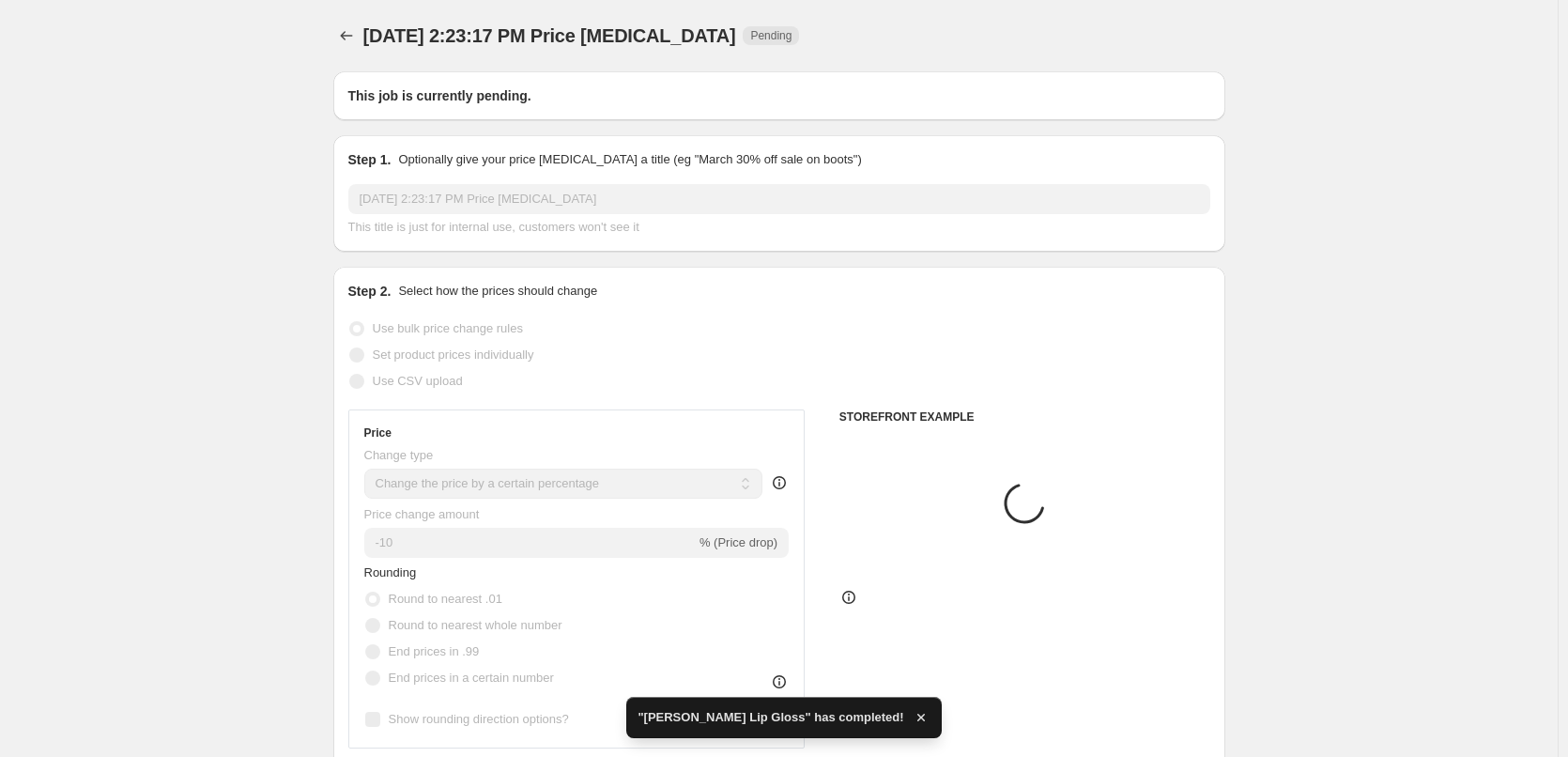
type input "[PERSON_NAME] Powder"
radio input "false"
radio input "true"
checkbox input "true"
select select "tag"
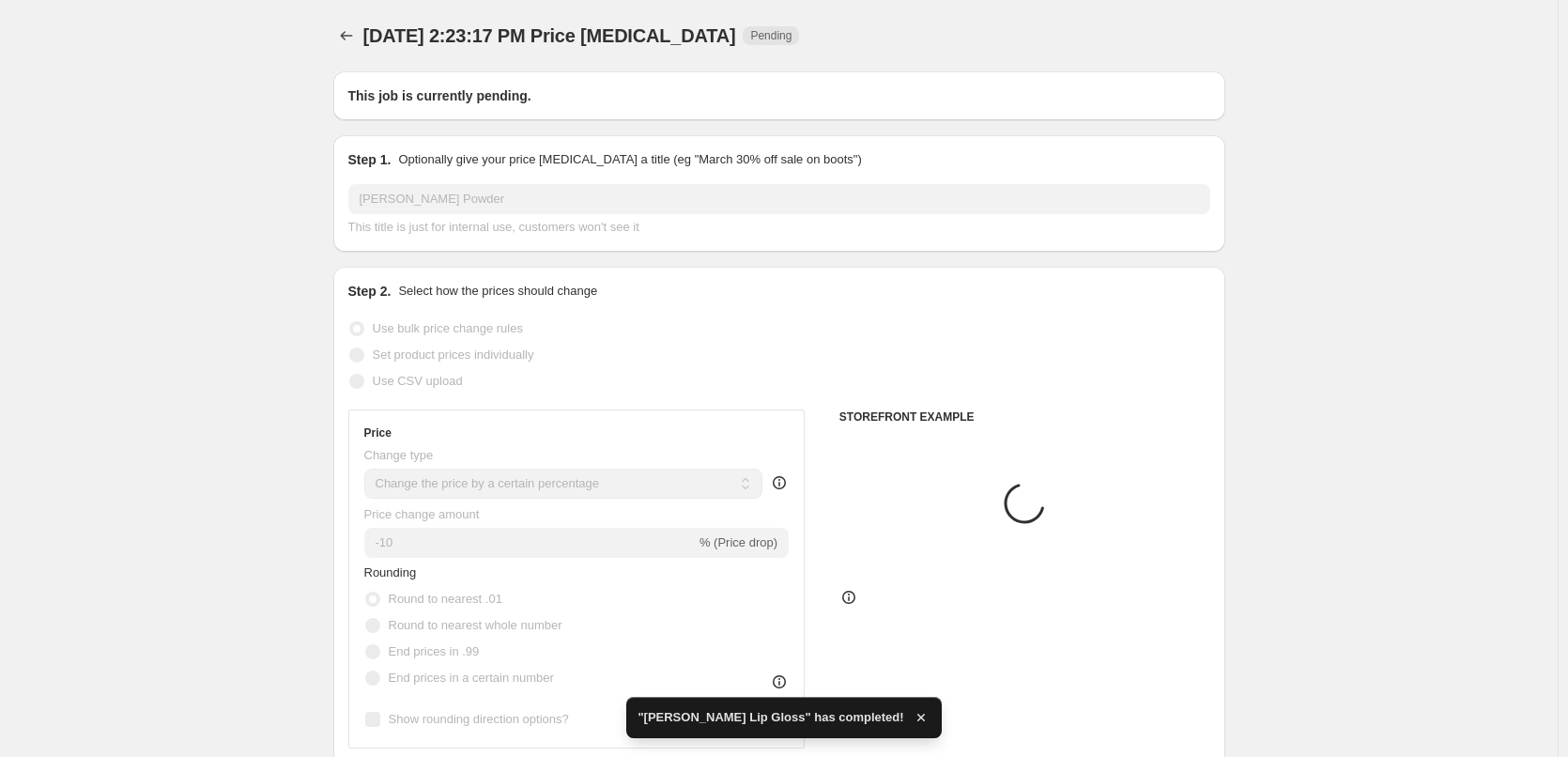
select select "vendor"
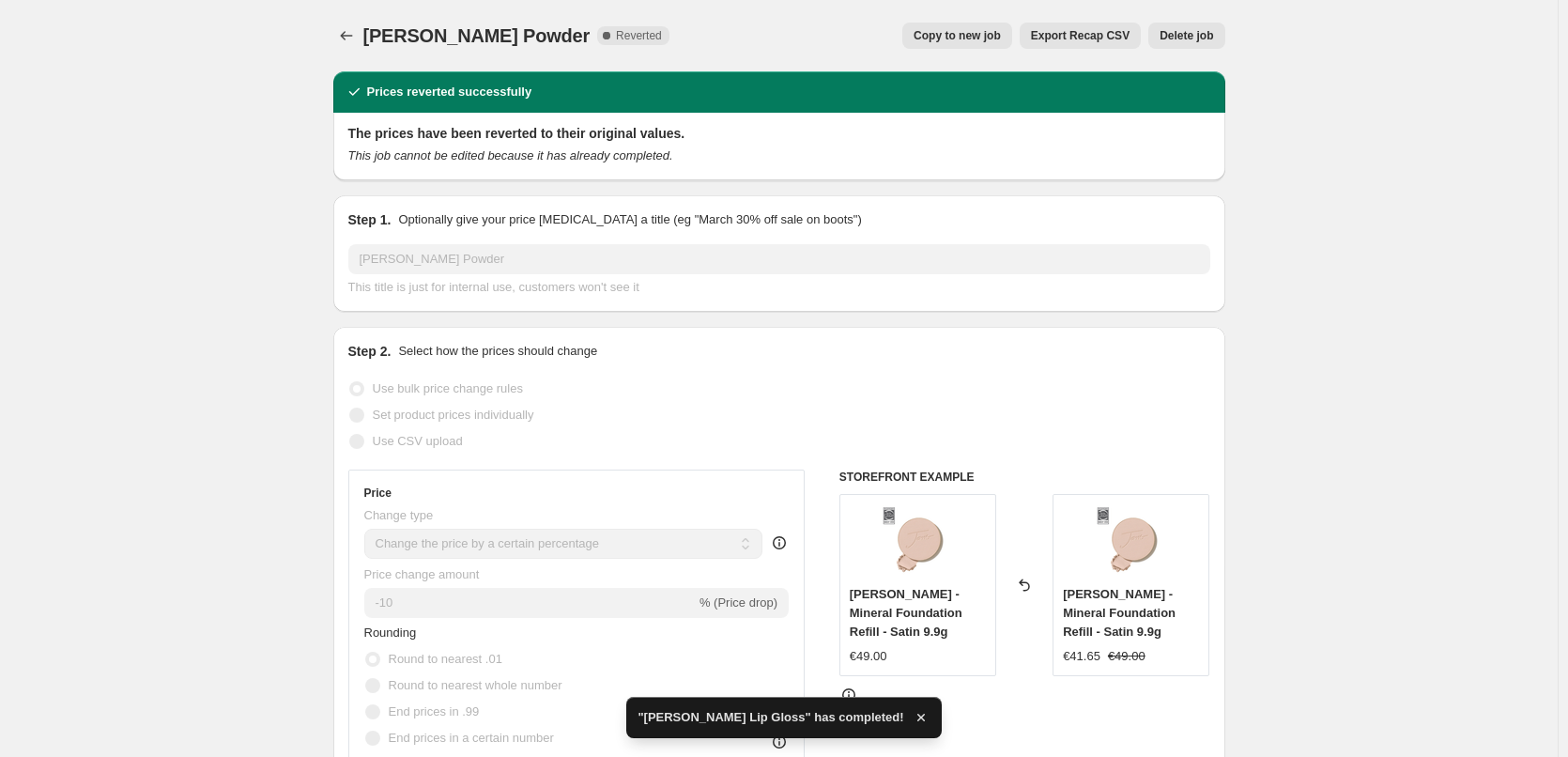
click at [959, 38] on span "Copy to new job" at bounding box center [957, 36] width 88 height 15
select select "percentage"
select select "tag"
select select "vendor"
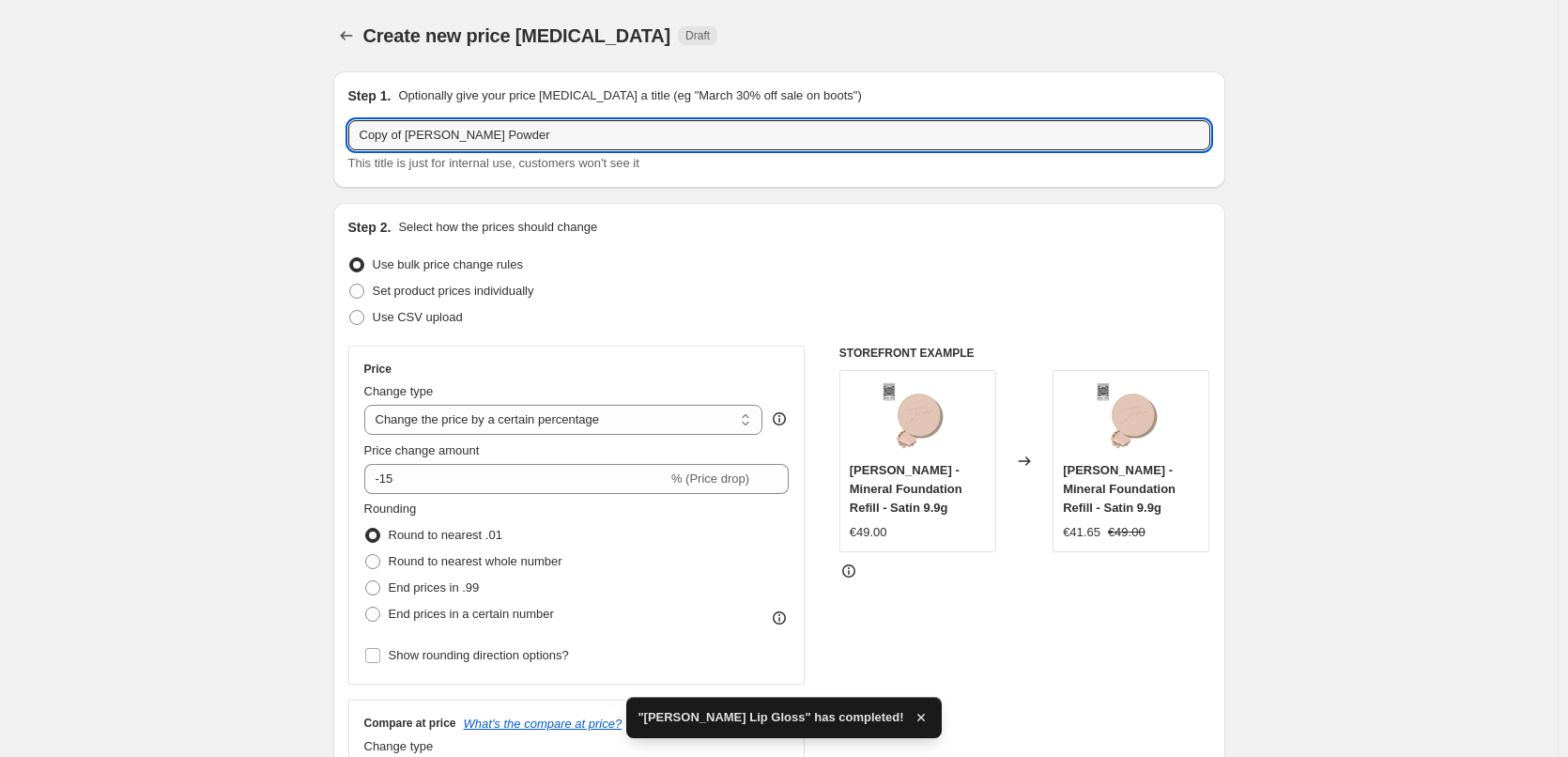
drag, startPoint x: 409, startPoint y: 139, endPoint x: 58, endPoint y: 137, distance: 351.0
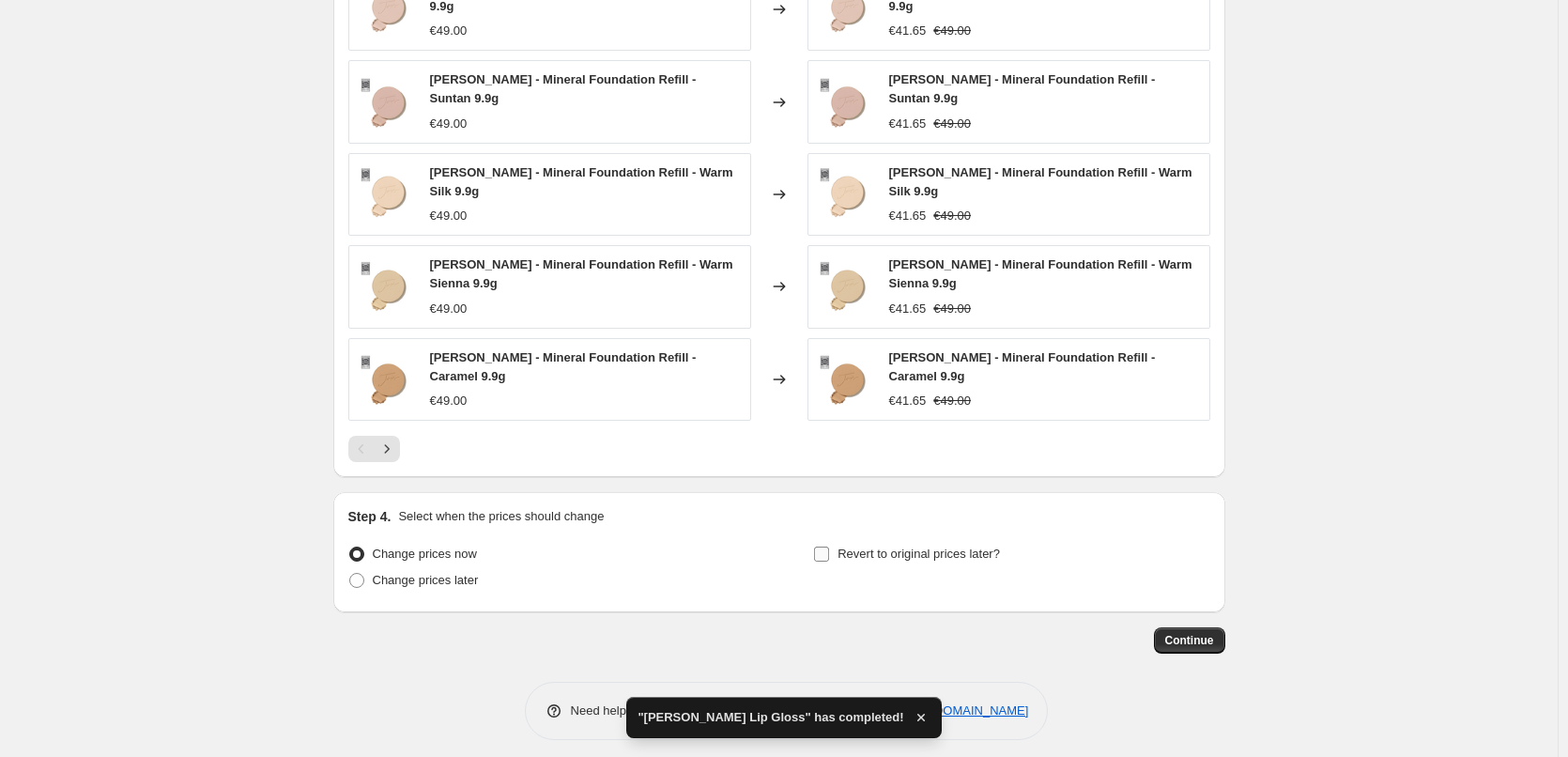
type input "[PERSON_NAME] Powder"
click at [909, 547] on span "Revert to original prices later?" at bounding box center [919, 554] width 162 height 14
click at [829, 547] on input "Revert to original prices later?" at bounding box center [822, 555] width 15 height 15
checkbox input "true"
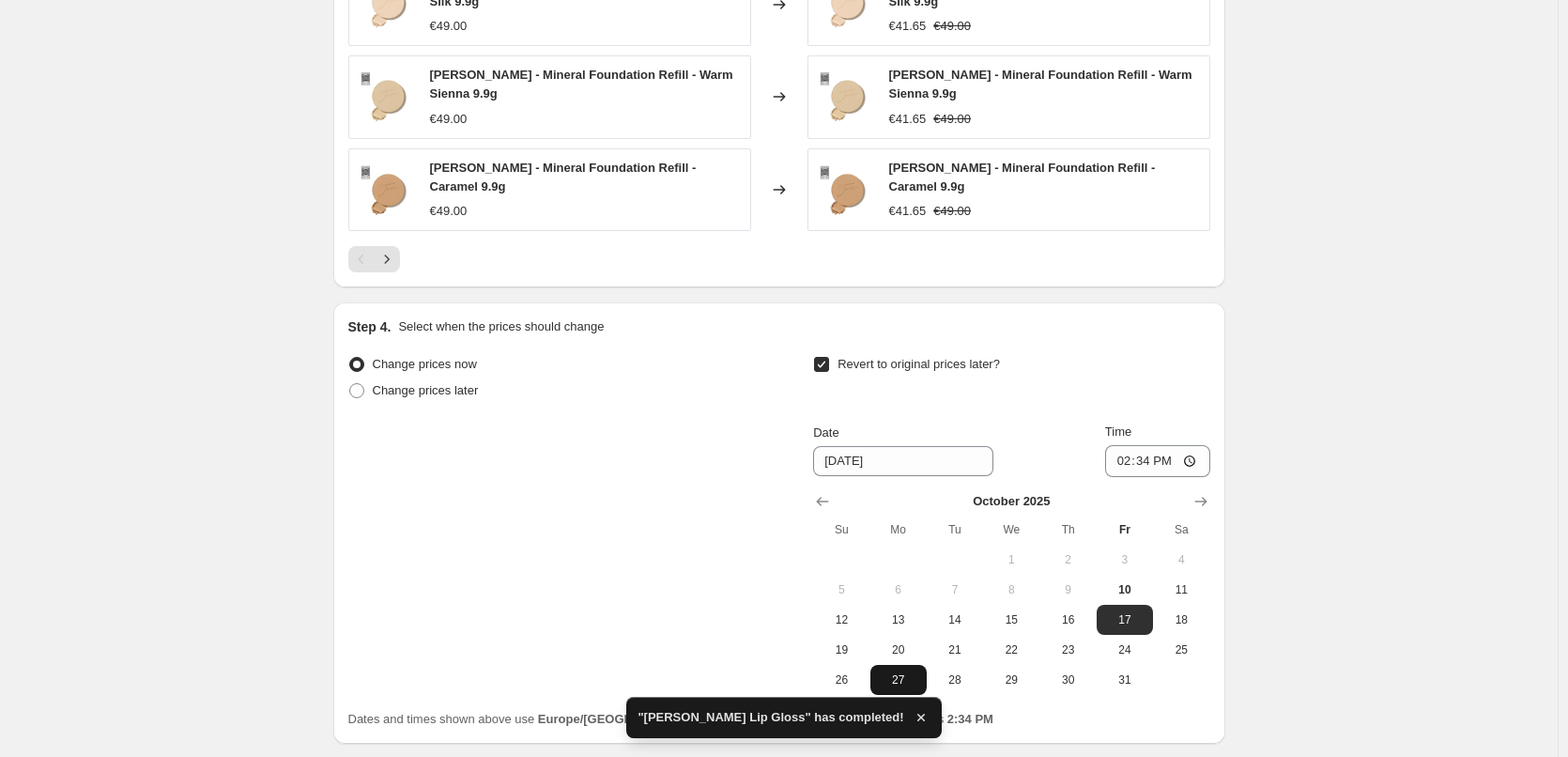
scroll to position [1714, 0]
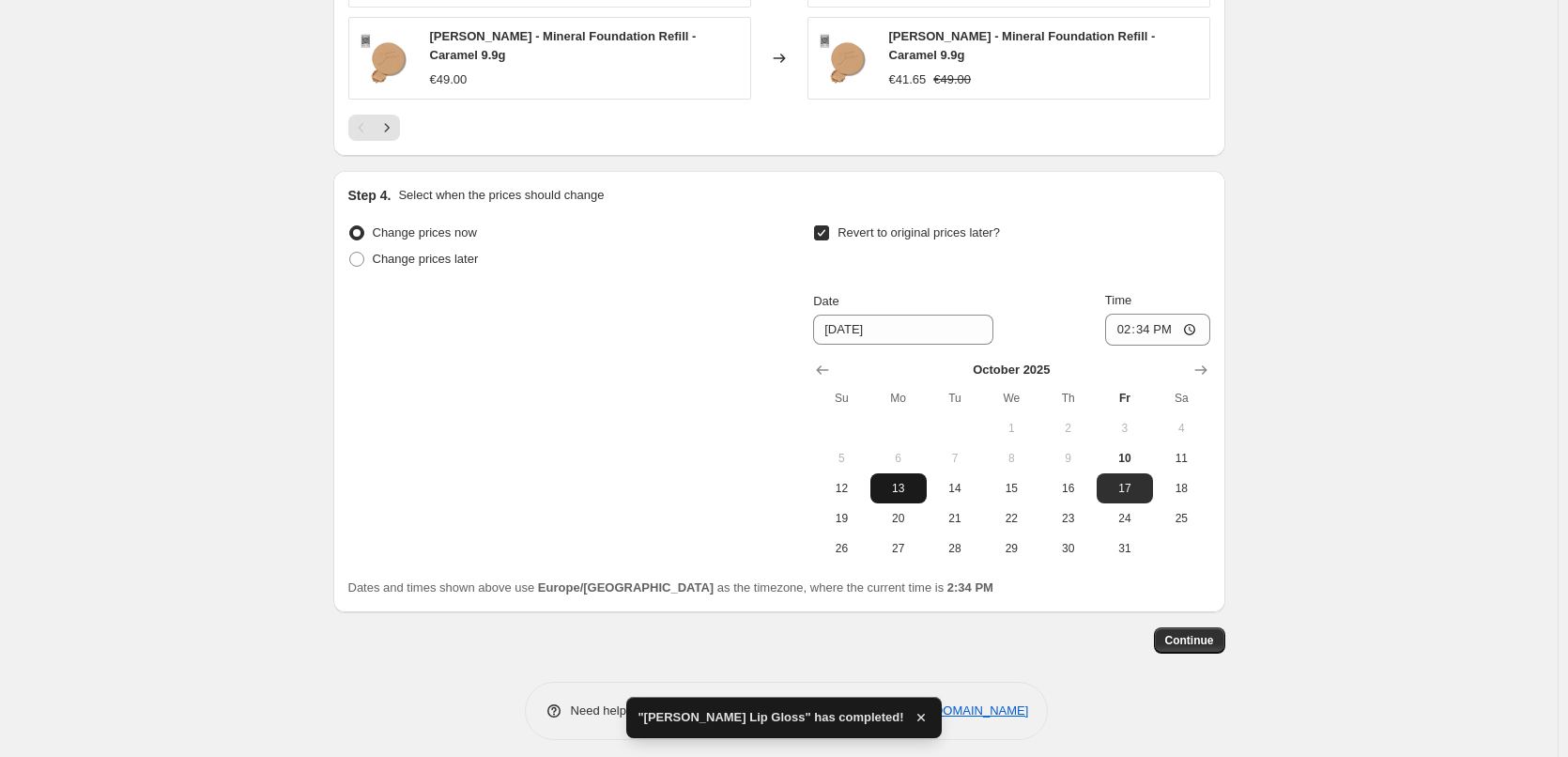
click at [903, 481] on span "13" at bounding box center [898, 489] width 41 height 15
type input "[DATE]"
click at [1127, 329] on input "14:34" at bounding box center [1158, 329] width 105 height 32
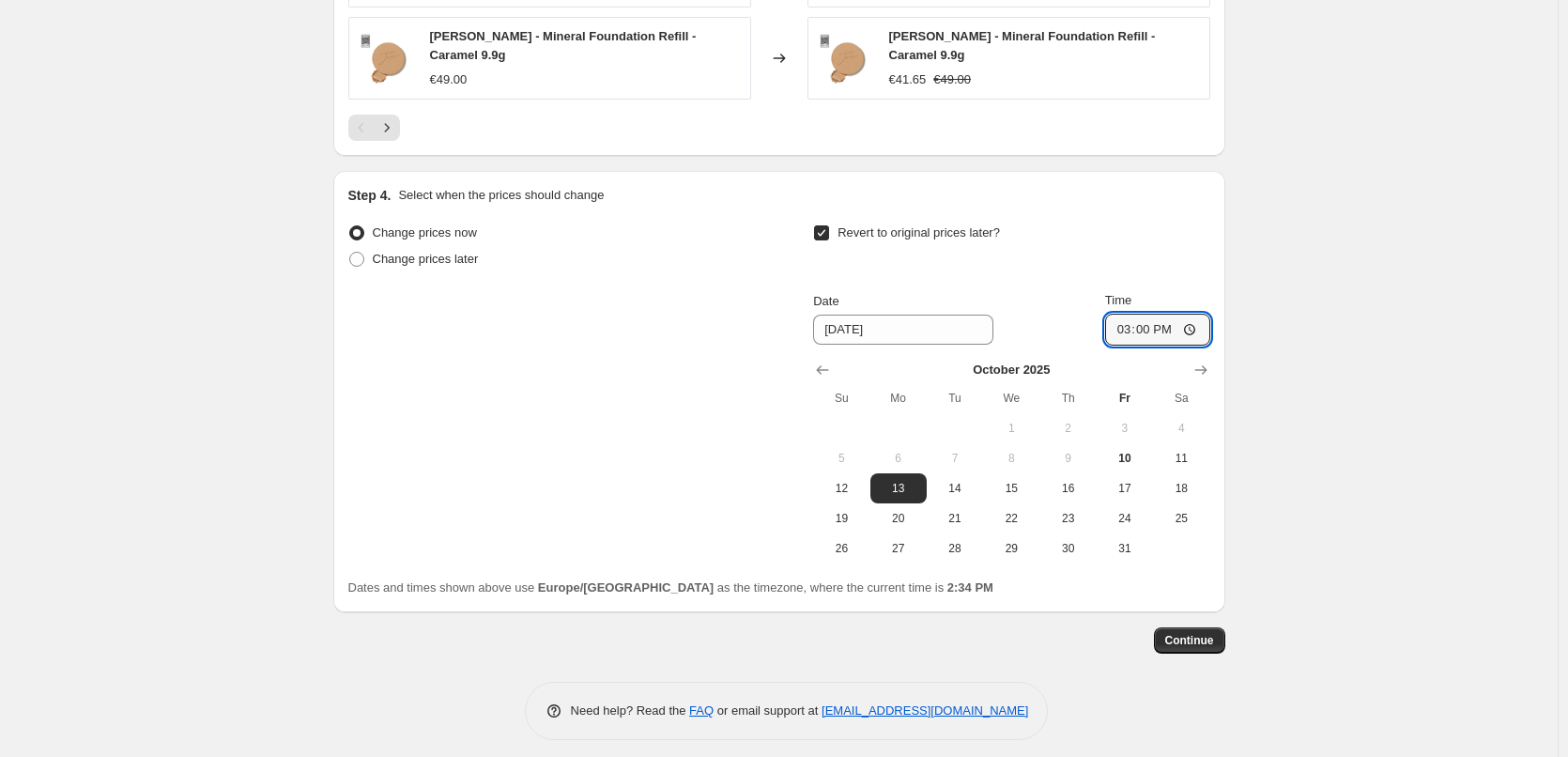
type input "03:00"
click at [1189, 633] on span "Continue" at bounding box center [1189, 641] width 49 height 15
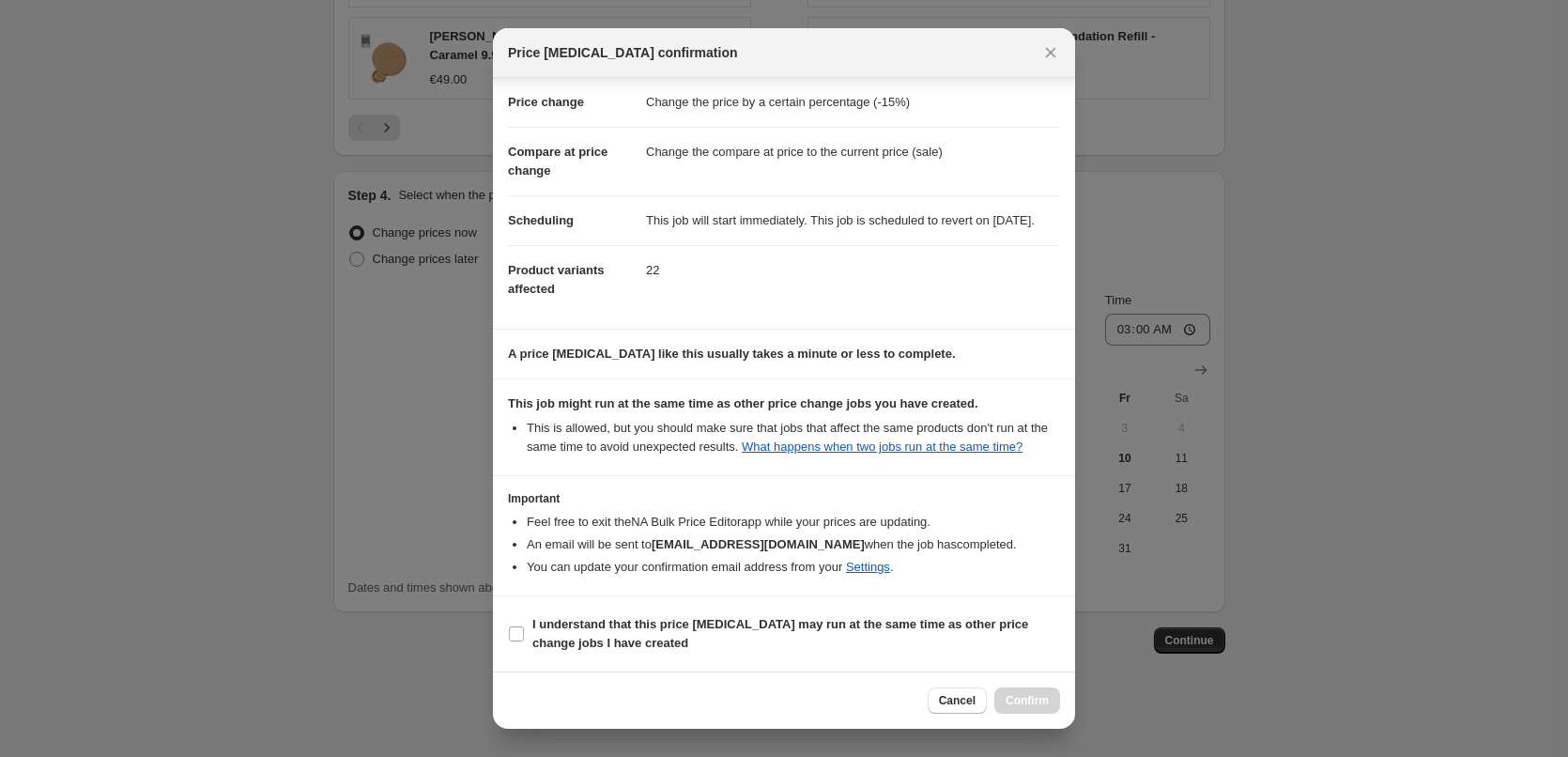
scroll to position [53, 0]
click at [578, 621] on b "I understand that this price [MEDICAL_DATA] may run at the same time as other p…" at bounding box center [781, 634] width 496 height 32
click at [524, 626] on input "I understand that this price [MEDICAL_DATA] may run at the same time as other p…" at bounding box center [516, 634] width 15 height 15
checkbox input "true"
click at [1035, 709] on button "Confirm" at bounding box center [1027, 701] width 66 height 27
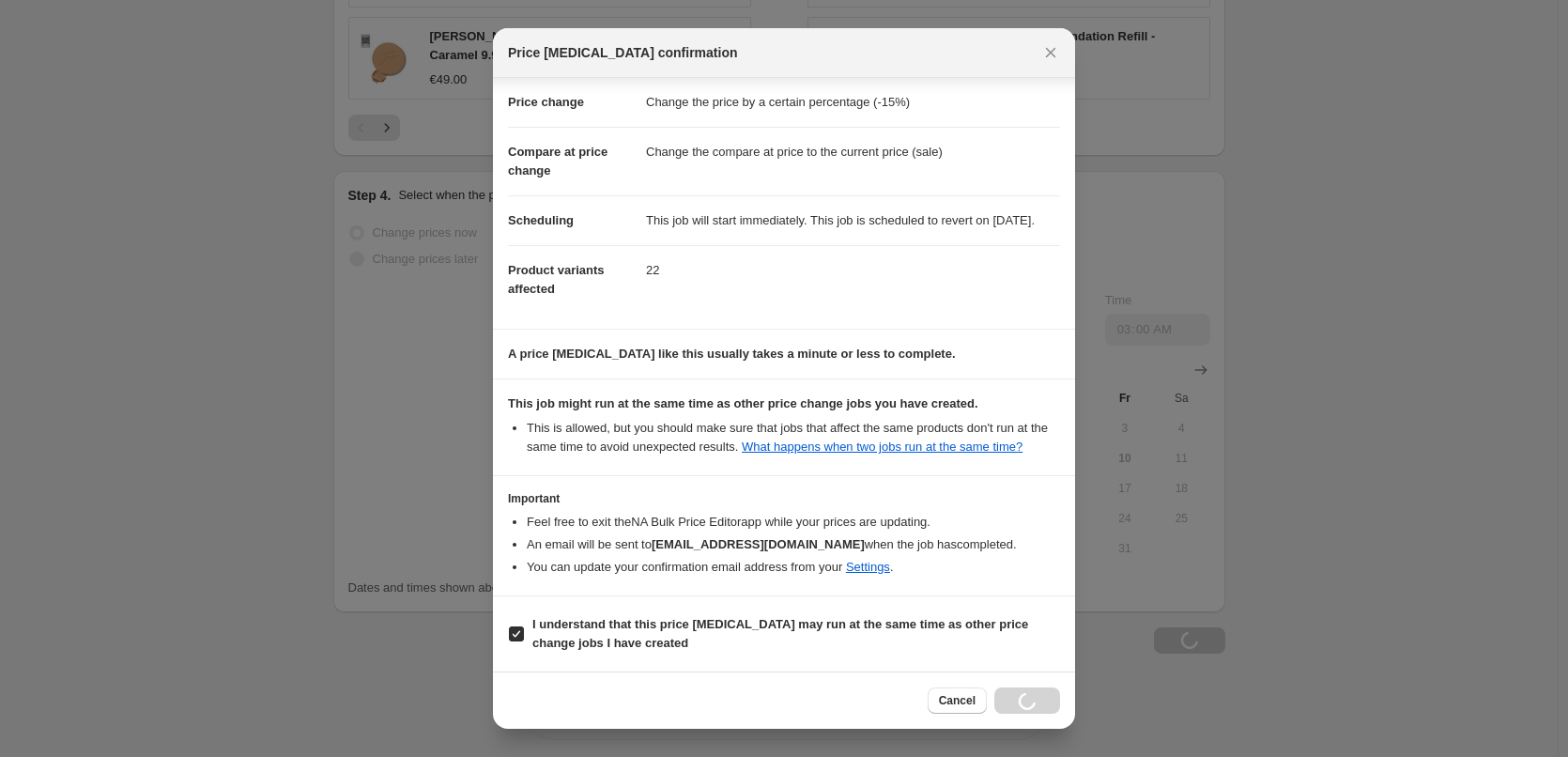
scroll to position [1777, 0]
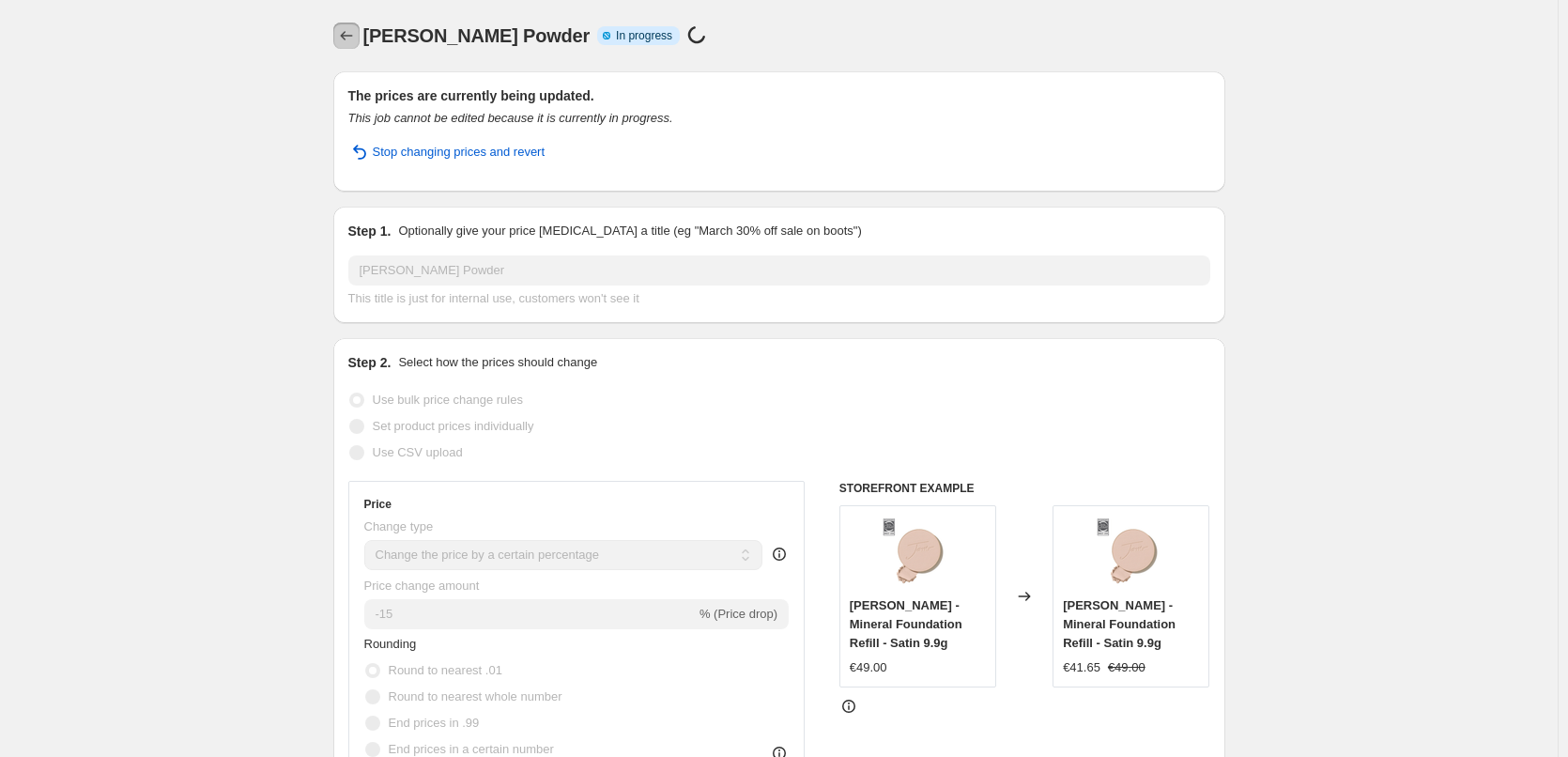
click at [356, 40] on icon "Price change jobs" at bounding box center [346, 36] width 19 height 19
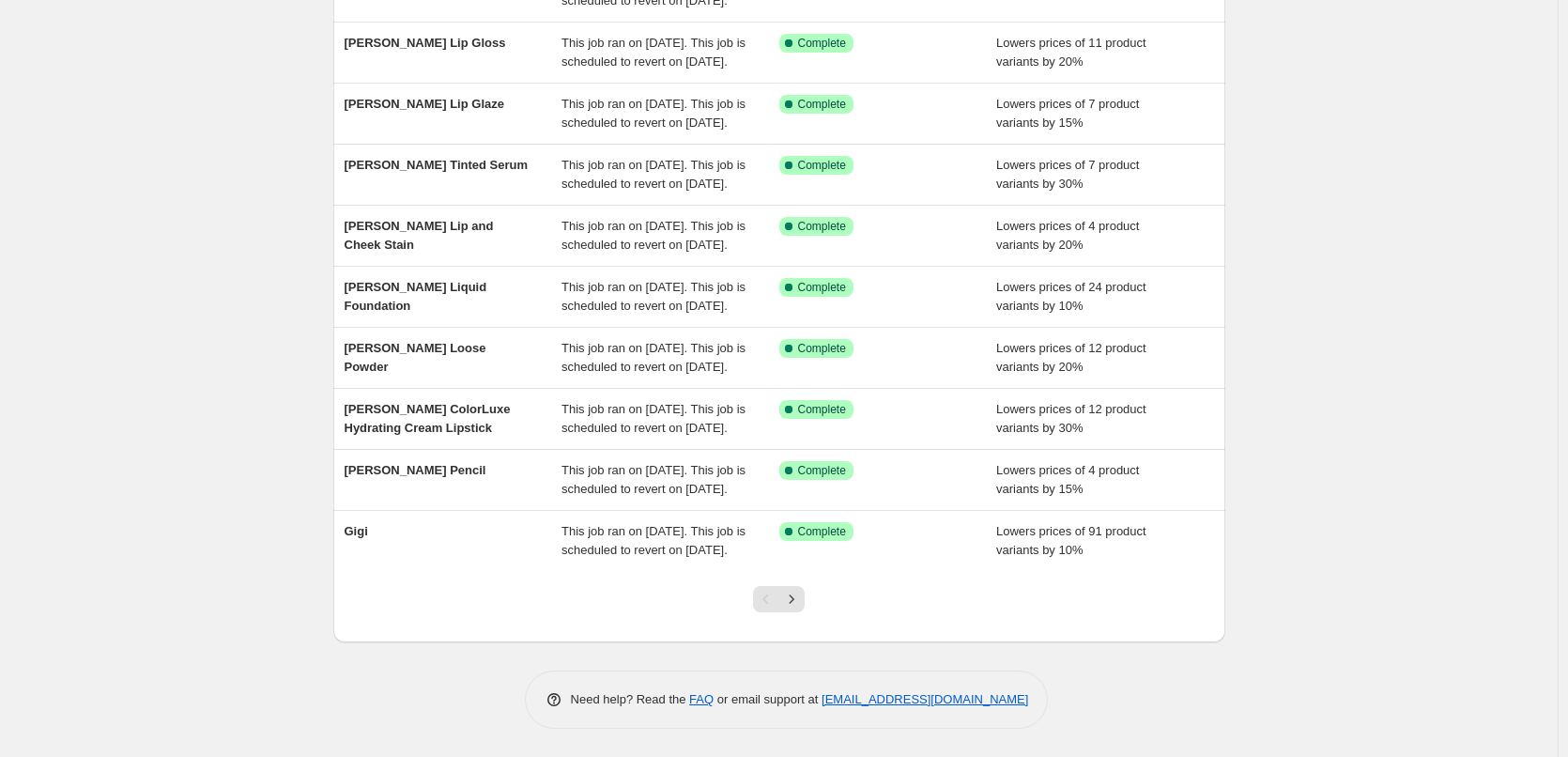
click at [794, 614] on div at bounding box center [779, 606] width 76 height 72
click at [796, 594] on icon "Next" at bounding box center [792, 599] width 19 height 19
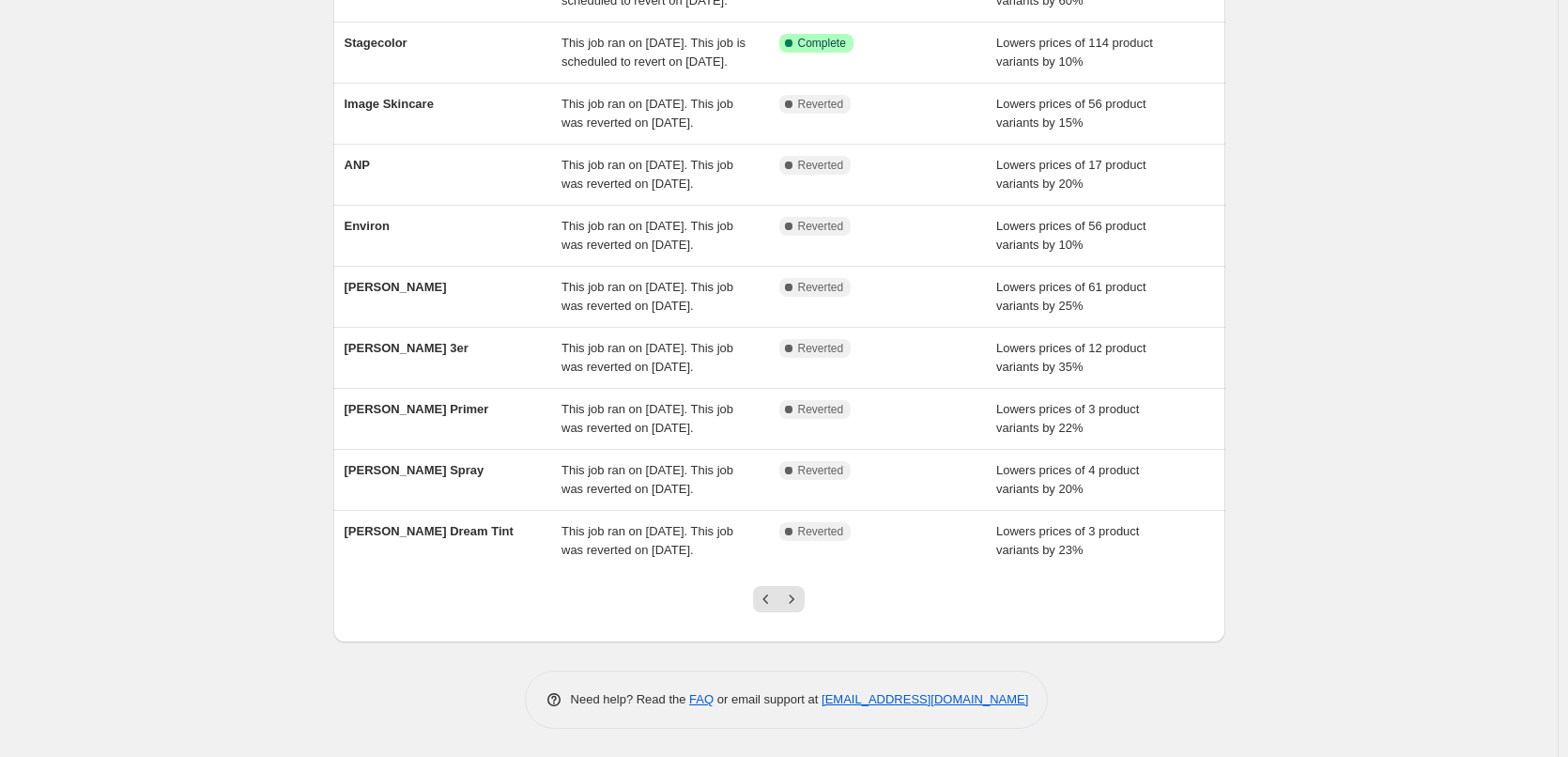
click at [796, 596] on icon "Next" at bounding box center [792, 599] width 19 height 19
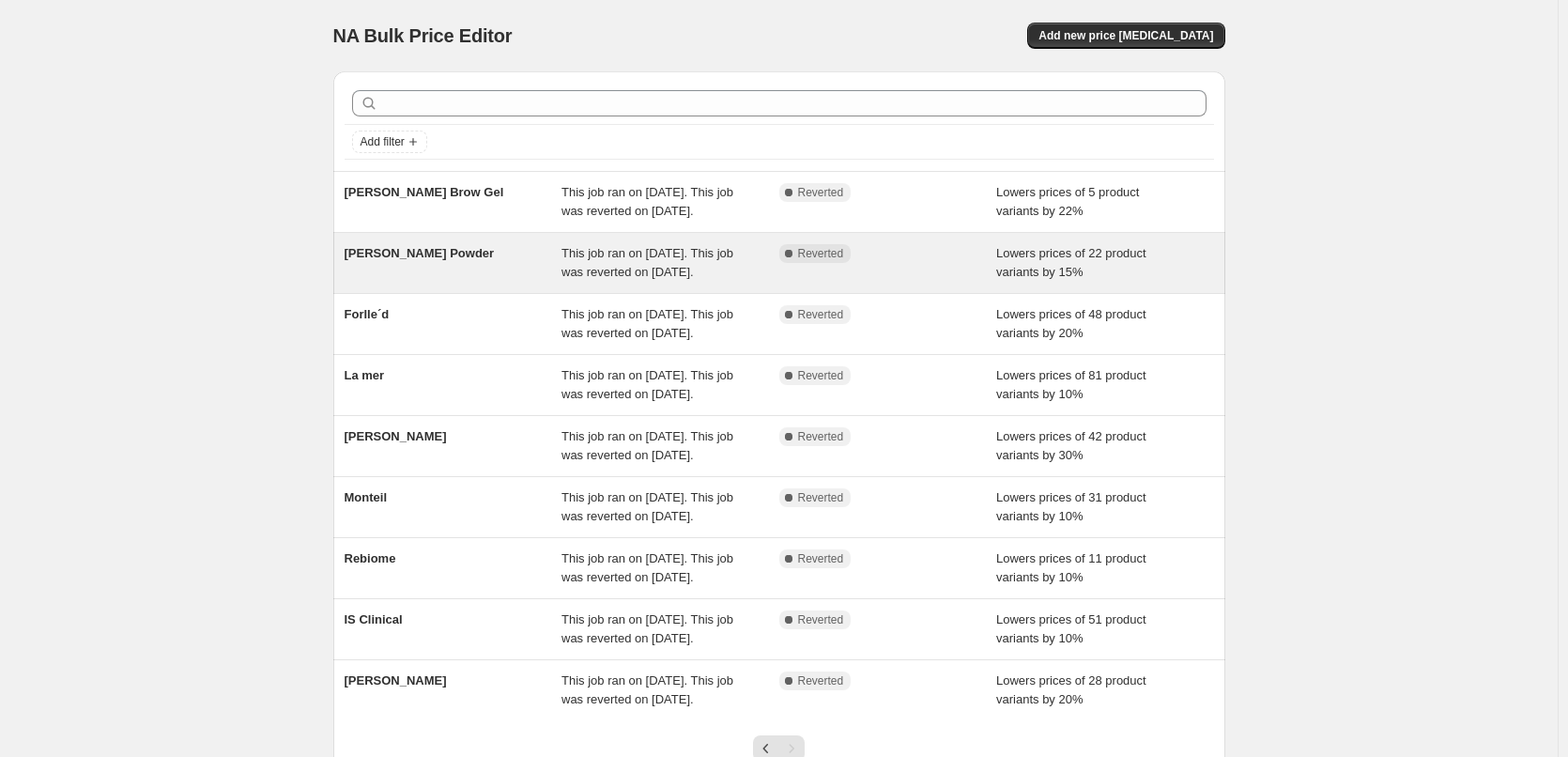
click at [449, 282] on div "[PERSON_NAME] Powder" at bounding box center [453, 263] width 218 height 37
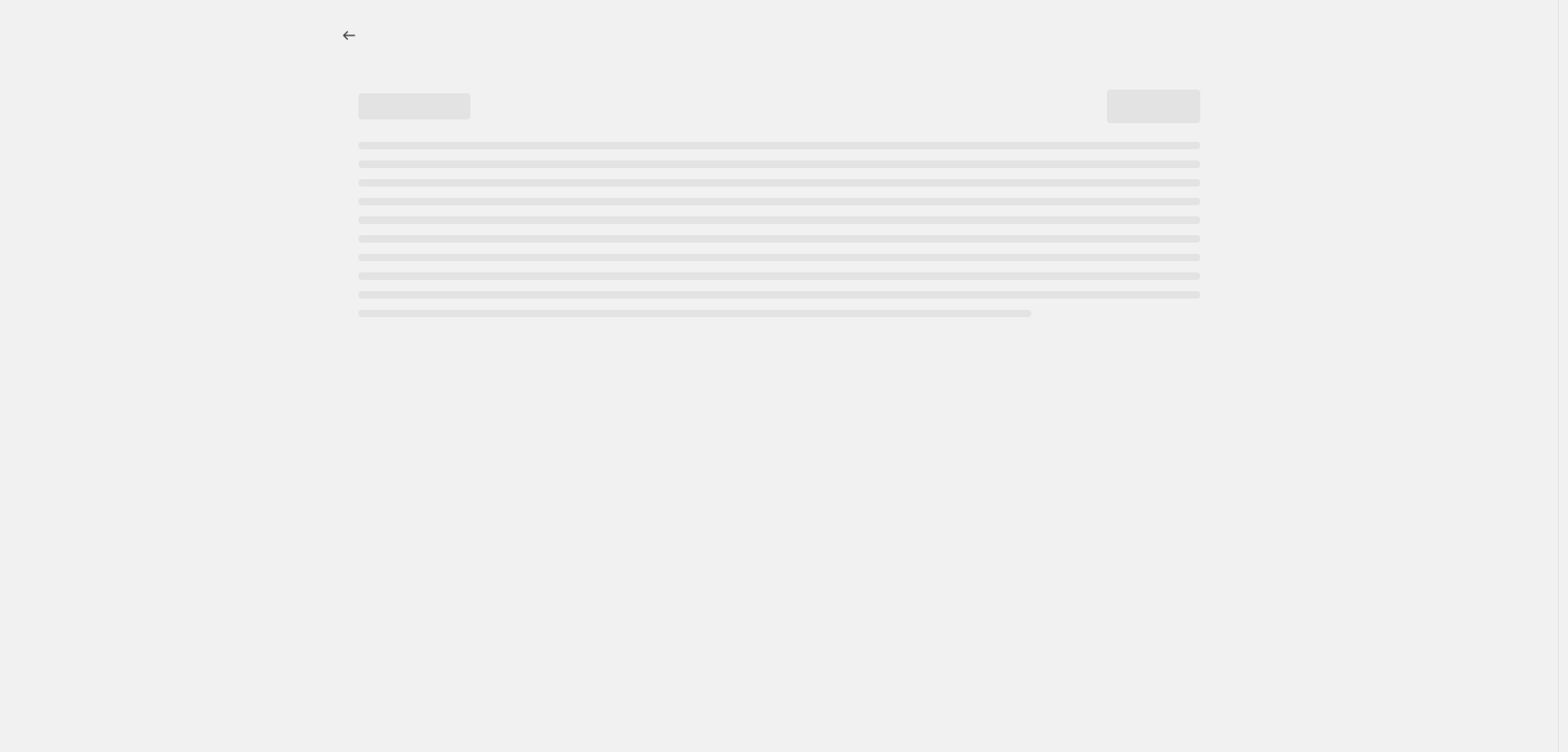
select select "percentage"
select select "tag"
select select "vendor"
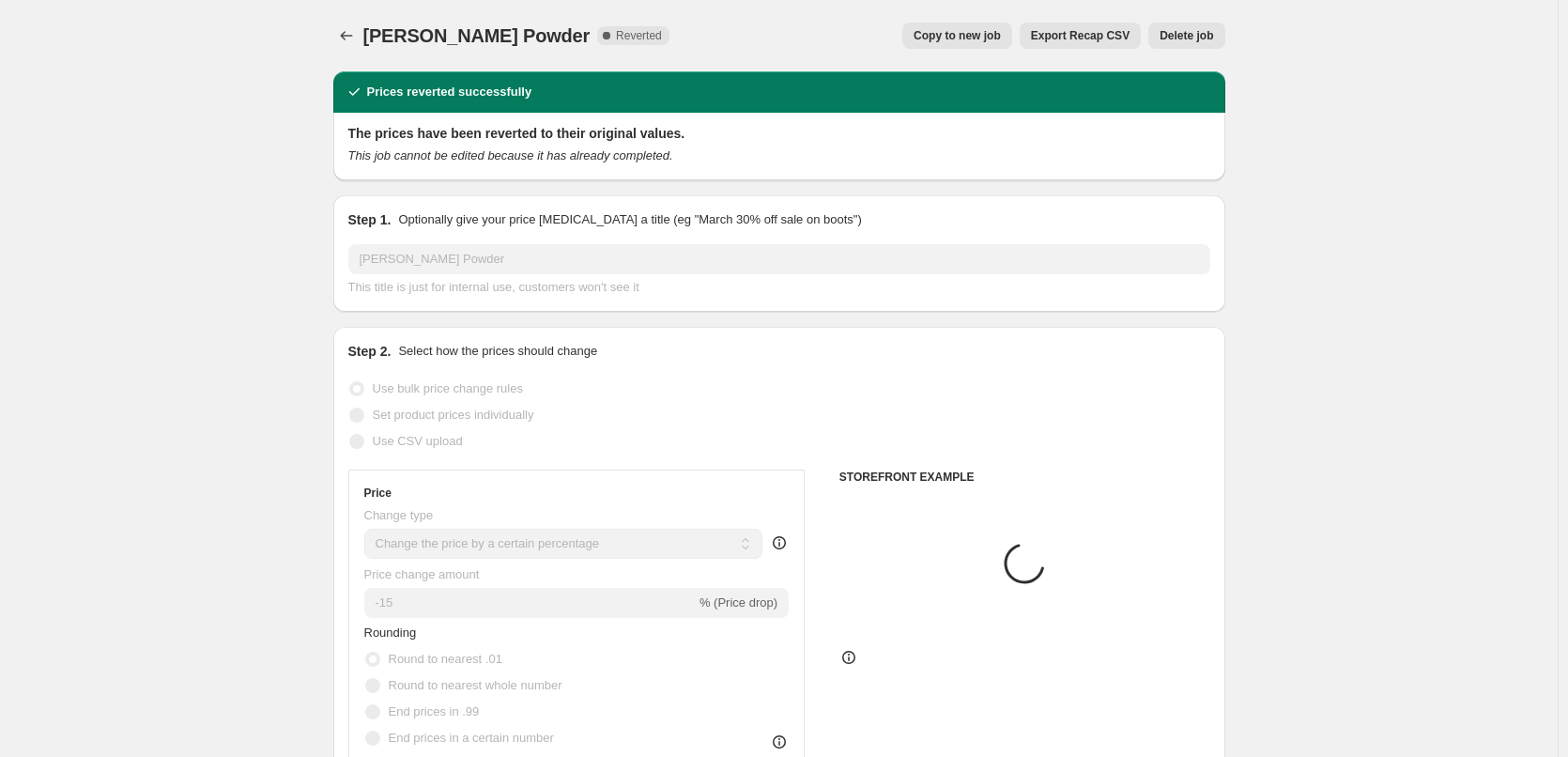
click at [1203, 43] on button "Delete job" at bounding box center [1186, 36] width 76 height 27
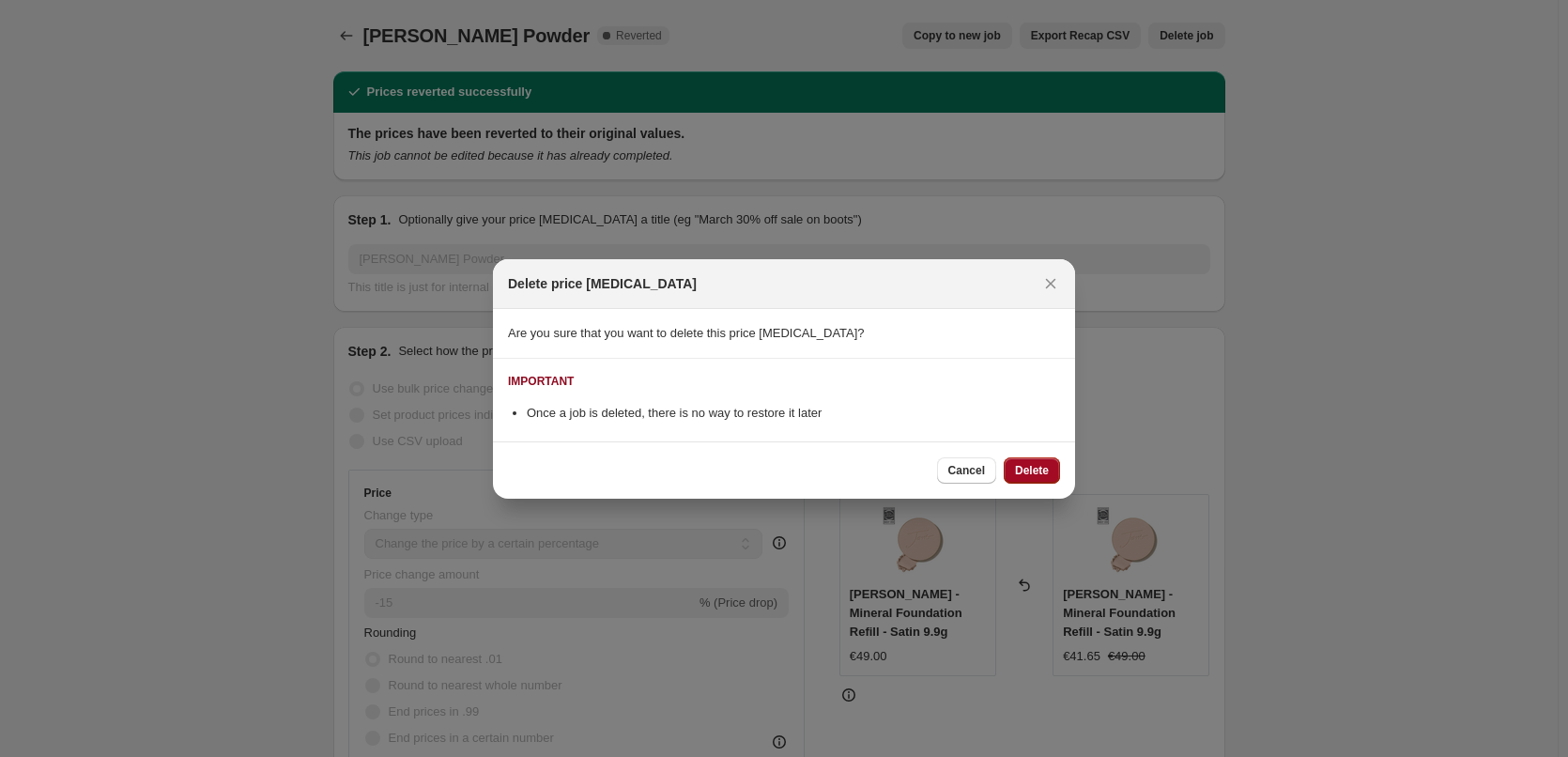
click at [1028, 464] on span "Delete" at bounding box center [1032, 471] width 33 height 15
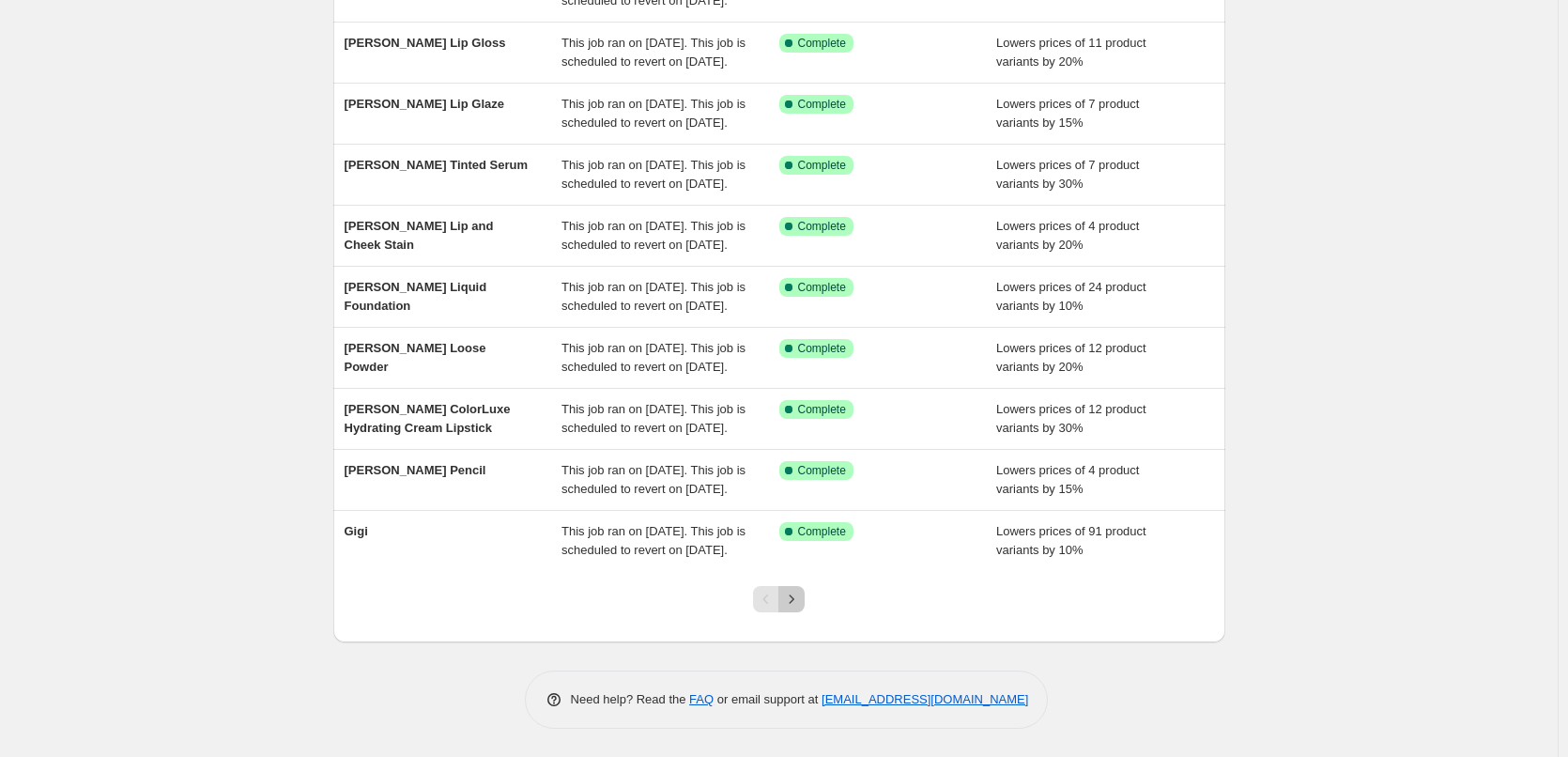
click at [796, 601] on icon "Next" at bounding box center [792, 599] width 19 height 19
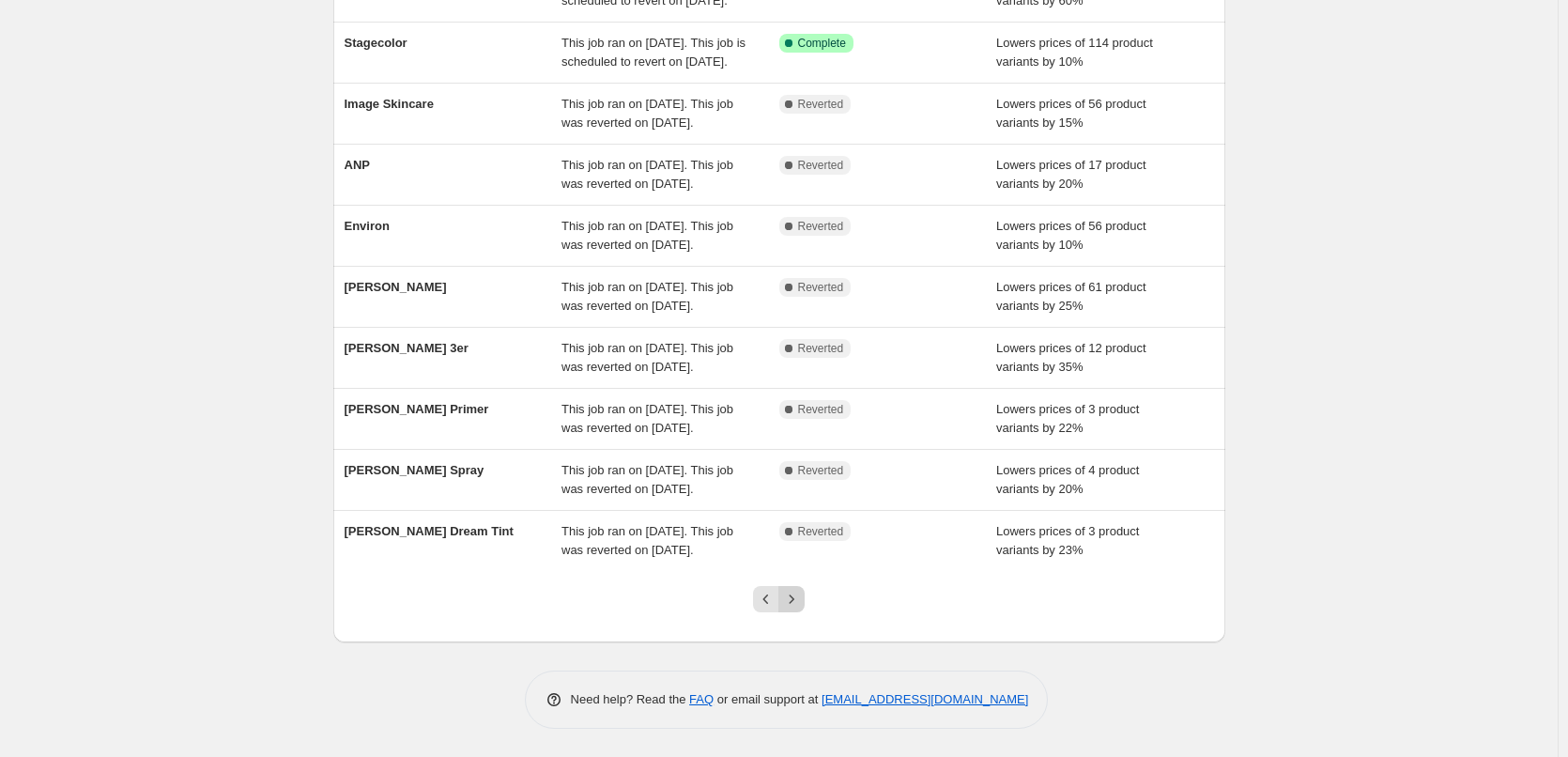
click at [796, 609] on icon "Next" at bounding box center [792, 599] width 19 height 19
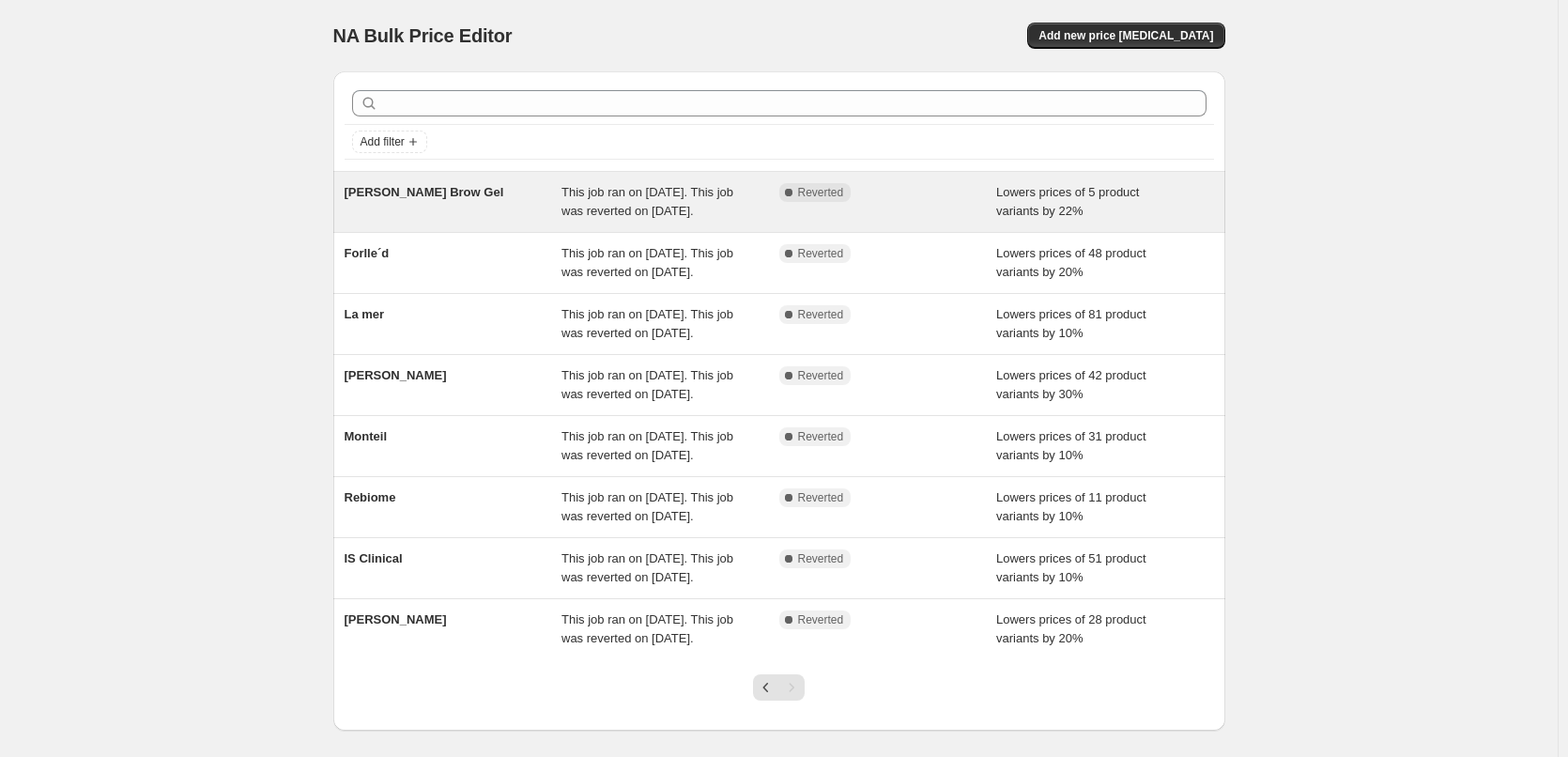
click at [460, 186] on span "[PERSON_NAME] Brow Gel" at bounding box center [424, 192] width 159 height 14
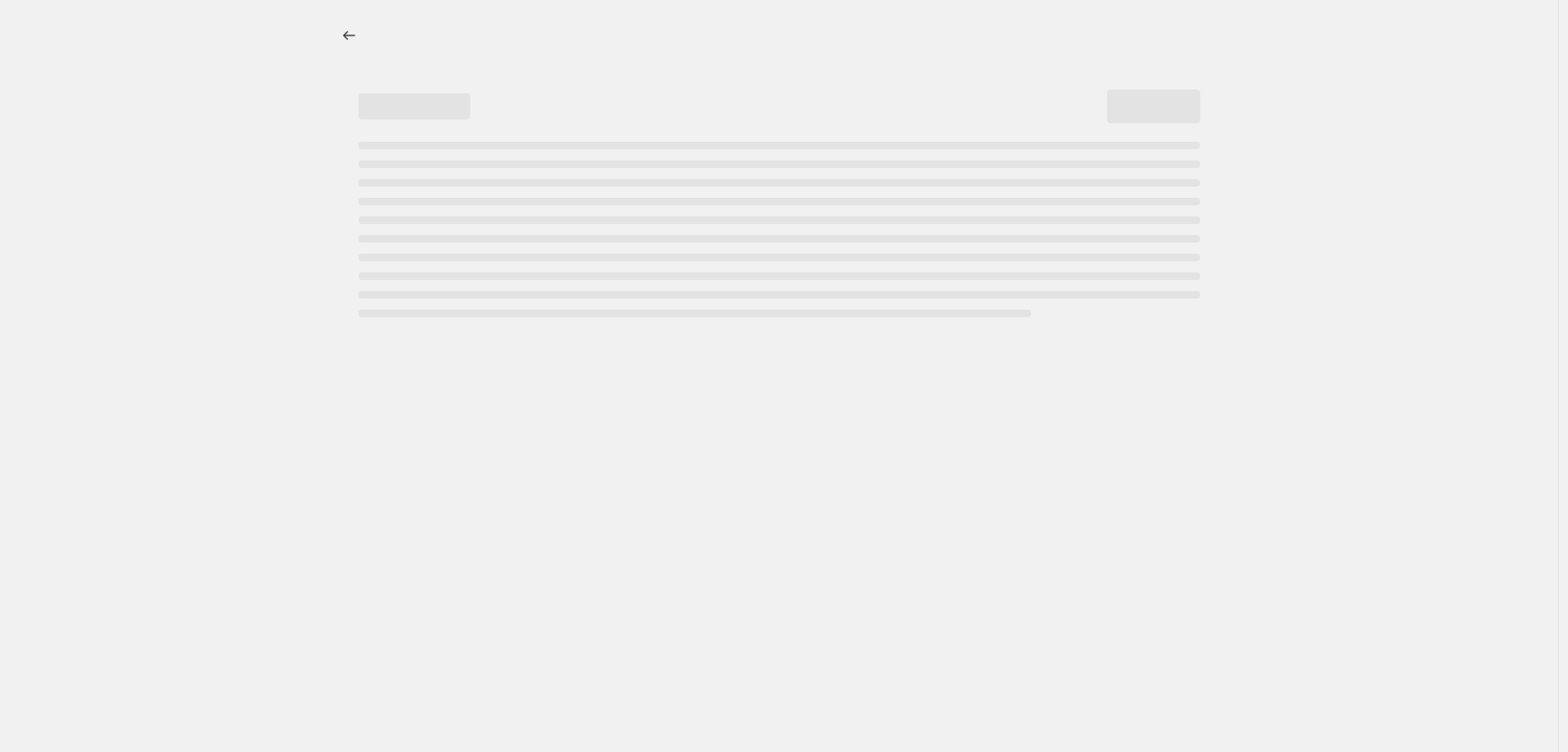
select select "percentage"
select select "tag"
select select "vendor"
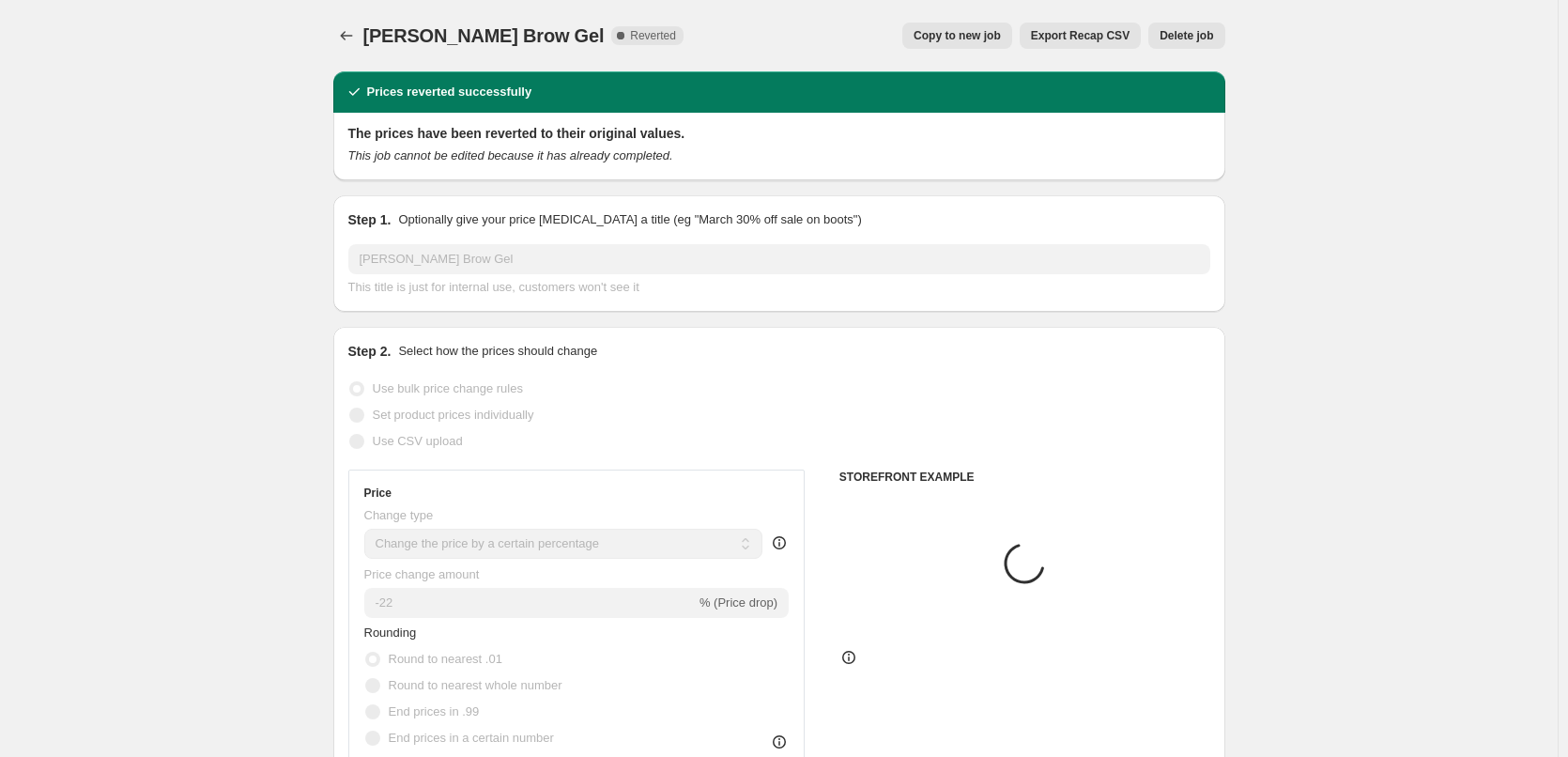
click at [972, 36] on span "Copy to new job" at bounding box center [957, 36] width 88 height 15
select select "percentage"
select select "tag"
select select "vendor"
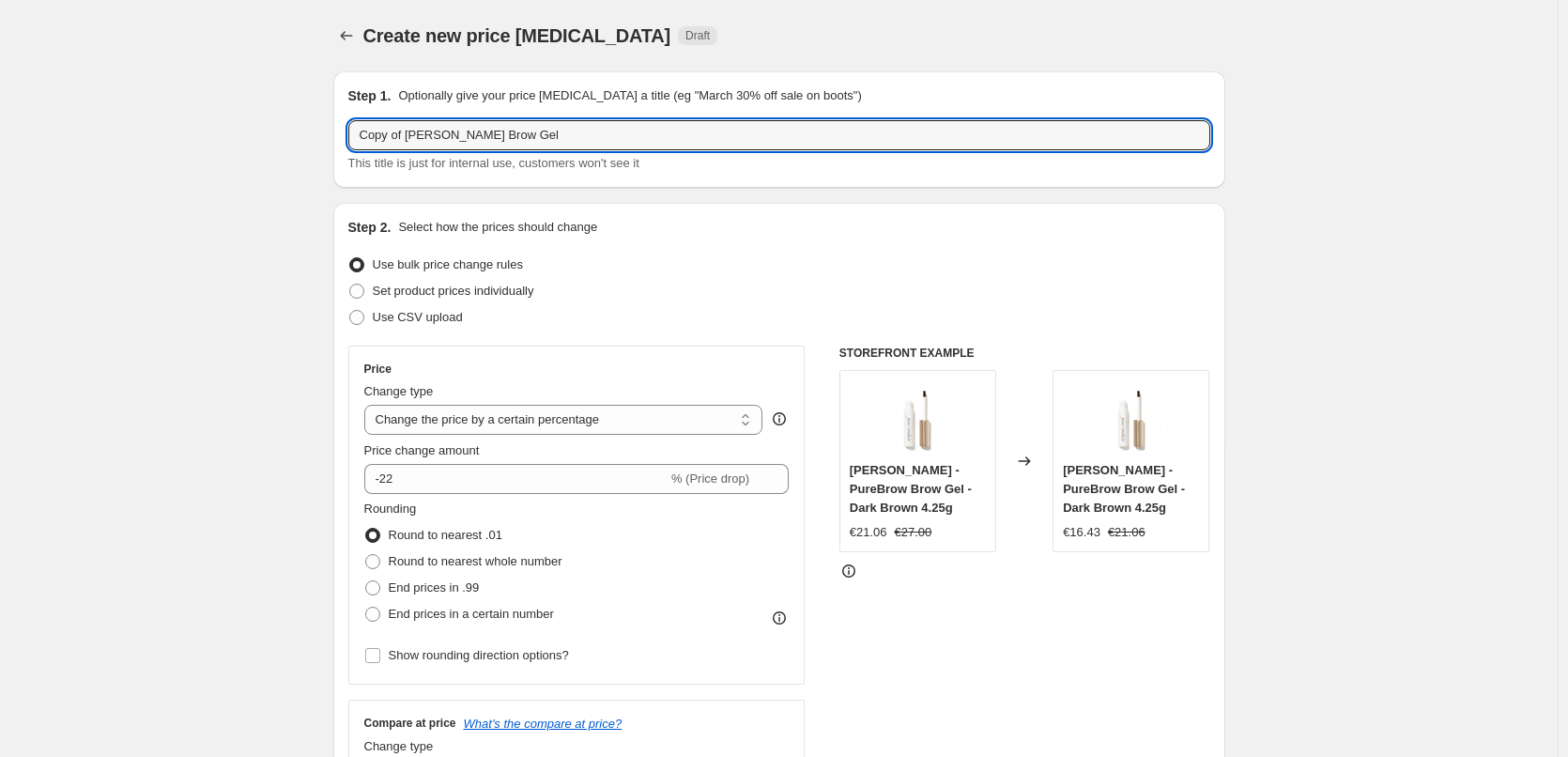
drag, startPoint x: 408, startPoint y: 139, endPoint x: 132, endPoint y: 119, distance: 276.7
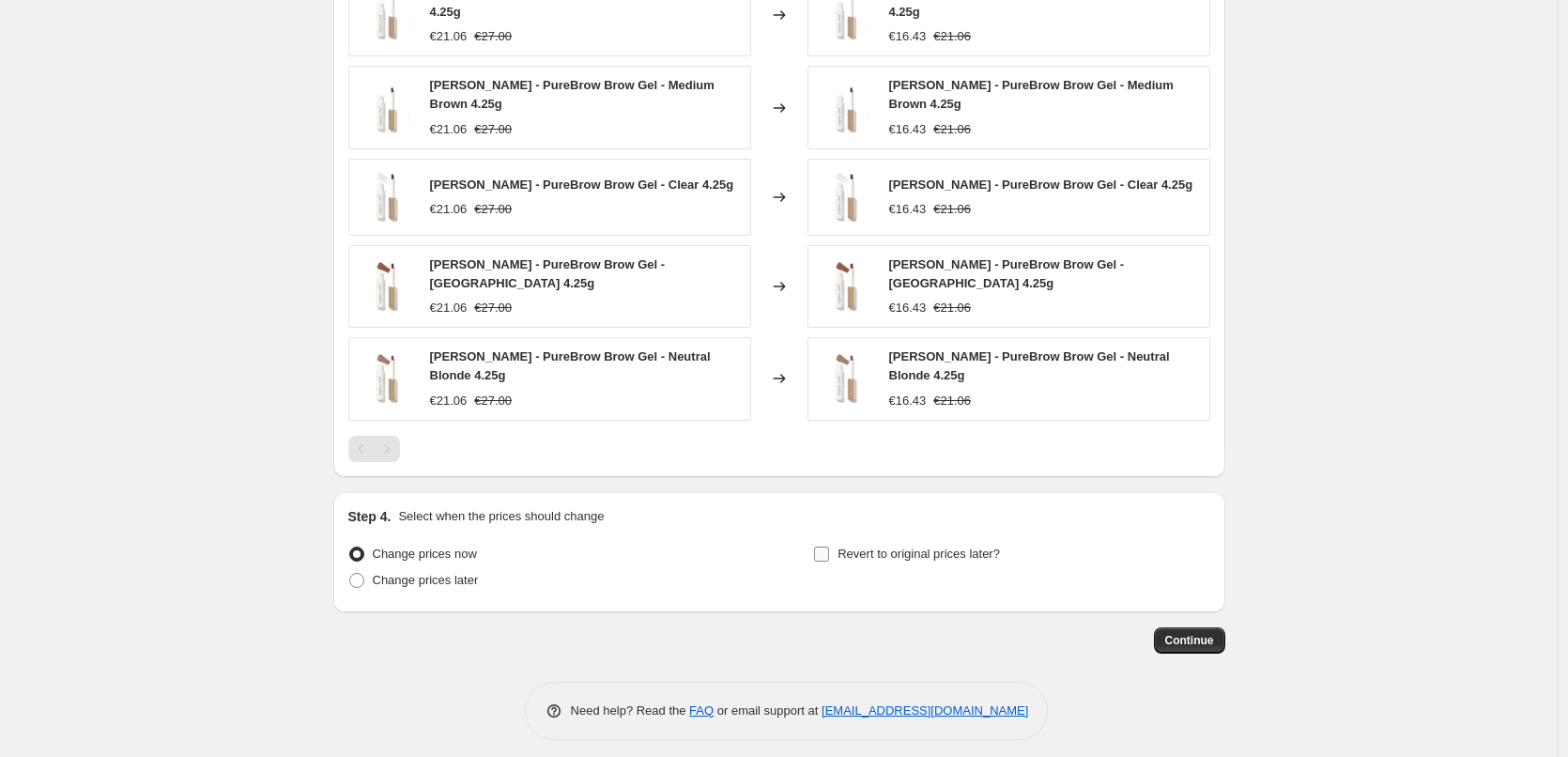
type input "[PERSON_NAME] Brow Gel"
click at [906, 541] on label "Revert to original prices later?" at bounding box center [907, 555] width 187 height 27
click at [829, 547] on input "Revert to original prices later?" at bounding box center [822, 555] width 15 height 15
checkbox input "true"
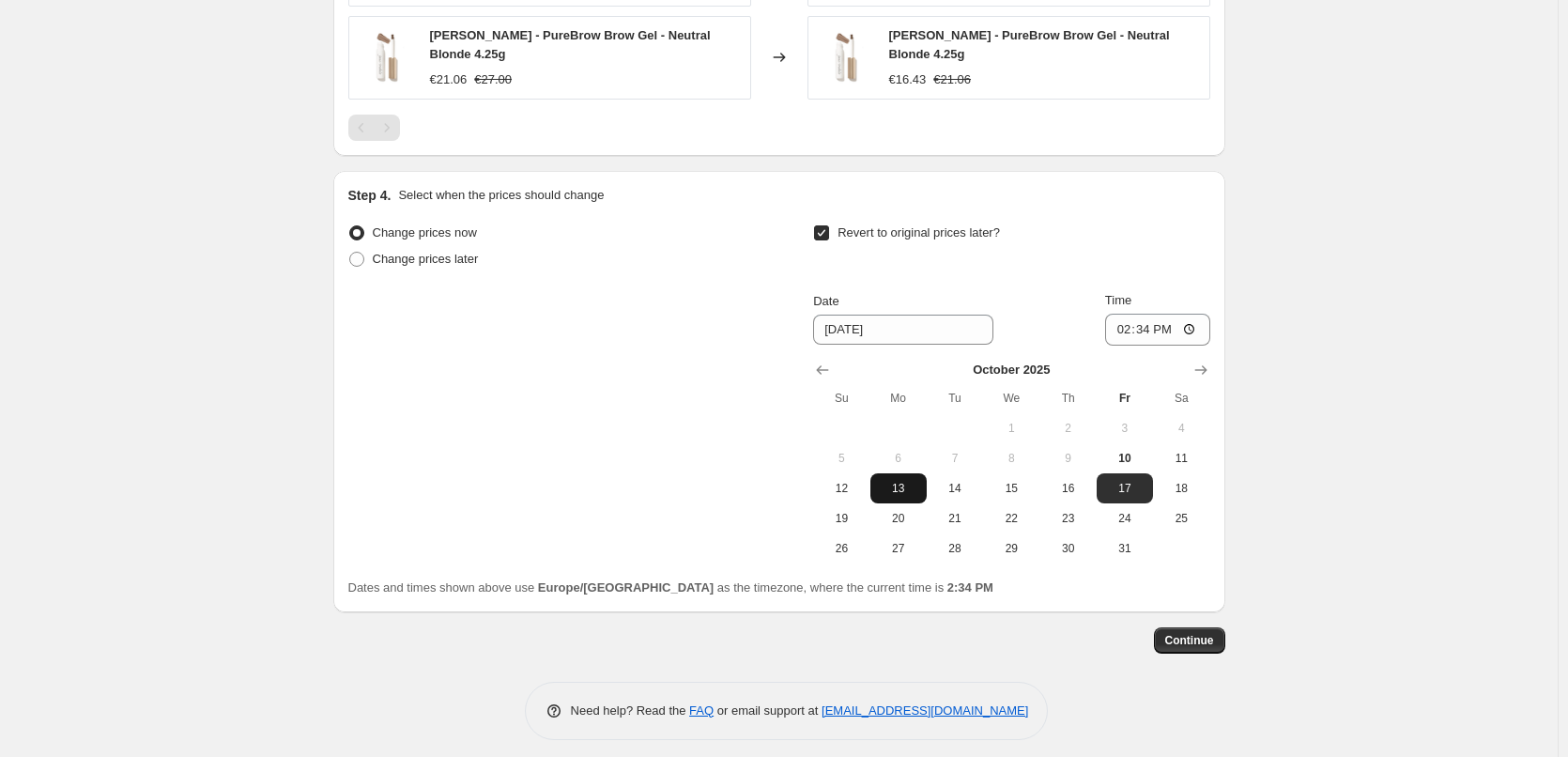
click at [908, 473] on button "13" at bounding box center [898, 488] width 56 height 30
type input "[DATE]"
click at [1123, 322] on input "14:34" at bounding box center [1158, 329] width 105 height 32
type input "03:00"
click at [1214, 634] on span "Continue" at bounding box center [1189, 641] width 49 height 15
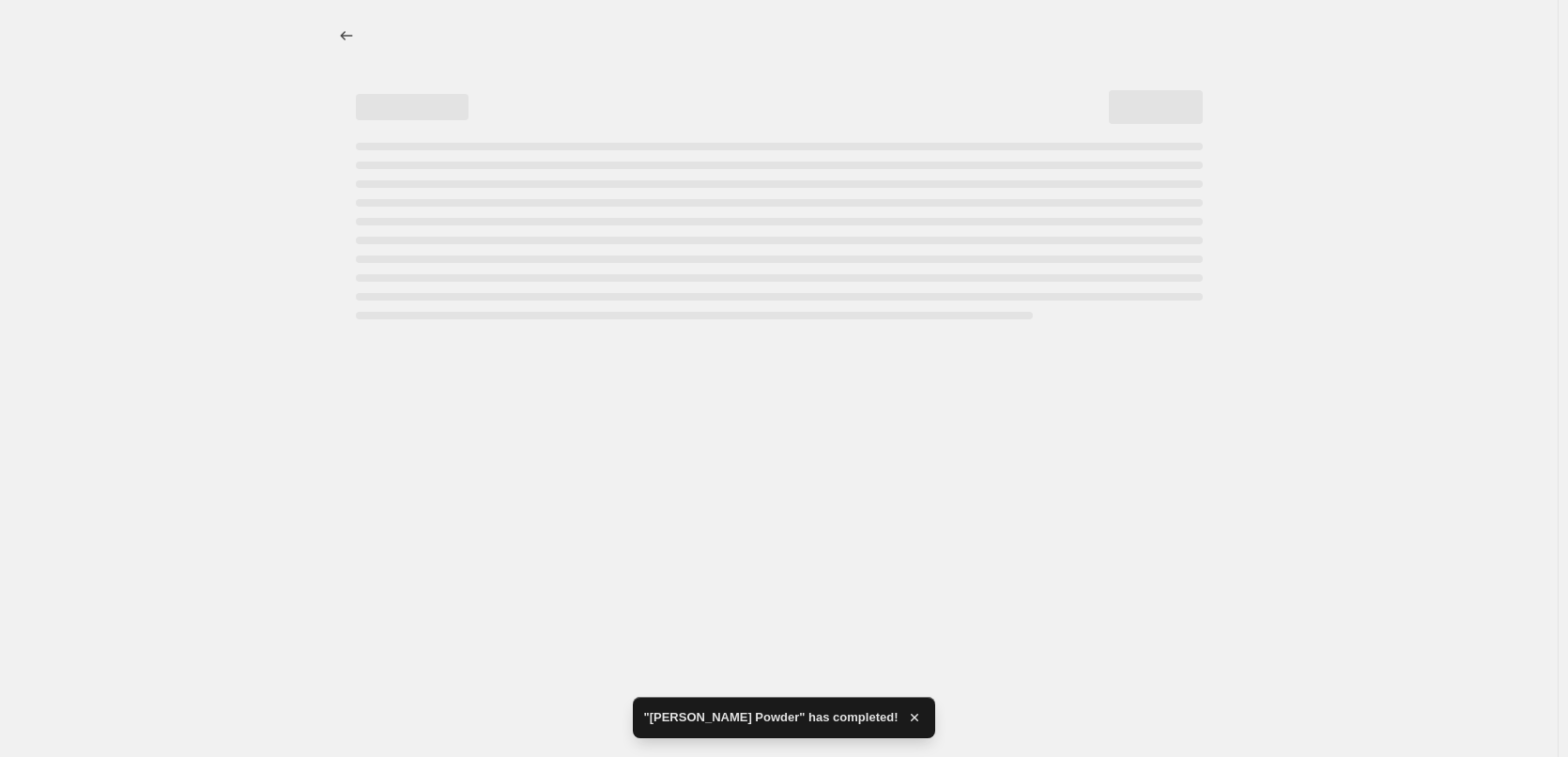
select select "percentage"
select select "tag"
select select "vendor"
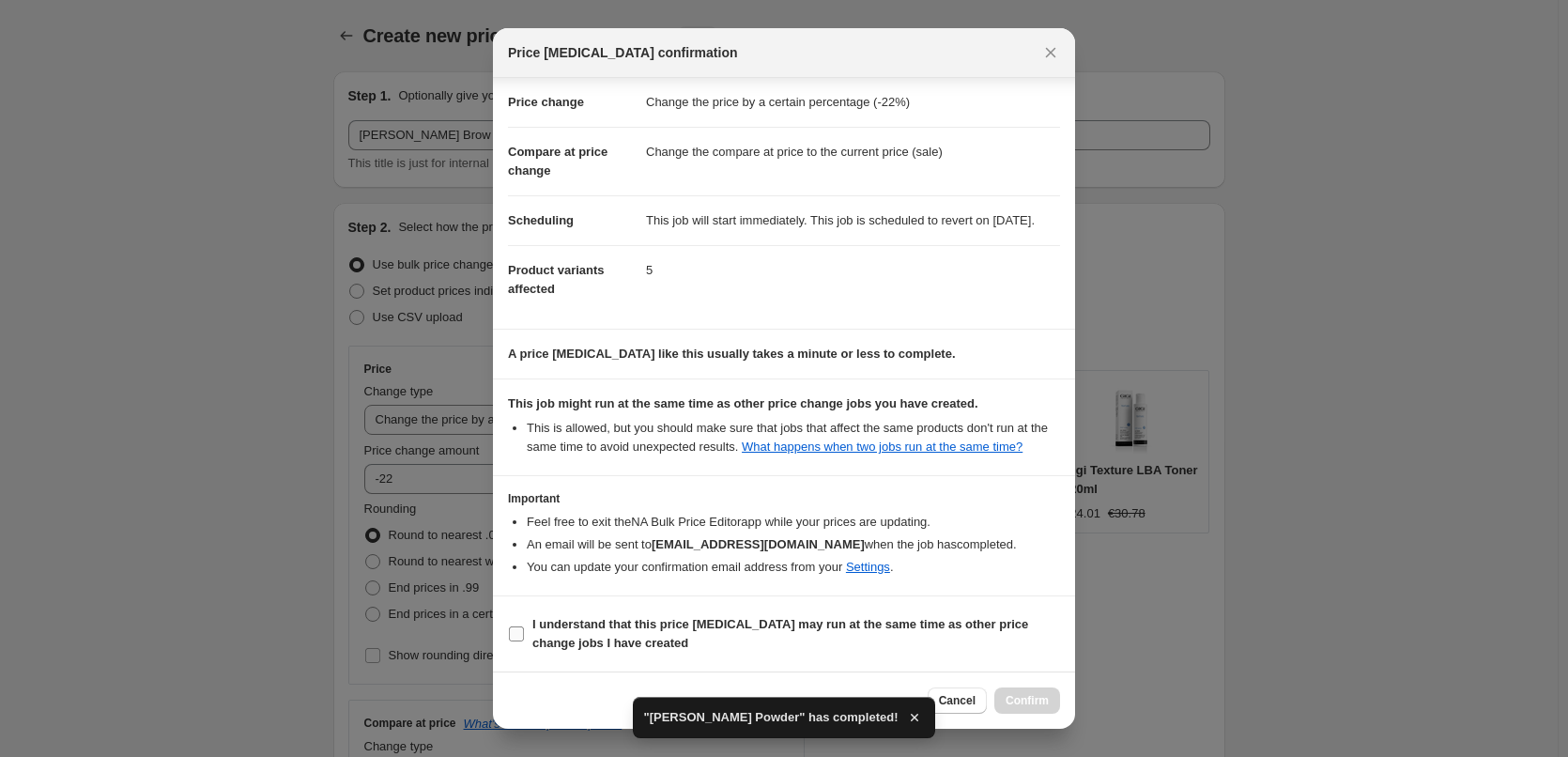
click at [597, 653] on span "I understand that this price [MEDICAL_DATA] may run at the same time as other p…" at bounding box center [796, 634] width 528 height 37
click at [524, 641] on input "I understand that this price [MEDICAL_DATA] may run at the same time as other p…" at bounding box center [516, 634] width 15 height 15
checkbox input "true"
click at [1015, 688] on button "Confirm" at bounding box center [1027, 701] width 66 height 27
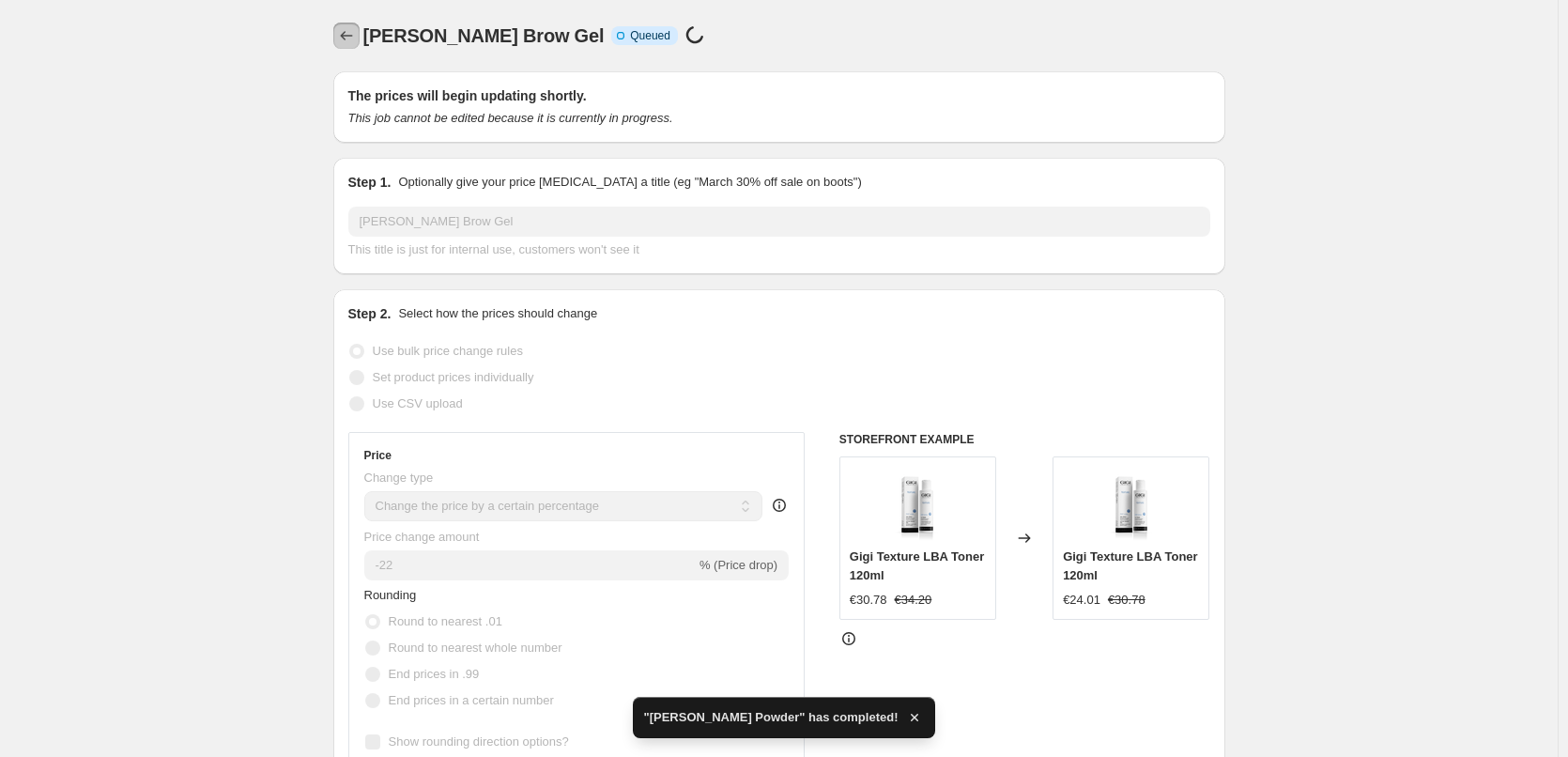
click at [351, 45] on button "Price change jobs" at bounding box center [346, 36] width 27 height 27
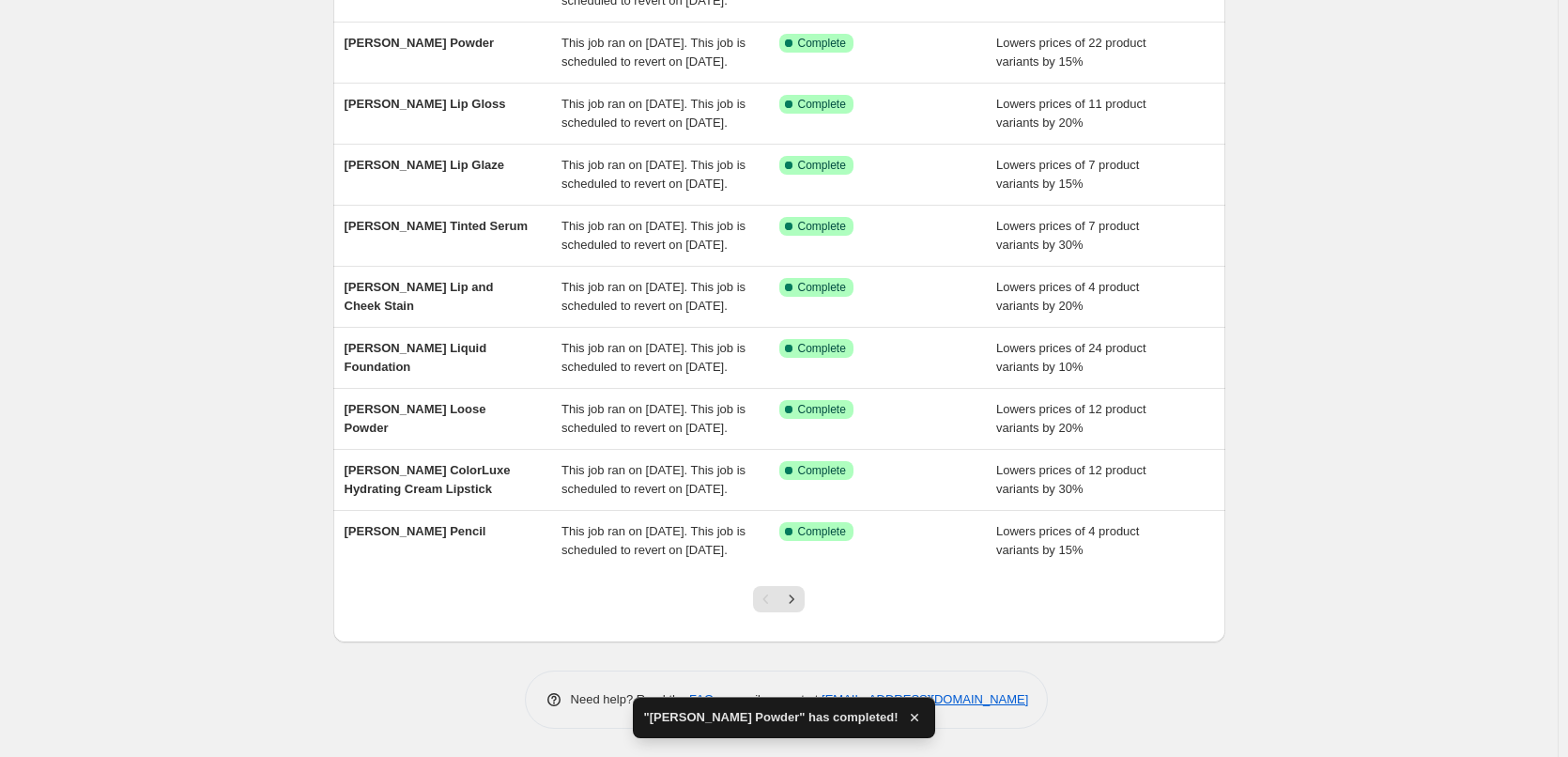
click at [759, 588] on div "Pagination" at bounding box center [766, 599] width 27 height 27
click at [801, 600] on icon "Next" at bounding box center [792, 599] width 19 height 19
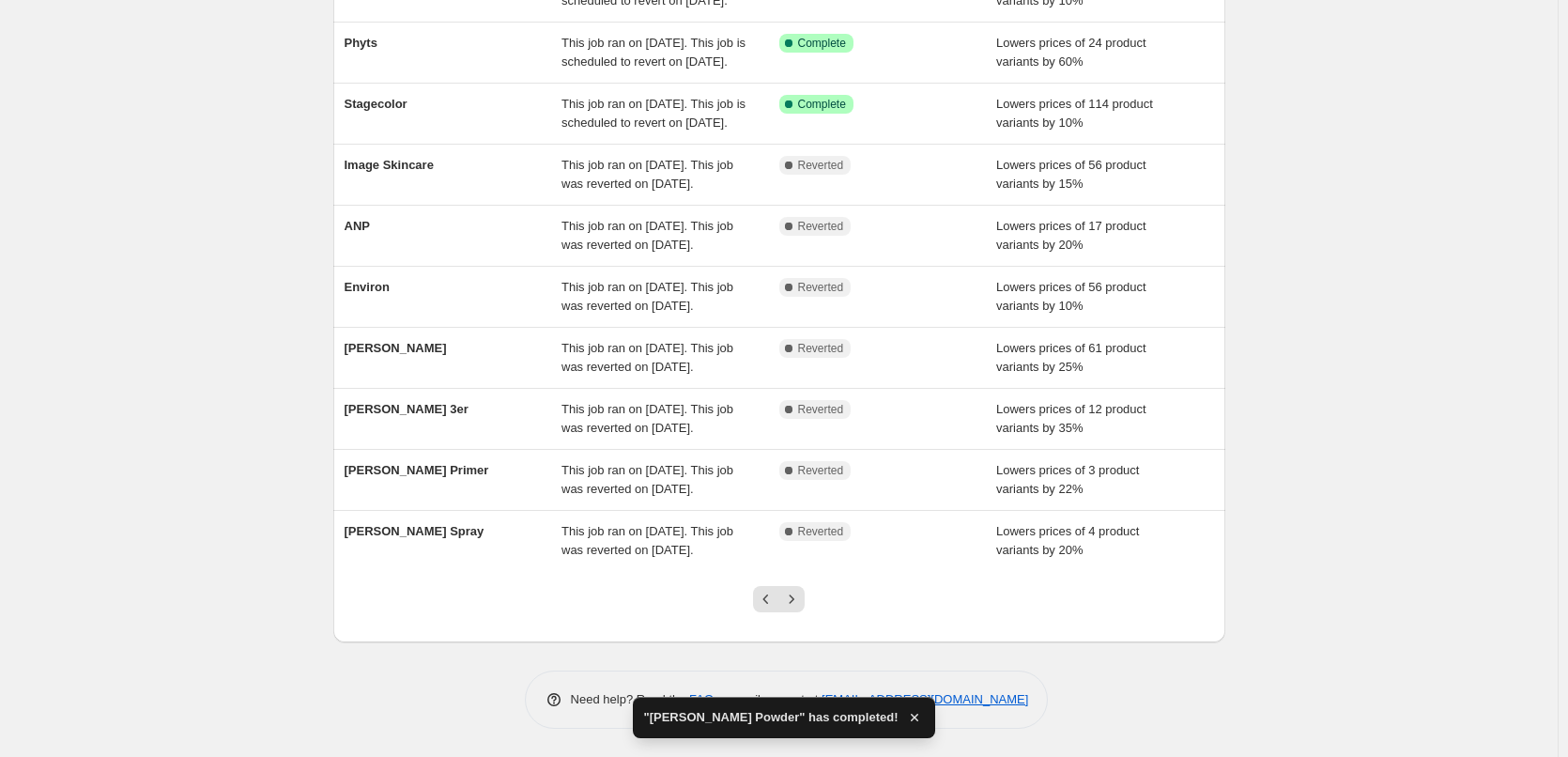
click at [801, 600] on icon "Next" at bounding box center [792, 599] width 19 height 19
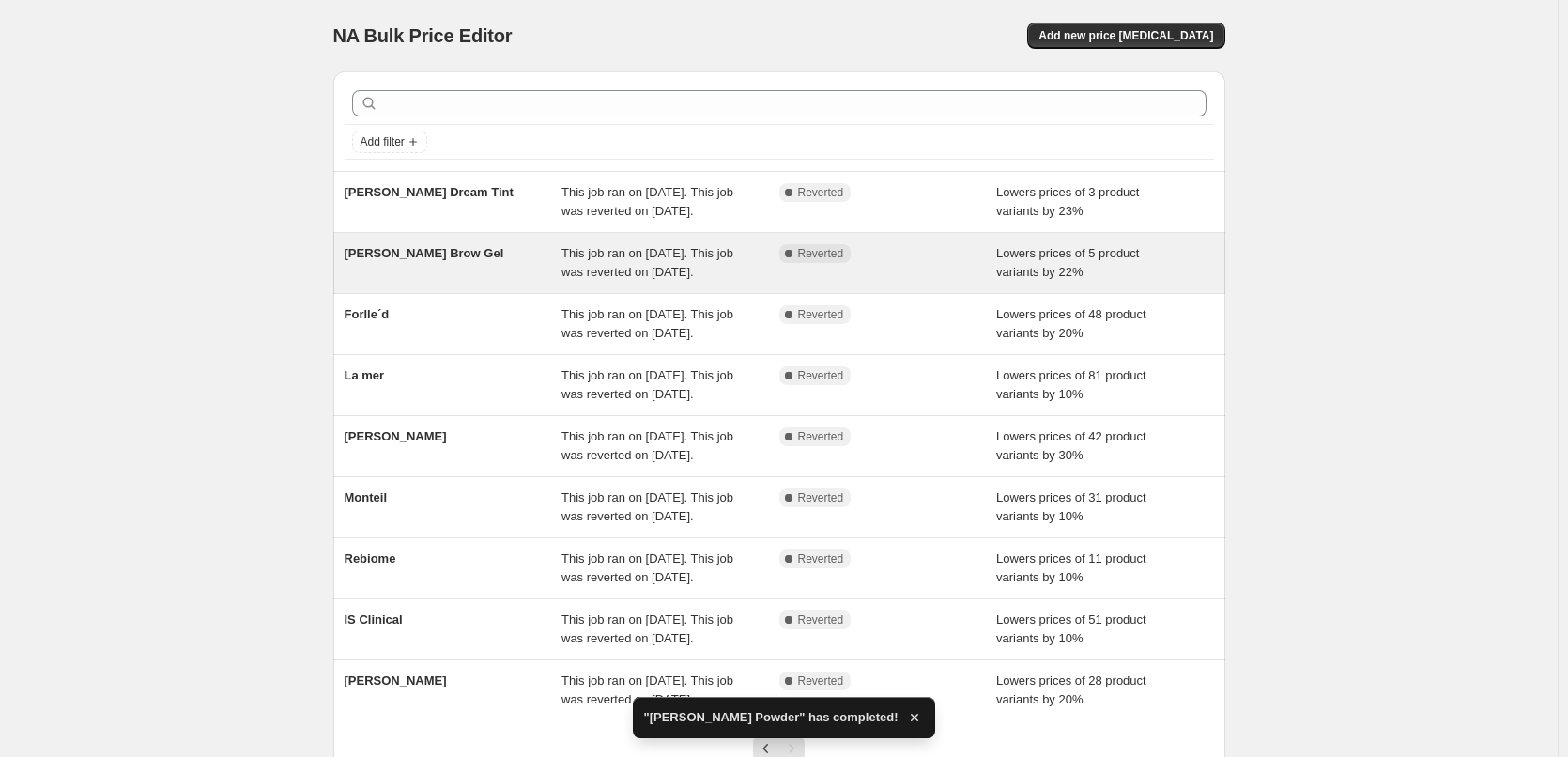
click at [458, 261] on span "[PERSON_NAME] Brow Gel" at bounding box center [424, 253] width 159 height 14
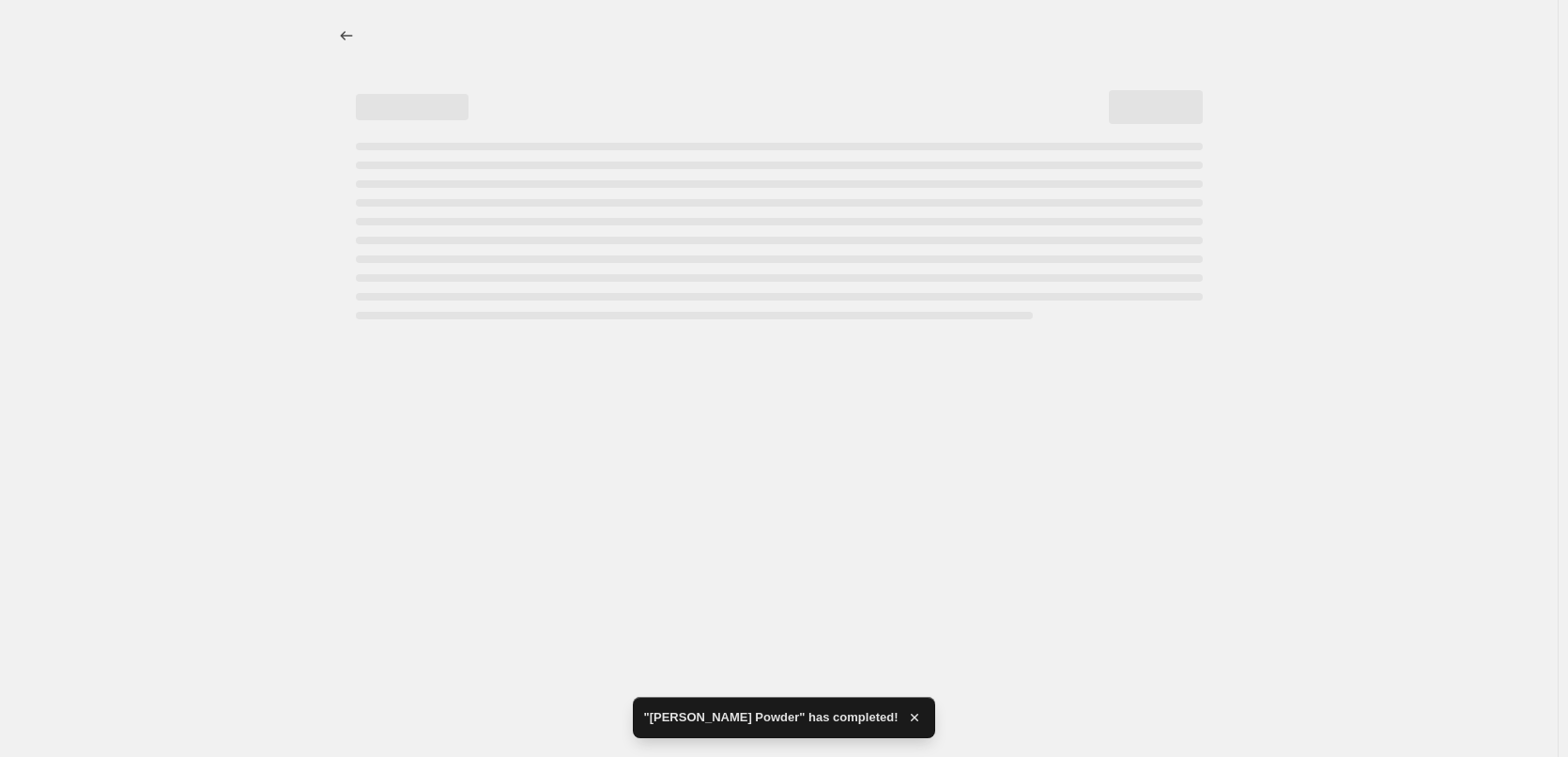
select select "percentage"
select select "tag"
select select "vendor"
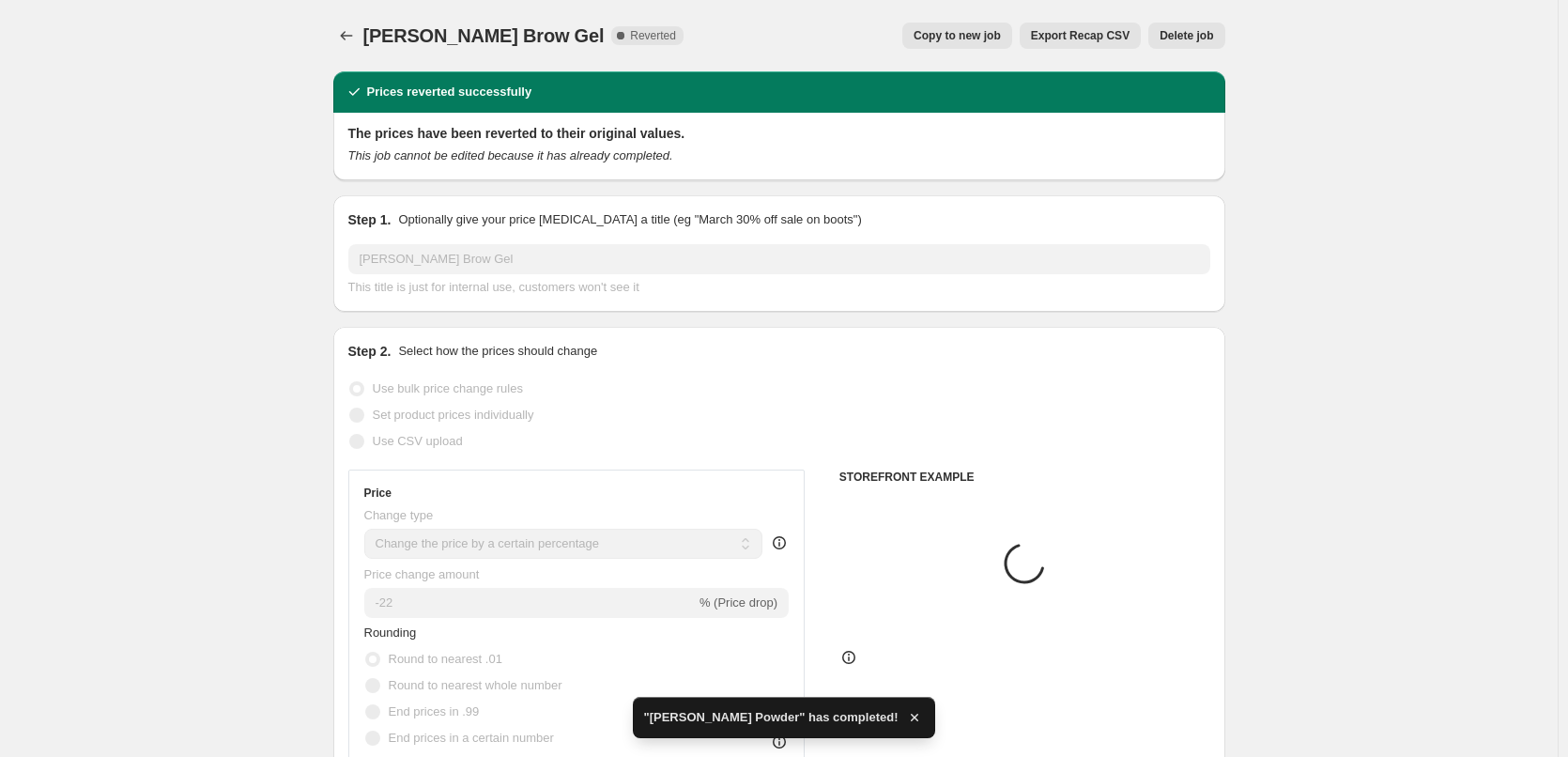
click at [1194, 30] on span "Delete job" at bounding box center [1186, 36] width 53 height 15
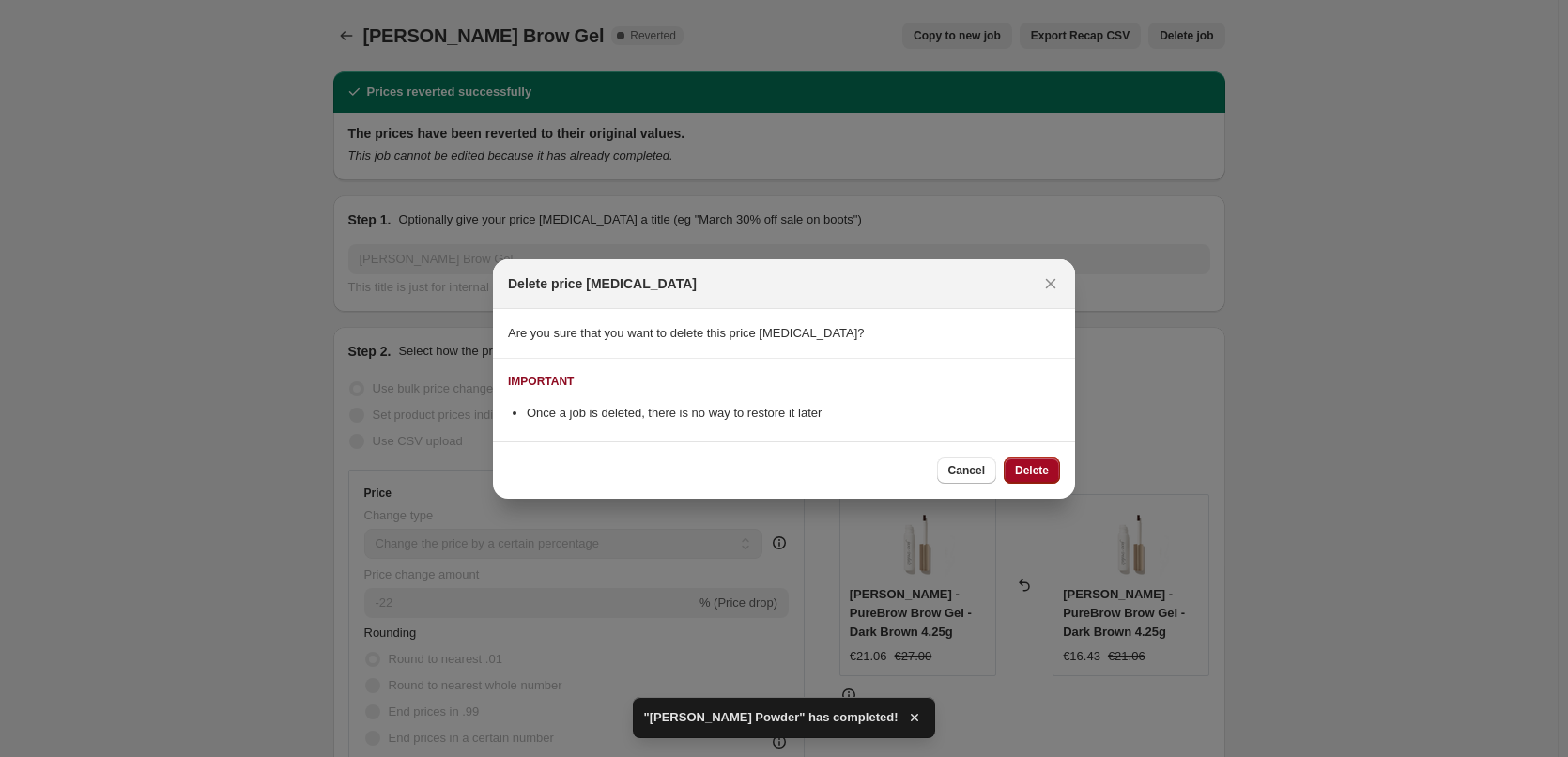
click at [1042, 476] on span "Delete" at bounding box center [1032, 471] width 33 height 15
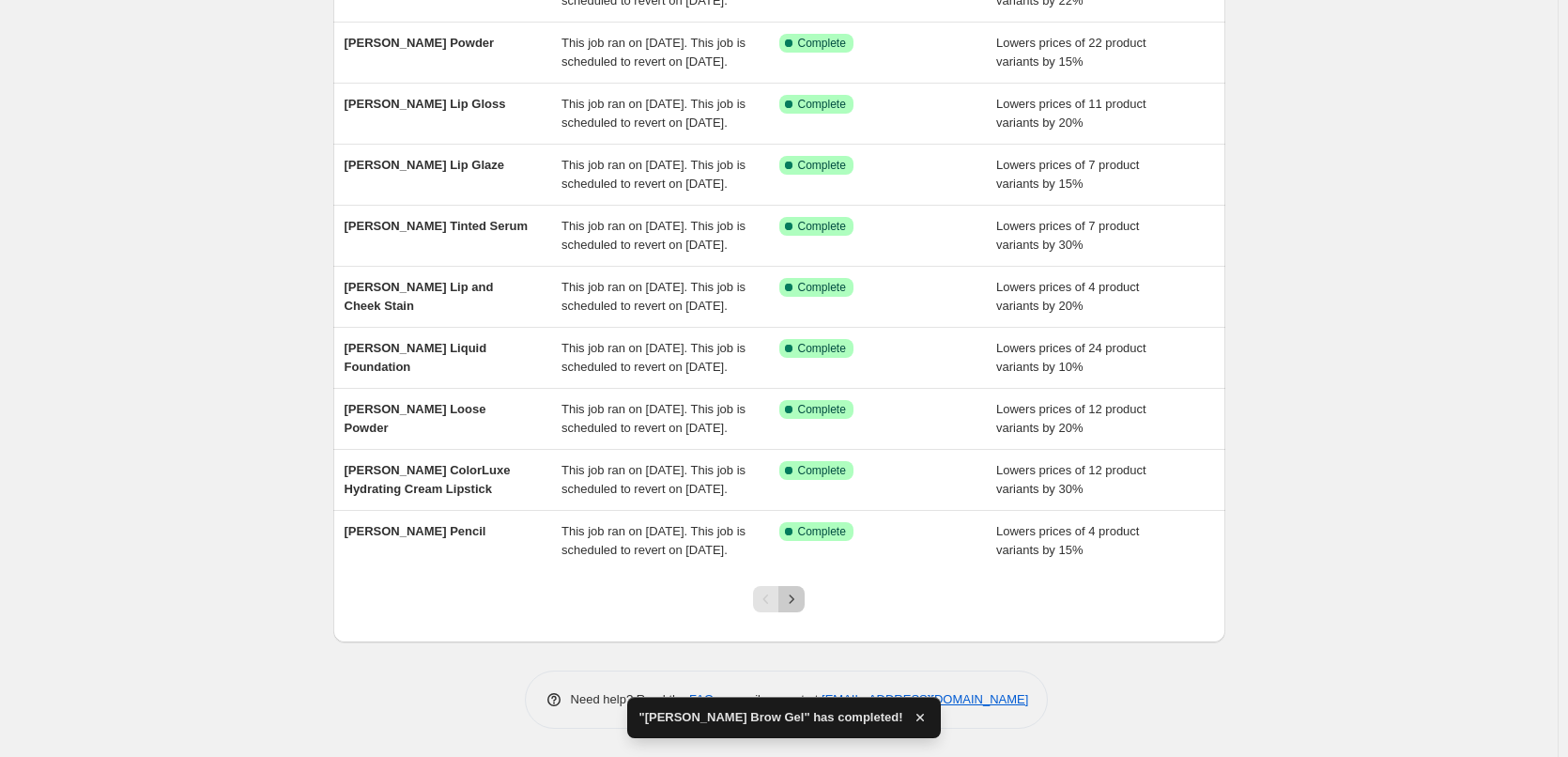
click at [794, 595] on icon "Next" at bounding box center [792, 599] width 19 height 19
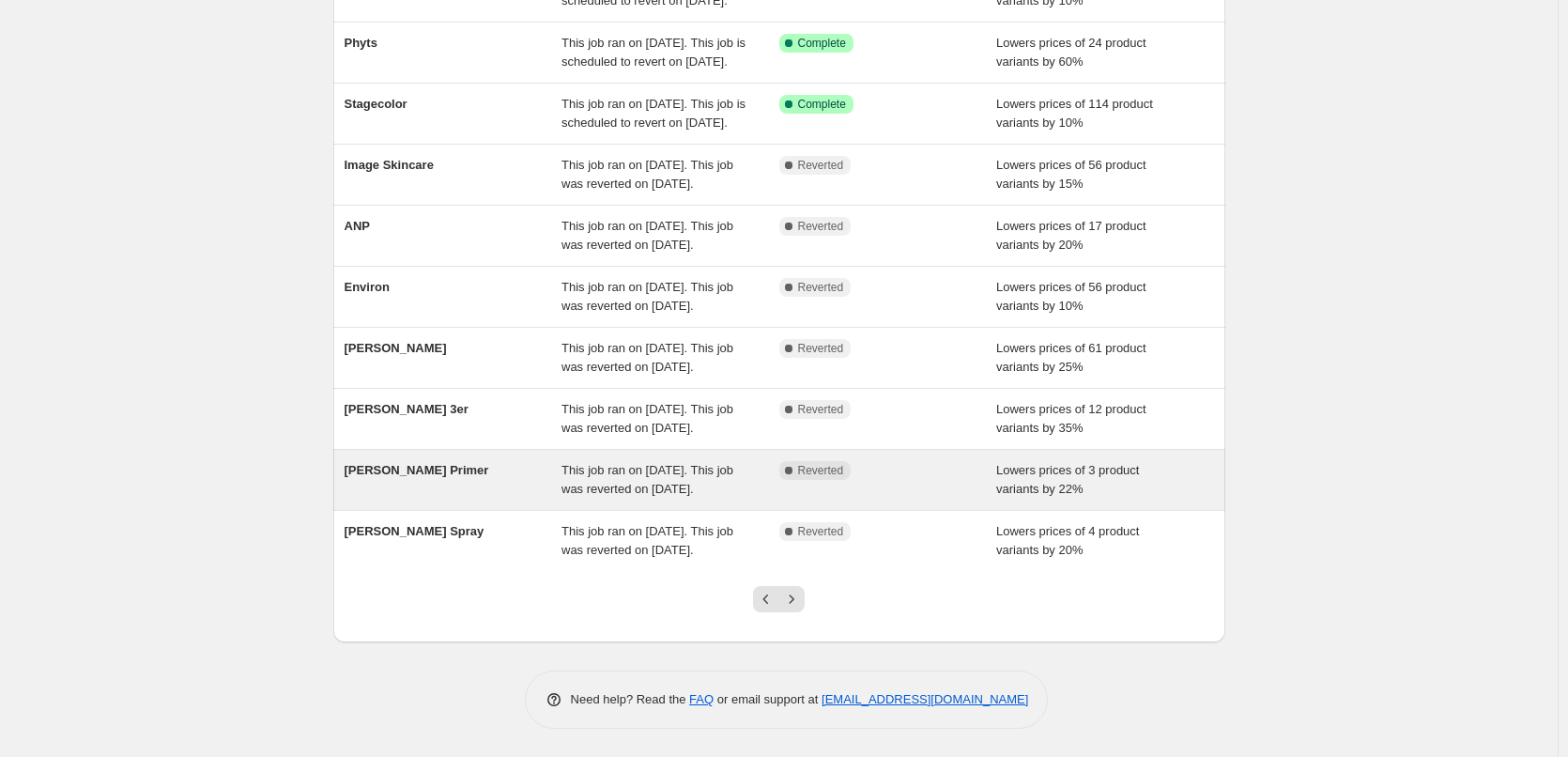
click at [461, 461] on div "[PERSON_NAME] Primer" at bounding box center [453, 479] width 218 height 37
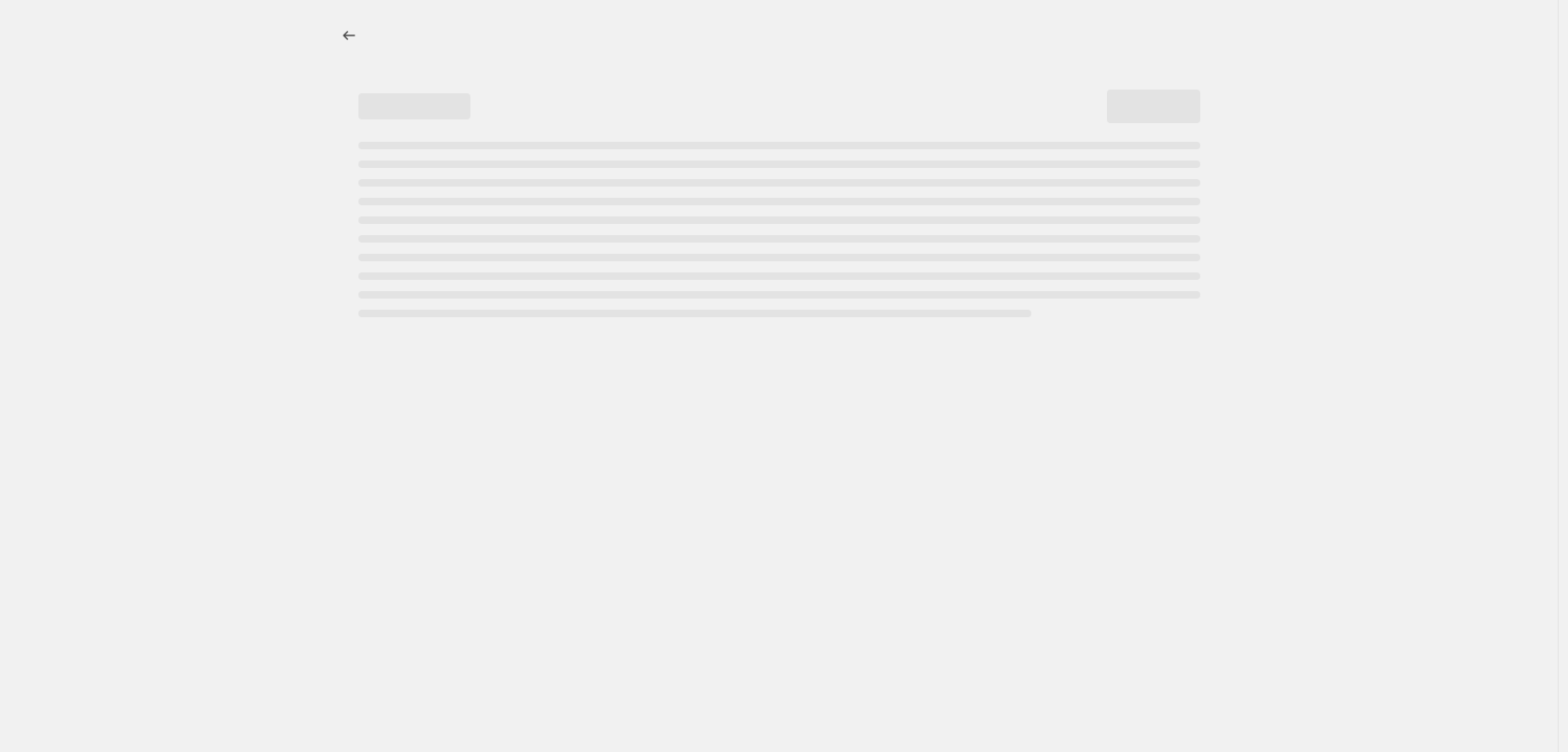
select select "percentage"
select select "tag"
select select "vendor"
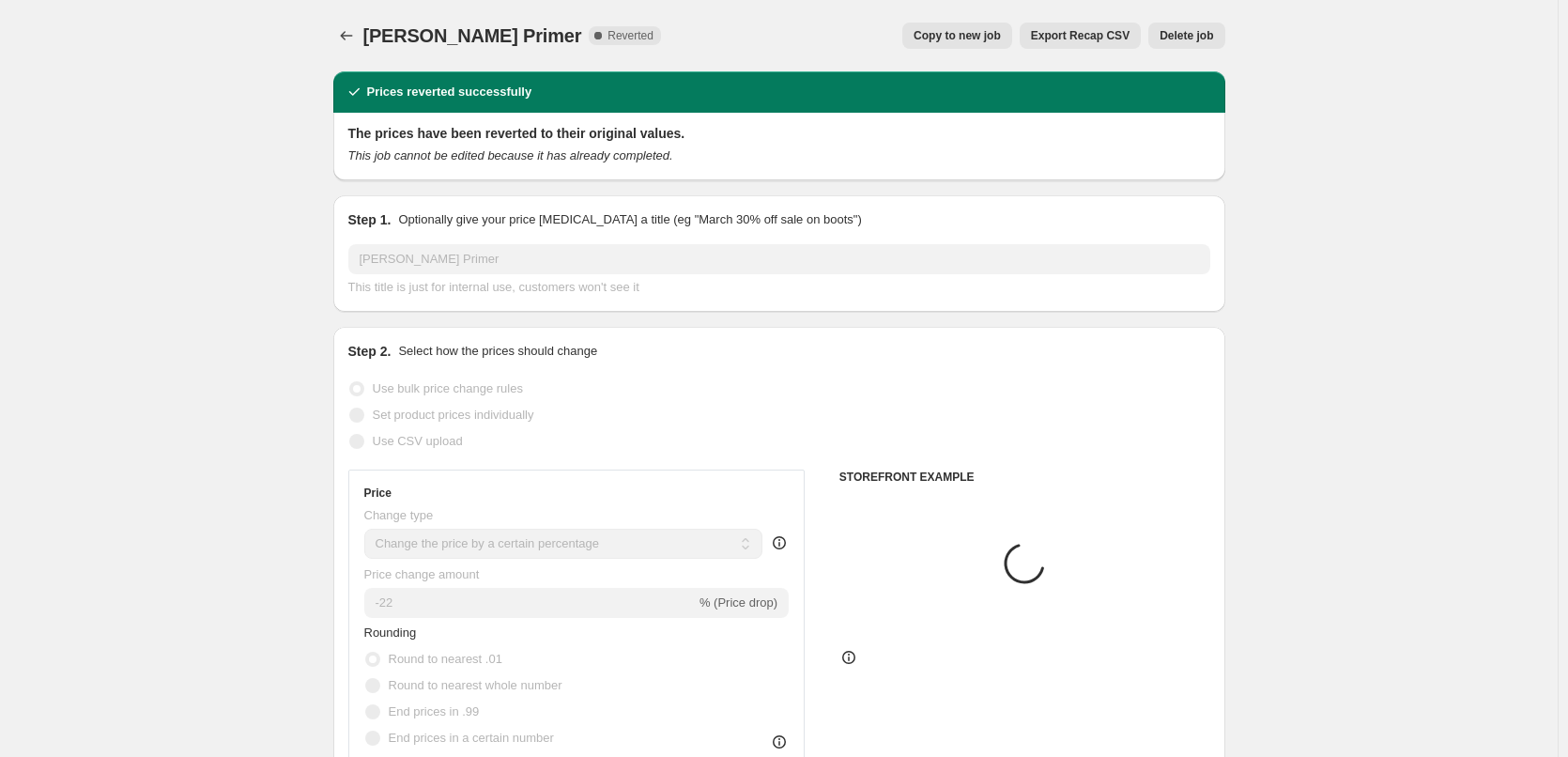
click at [1013, 45] on button "Copy to new job" at bounding box center [957, 36] width 110 height 27
select select "percentage"
select select "tag"
select select "vendor"
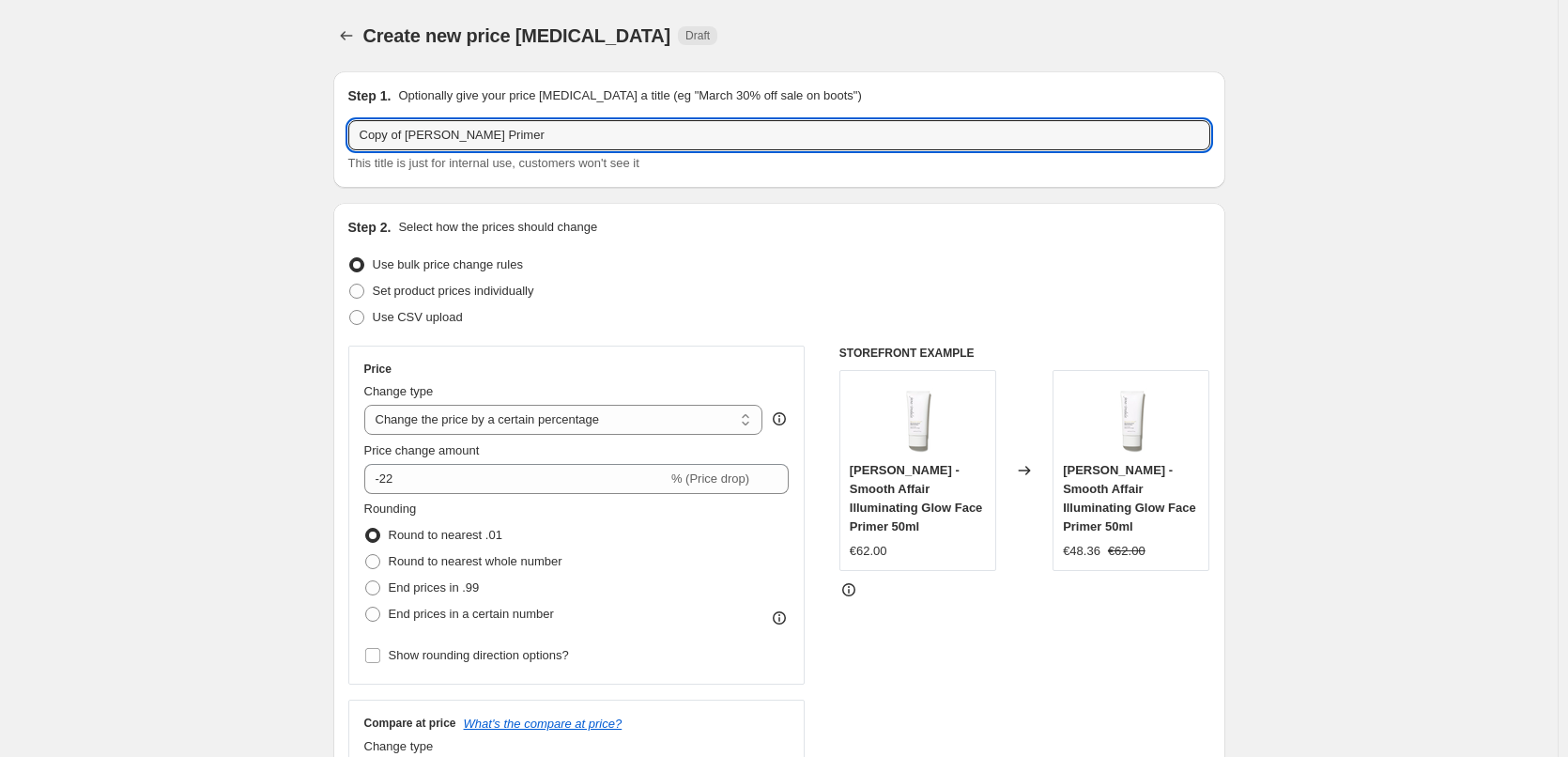
drag, startPoint x: 411, startPoint y: 136, endPoint x: 291, endPoint y: 125, distance: 120.5
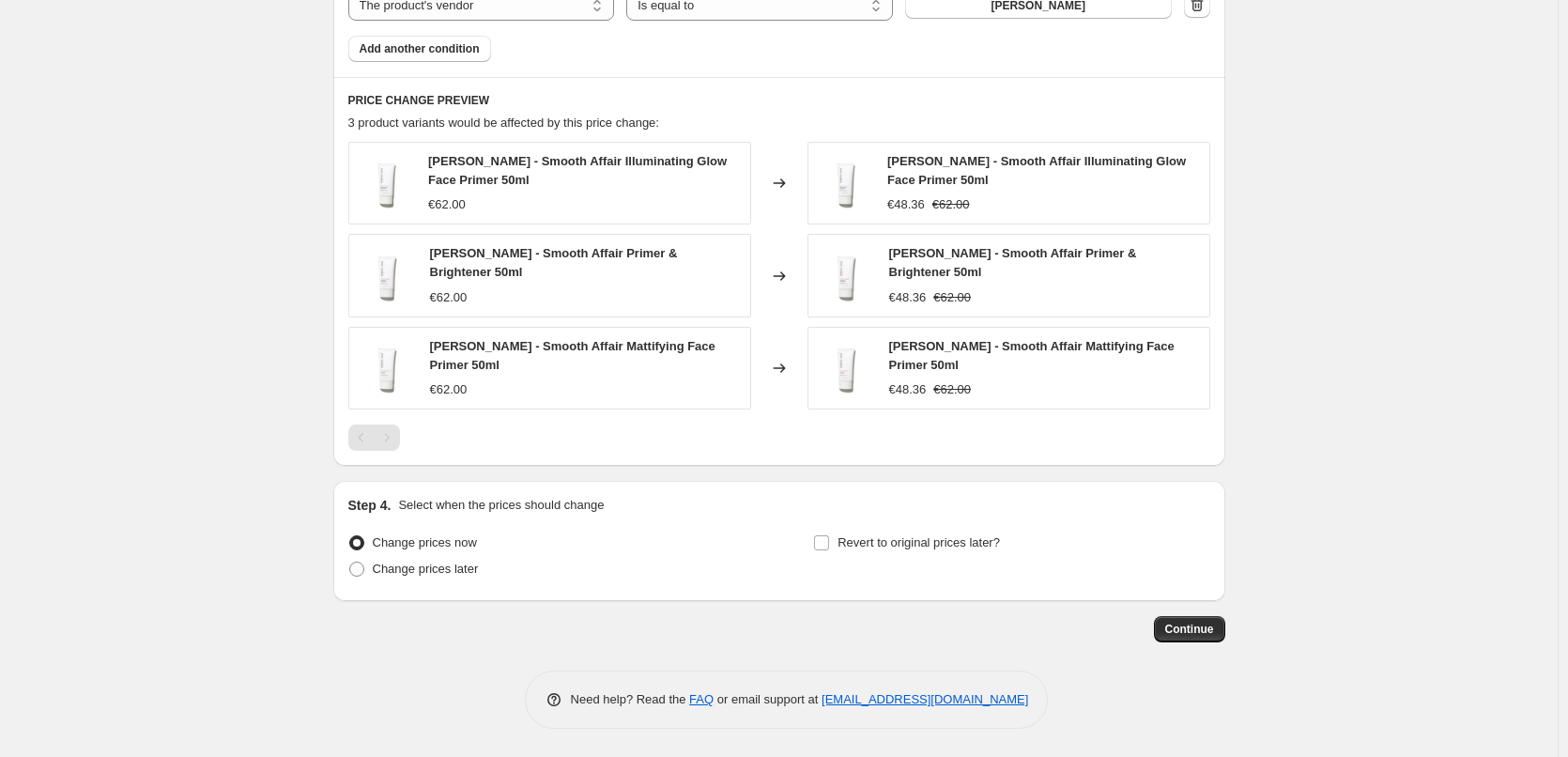
type input "[PERSON_NAME] Primer"
click at [872, 527] on div "Step 4. Select when the prices should change Change prices now Change prices la…" at bounding box center [779, 541] width 862 height 90
click at [878, 542] on span "Revert to original prices later?" at bounding box center [919, 542] width 162 height 14
click at [829, 542] on input "Revert to original prices later?" at bounding box center [822, 543] width 15 height 15
checkbox input "true"
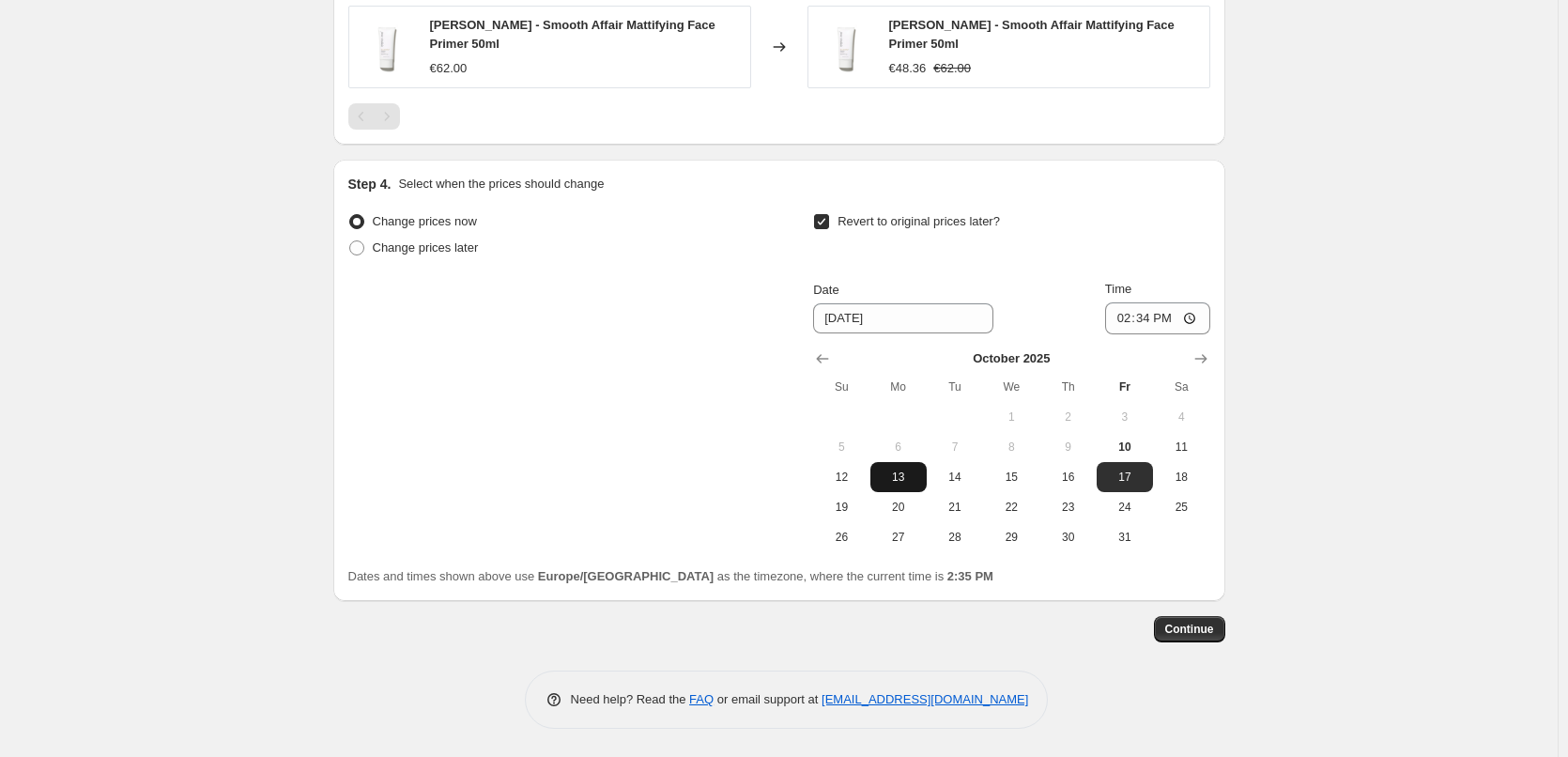
click at [924, 473] on button "13" at bounding box center [898, 476] width 56 height 30
type input "[DATE]"
click at [1121, 324] on input "14:34" at bounding box center [1158, 318] width 105 height 32
type input "03:00"
click at [1197, 625] on span "Continue" at bounding box center [1189, 629] width 49 height 15
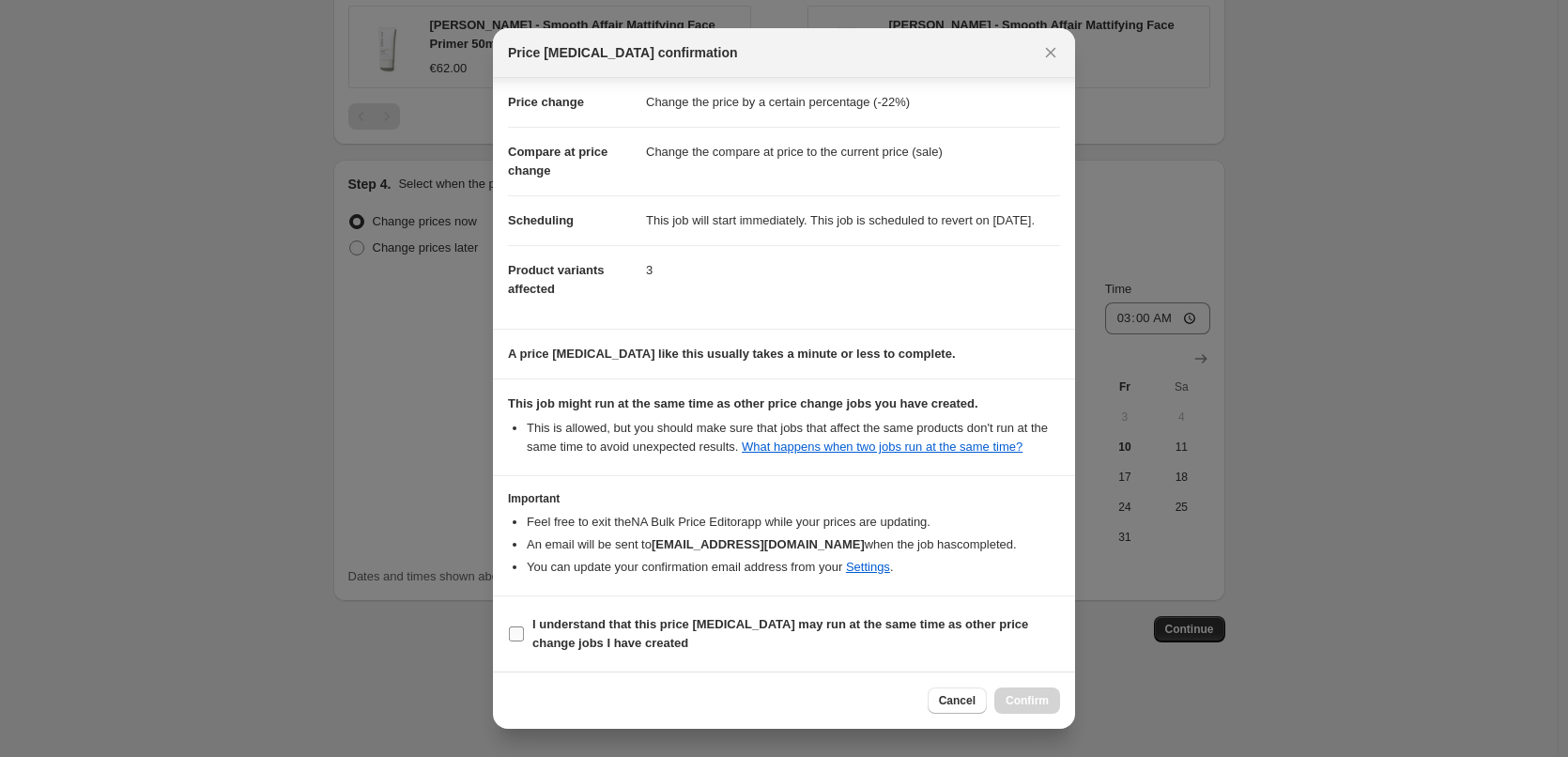
click at [572, 621] on b "I understand that this price [MEDICAL_DATA] may run at the same time as other p…" at bounding box center [781, 634] width 496 height 32
click at [524, 626] on input "I understand that this price [MEDICAL_DATA] may run at the same time as other p…" at bounding box center [516, 634] width 15 height 15
checkbox input "true"
click at [1039, 706] on span "Confirm" at bounding box center [1027, 701] width 43 height 15
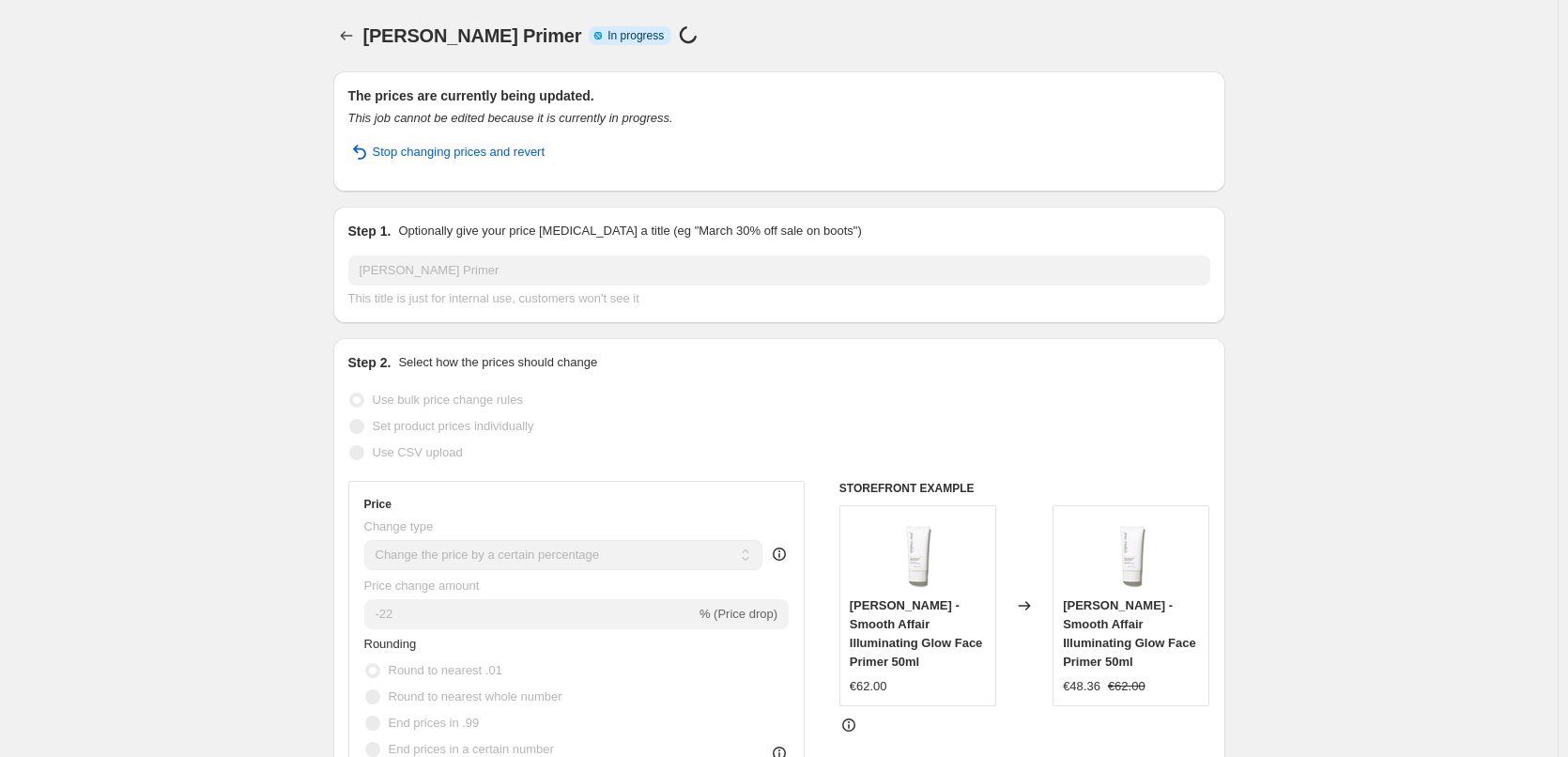
click at [364, 36] on div at bounding box center [347, 36] width 30 height 27
click at [346, 32] on icon "Price change jobs" at bounding box center [346, 36] width 19 height 19
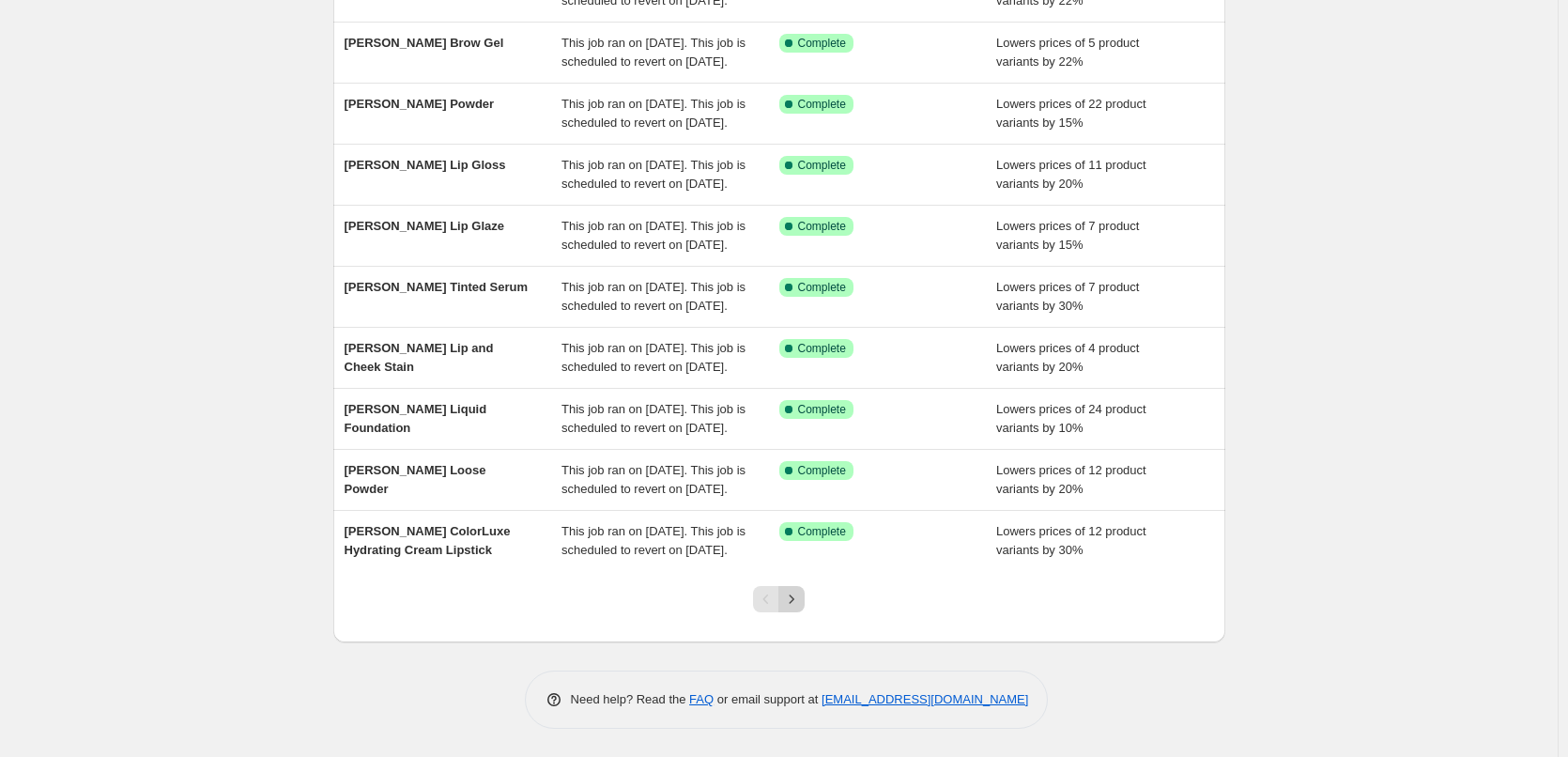
click at [794, 598] on icon "Next" at bounding box center [792, 599] width 19 height 19
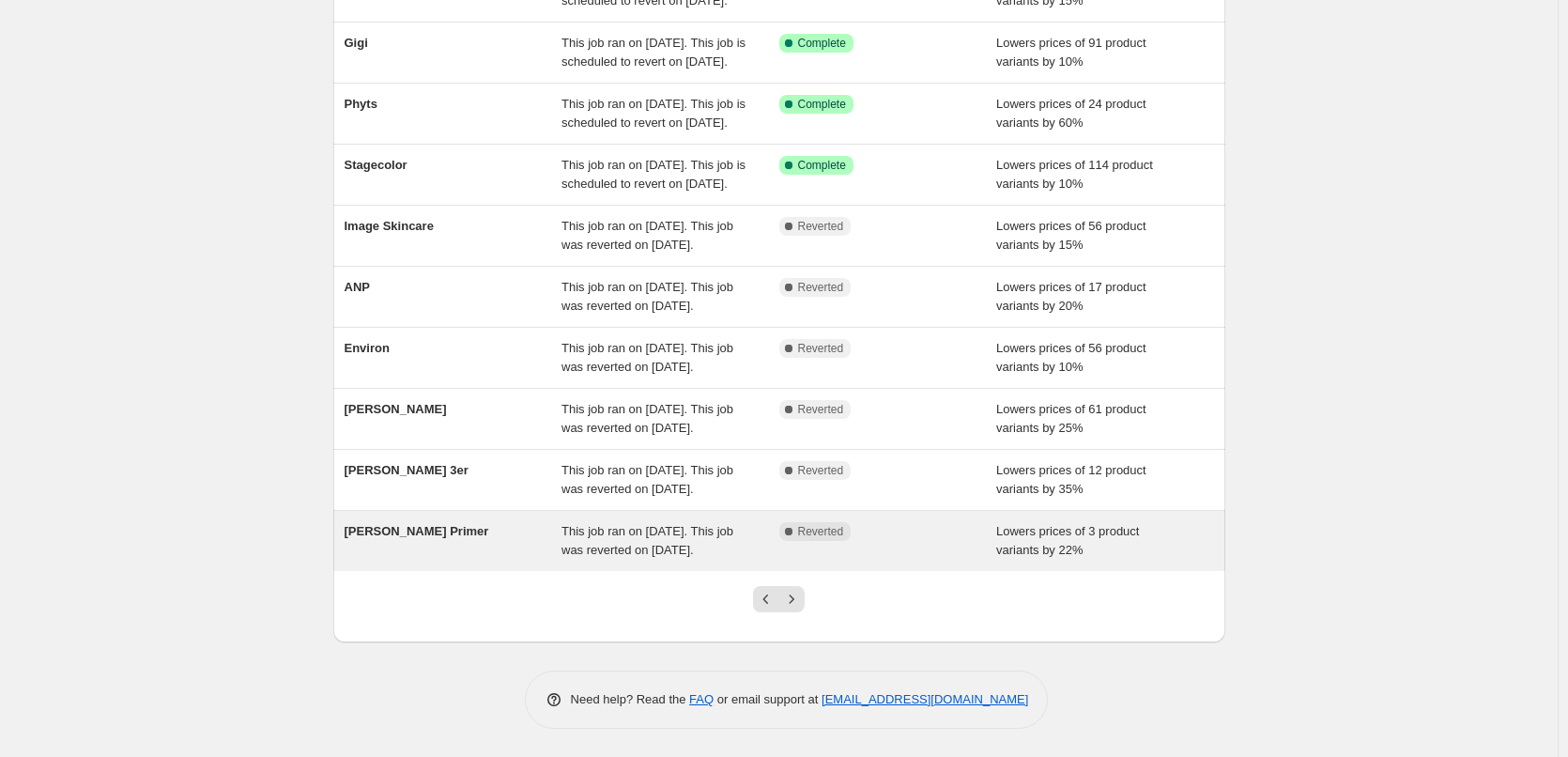
click at [418, 524] on span "[PERSON_NAME] Primer" at bounding box center [417, 531] width 145 height 14
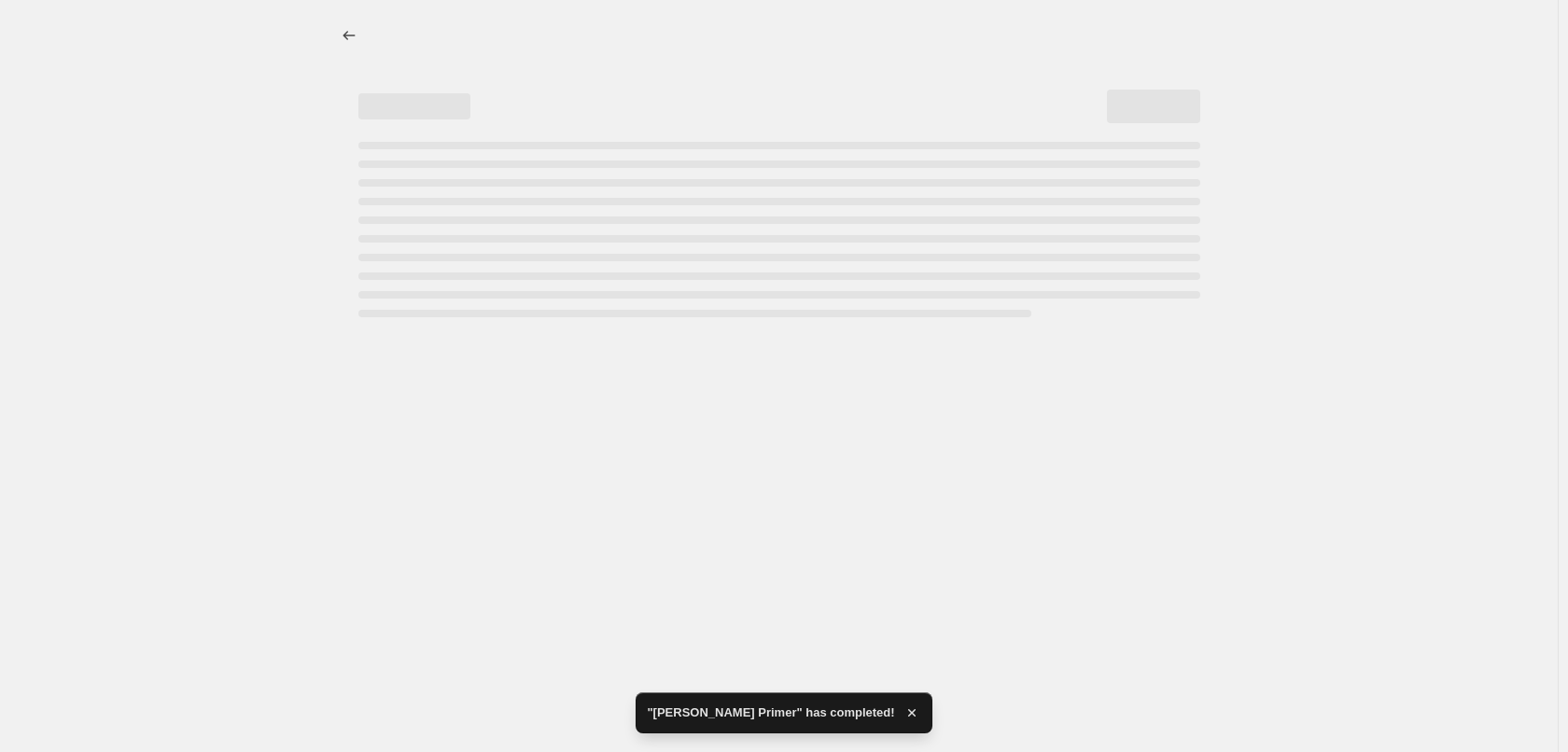
select select "percentage"
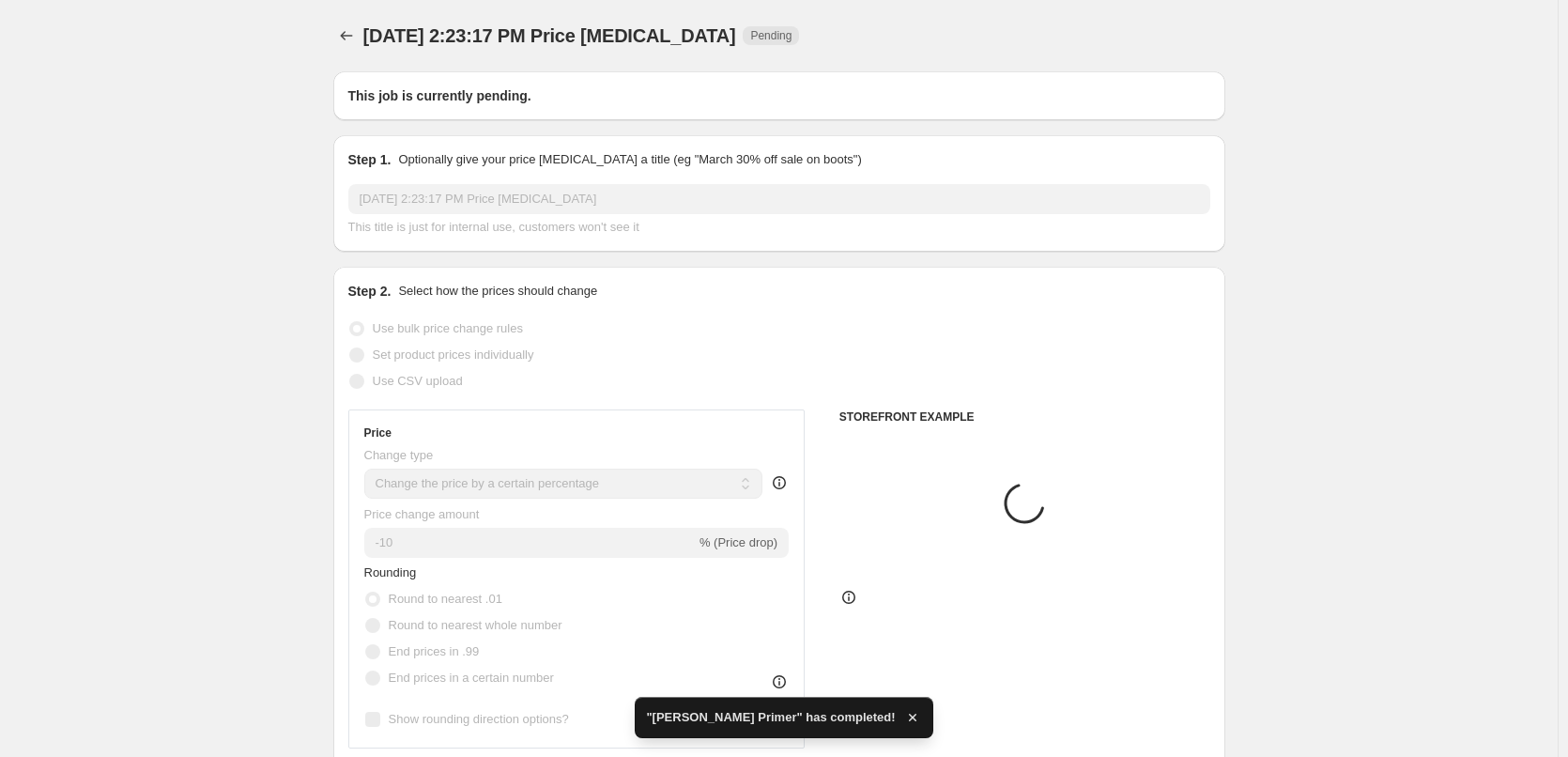
select select "tag"
select select "vendor"
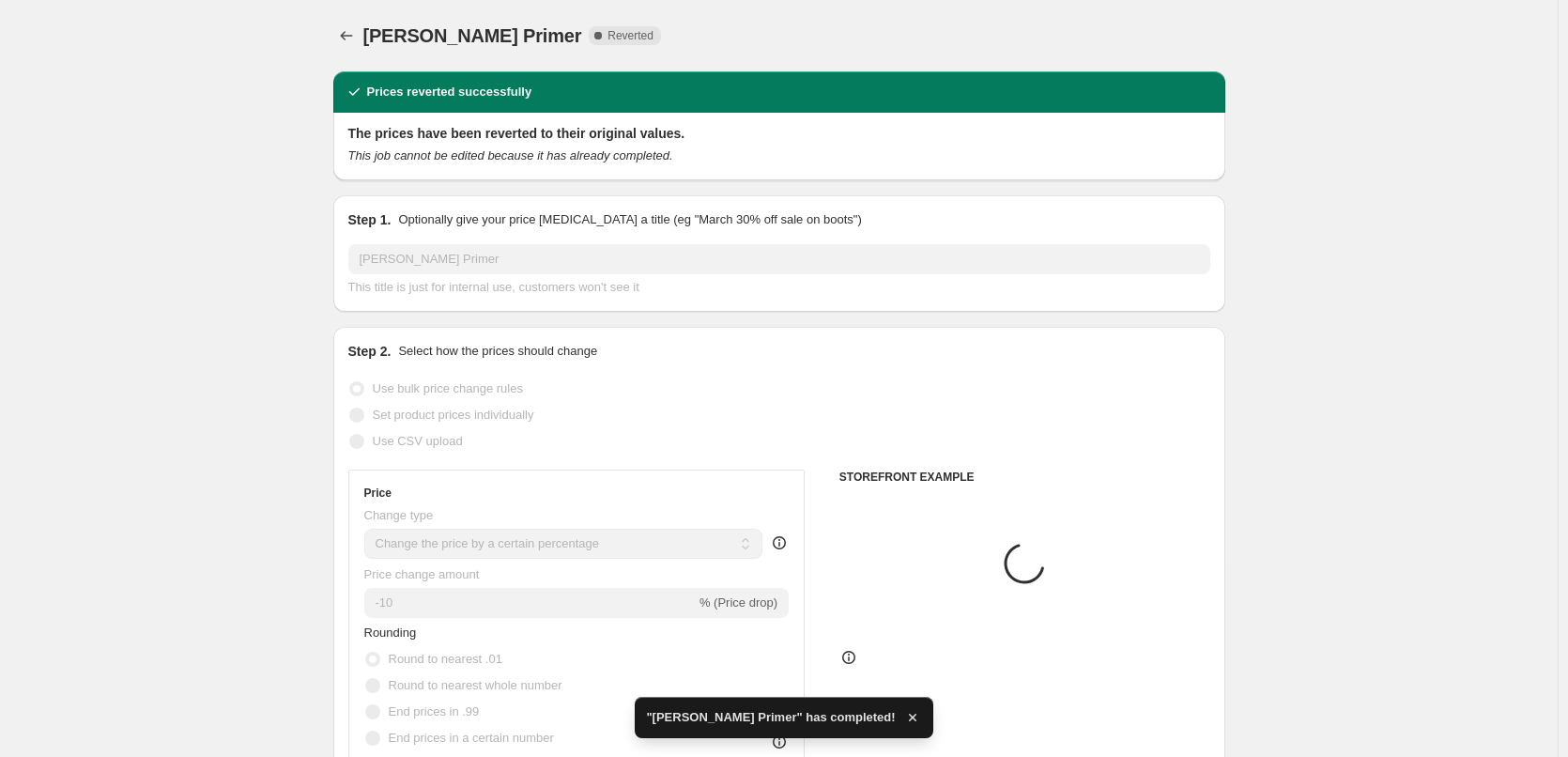
type input "[PERSON_NAME] Primer"
radio input "false"
radio input "true"
checkbox input "true"
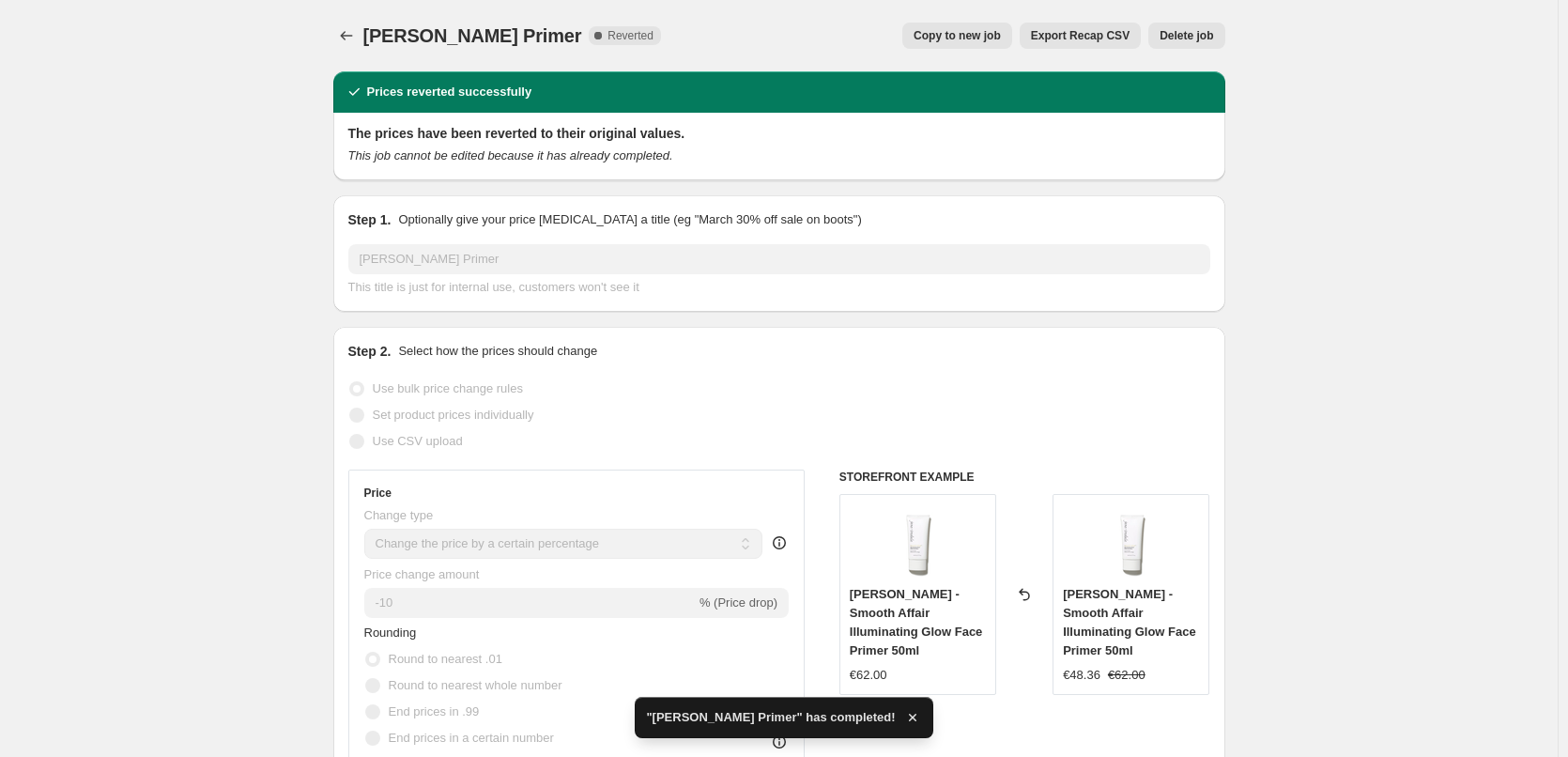
click at [1220, 40] on button "Delete job" at bounding box center [1186, 36] width 76 height 27
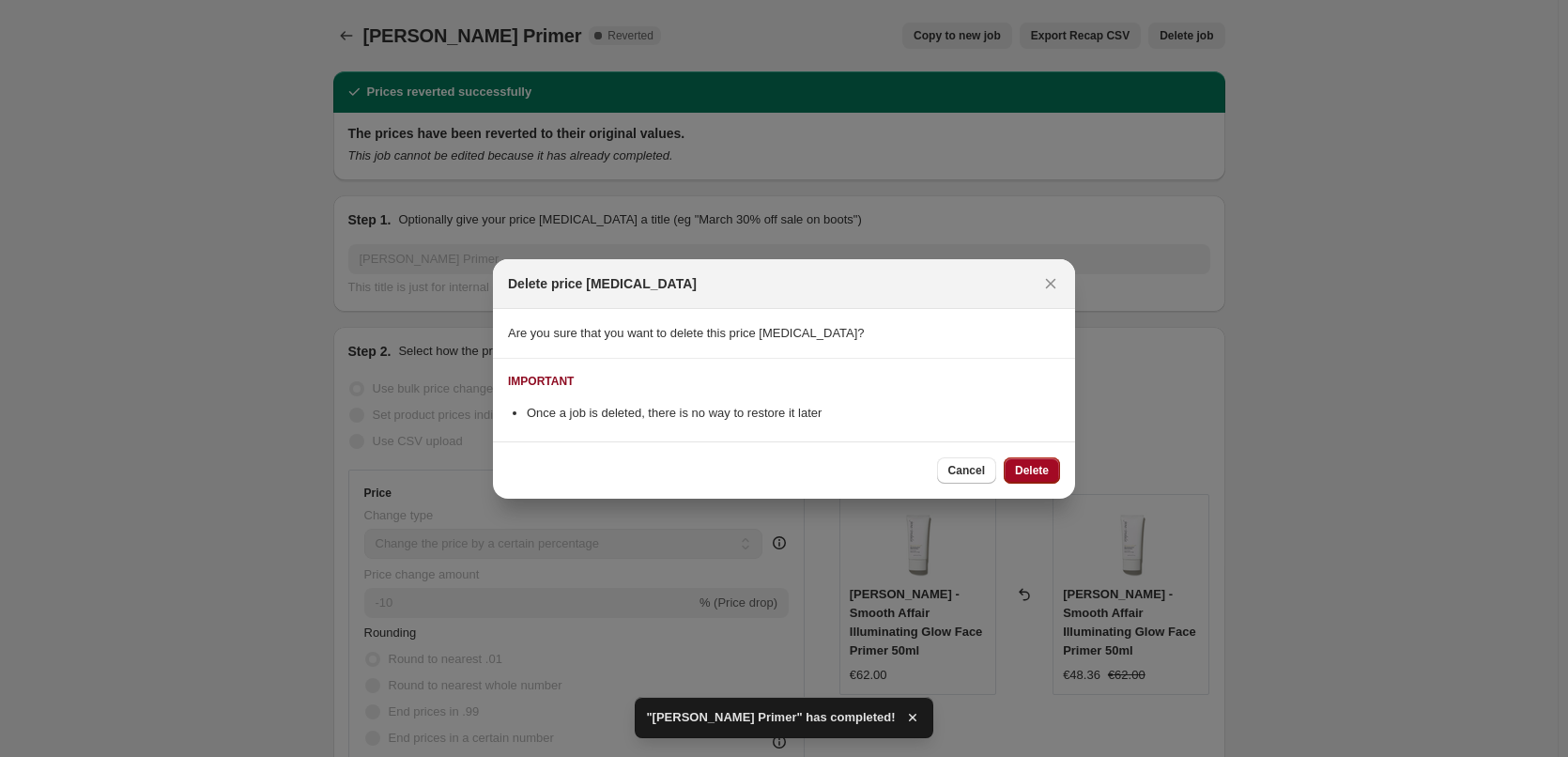
click at [1035, 463] on span "Delete" at bounding box center [1032, 471] width 33 height 15
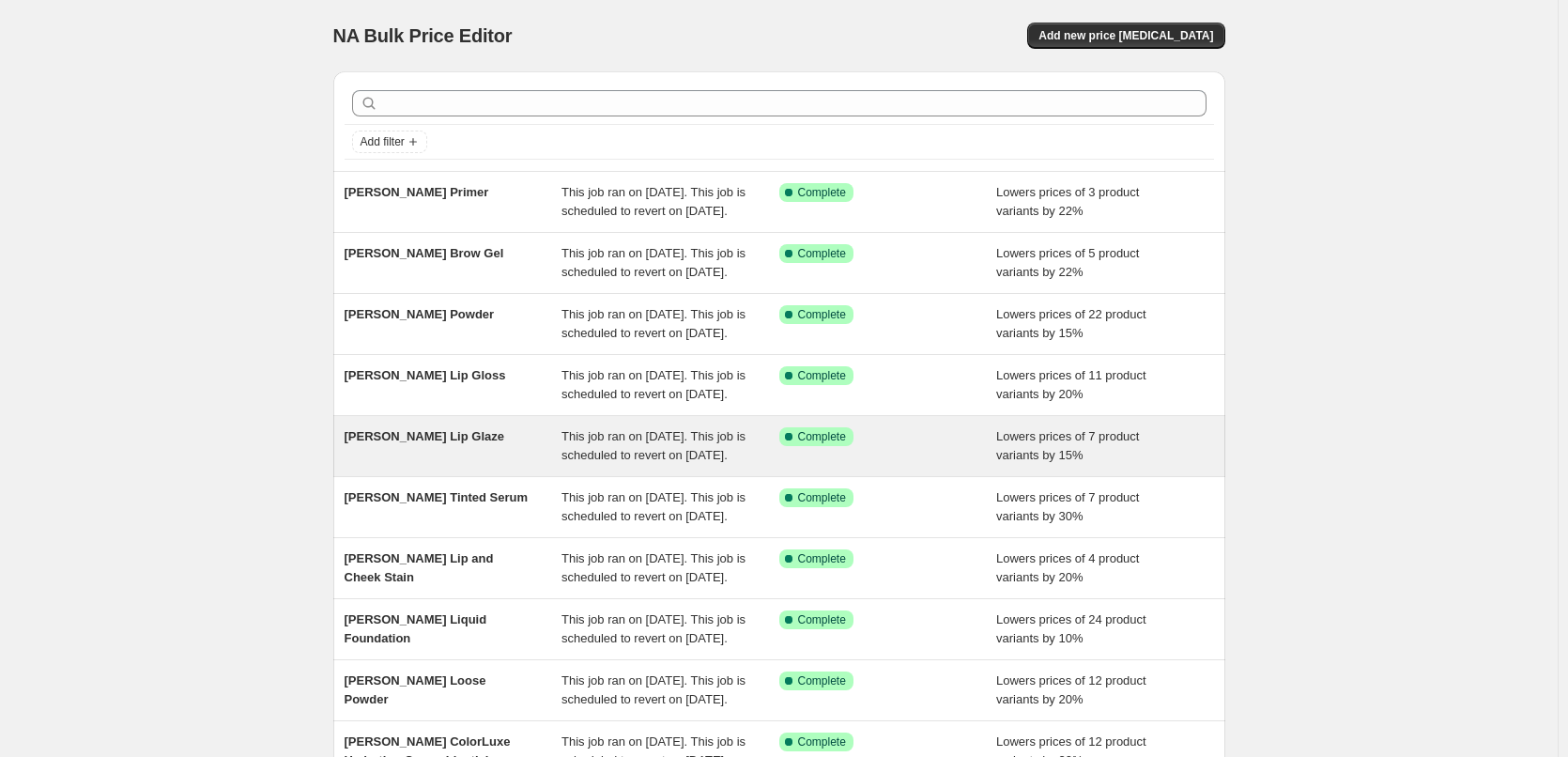
scroll to position [398, 0]
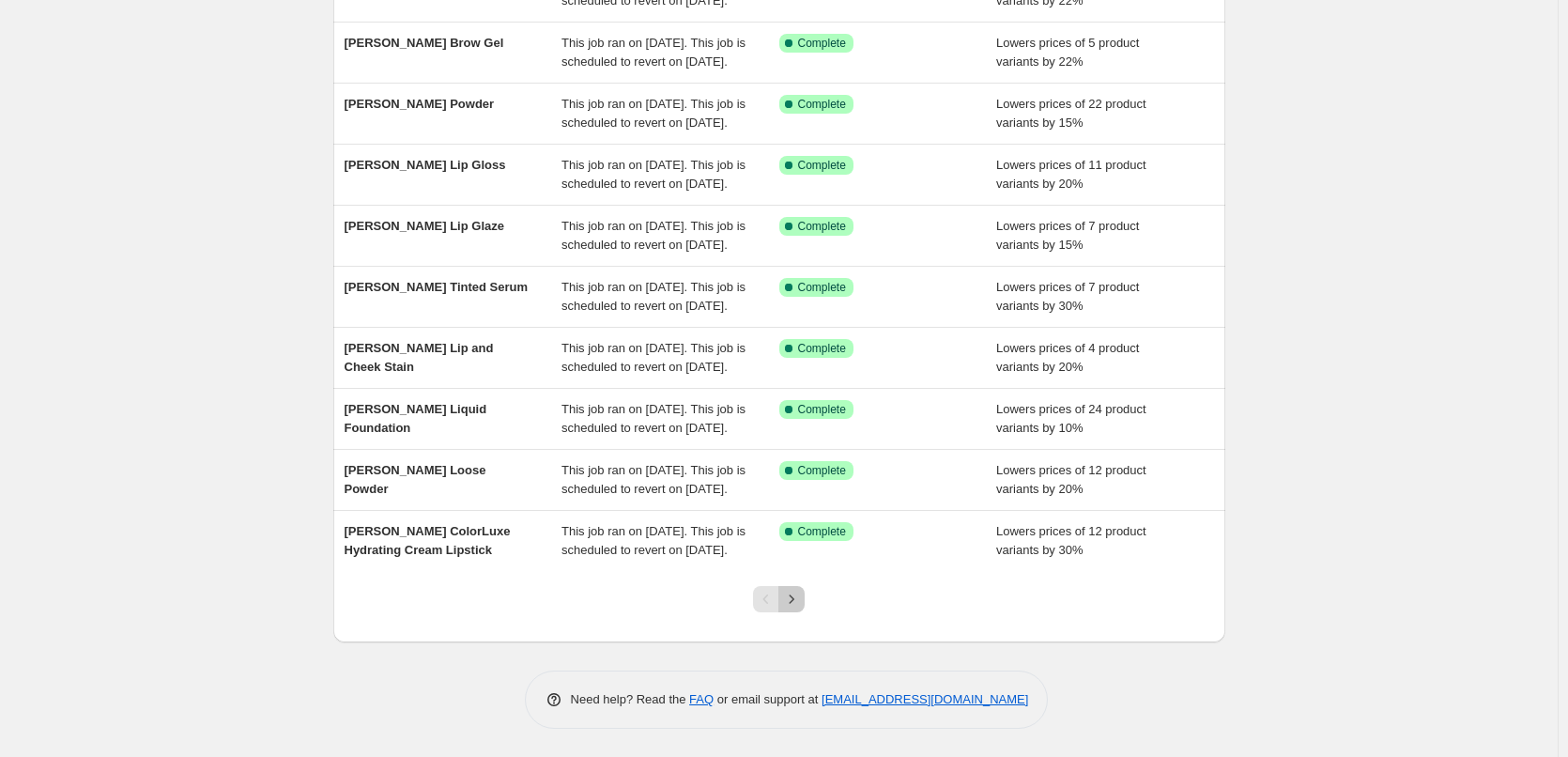
click at [795, 604] on icon "Next" at bounding box center [792, 599] width 19 height 19
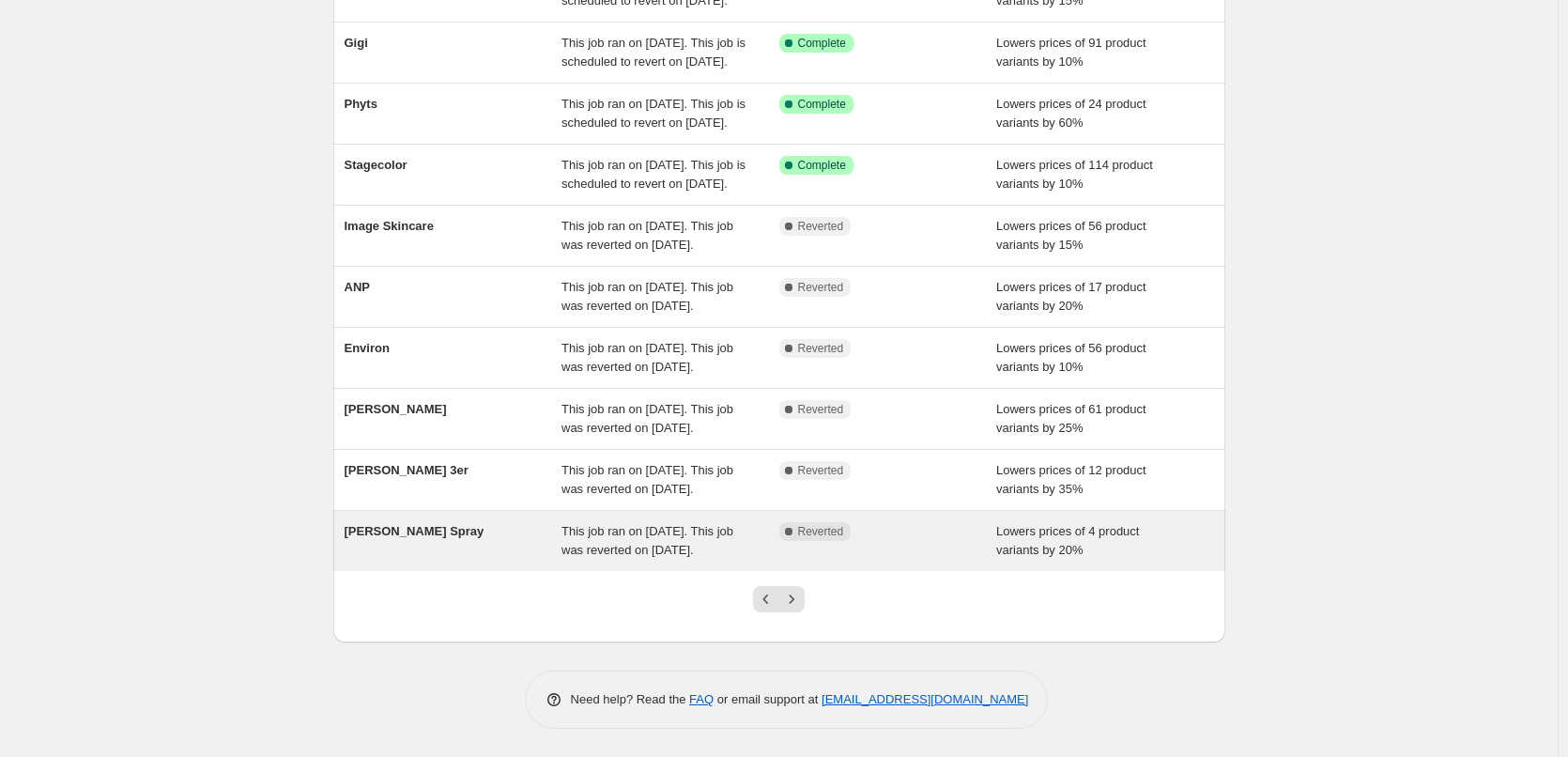
click at [370, 527] on div "[PERSON_NAME] Spray" at bounding box center [453, 540] width 218 height 37
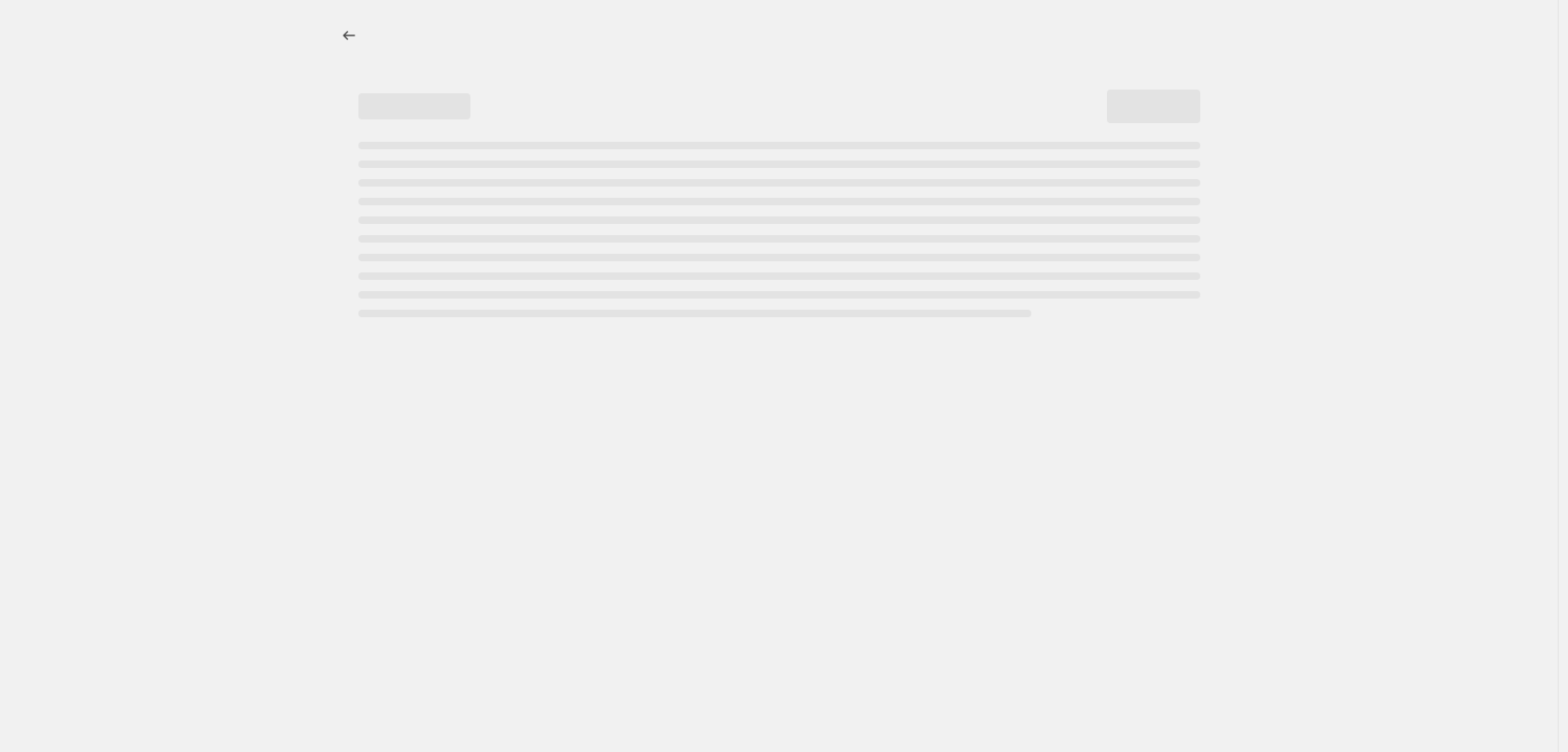
select select "percentage"
select select "tag"
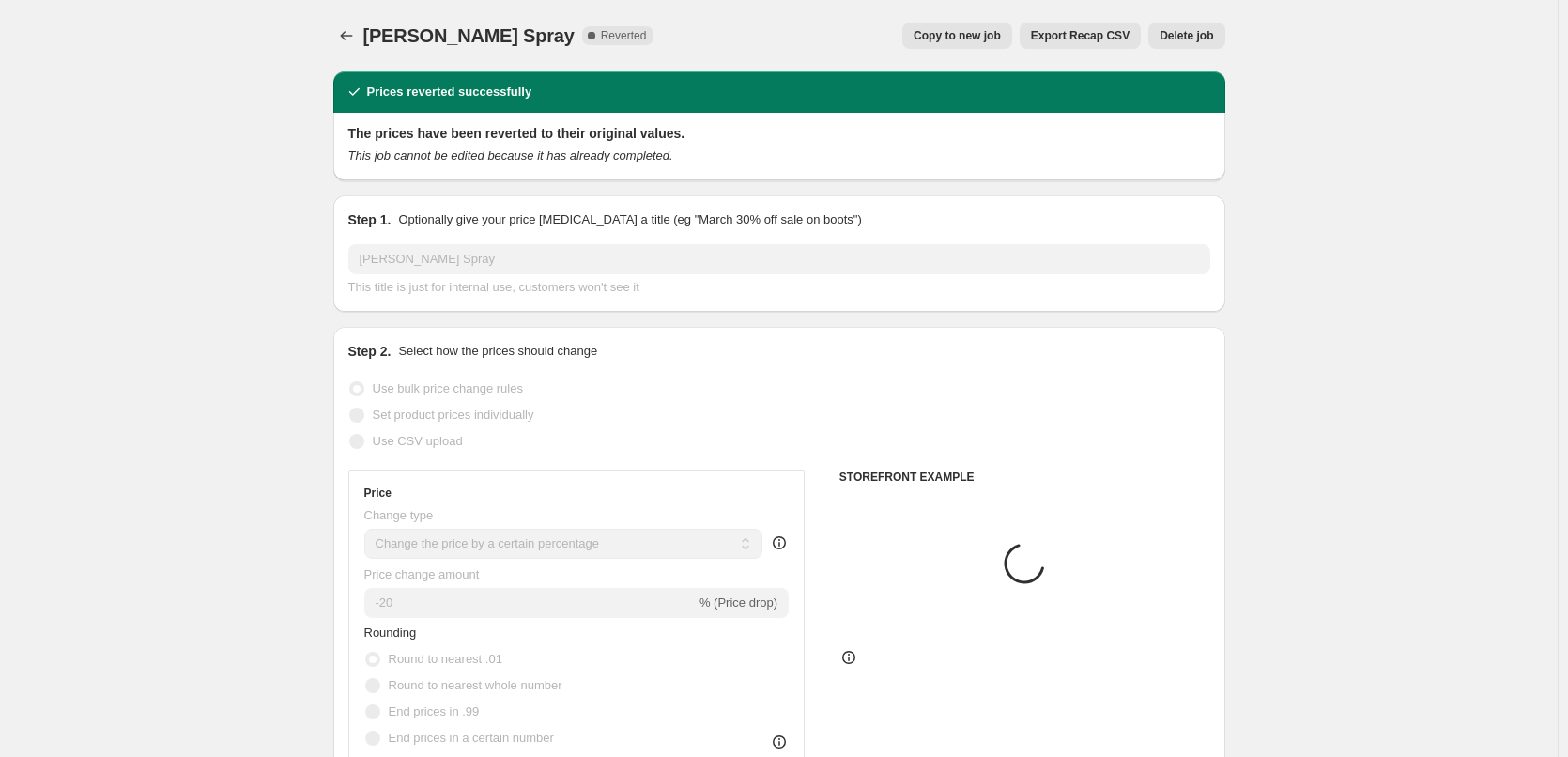
click at [965, 42] on button "Copy to new job" at bounding box center [957, 36] width 110 height 27
select select "percentage"
select select "tag"
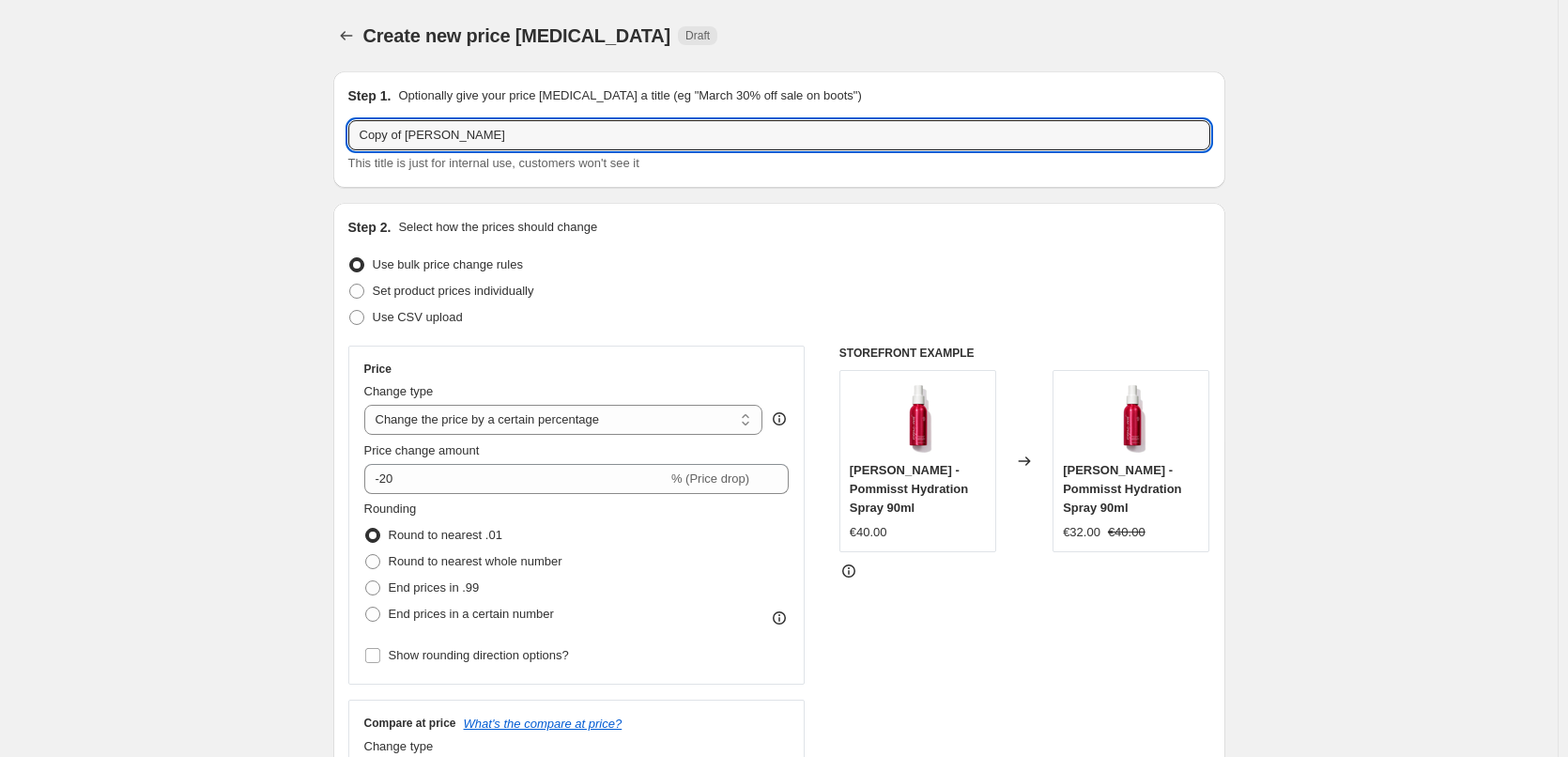
drag, startPoint x: 413, startPoint y: 135, endPoint x: 324, endPoint y: 133, distance: 89.0
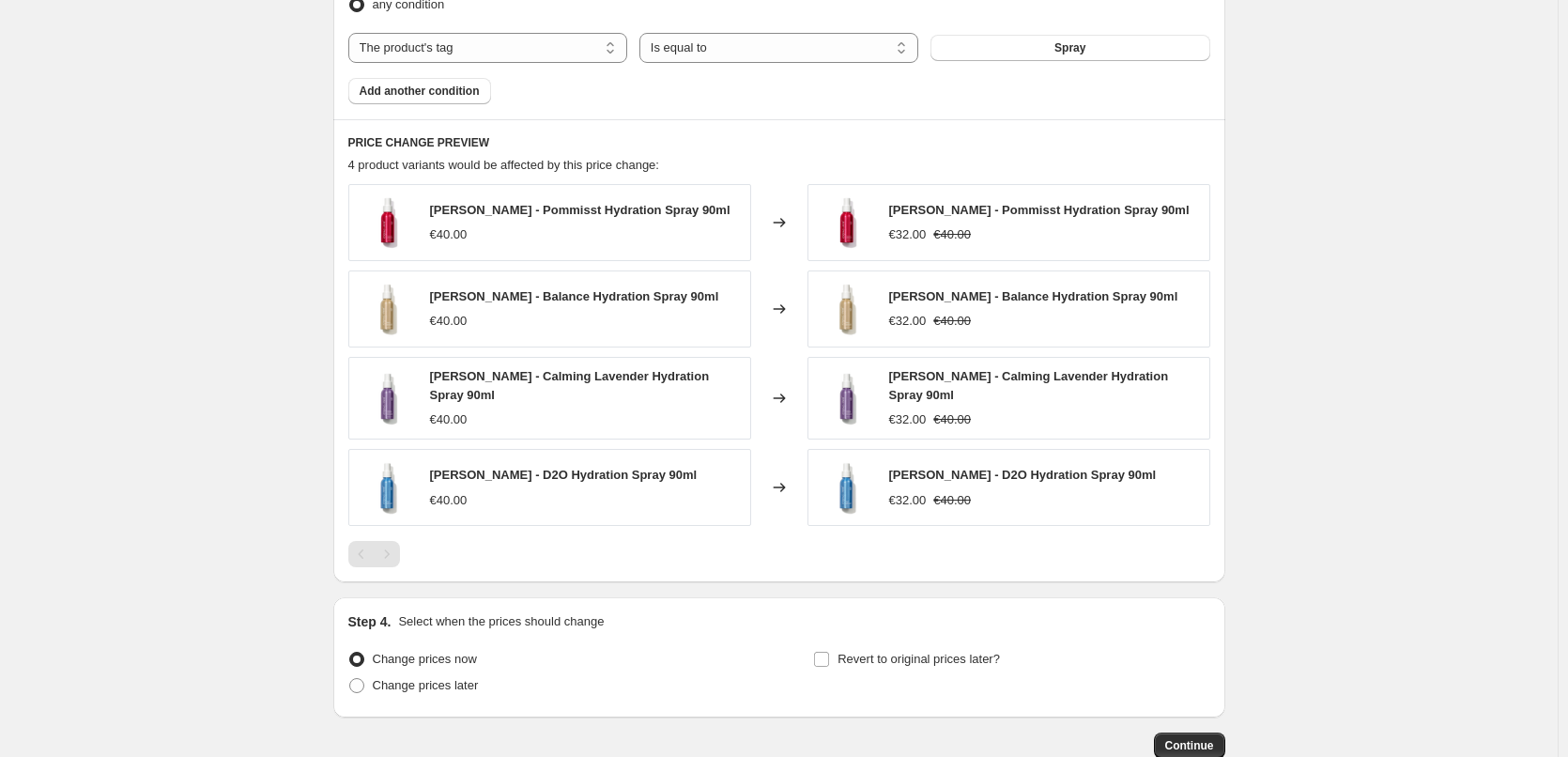
scroll to position [1252, 0]
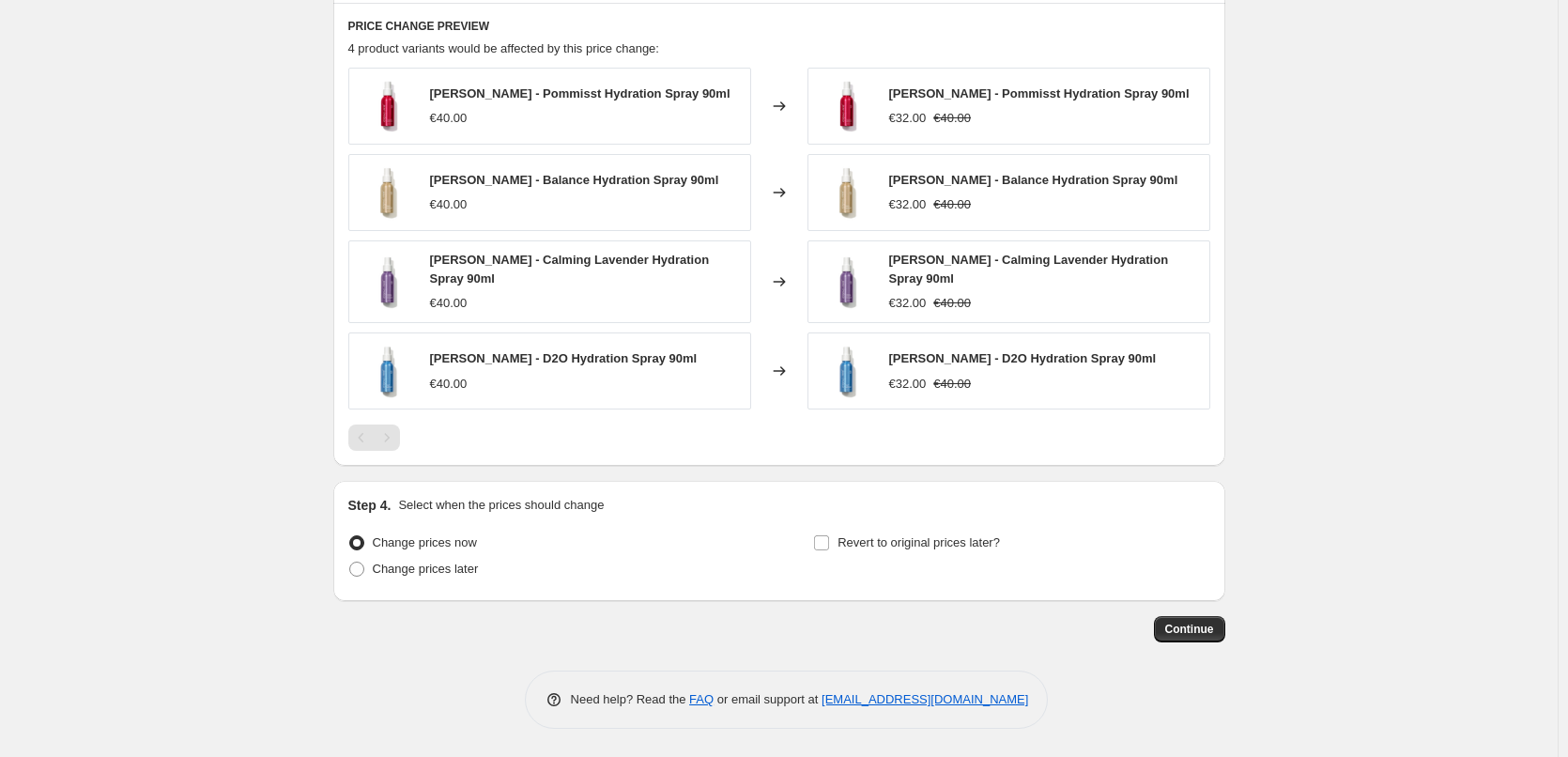
type input "[PERSON_NAME] Spray"
click at [906, 525] on div "Step 4. Select when the prices should change Change prices now Change prices la…" at bounding box center [779, 541] width 862 height 90
click at [906, 537] on span "Revert to original prices later?" at bounding box center [919, 542] width 162 height 14
click at [829, 537] on input "Revert to original prices later?" at bounding box center [822, 543] width 15 height 15
checkbox input "true"
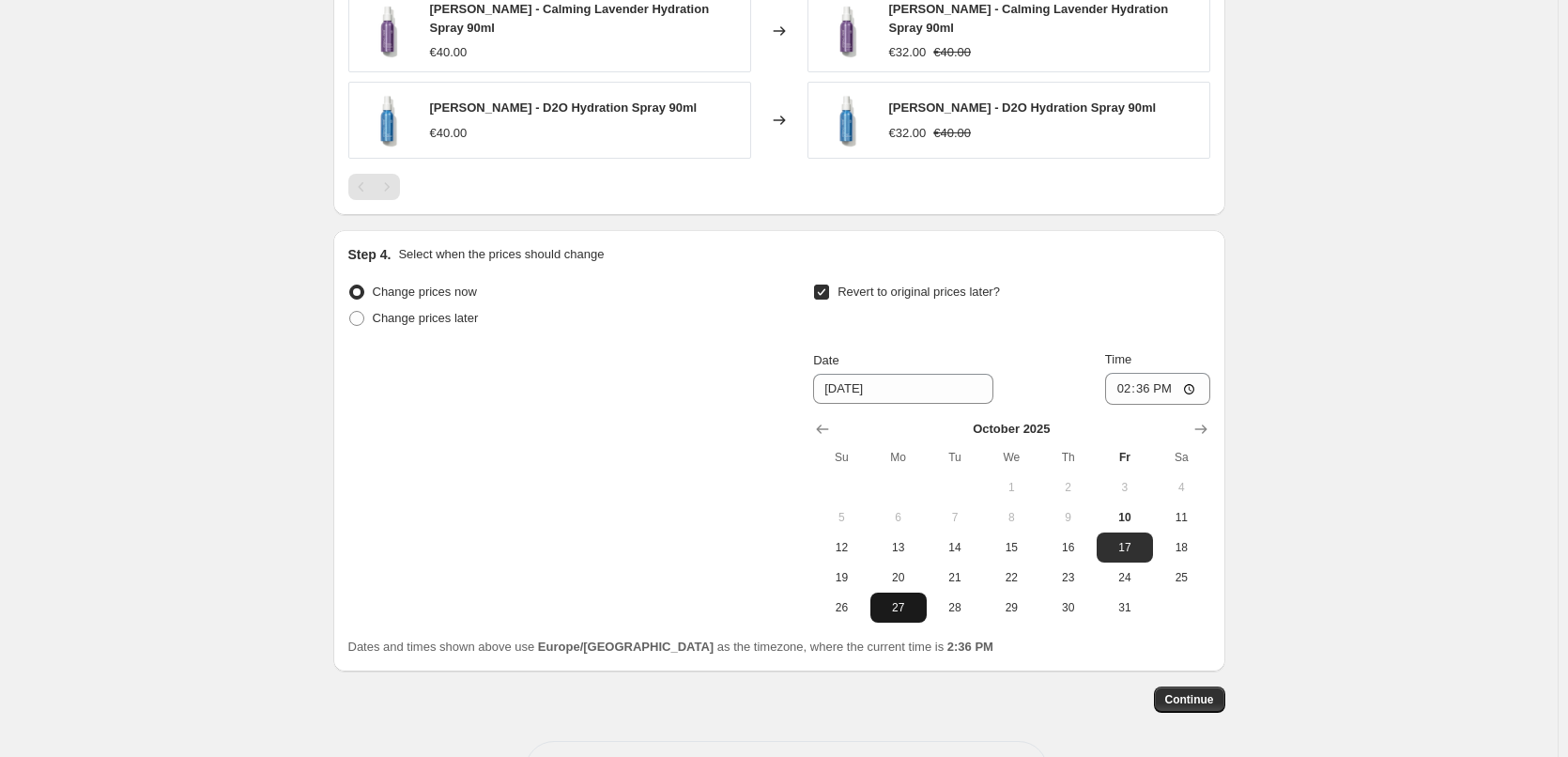
scroll to position [1573, 0]
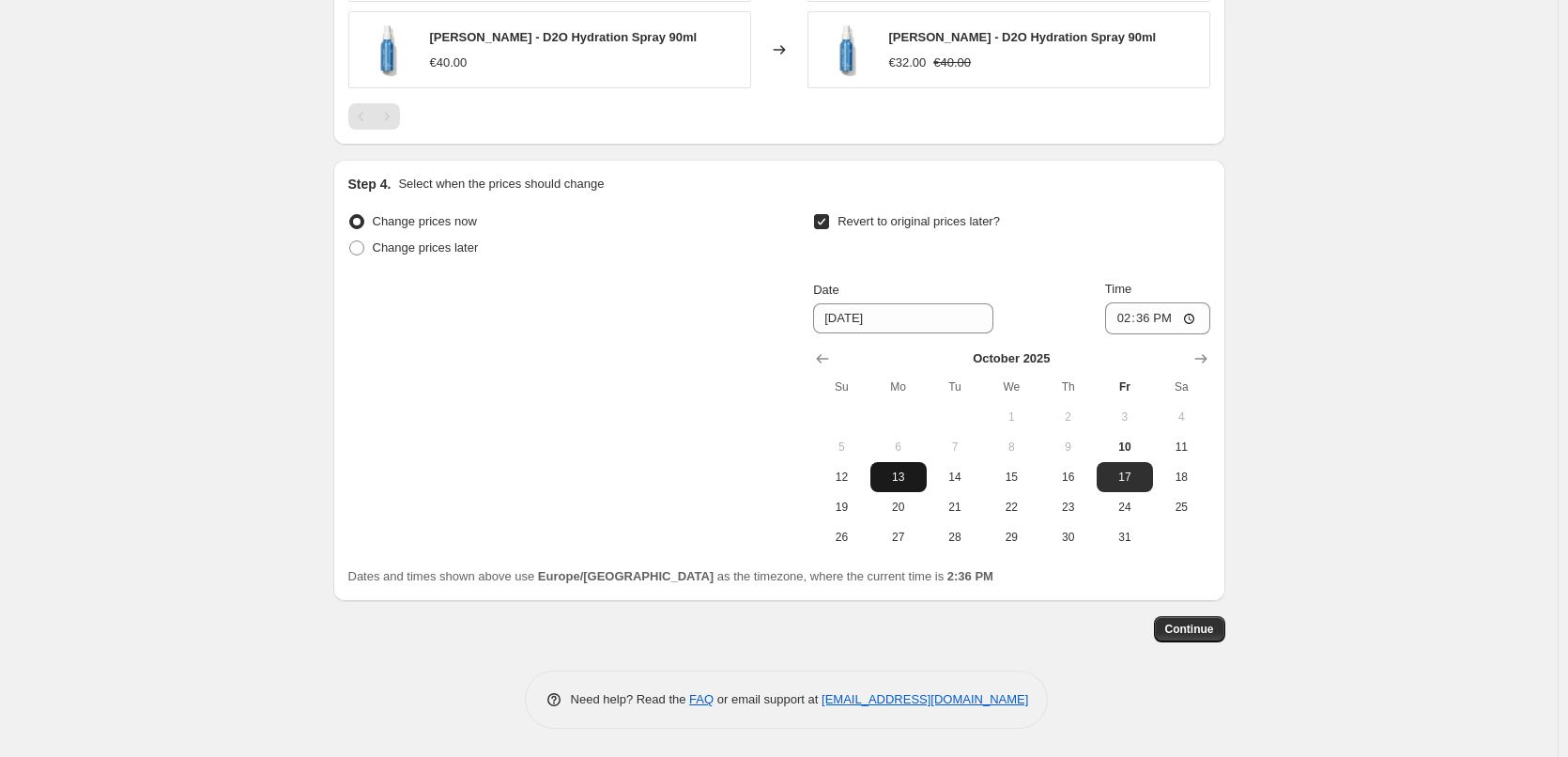
click at [915, 475] on span "13" at bounding box center [898, 477] width 41 height 15
type input "[DATE]"
click at [1107, 323] on div "Date [DATE] Time 14:36" at bounding box center [1011, 306] width 396 height 54
click at [1120, 316] on input "14:36" at bounding box center [1158, 318] width 105 height 32
type input "03:00"
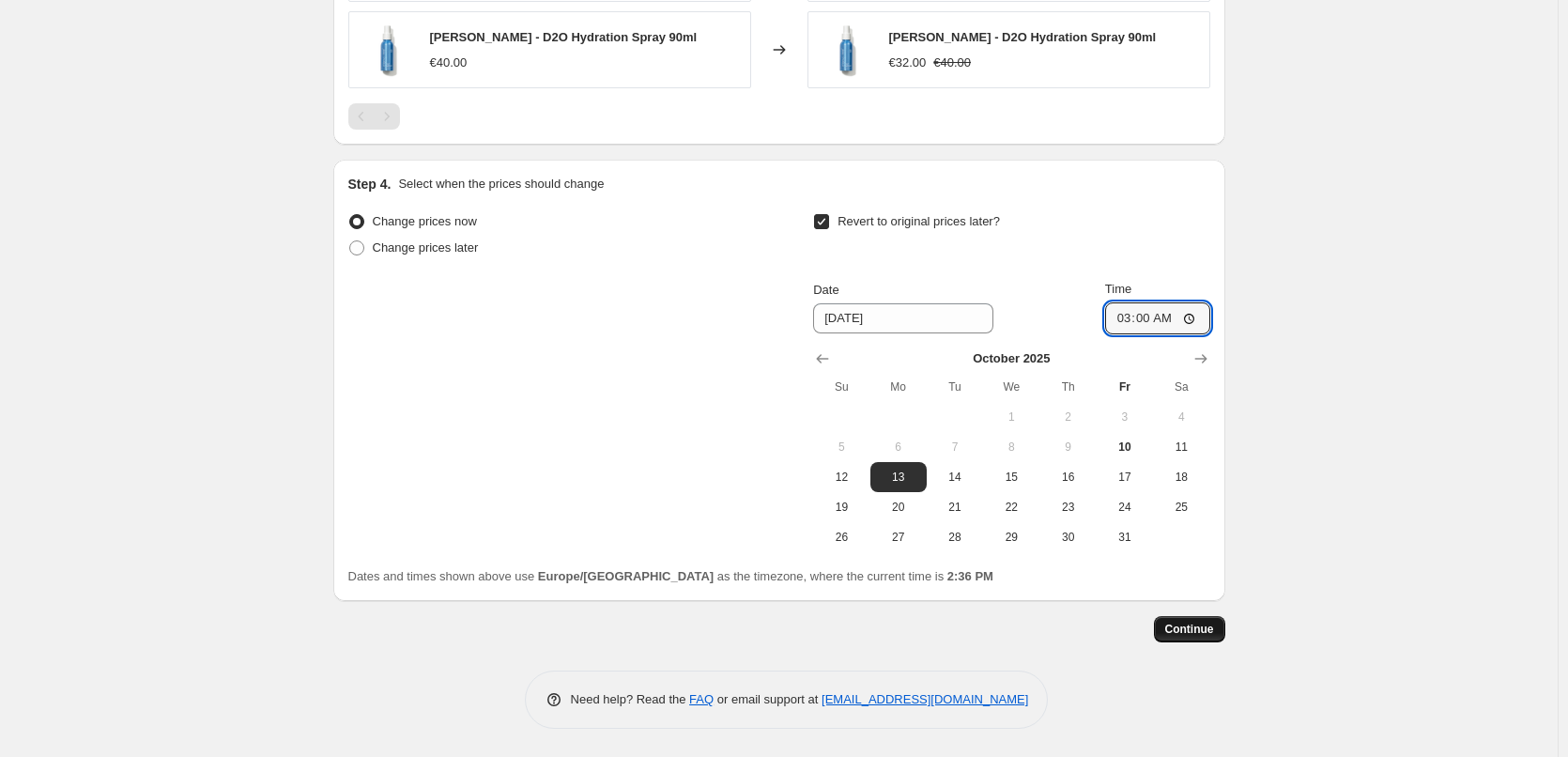
click at [1202, 633] on span "Continue" at bounding box center [1189, 629] width 49 height 15
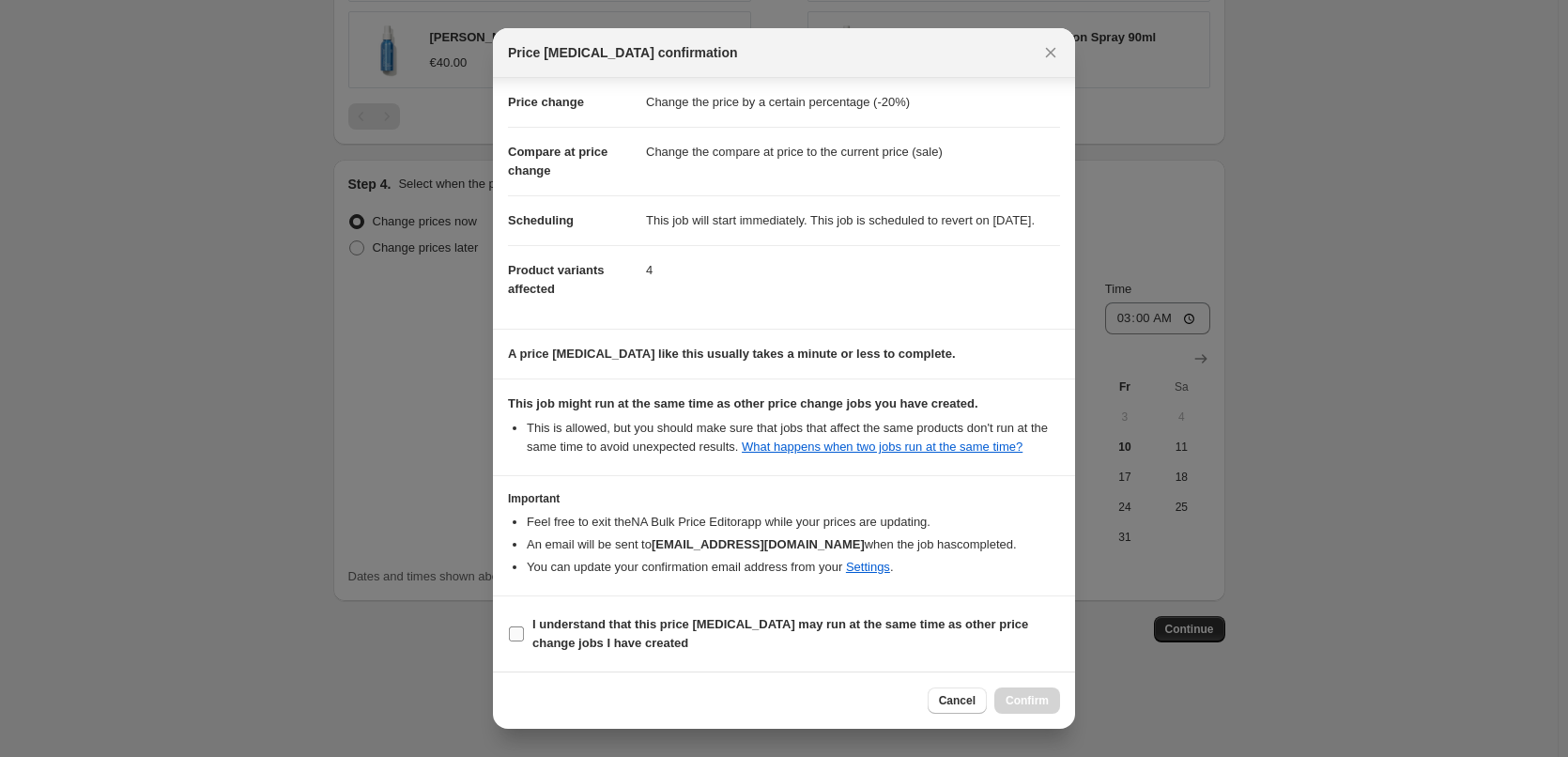
scroll to position [53, 0]
click at [600, 626] on b "I understand that this price [MEDICAL_DATA] may run at the same time as other p…" at bounding box center [781, 634] width 496 height 32
click at [524, 626] on input "I understand that this price [MEDICAL_DATA] may run at the same time as other p…" at bounding box center [516, 634] width 15 height 15
checkbox input "true"
click at [1017, 689] on button "Confirm" at bounding box center [1027, 701] width 66 height 27
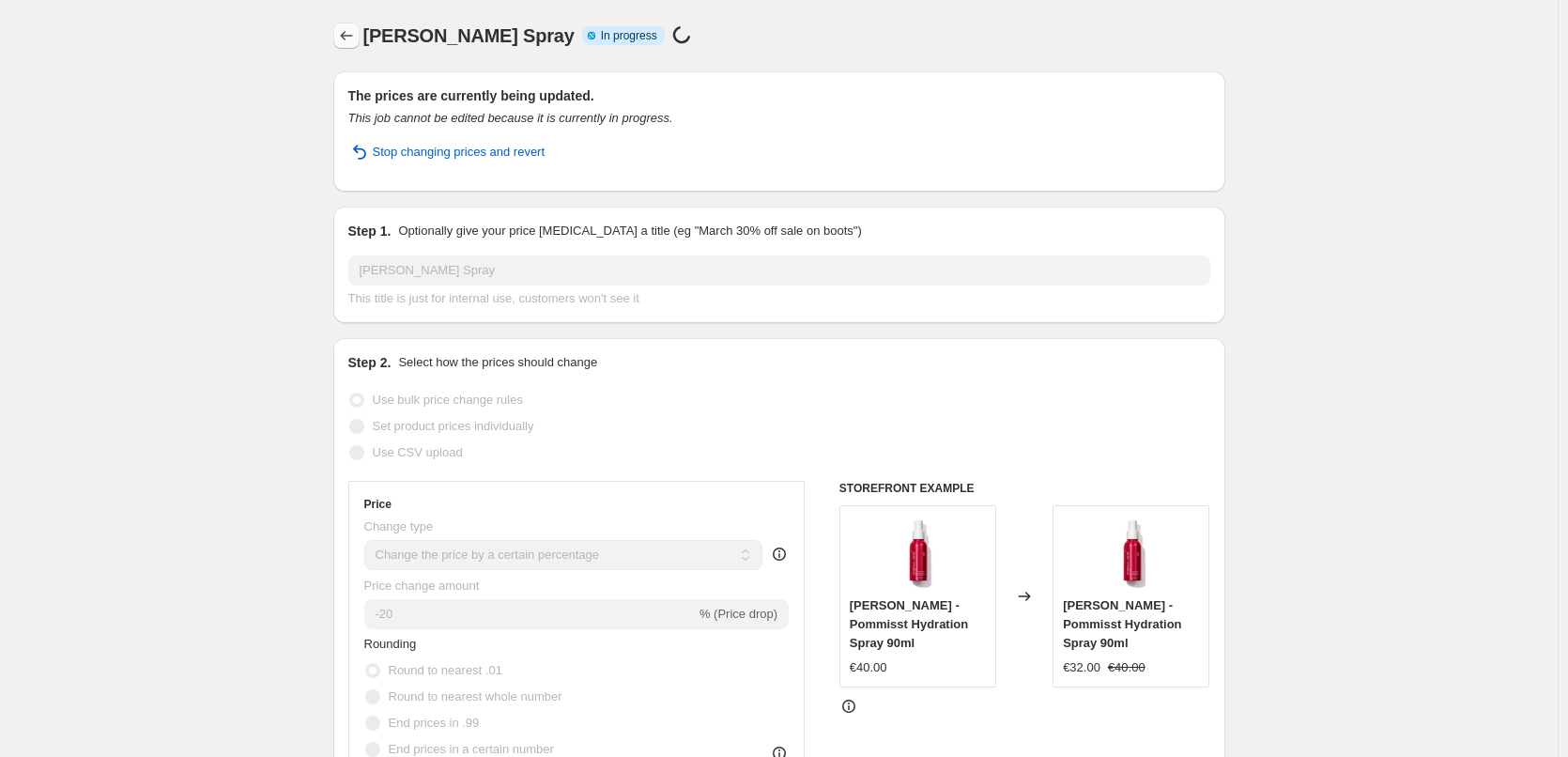
click at [345, 29] on icon "Price change jobs" at bounding box center [346, 36] width 19 height 19
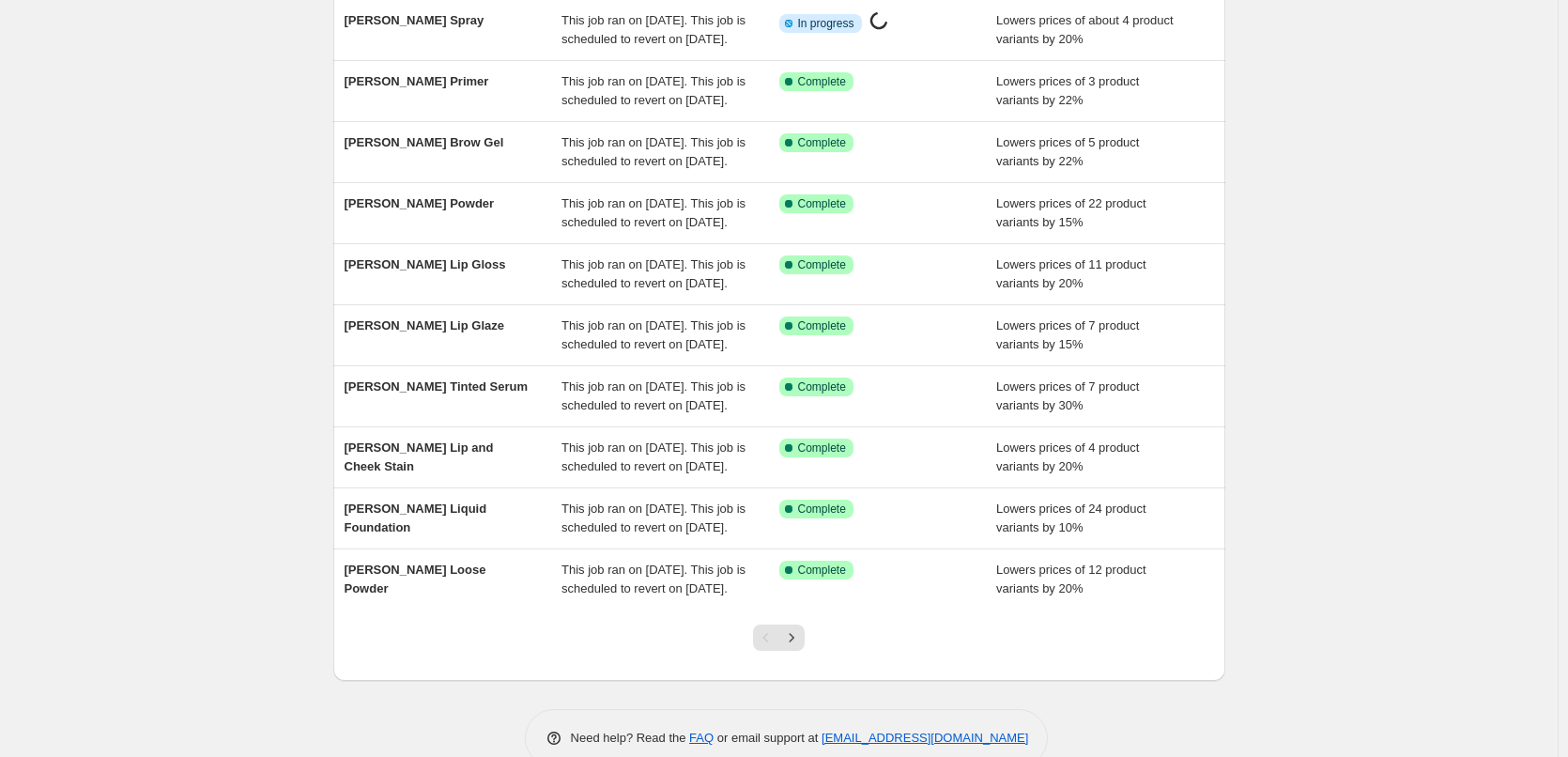
scroll to position [398, 0]
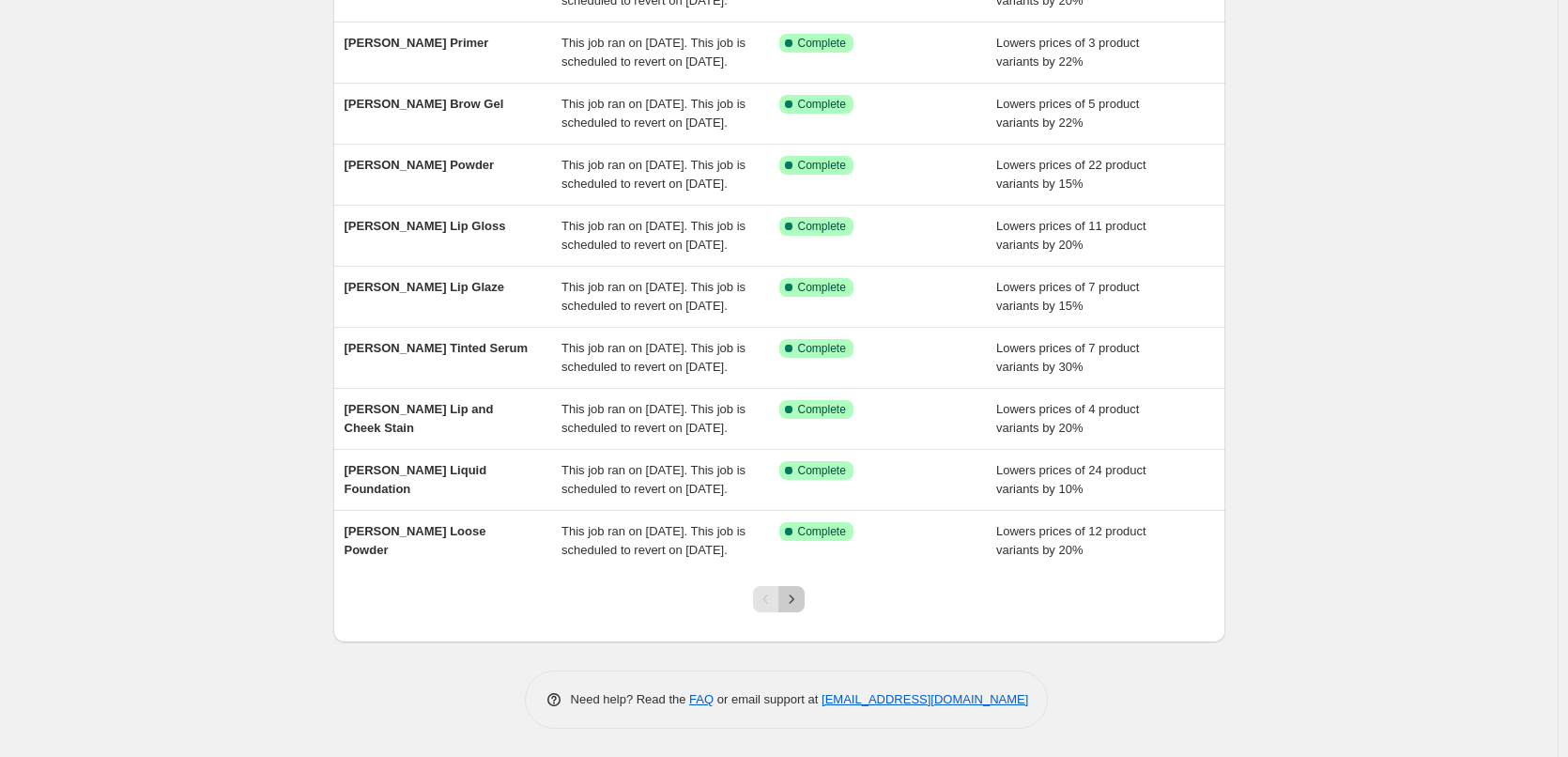
click at [799, 605] on icon "Next" at bounding box center [792, 599] width 19 height 19
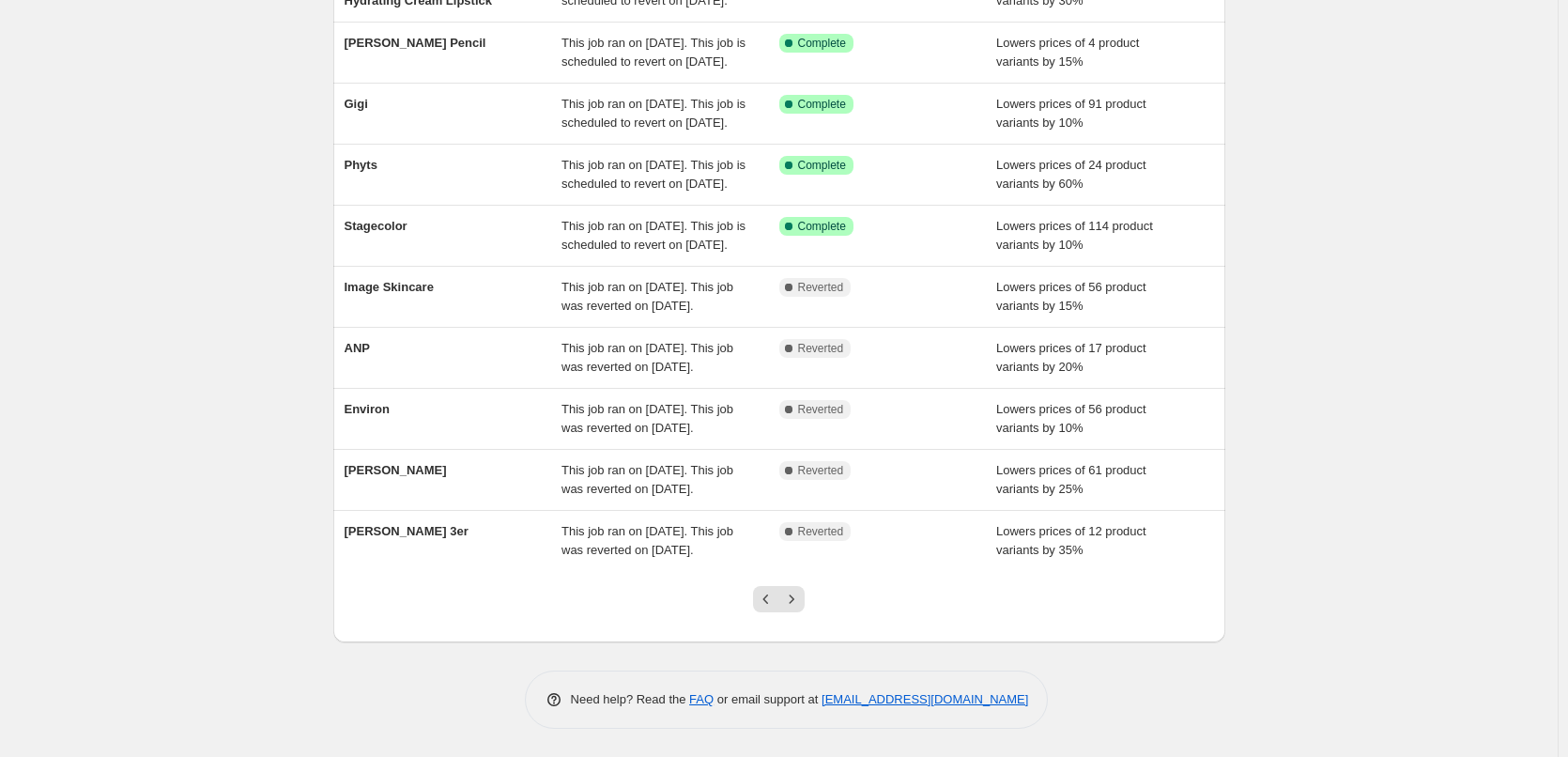
click at [799, 605] on icon "Next" at bounding box center [792, 599] width 19 height 19
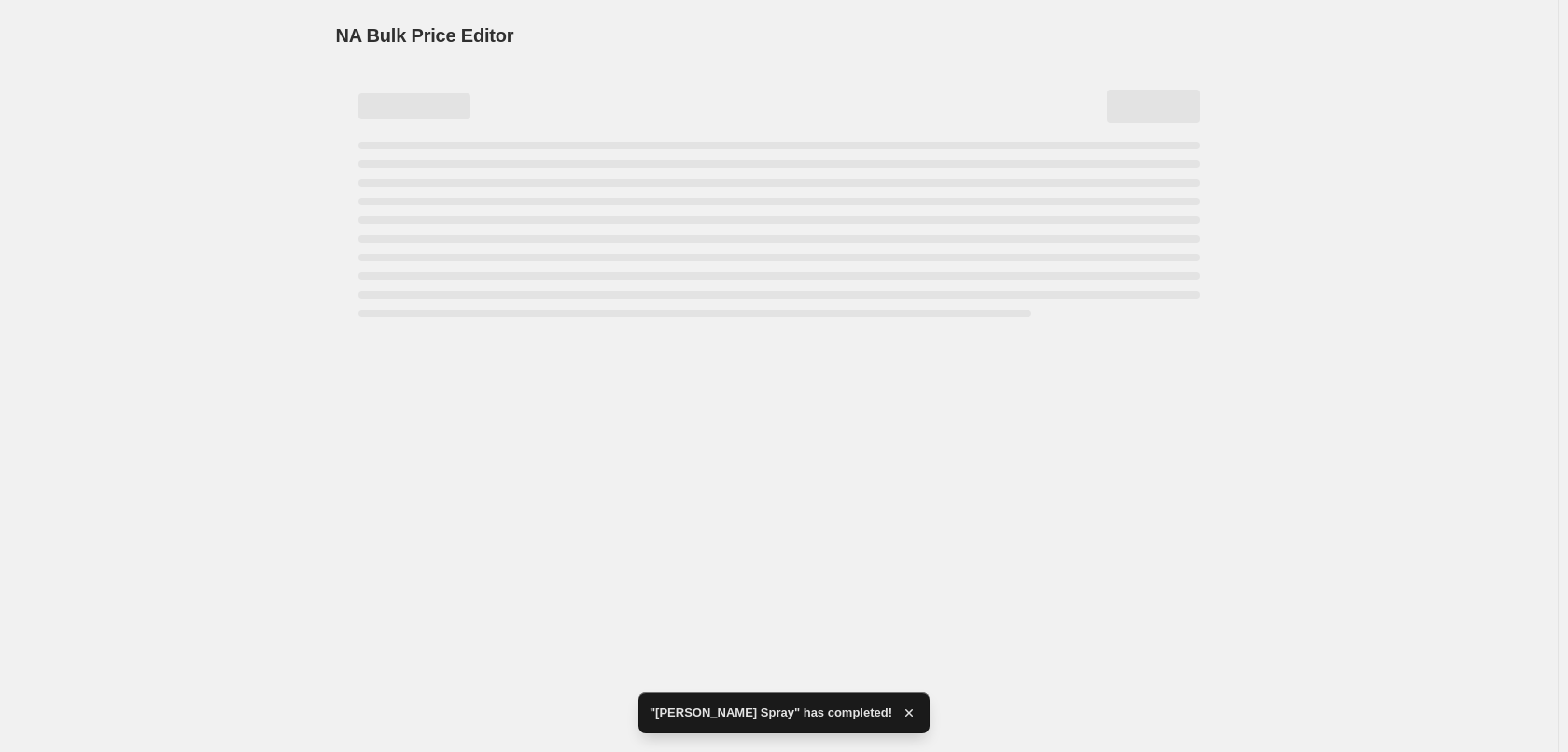
click at [416, 193] on div "Page loading" at bounding box center [780, 229] width 842 height 175
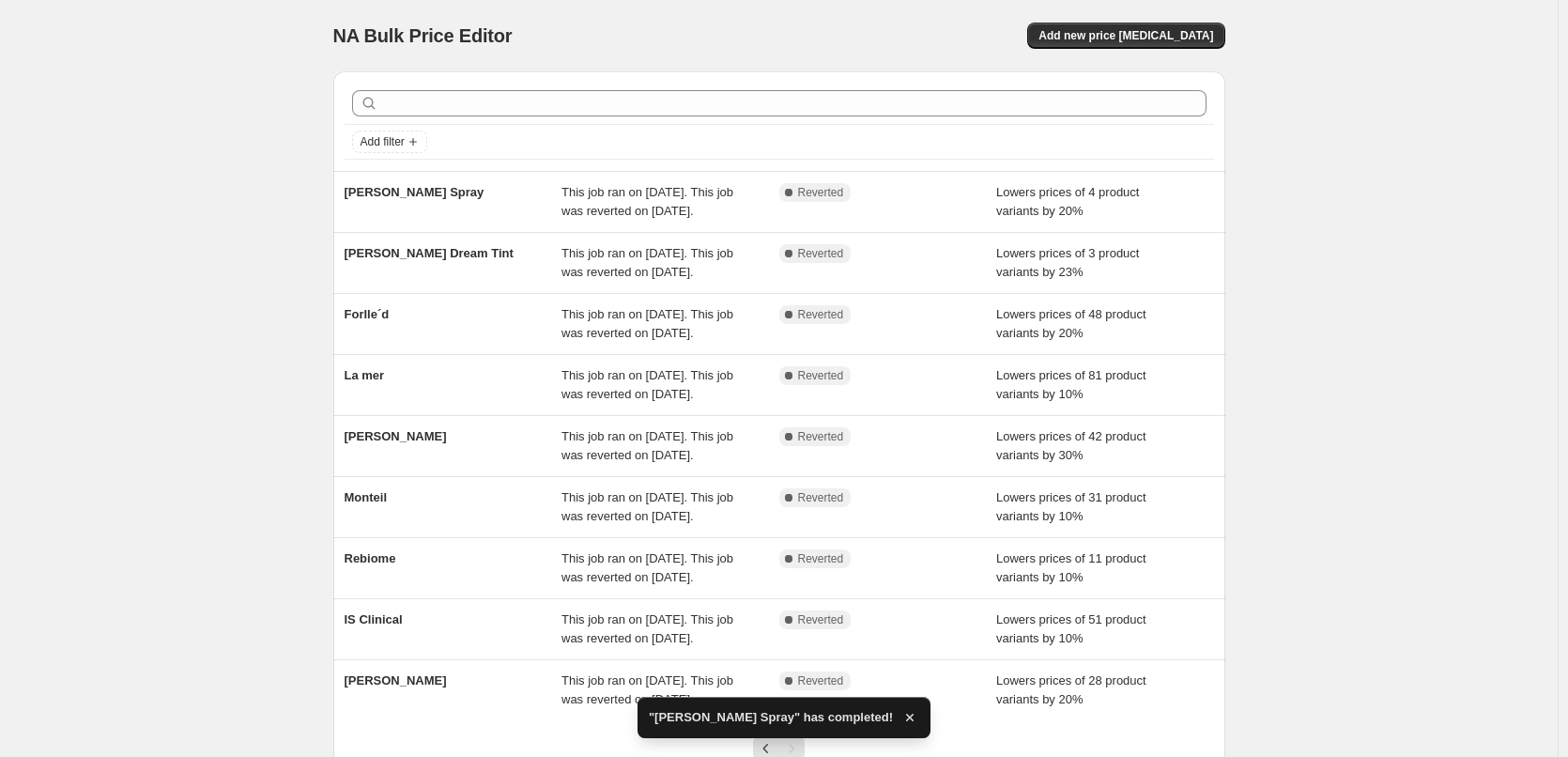
click at [419, 194] on span "[PERSON_NAME] Spray" at bounding box center [414, 192] width 140 height 14
select select "percentage"
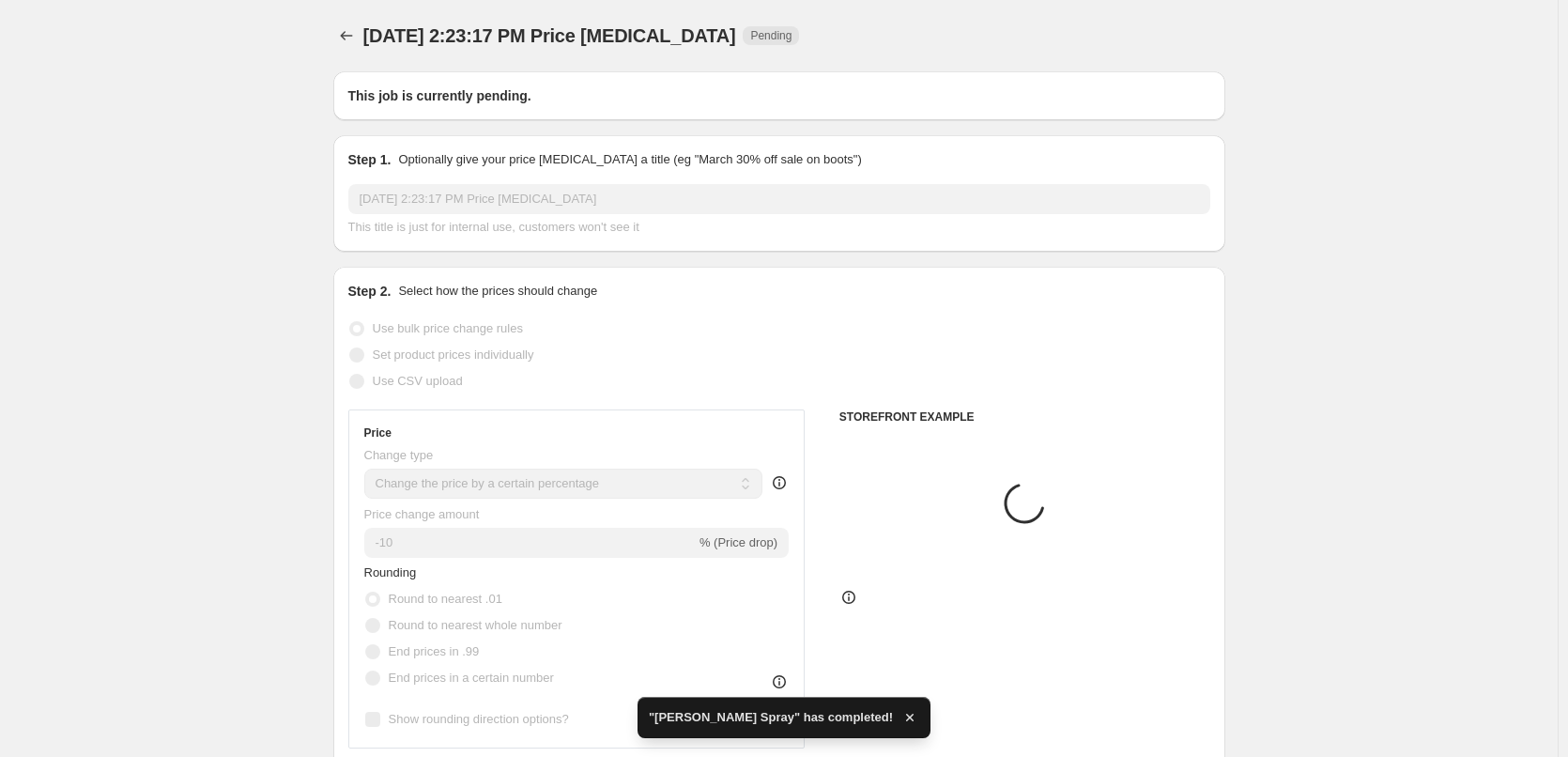
type input "[PERSON_NAME] Spray"
radio input "false"
radio input "true"
checkbox input "true"
select select "tag"
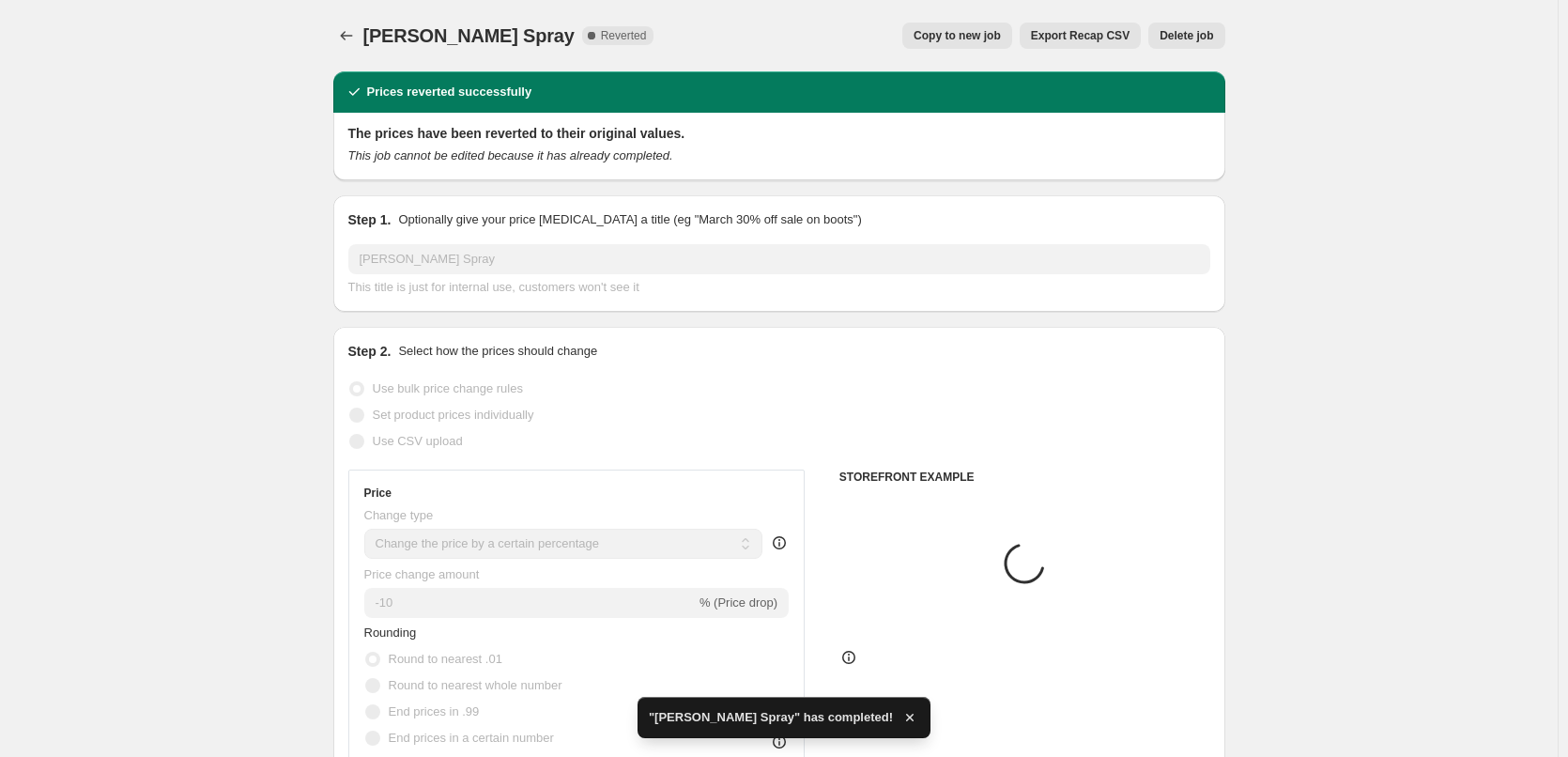
click at [1187, 29] on button "Delete job" at bounding box center [1186, 36] width 76 height 27
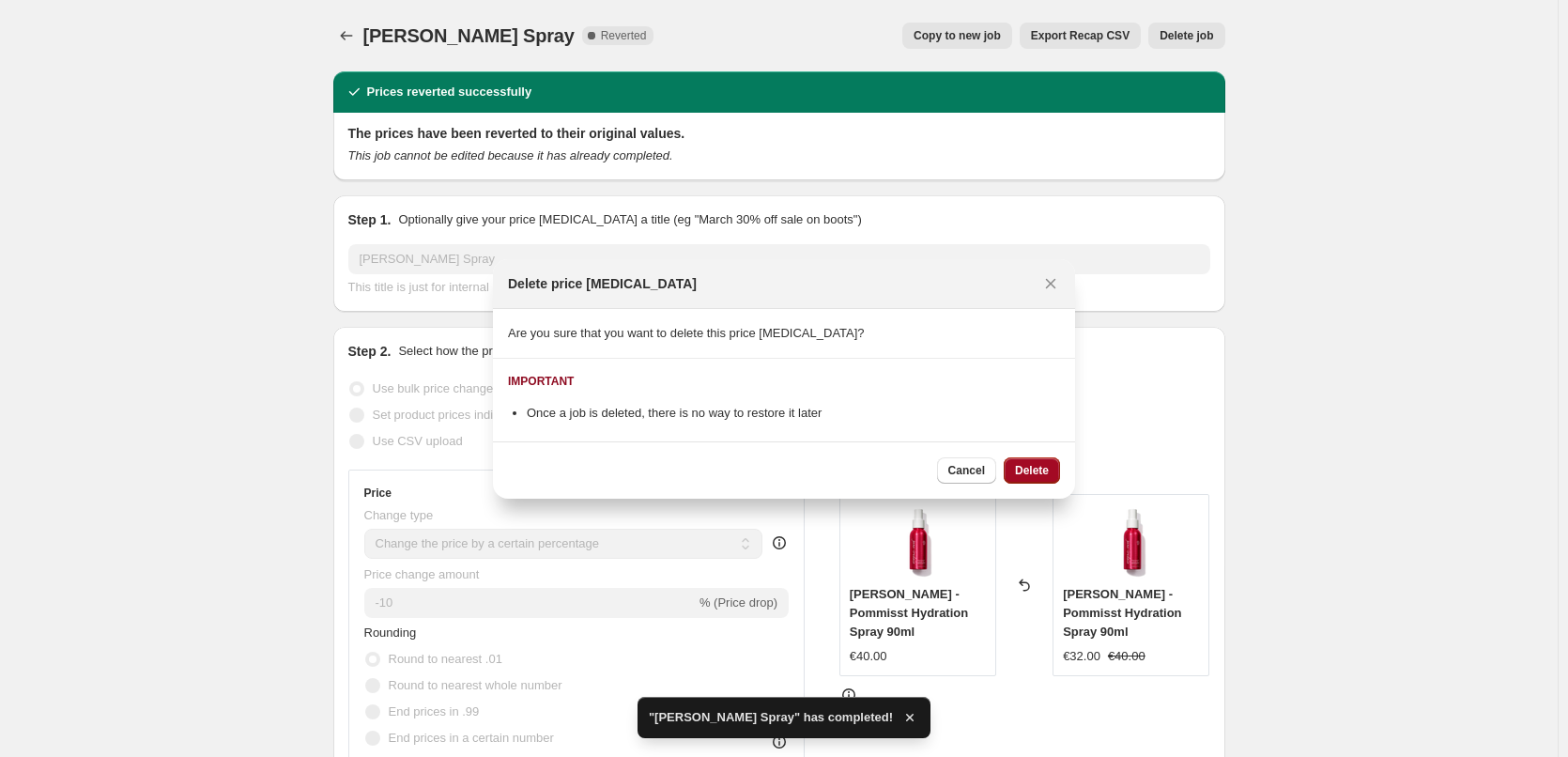
click at [1035, 463] on span "Delete" at bounding box center [1032, 471] width 33 height 15
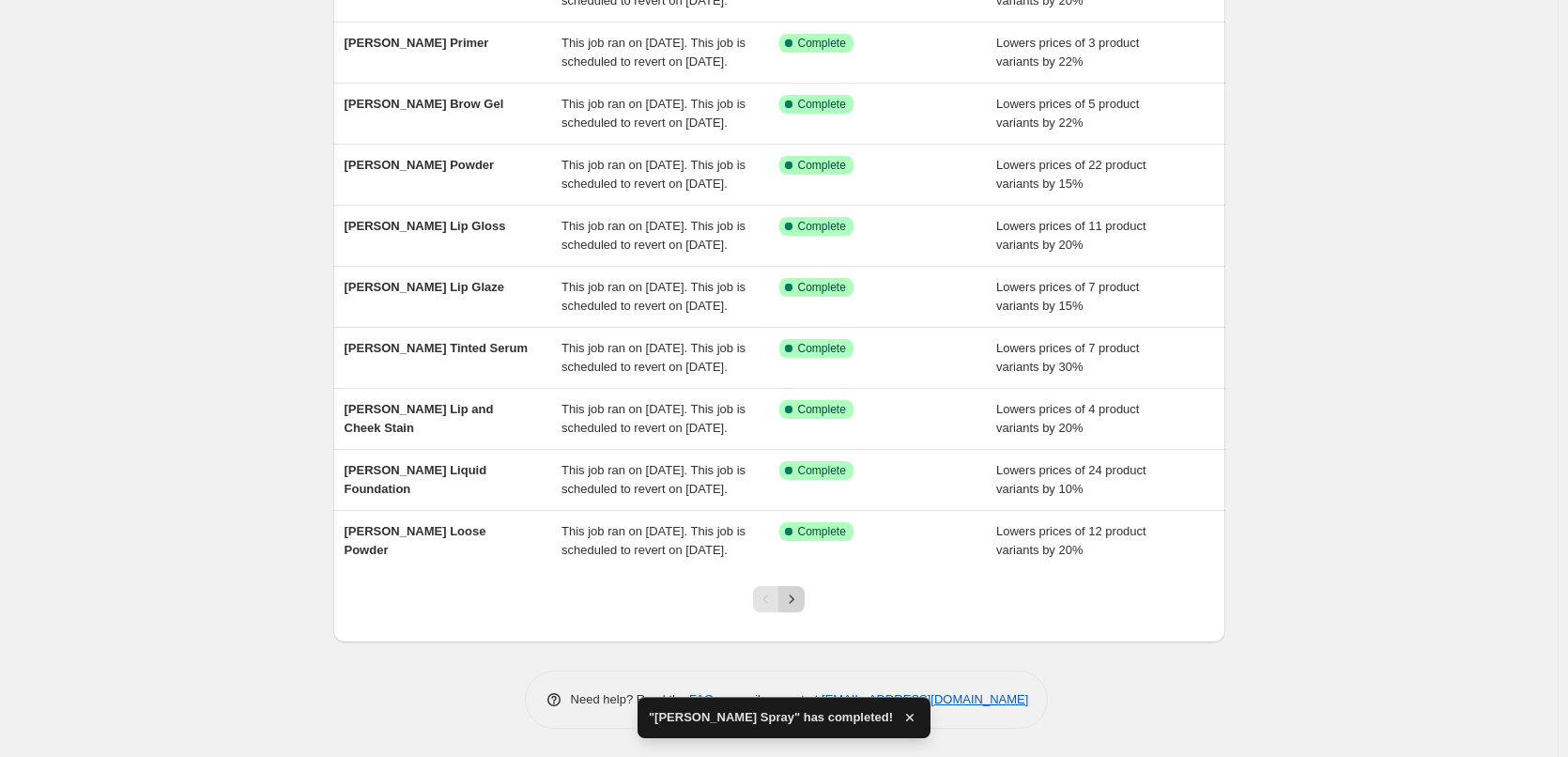
scroll to position [398, 0]
click at [801, 587] on button "Next" at bounding box center [792, 599] width 27 height 27
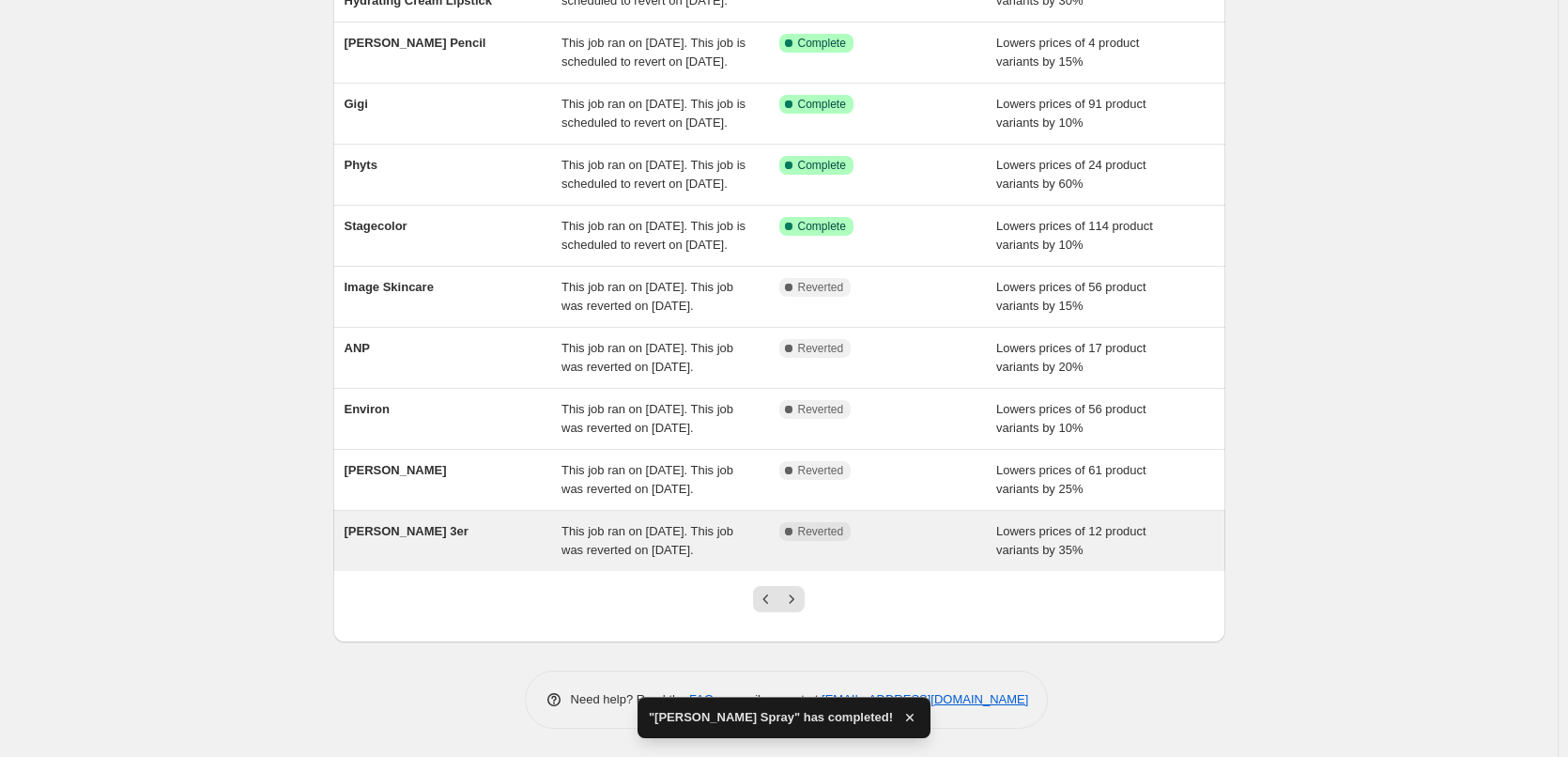
click at [487, 526] on div "[PERSON_NAME] 3er" at bounding box center [453, 540] width 218 height 37
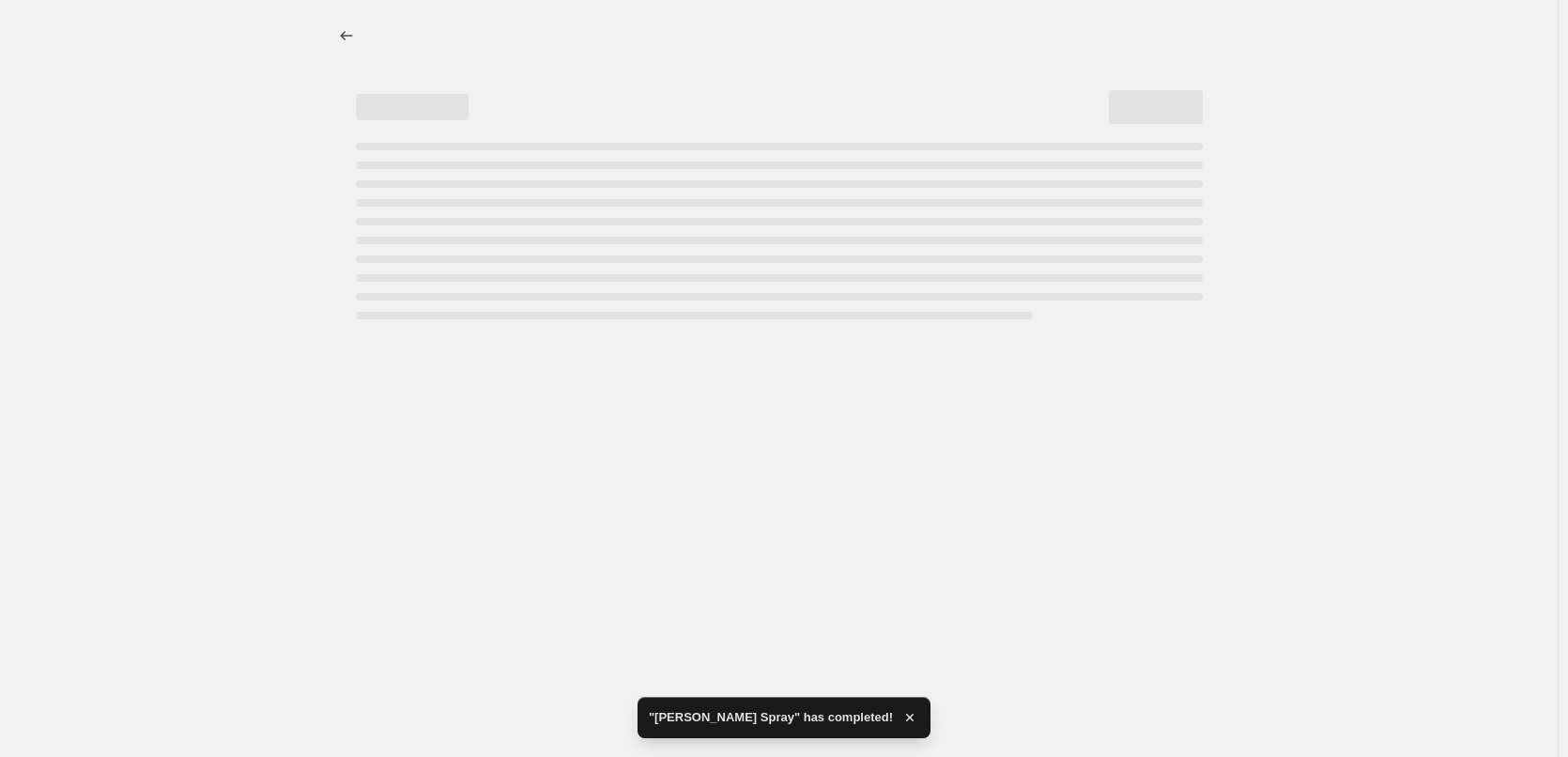
select select "percentage"
select select "tag"
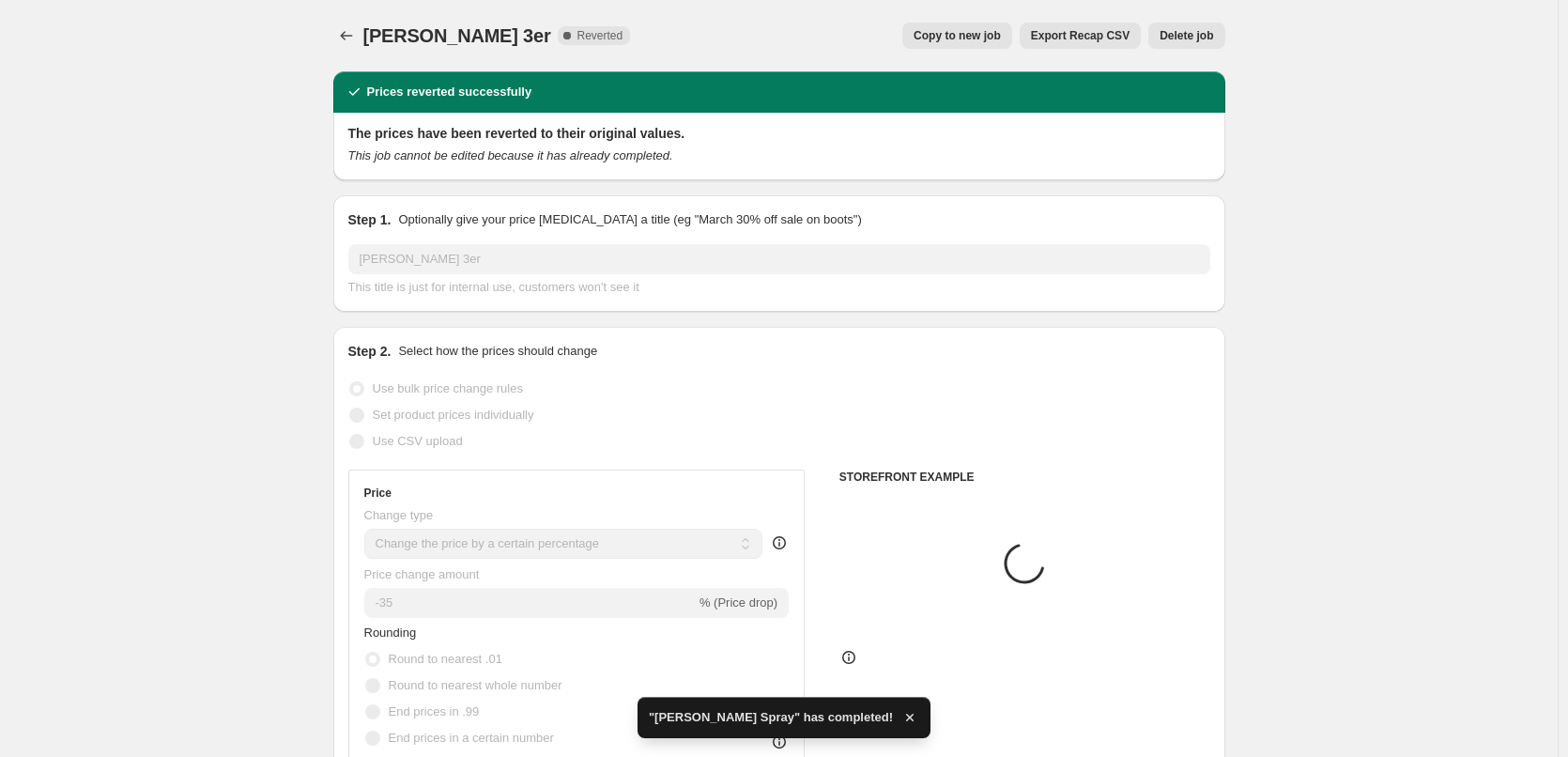
click at [1001, 35] on span "Copy to new job" at bounding box center [957, 36] width 88 height 15
select select "percentage"
select select "tag"
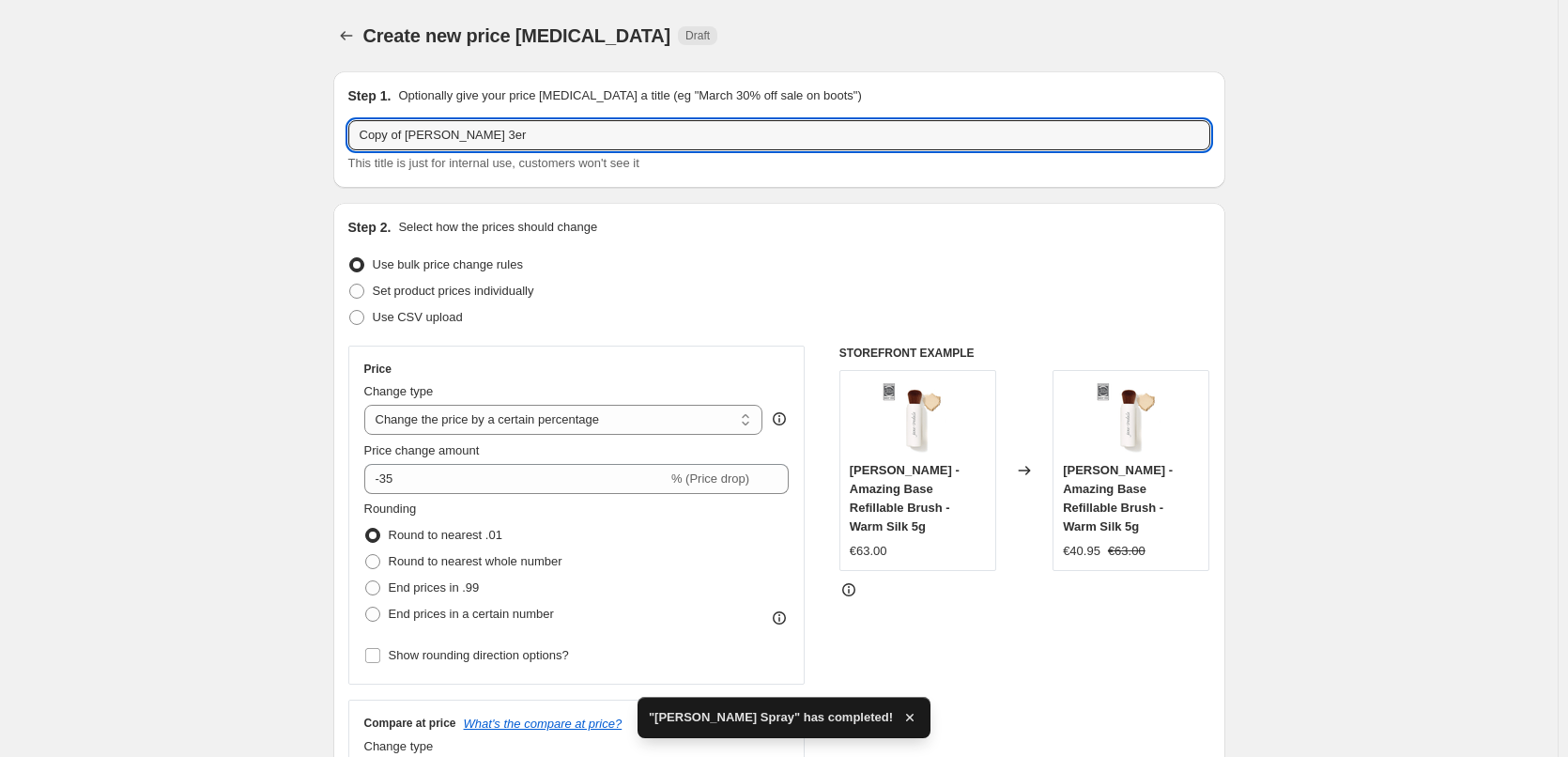
drag, startPoint x: 408, startPoint y: 134, endPoint x: 278, endPoint y: 135, distance: 130.0
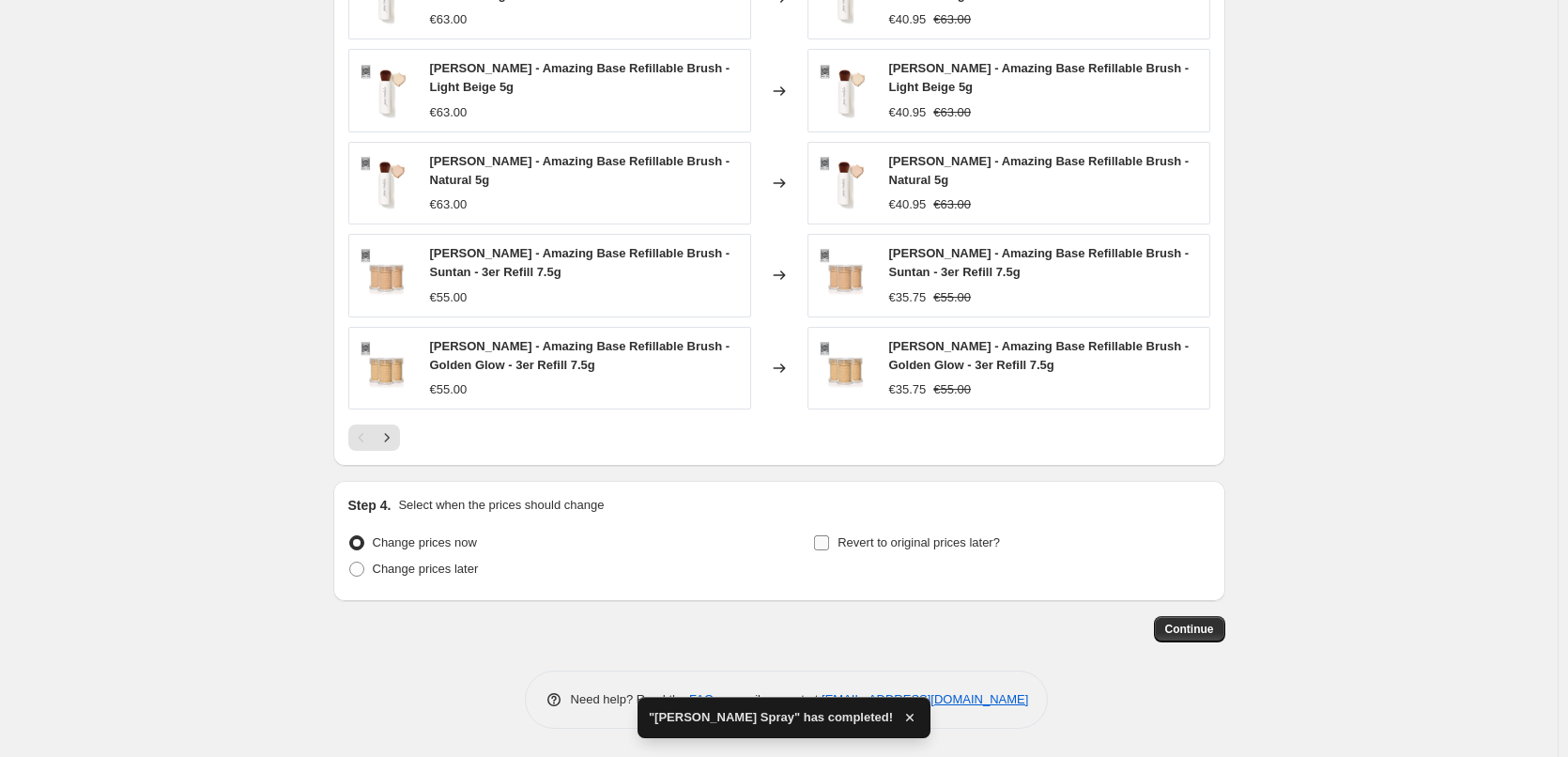
type input "[PERSON_NAME] 3er"
click at [917, 547] on span "Revert to original prices later?" at bounding box center [919, 542] width 162 height 14
click at [829, 547] on input "Revert to original prices later?" at bounding box center [822, 543] width 15 height 15
checkbox input "true"
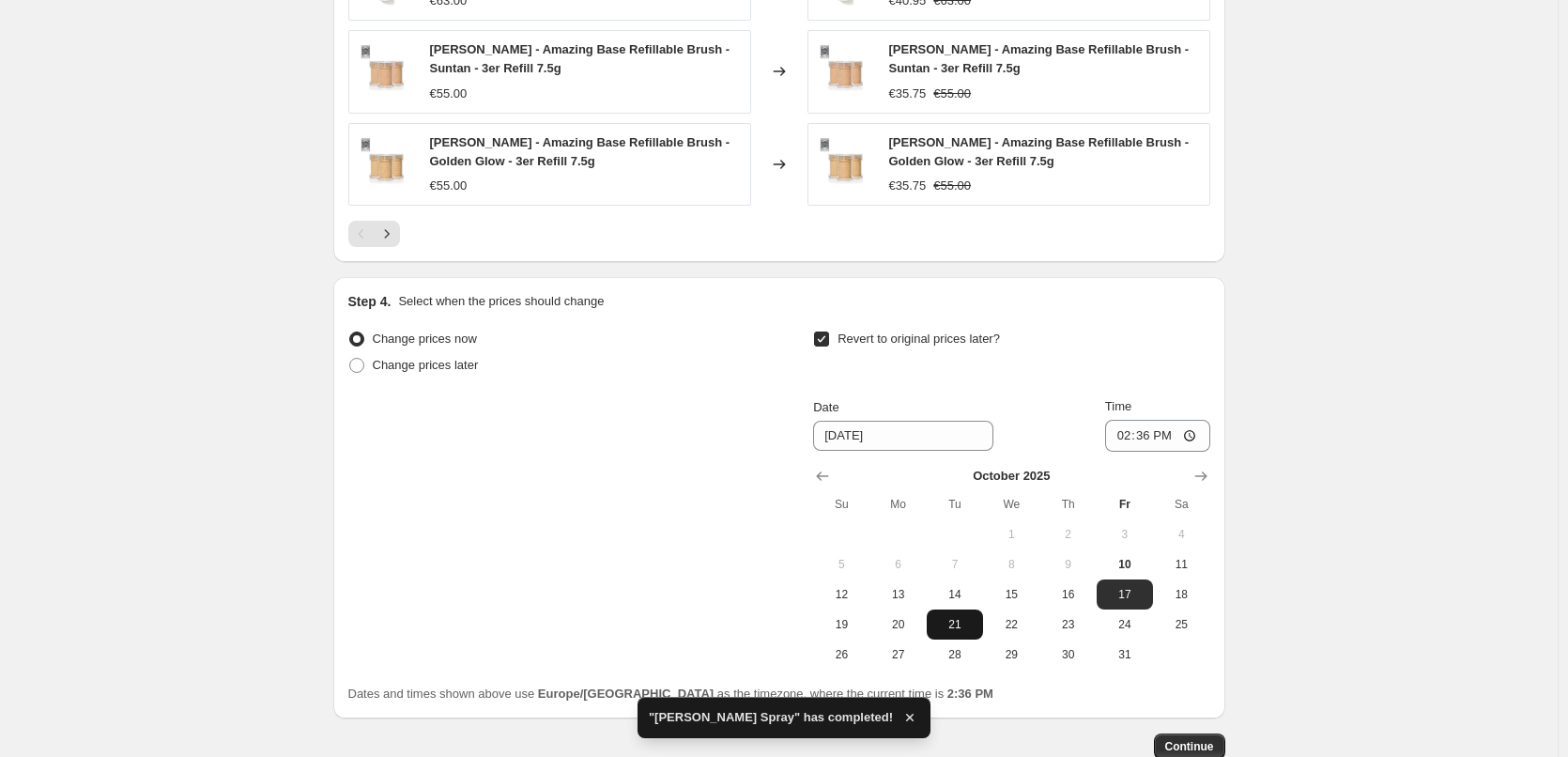
scroll to position [1684, 0]
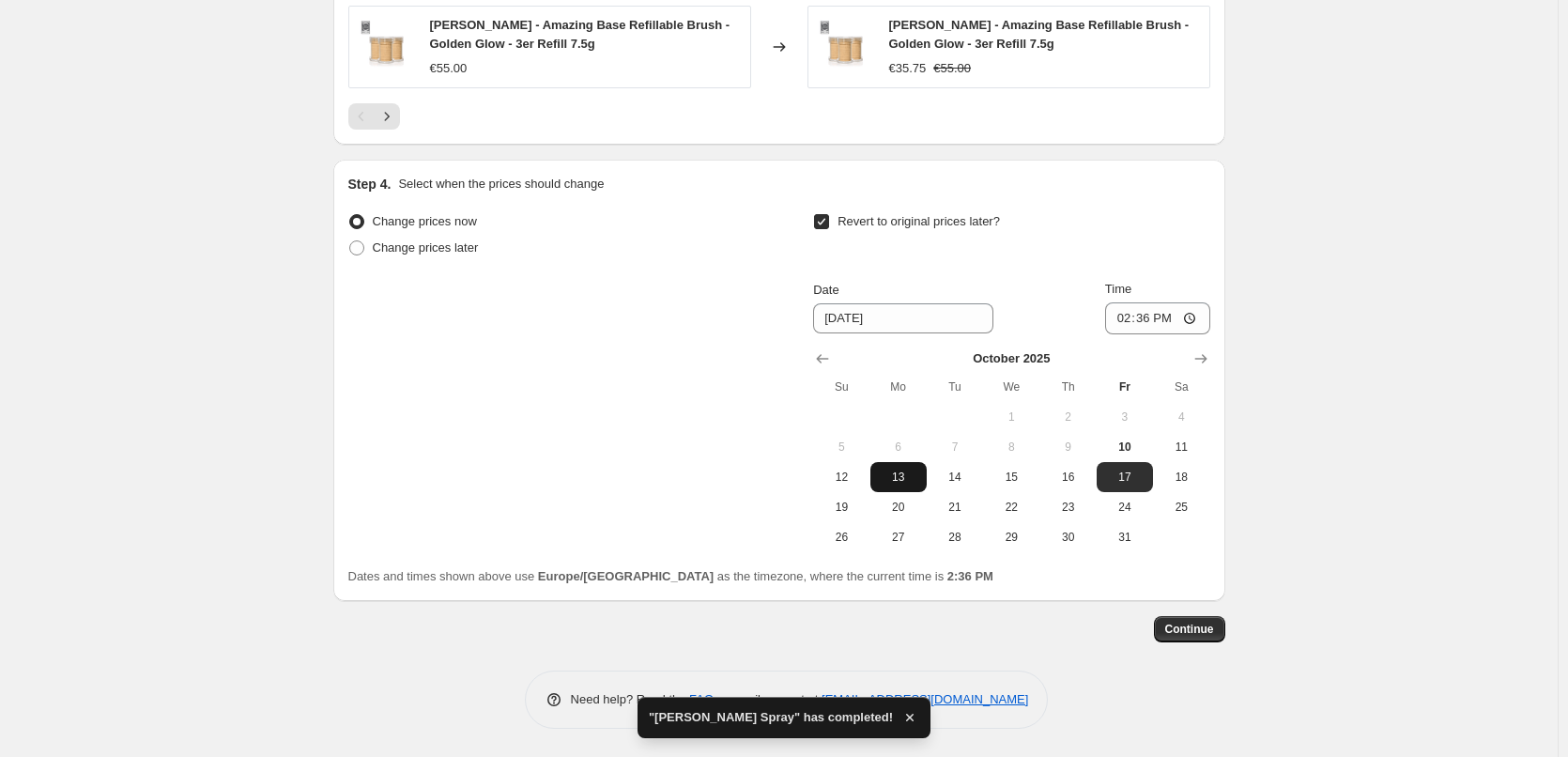
click at [911, 466] on button "13" at bounding box center [898, 476] width 56 height 30
type input "[DATE]"
click at [1133, 322] on input "14:36" at bounding box center [1158, 318] width 105 height 32
type input "03:00"
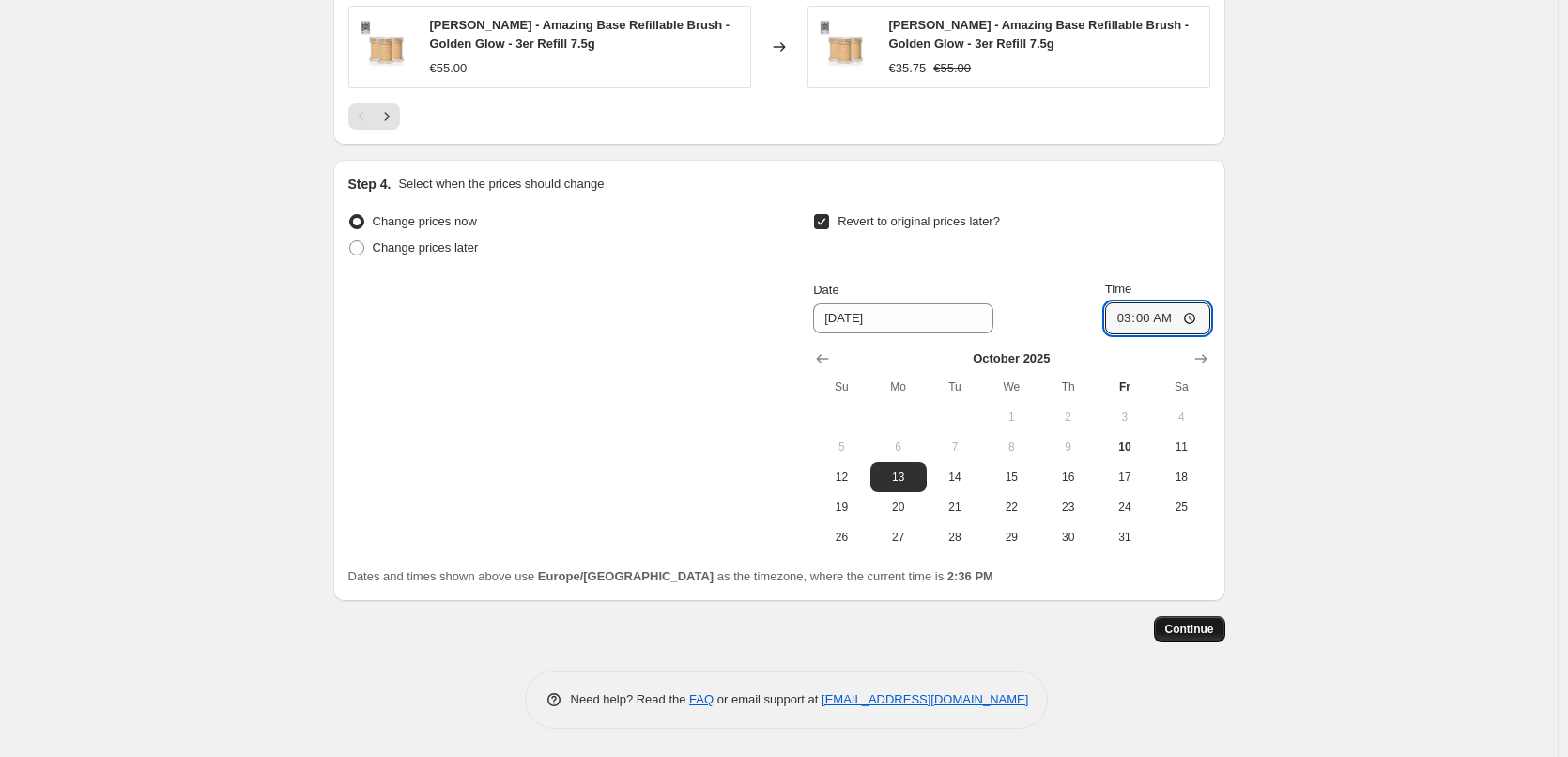
click at [1202, 630] on span "Continue" at bounding box center [1189, 629] width 49 height 15
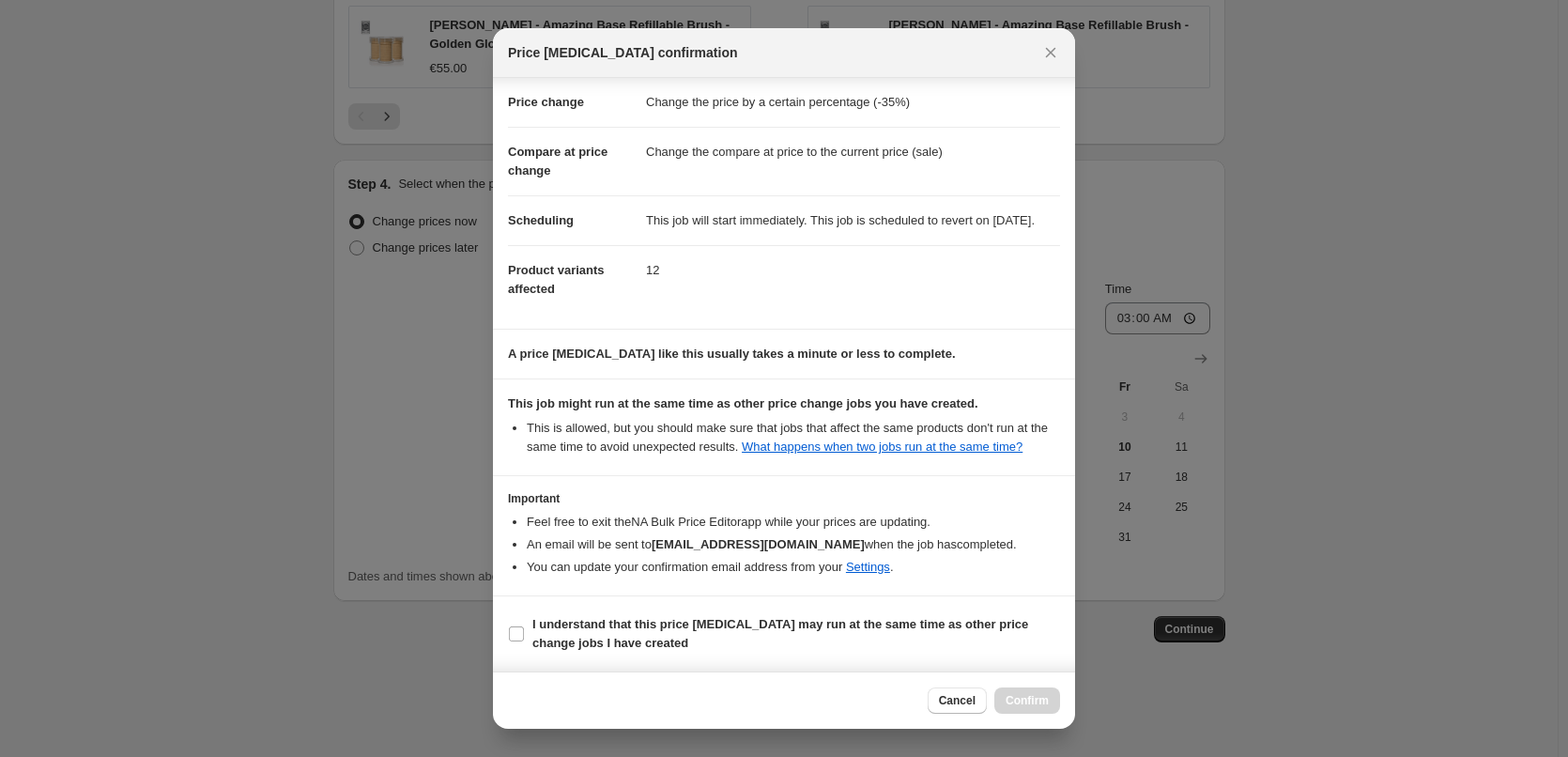
scroll to position [53, 0]
drag, startPoint x: 602, startPoint y: 622, endPoint x: 834, endPoint y: 633, distance: 232.3
click at [602, 623] on b "I understand that this price [MEDICAL_DATA] may run at the same time as other p…" at bounding box center [781, 634] width 496 height 32
click at [524, 626] on input "I understand that this price [MEDICAL_DATA] may run at the same time as other p…" at bounding box center [516, 634] width 15 height 15
checkbox input "true"
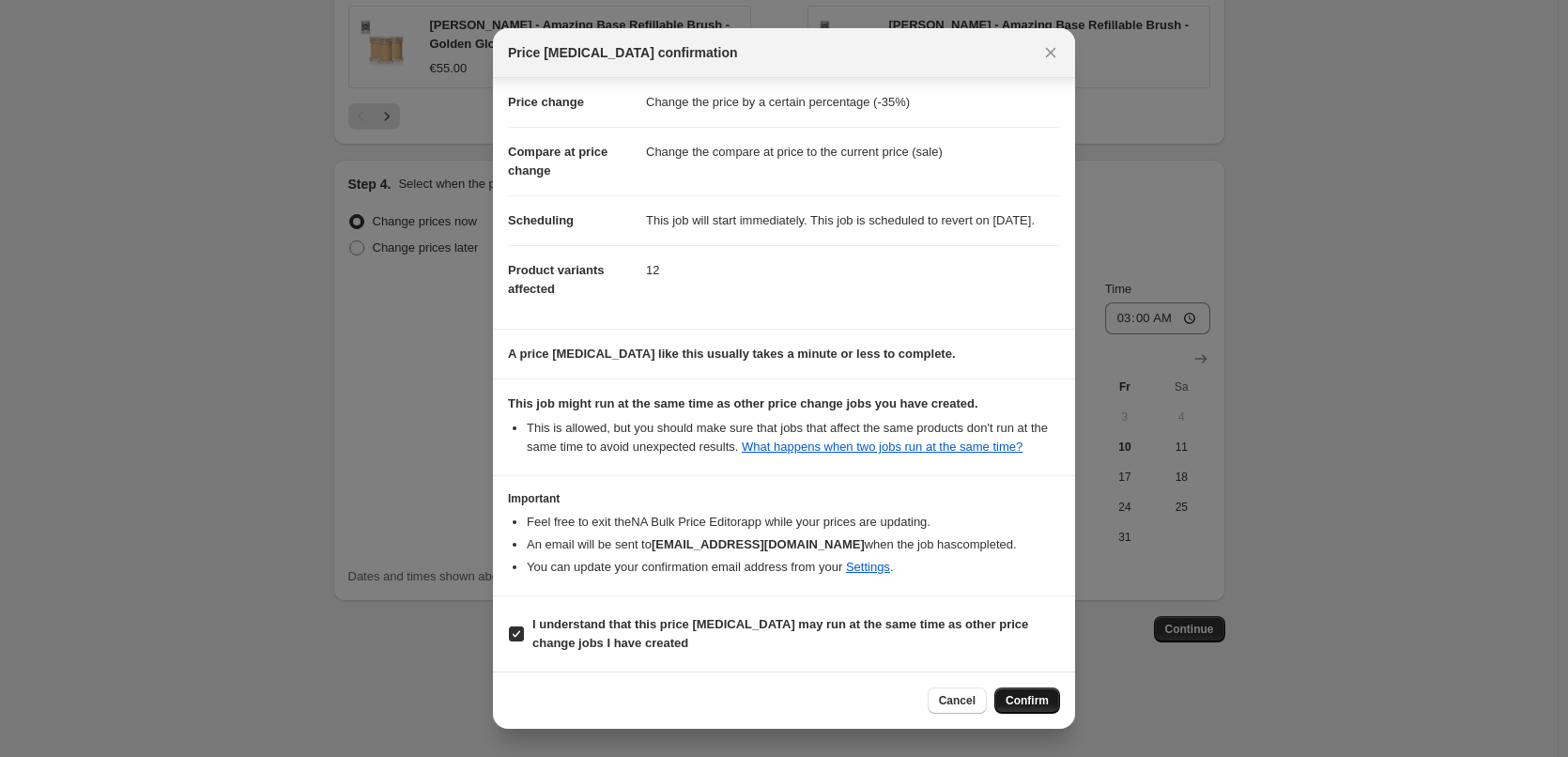
click at [1047, 693] on button "Confirm" at bounding box center [1027, 701] width 66 height 27
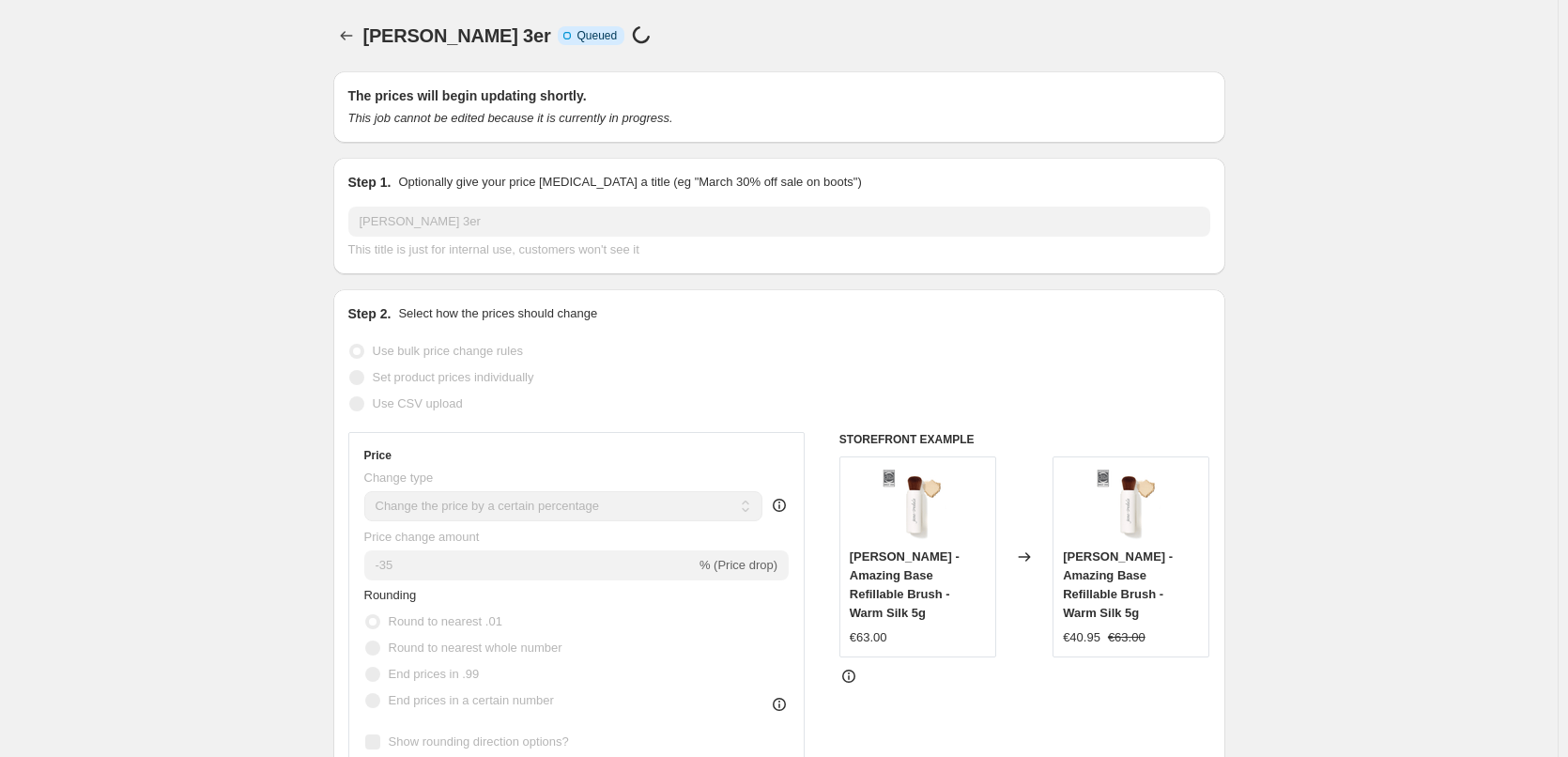
click at [345, 20] on div "[PERSON_NAME] 3er. This page is ready [PERSON_NAME] 3er Info Incomplete Queued …" at bounding box center [779, 35] width 892 height 72
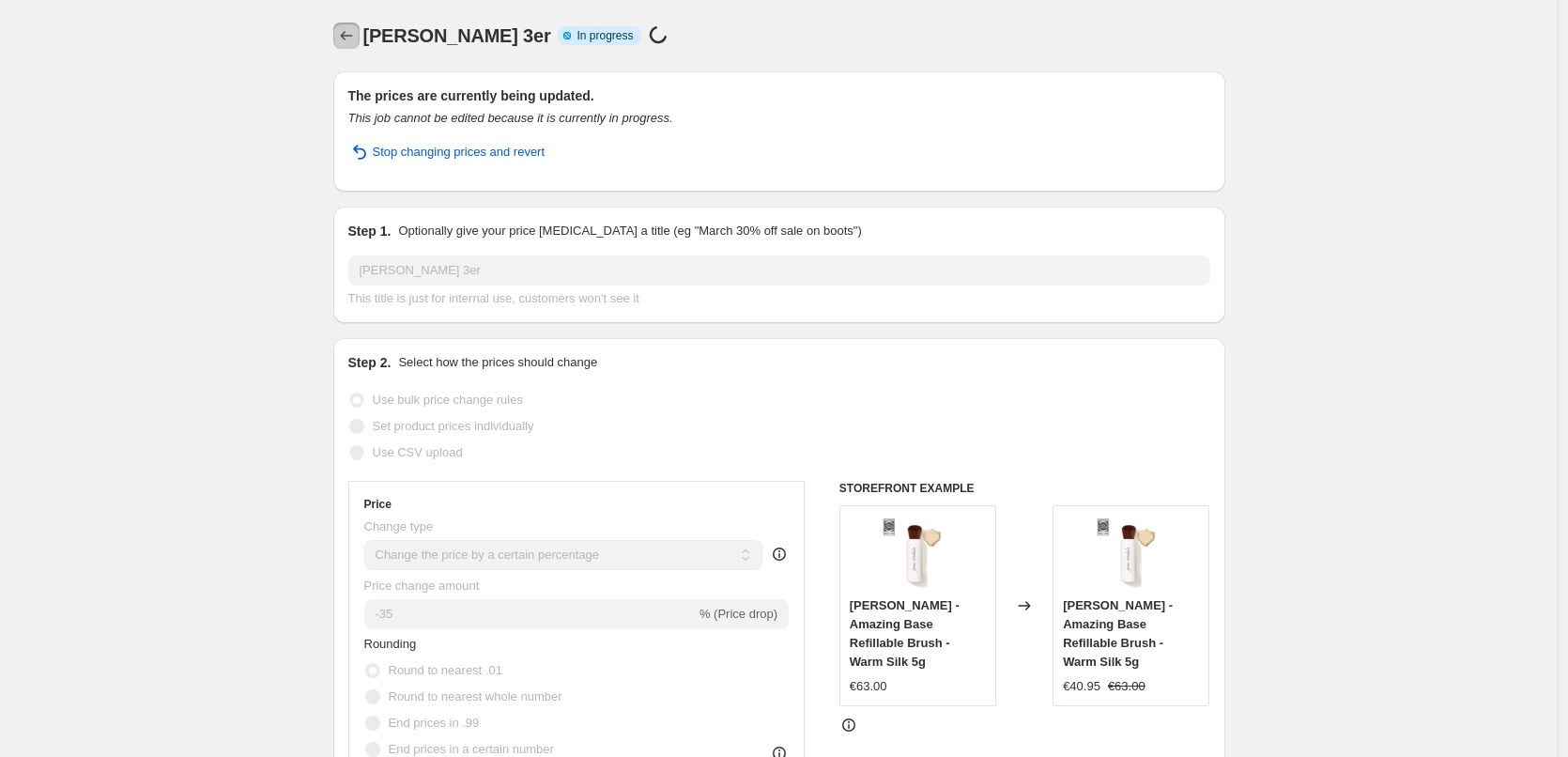
click at [346, 24] on button "Price change jobs" at bounding box center [346, 36] width 27 height 27
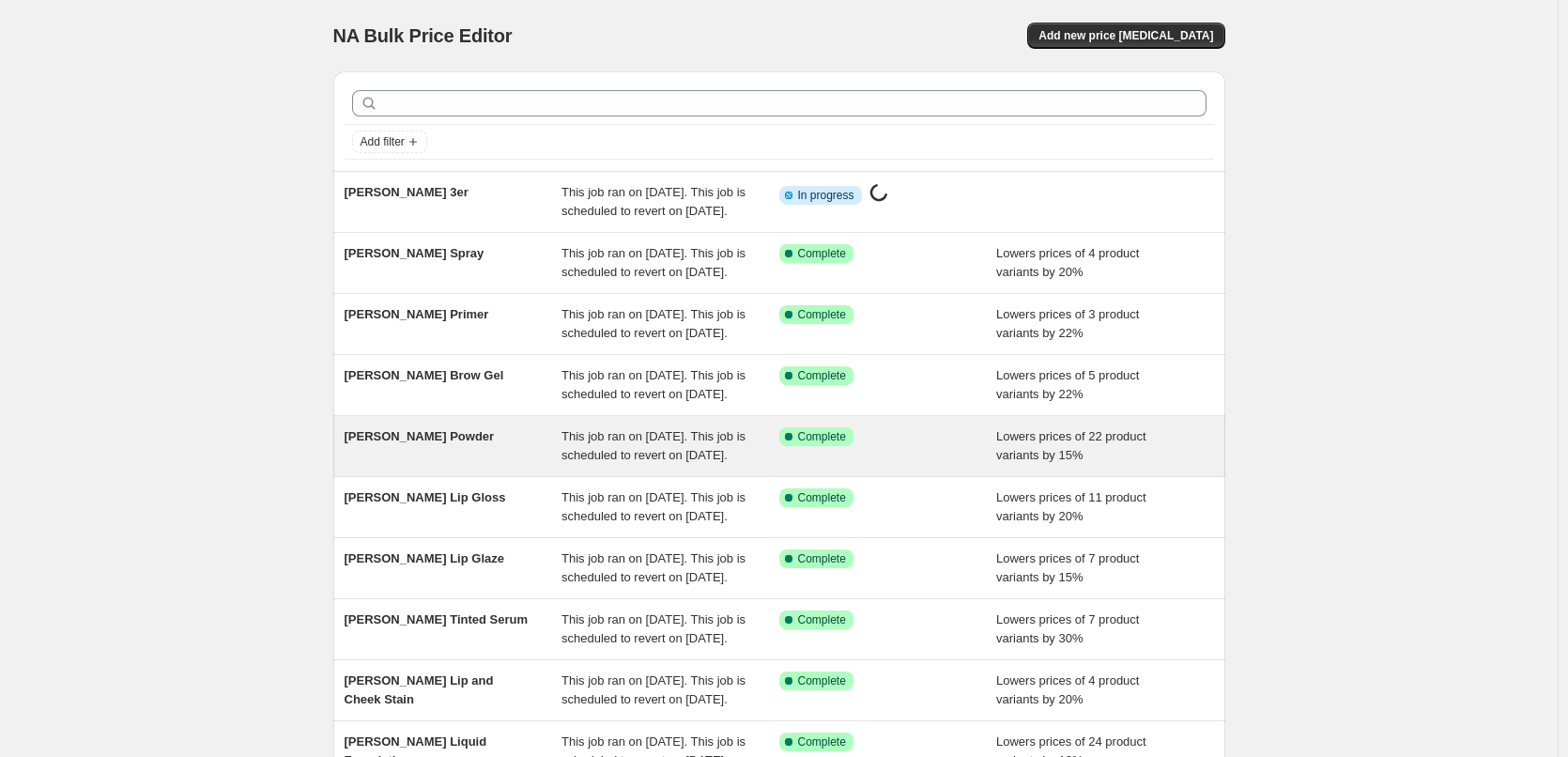
scroll to position [398, 0]
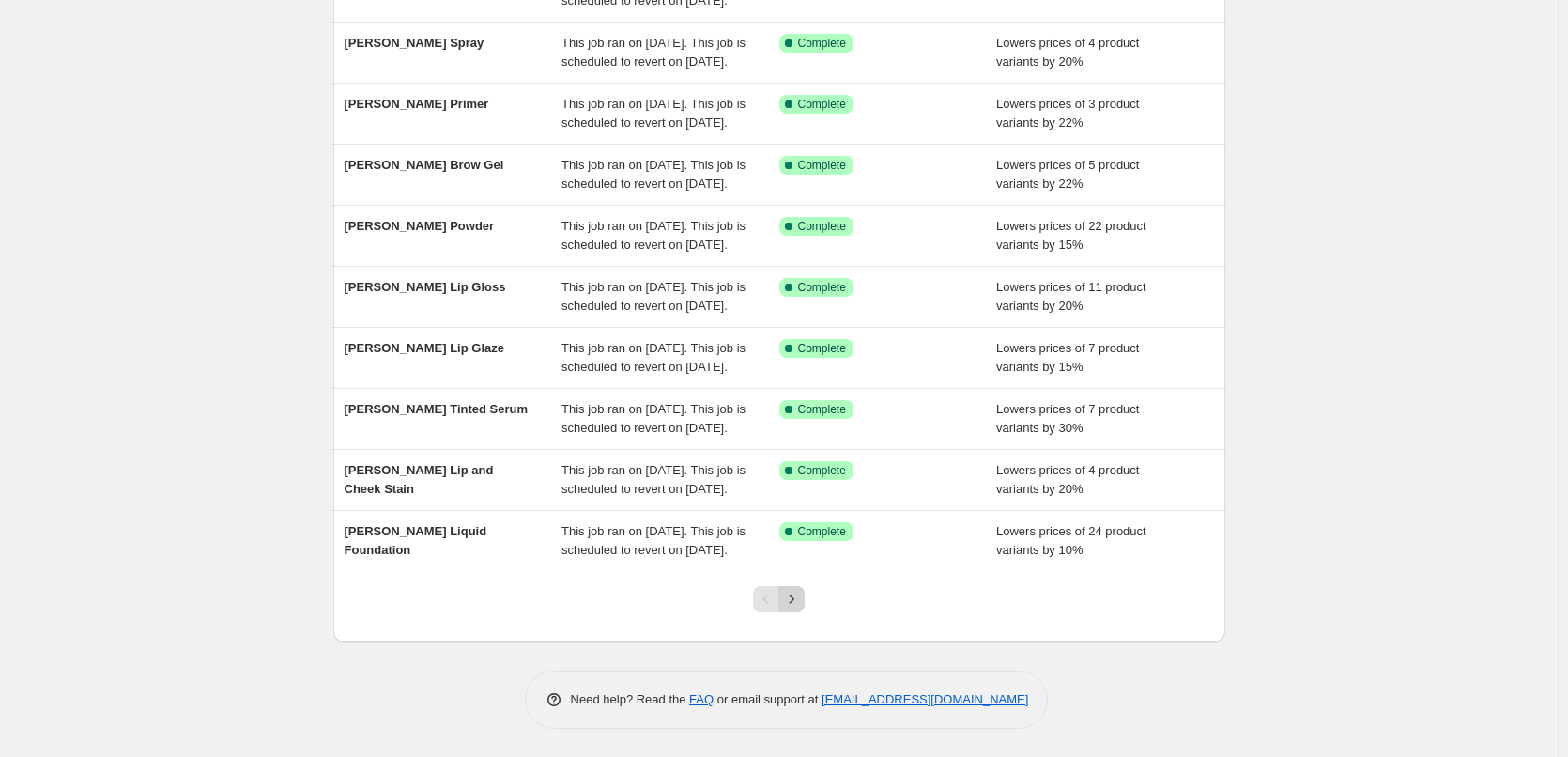
click at [800, 599] on icon "Next" at bounding box center [792, 599] width 19 height 19
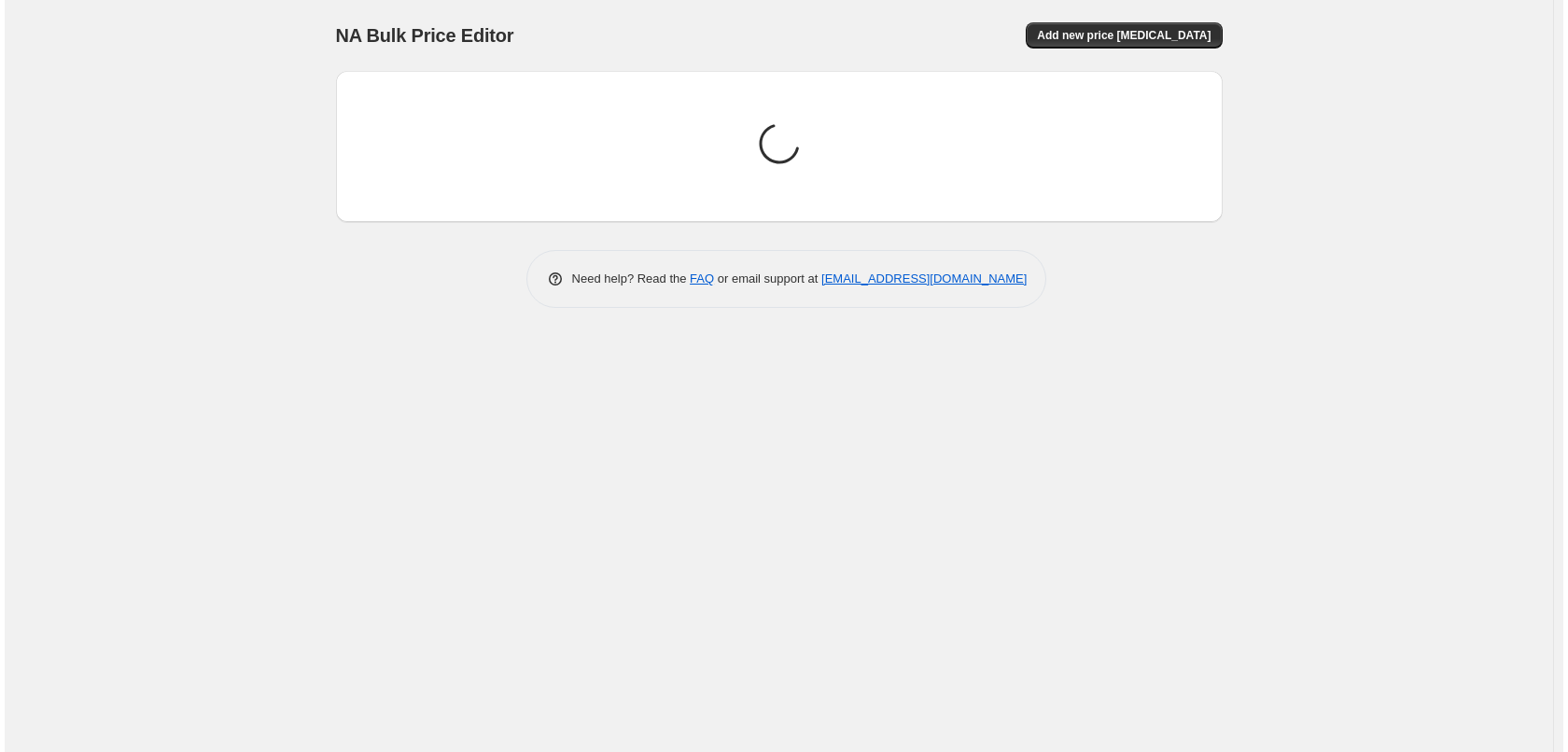
scroll to position [0, 0]
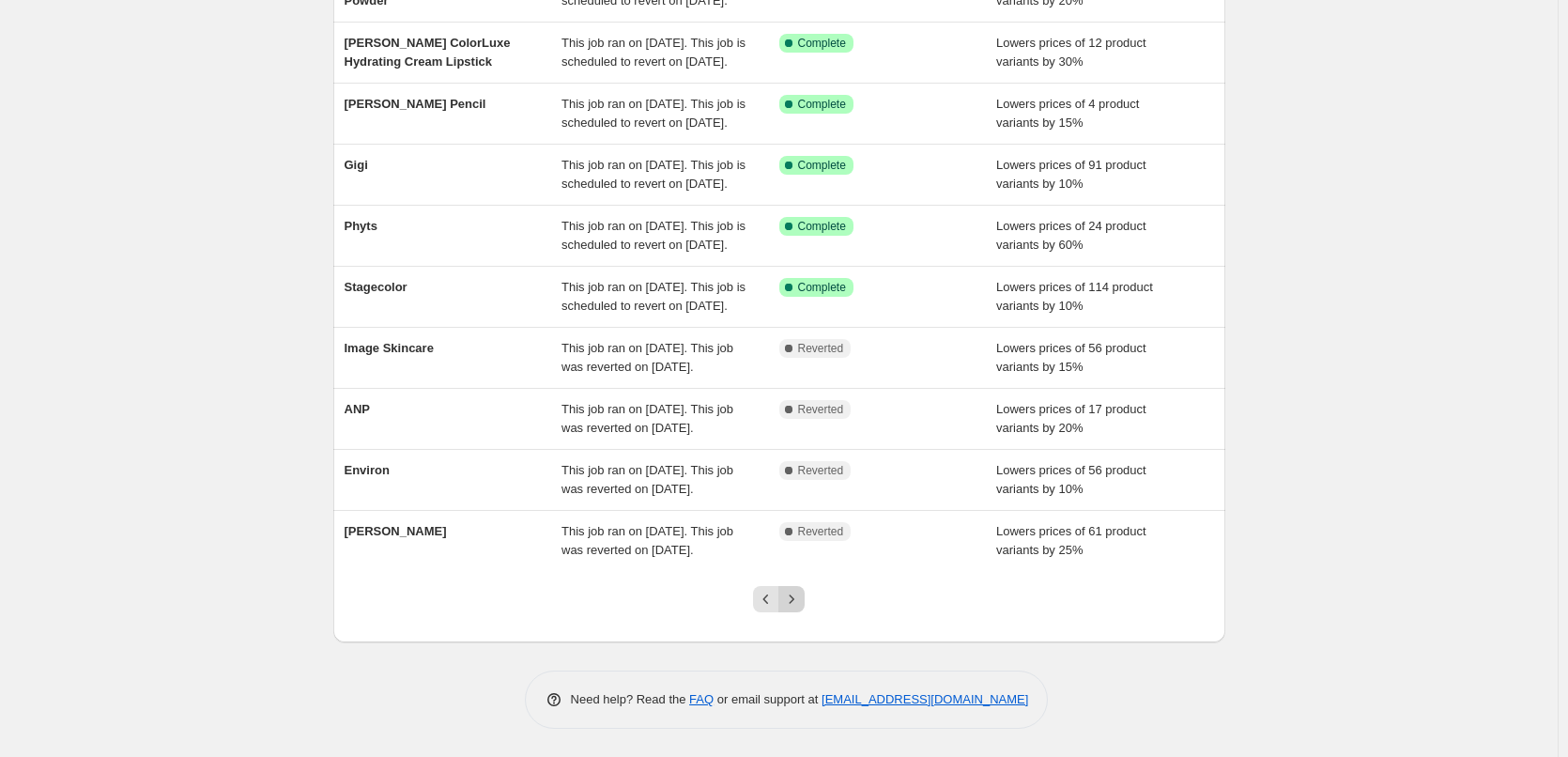
click at [800, 598] on icon "Next" at bounding box center [792, 599] width 19 height 19
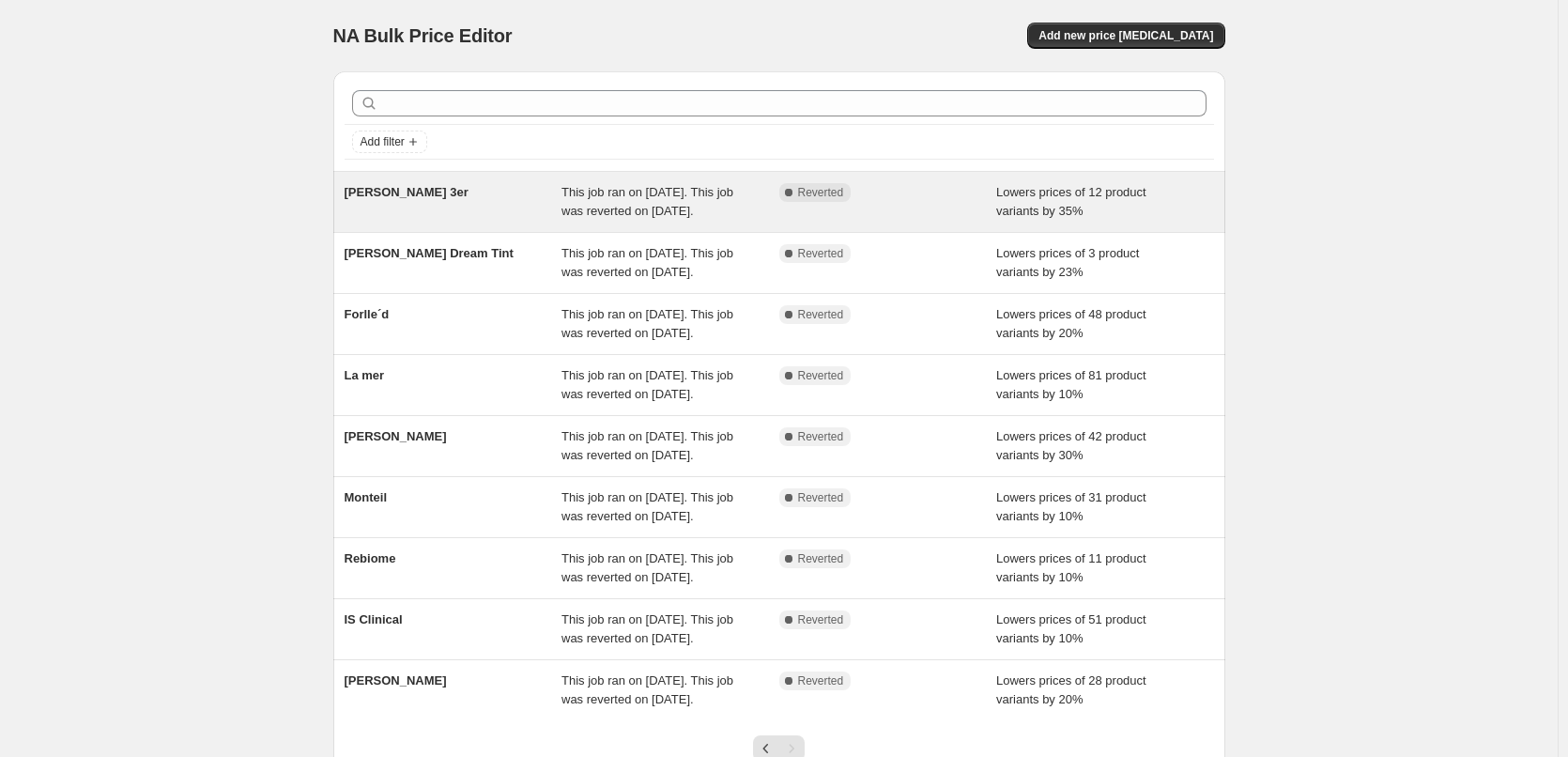
click at [417, 206] on div "[PERSON_NAME] 3er" at bounding box center [453, 201] width 218 height 37
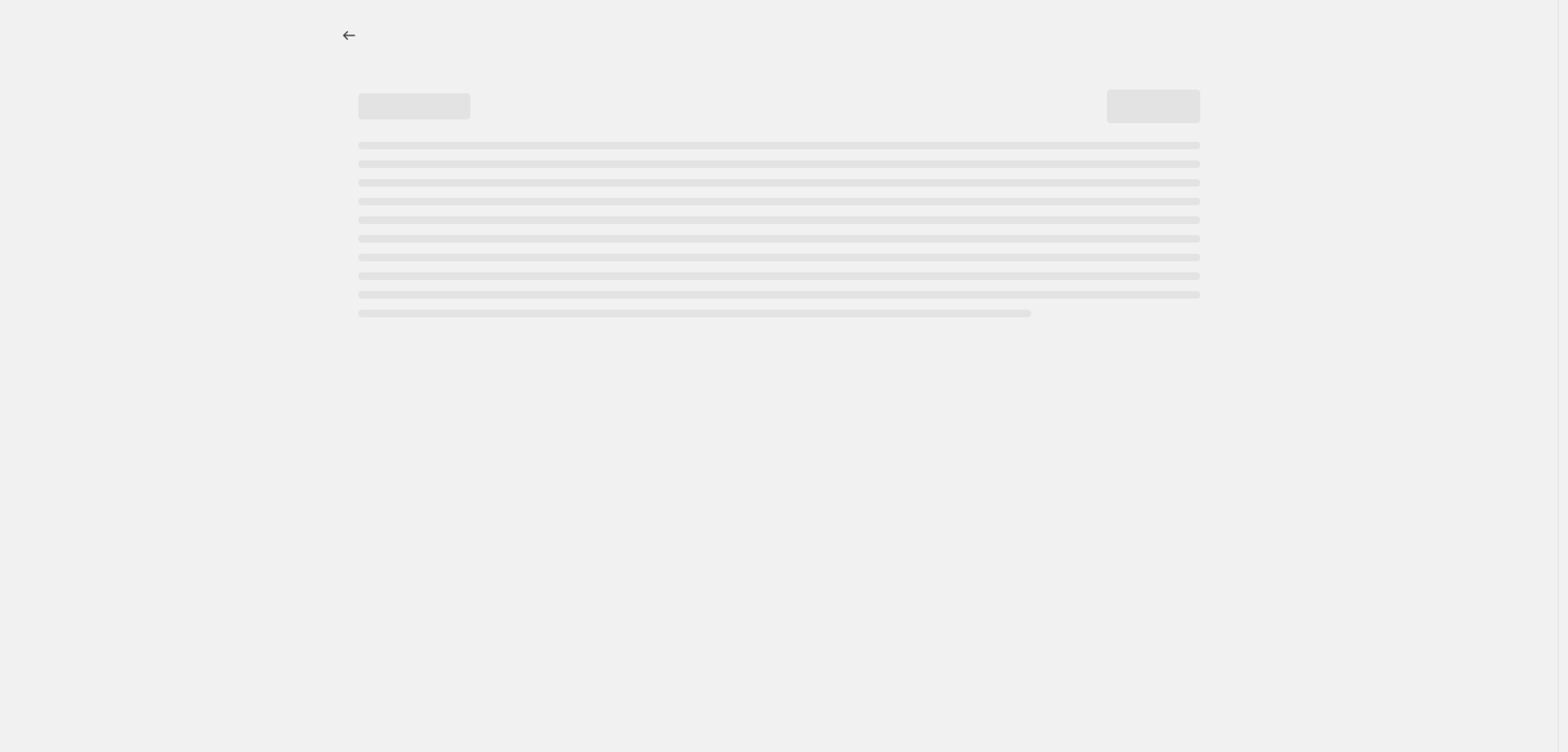
select select "percentage"
select select "tag"
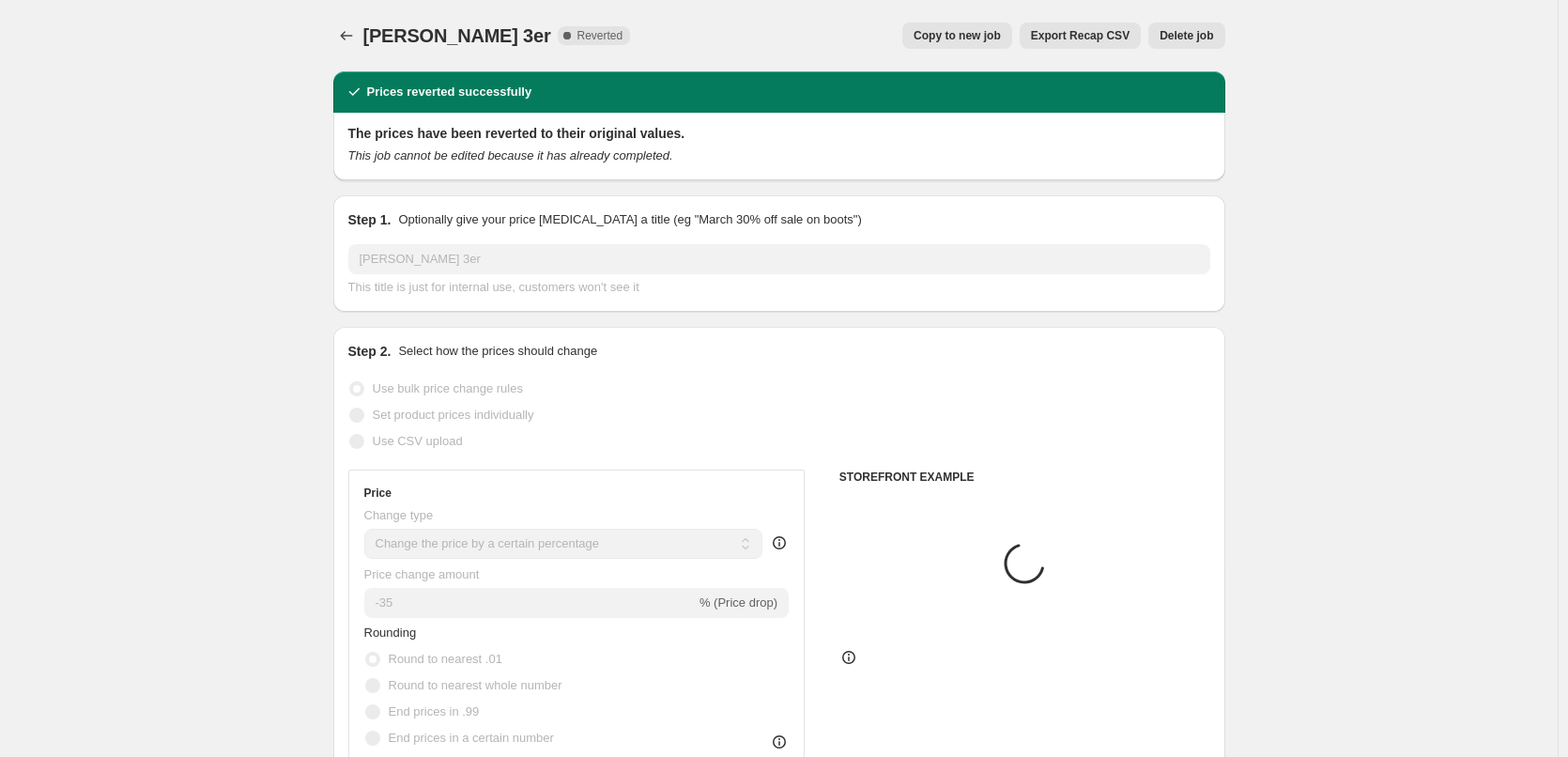
click at [1202, 41] on span "Delete job" at bounding box center [1186, 36] width 53 height 15
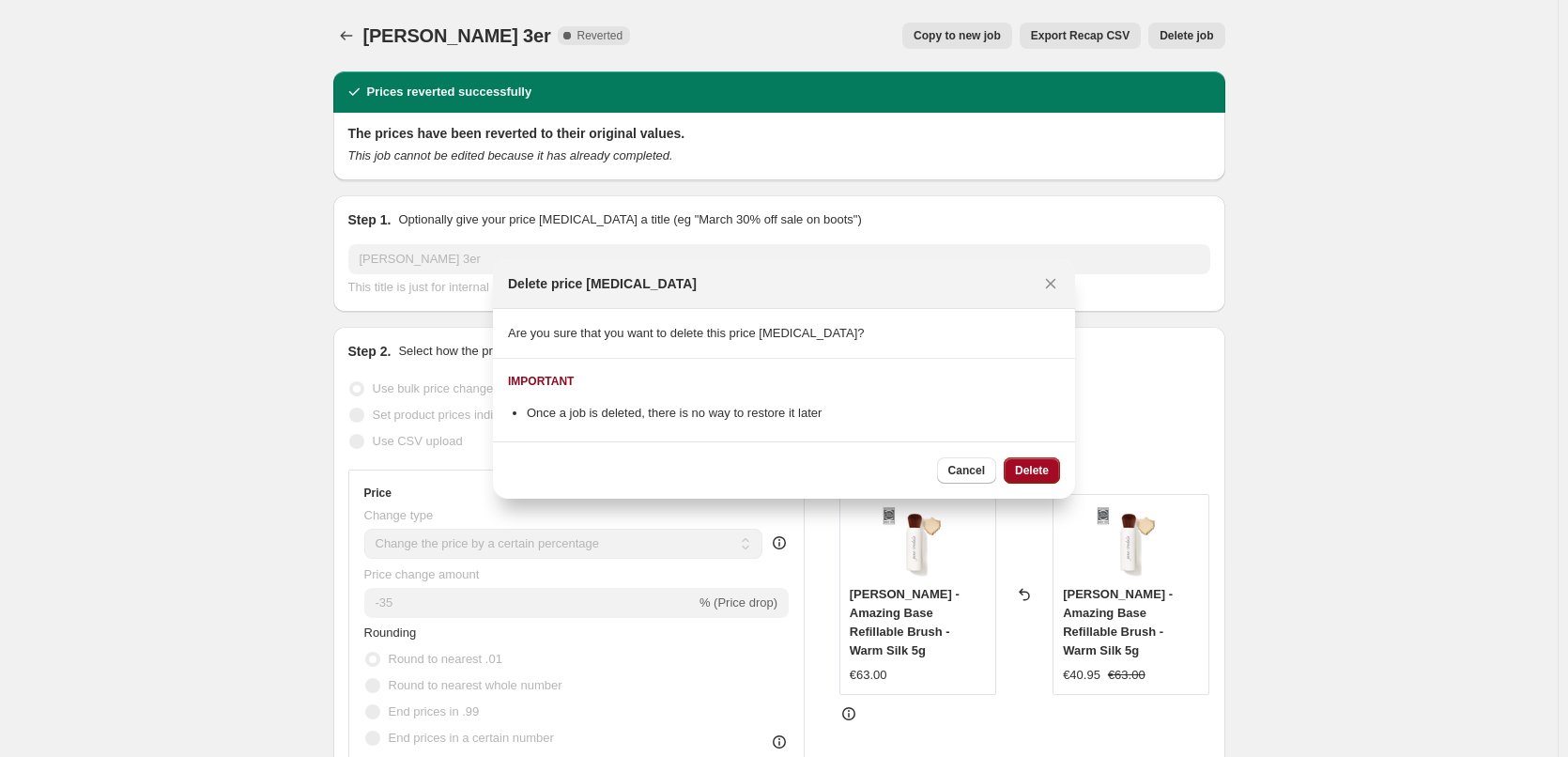
click at [1037, 475] on span "Delete" at bounding box center [1032, 471] width 33 height 15
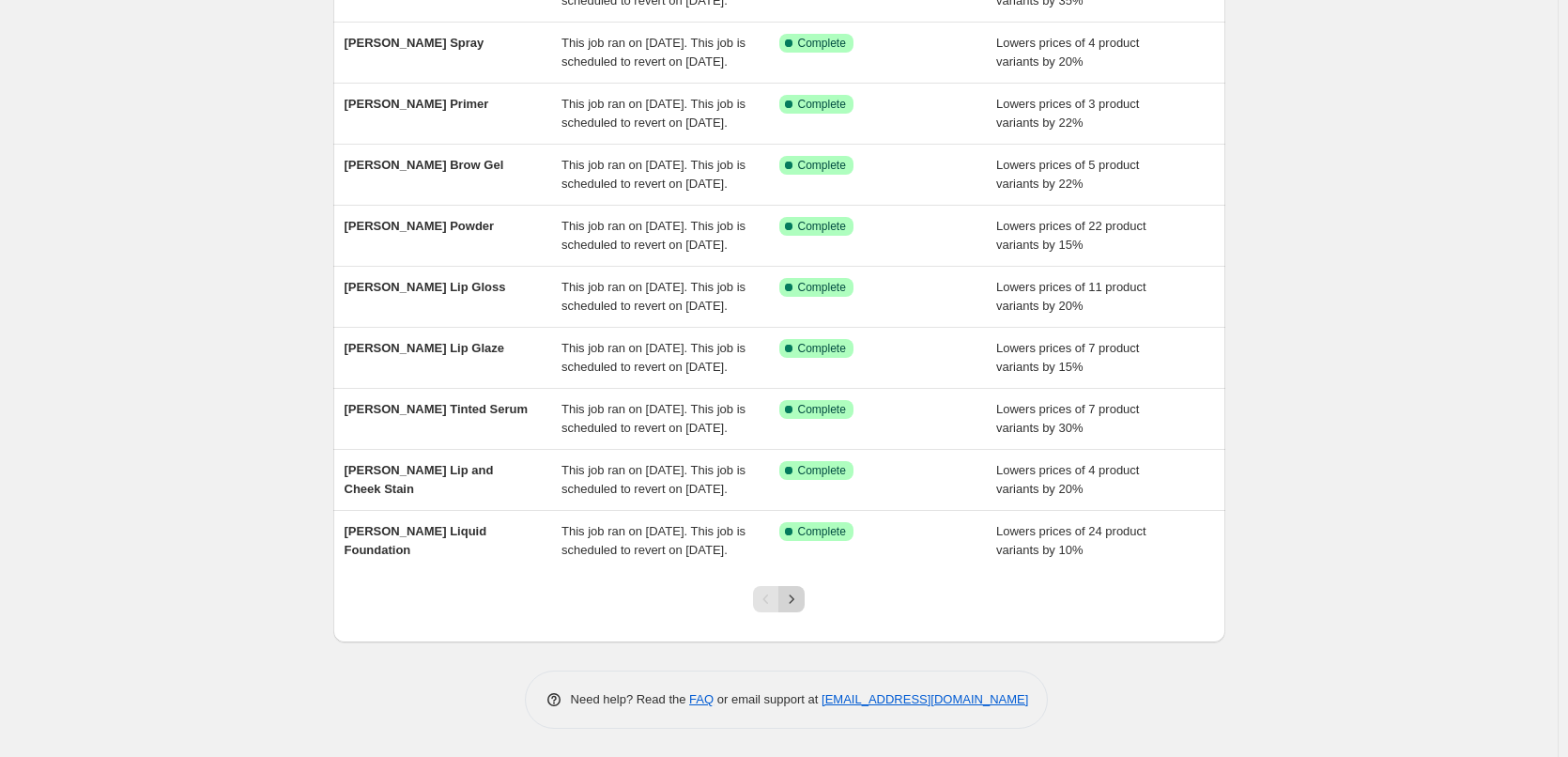
click at [790, 610] on button "Next" at bounding box center [792, 599] width 27 height 27
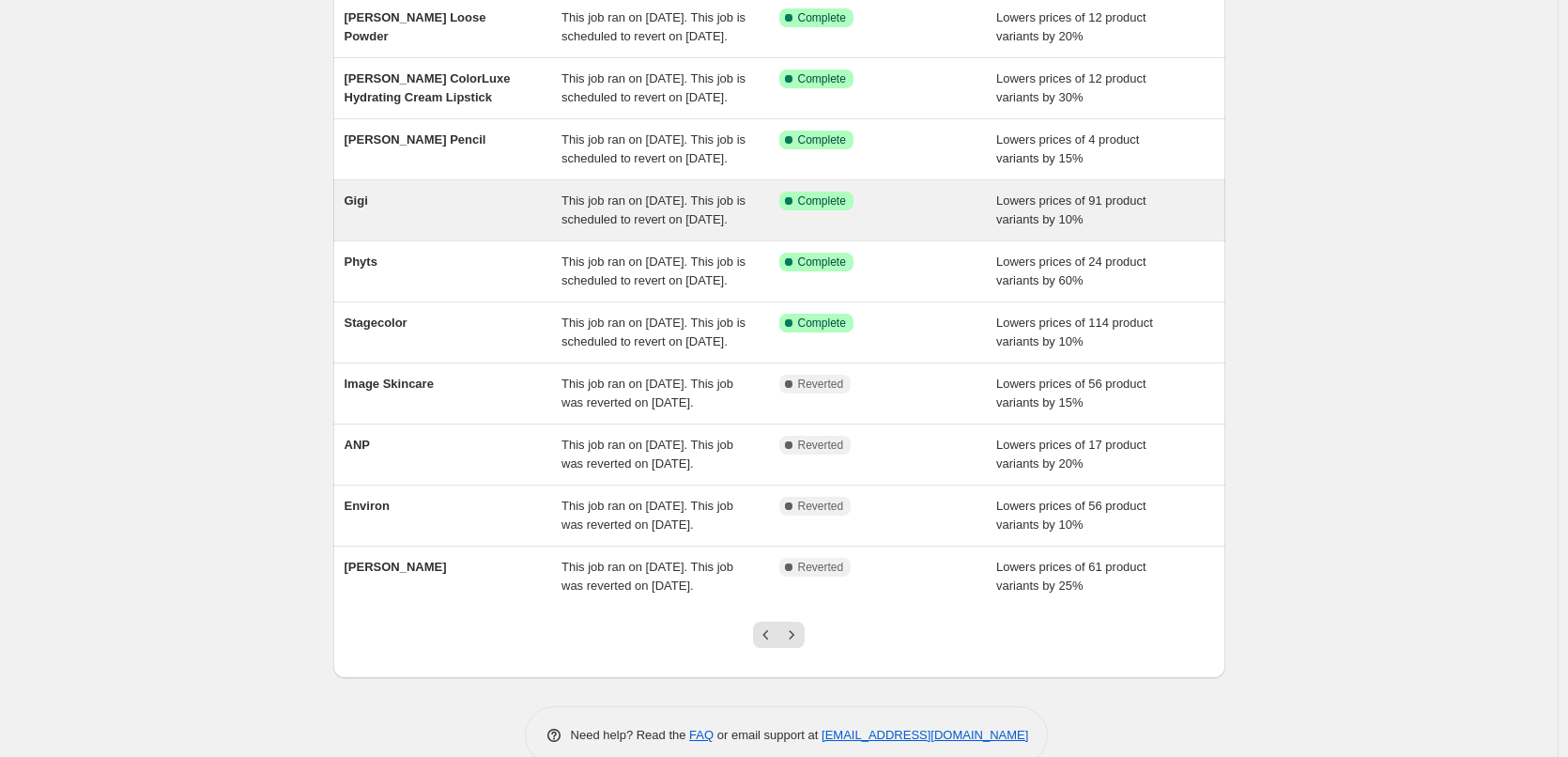
scroll to position [398, 0]
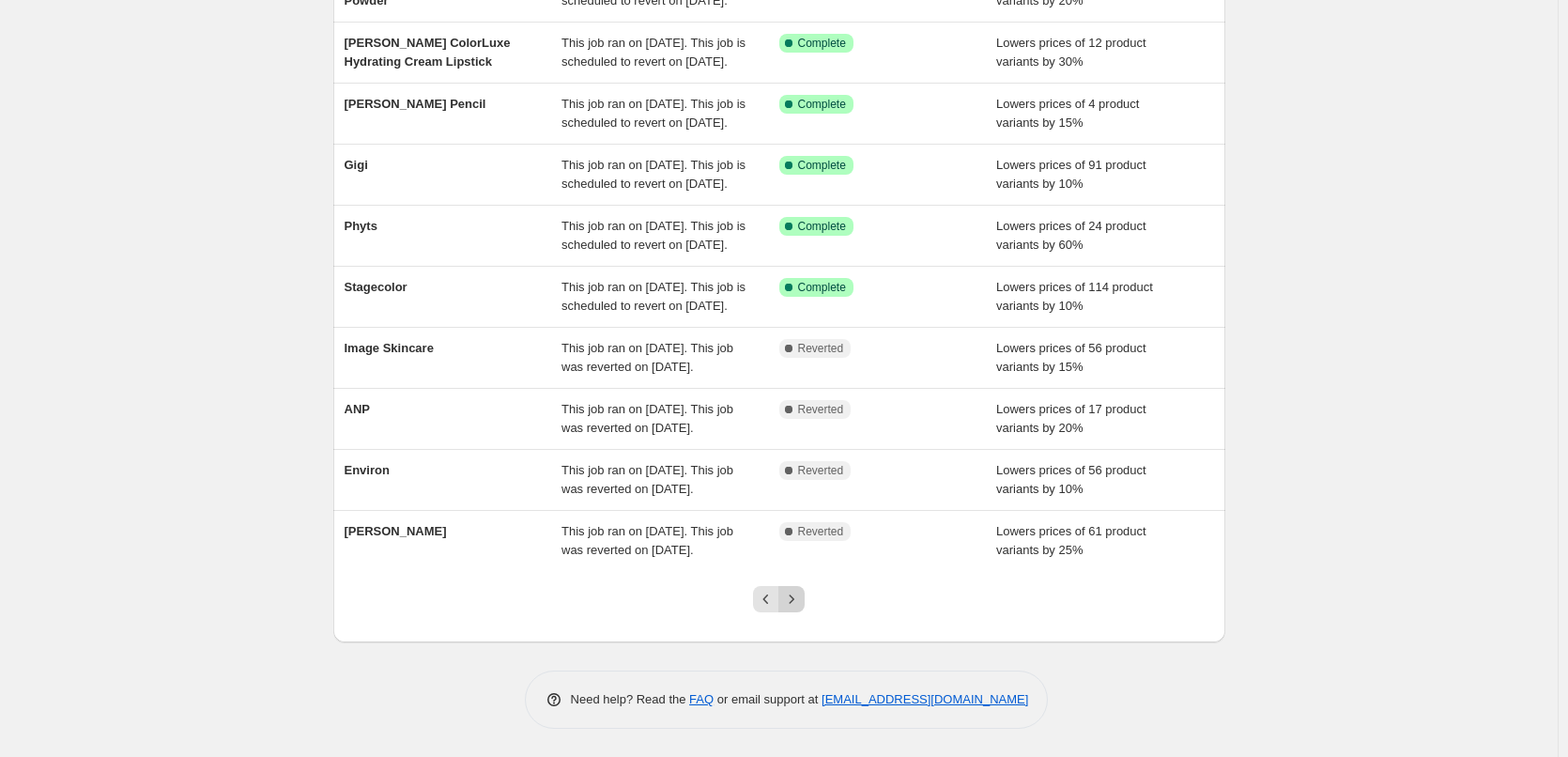
click at [800, 592] on icon "Next" at bounding box center [792, 599] width 19 height 19
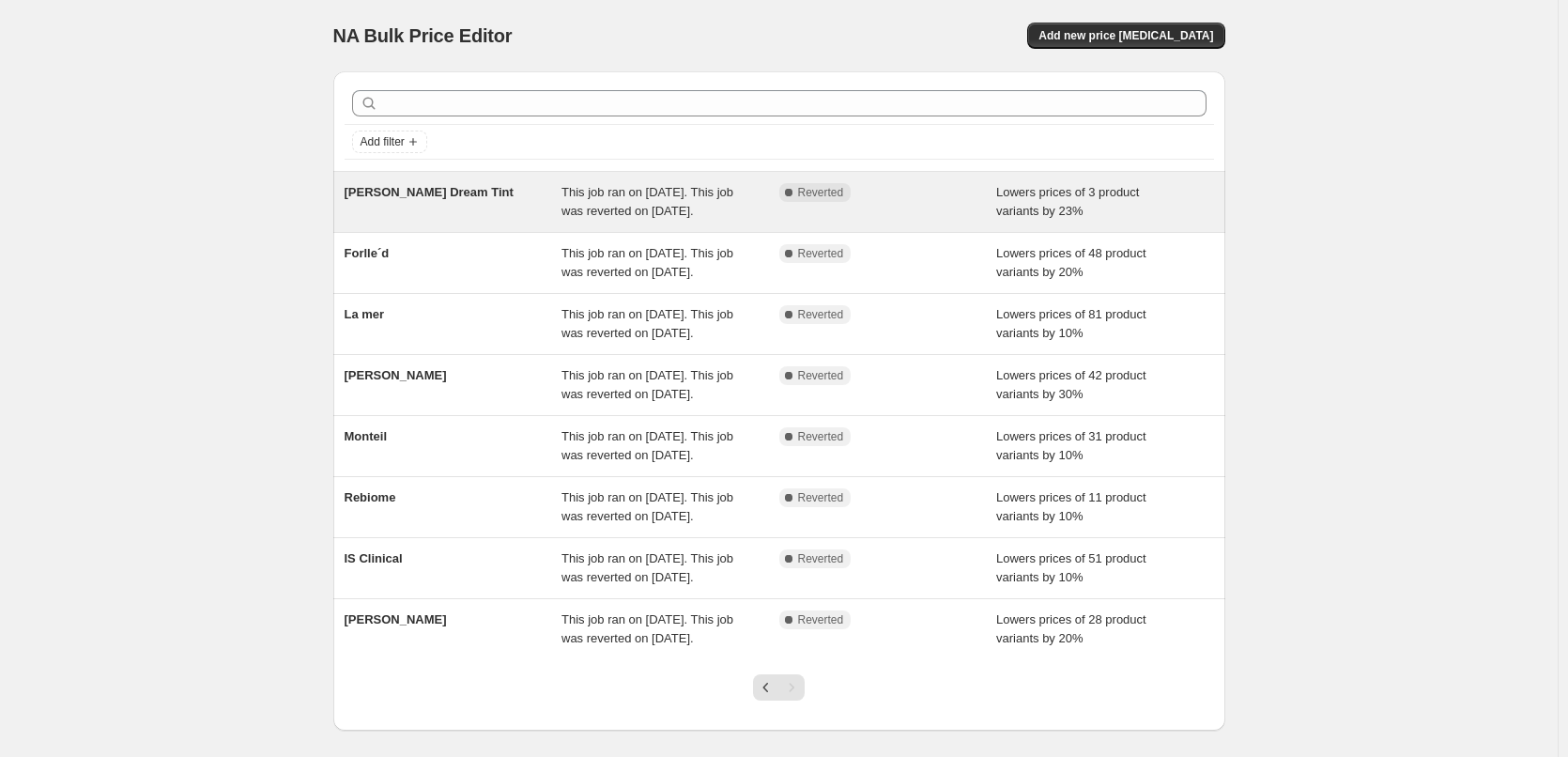
click at [457, 182] on div "Jane Iredale Dream Tint This job ran on October 9, 2025. This job was reverted …" at bounding box center [779, 201] width 892 height 60
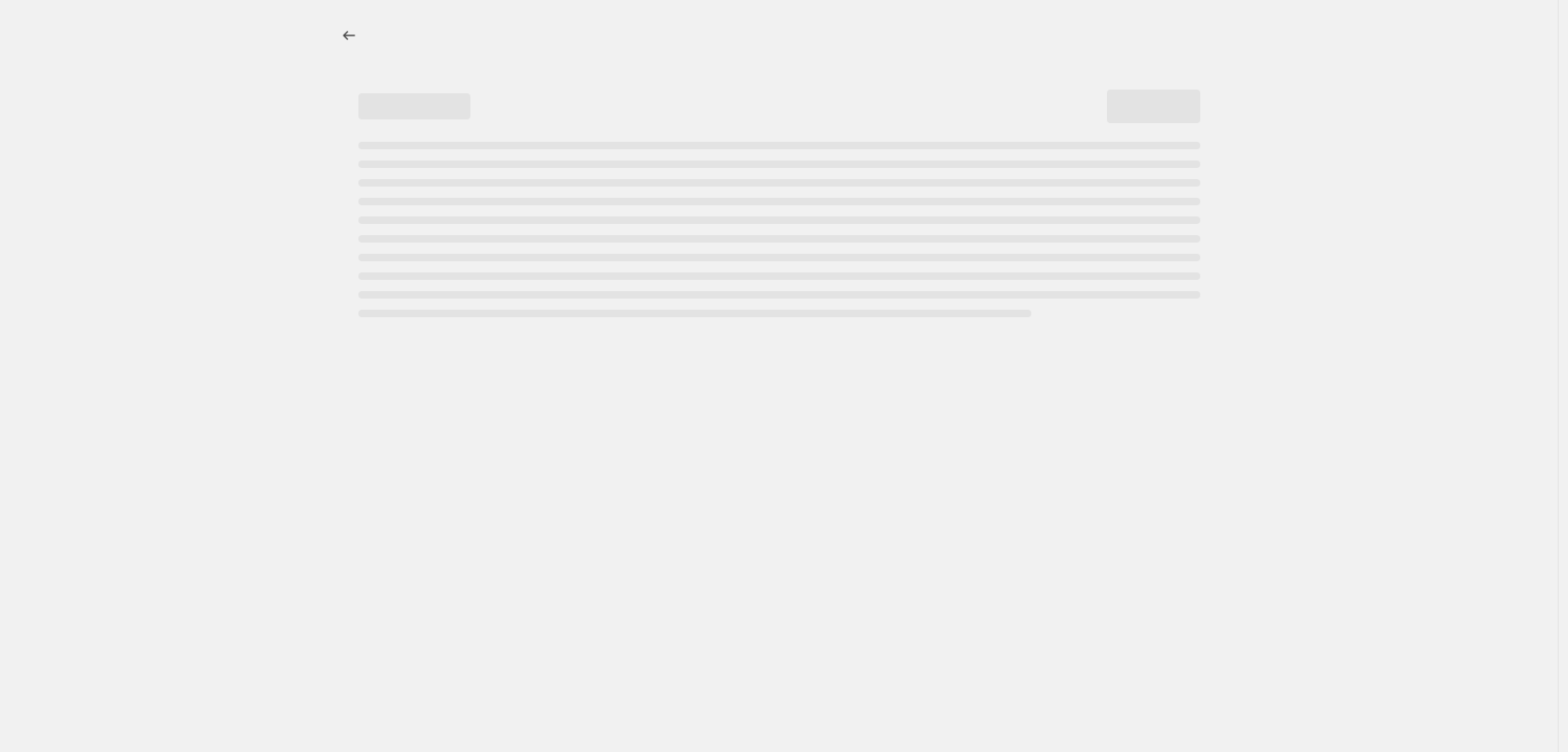
select select "percentage"
select select "vendor"
select select "tag"
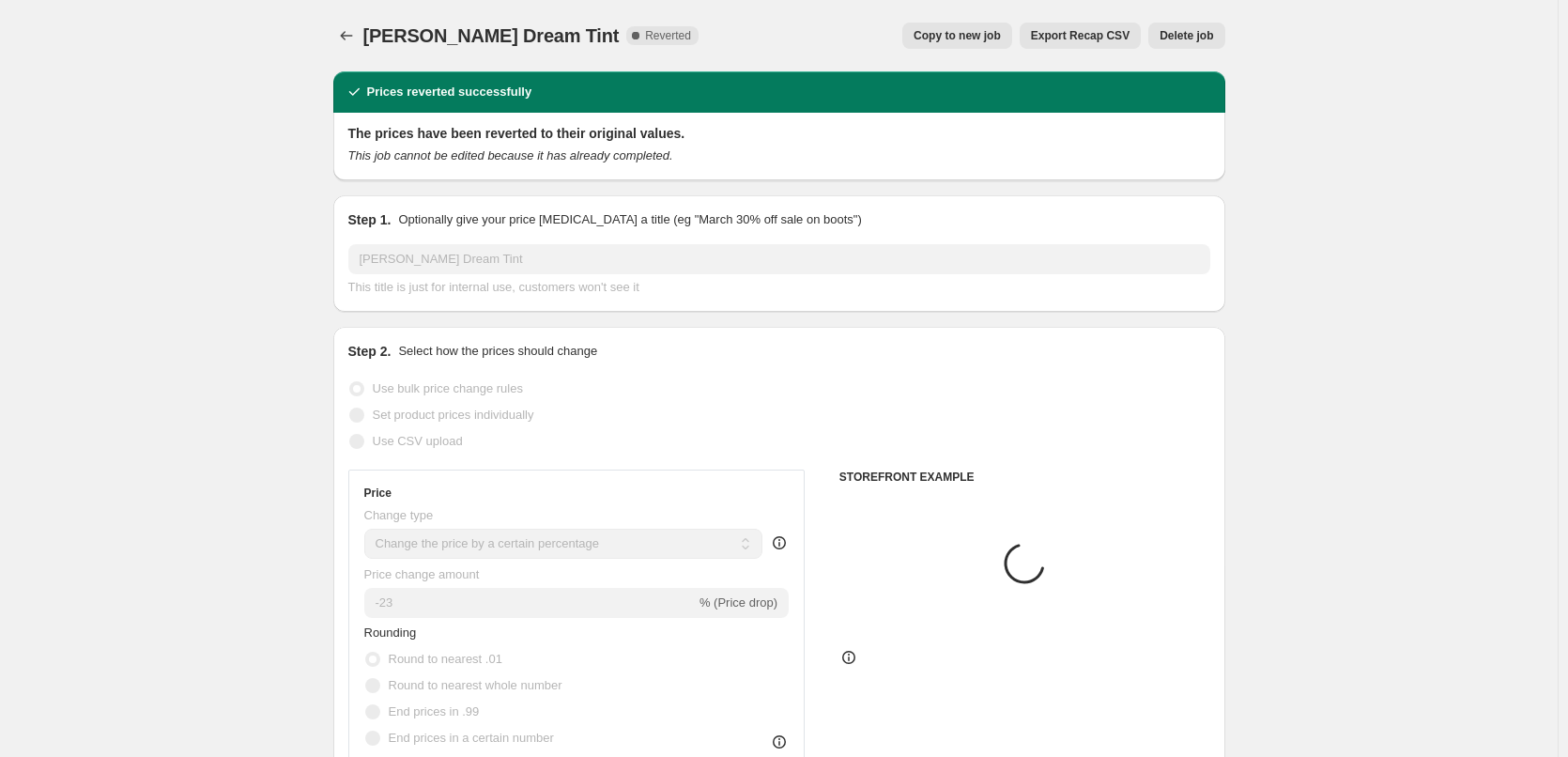
click at [977, 33] on span "Copy to new job" at bounding box center [957, 36] width 88 height 15
select select "percentage"
select select "vendor"
select select "tag"
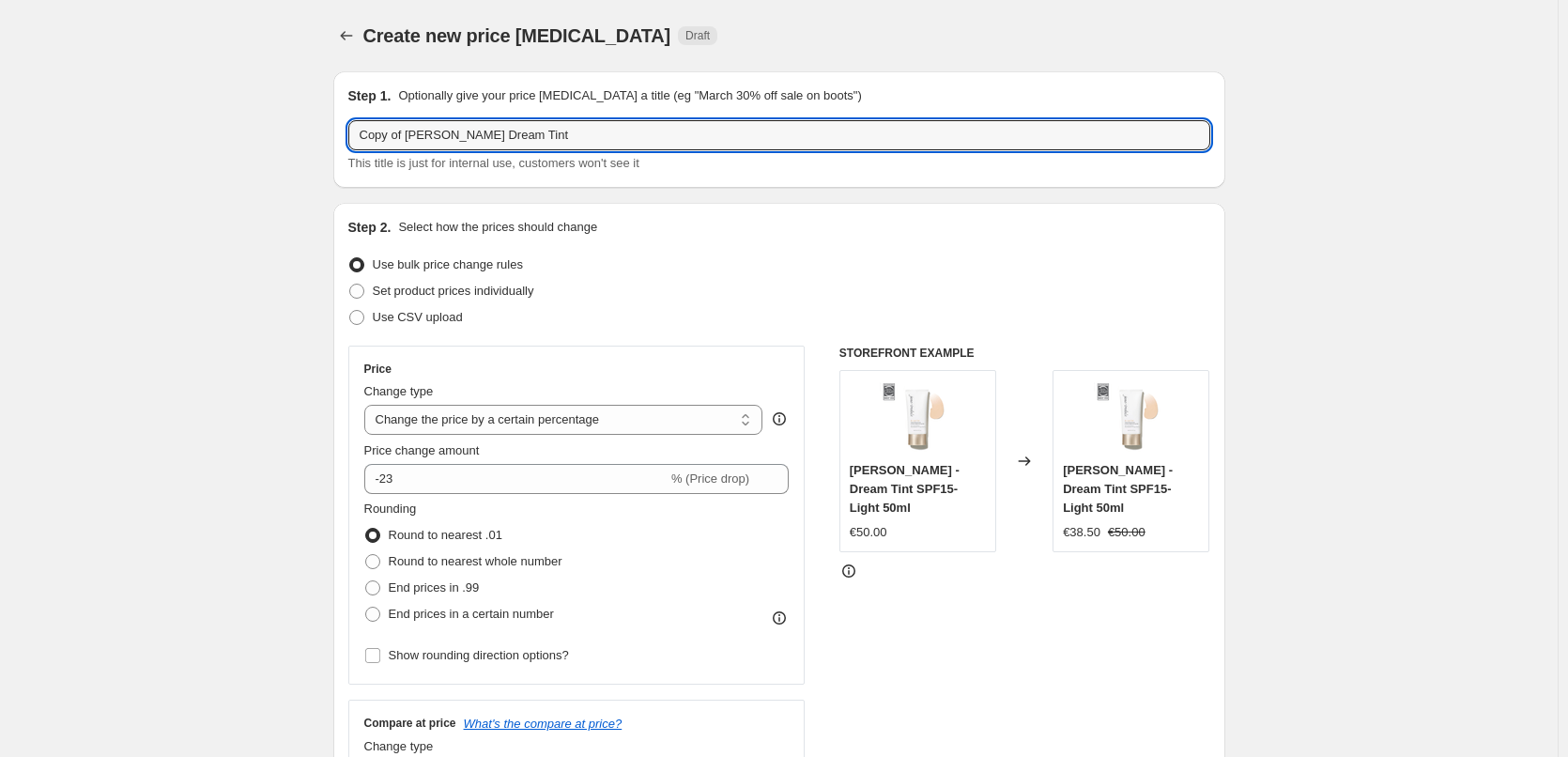
drag, startPoint x: 409, startPoint y: 136, endPoint x: 237, endPoint y: 136, distance: 172.0
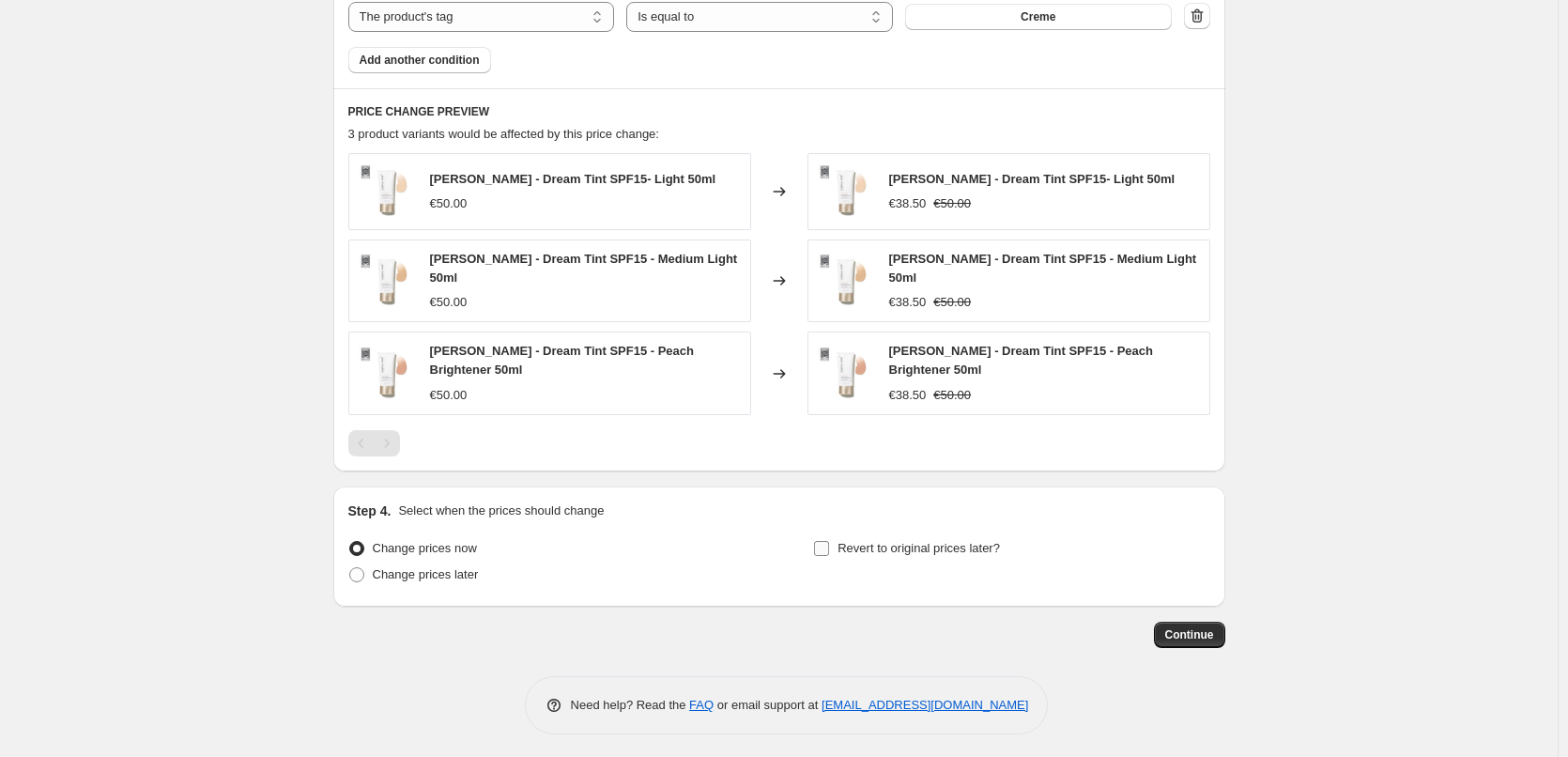
type input "[PERSON_NAME] Dream Tint"
click at [932, 547] on span "Revert to original prices later?" at bounding box center [919, 548] width 162 height 14
click at [829, 547] on input "Revert to original prices later?" at bounding box center [822, 549] width 15 height 15
checkbox input "true"
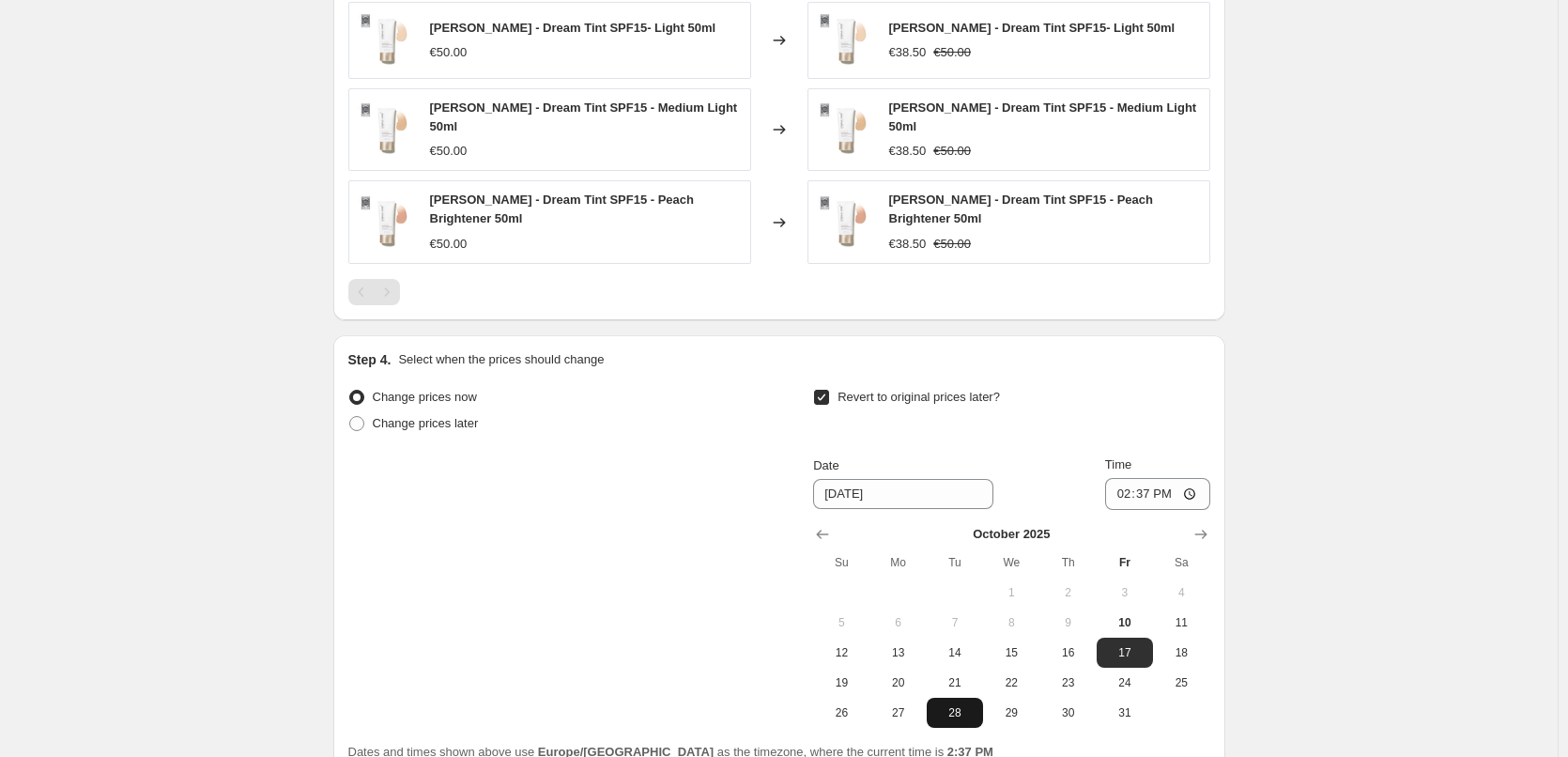
scroll to position [1528, 0]
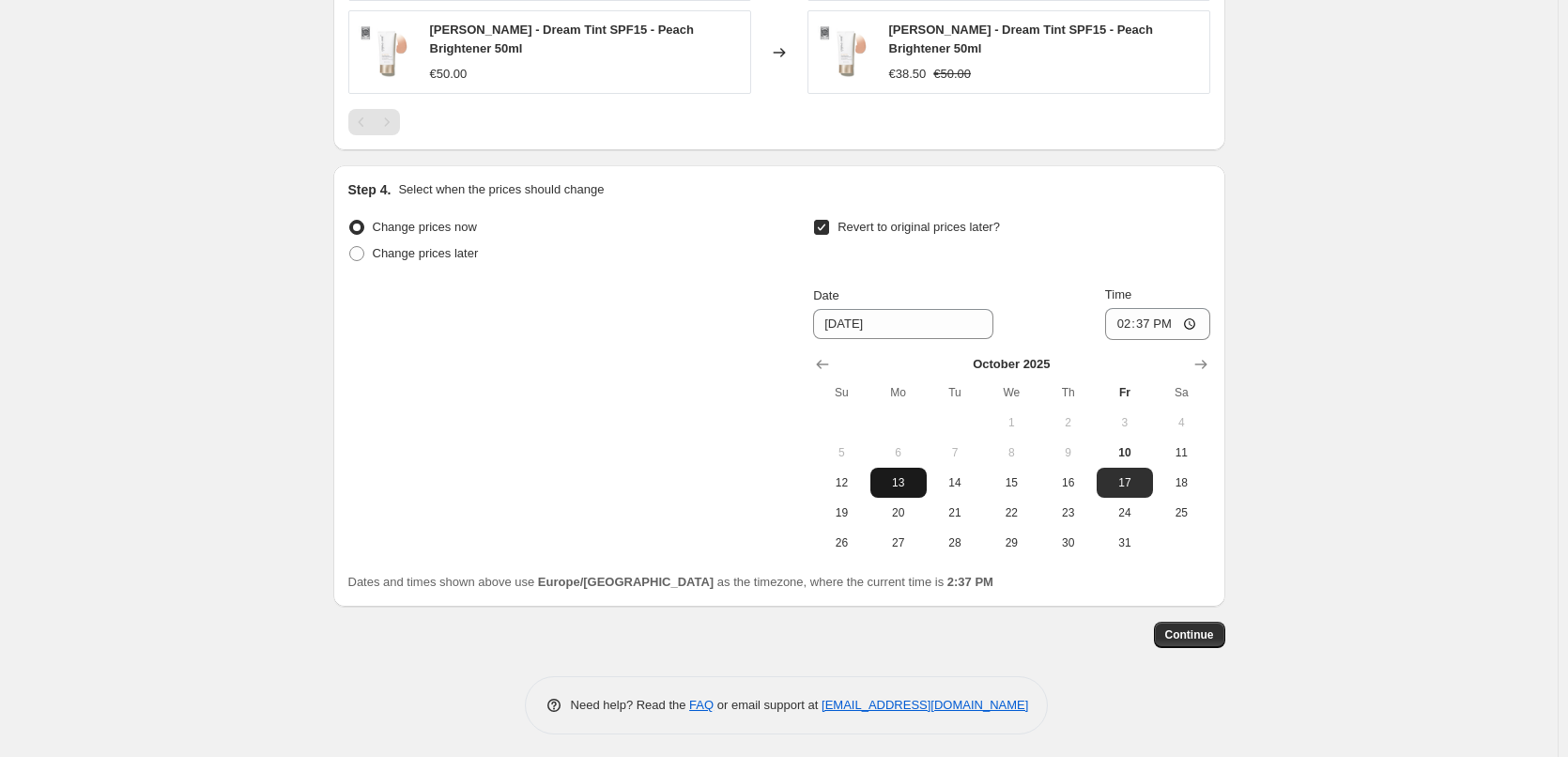
click at [894, 477] on span "13" at bounding box center [898, 483] width 41 height 15
type input "[DATE]"
click at [1129, 319] on input "14:37" at bounding box center [1158, 324] width 105 height 32
type input "03:00"
click at [1193, 627] on span "Continue" at bounding box center [1189, 635] width 49 height 15
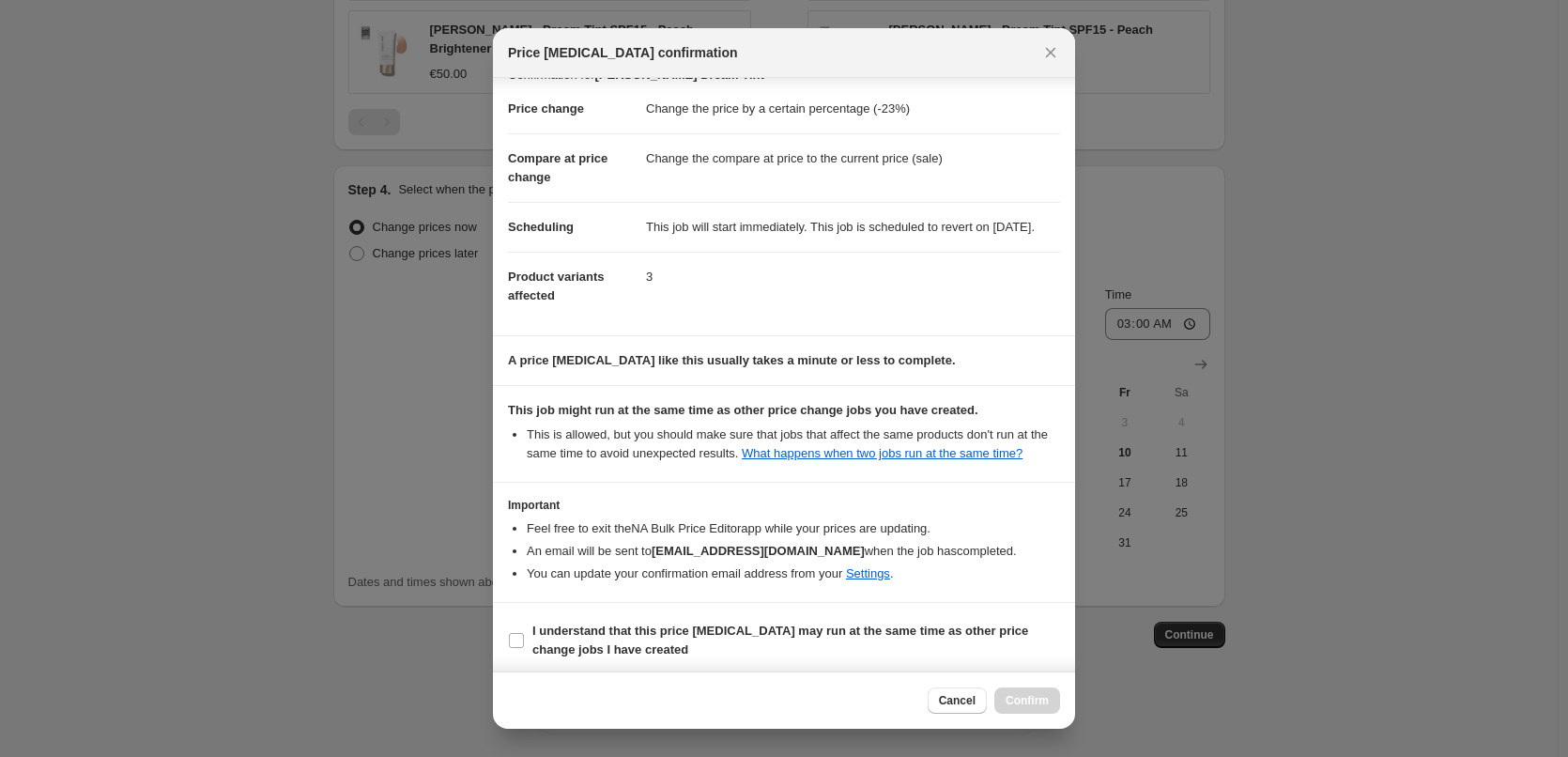
scroll to position [53, 0]
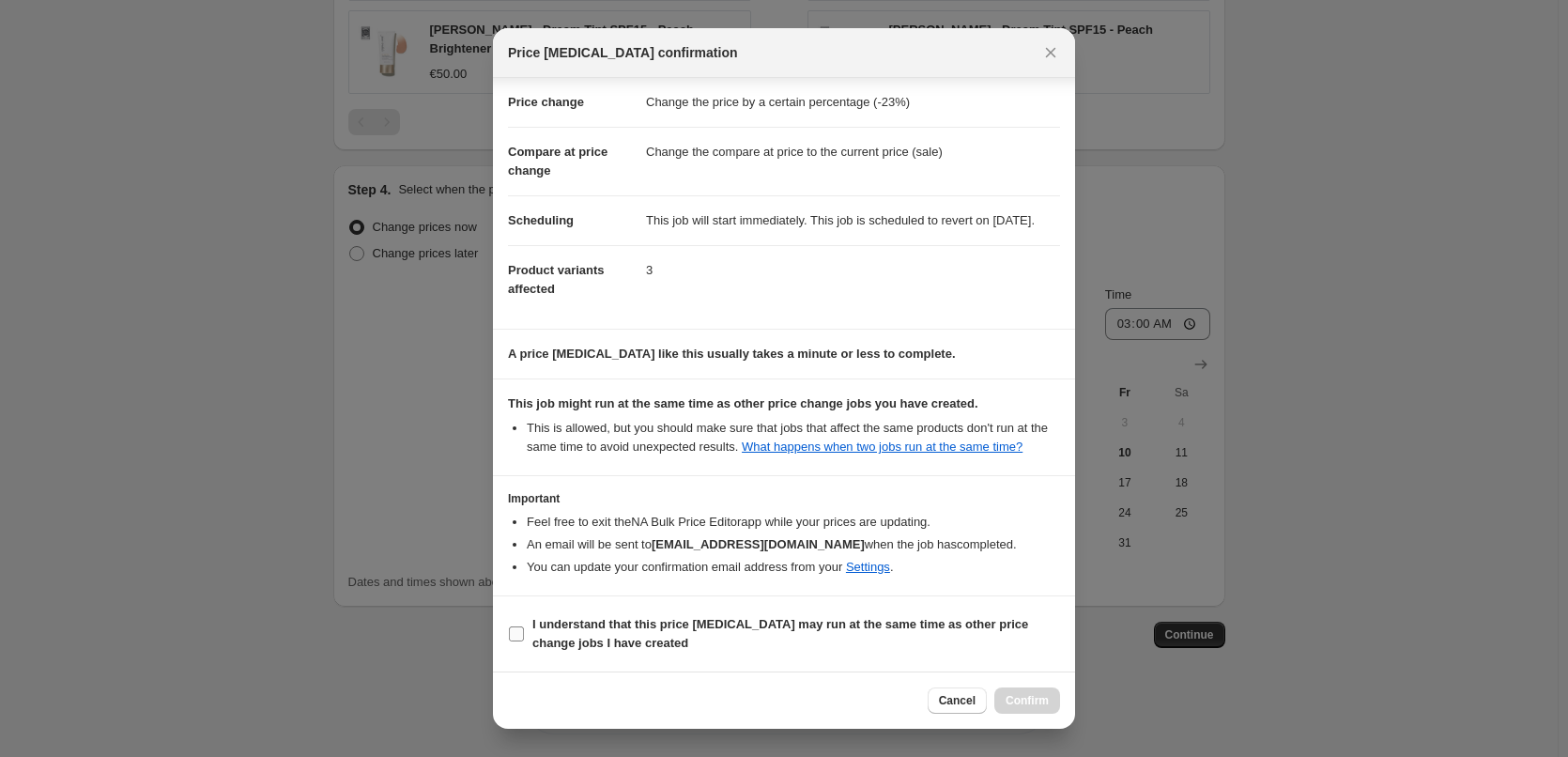
click at [570, 638] on b "I understand that this price [MEDICAL_DATA] may run at the same time as other p…" at bounding box center [781, 634] width 496 height 32
click at [524, 638] on input "I understand that this price [MEDICAL_DATA] may run at the same time as other p…" at bounding box center [516, 634] width 15 height 15
checkbox input "true"
click at [1004, 698] on button "Confirm" at bounding box center [1027, 701] width 66 height 27
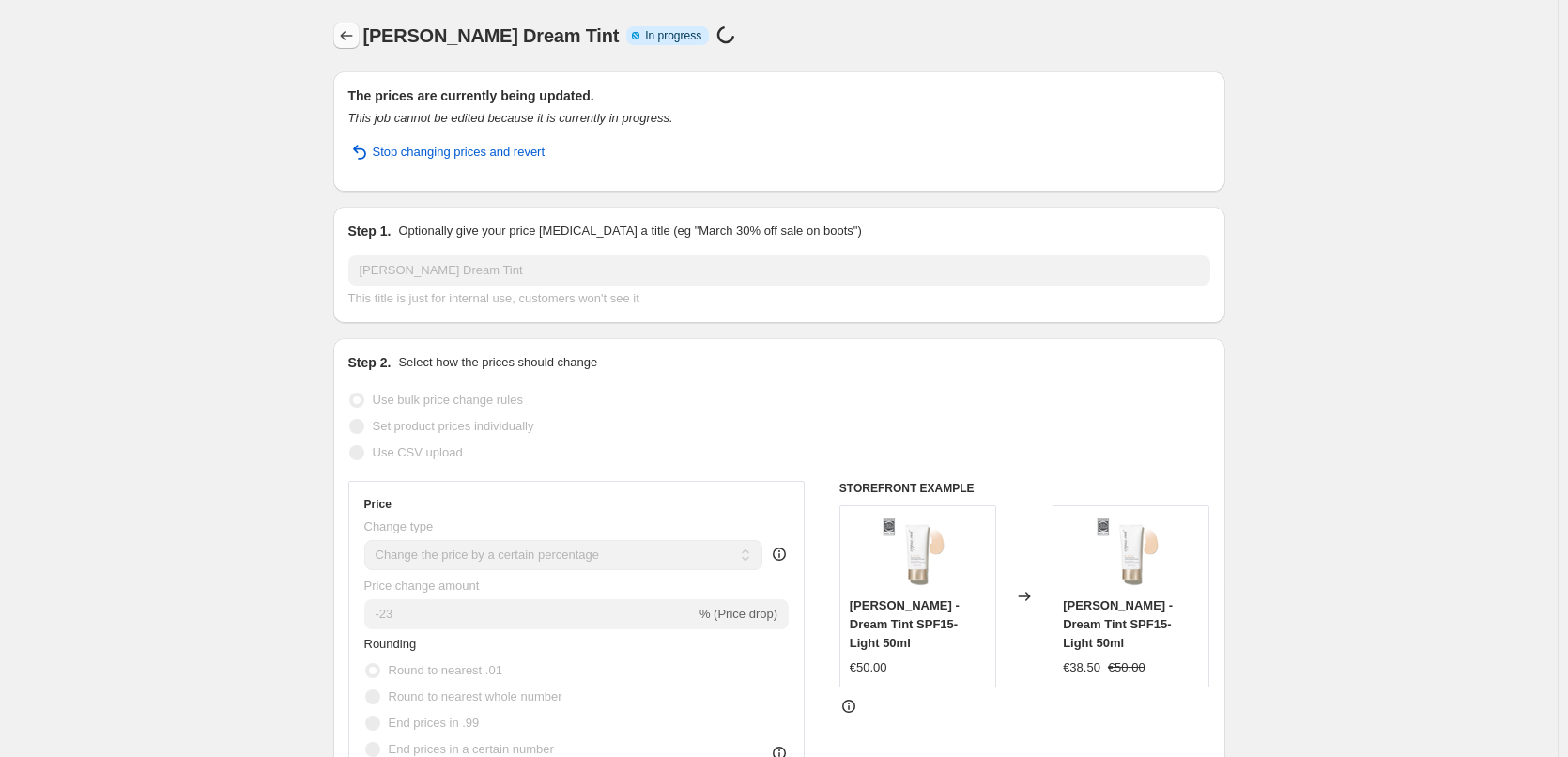
click at [359, 25] on button "Price change jobs" at bounding box center [346, 36] width 27 height 27
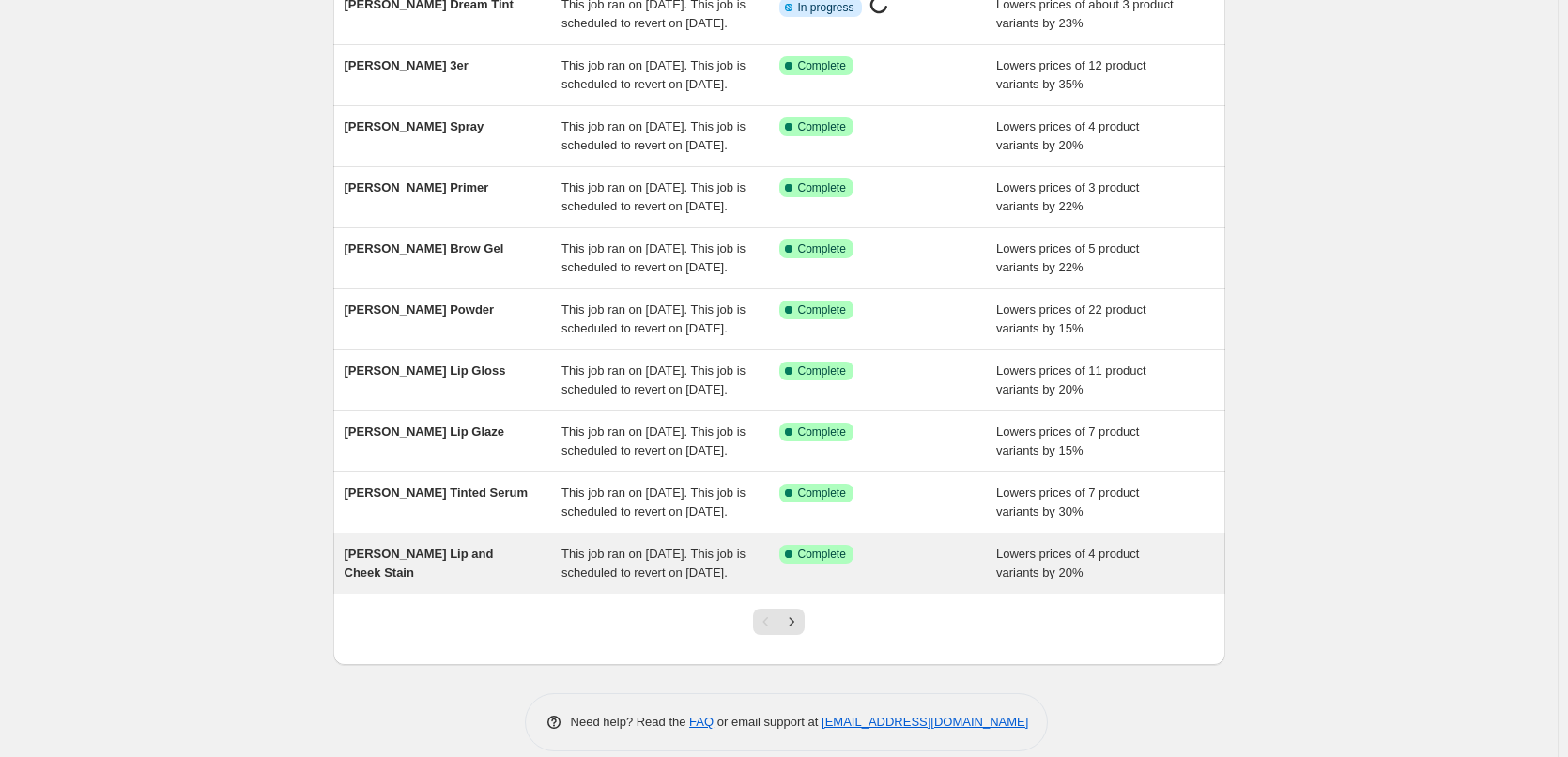
scroll to position [398, 0]
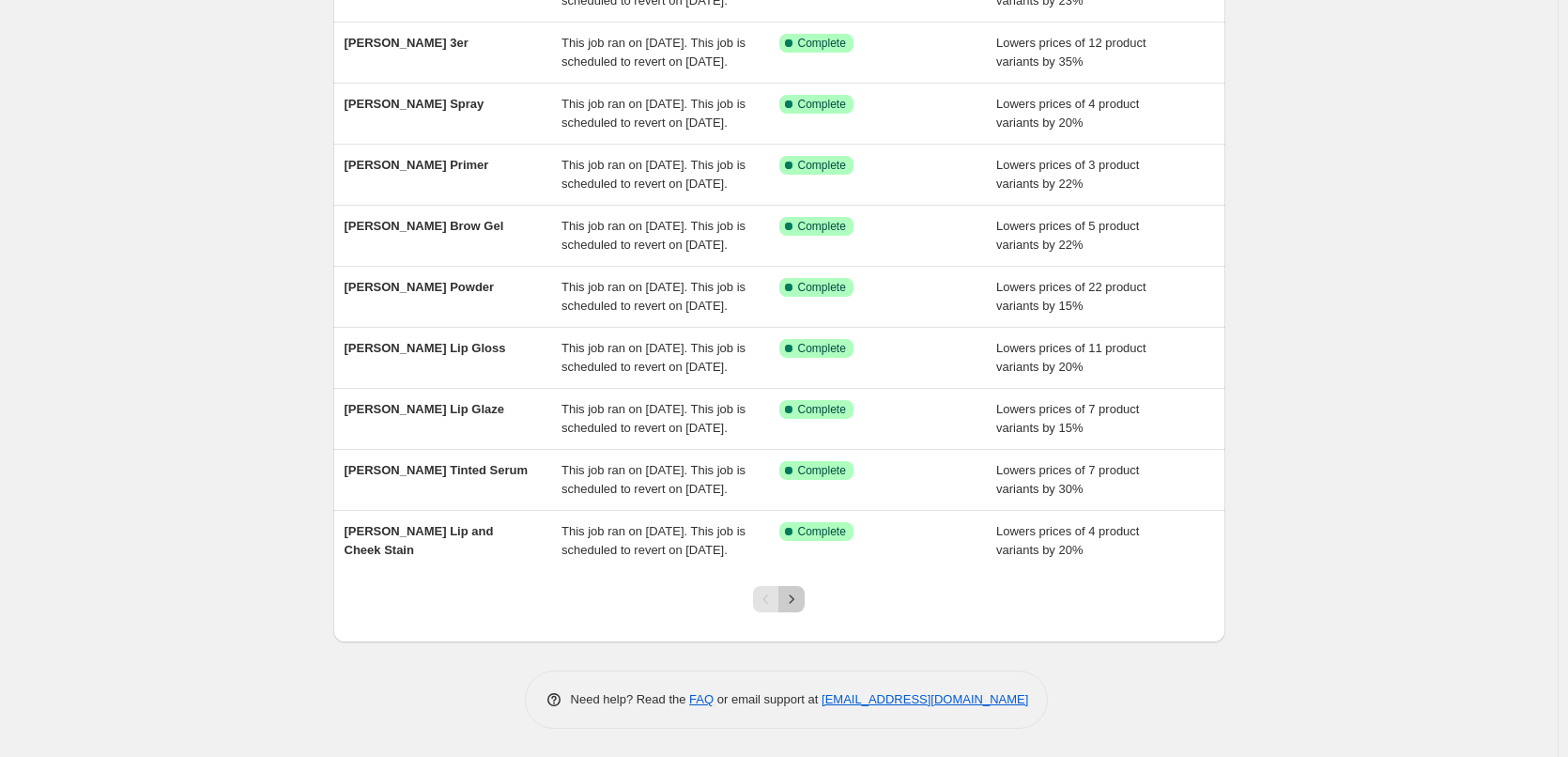
click at [792, 592] on icon "Next" at bounding box center [792, 599] width 19 height 19
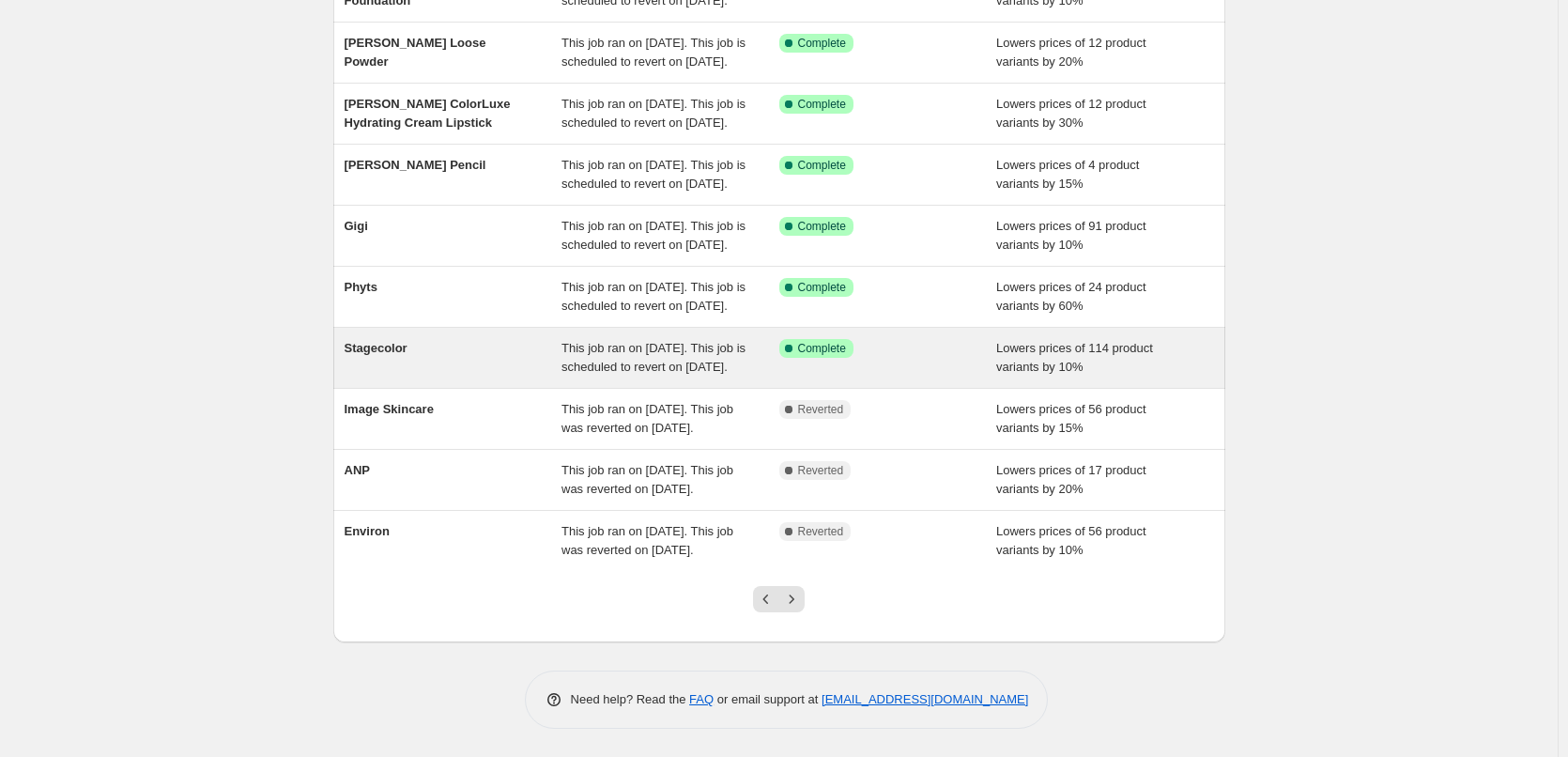
click at [795, 595] on icon "Next" at bounding box center [792, 599] width 19 height 19
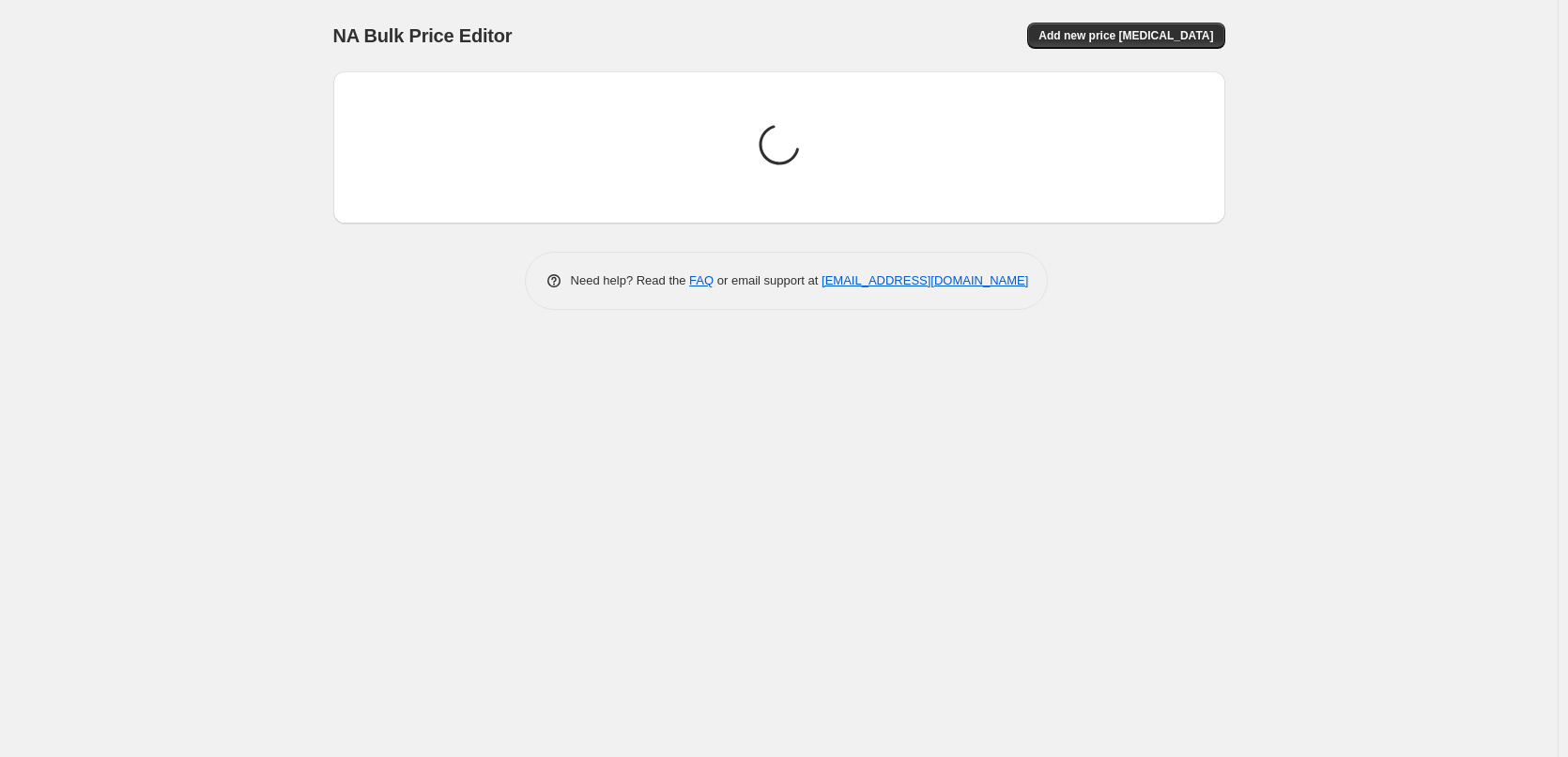
scroll to position [0, 0]
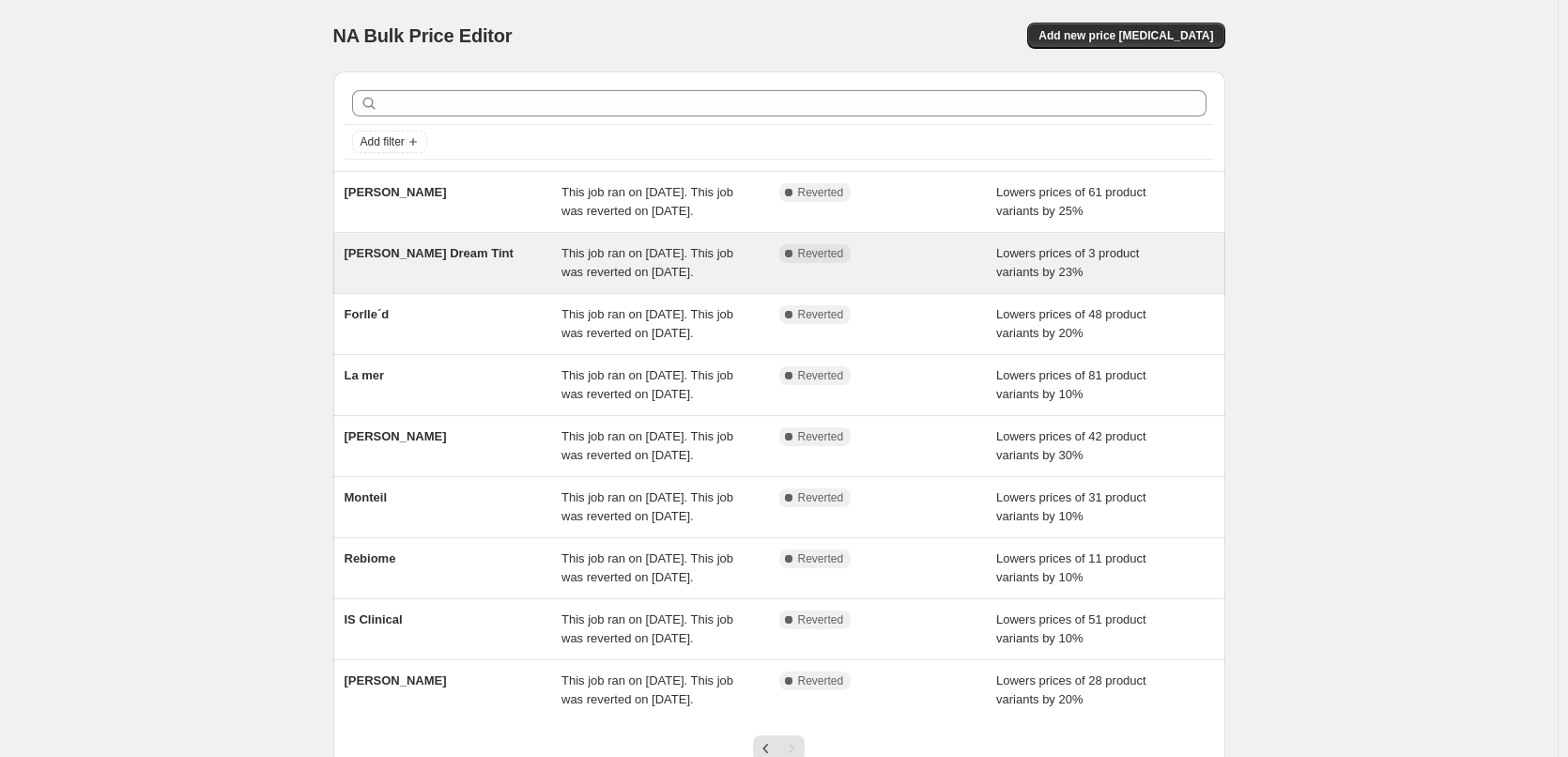
click at [498, 282] on div "[PERSON_NAME] Dream Tint" at bounding box center [453, 263] width 218 height 37
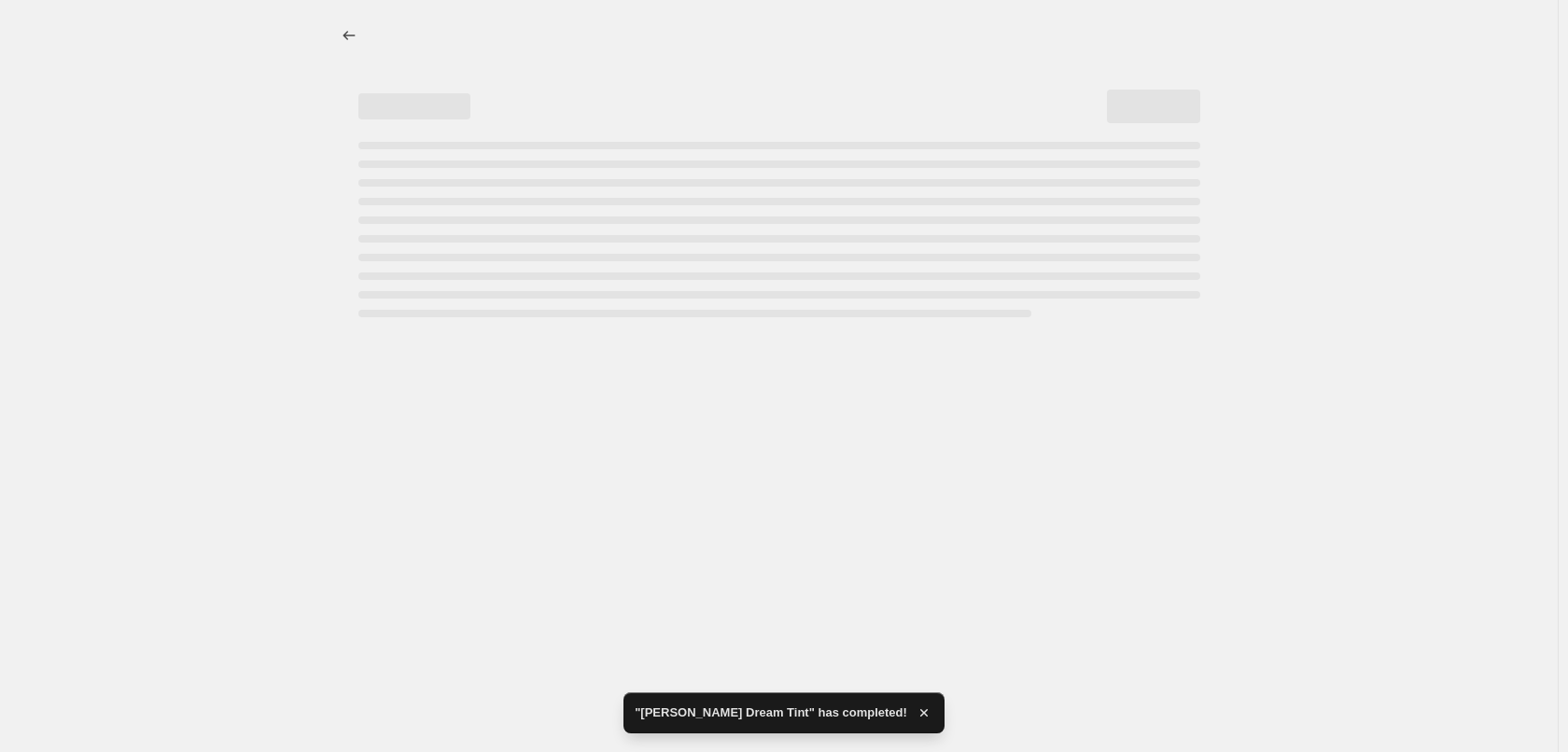
select select "percentage"
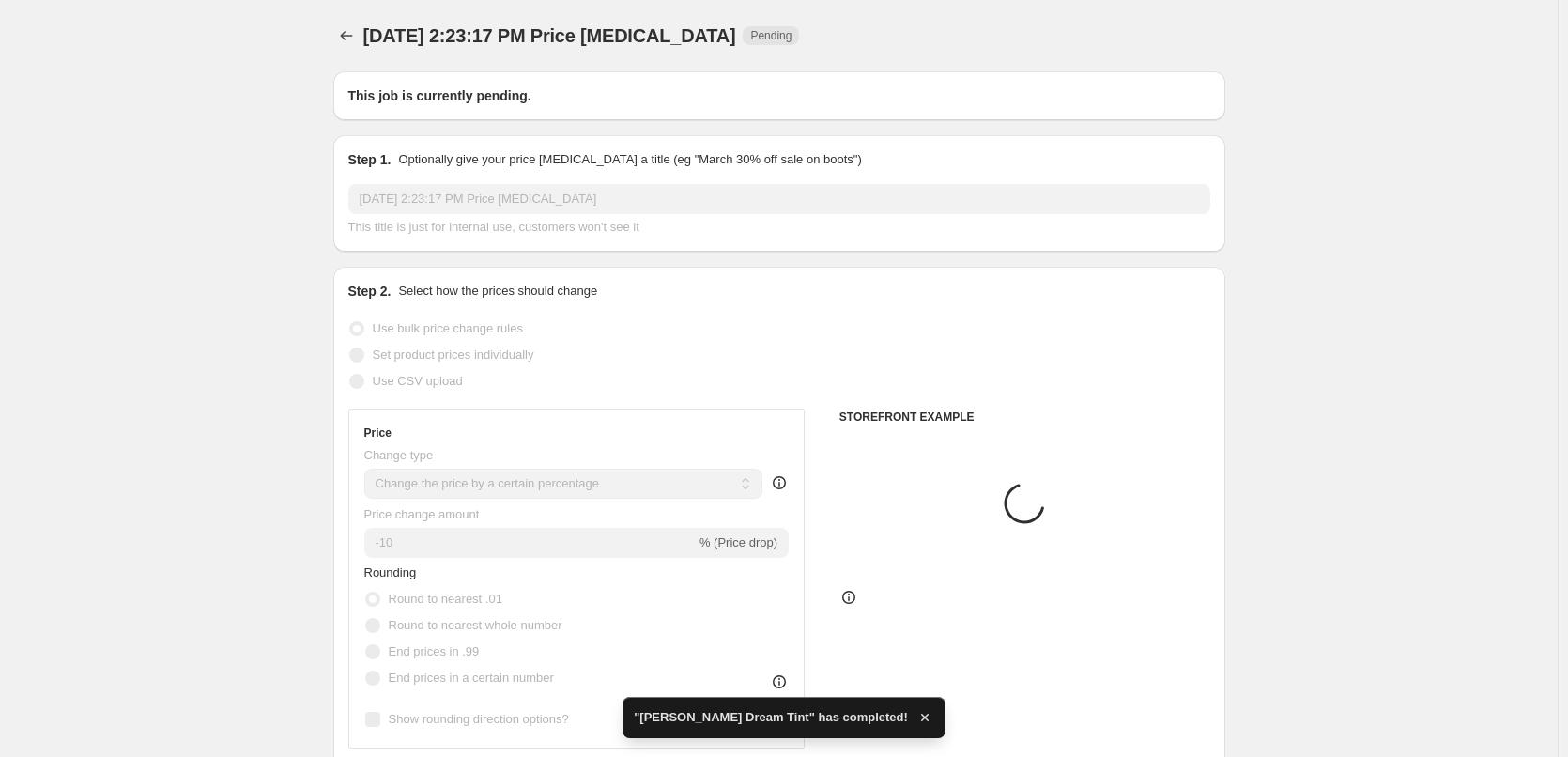
type input "[PERSON_NAME] Dream Tint"
radio input "false"
radio input "true"
checkbox input "true"
select select "vendor"
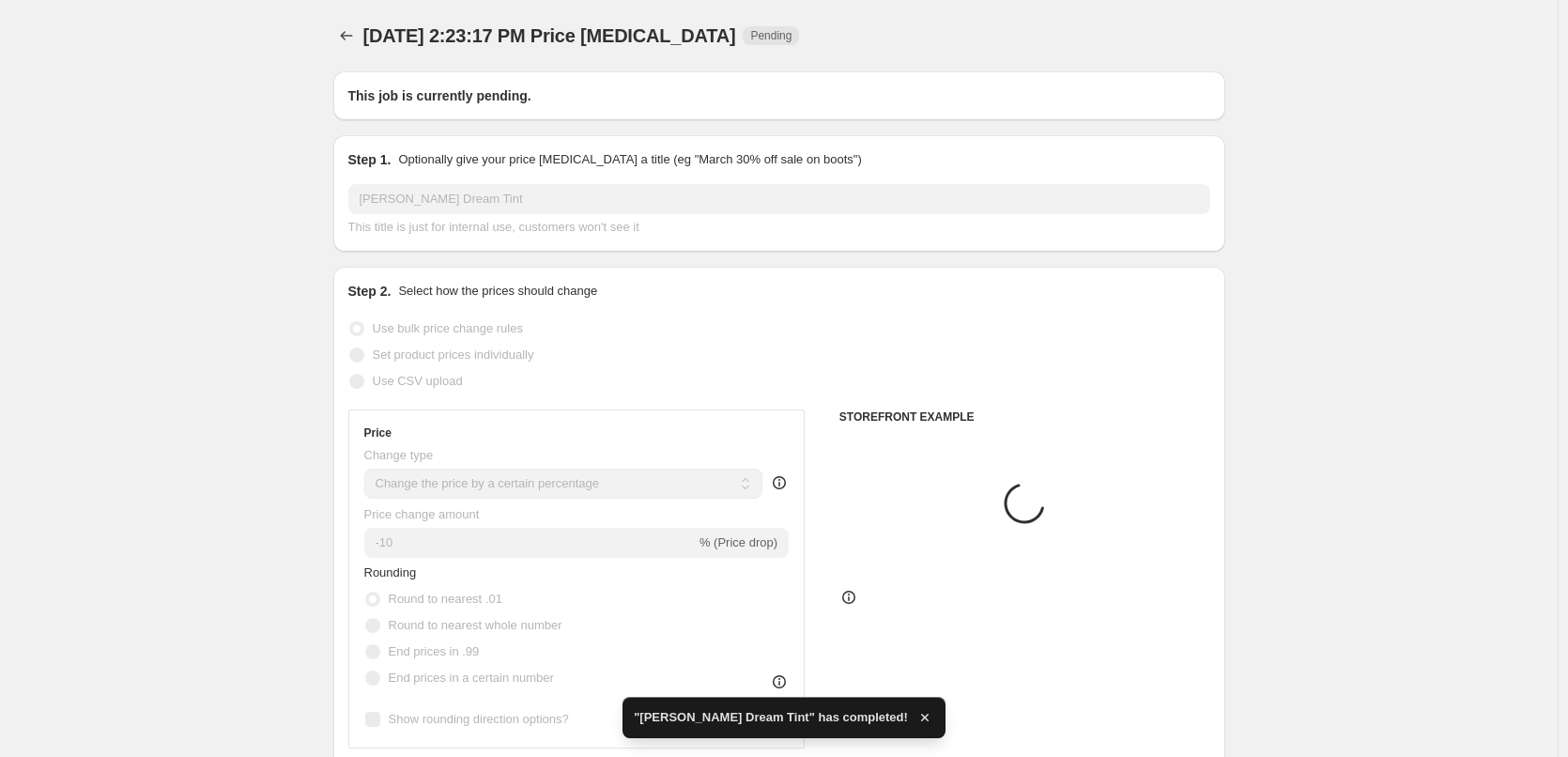
select select "tag"
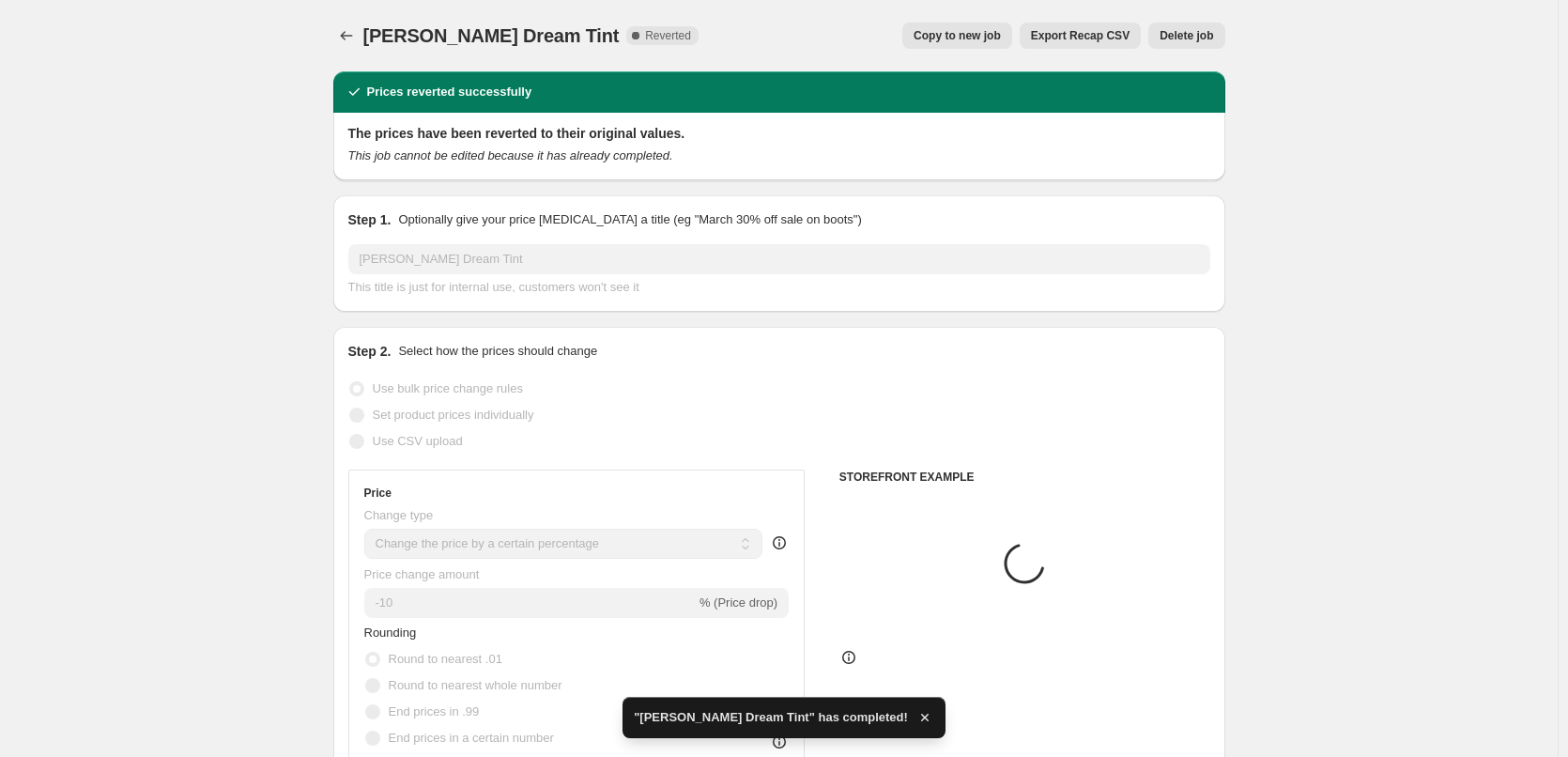
click at [1207, 37] on span "Delete job" at bounding box center [1186, 36] width 53 height 15
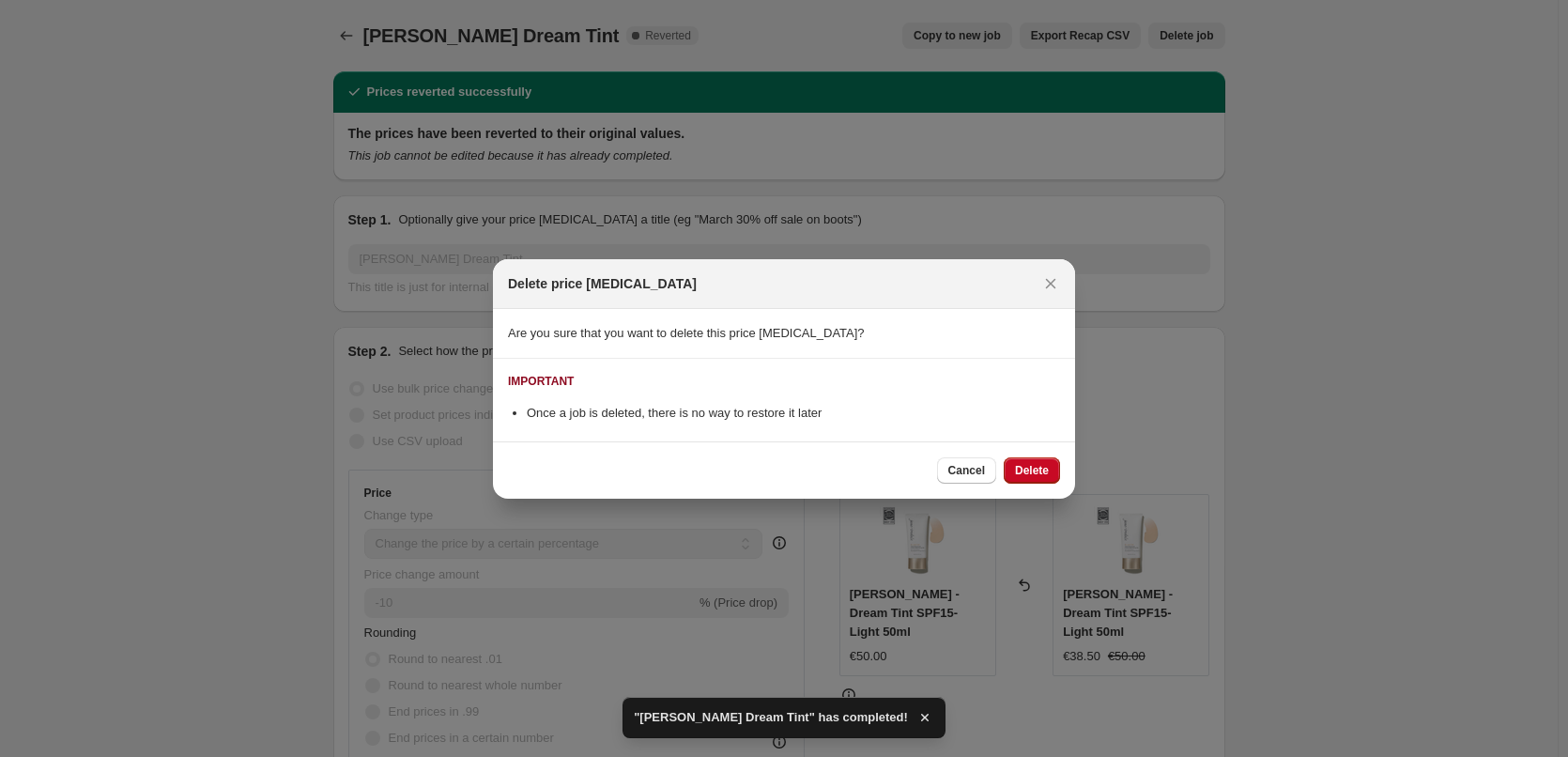
click at [1040, 455] on div "Cancel Delete" at bounding box center [784, 471] width 582 height 57
click at [1035, 467] on span "Delete" at bounding box center [1032, 471] width 33 height 15
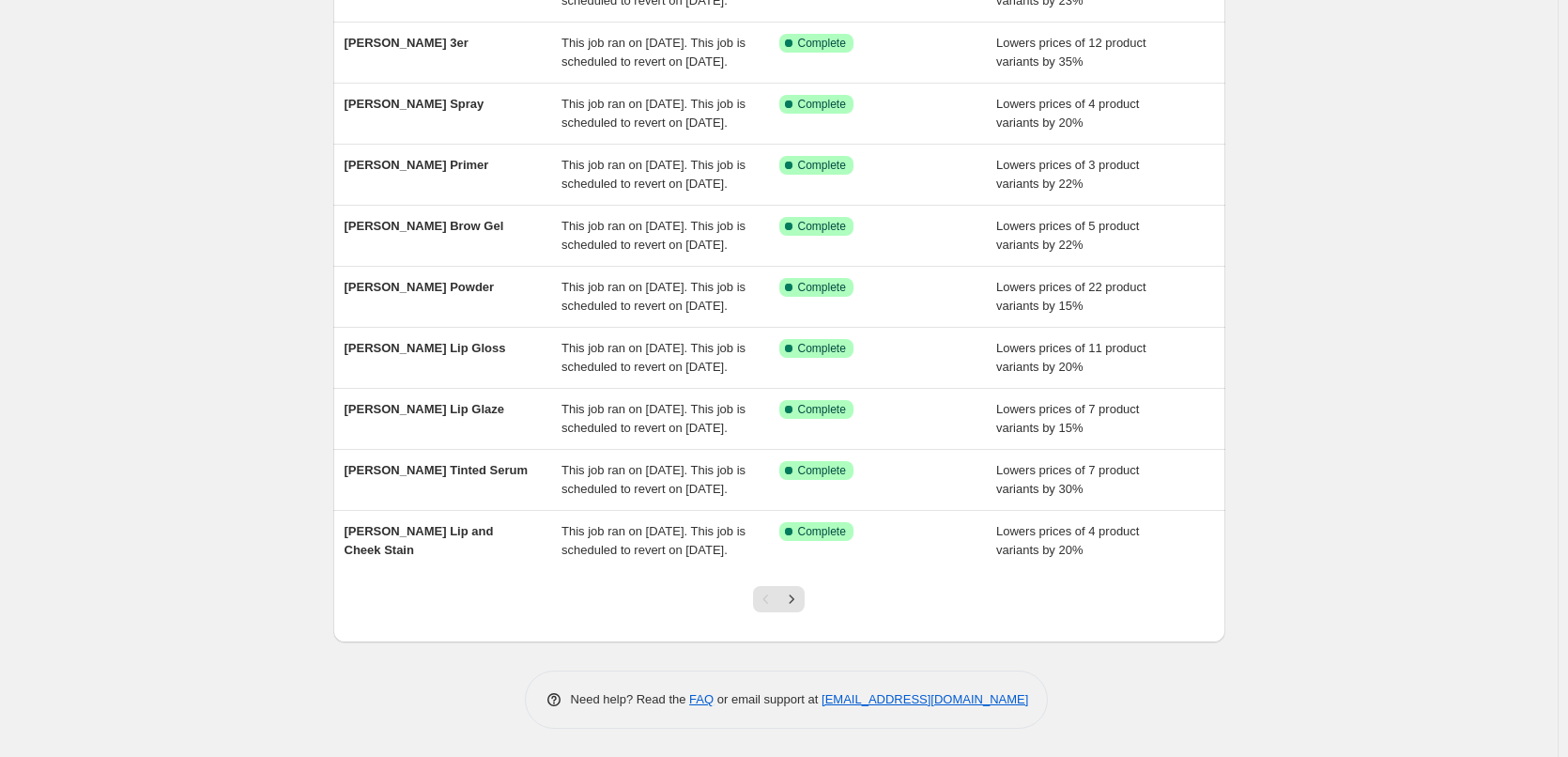
scroll to position [398, 0]
click at [811, 613] on div at bounding box center [779, 606] width 76 height 72
click at [810, 613] on div at bounding box center [779, 606] width 76 height 72
click at [800, 613] on div at bounding box center [779, 606] width 76 height 72
click at [796, 599] on icon "Next" at bounding box center [792, 599] width 19 height 19
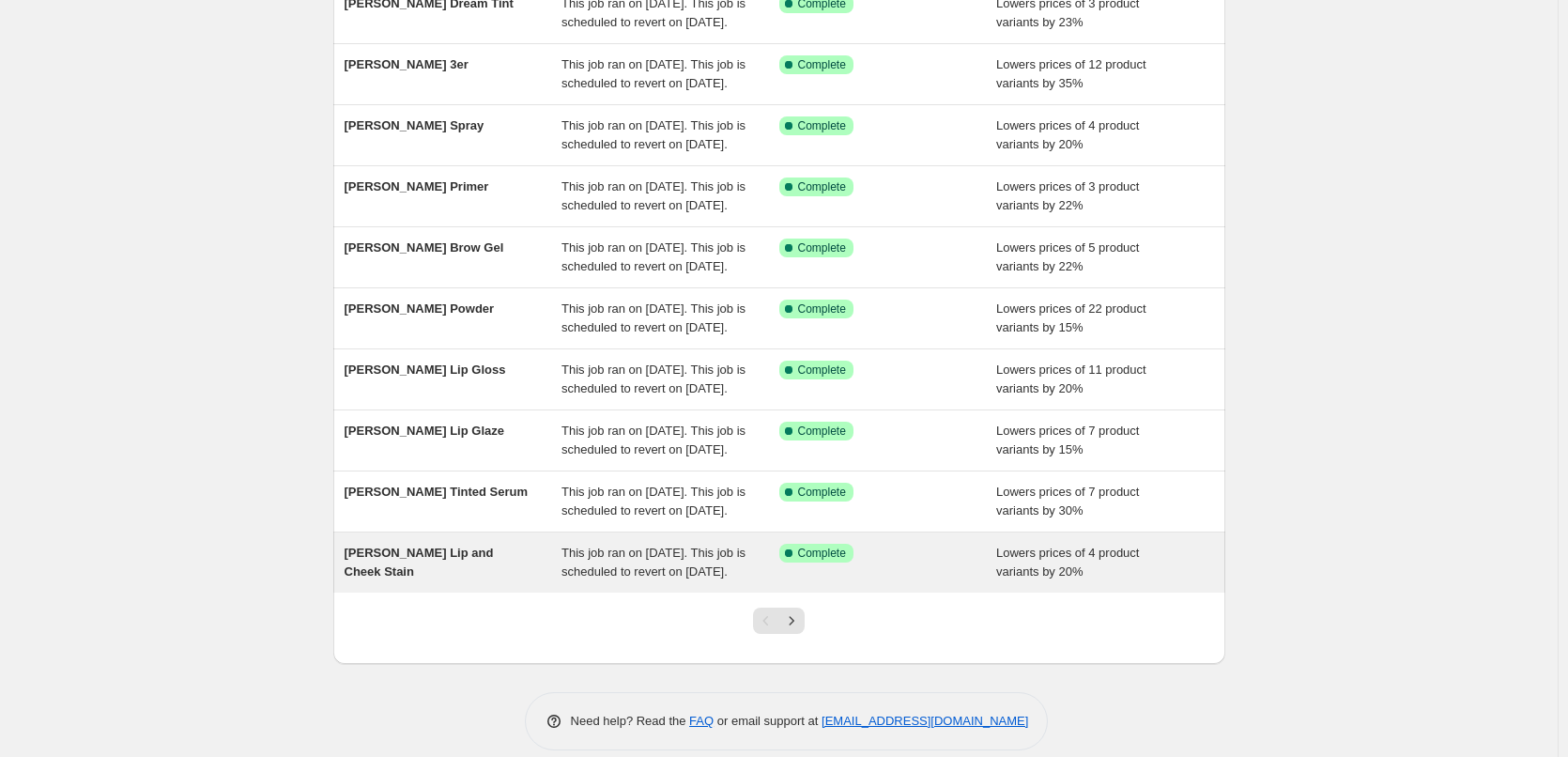
scroll to position [398, 0]
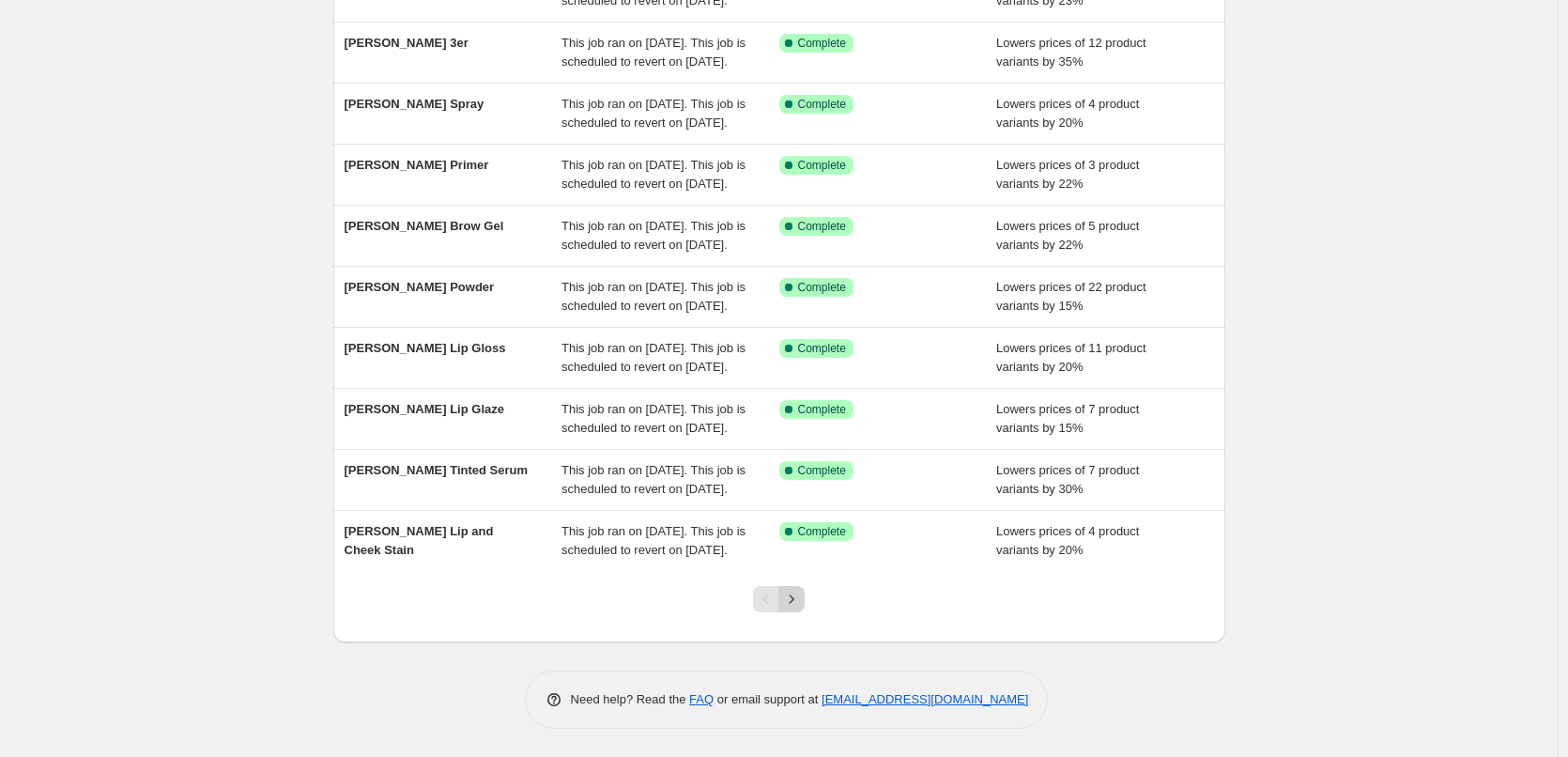
click at [801, 604] on icon "Next" at bounding box center [792, 599] width 19 height 19
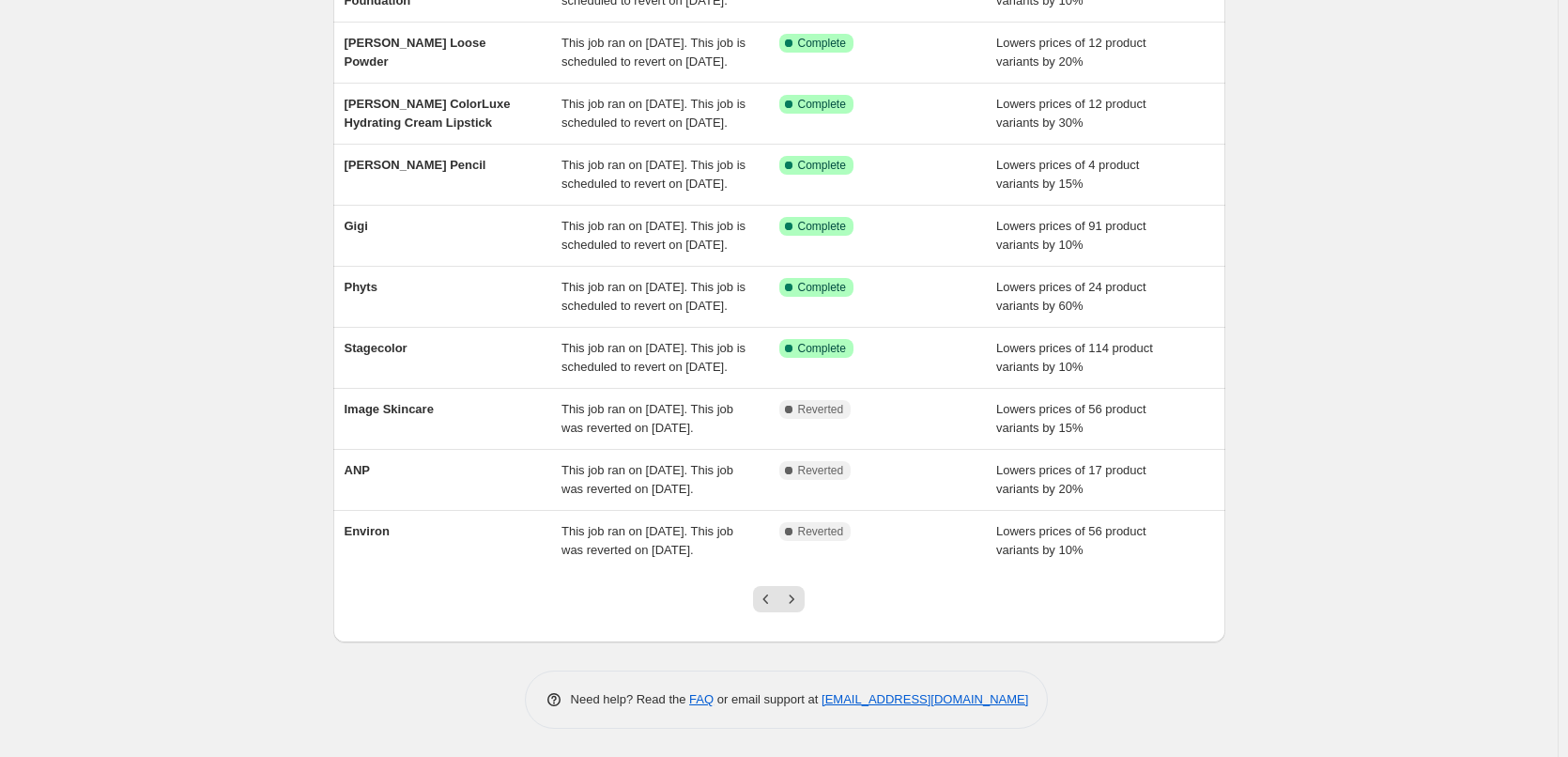
scroll to position [376, 0]
click at [801, 609] on icon "Next" at bounding box center [792, 599] width 19 height 19
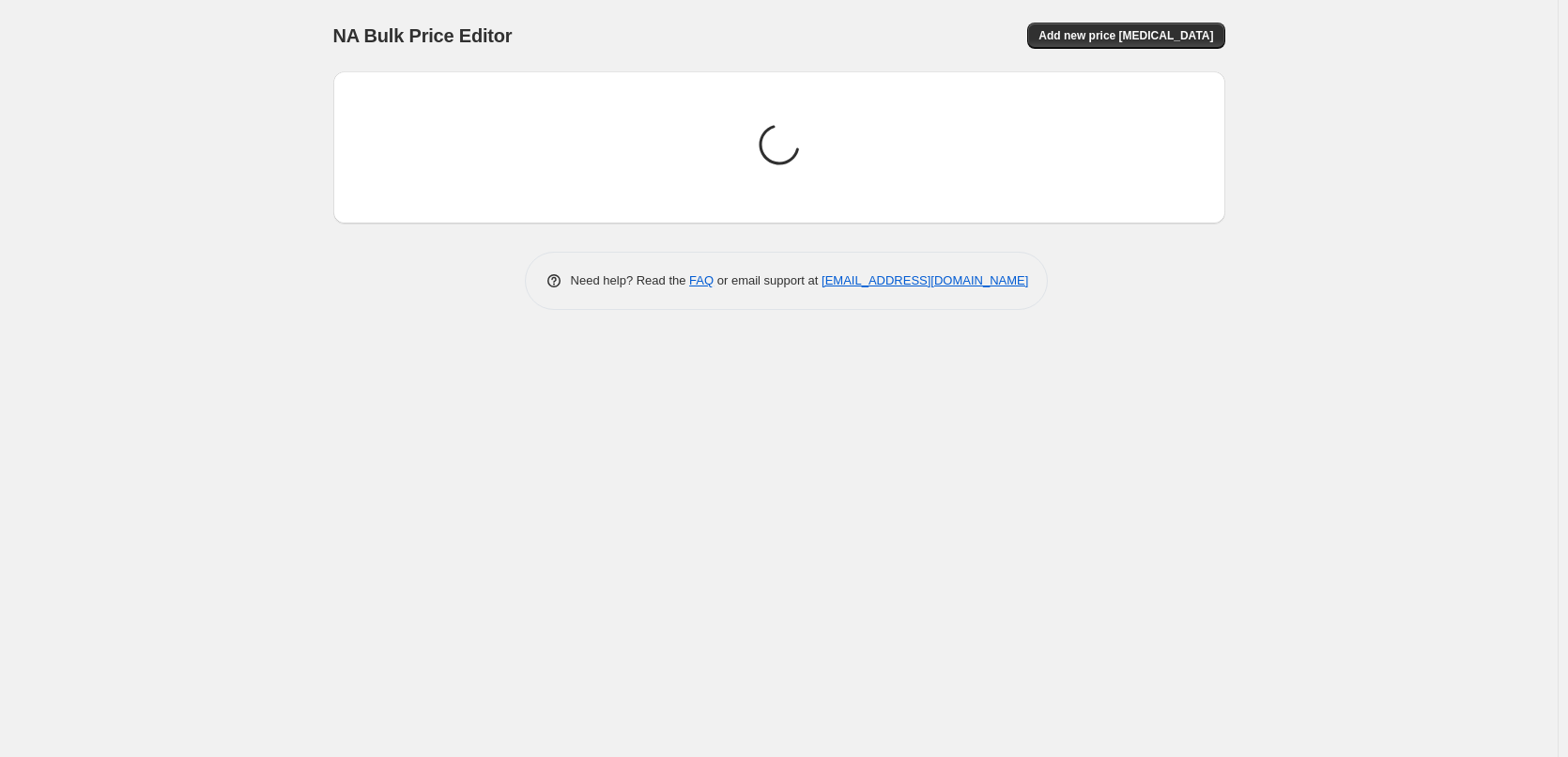
scroll to position [0, 0]
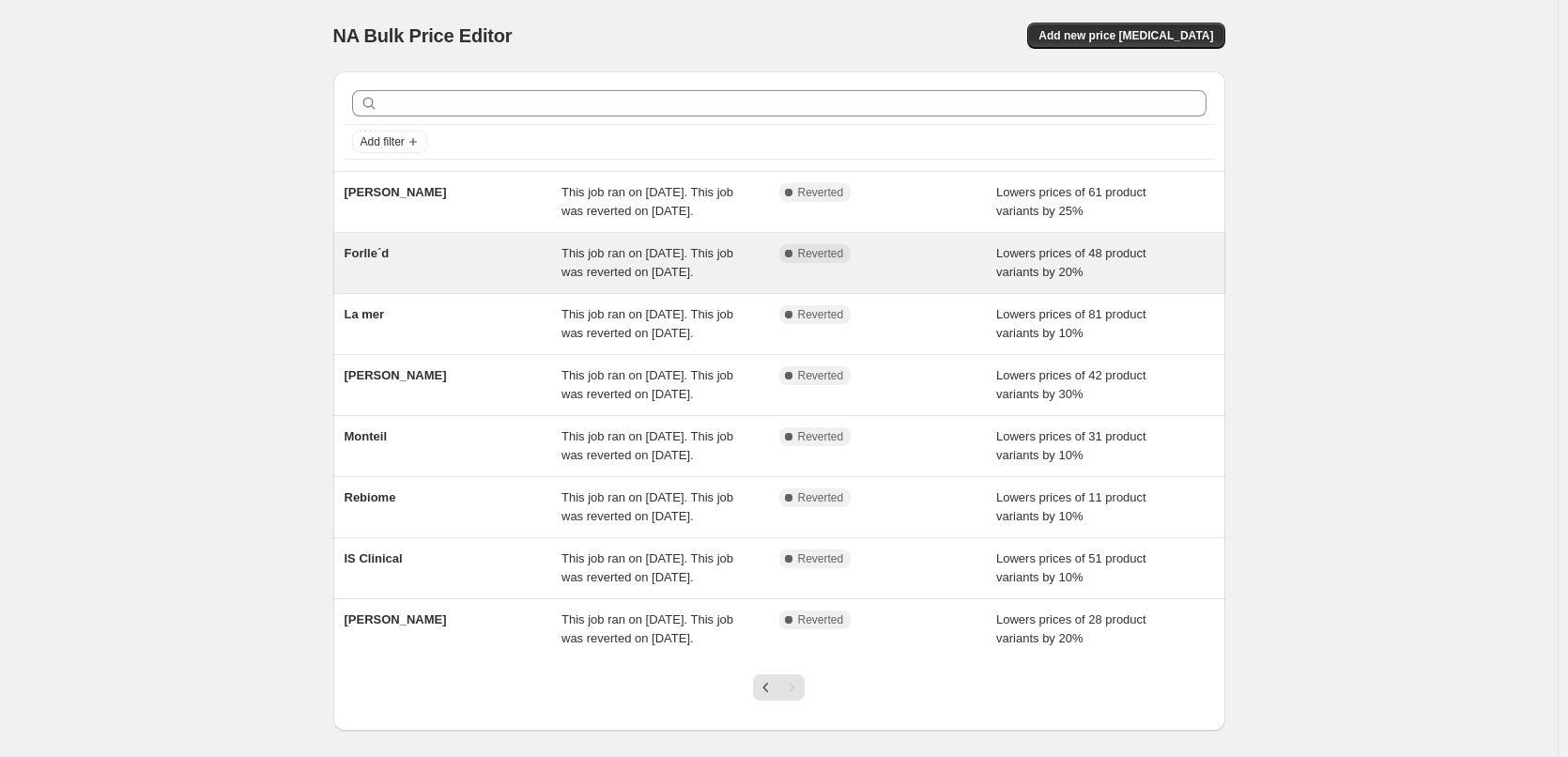
click at [380, 261] on span "Forlle´d" at bounding box center [366, 253] width 45 height 14
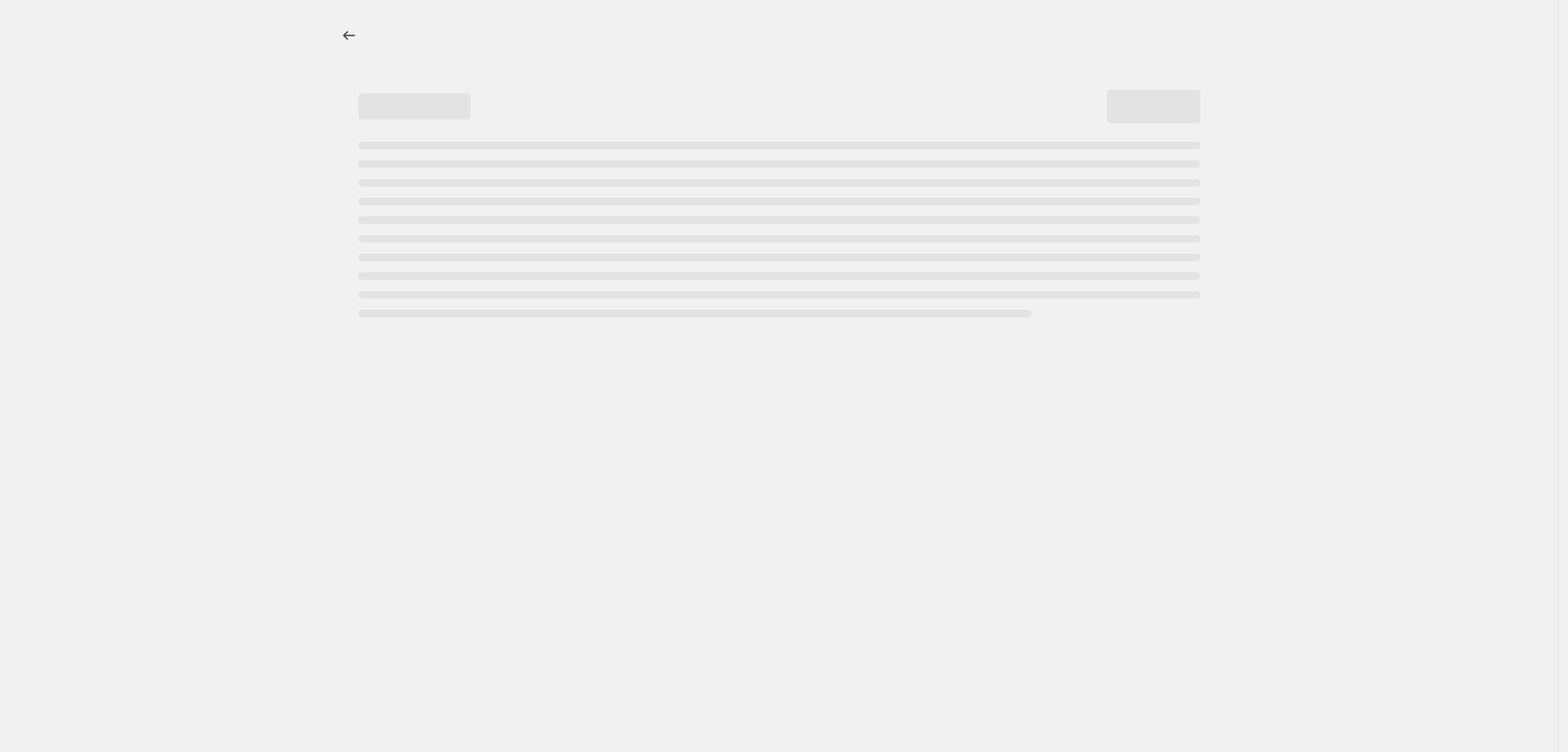
select select "percentage"
select select "remove"
select select "vendor"
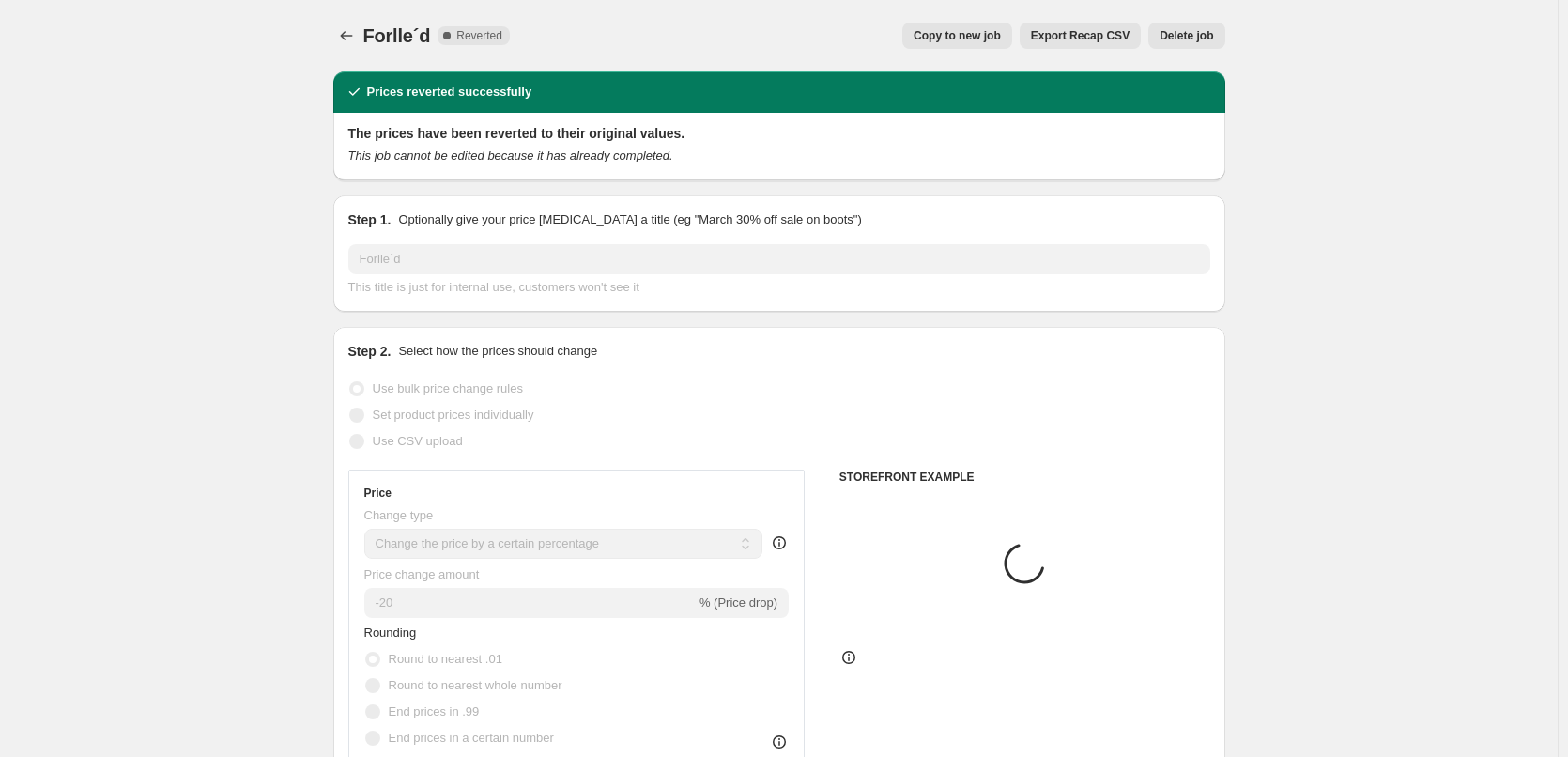
click at [965, 28] on button "Copy to new job" at bounding box center [957, 36] width 110 height 27
select select "percentage"
select select "remove"
select select "vendor"
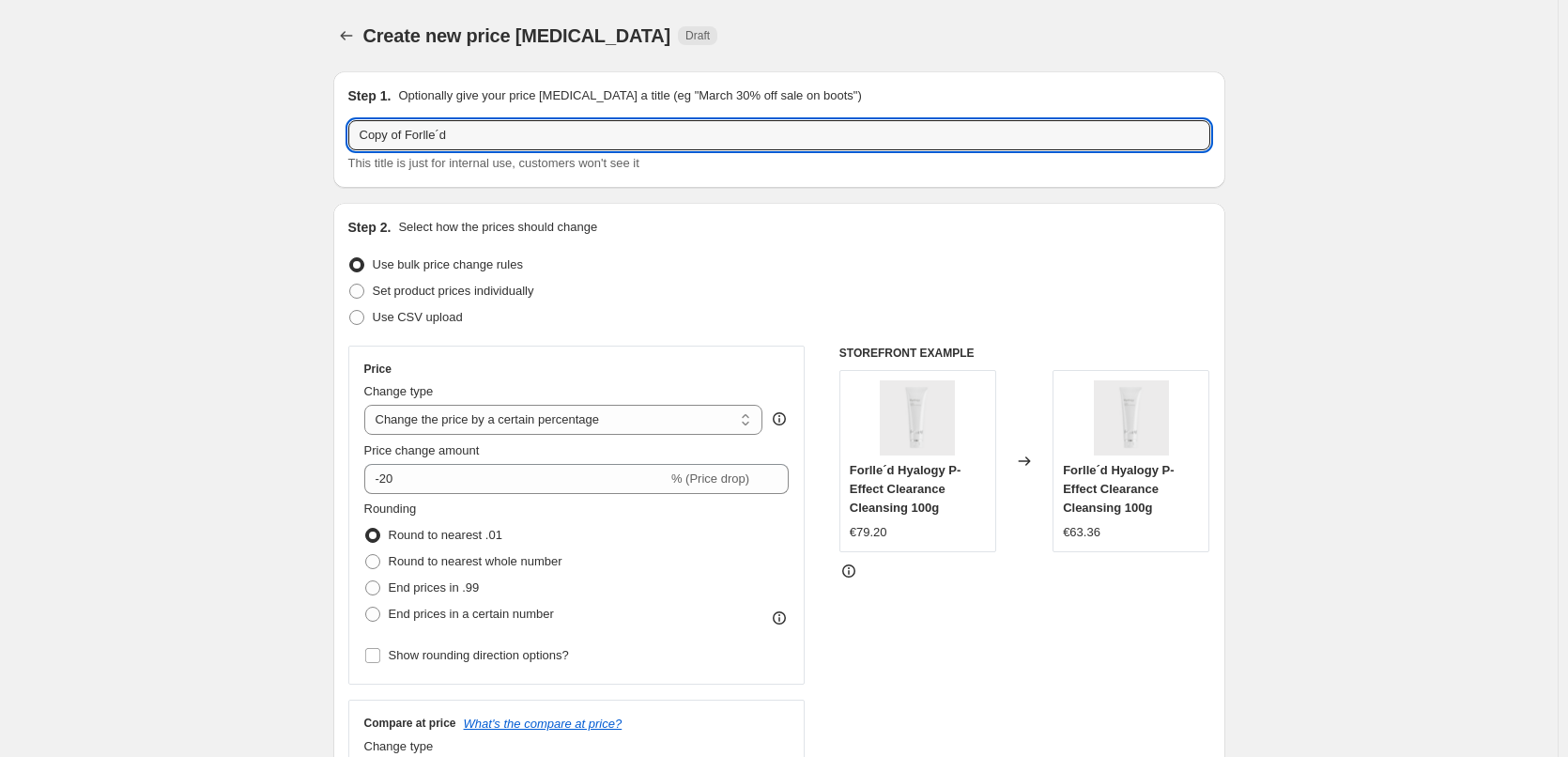
drag, startPoint x: 410, startPoint y: 133, endPoint x: 186, endPoint y: 132, distance: 224.0
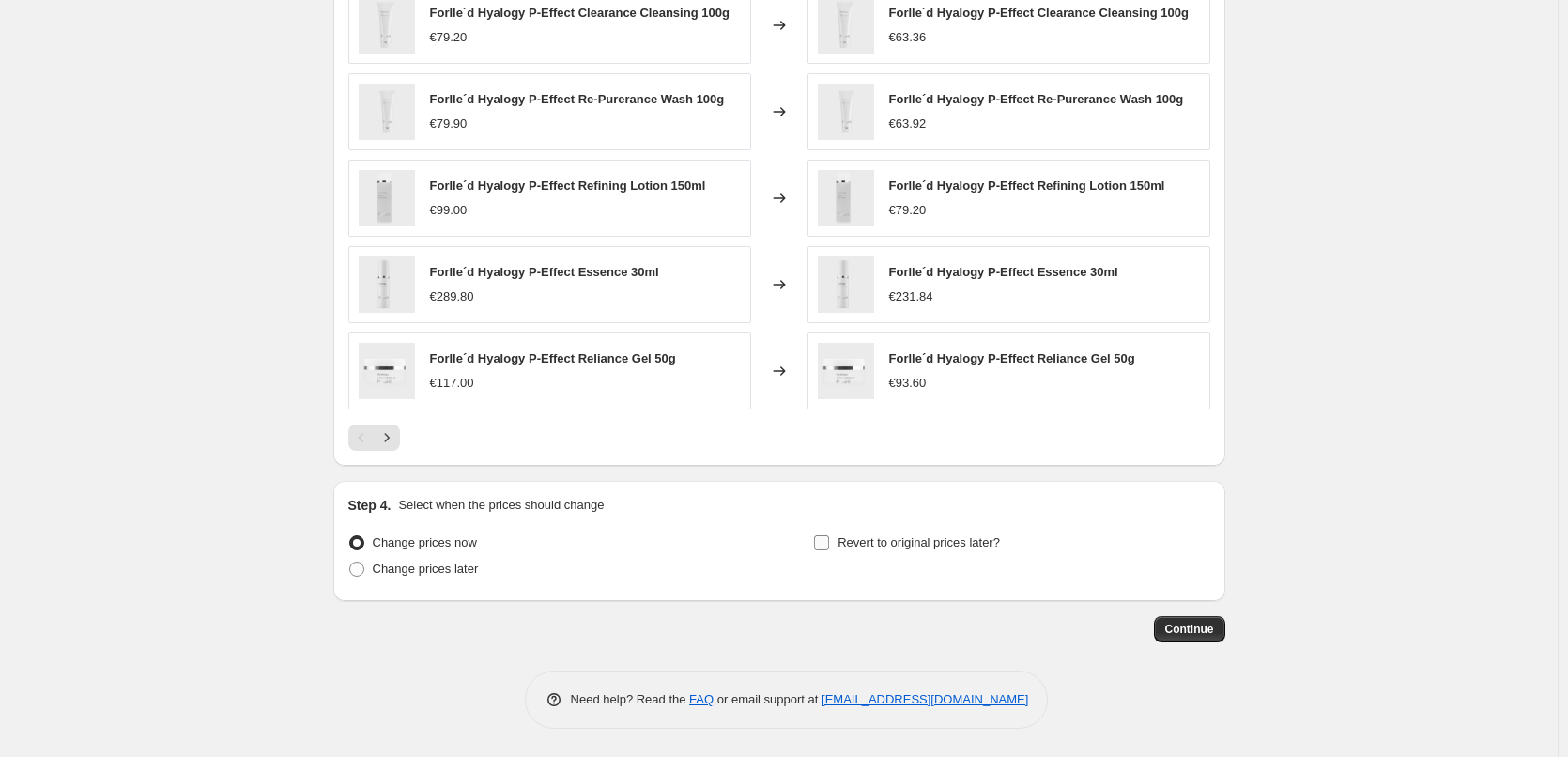
type input "Forlle´d"
click at [894, 534] on span "Revert to original prices later?" at bounding box center [919, 543] width 162 height 19
click at [829, 536] on input "Revert to original prices later?" at bounding box center [822, 543] width 15 height 15
checkbox input "true"
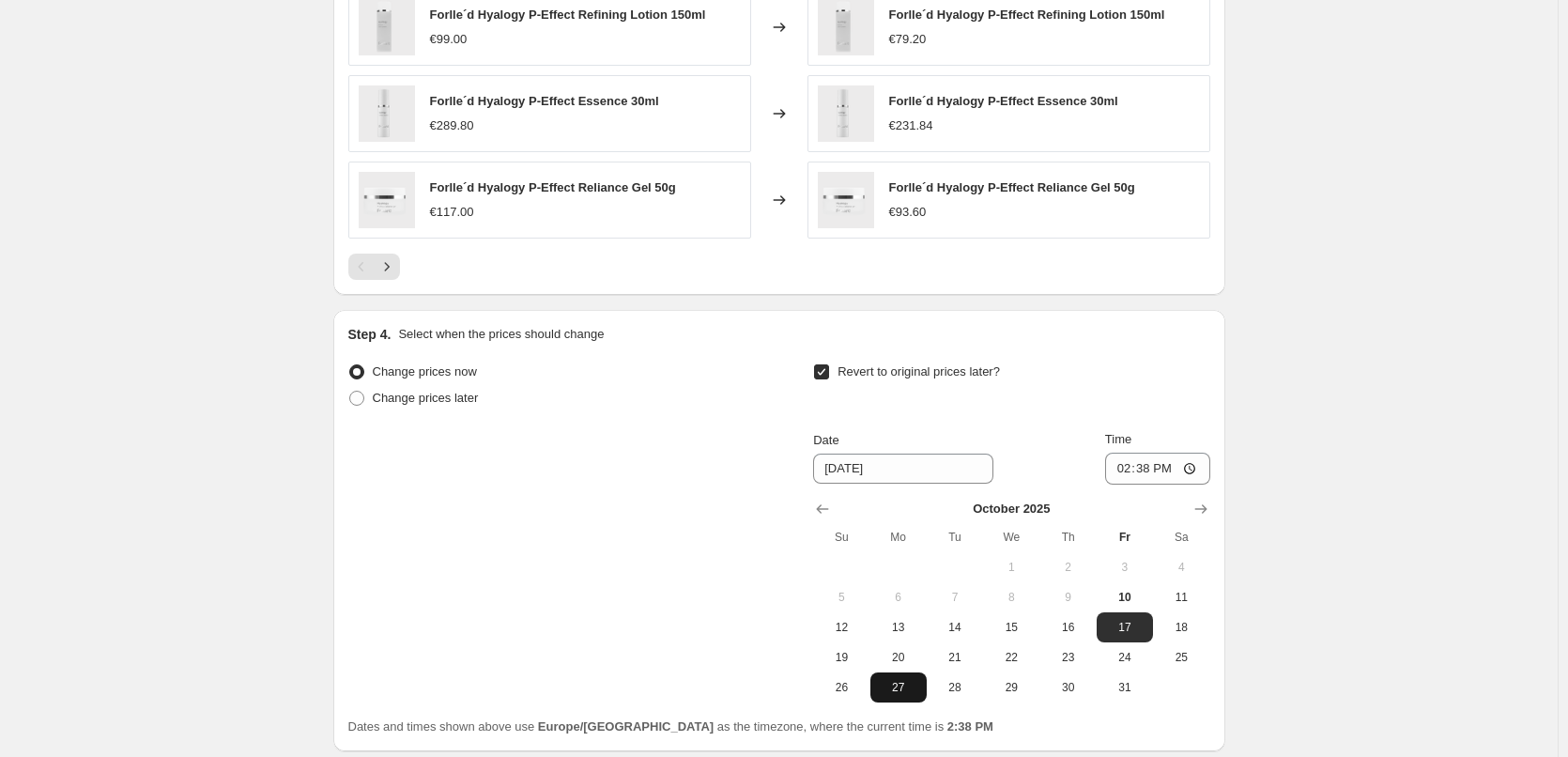
scroll to position [1654, 0]
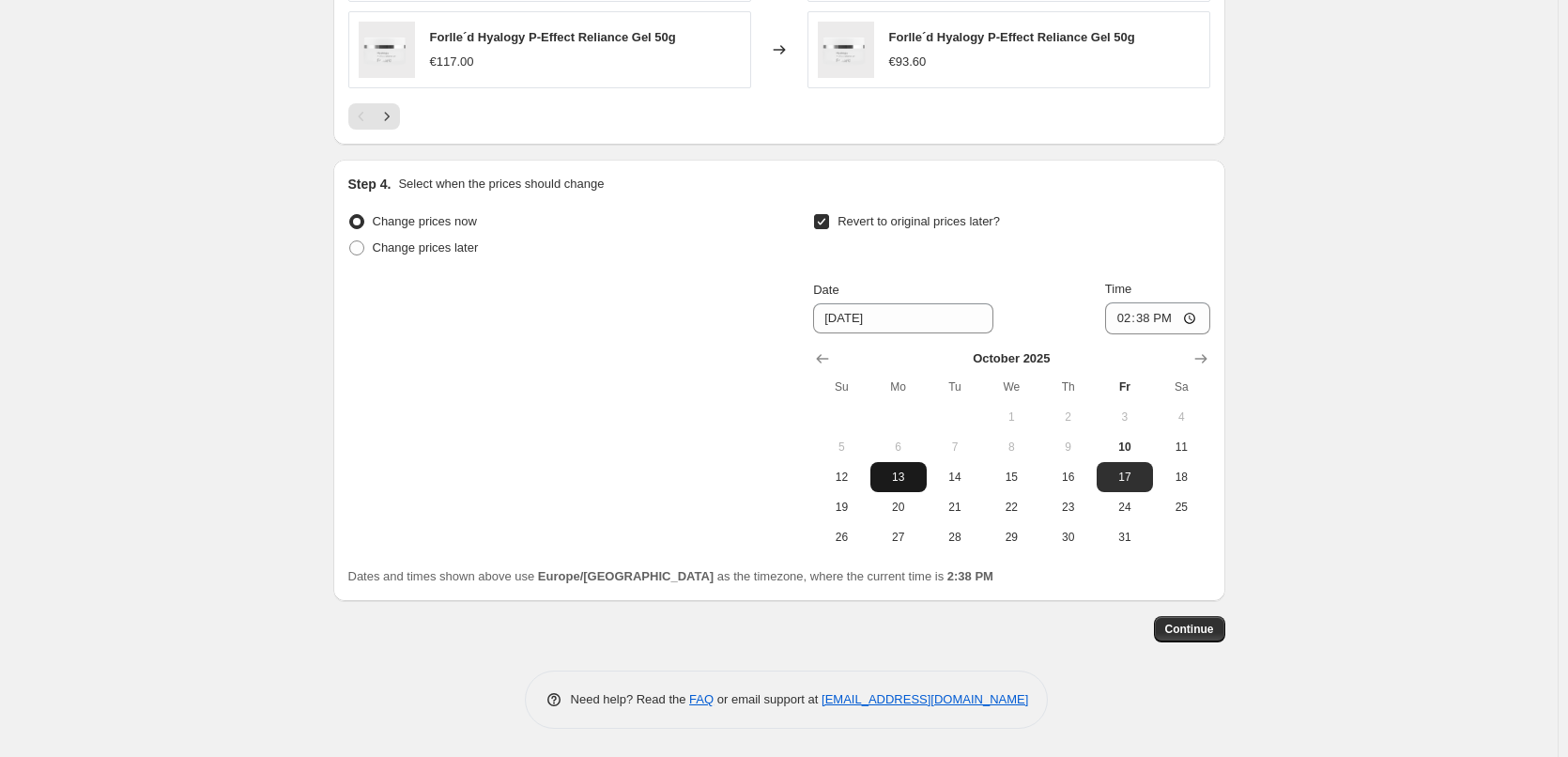
click at [897, 471] on span "13" at bounding box center [898, 477] width 41 height 15
type input "[DATE]"
click at [1130, 316] on input "14:38" at bounding box center [1158, 318] width 105 height 32
type input "03:00"
click at [1193, 628] on span "Continue" at bounding box center [1189, 629] width 49 height 15
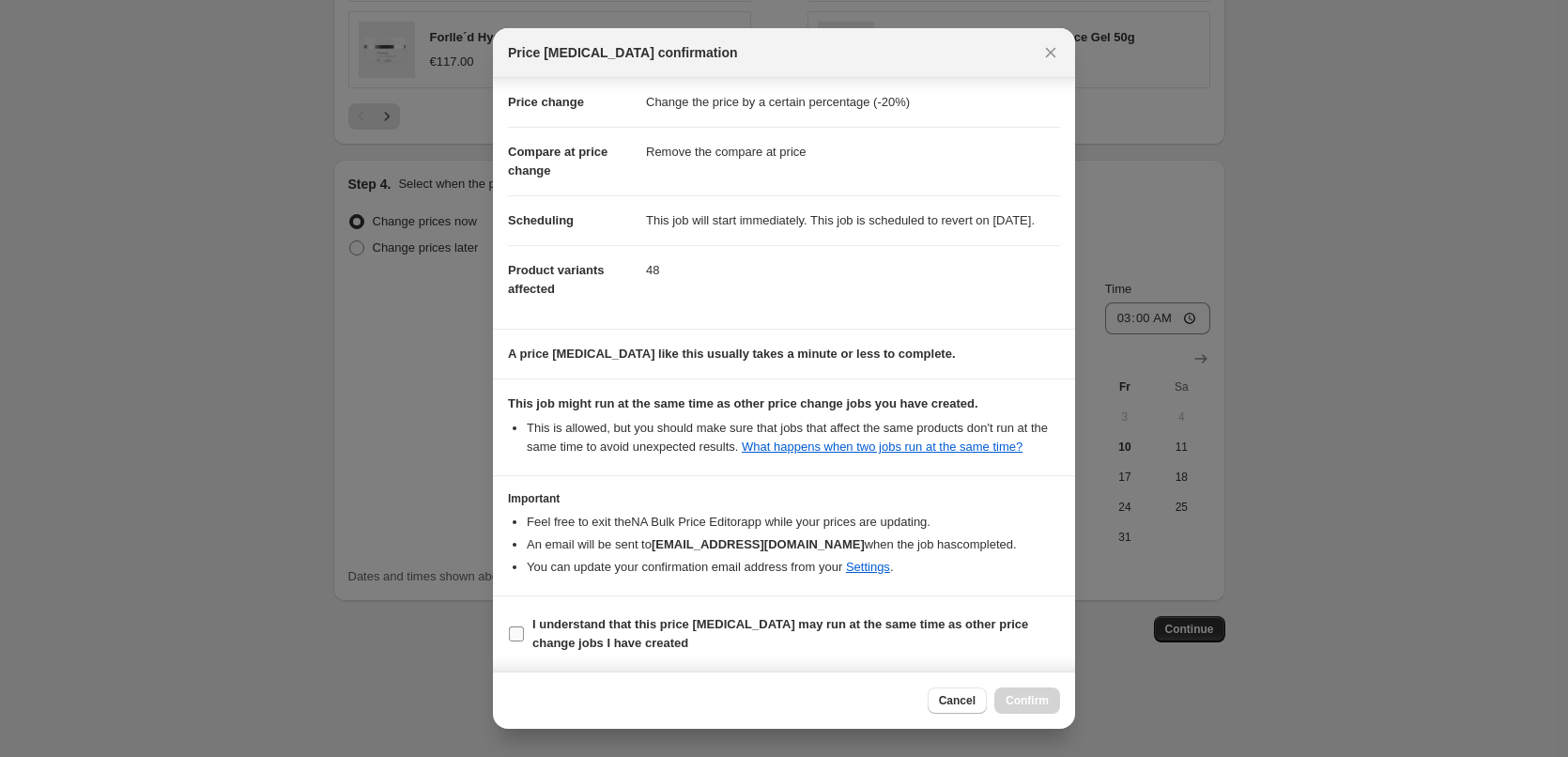
scroll to position [53, 0]
click at [632, 624] on b "I understand that this price [MEDICAL_DATA] may run at the same time as other p…" at bounding box center [781, 634] width 496 height 32
click at [524, 626] on input "I understand that this price [MEDICAL_DATA] may run at the same time as other p…" at bounding box center [516, 634] width 15 height 15
checkbox input "true"
click at [1034, 692] on button "Confirm" at bounding box center [1027, 701] width 66 height 27
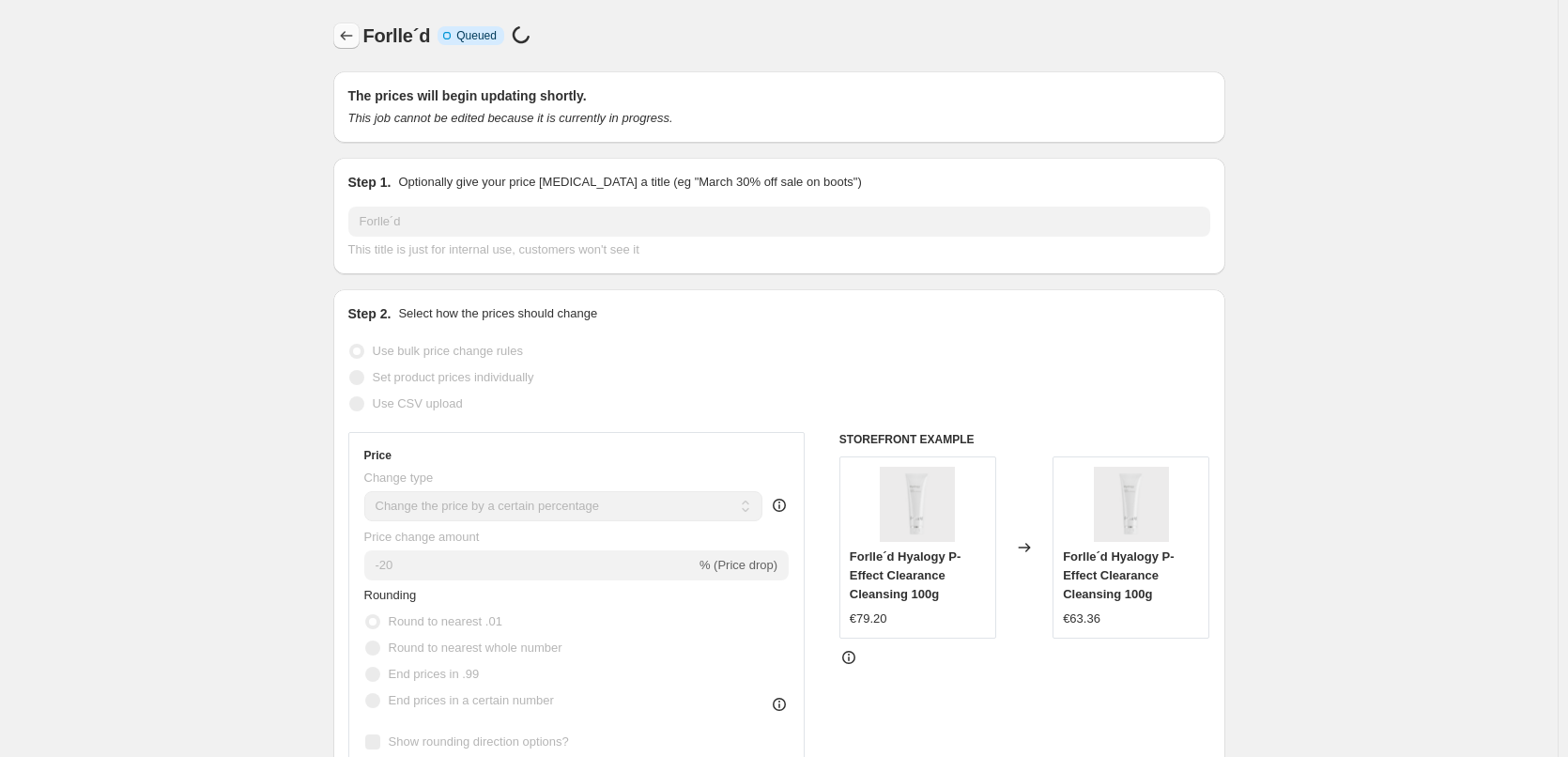
click at [354, 37] on icon "Price change jobs" at bounding box center [346, 36] width 19 height 19
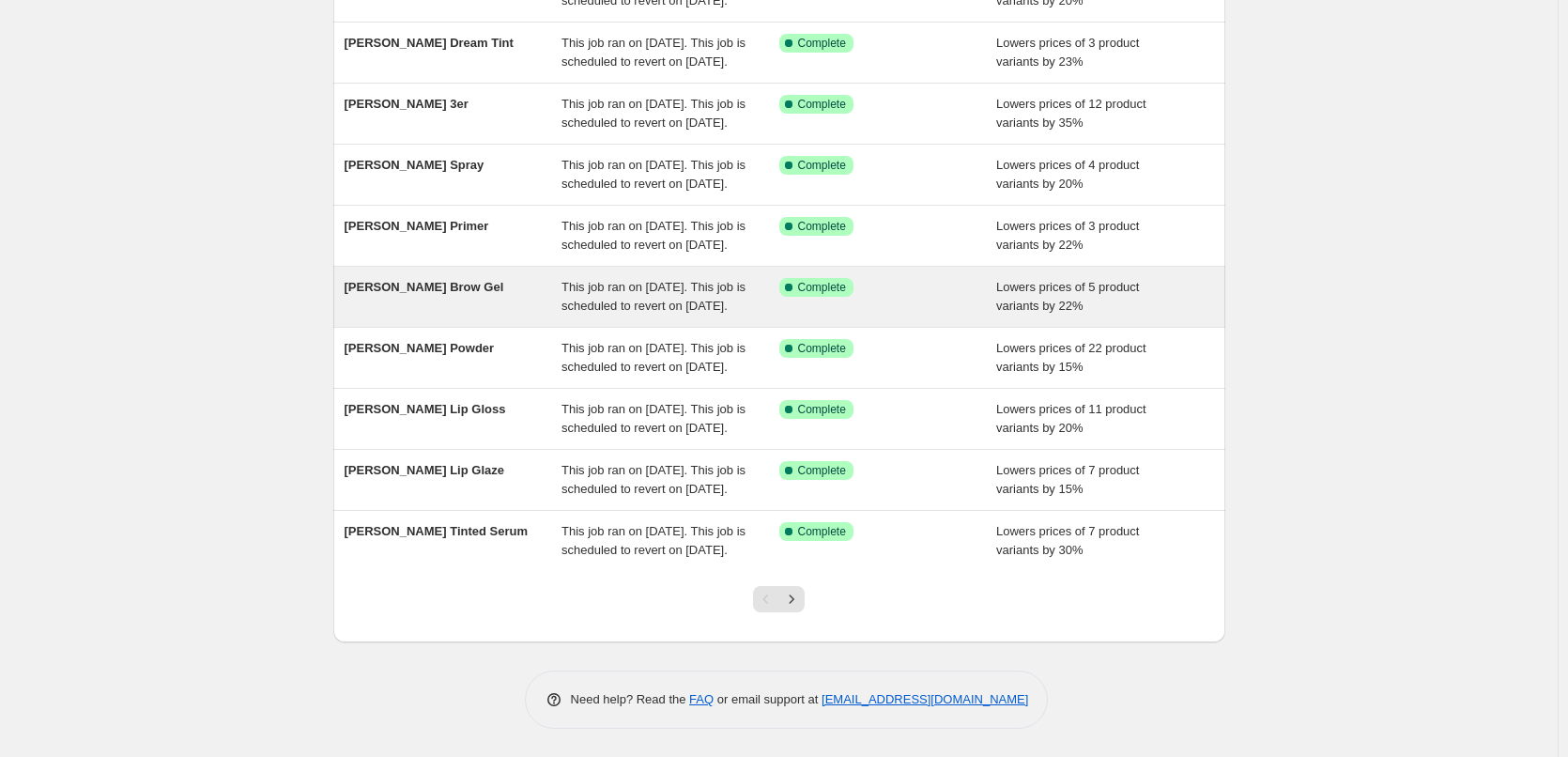
scroll to position [398, 0]
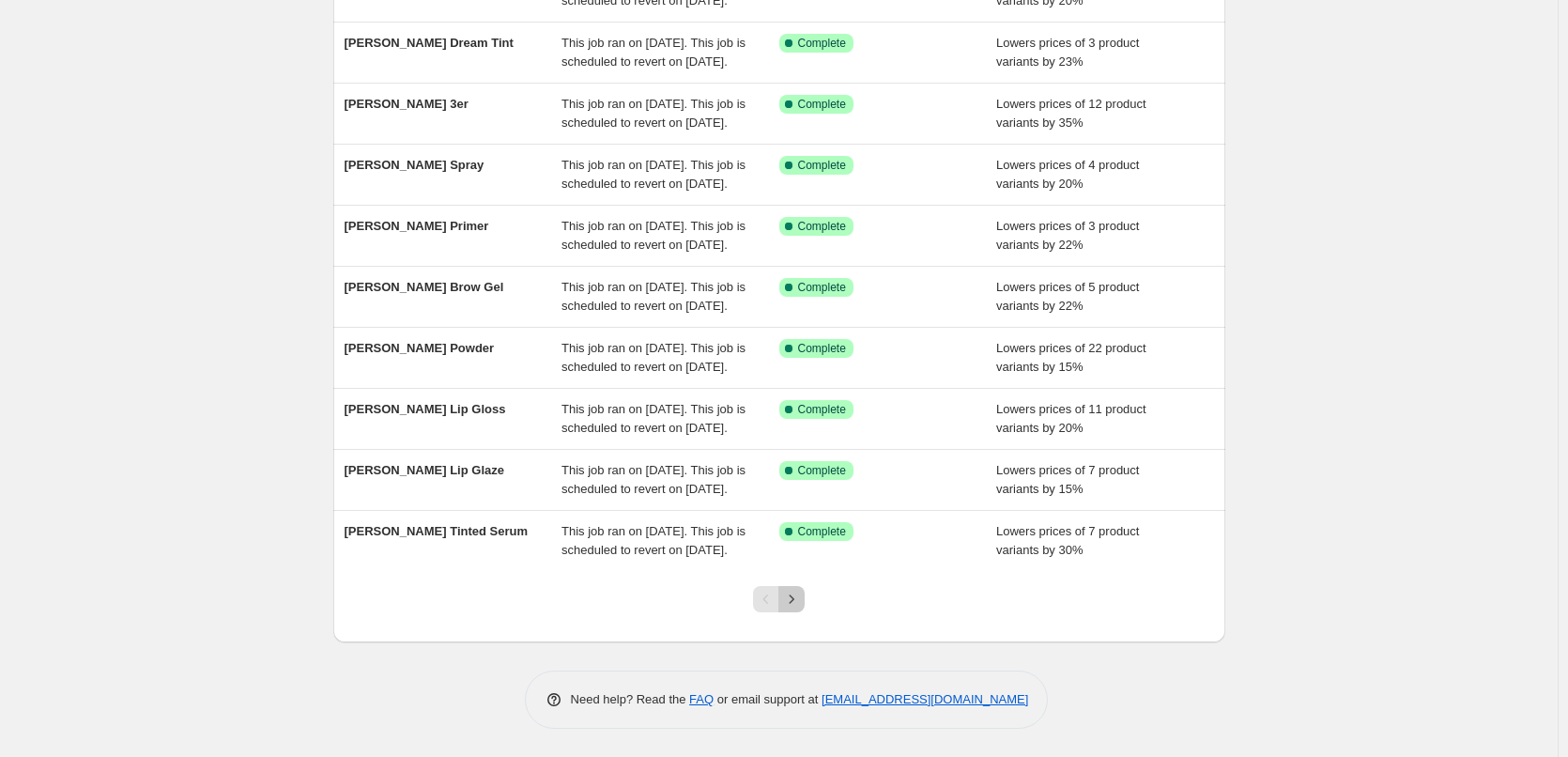
click at [794, 599] on icon "Next" at bounding box center [792, 599] width 19 height 19
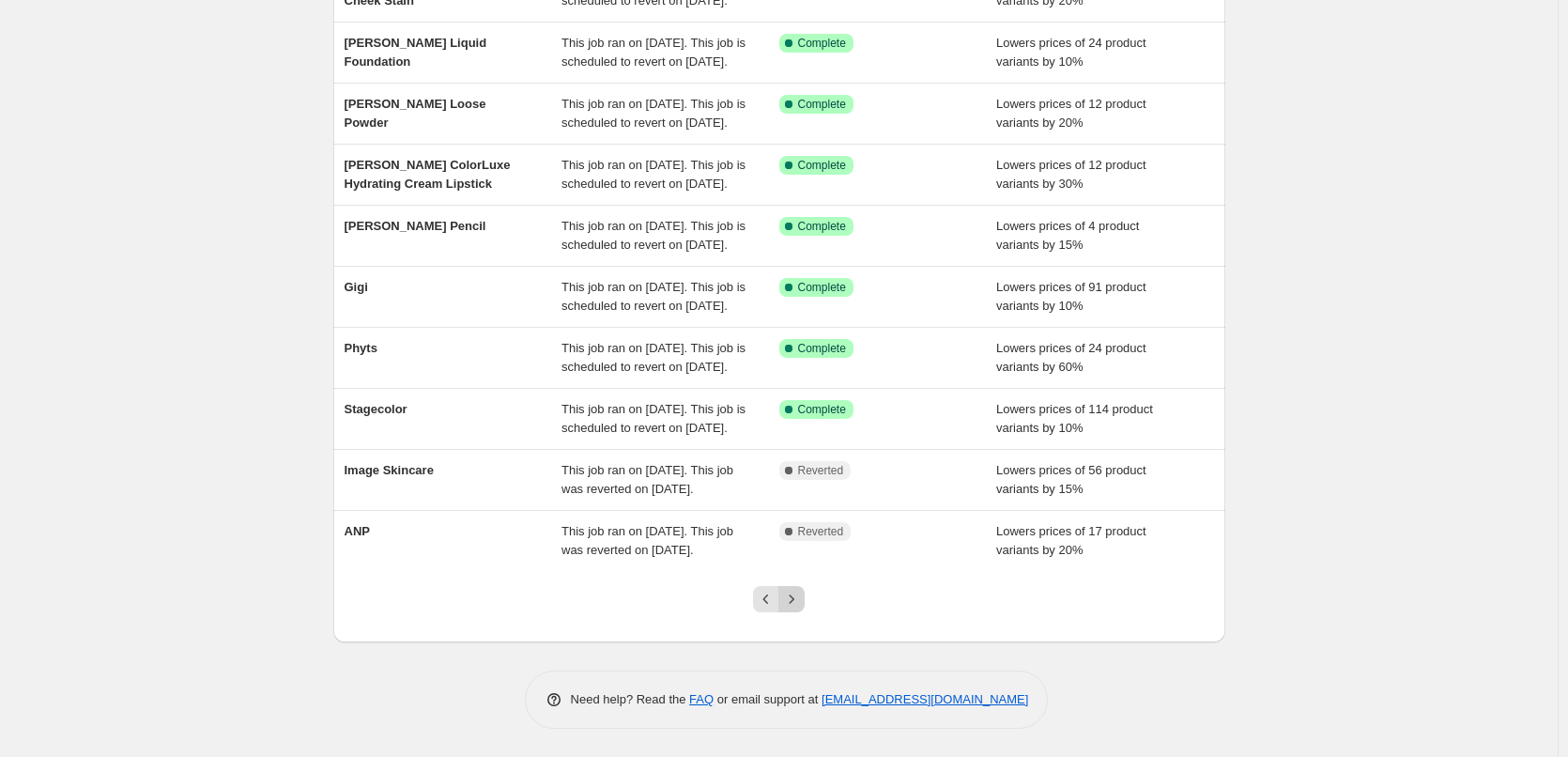
click at [795, 599] on icon "Next" at bounding box center [792, 599] width 5 height 9
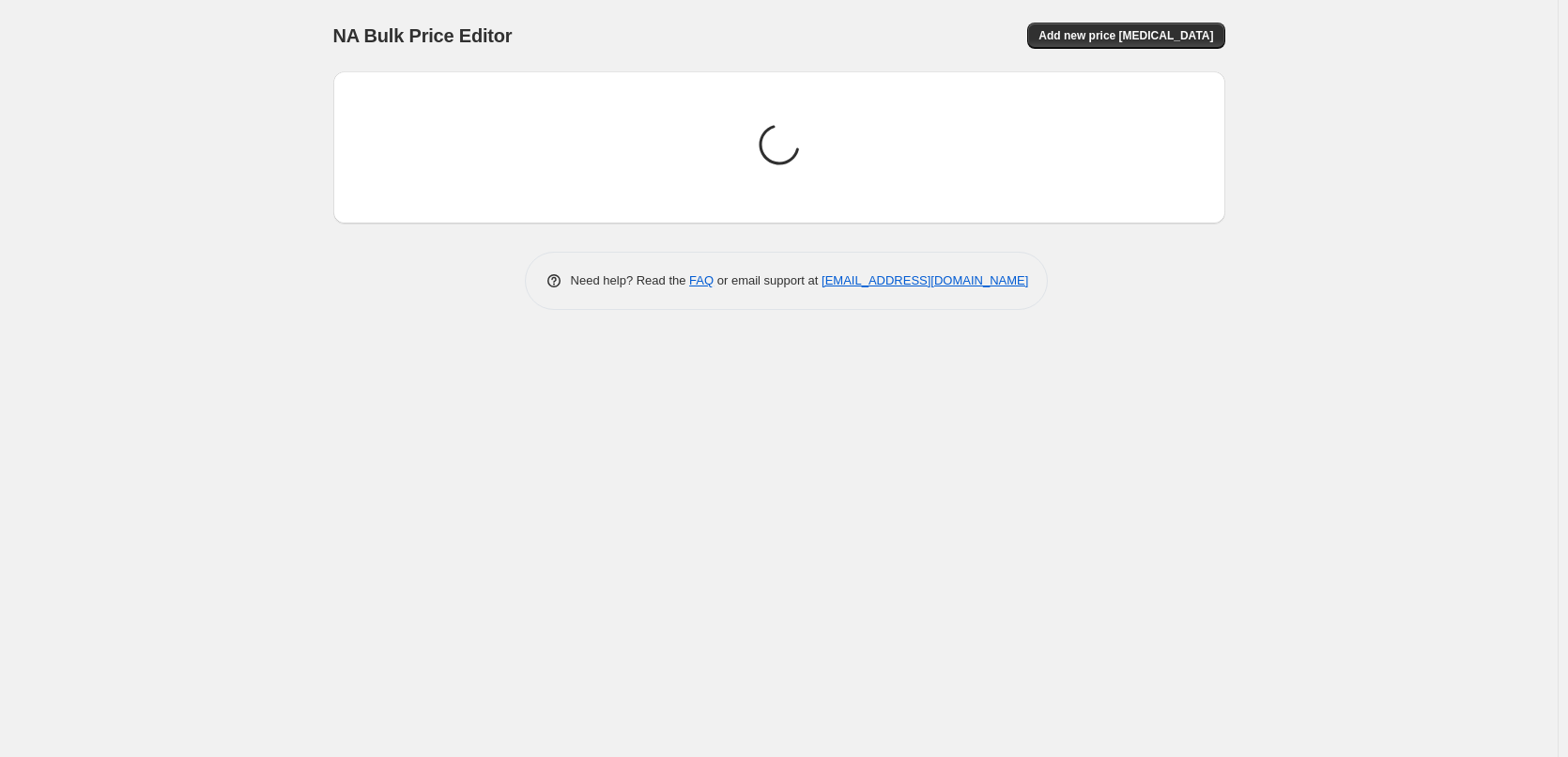
scroll to position [0, 0]
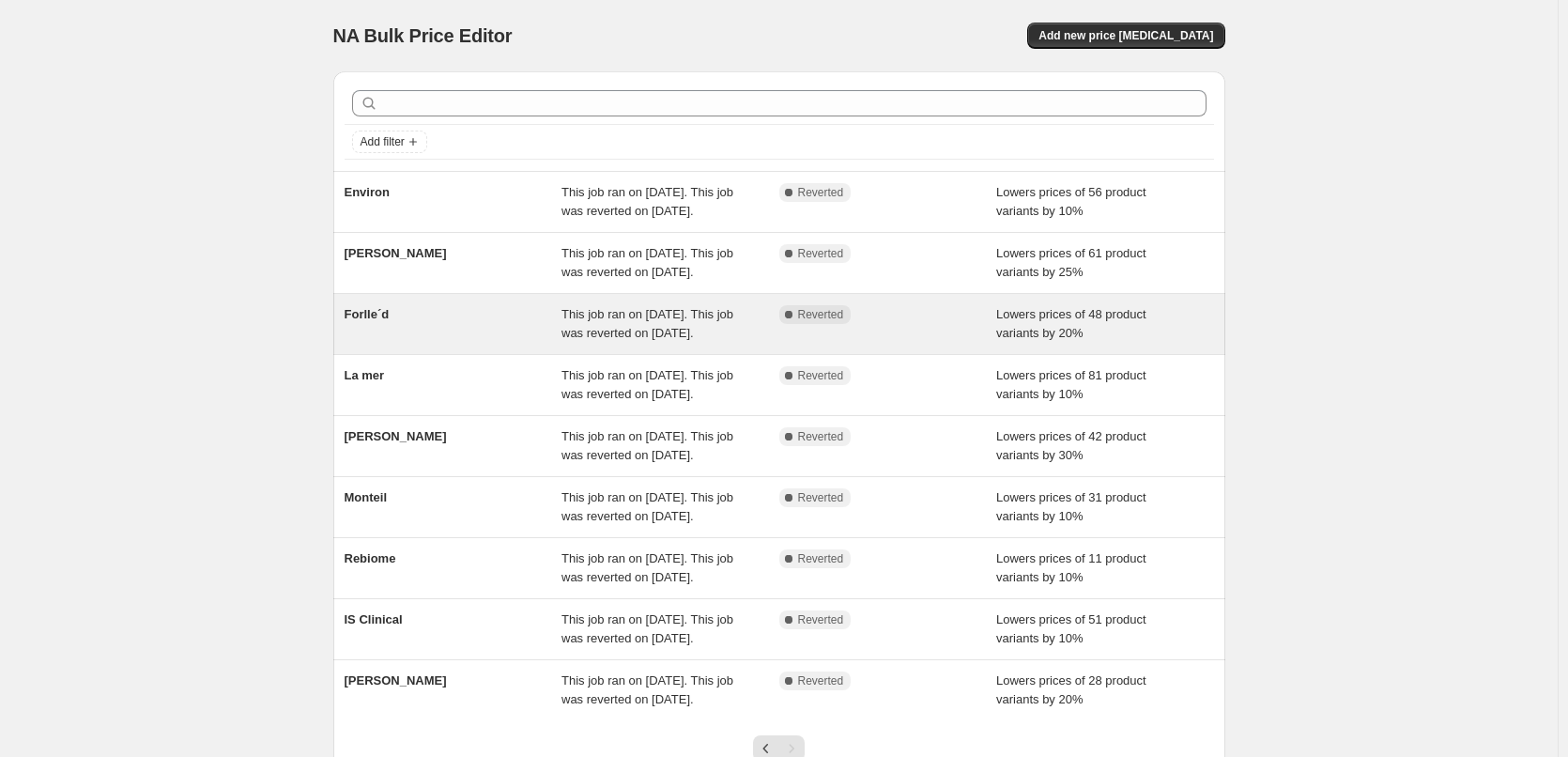
click at [390, 340] on div "Forlle´d This job ran on October 9, 2025. This job was reverted on October 10, …" at bounding box center [779, 324] width 892 height 60
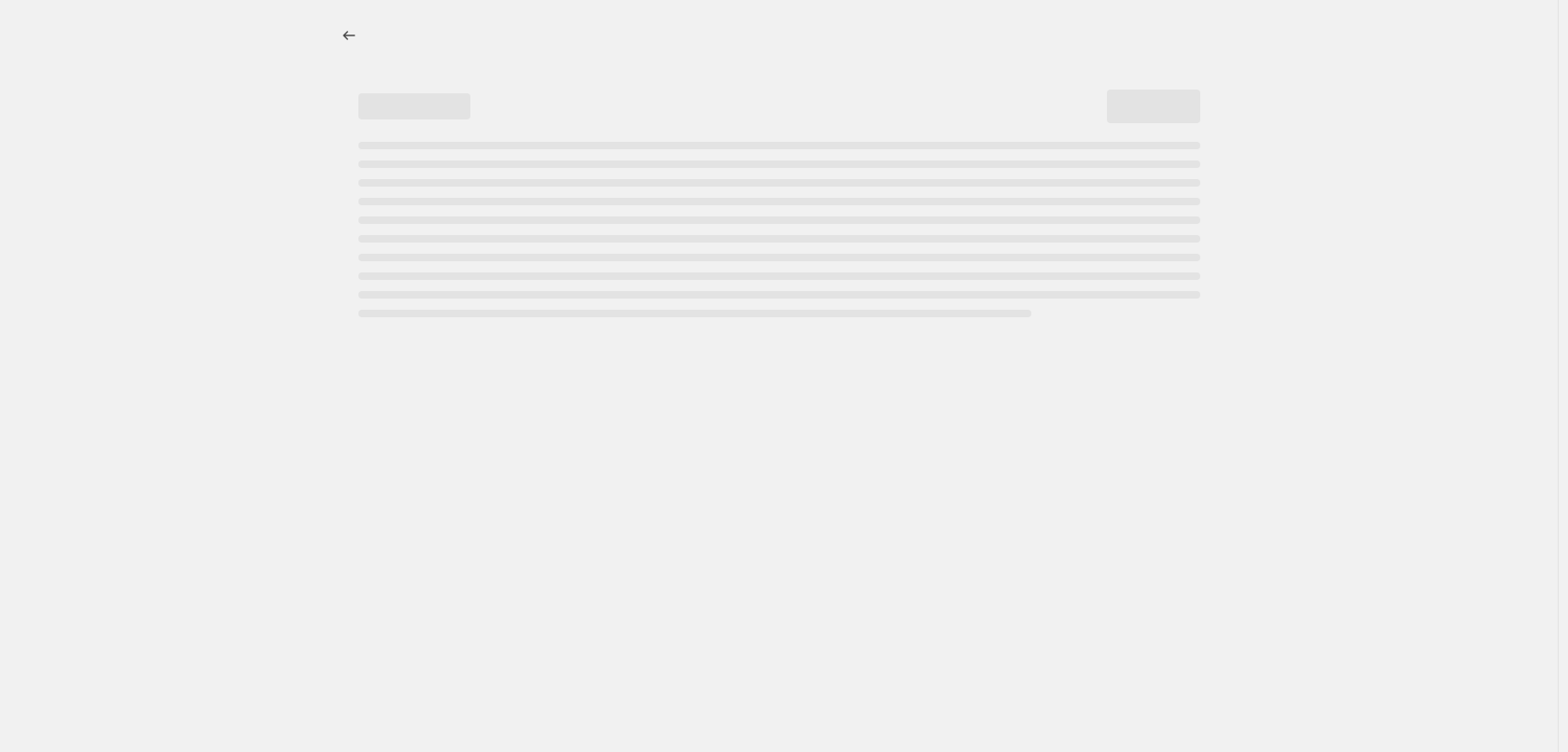
select select "percentage"
select select "remove"
select select "vendor"
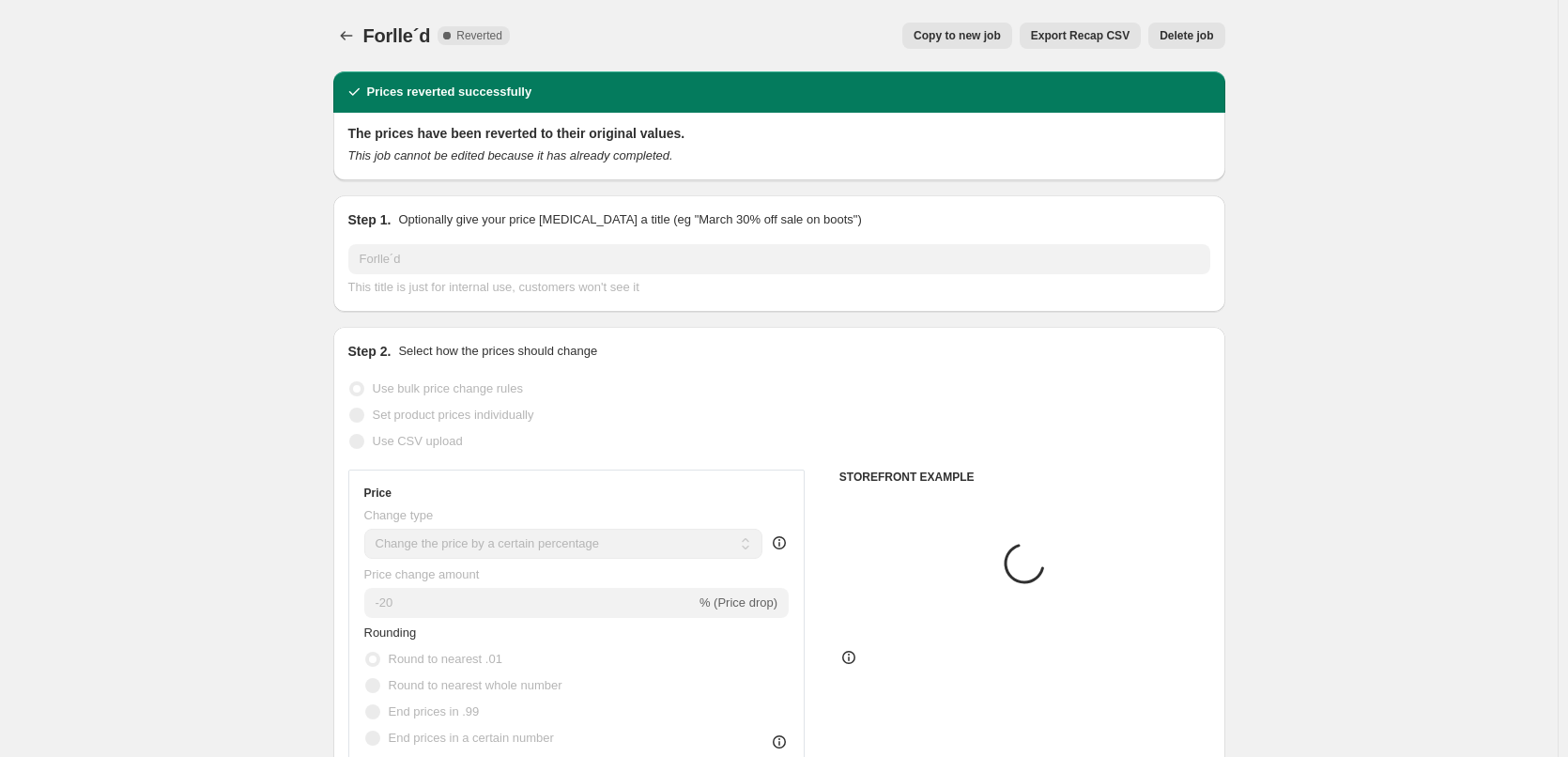
click at [1183, 32] on span "Delete job" at bounding box center [1186, 36] width 53 height 15
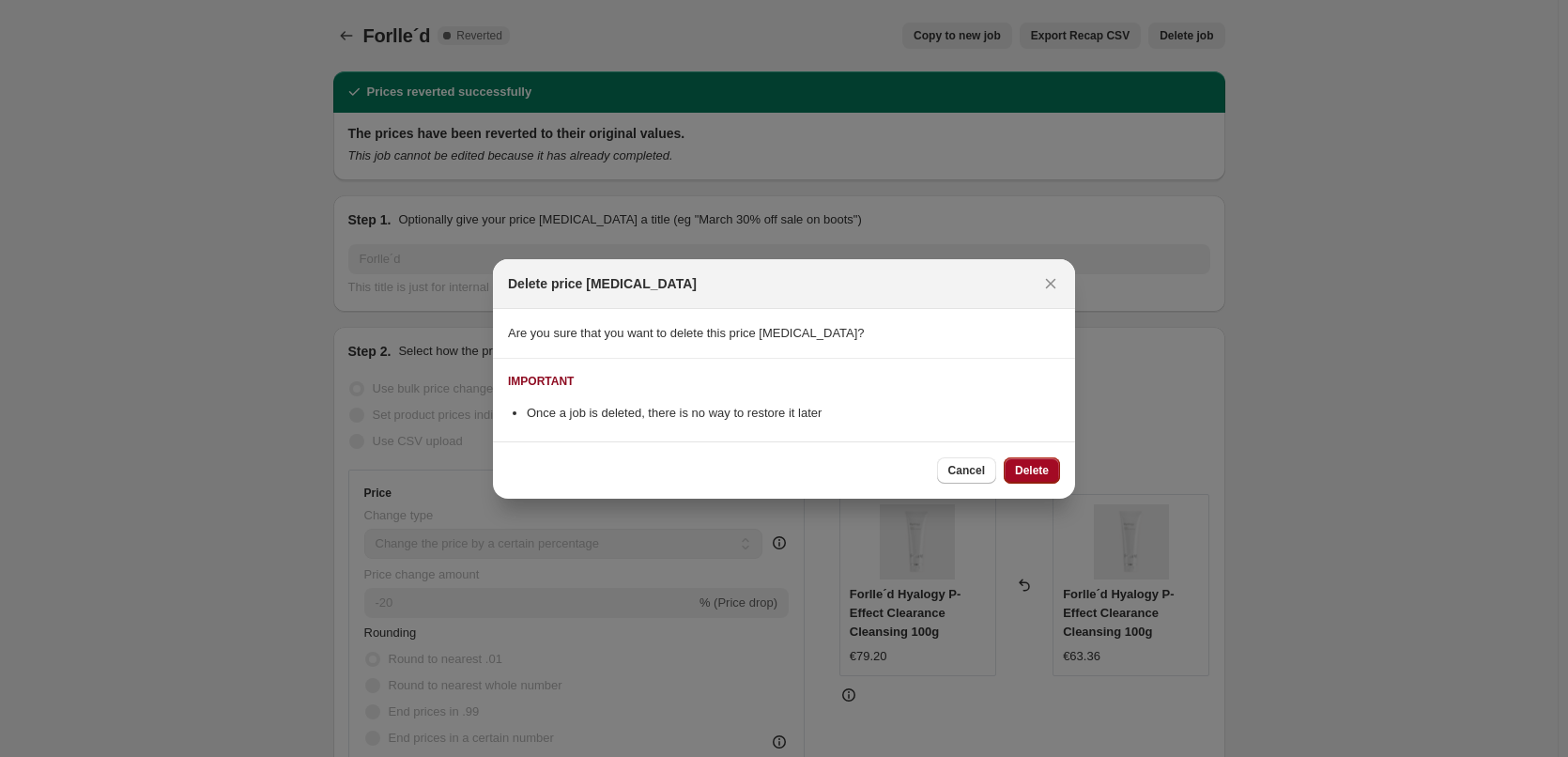
click at [1041, 467] on span "Delete" at bounding box center [1032, 471] width 33 height 15
